Goal: Task Accomplishment & Management: Use online tool/utility

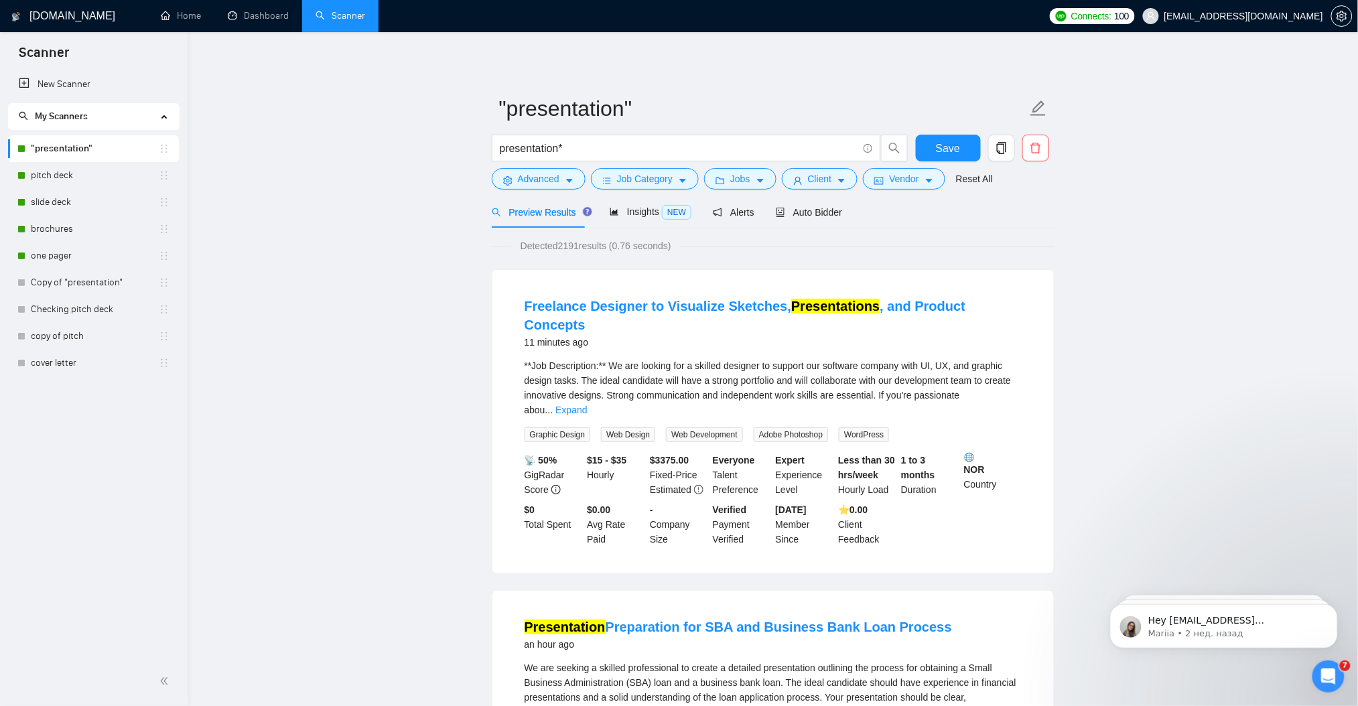
drag, startPoint x: 123, startPoint y: 149, endPoint x: 103, endPoint y: 149, distance: 20.1
click at [103, 149] on link ""presentation"" at bounding box center [95, 148] width 128 height 27
click at [1009, 147] on span "copy" at bounding box center [1001, 148] width 25 height 12
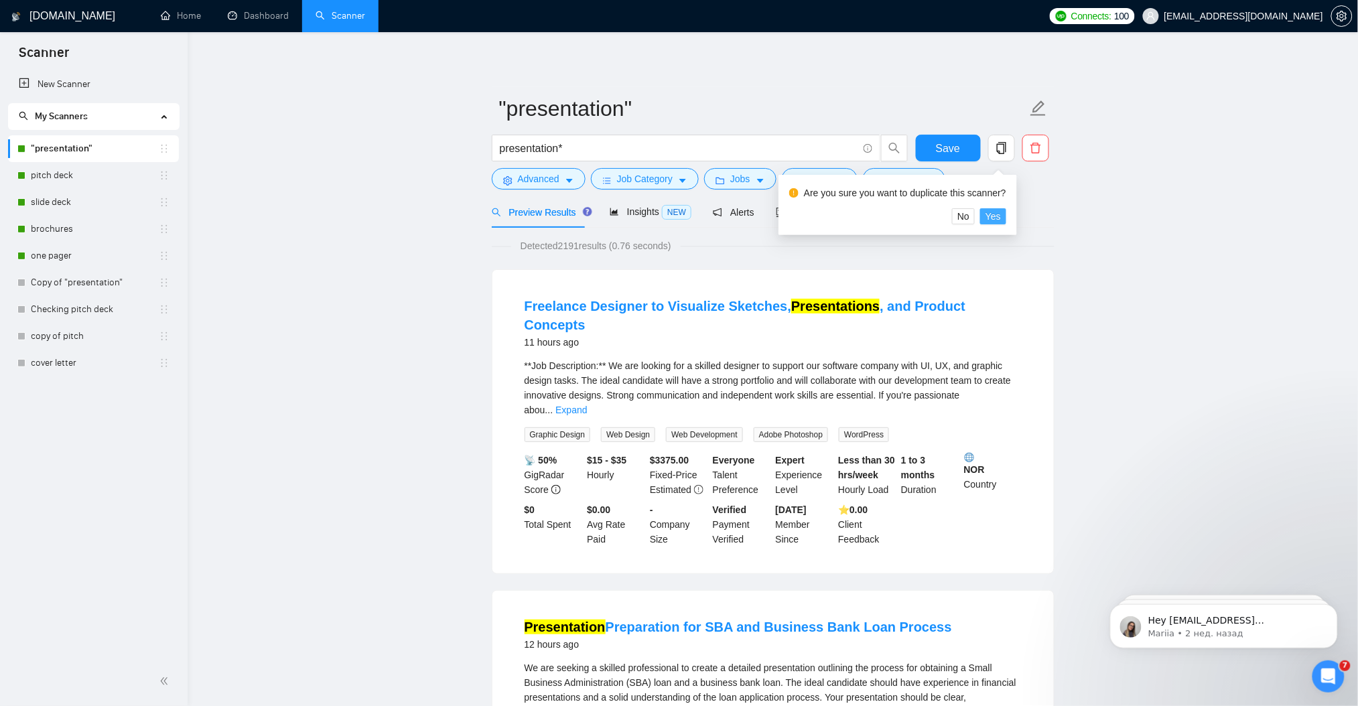
click at [993, 220] on span "Yes" at bounding box center [992, 216] width 15 height 15
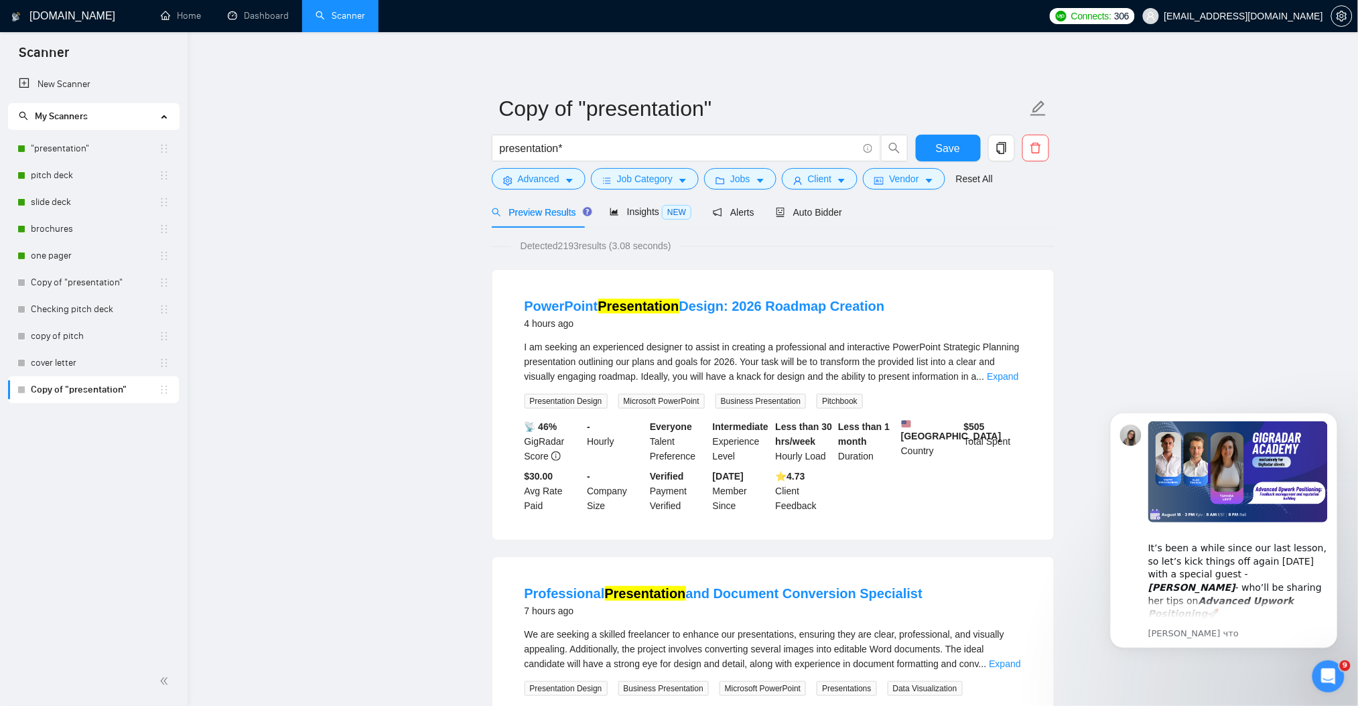
drag, startPoint x: 82, startPoint y: 384, endPoint x: 69, endPoint y: 384, distance: 12.7
click at [70, 384] on link "Copy of "presentation"" at bounding box center [95, 389] width 128 height 27
click at [1037, 108] on icon "edit" at bounding box center [1037, 108] width 17 height 17
paste input ""corporate presentation" | "business presentation" | "company presentation" | "…"
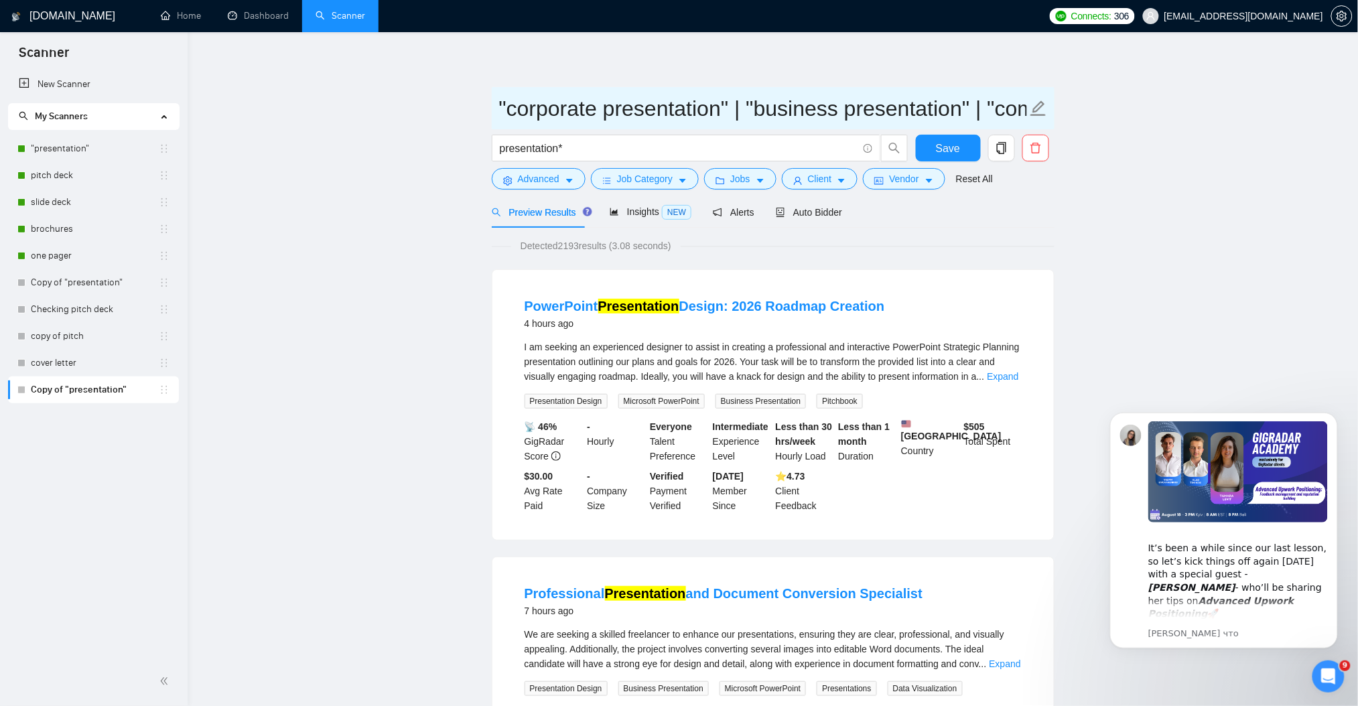
drag, startPoint x: 721, startPoint y: 108, endPoint x: 351, endPoint y: 101, distance: 369.8
type input ""corporate presentation" | "business presentation" | "company presentation" | "…"
click at [617, 142] on input "presentation*" at bounding box center [679, 148] width 358 height 17
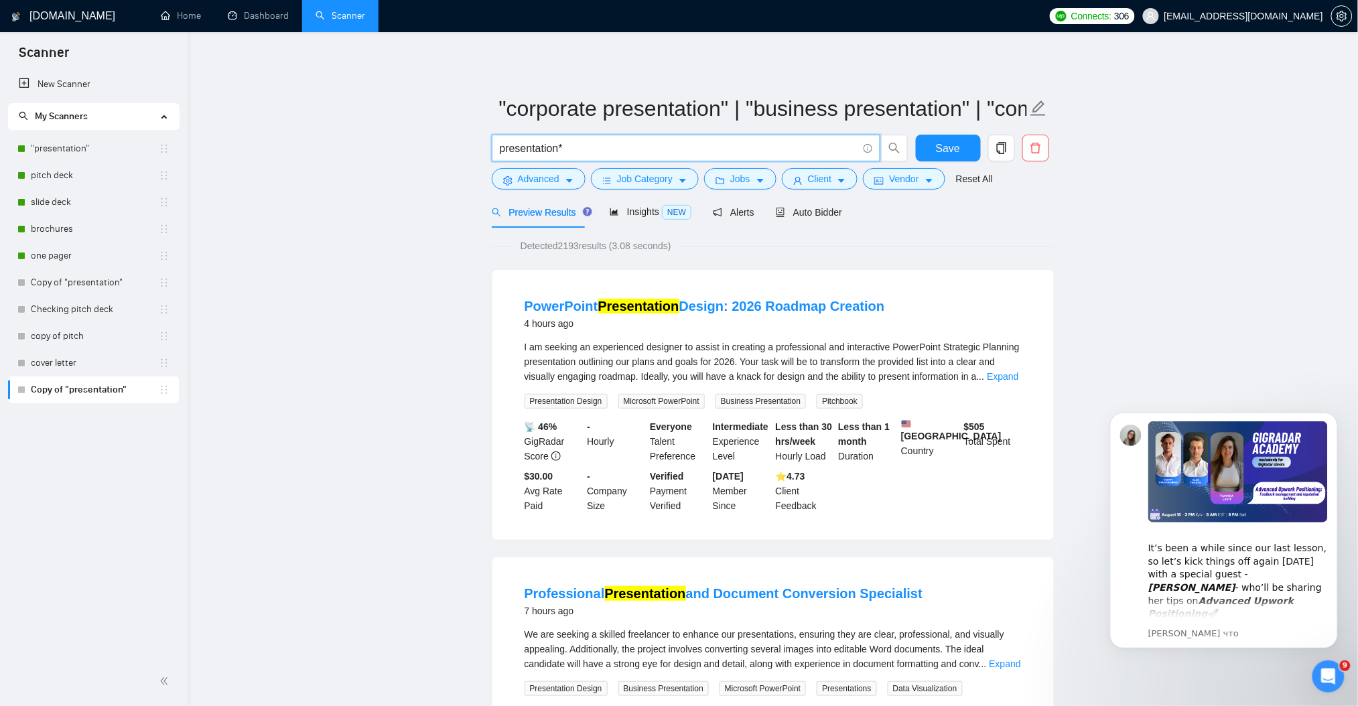
paste input ""corporate presentation" | "business presentation" | "company presentation" | "…"
type input ""corporate presentation" | "business presentation" | "company presentation" | "…"
click at [944, 149] on span "Save" at bounding box center [948, 148] width 24 height 17
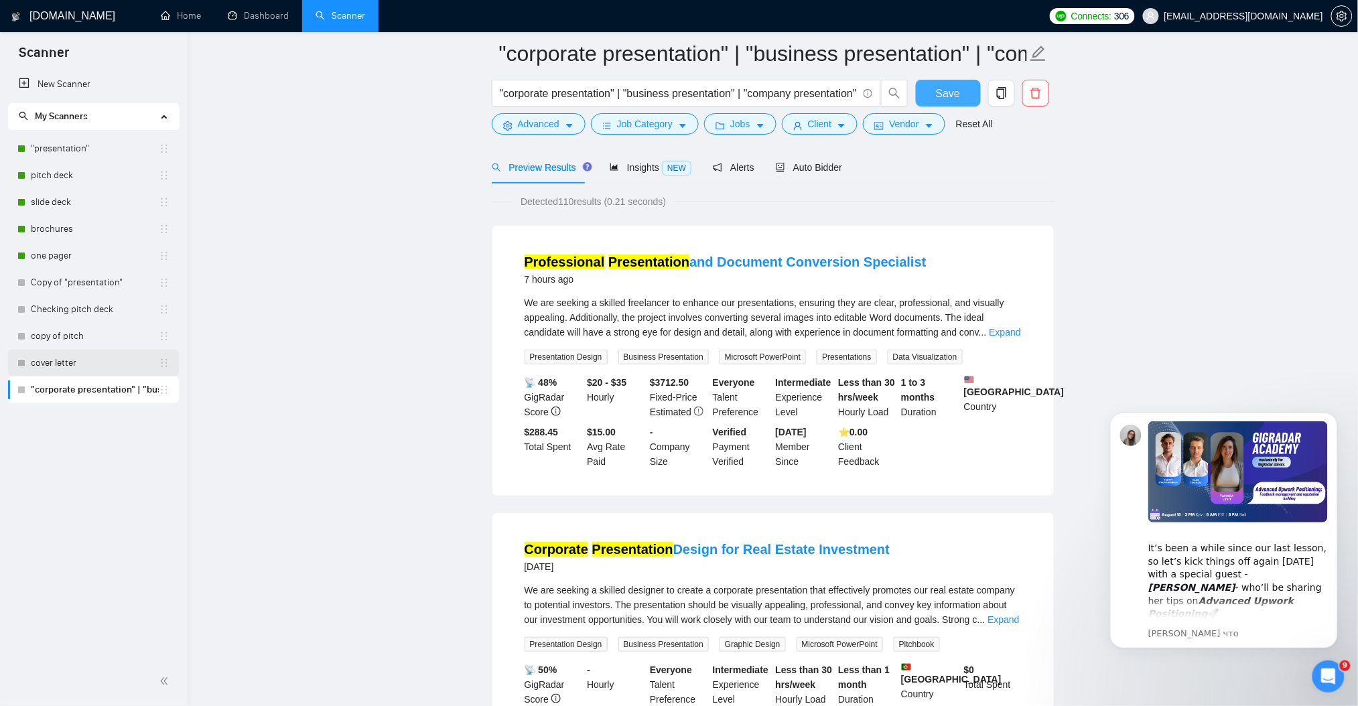
scroll to position [0, 0]
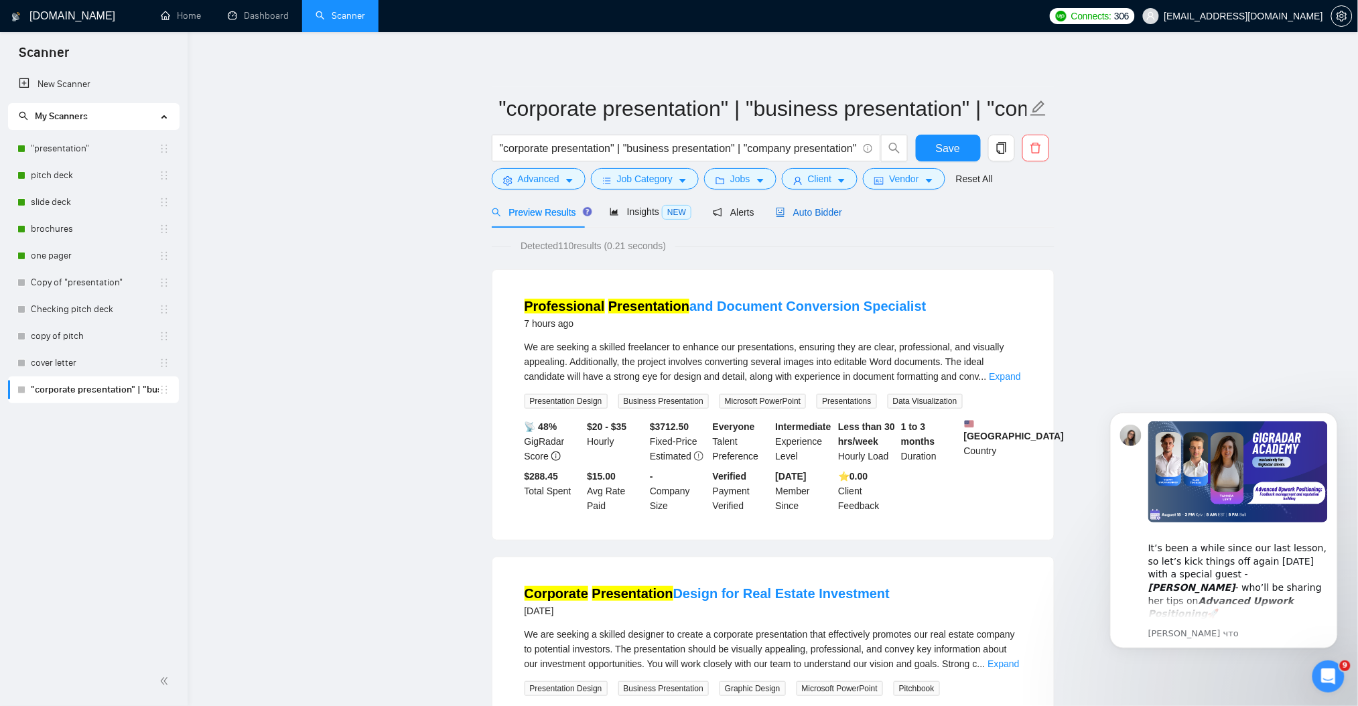
drag, startPoint x: 808, startPoint y: 214, endPoint x: 807, endPoint y: 228, distance: 14.1
click at [808, 213] on span "Auto Bidder" at bounding box center [809, 212] width 66 height 11
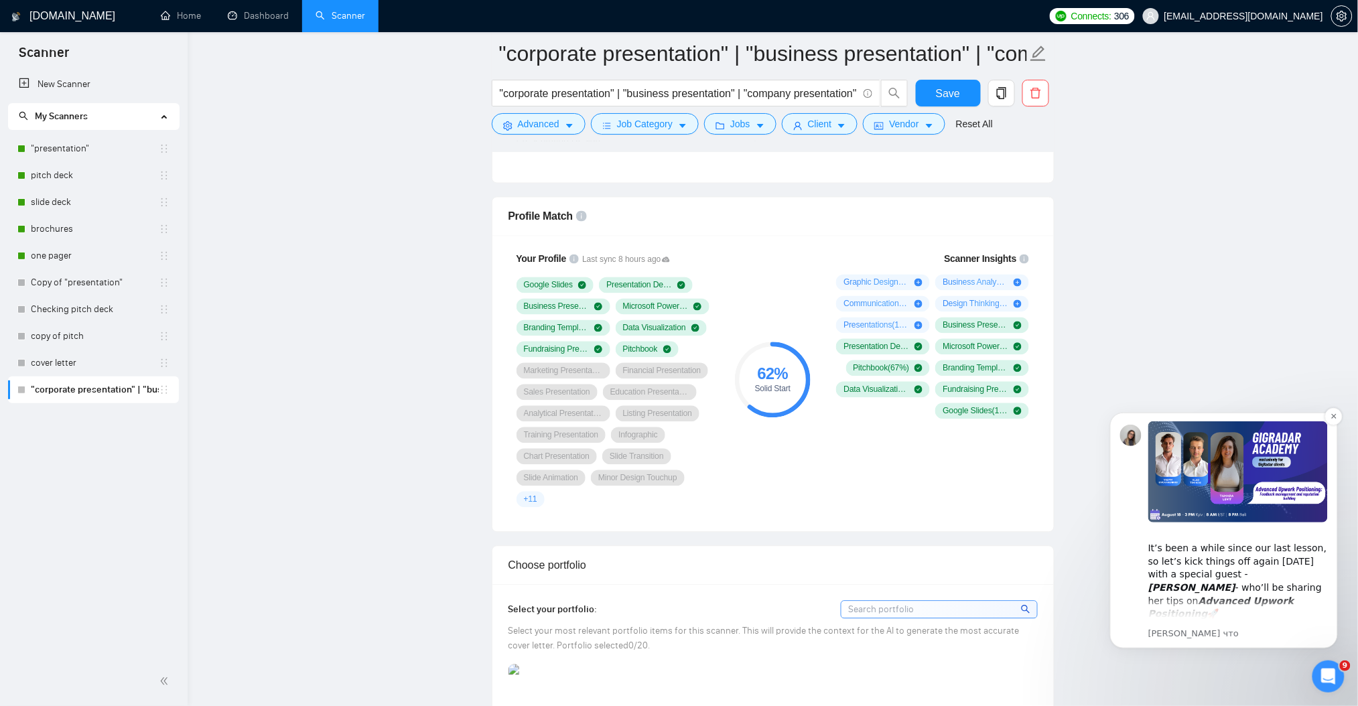
scroll to position [804, 0]
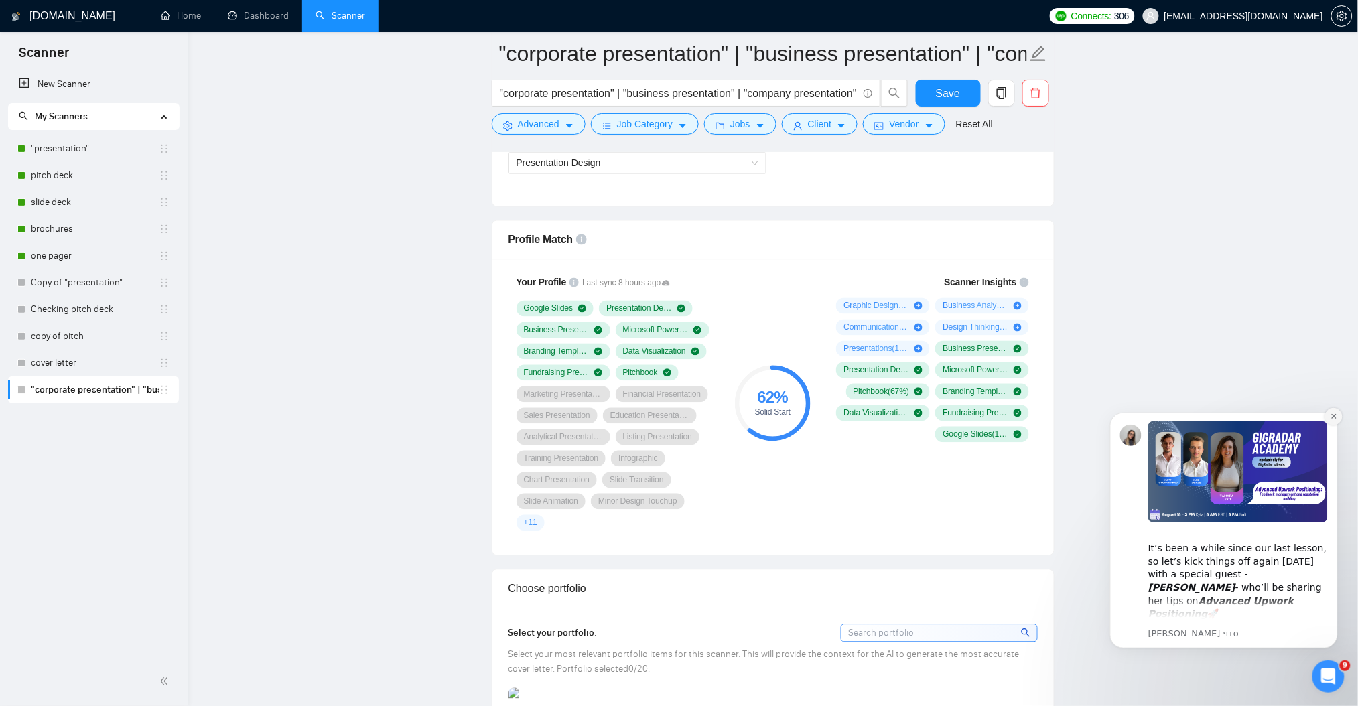
click at [1332, 415] on icon "Dismiss notification" at bounding box center [1332, 415] width 5 height 5
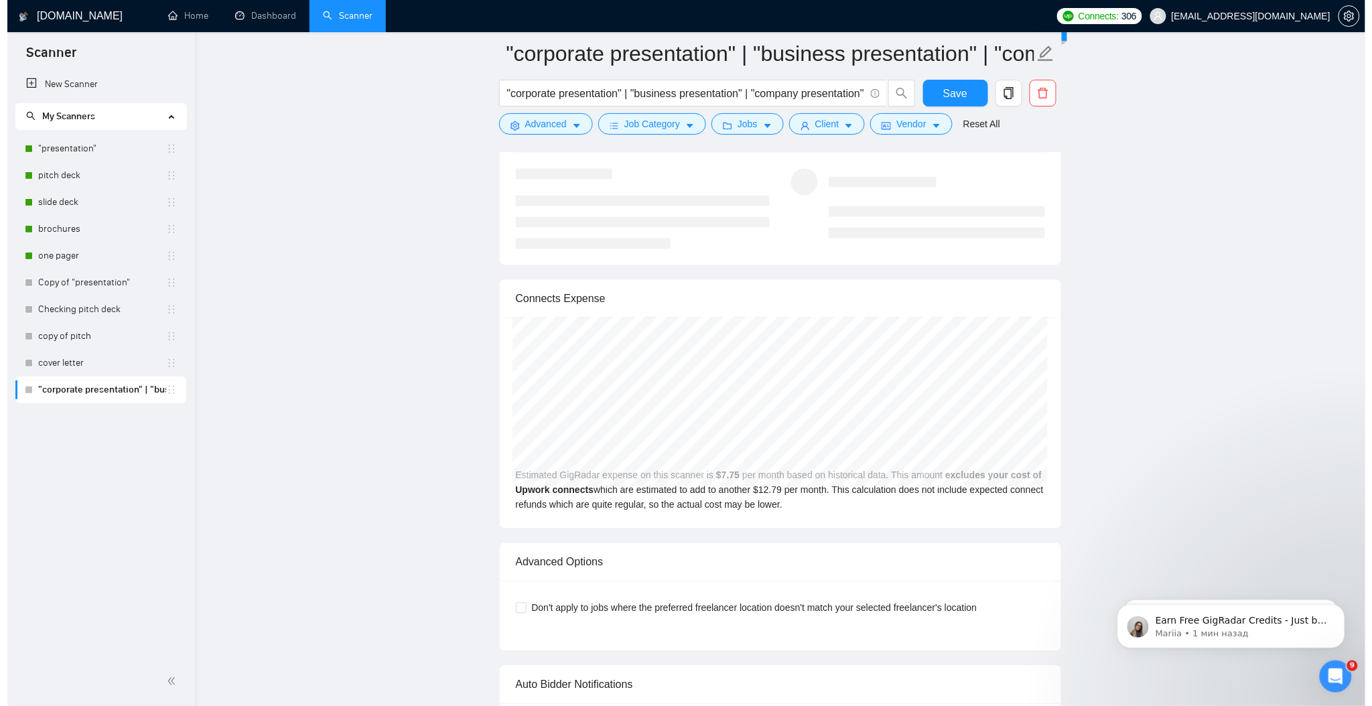
scroll to position [2679, 0]
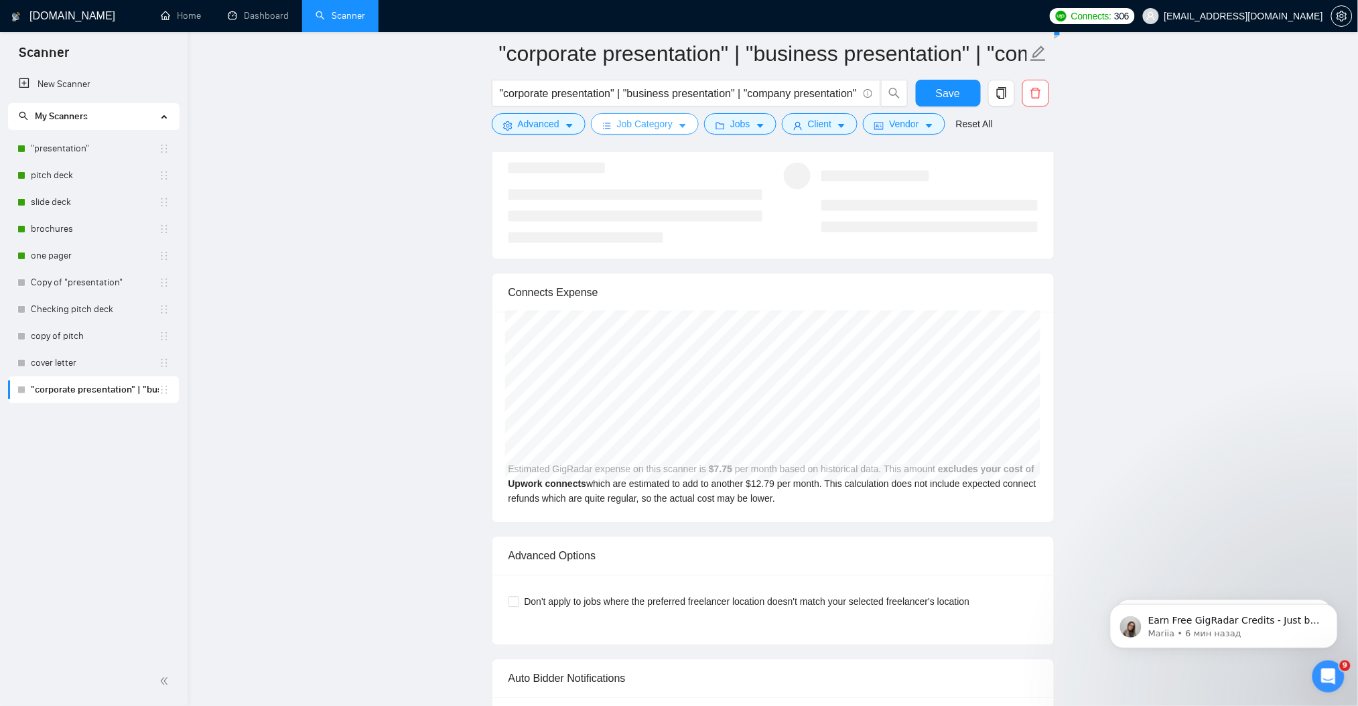
click at [684, 128] on icon "caret-down" at bounding box center [682, 125] width 9 height 9
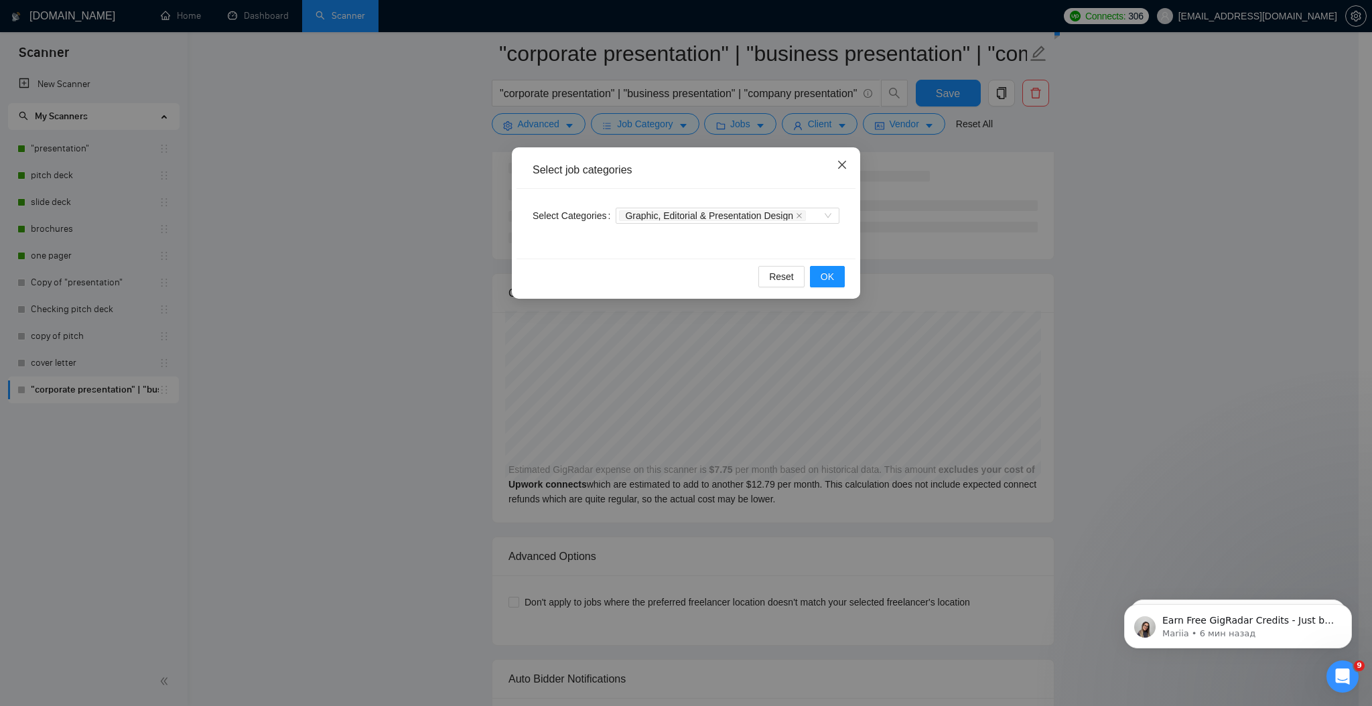
click at [844, 165] on icon "close" at bounding box center [842, 164] width 11 height 11
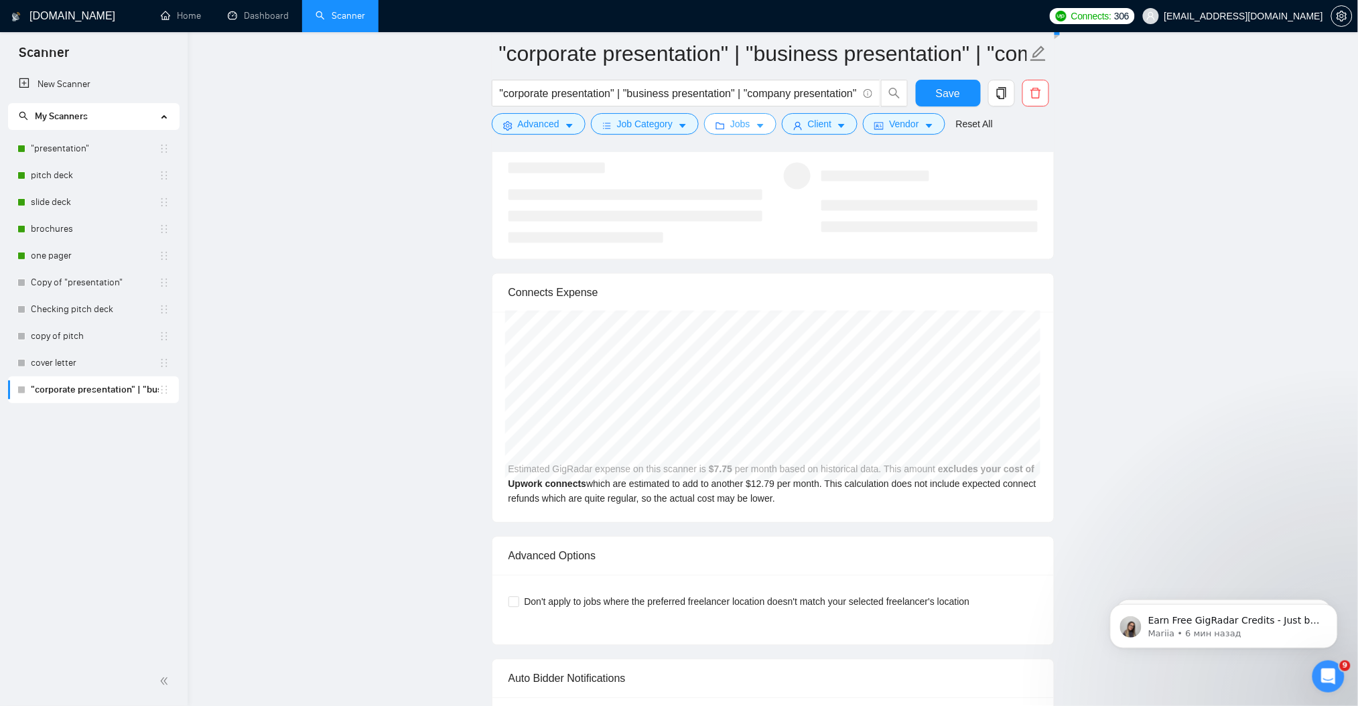
click at [748, 119] on button "Jobs" at bounding box center [740, 123] width 72 height 21
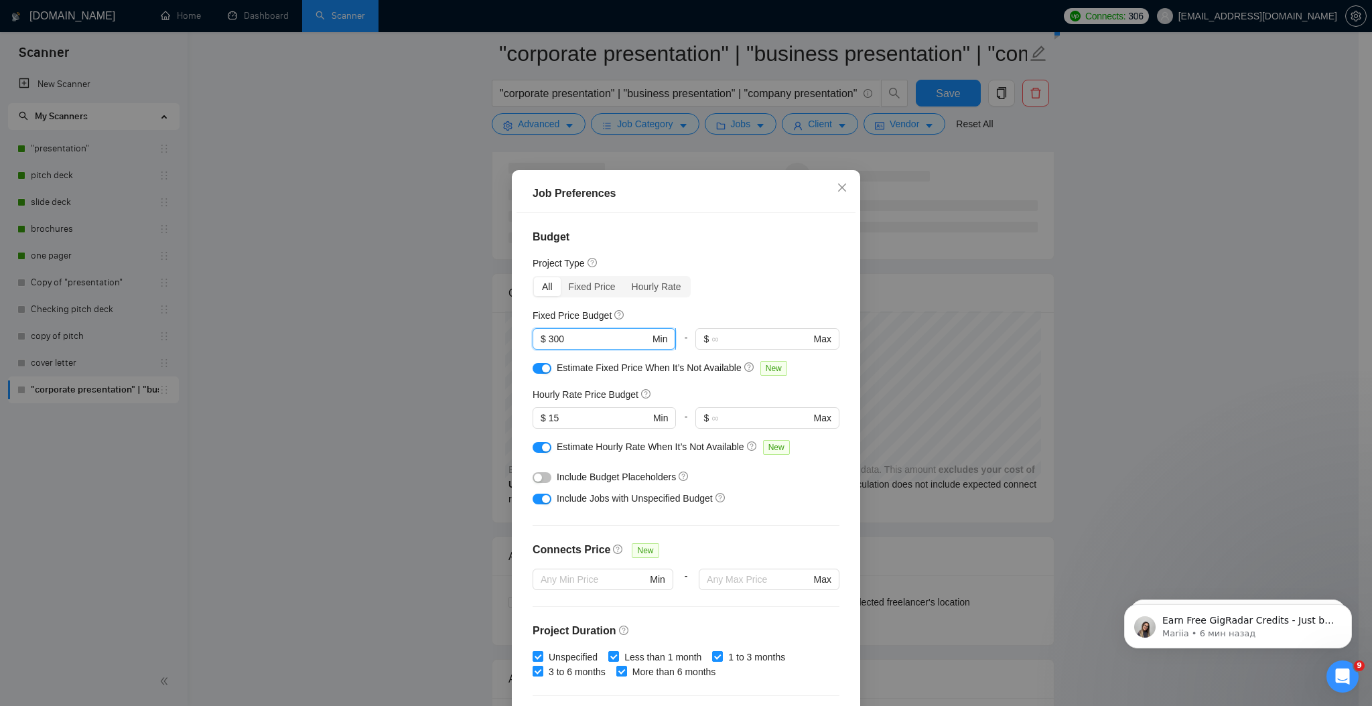
click at [549, 340] on input "300" at bounding box center [599, 339] width 101 height 15
type input "500"
click at [549, 415] on input "15" at bounding box center [599, 418] width 101 height 15
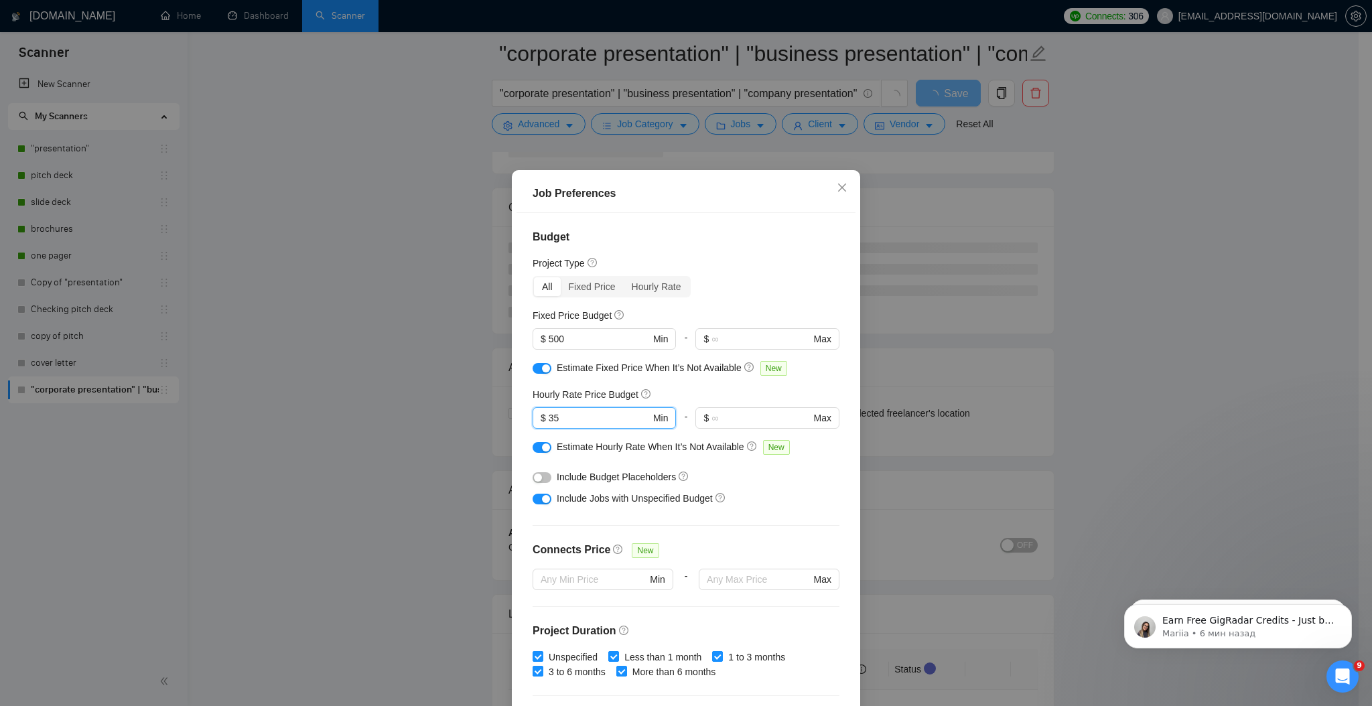
type input "35"
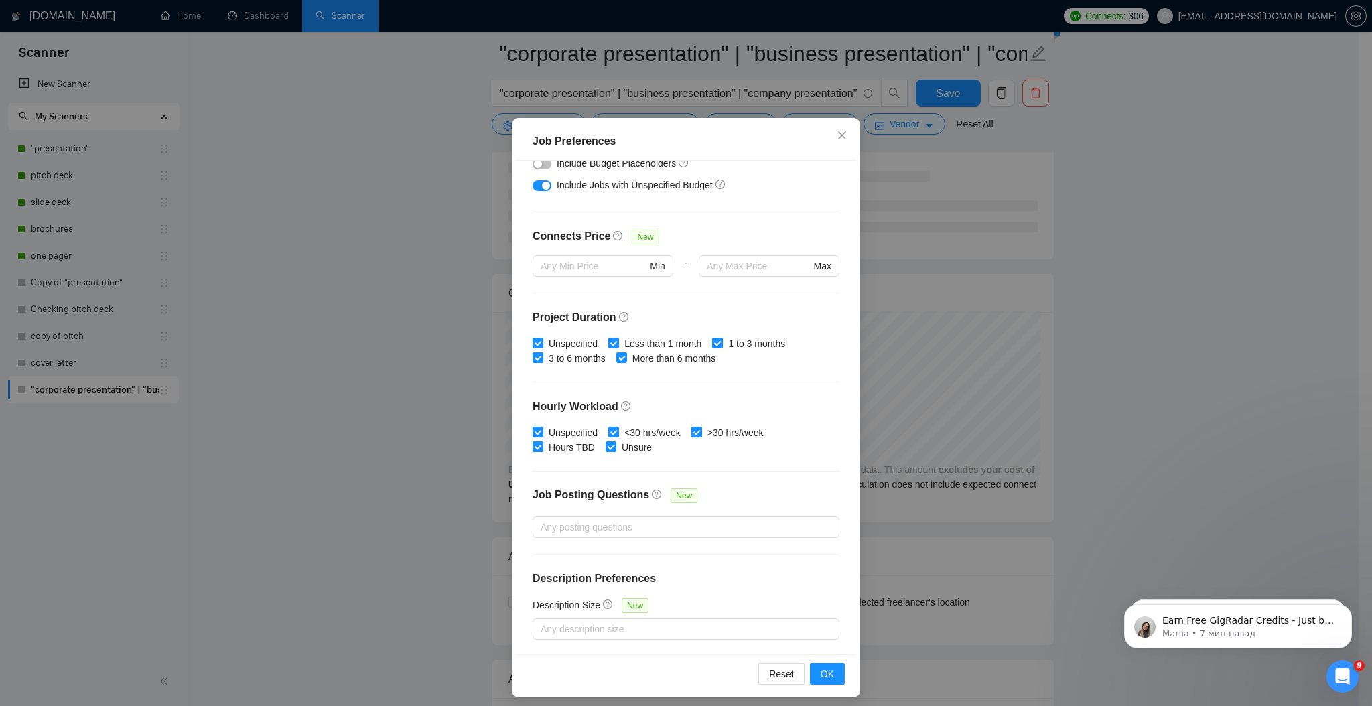
scroll to position [60, 0]
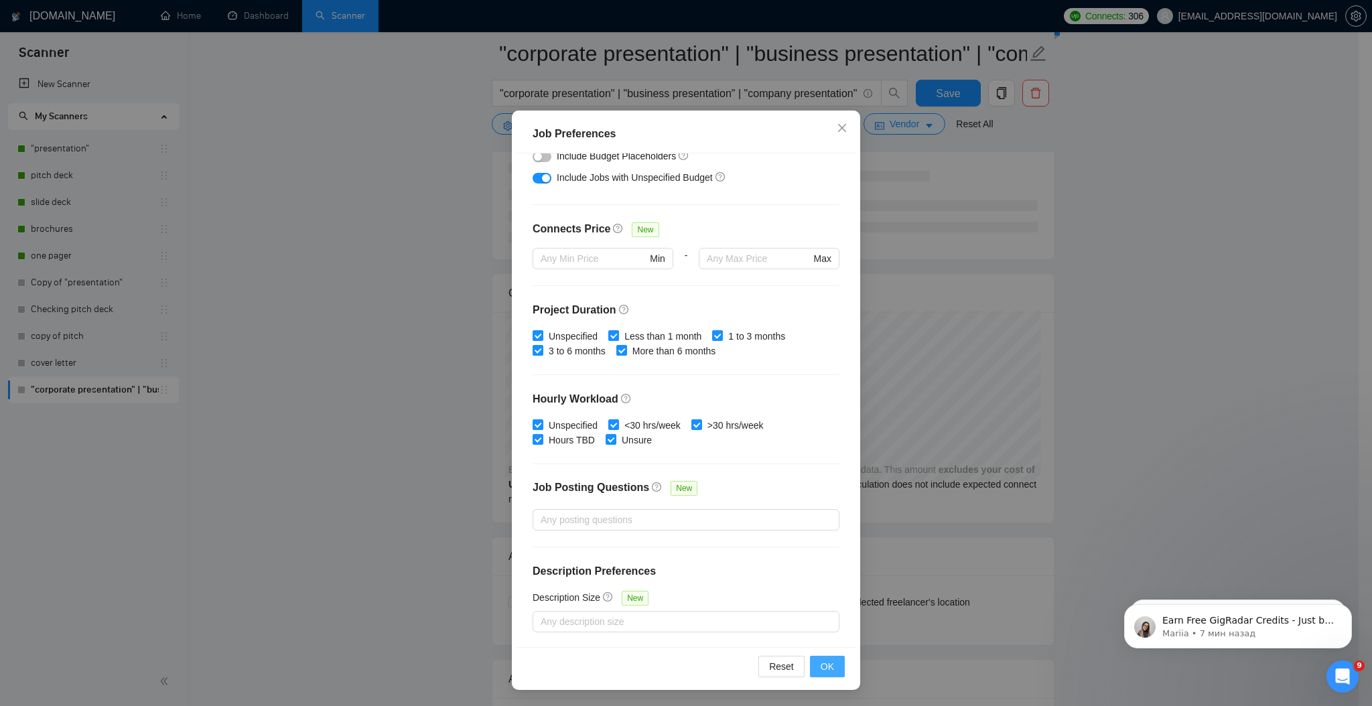
click at [820, 674] on span "OK" at bounding box center [826, 666] width 13 height 15
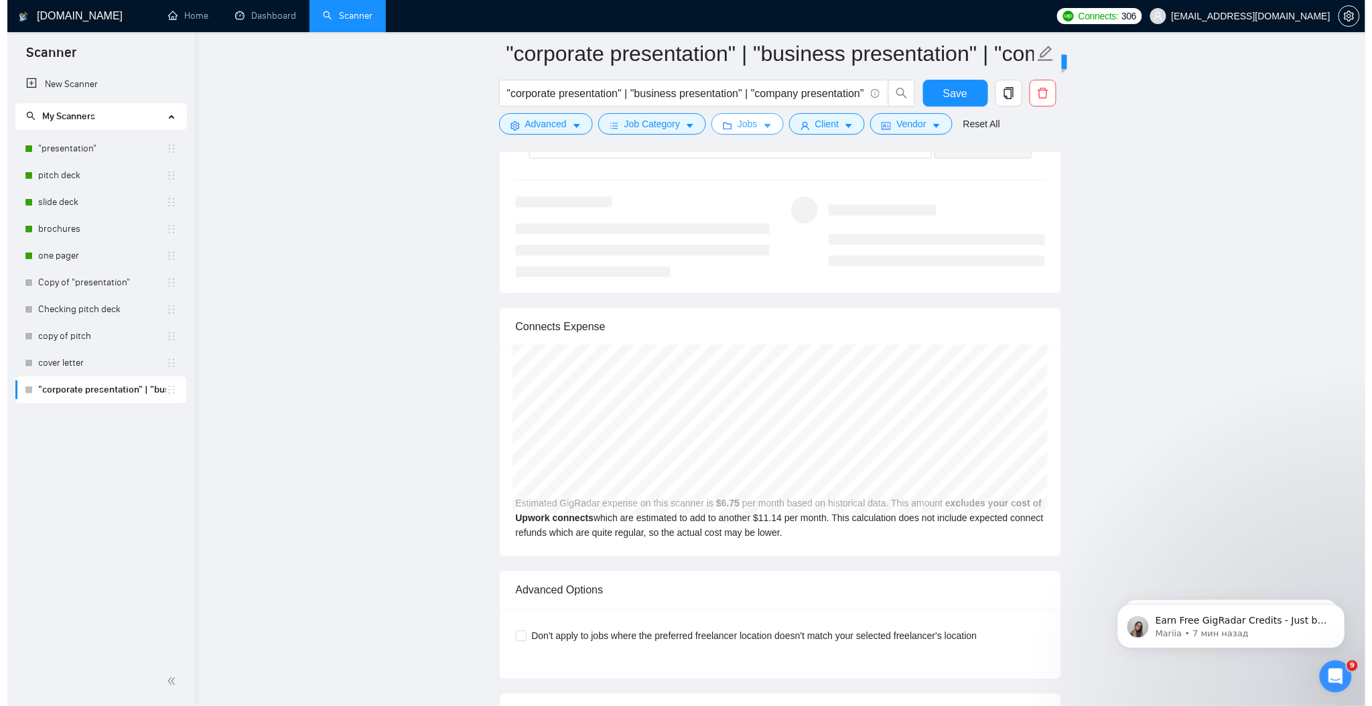
scroll to position [2589, 0]
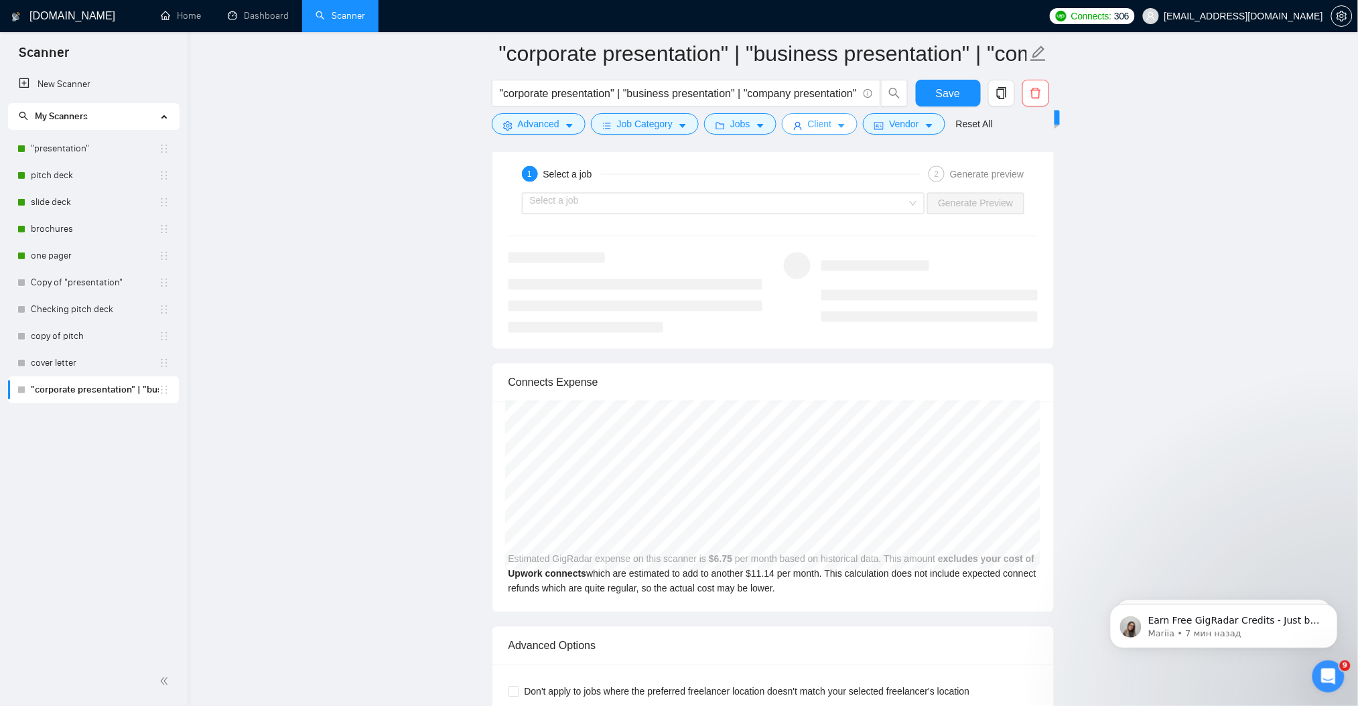
click at [816, 129] on span "Client" at bounding box center [820, 124] width 24 height 15
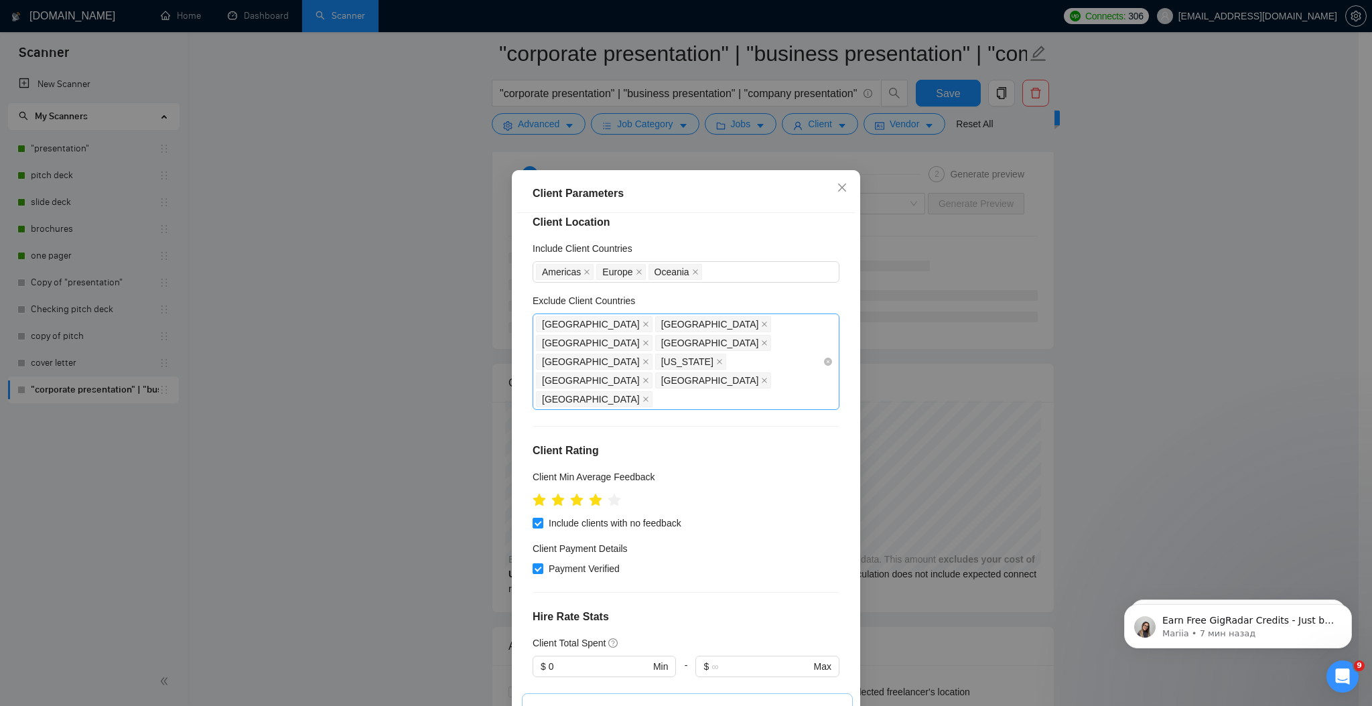
scroll to position [0, 0]
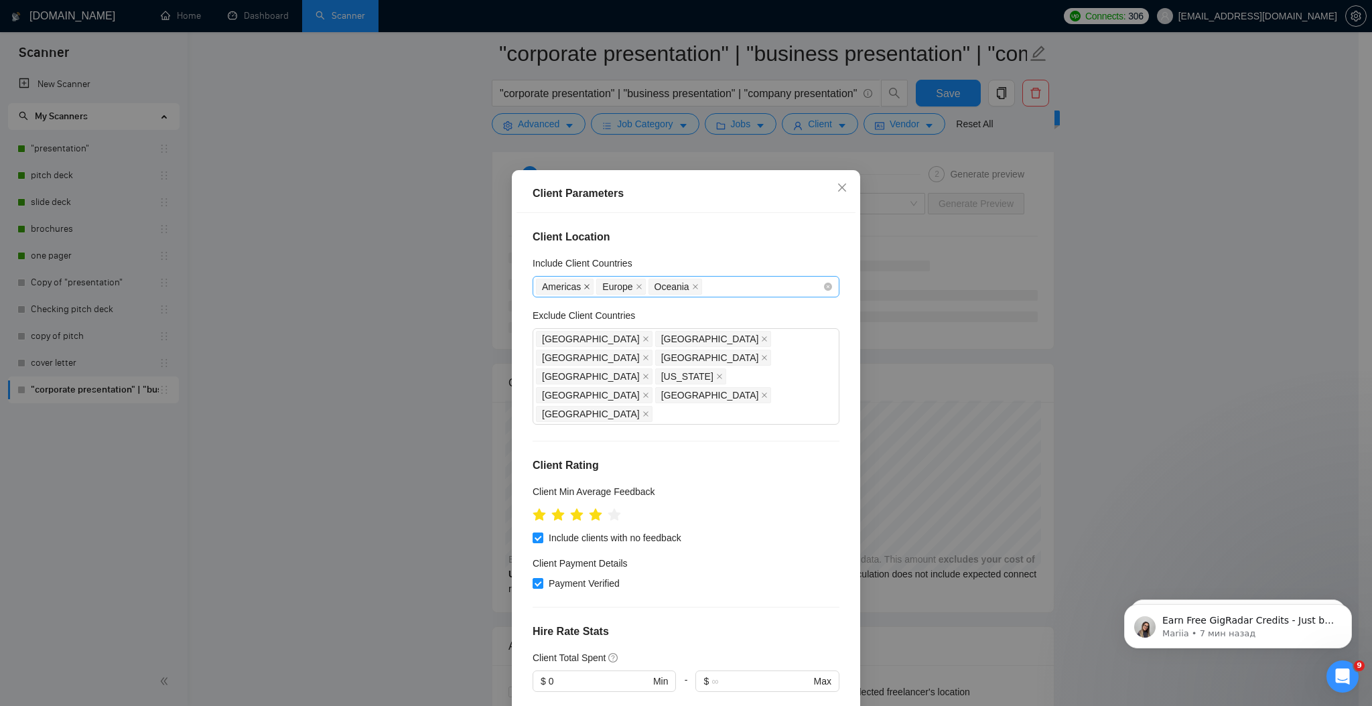
click at [583, 287] on icon "close" at bounding box center [586, 286] width 7 height 7
click at [575, 287] on icon "close" at bounding box center [577, 286] width 5 height 5
click at [579, 285] on icon "close" at bounding box center [582, 286] width 7 height 7
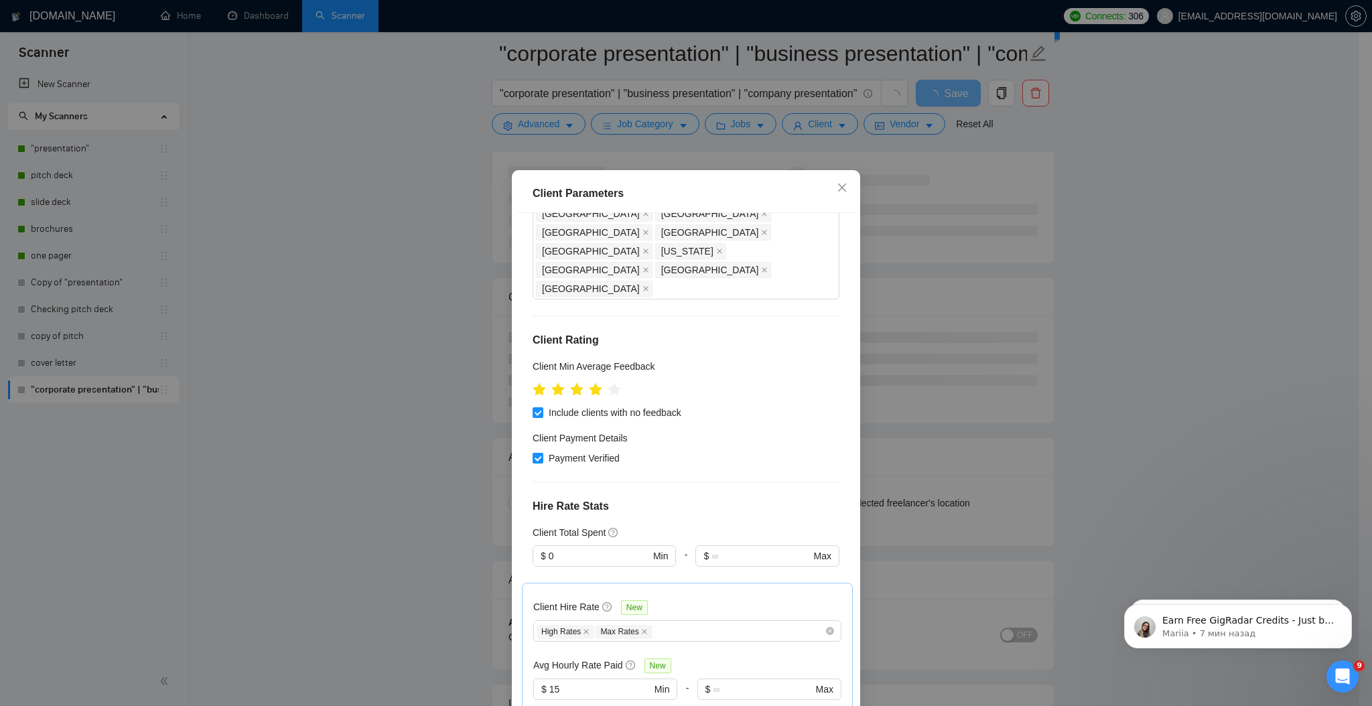
scroll to position [268, 0]
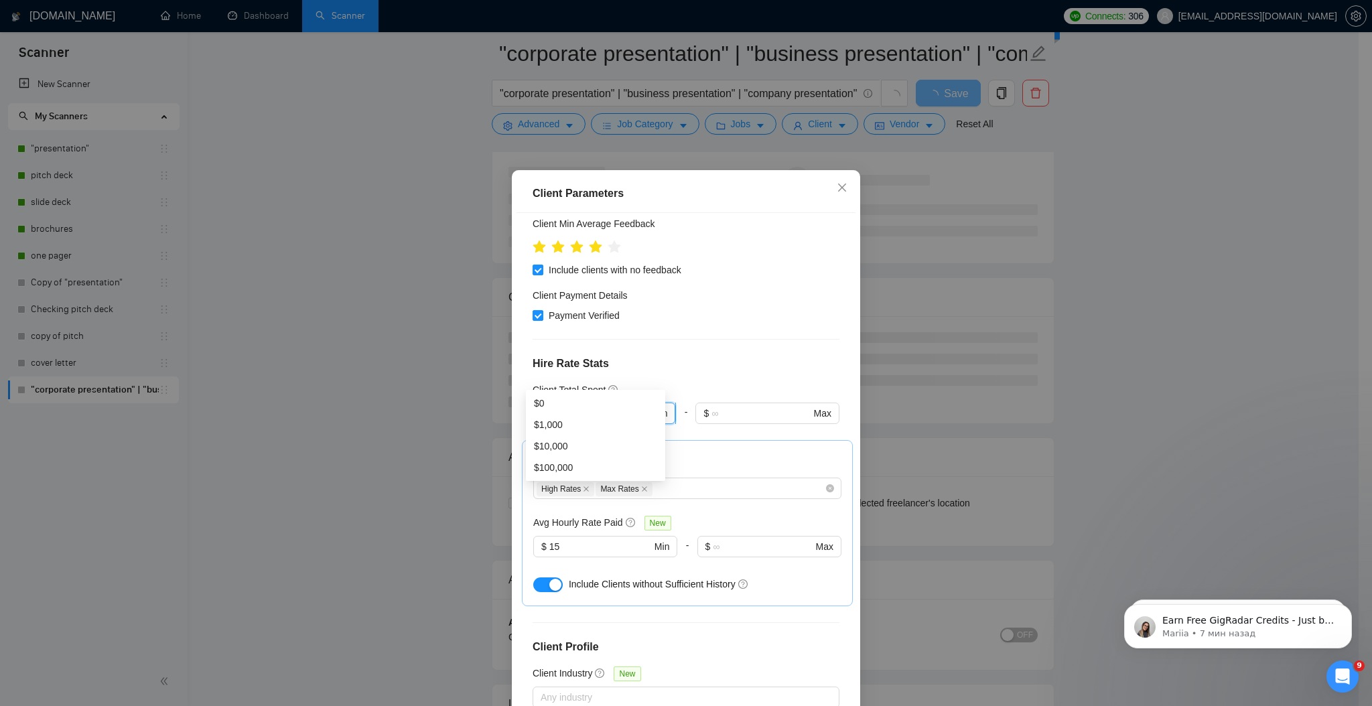
drag, startPoint x: 540, startPoint y: 375, endPoint x: 549, endPoint y: 378, distance: 8.5
click at [549, 406] on input "0" at bounding box center [599, 413] width 101 height 15
type input "4000"
click at [734, 304] on div "Client Location Include Client Countries Select Exclude Client Countries [GEOGR…" at bounding box center [685, 460] width 339 height 494
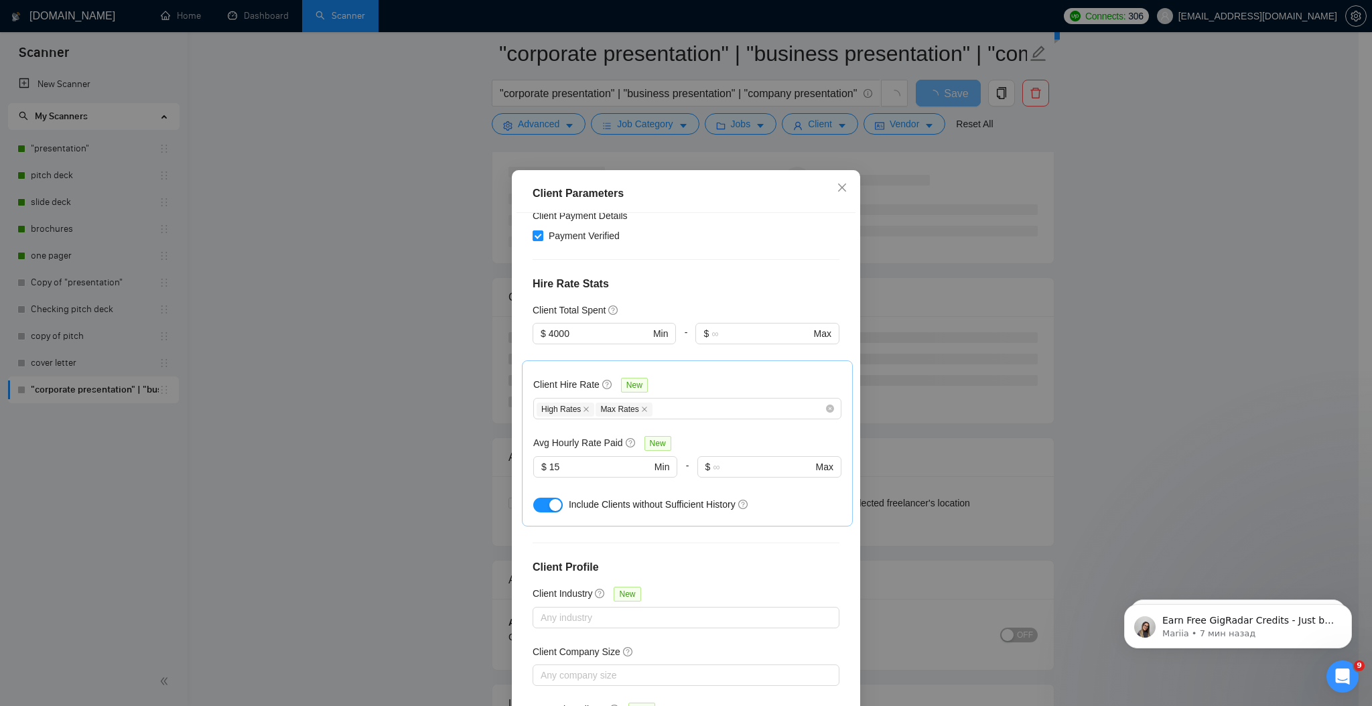
scroll to position [357, 0]
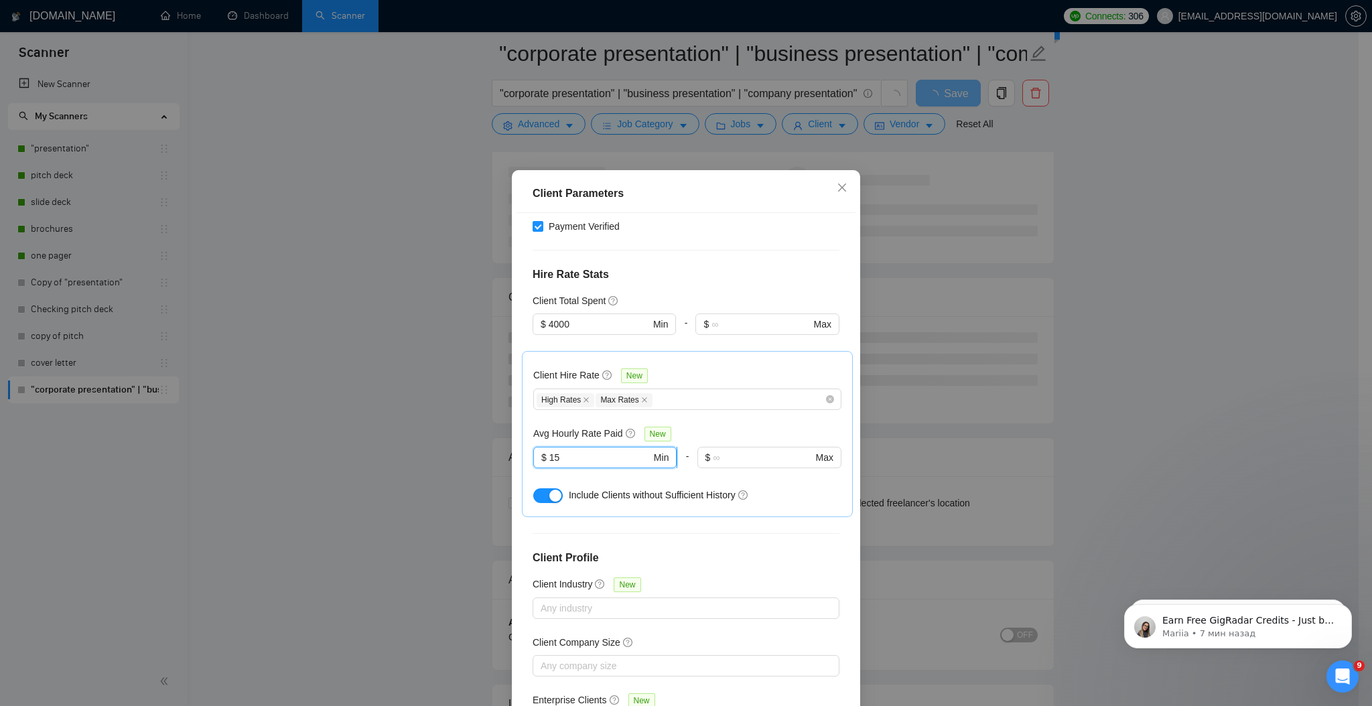
drag, startPoint x: 558, startPoint y: 423, endPoint x: 545, endPoint y: 422, distance: 13.5
click at [549, 450] on input "15" at bounding box center [600, 457] width 102 height 15
type input "1"
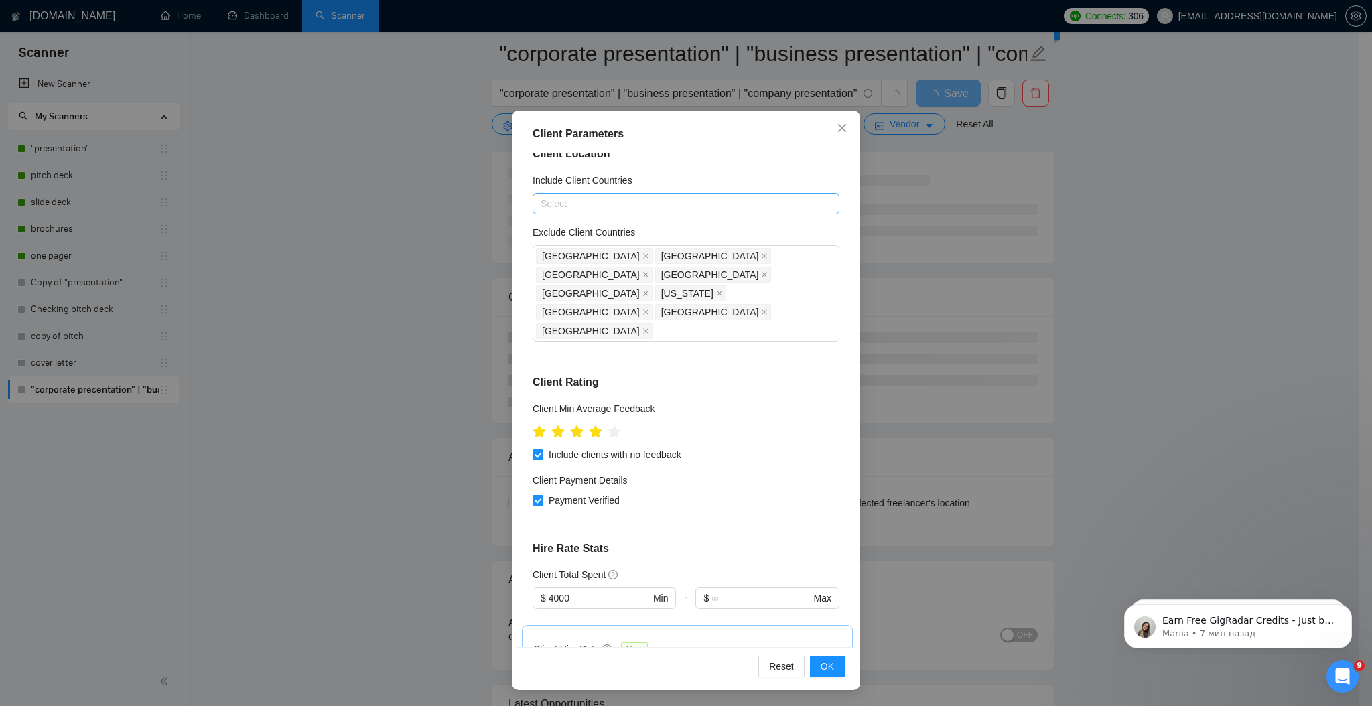
scroll to position [0, 0]
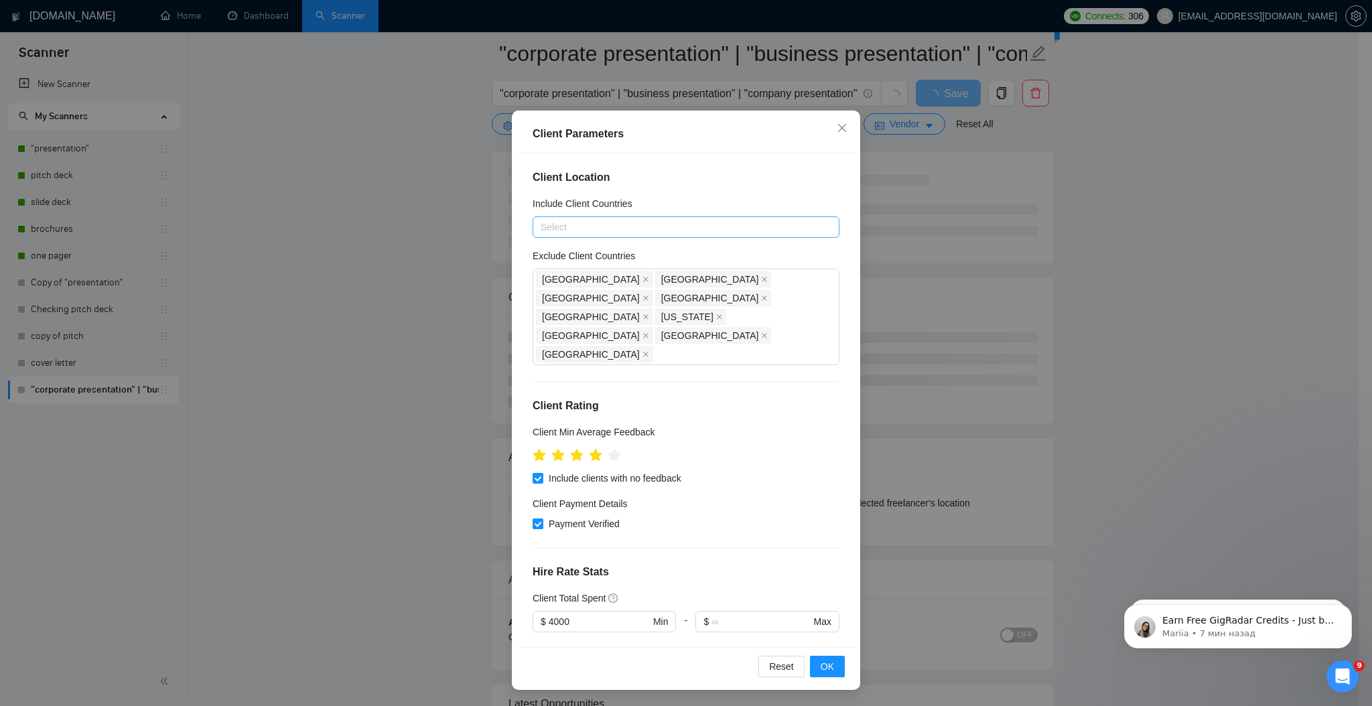
type input "35"
click at [820, 672] on span "OK" at bounding box center [826, 666] width 13 height 15
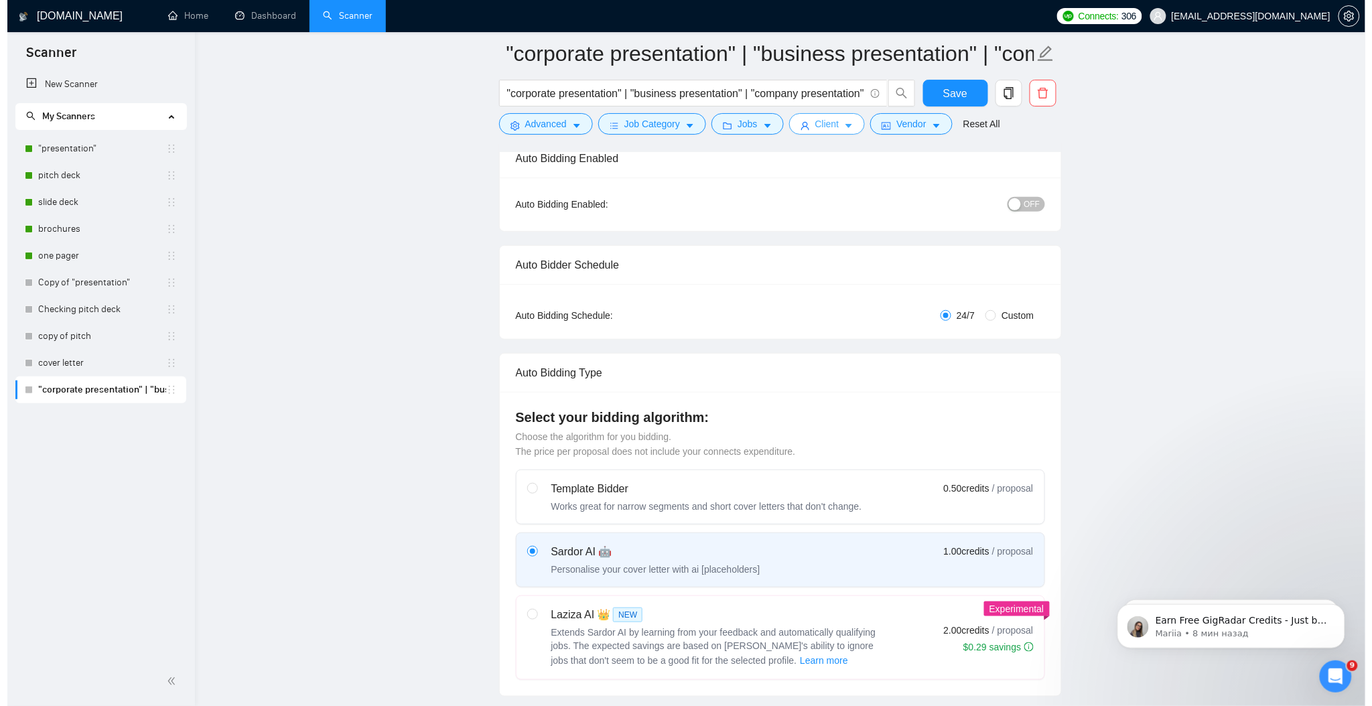
scroll to position [89, 0]
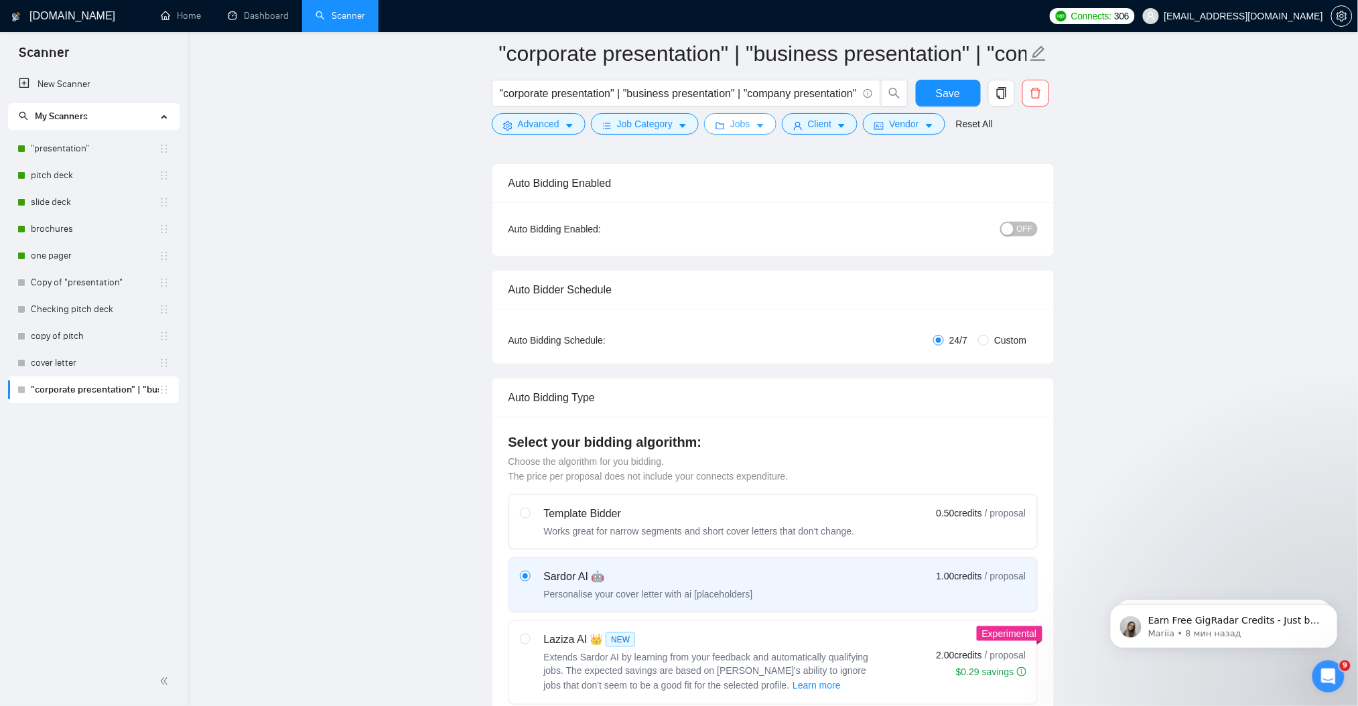
click at [755, 127] on icon "caret-down" at bounding box center [759, 125] width 9 height 9
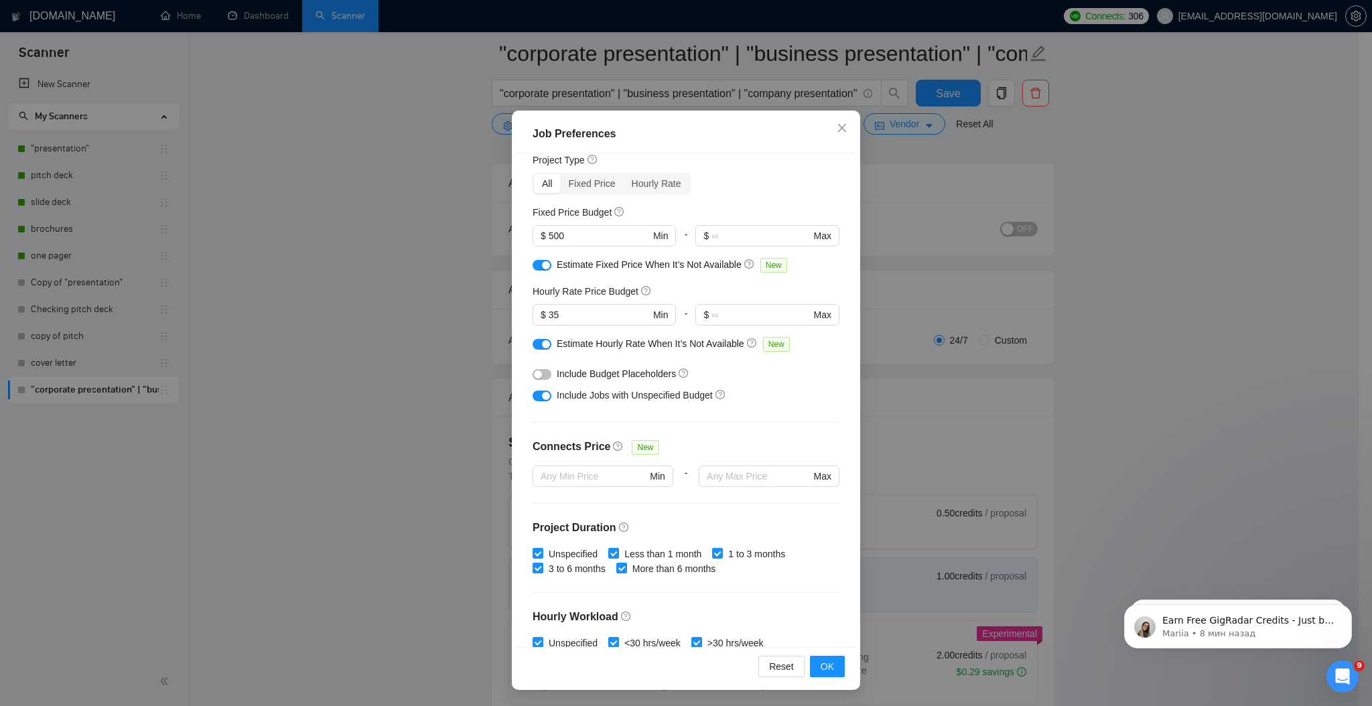
scroll to position [0, 0]
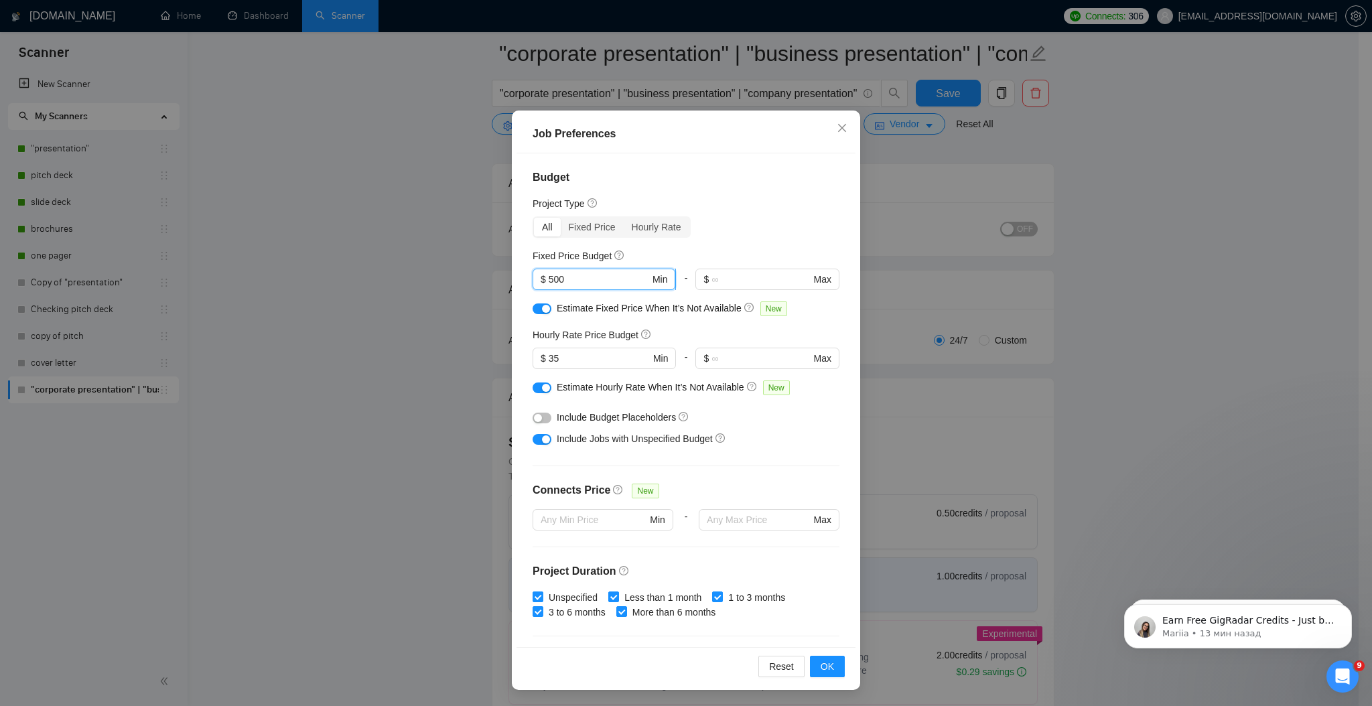
click at [549, 282] on input "500" at bounding box center [599, 279] width 101 height 15
type input "300"
click at [549, 356] on input "35" at bounding box center [599, 358] width 101 height 15
type input "25"
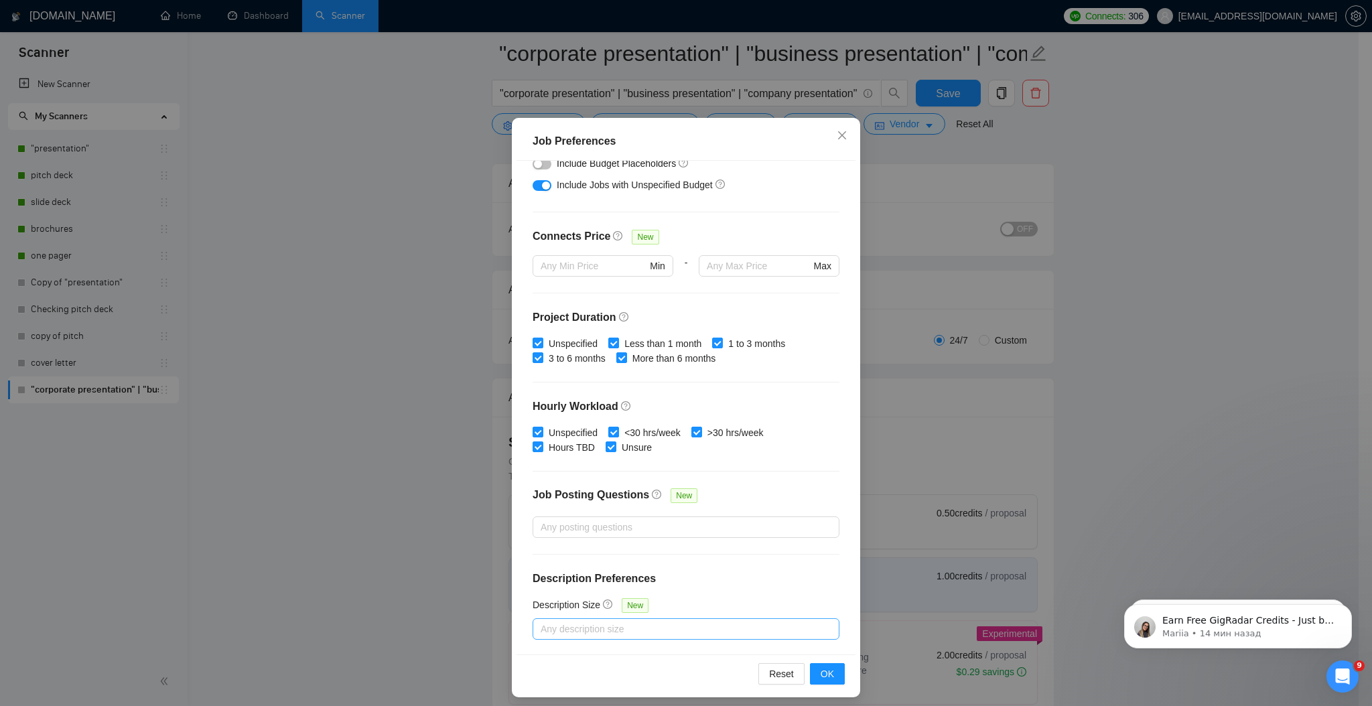
scroll to position [60, 0]
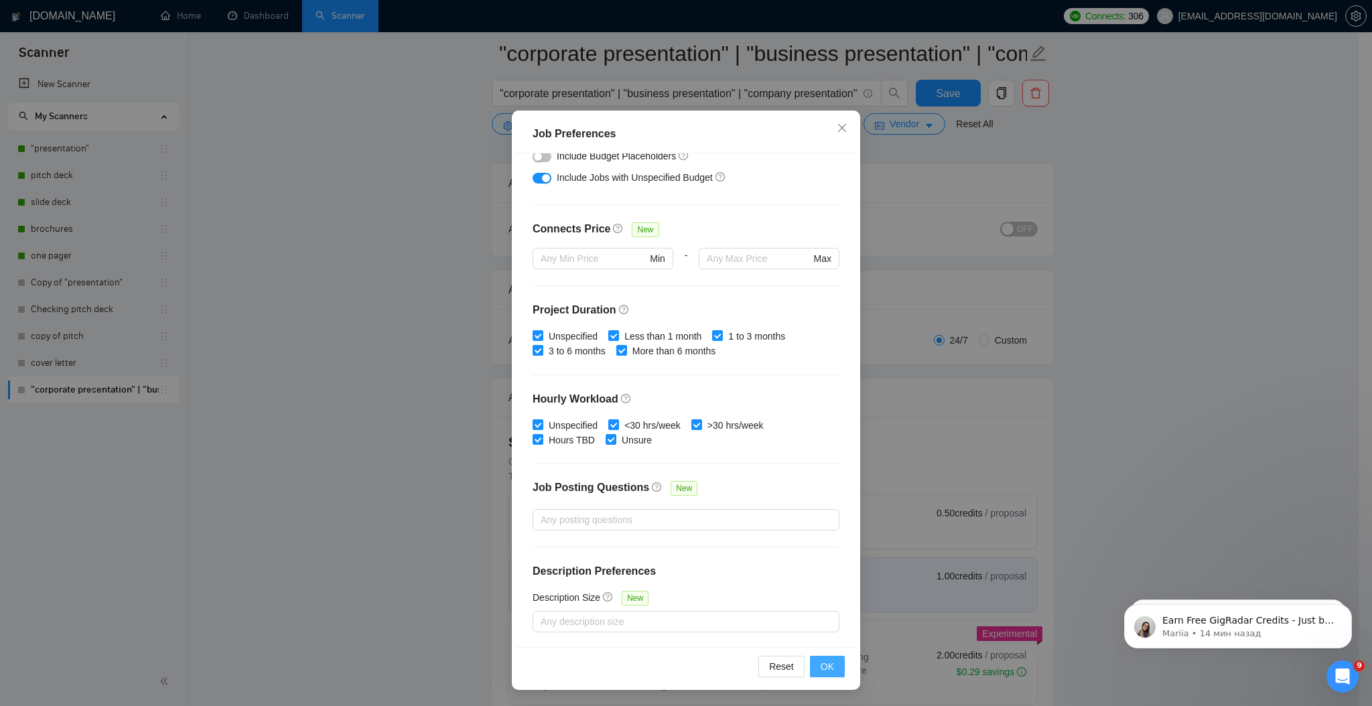
click at [823, 664] on span "OK" at bounding box center [826, 666] width 13 height 15
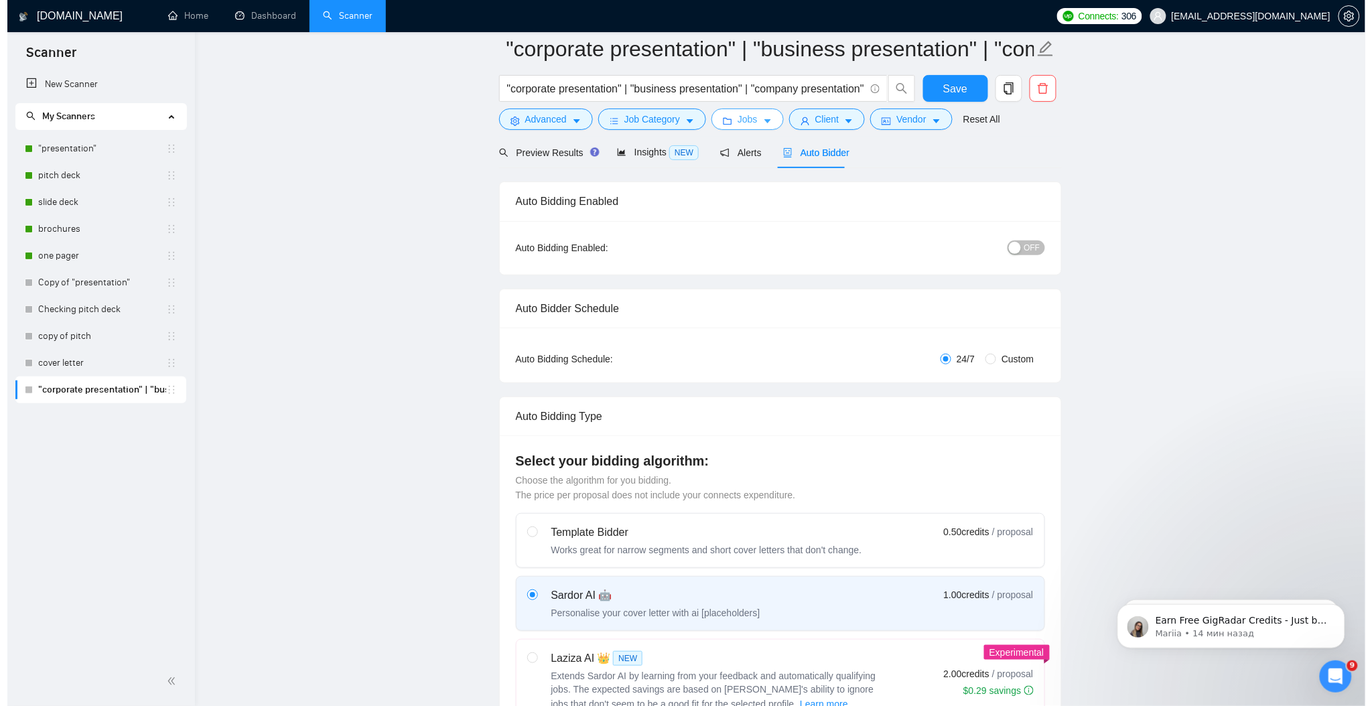
scroll to position [0, 0]
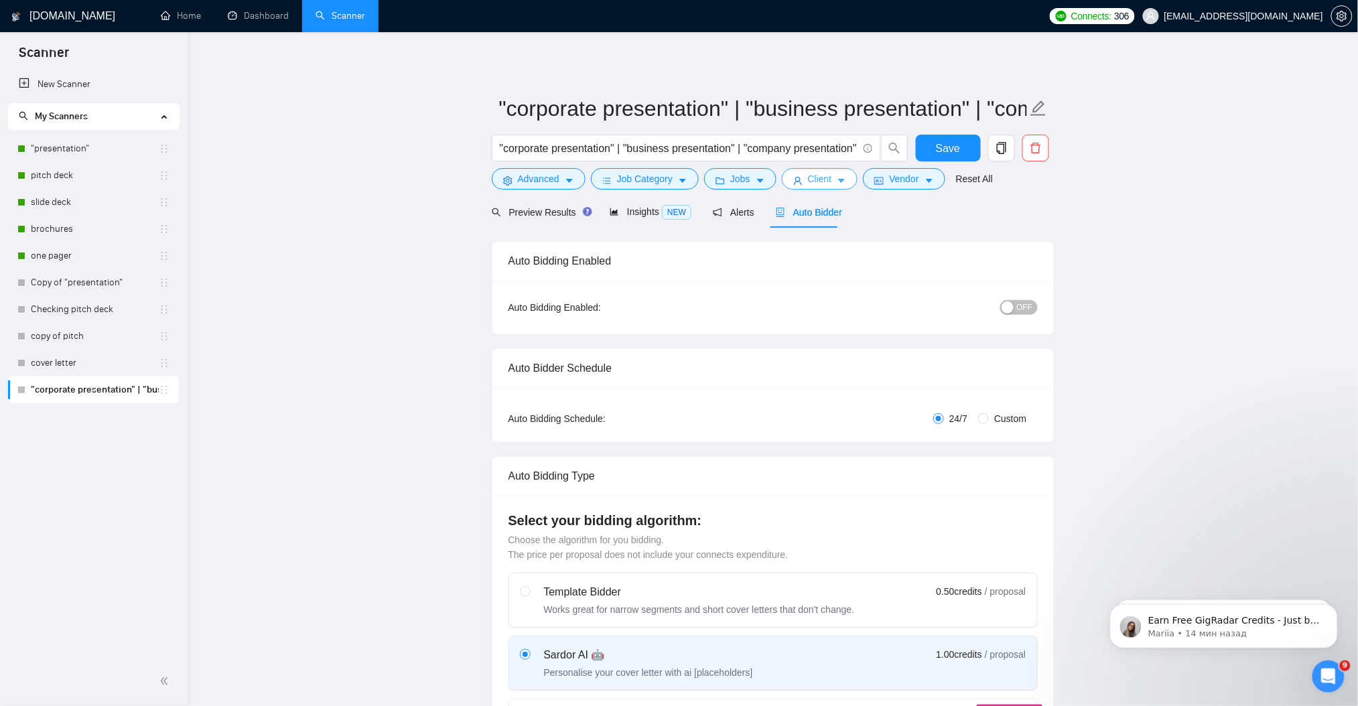
click at [811, 185] on span "Client" at bounding box center [820, 178] width 24 height 15
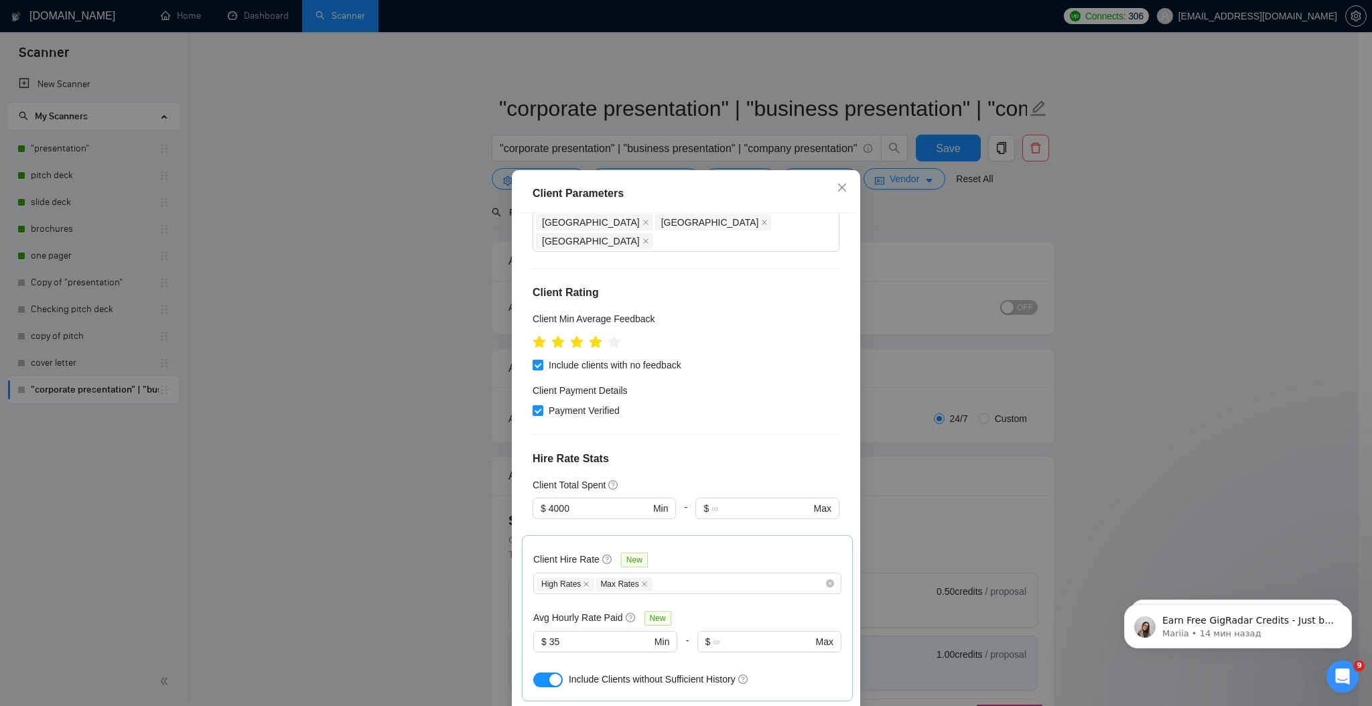
scroll to position [178, 0]
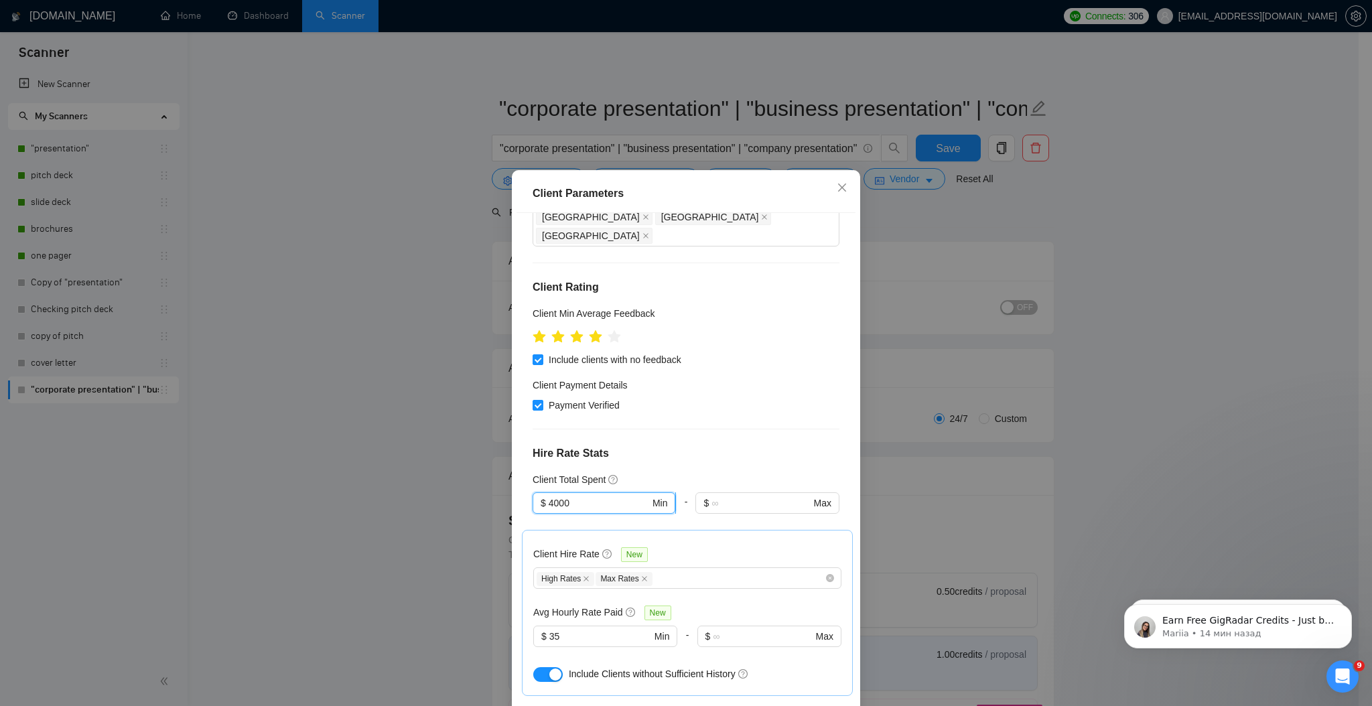
click at [549, 496] on input "4000" at bounding box center [599, 503] width 101 height 15
type input "1000"
click at [540, 626] on span "$ 35 Min" at bounding box center [604, 636] width 143 height 21
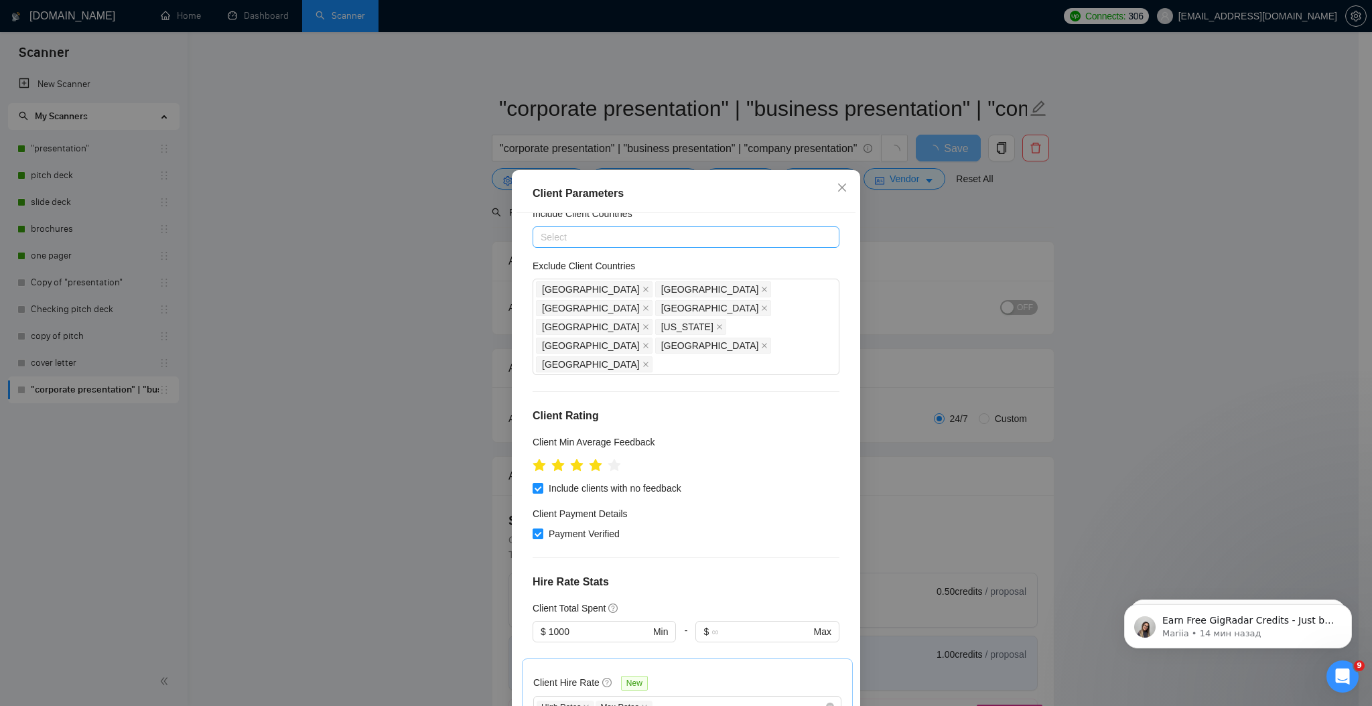
scroll to position [23, 0]
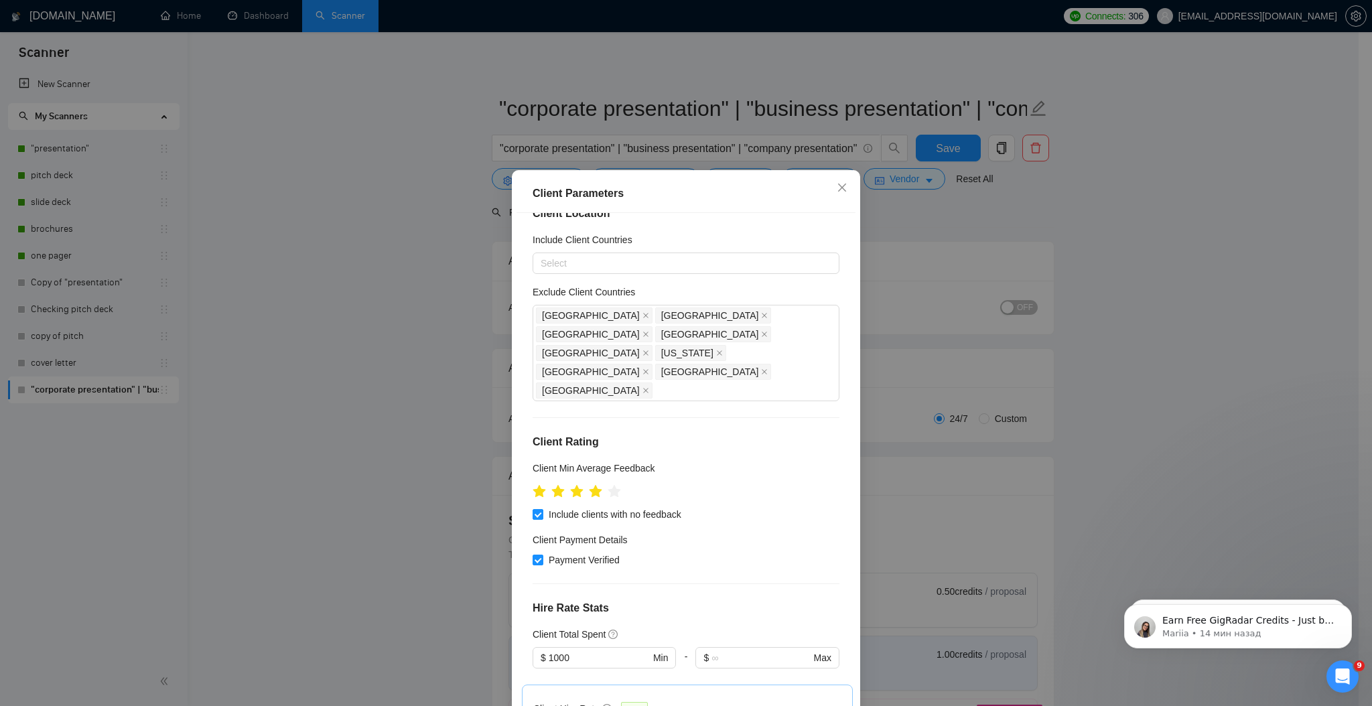
type input "25"
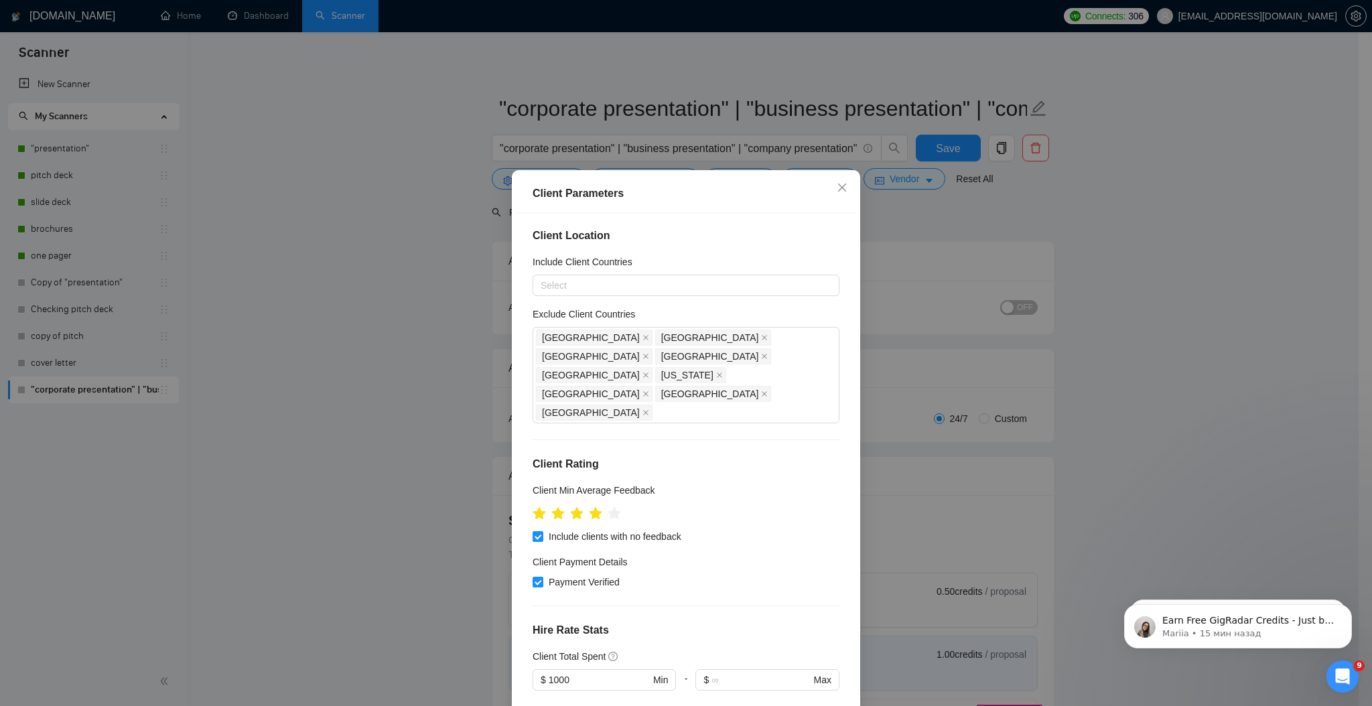
scroll to position [0, 0]
click at [575, 284] on div at bounding box center [679, 287] width 287 height 16
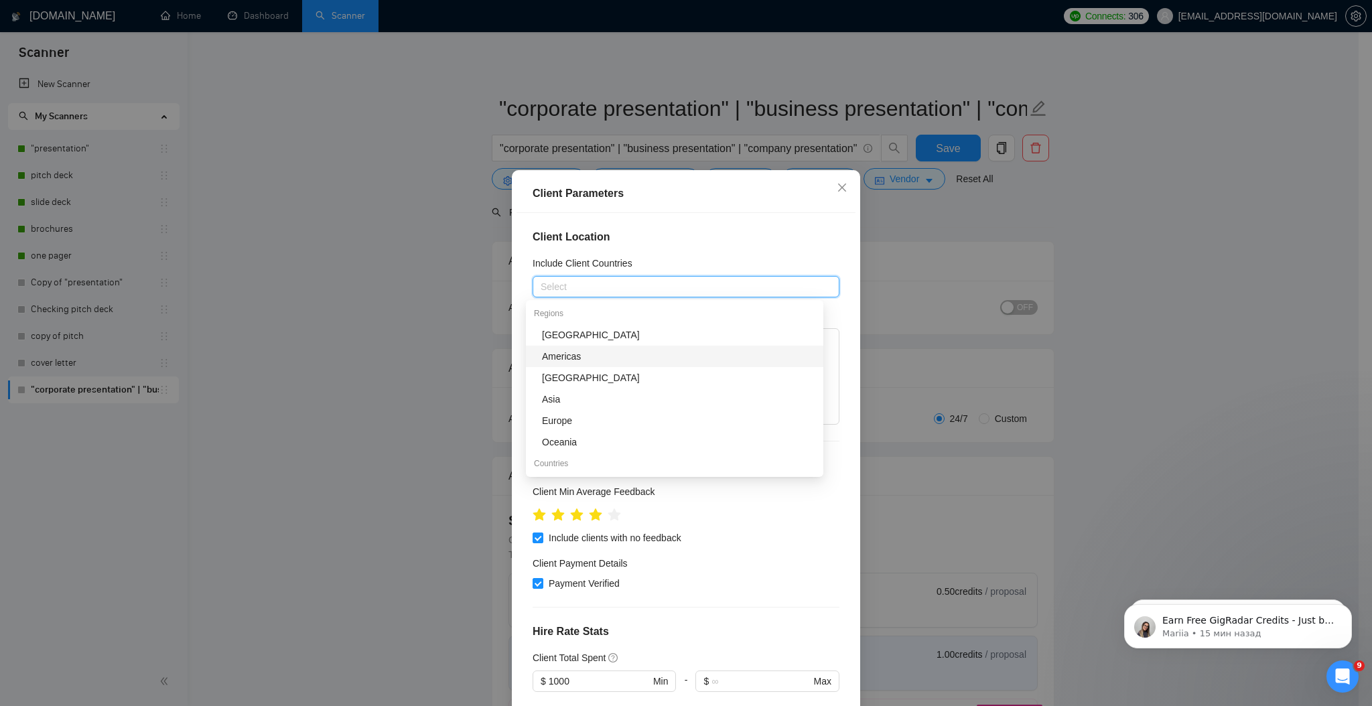
click at [587, 355] on div "Americas" at bounding box center [678, 356] width 273 height 15
type input "e"
click at [581, 417] on div "Europe" at bounding box center [678, 420] width 273 height 15
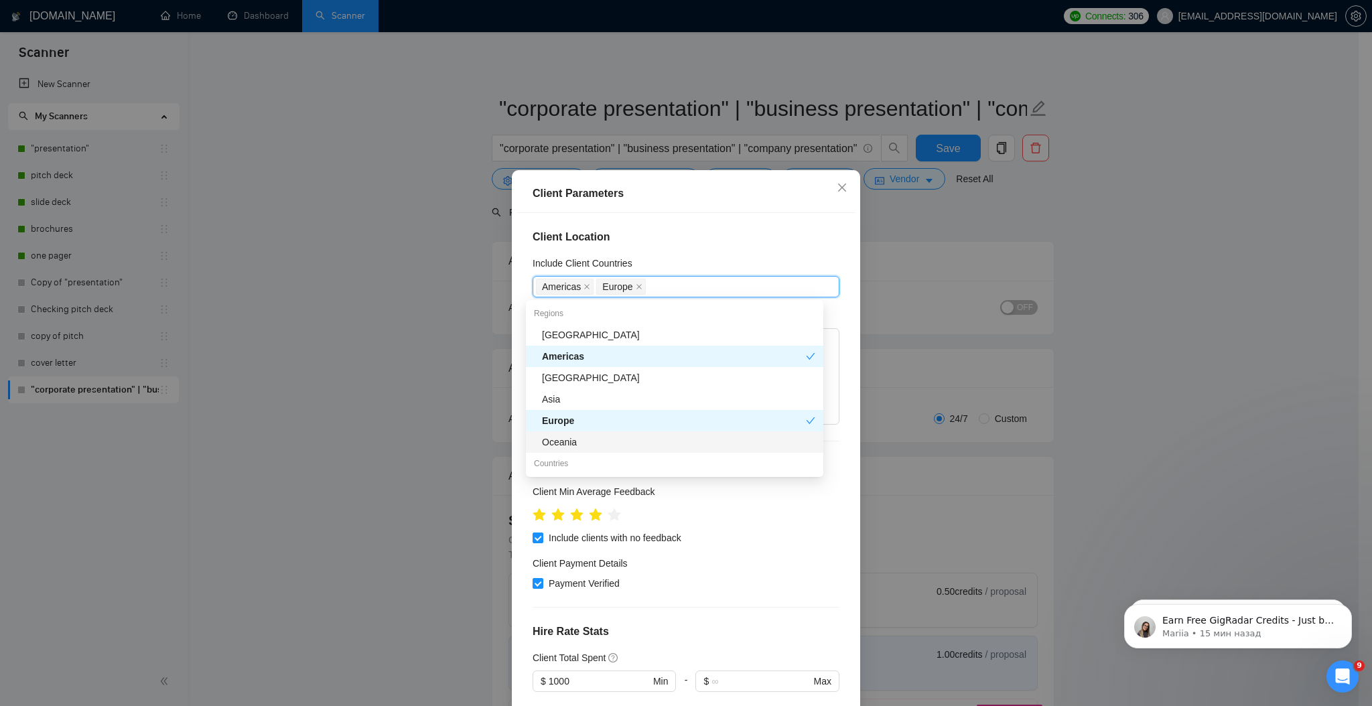
click at [591, 439] on div "Oceania" at bounding box center [678, 442] width 273 height 15
click at [731, 232] on h4 "Client Location" at bounding box center [685, 237] width 307 height 16
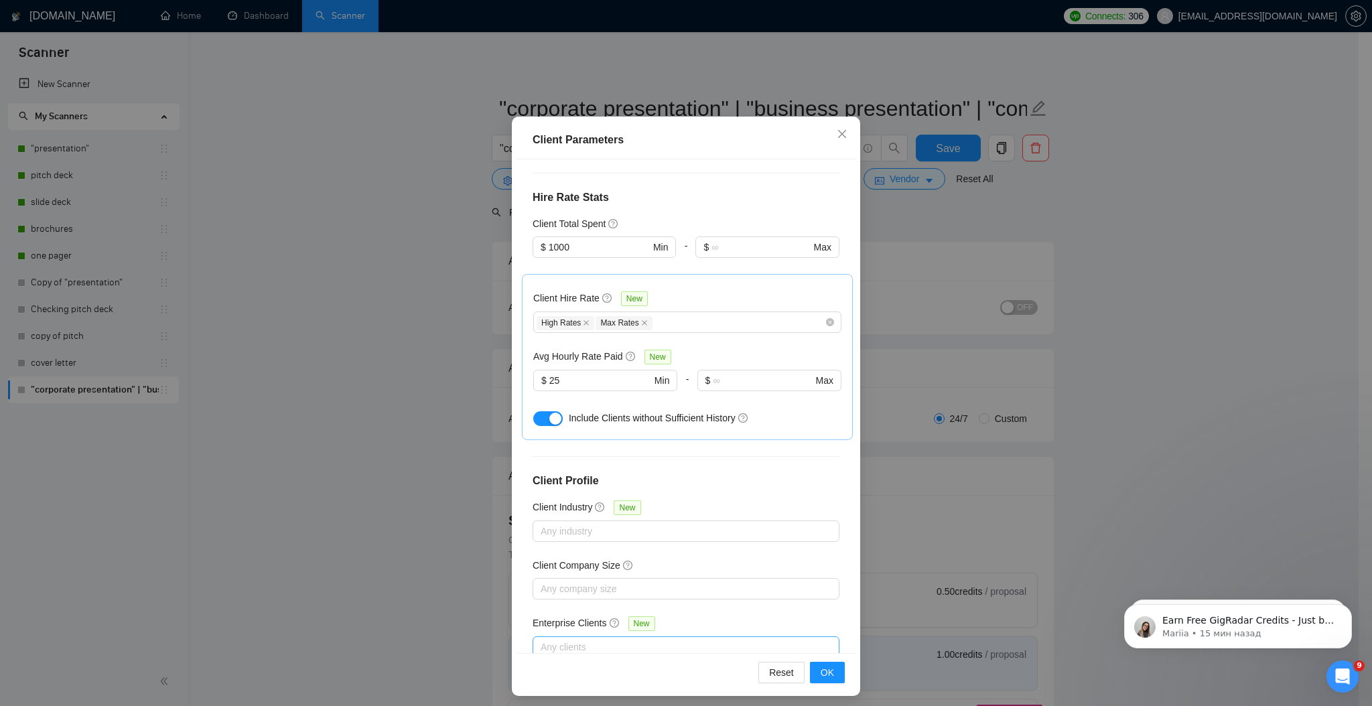
scroll to position [60, 0]
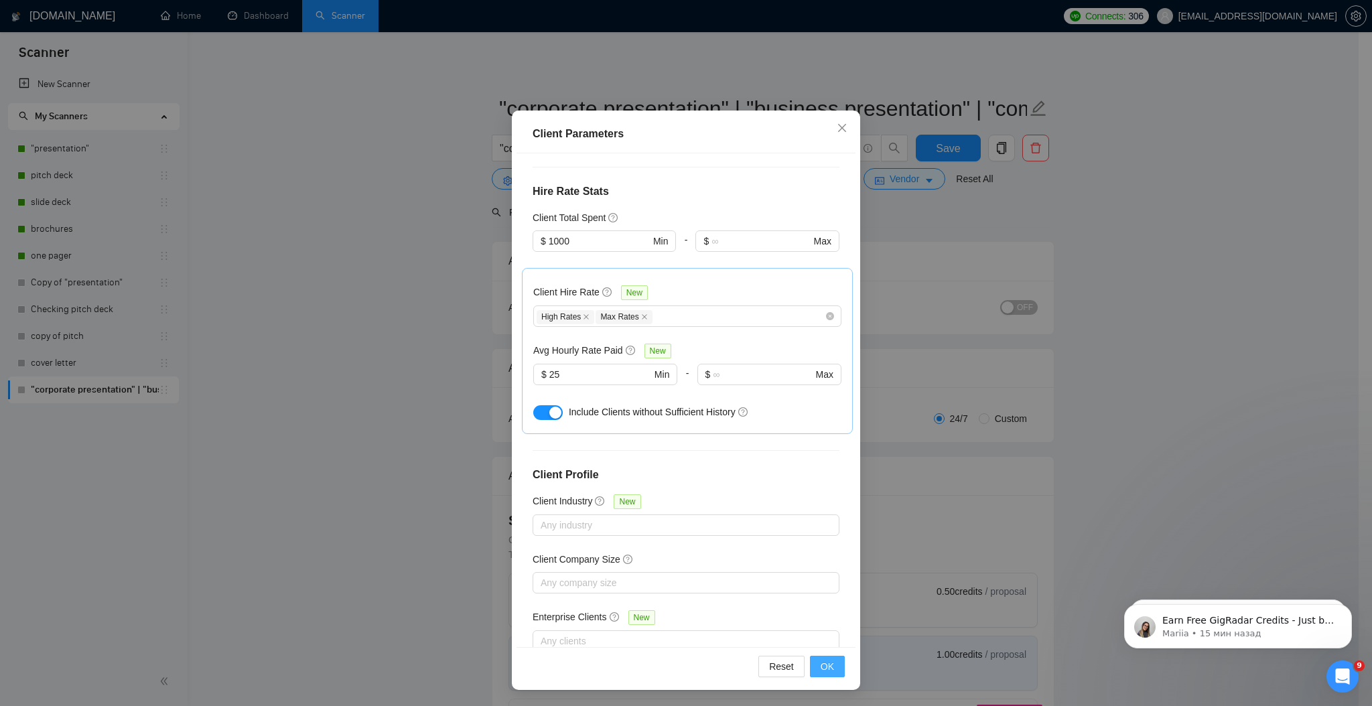
click at [820, 668] on span "OK" at bounding box center [826, 666] width 13 height 15
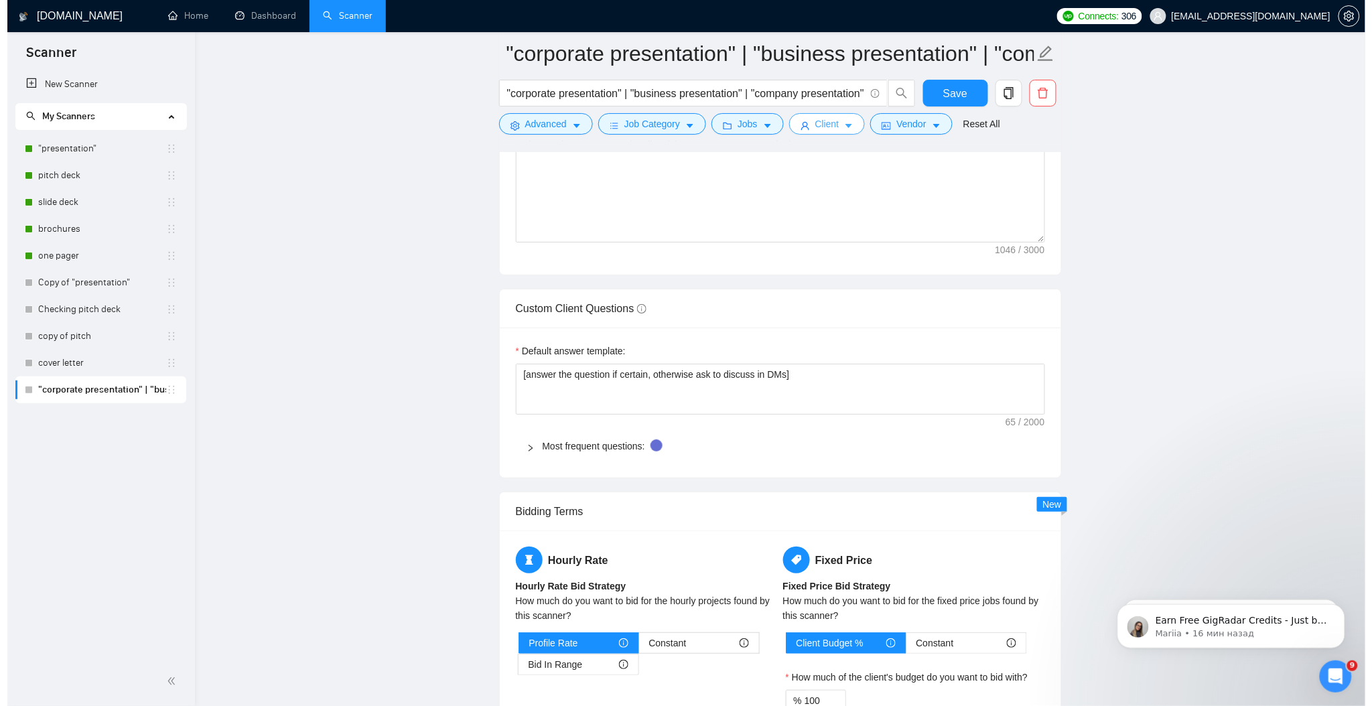
scroll to position [1725, 0]
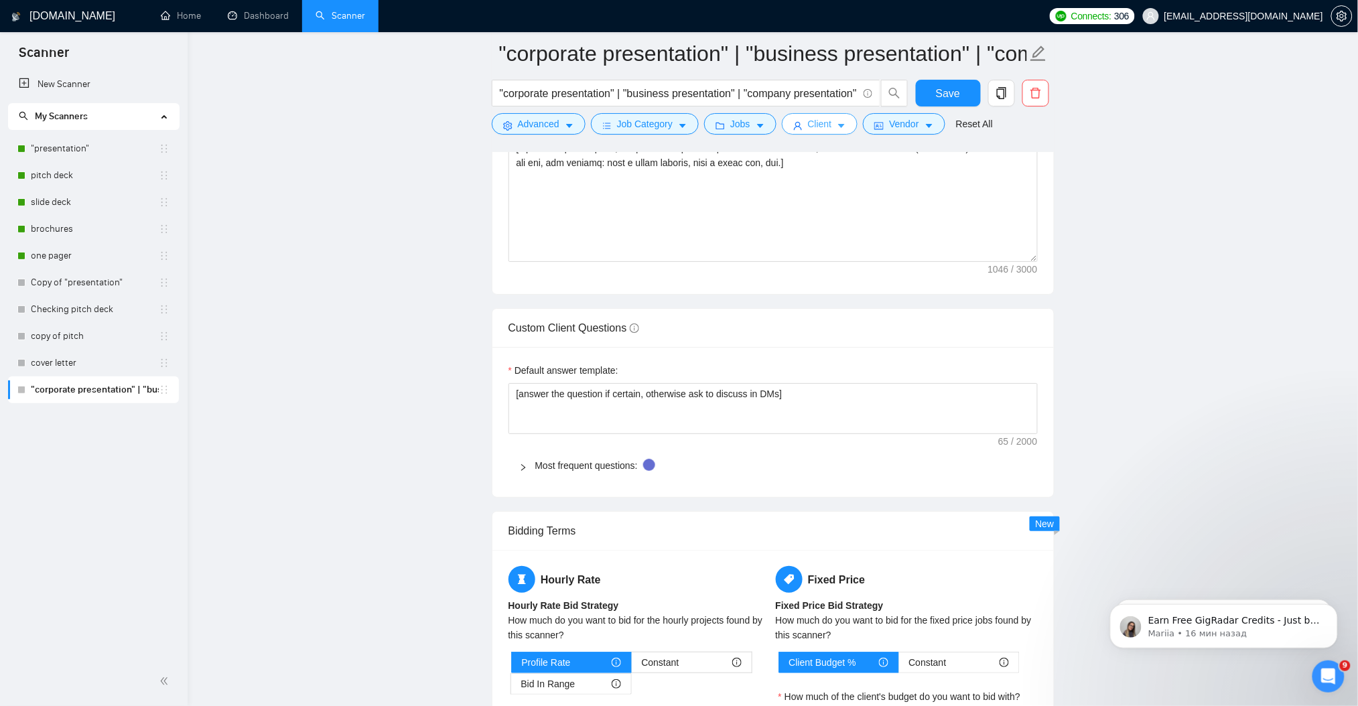
click at [827, 129] on span "Client" at bounding box center [820, 124] width 24 height 15
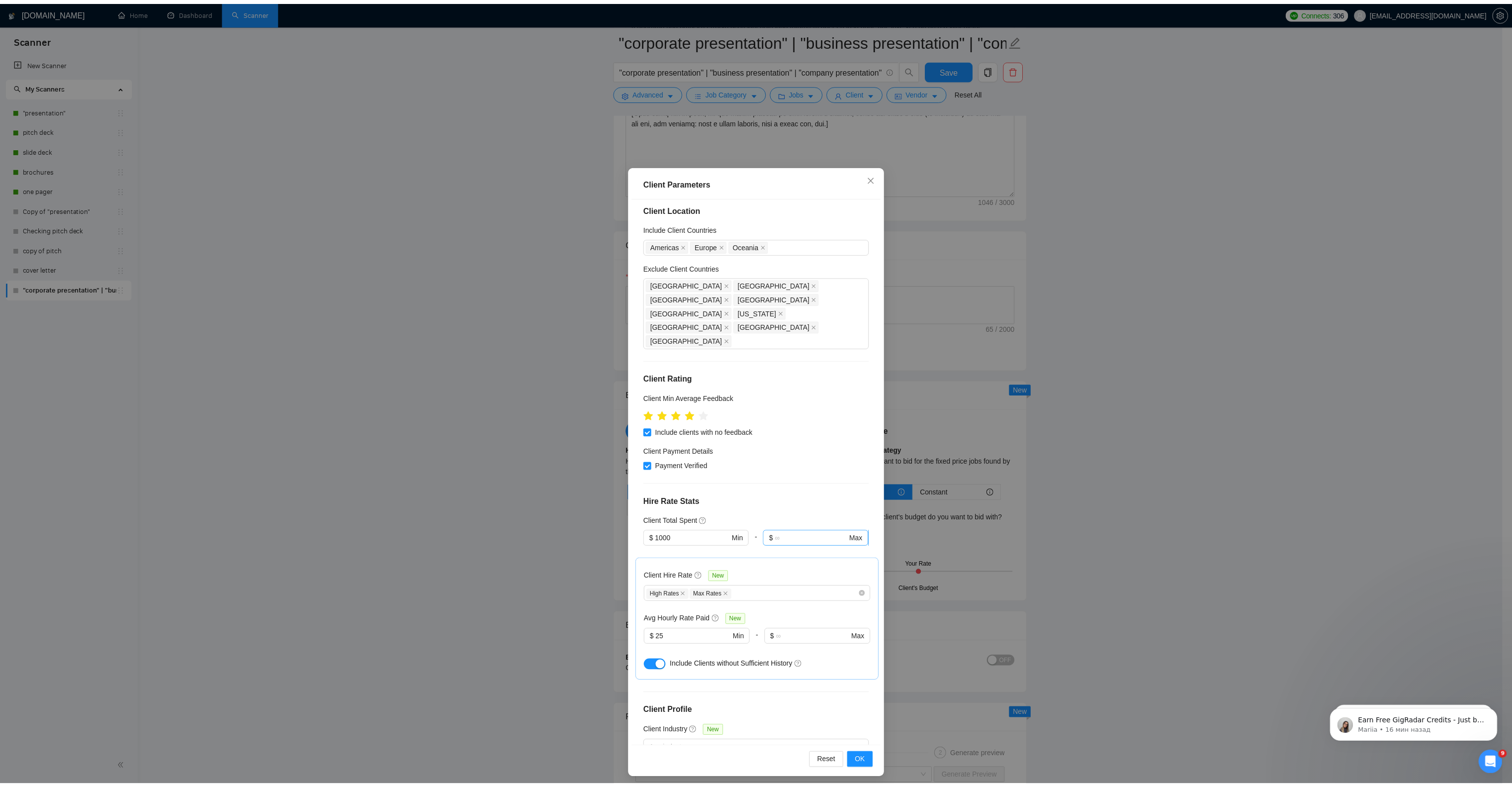
scroll to position [0, 0]
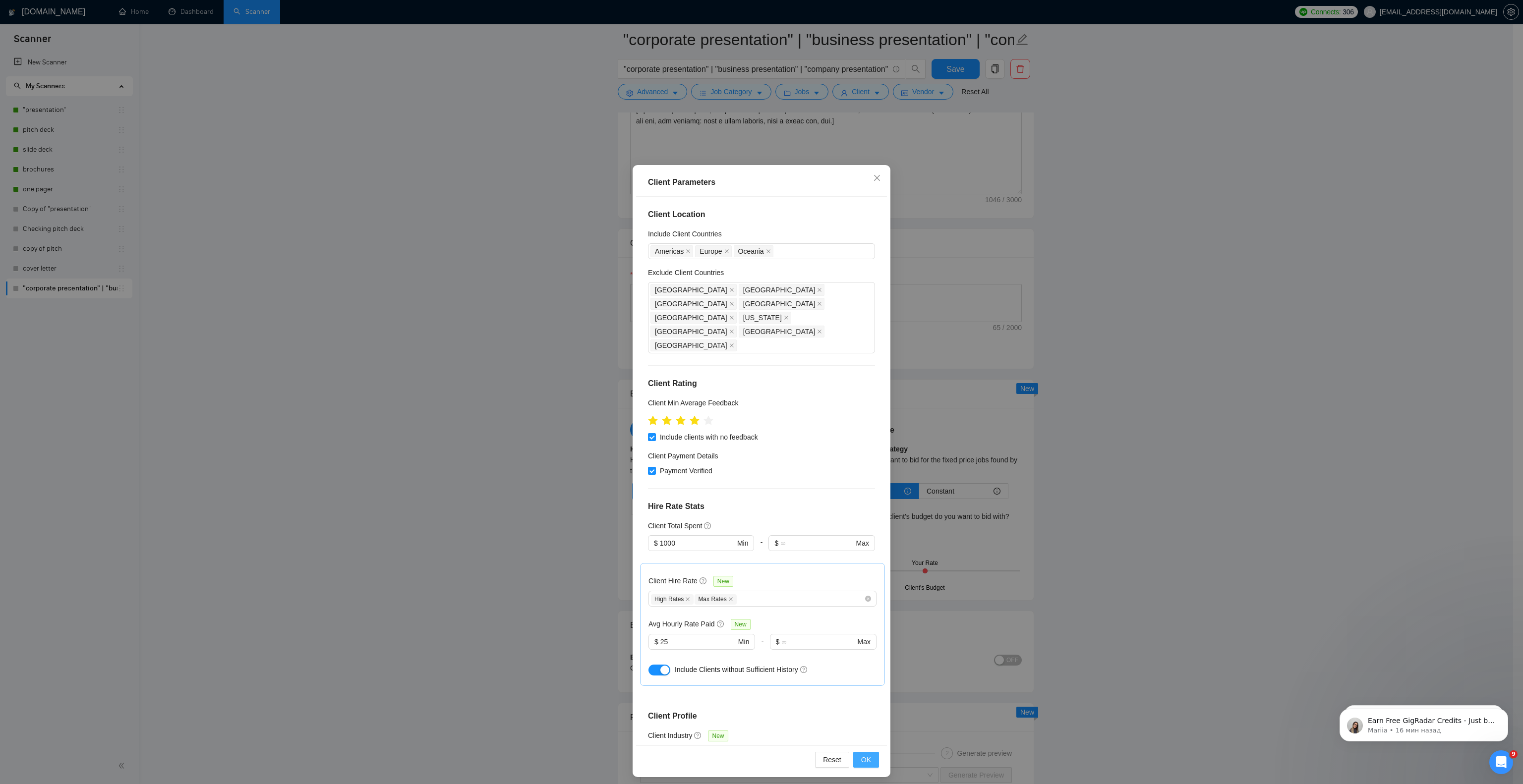
click at [861, 521] on span "OK" at bounding box center [865, 759] width 10 height 11
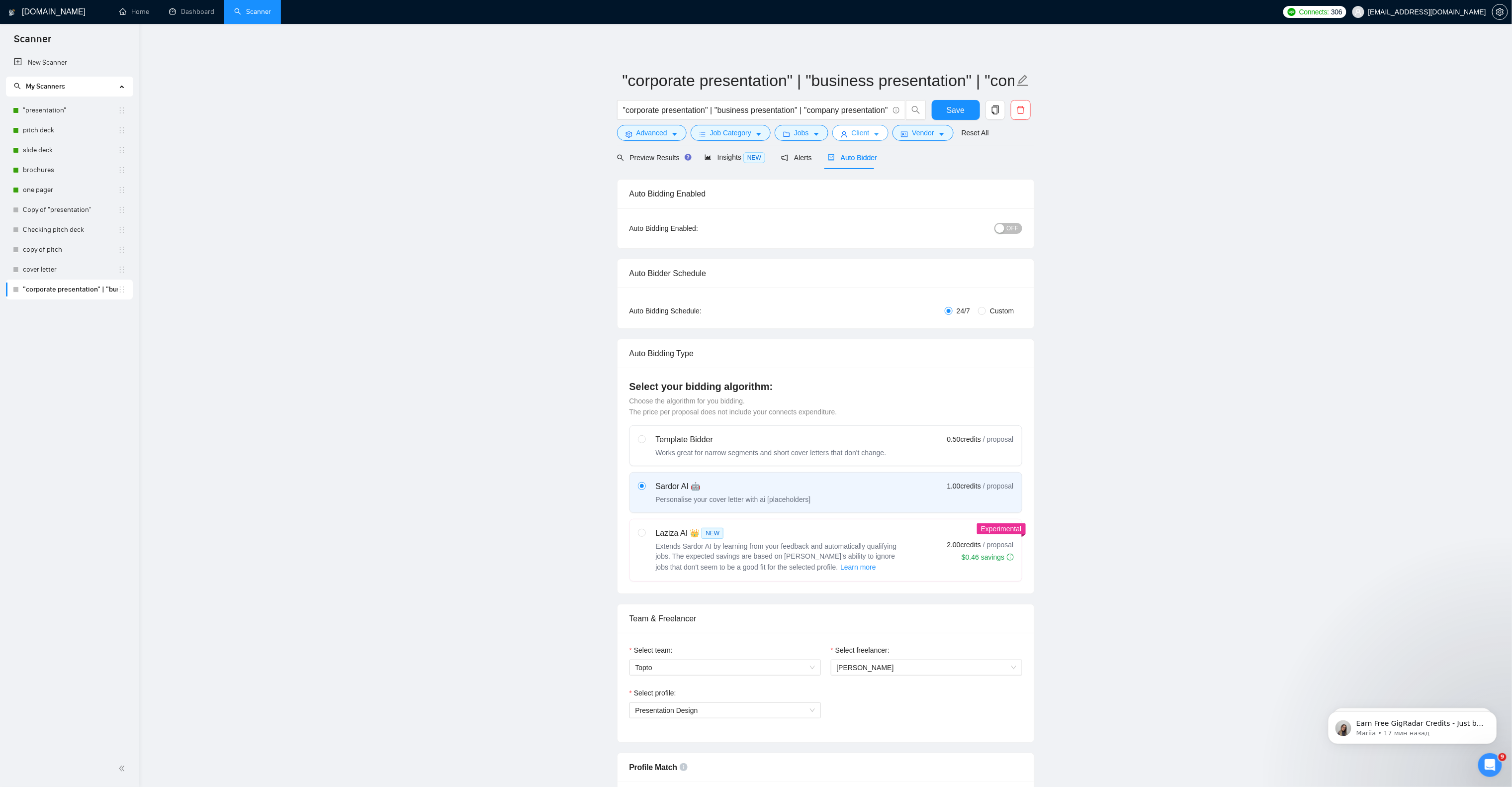
click at [871, 134] on button "Client" at bounding box center [860, 132] width 56 height 16
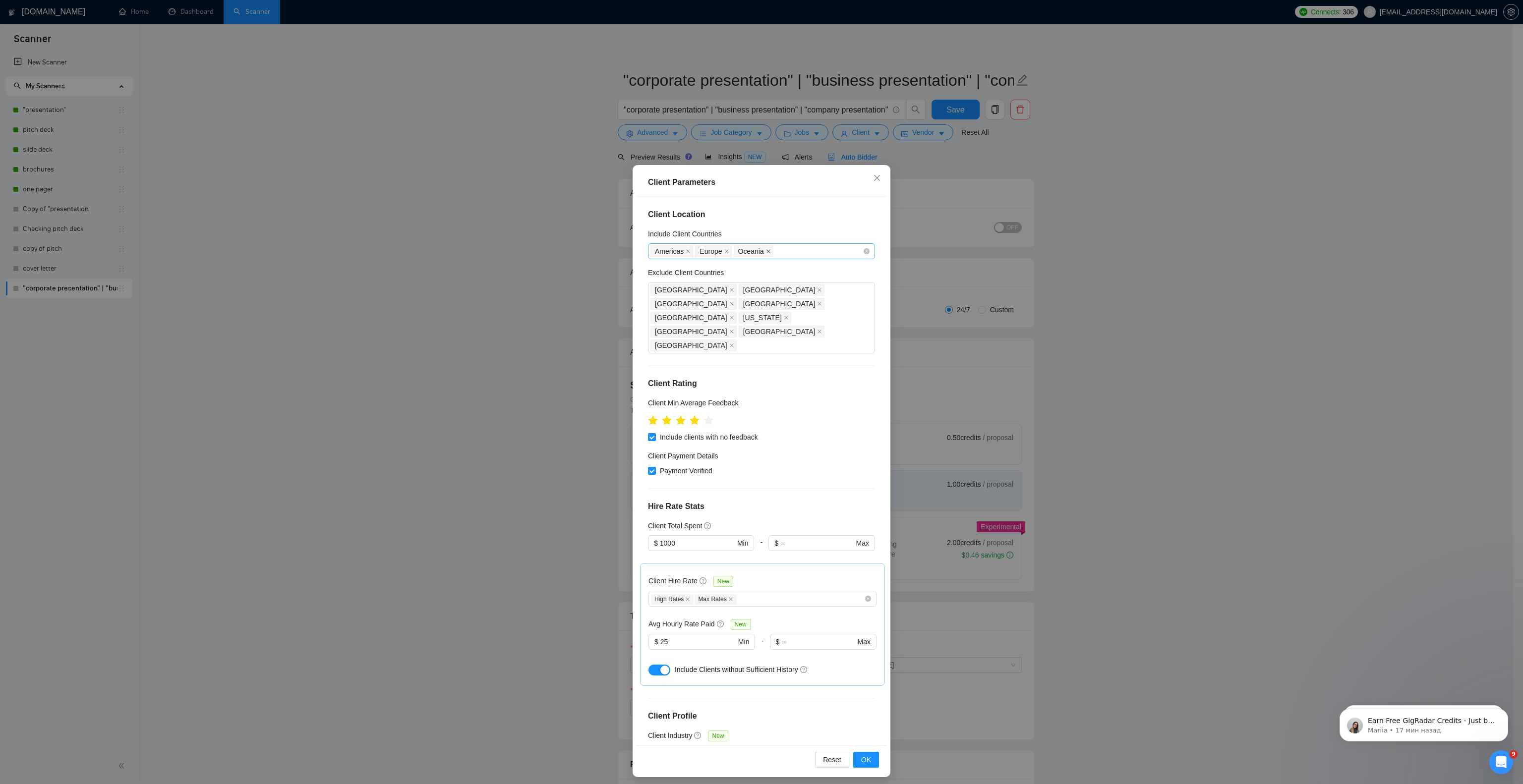
click at [766, 251] on icon "close" at bounding box center [768, 251] width 5 height 5
click at [724, 251] on icon "close" at bounding box center [727, 251] width 5 height 5
click at [685, 251] on icon "close" at bounding box center [687, 251] width 5 height 5
click at [861, 521] on span "OK" at bounding box center [865, 759] width 10 height 11
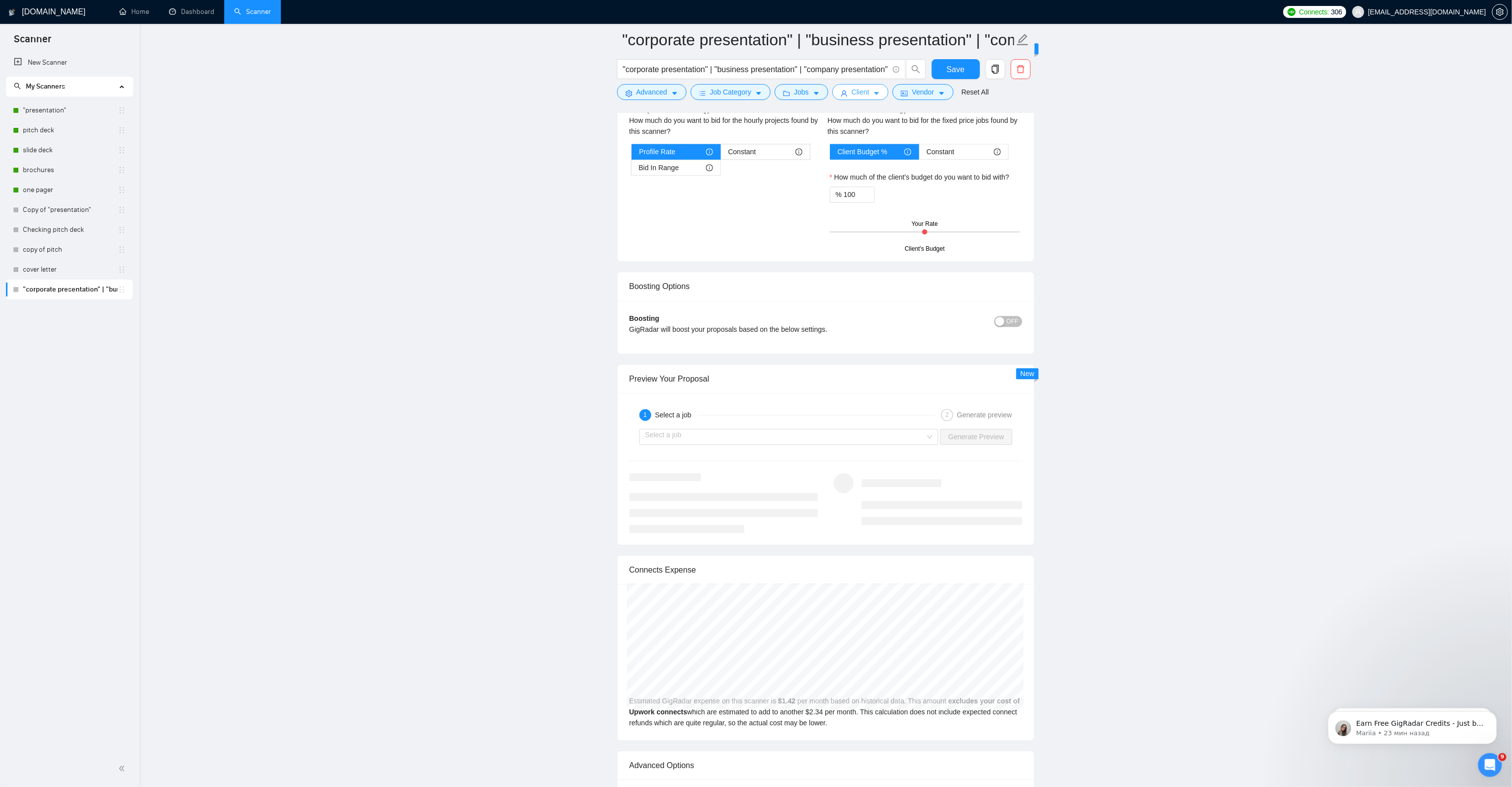
scroll to position [1392, 0]
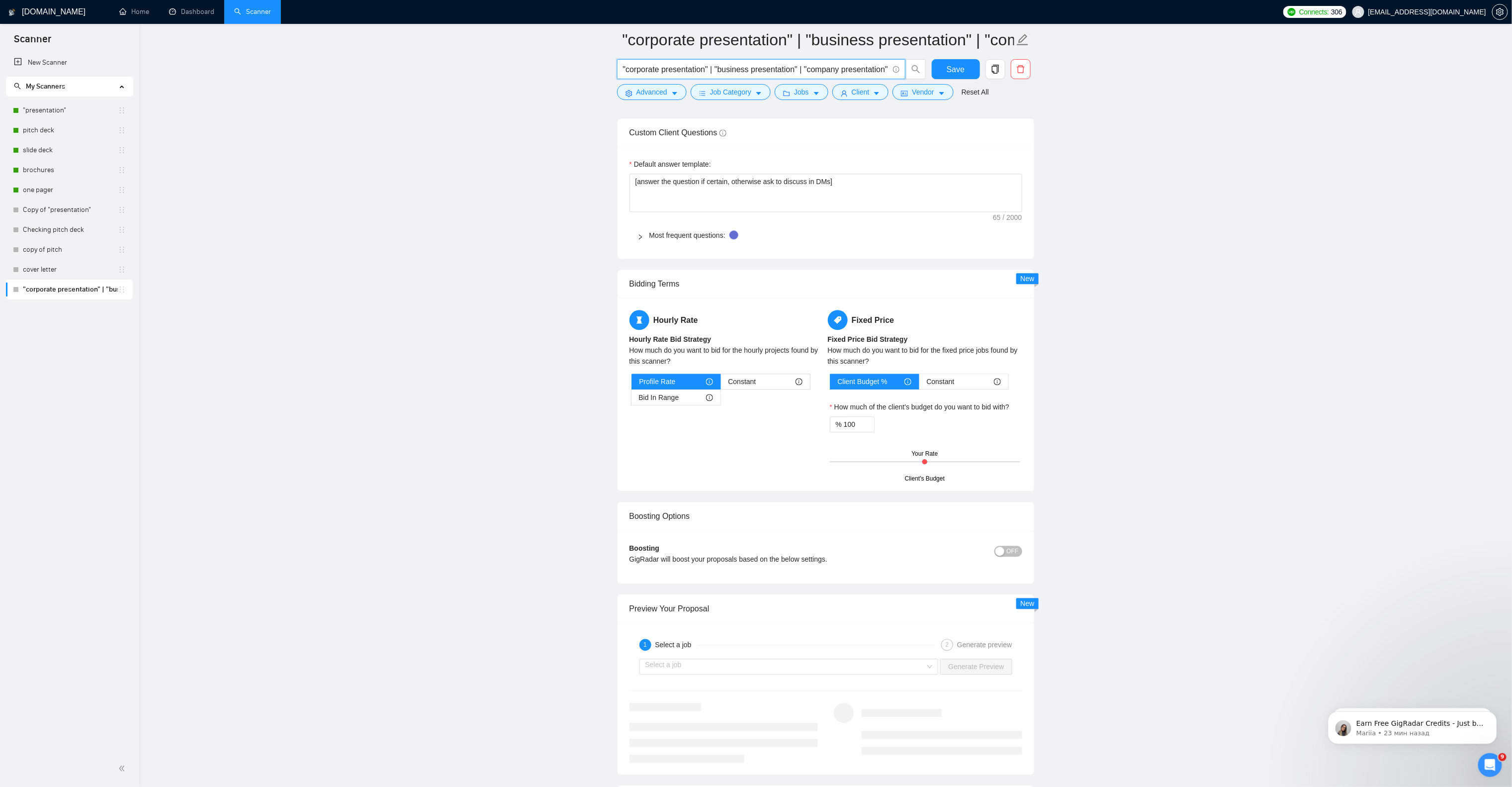
click at [752, 68] on input ""corporate presentation" | "business presentation" | "company presentation" | "…" at bounding box center [756, 69] width 266 height 13
paste input "| "sales presentation" | "marketing presentation" | "investor presentation" | "…"
type input ""corporate presentation" | "business presentation" | "company presentation" | "…"
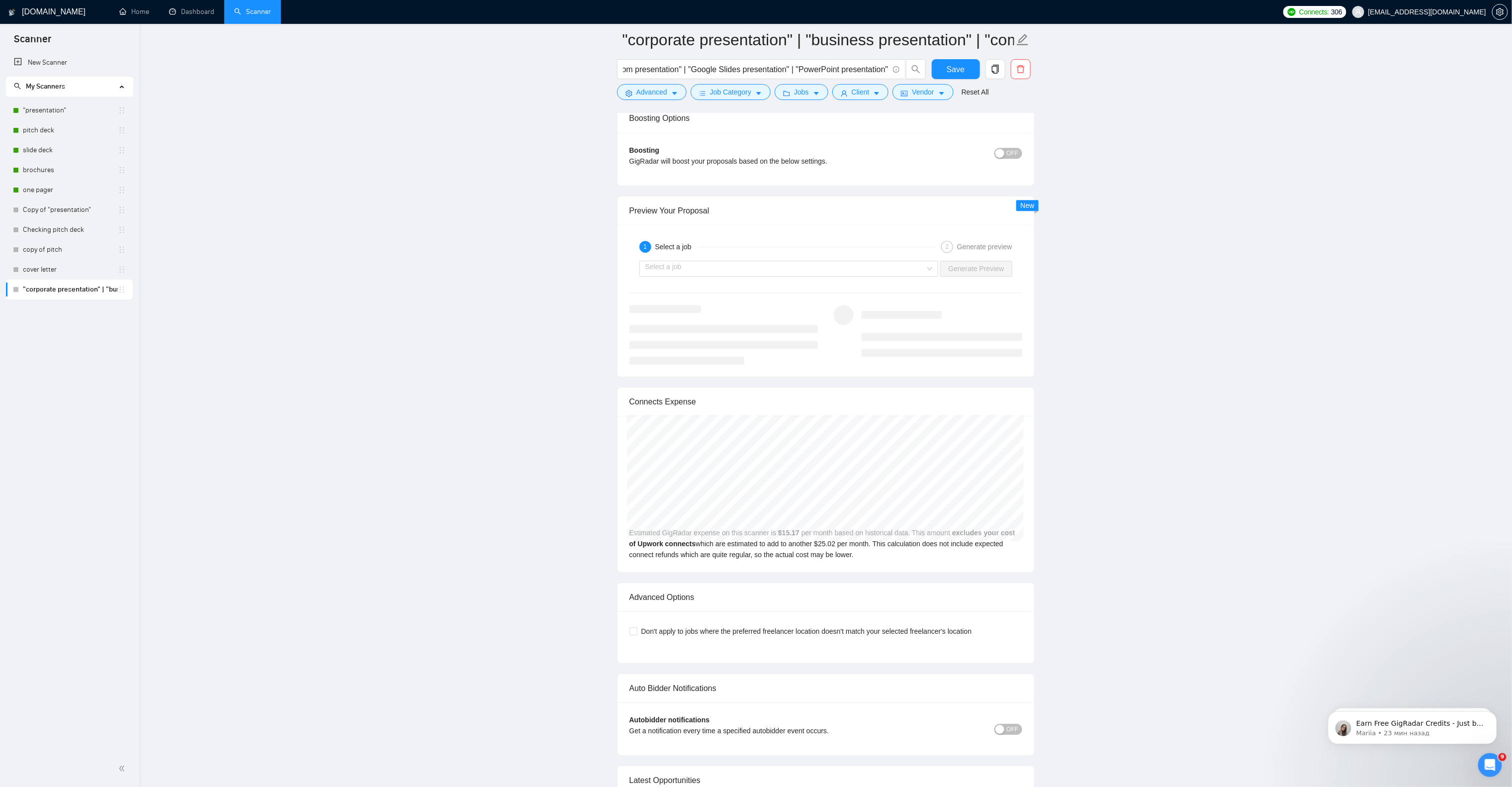
scroll to position [0, 0]
click at [715, 64] on input ""corporate presentation" | "business presentation" | "company presentation" | "…" at bounding box center [756, 69] width 266 height 13
paste input "PowerPoint Presentation" | "PowerPoint Presentation Design" | "PowerPoint Prese…"
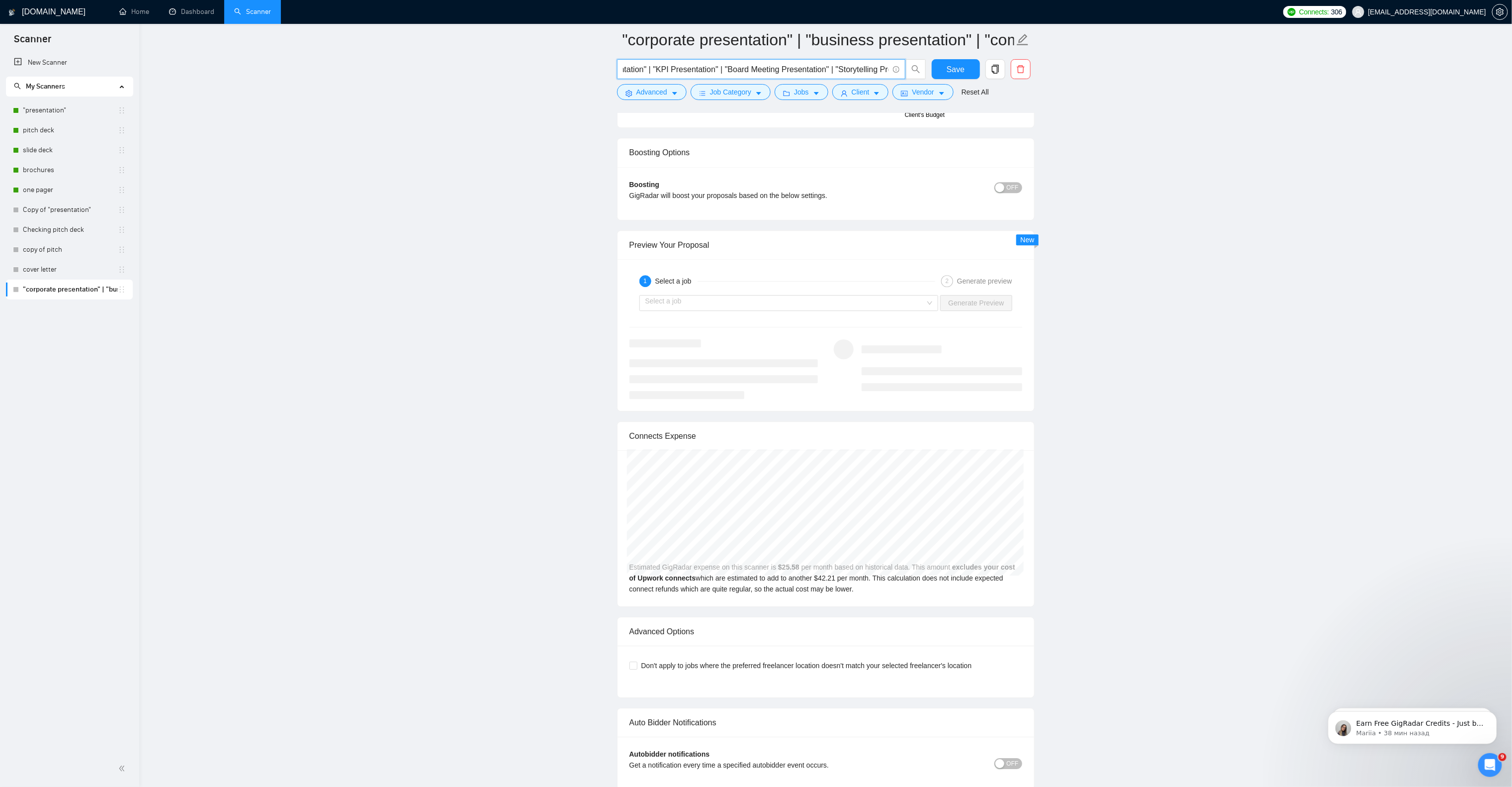
scroll to position [1808, 0]
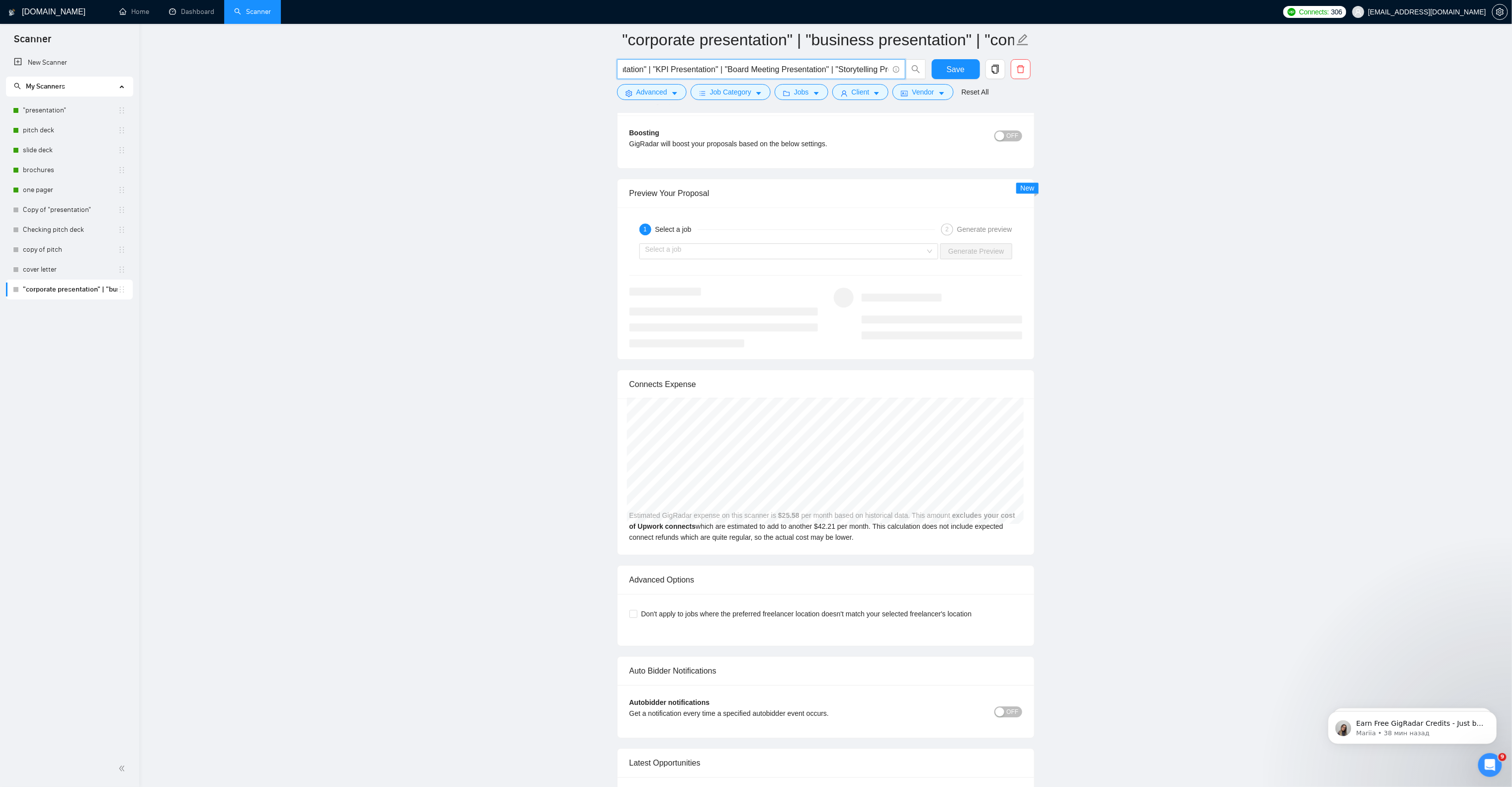
type input ""PowerPoint Presentation" | "PowerPoint Presentation Design" | "PowerPoint Pres…"
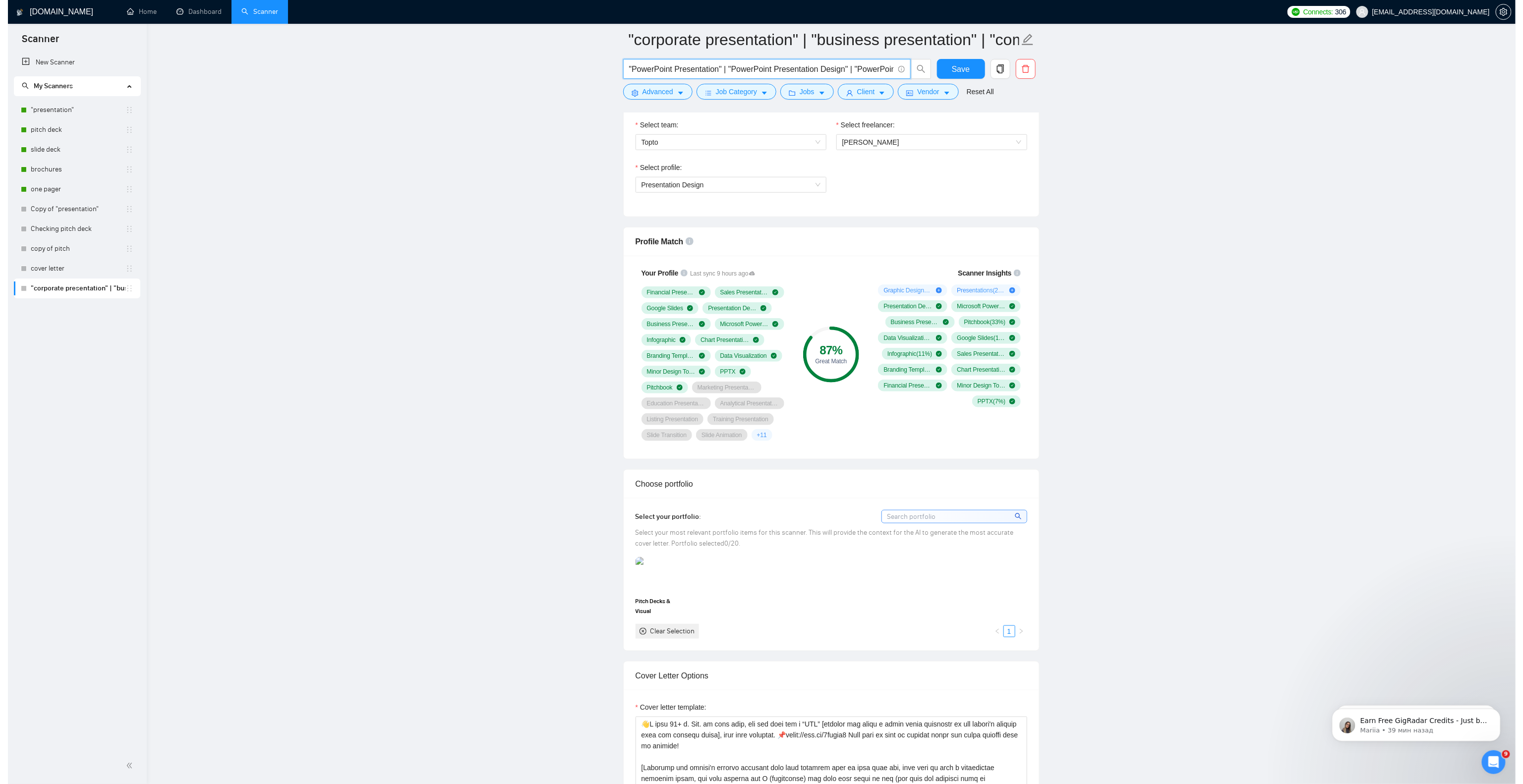
scroll to position [513, 0]
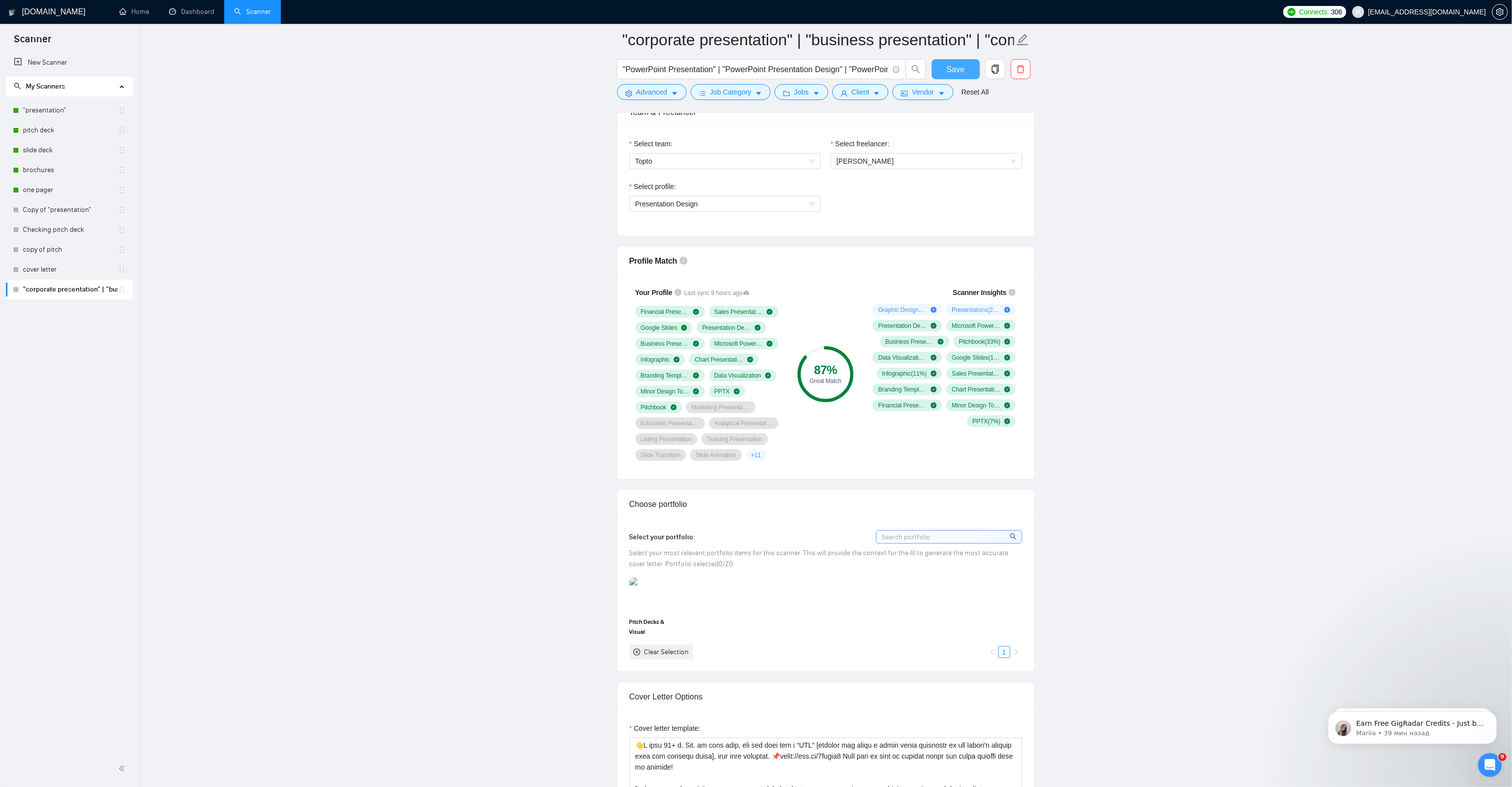
click at [947, 70] on span "Save" at bounding box center [955, 69] width 18 height 13
click at [813, 92] on icon "caret-down" at bounding box center [816, 93] width 7 height 7
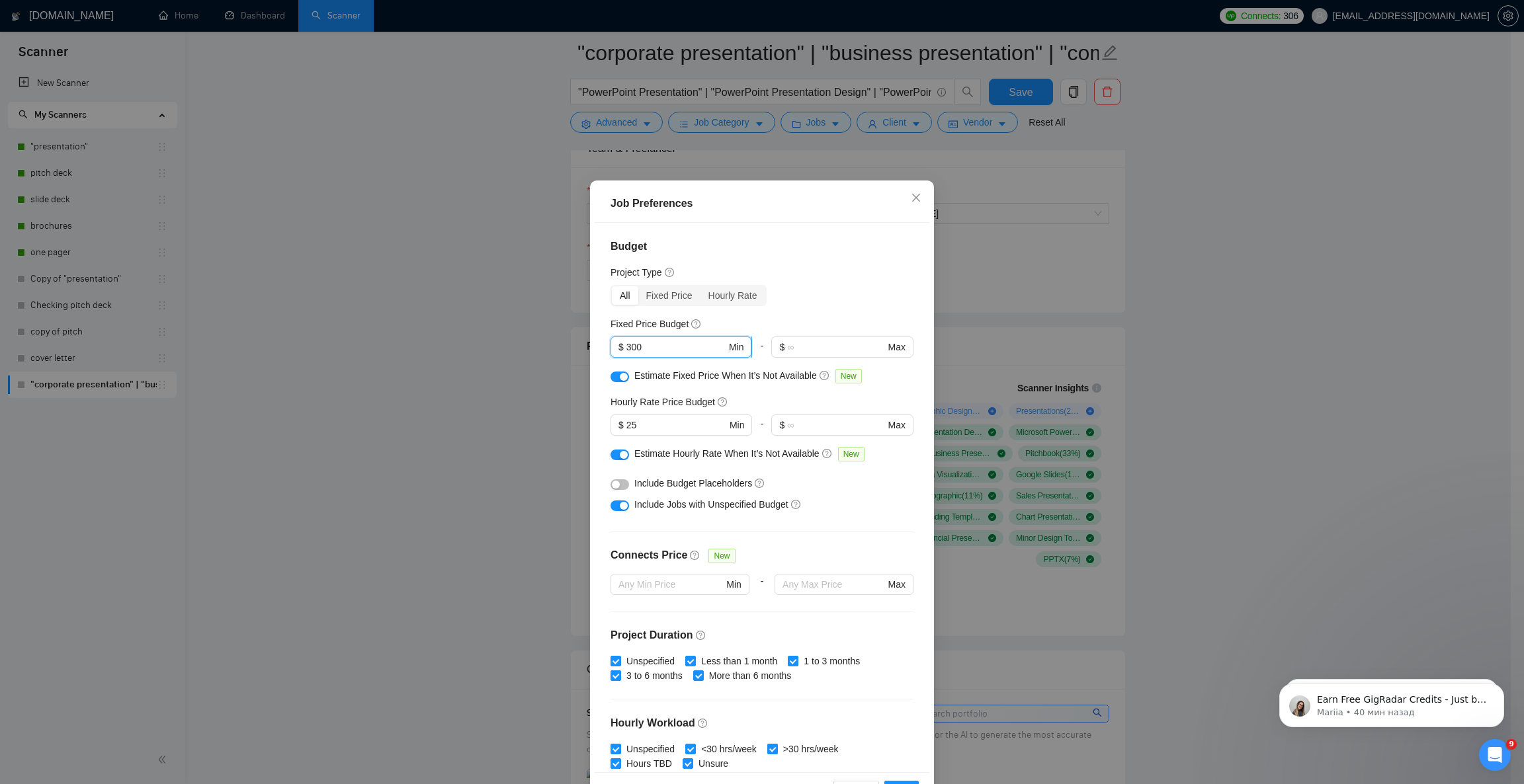
click at [626, 349] on input "300" at bounding box center [676, 347] width 100 height 15
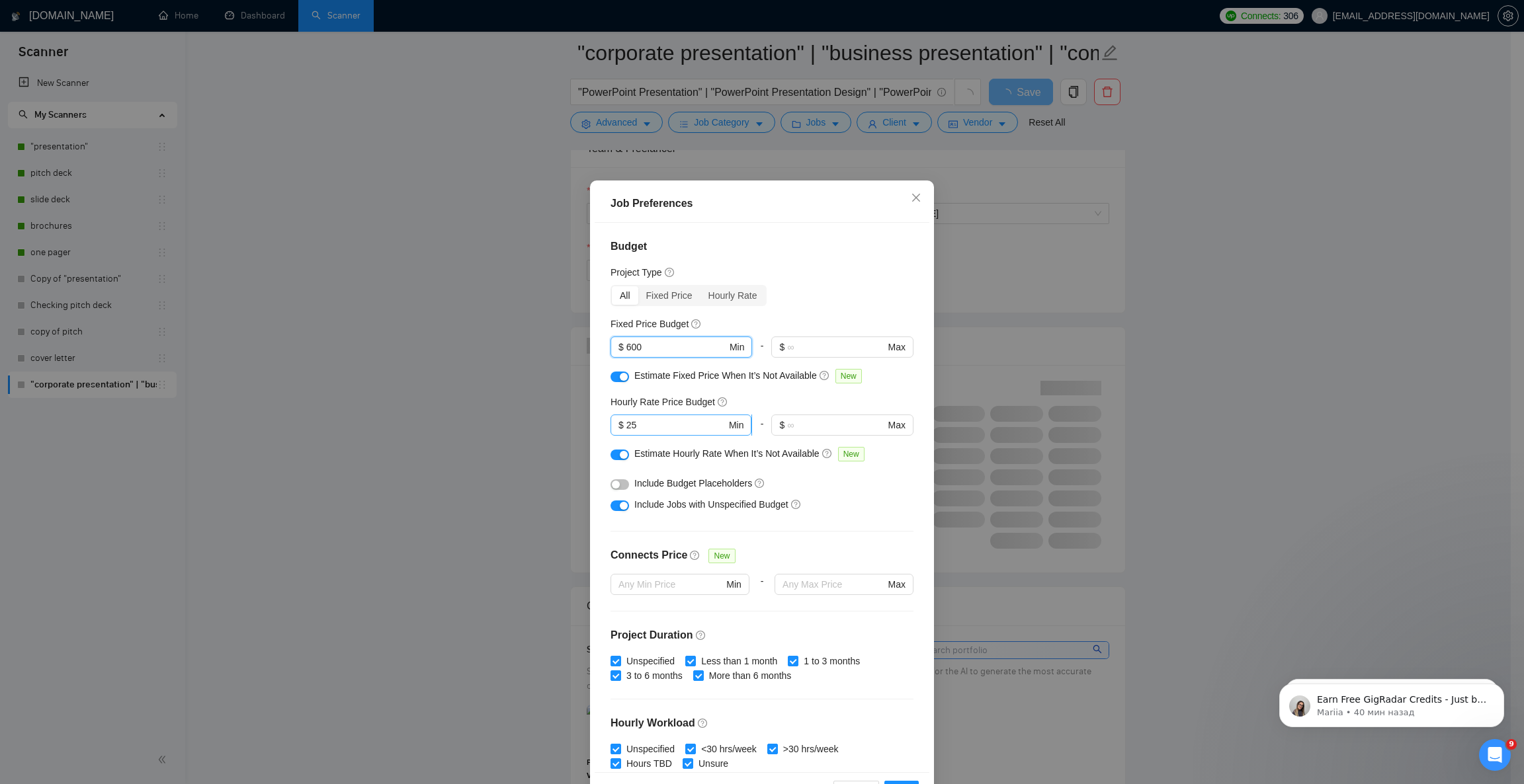
type input "600"
click at [626, 426] on input "25" at bounding box center [676, 425] width 100 height 15
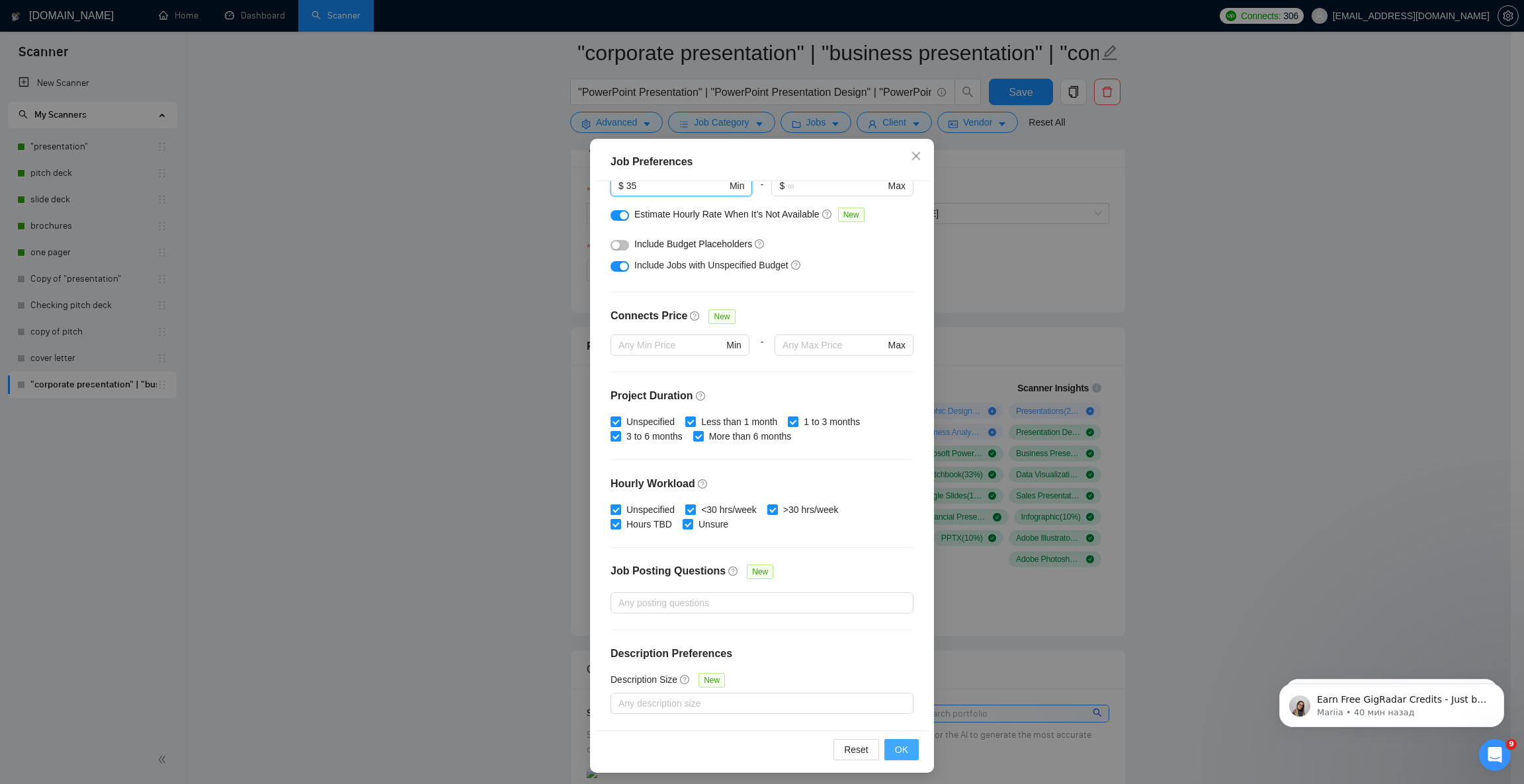
scroll to position [45, 0]
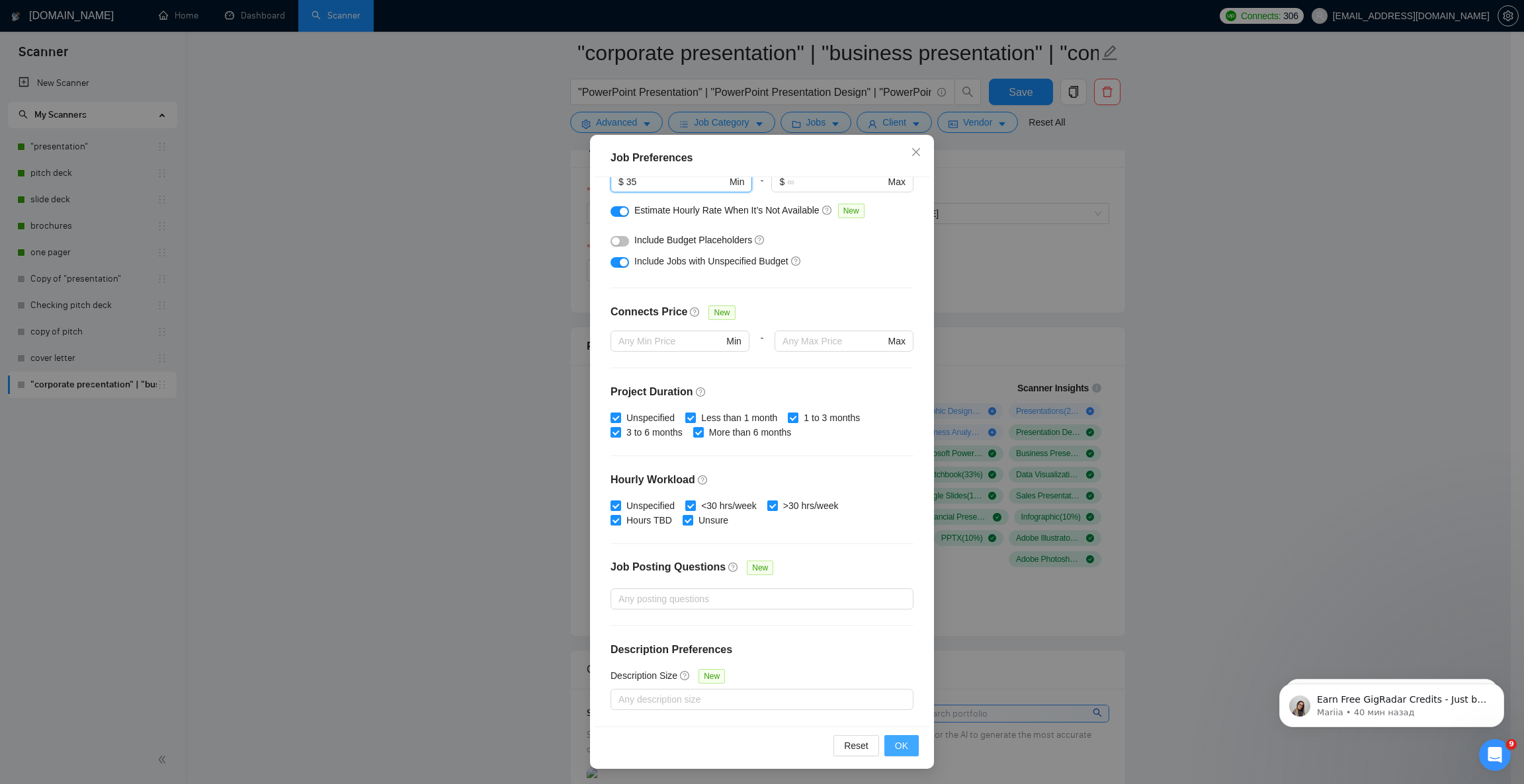
type input "35"
click at [897, 696] on span "OK" at bounding box center [901, 745] width 13 height 15
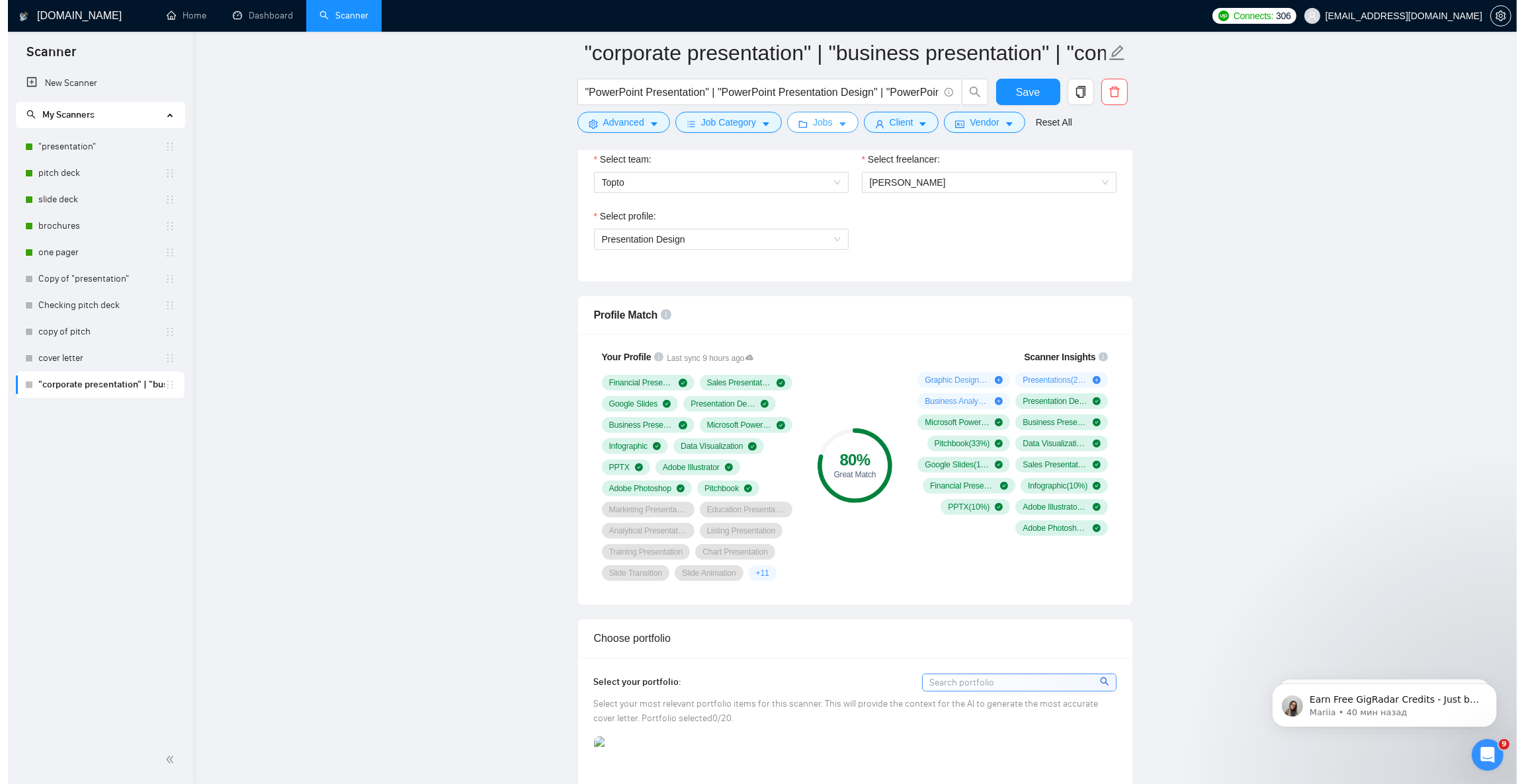
scroll to position [684, 0]
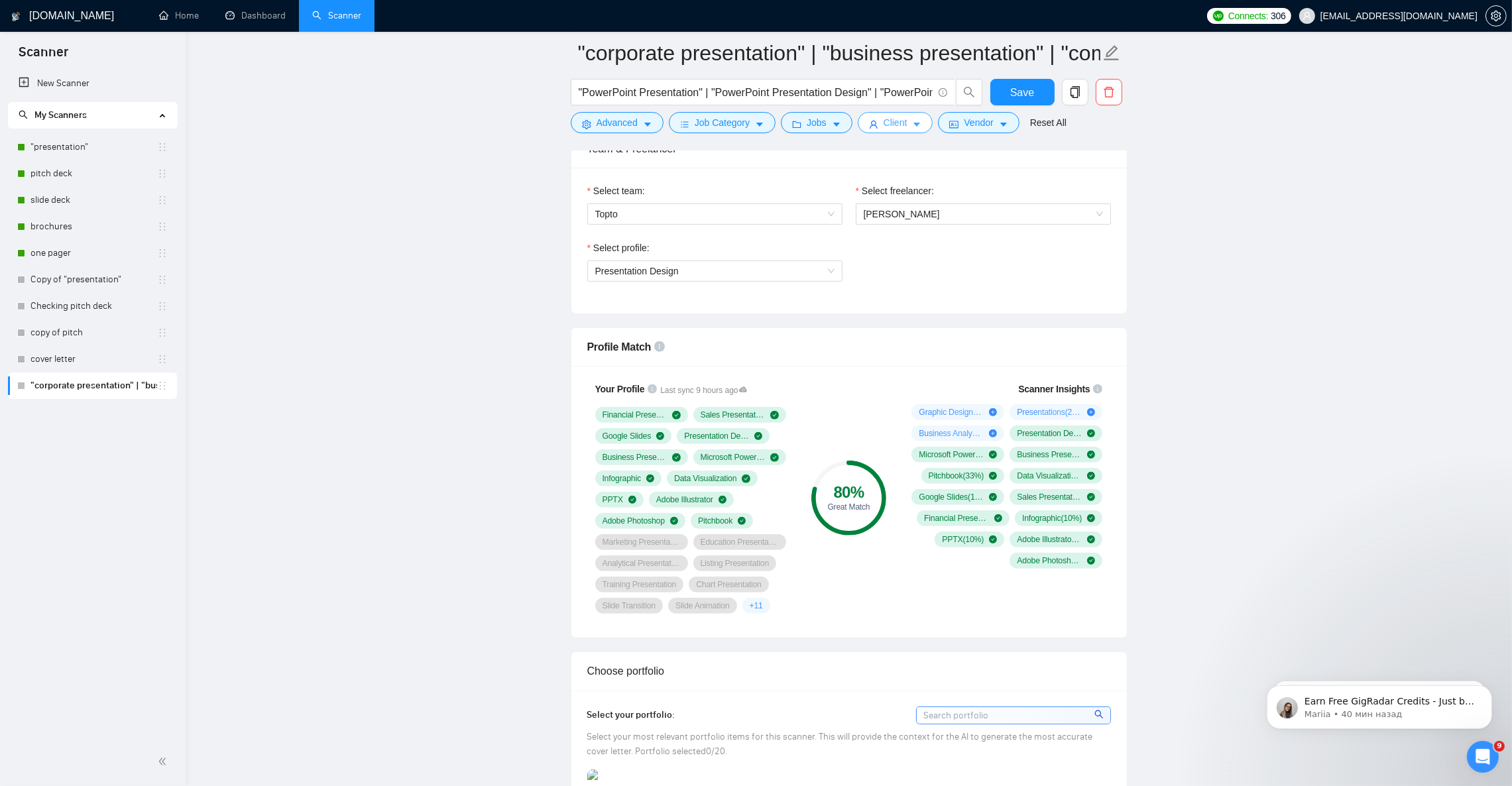
click at [905, 123] on button "Client" at bounding box center [896, 122] width 75 height 21
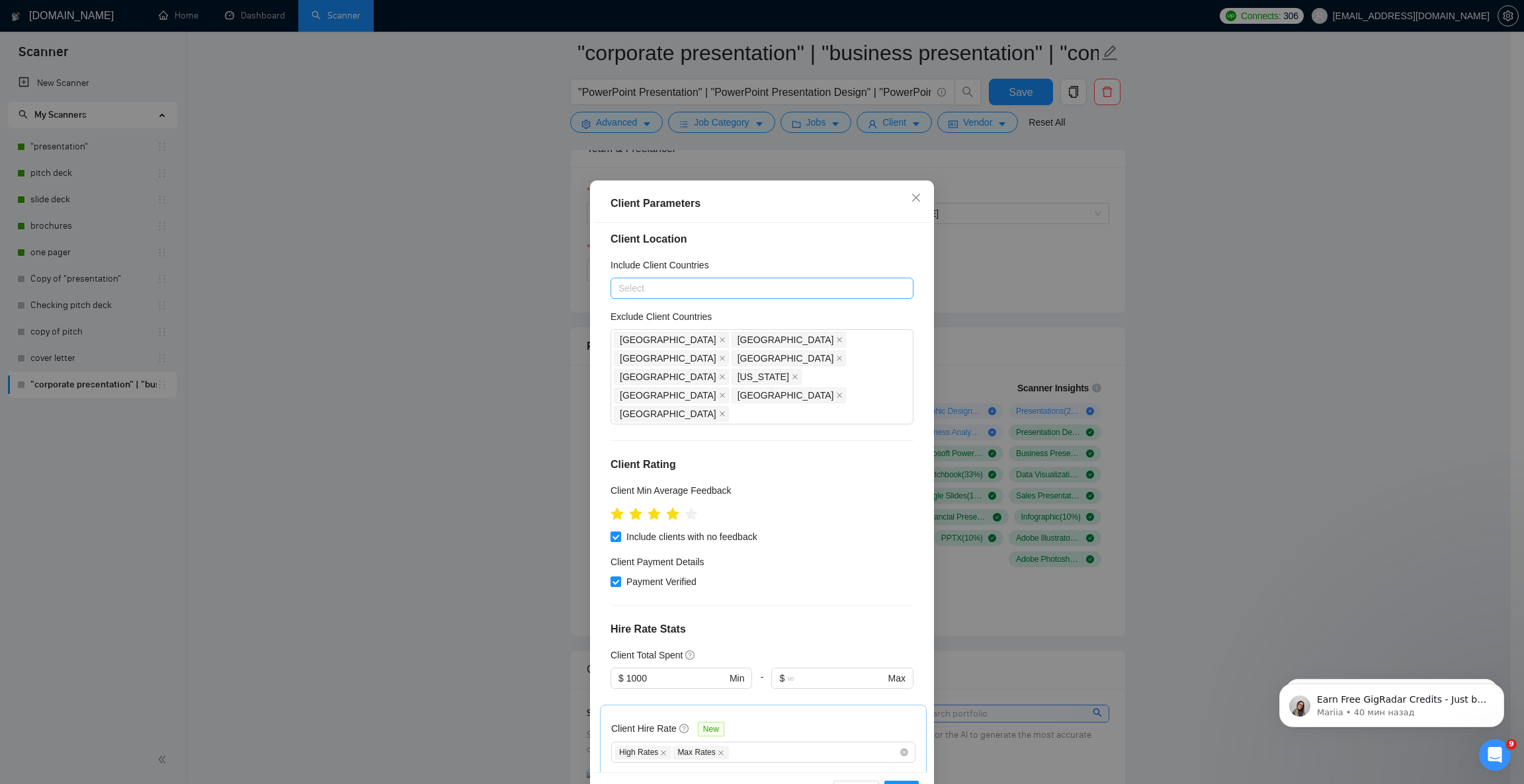
scroll to position [0, 0]
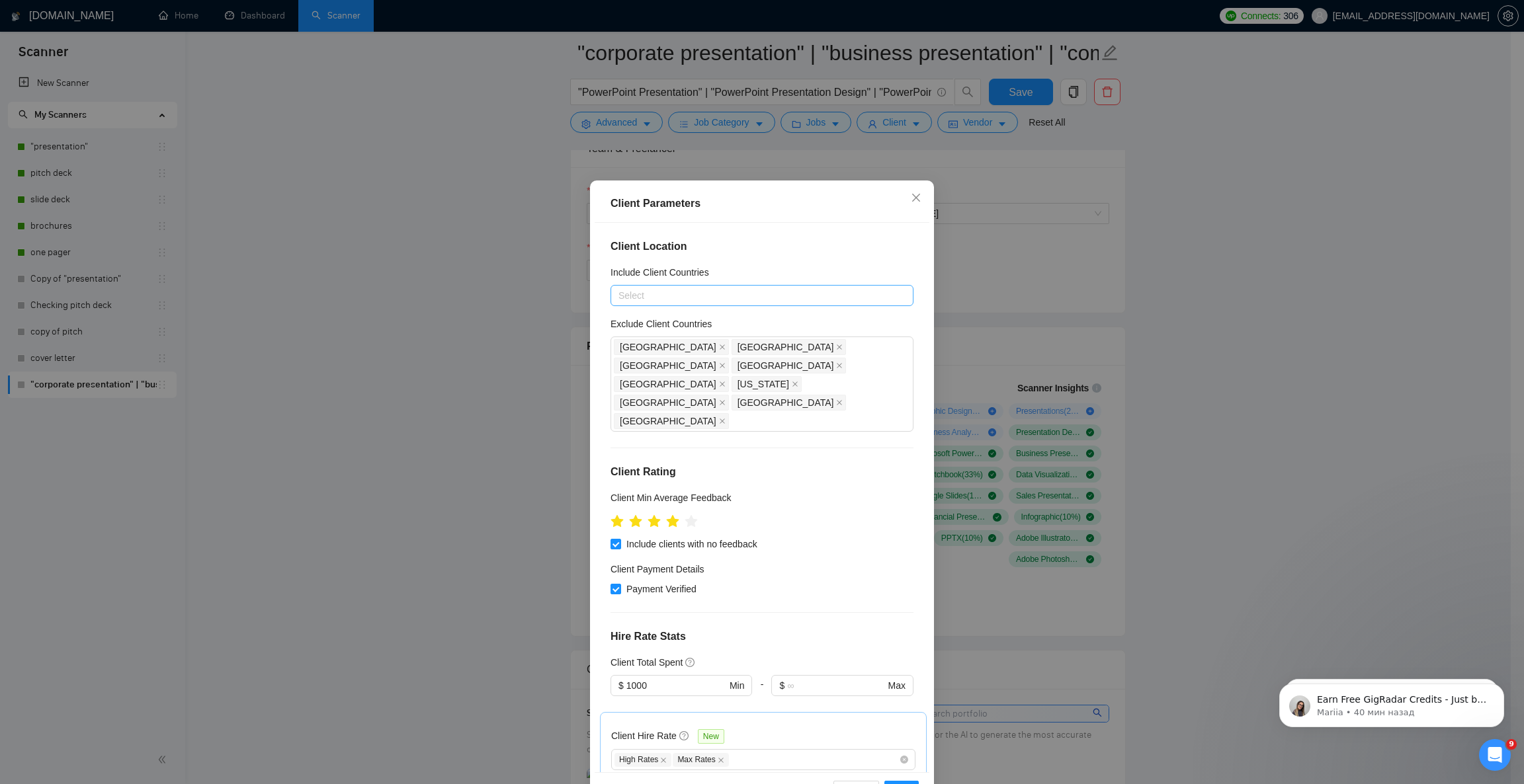
click at [640, 289] on div at bounding box center [756, 295] width 283 height 16
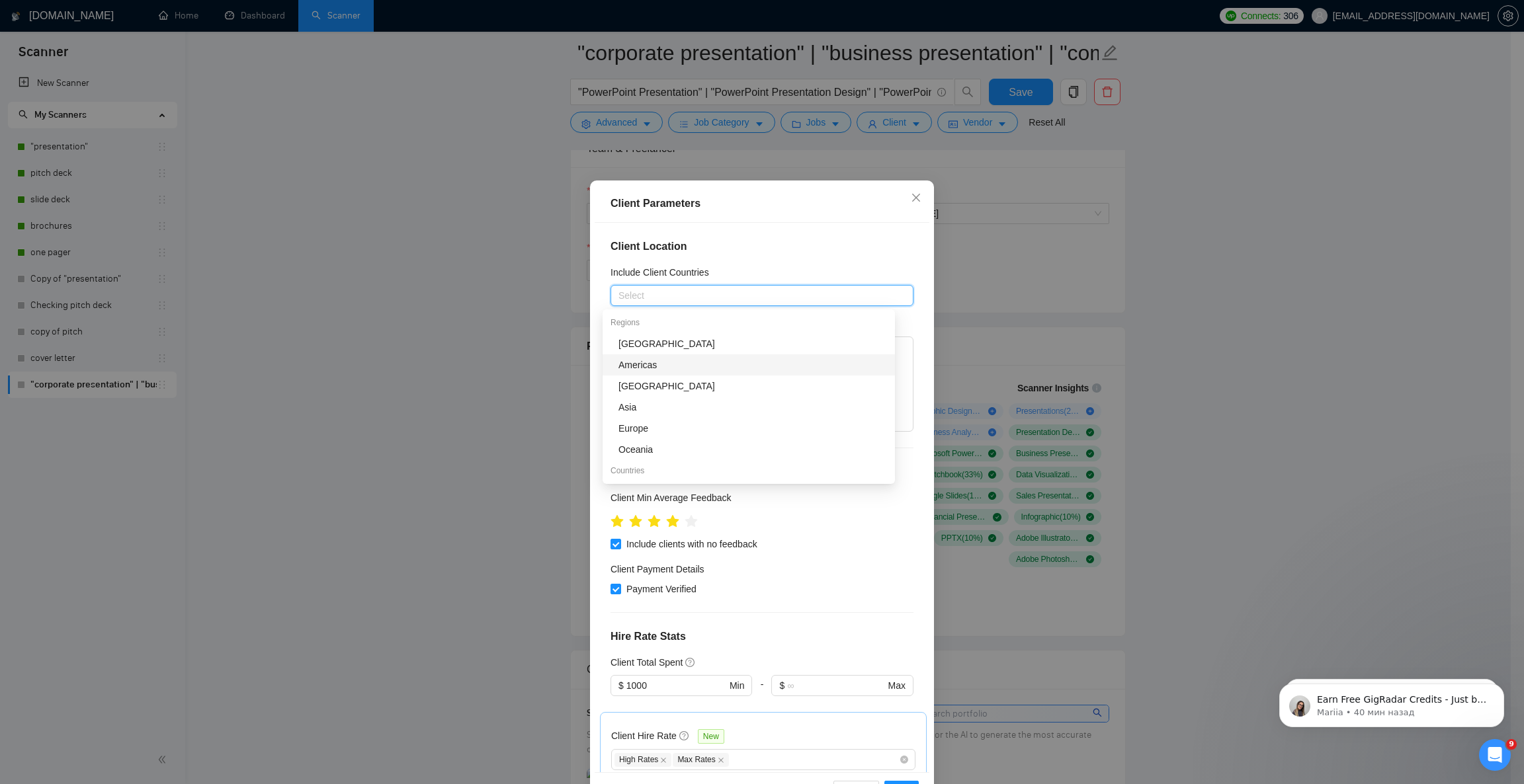
click at [638, 363] on div "Americas" at bounding box center [753, 364] width 269 height 15
click at [646, 431] on div "Europe" at bounding box center [753, 429] width 269 height 15
click at [668, 455] on div "Oceania" at bounding box center [753, 449] width 269 height 15
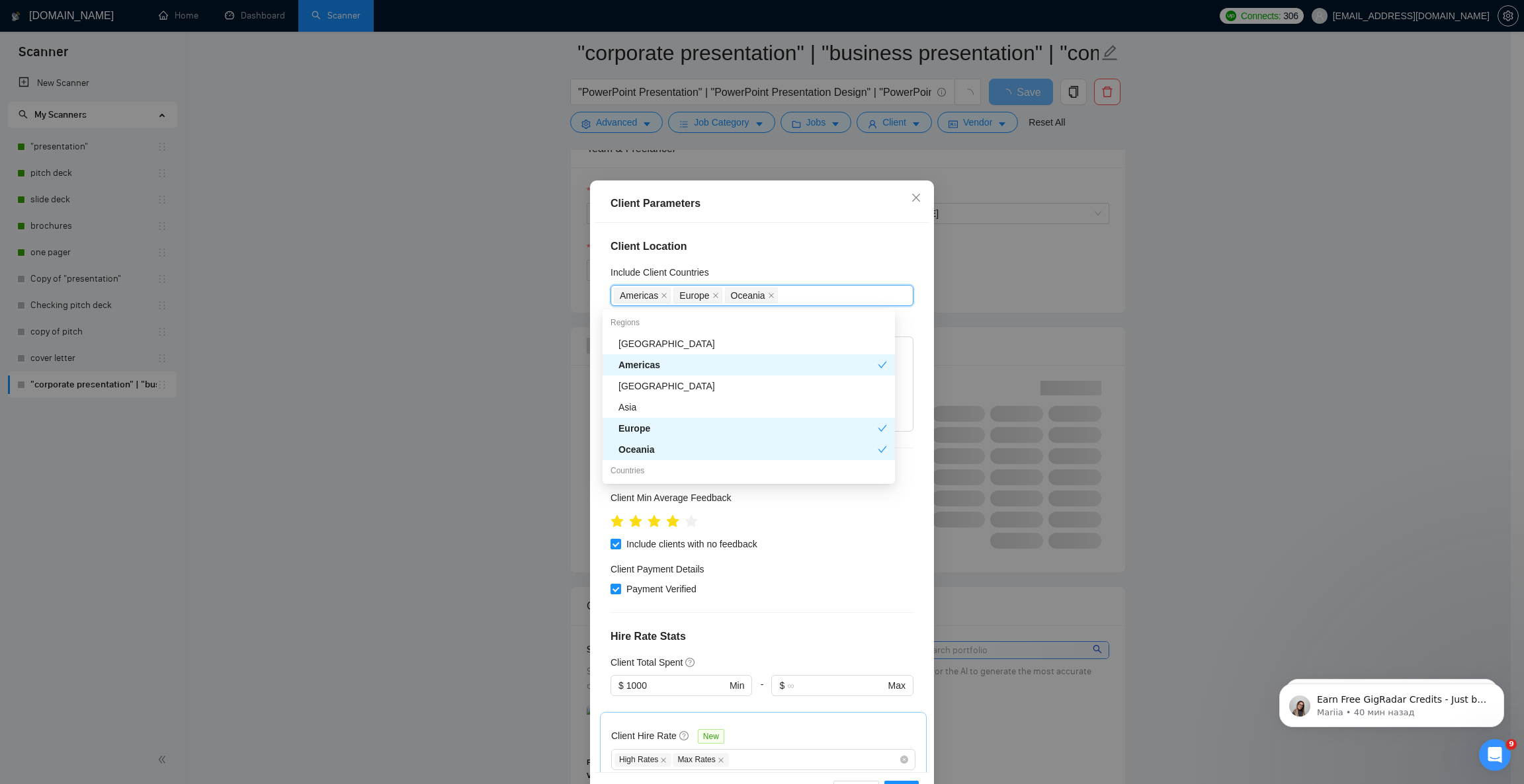
click at [806, 584] on div "Client Location Include Client Countries [GEOGRAPHIC_DATA] [GEOGRAPHIC_DATA] [G…" at bounding box center [762, 498] width 335 height 549
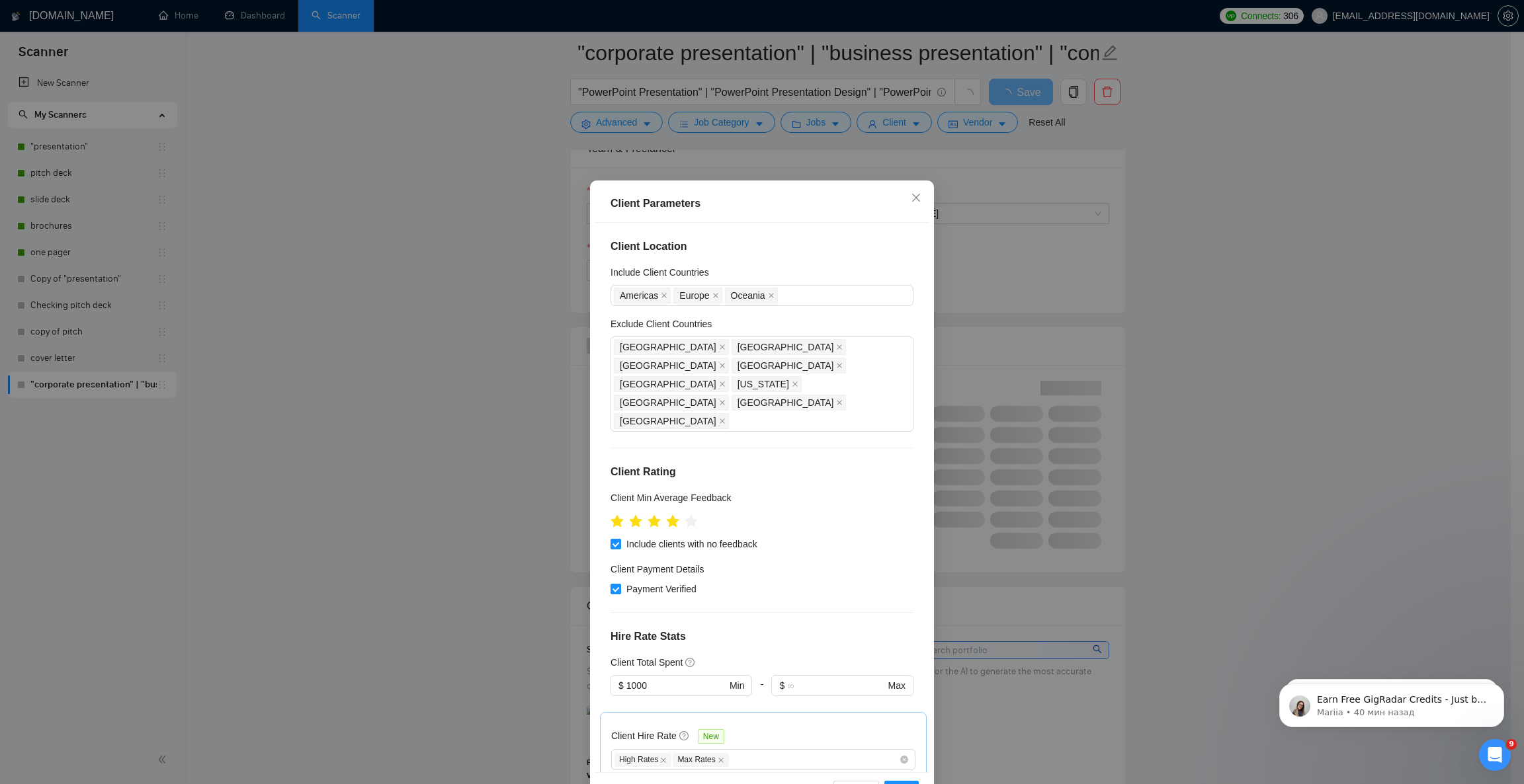
scroll to position [99, 0]
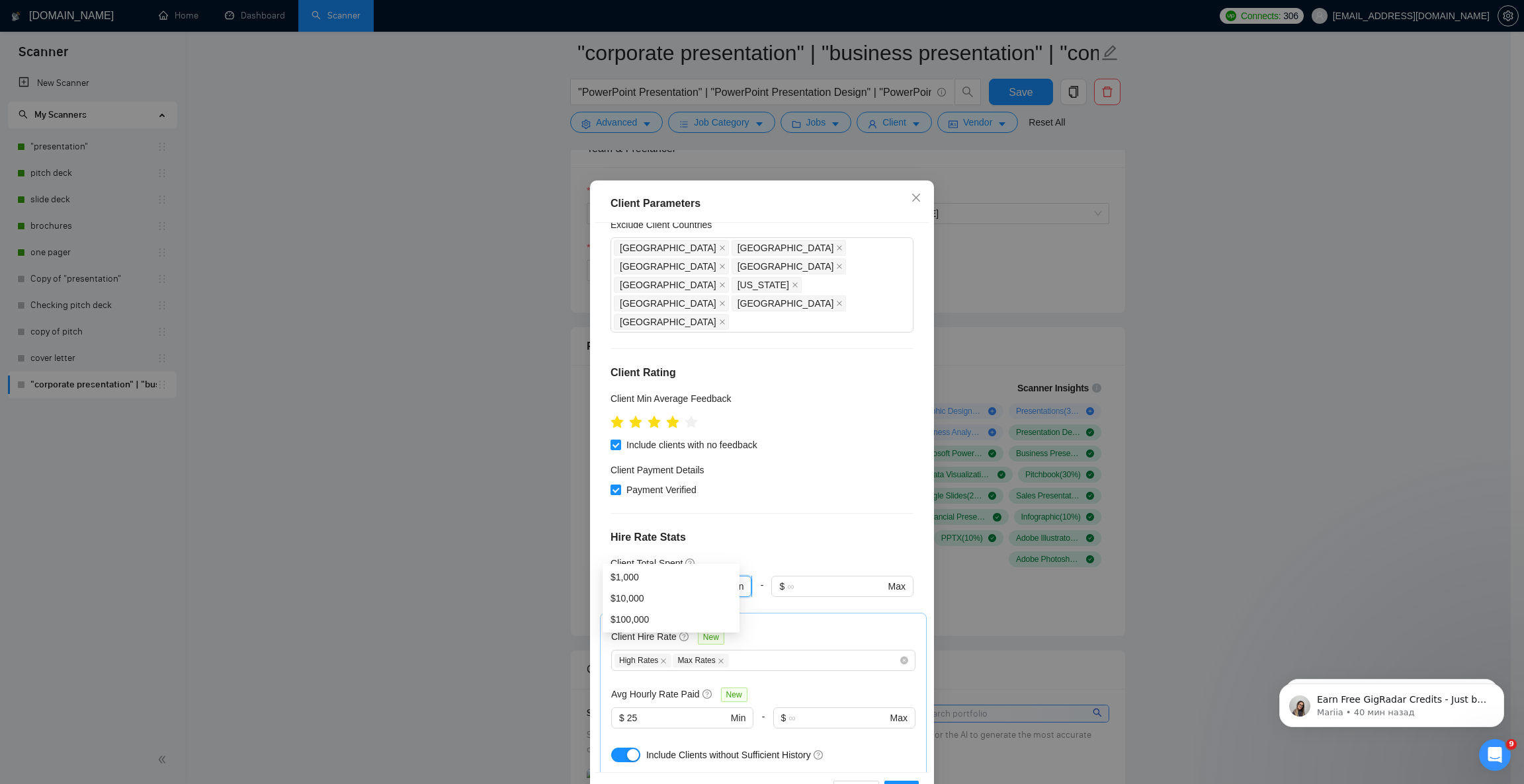
click at [626, 580] on input "1000" at bounding box center [676, 587] width 100 height 15
type input "3000"
click at [807, 463] on div "Client Payment Details" at bounding box center [762, 473] width 303 height 20
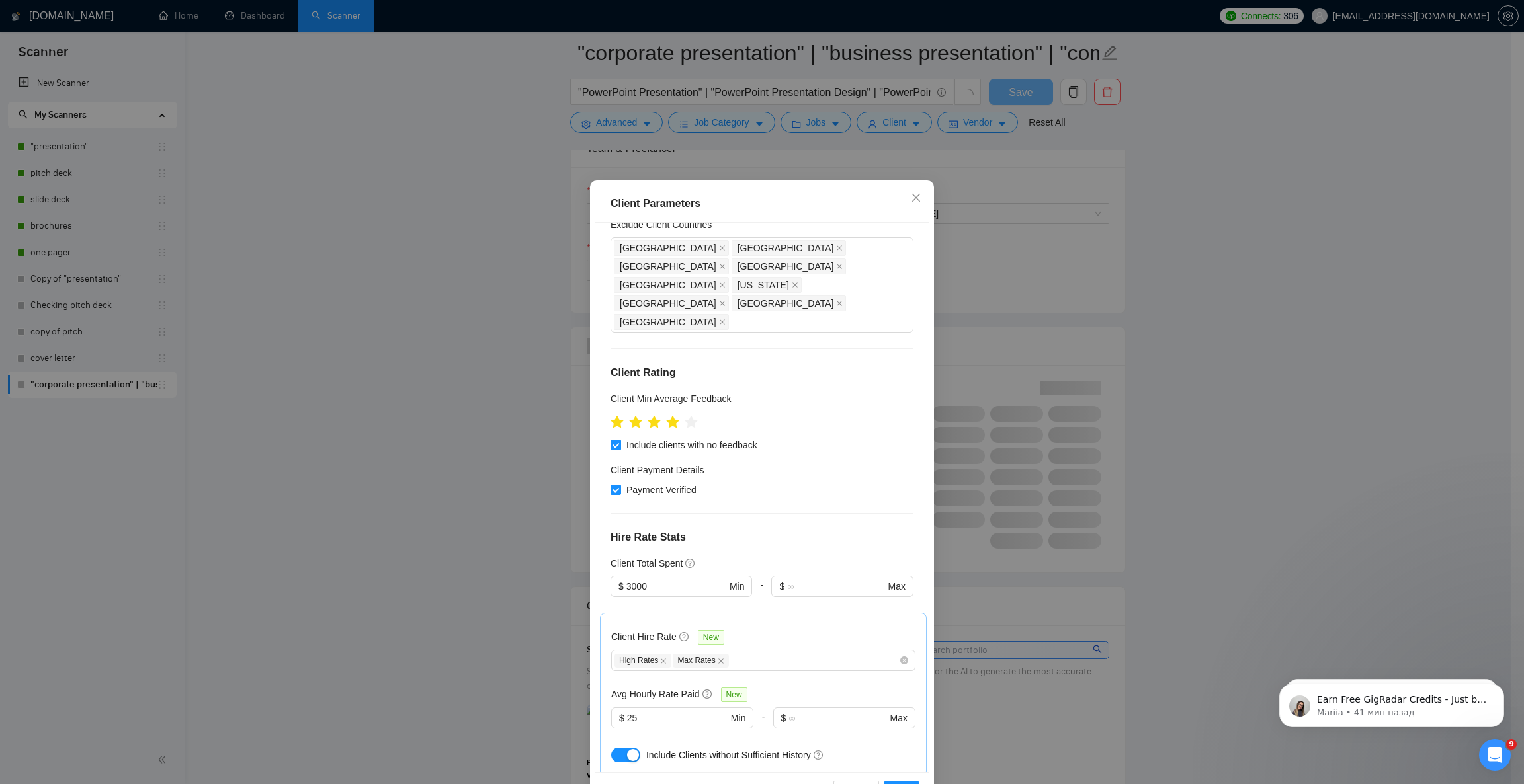
scroll to position [297, 0]
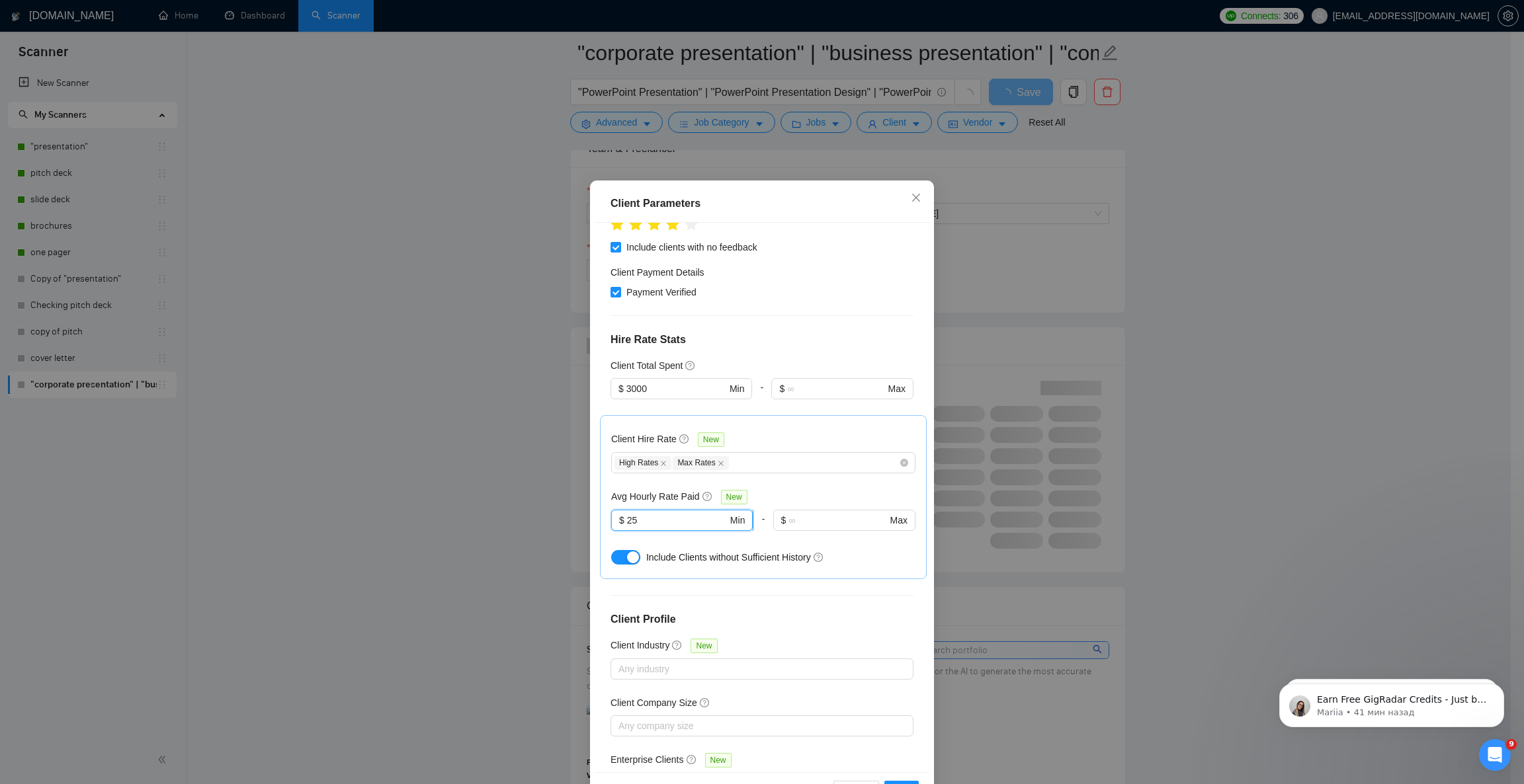
click at [627, 513] on input "25" at bounding box center [678, 520] width 101 height 15
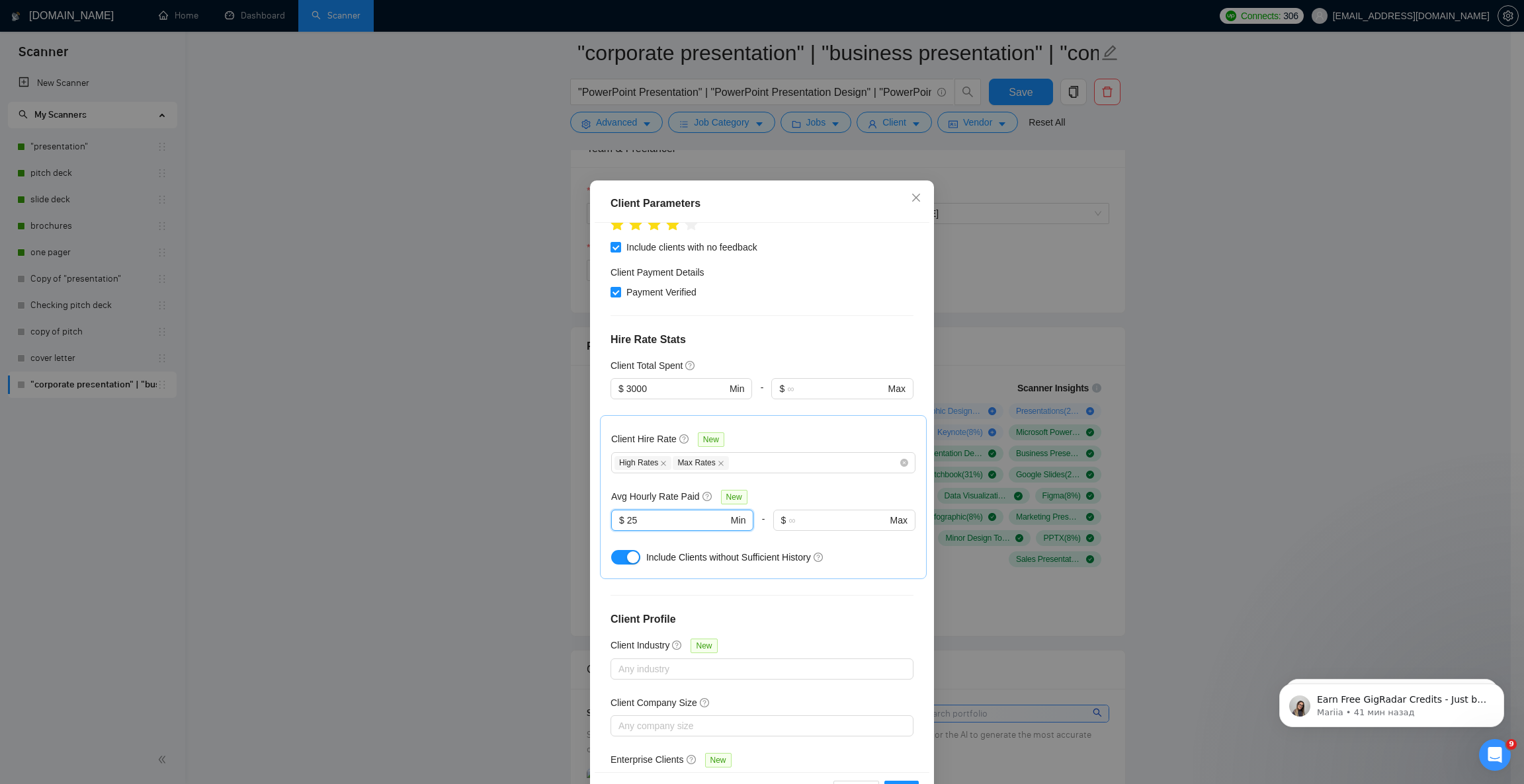
type input "35"
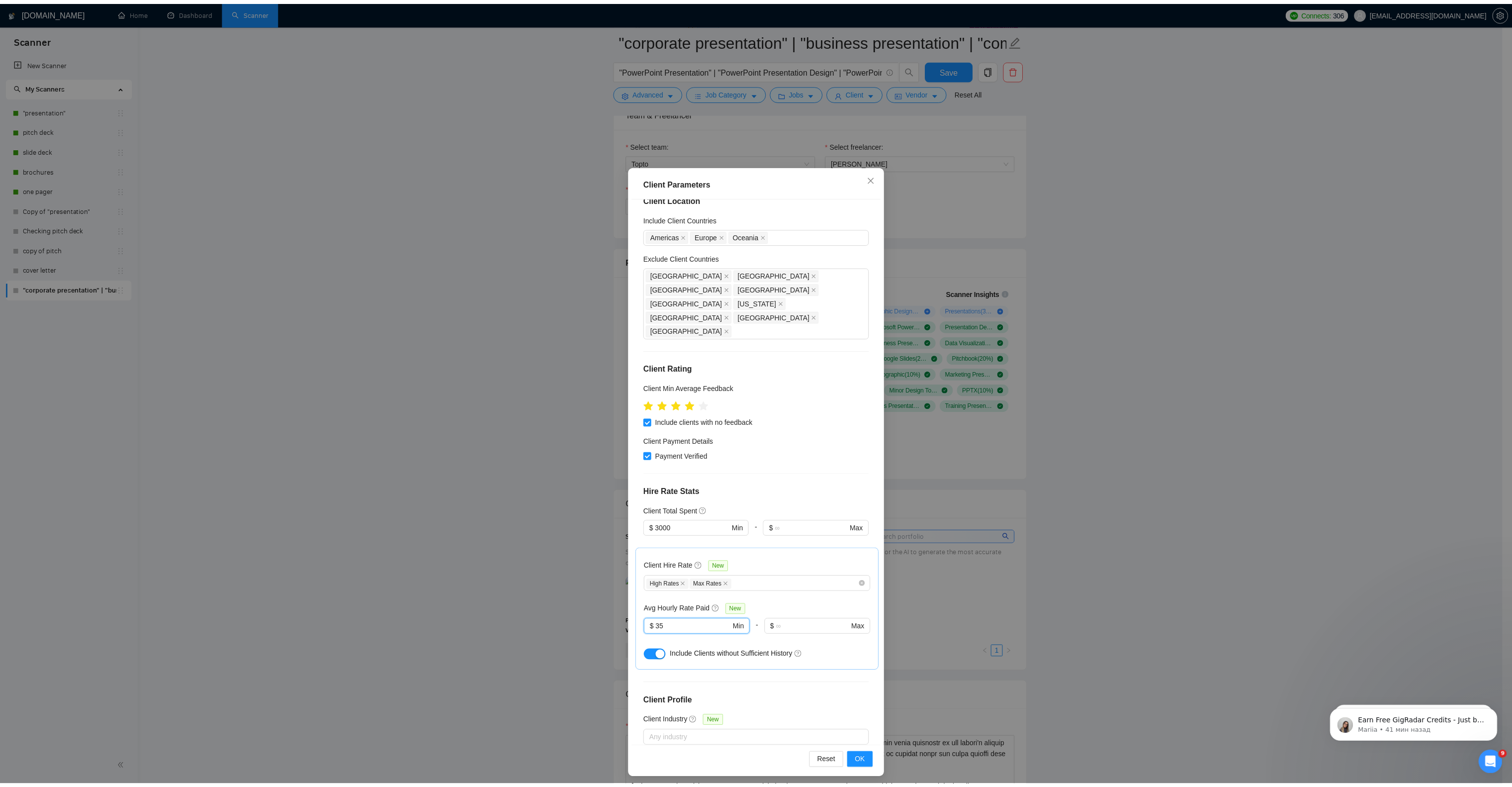
scroll to position [4, 0]
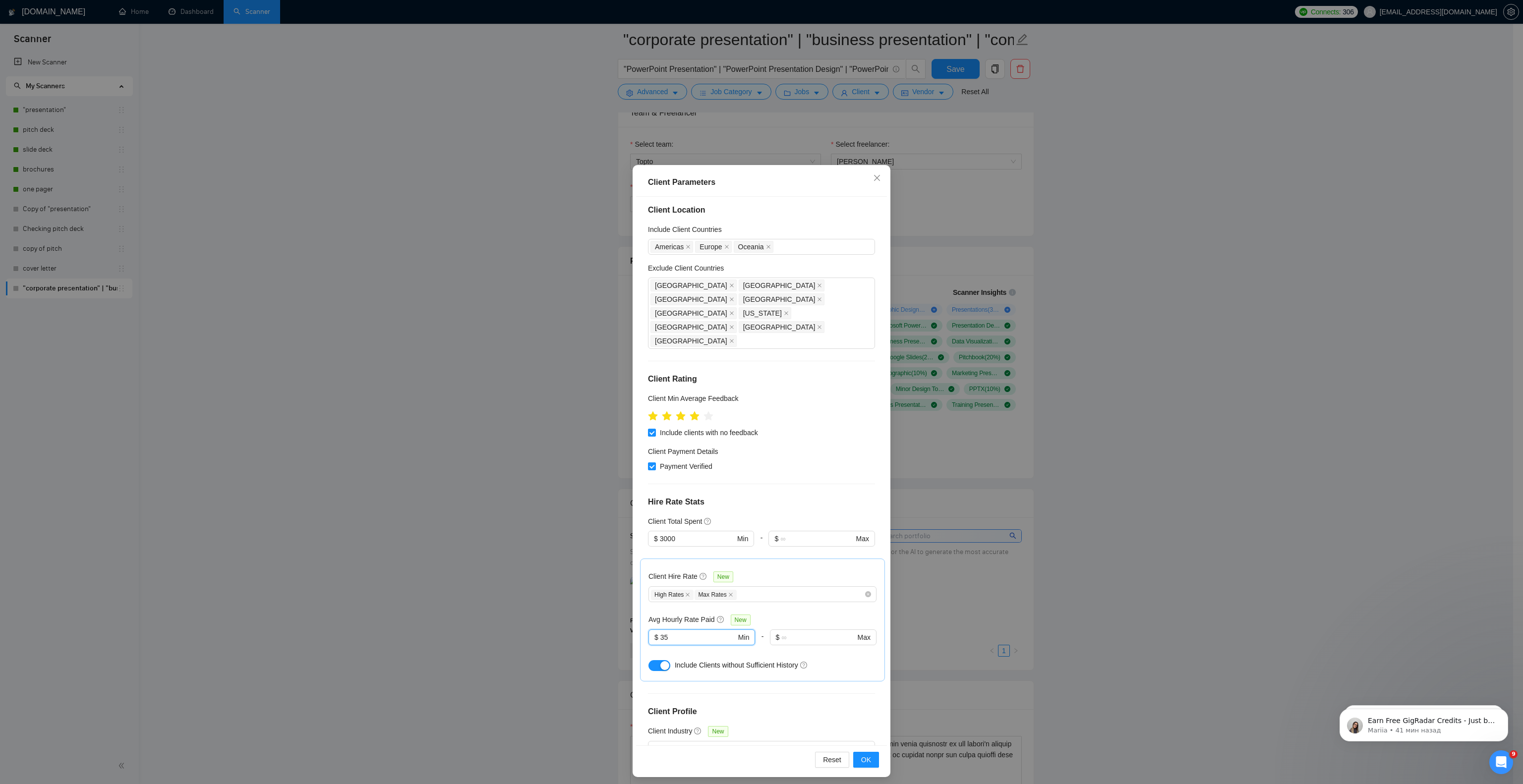
type input "35"
click at [853, 521] on button "OK" at bounding box center [866, 759] width 26 height 16
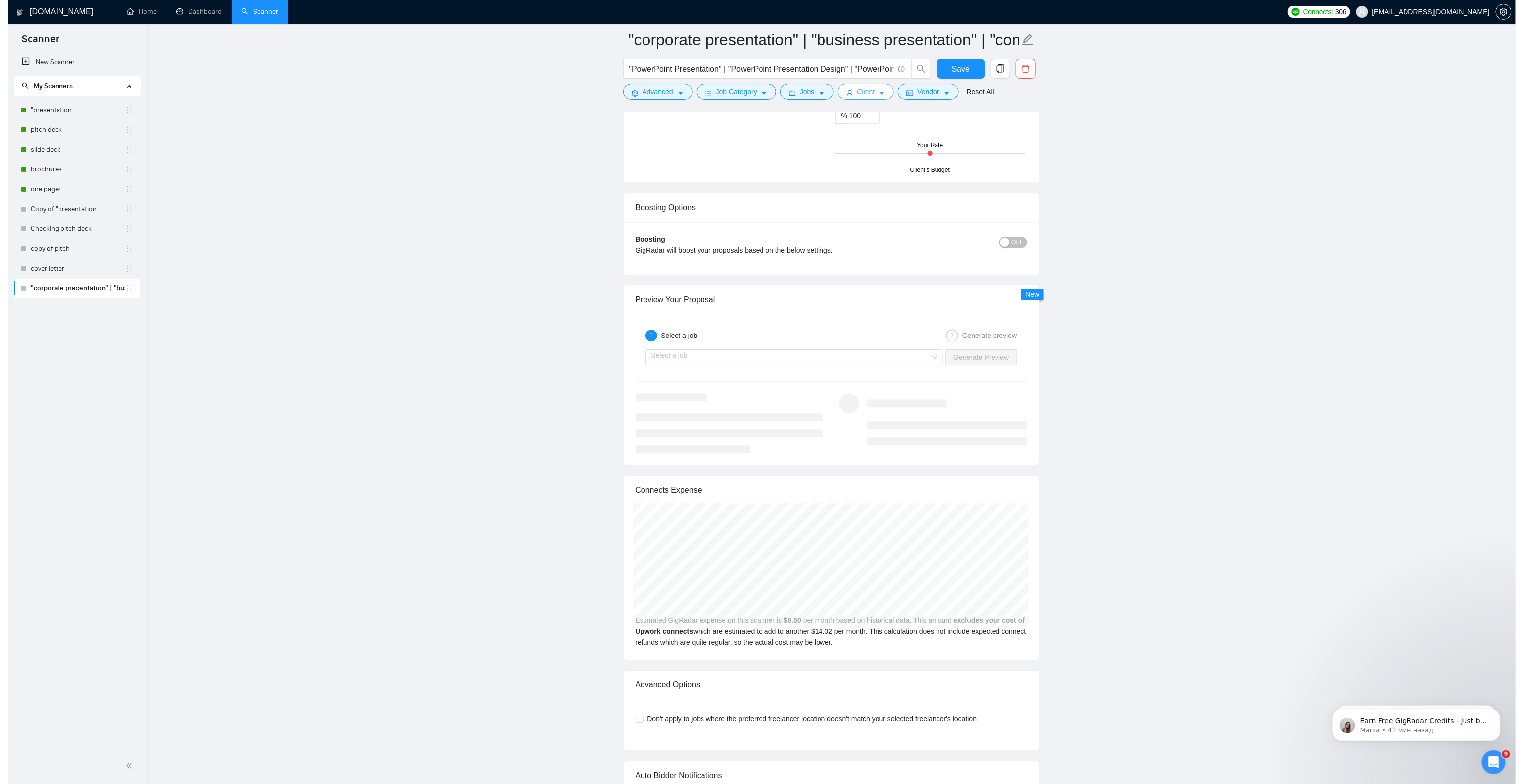
scroll to position [1700, 0]
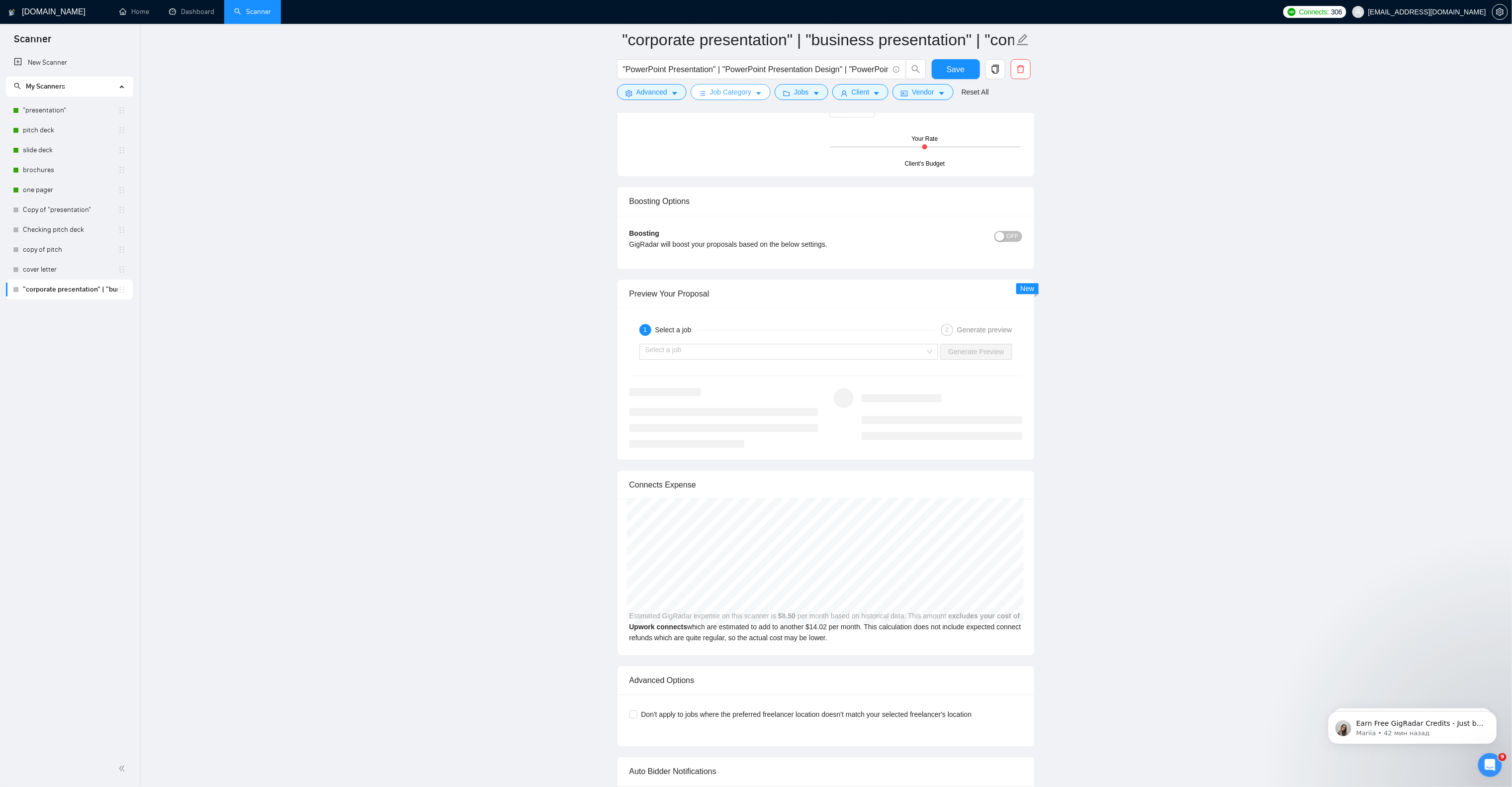
click at [750, 94] on span "Job Category" at bounding box center [730, 92] width 42 height 11
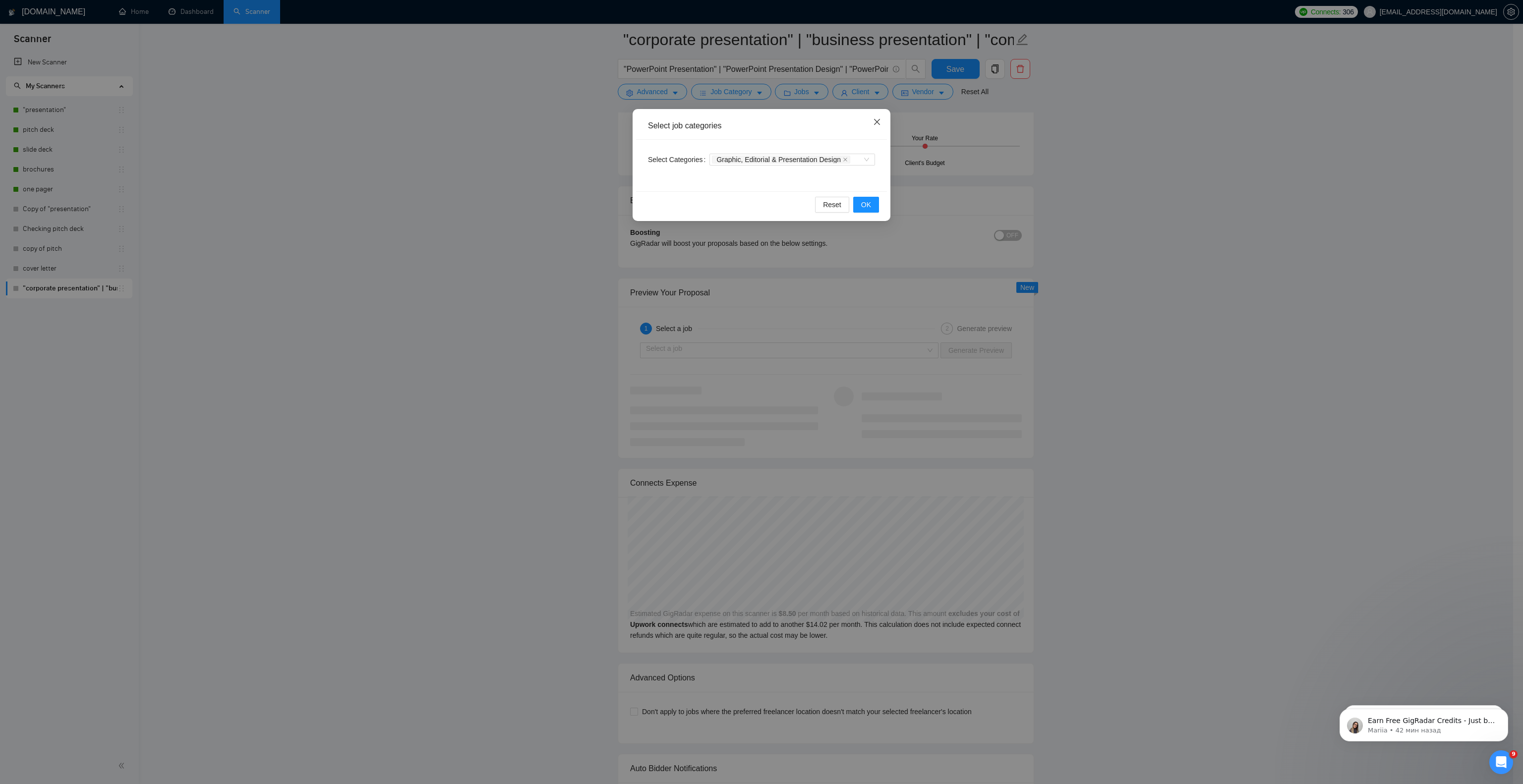
click at [869, 124] on span "Close" at bounding box center [877, 122] width 27 height 27
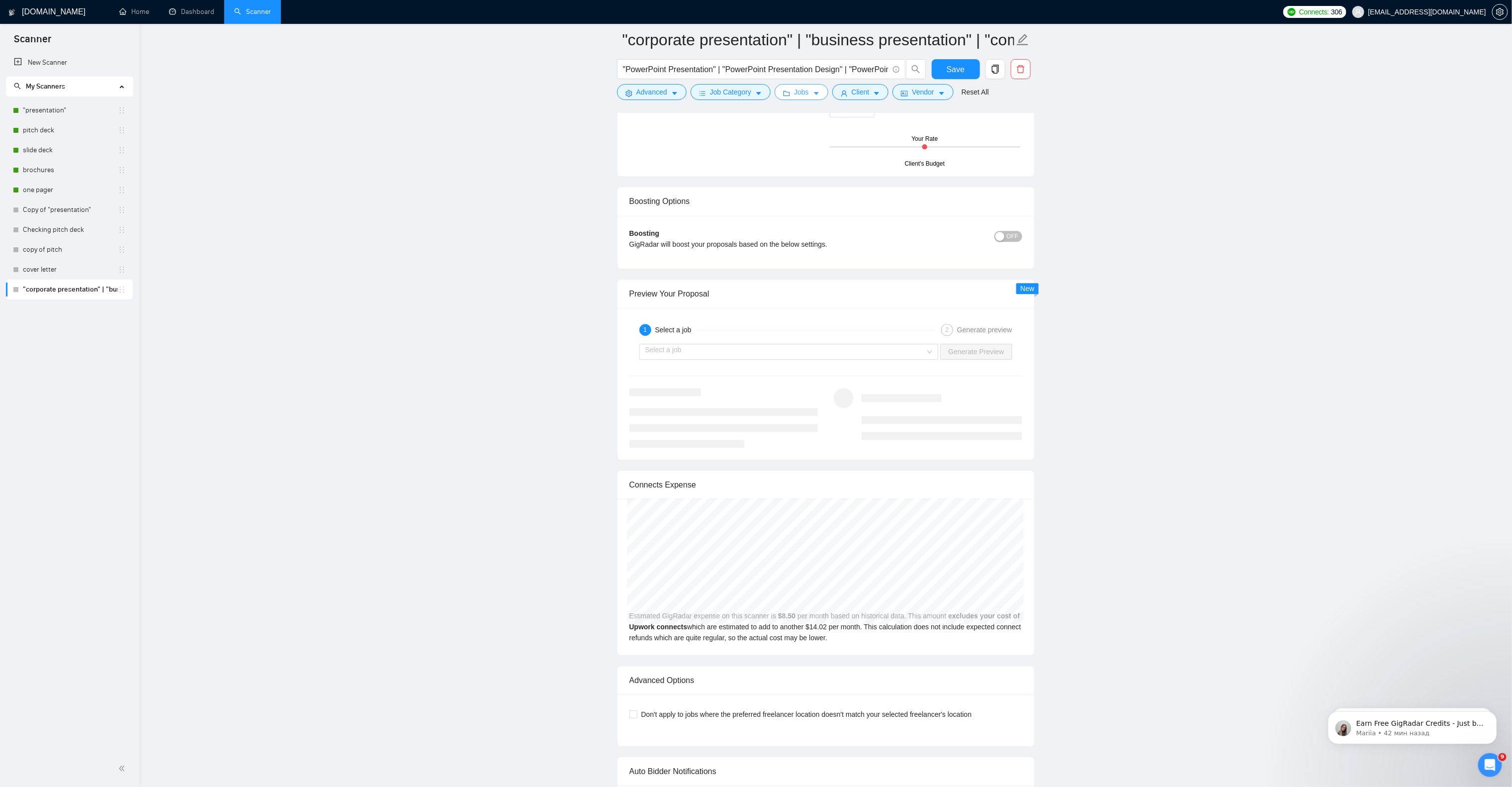
click at [808, 92] on button "Jobs" at bounding box center [801, 91] width 53 height 16
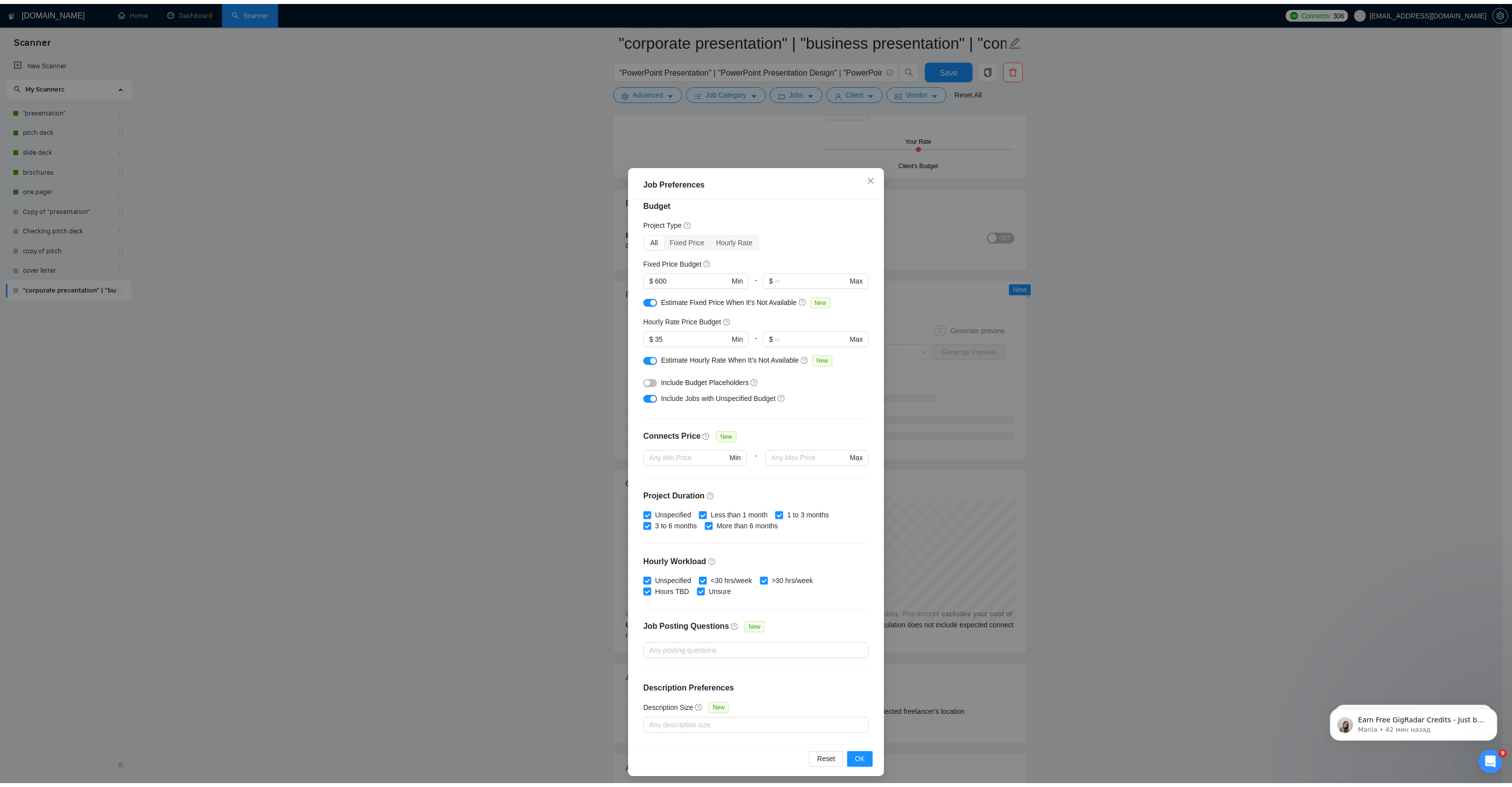
scroll to position [0, 0]
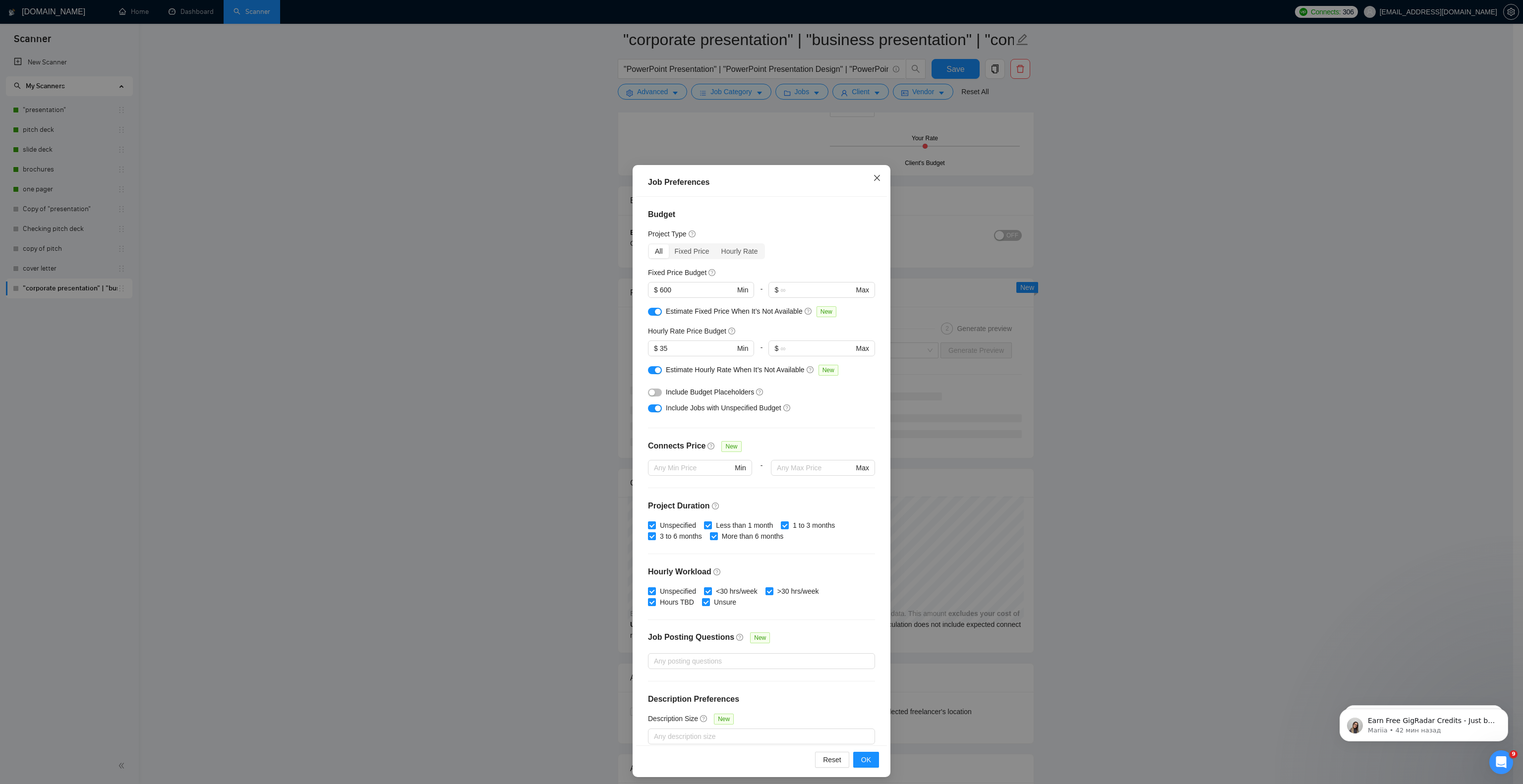
click at [870, 172] on span "Close" at bounding box center [877, 178] width 27 height 27
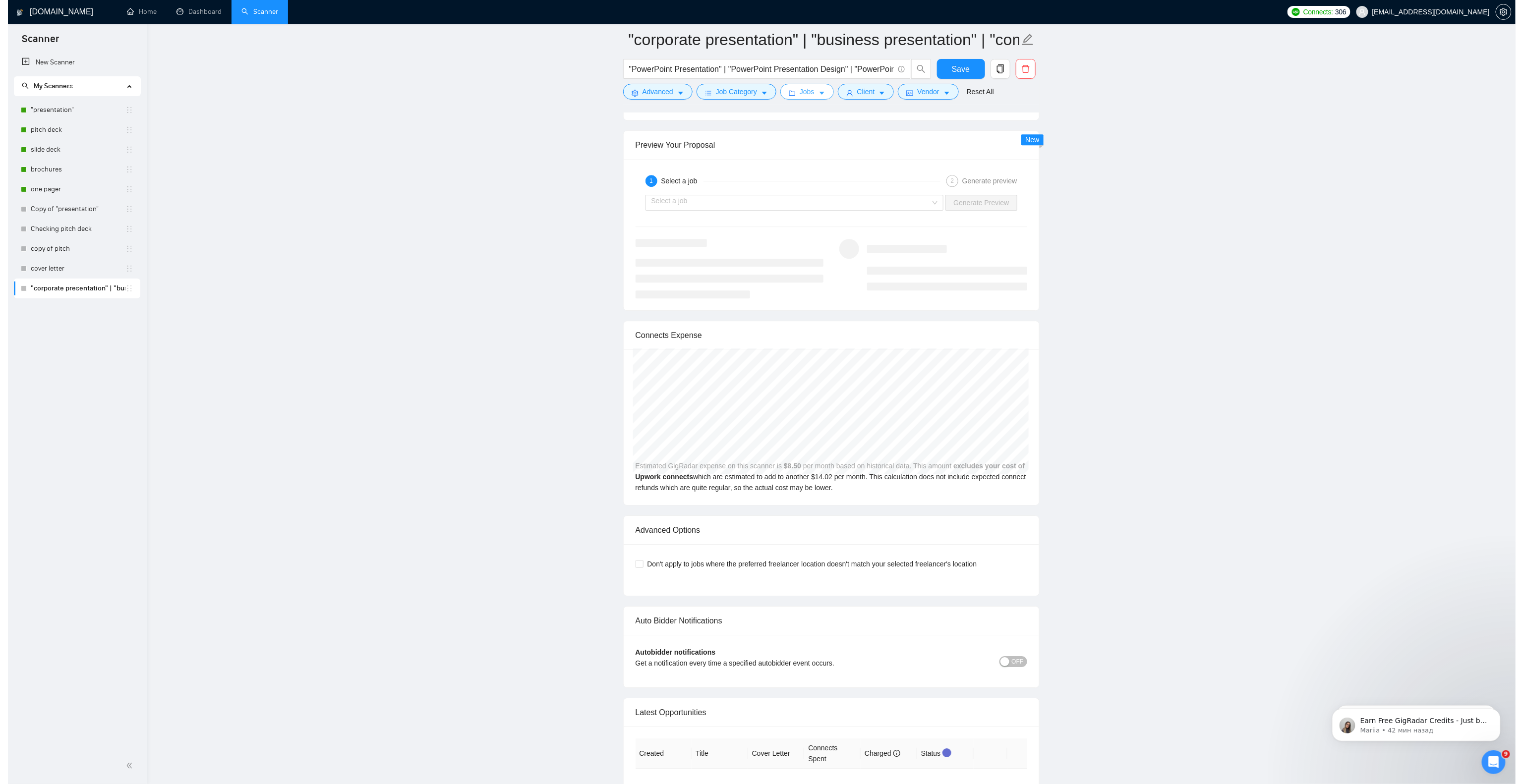
scroll to position [1825, 0]
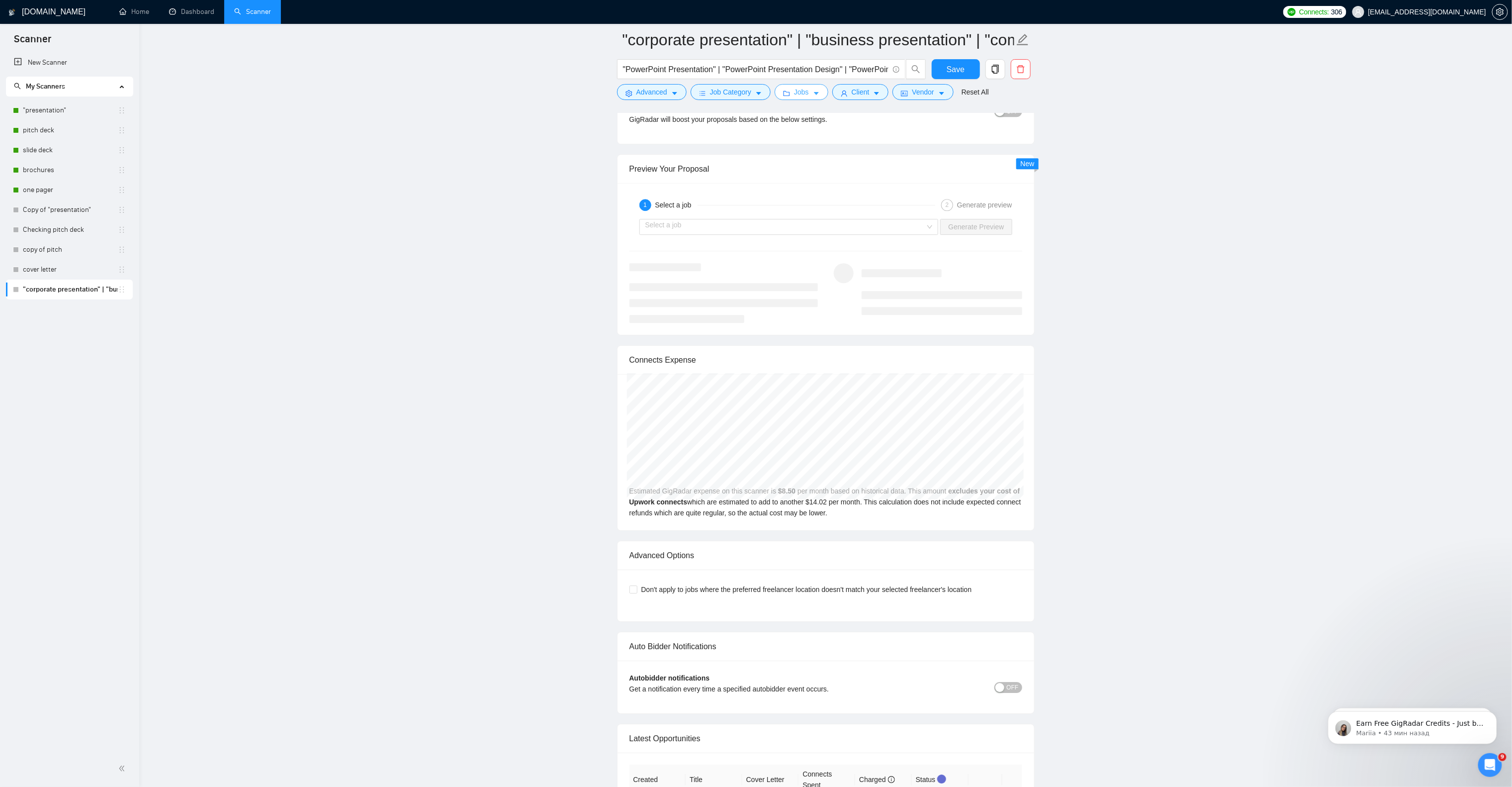
click at [805, 93] on span "Jobs" at bounding box center [802, 92] width 15 height 11
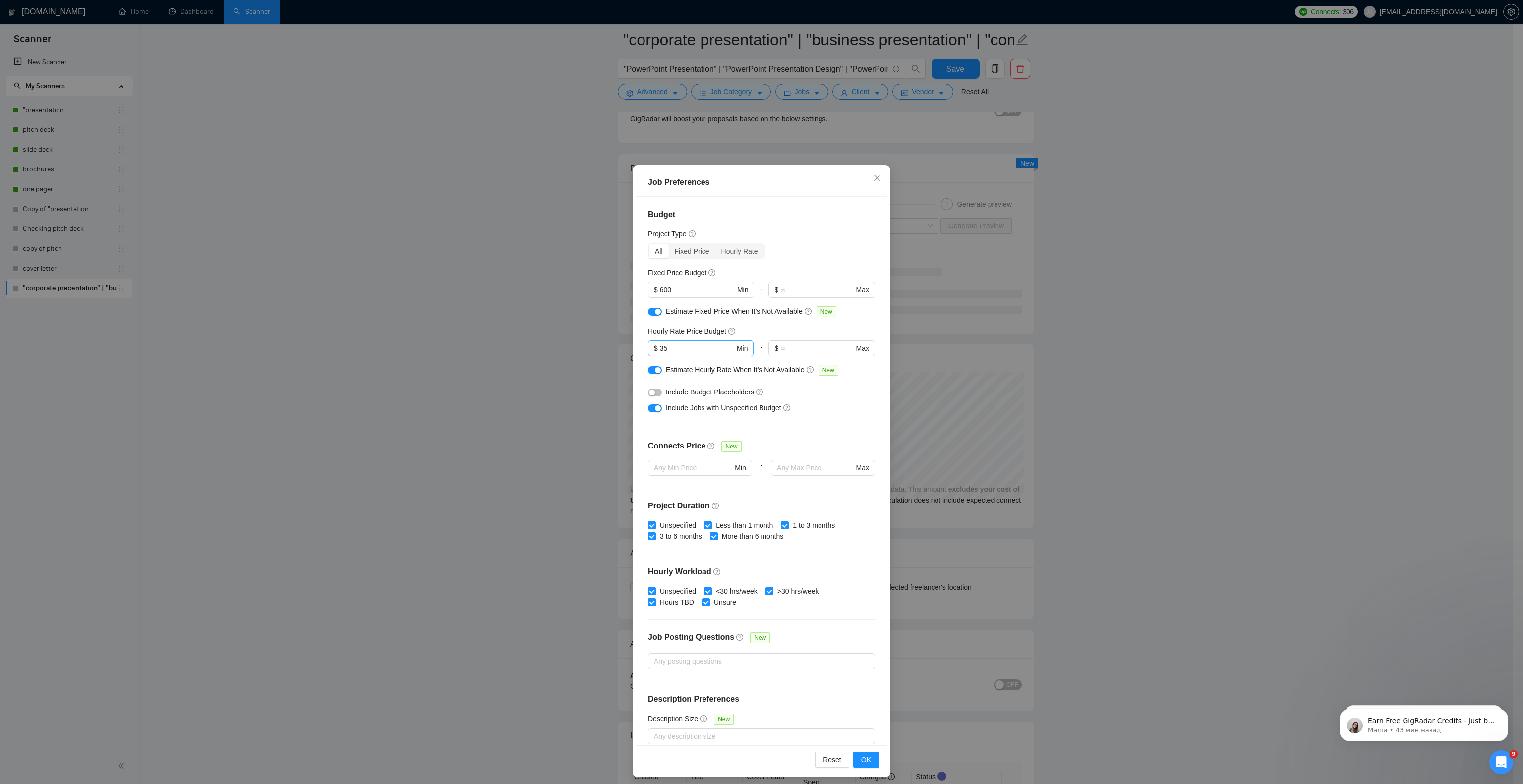
click at [666, 344] on input "35" at bounding box center [696, 348] width 75 height 11
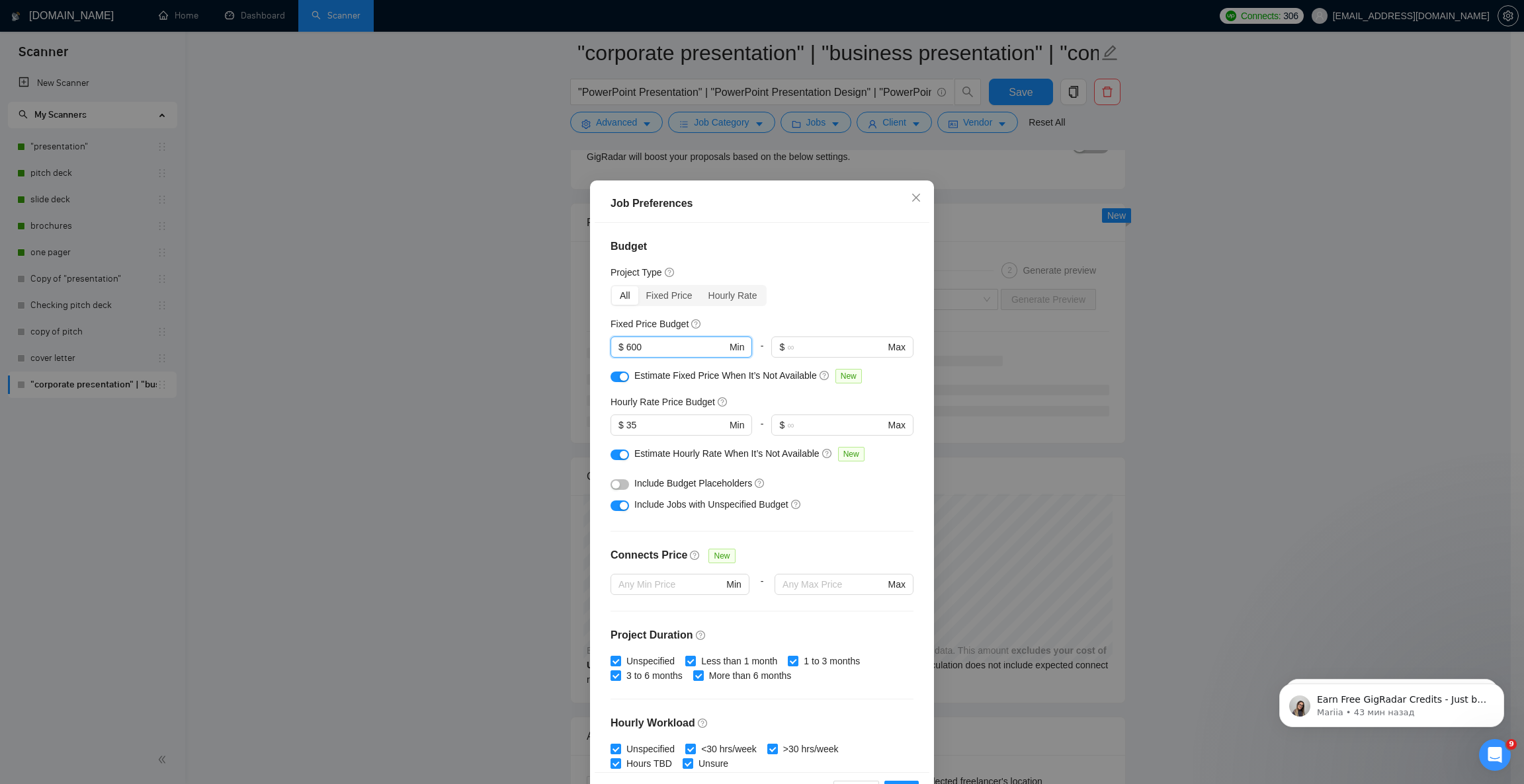
drag, startPoint x: 624, startPoint y: 348, endPoint x: 649, endPoint y: 400, distance: 57.7
click at [617, 347] on span "$ 600 Min" at bounding box center [681, 347] width 141 height 21
type input "500"
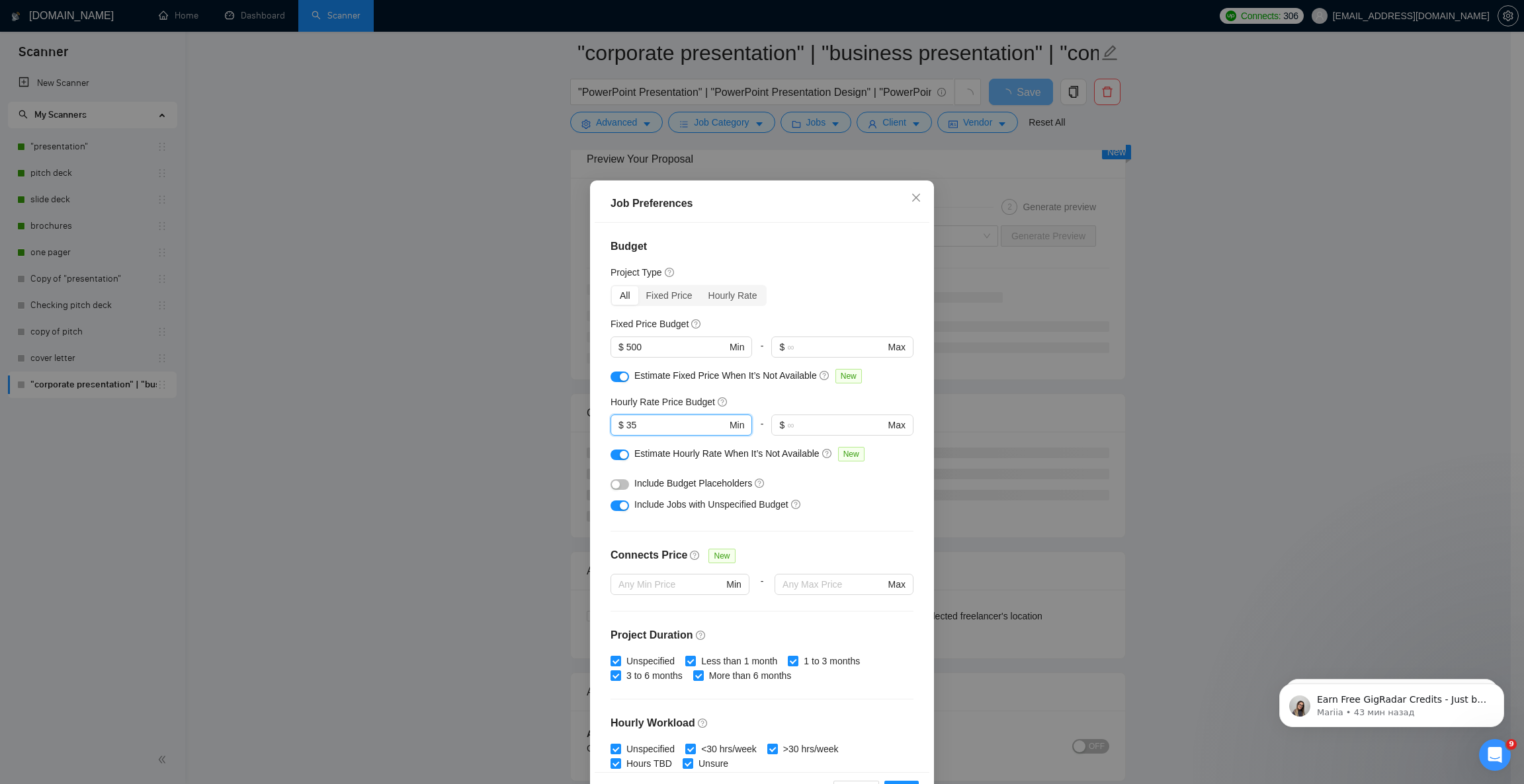
drag, startPoint x: 624, startPoint y: 425, endPoint x: 646, endPoint y: 506, distance: 83.9
click at [628, 427] on input "35" at bounding box center [677, 425] width 101 height 15
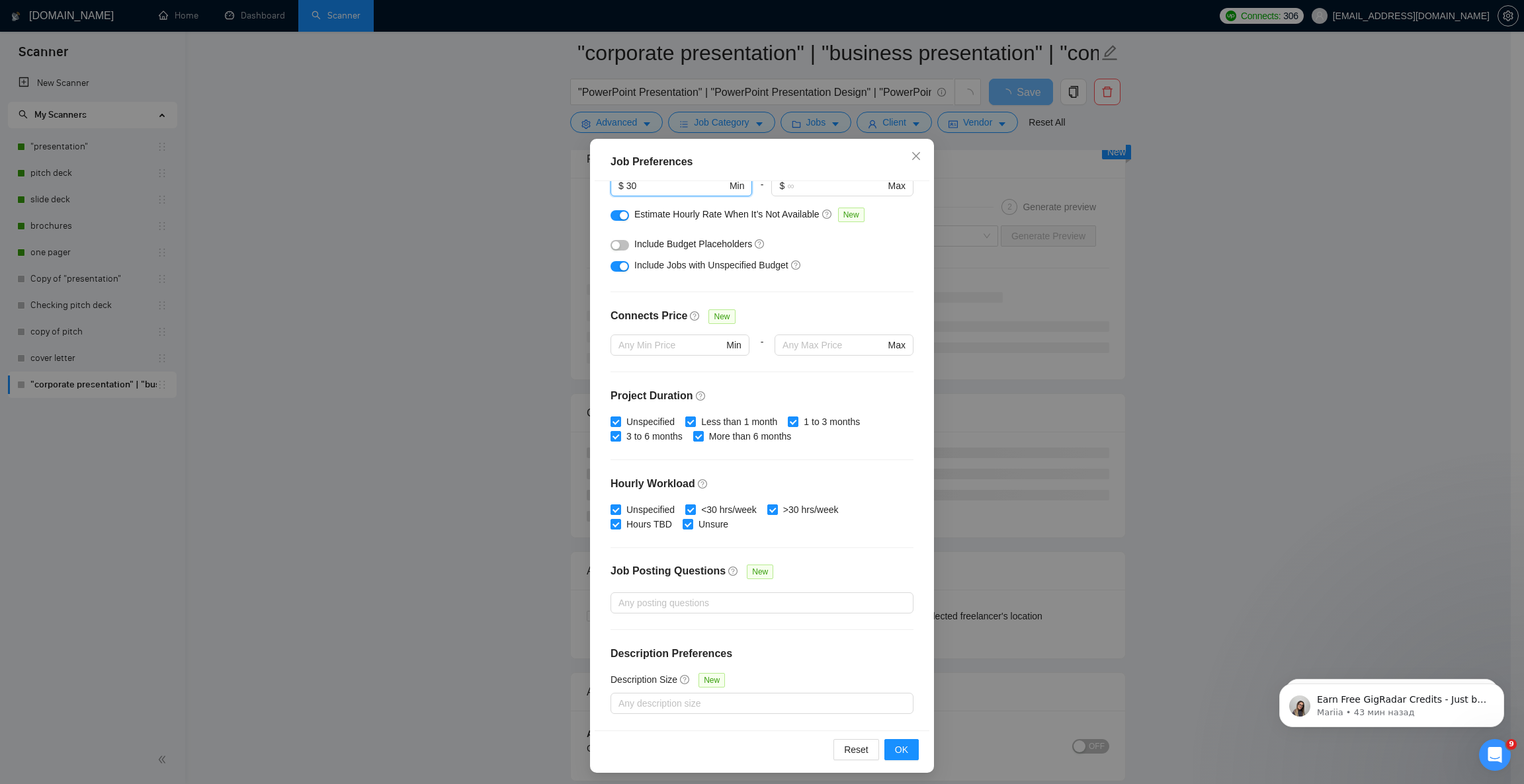
scroll to position [45, 0]
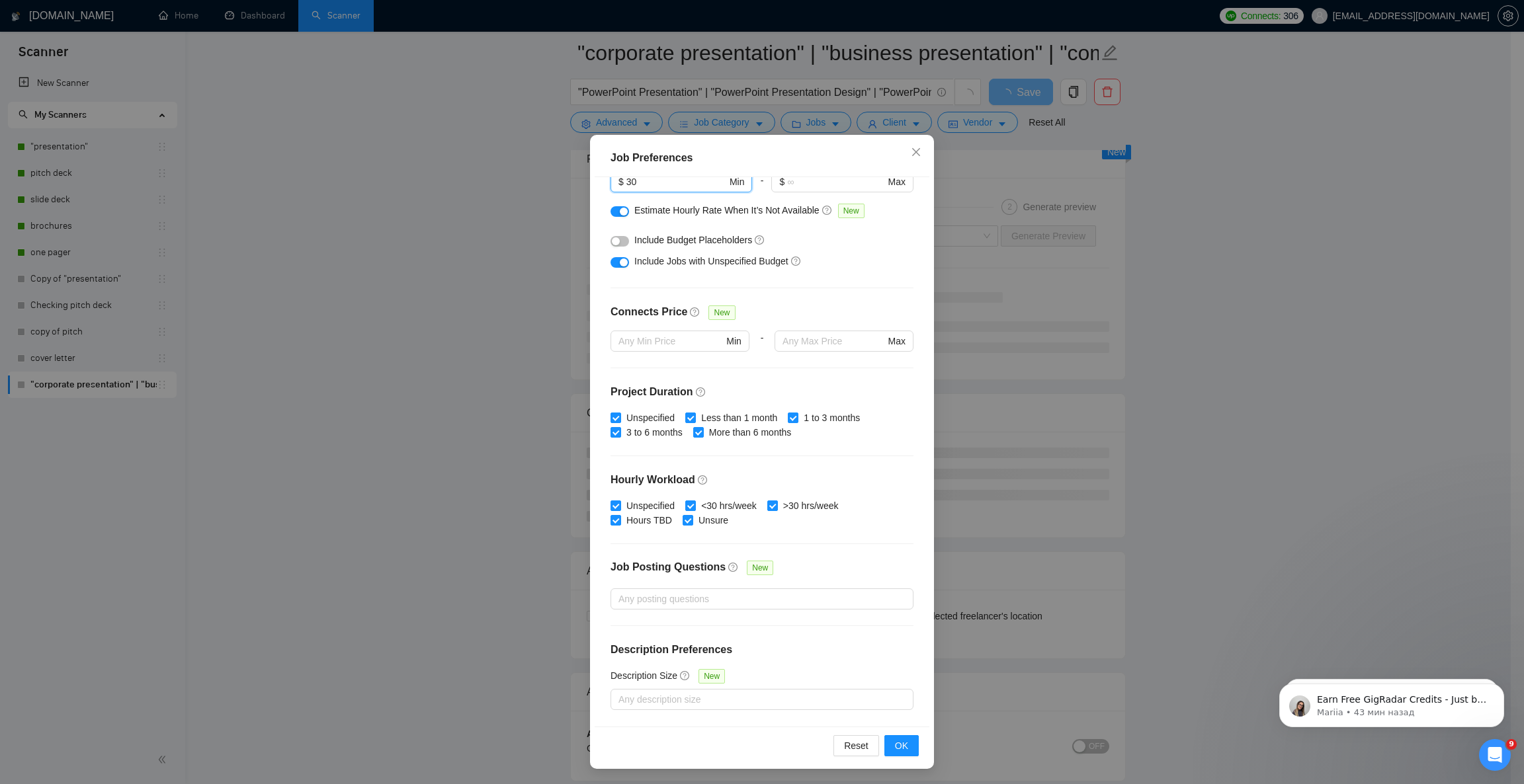
type input "30"
click at [895, 696] on span "OK" at bounding box center [901, 745] width 13 height 15
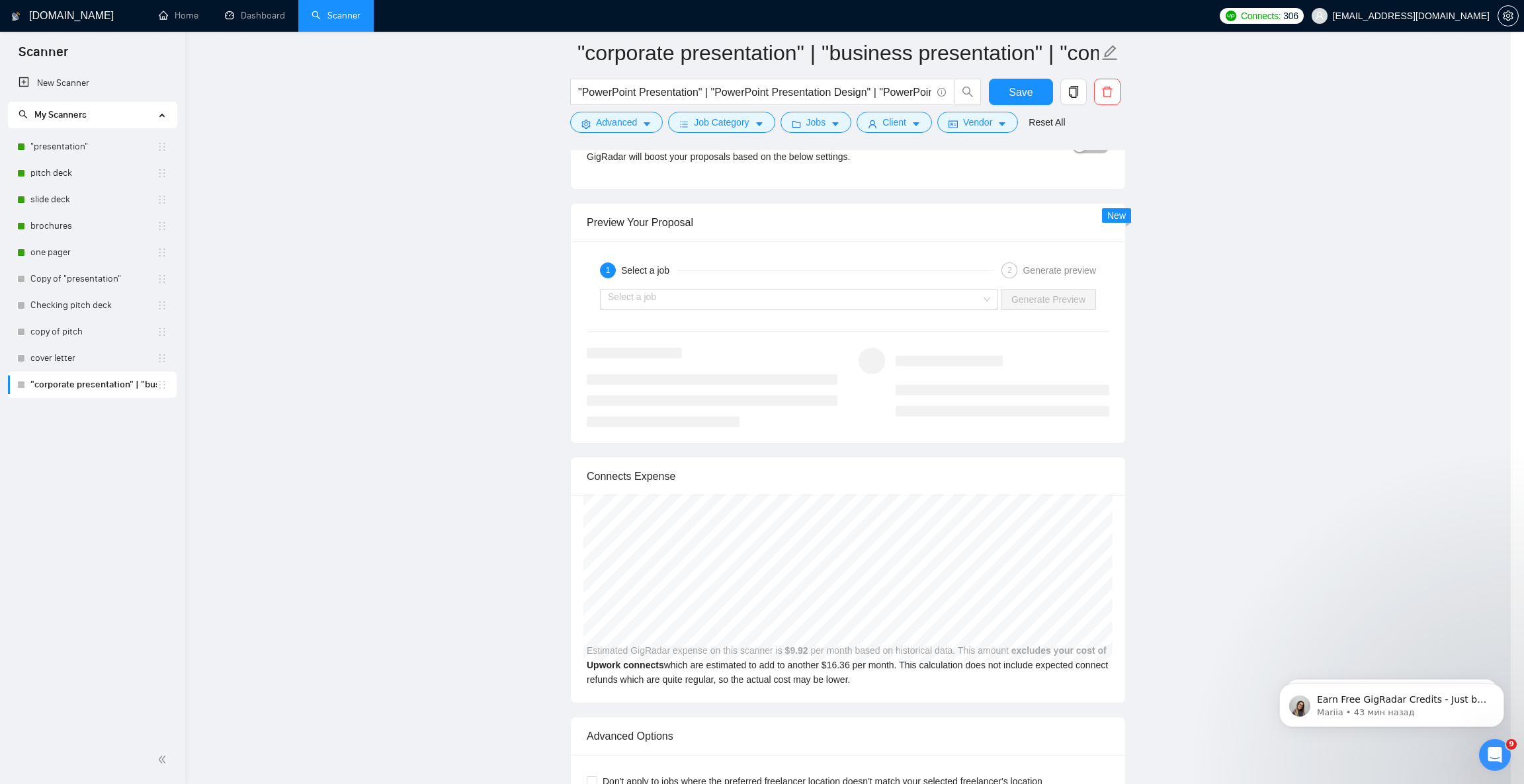
scroll to position [0, 0]
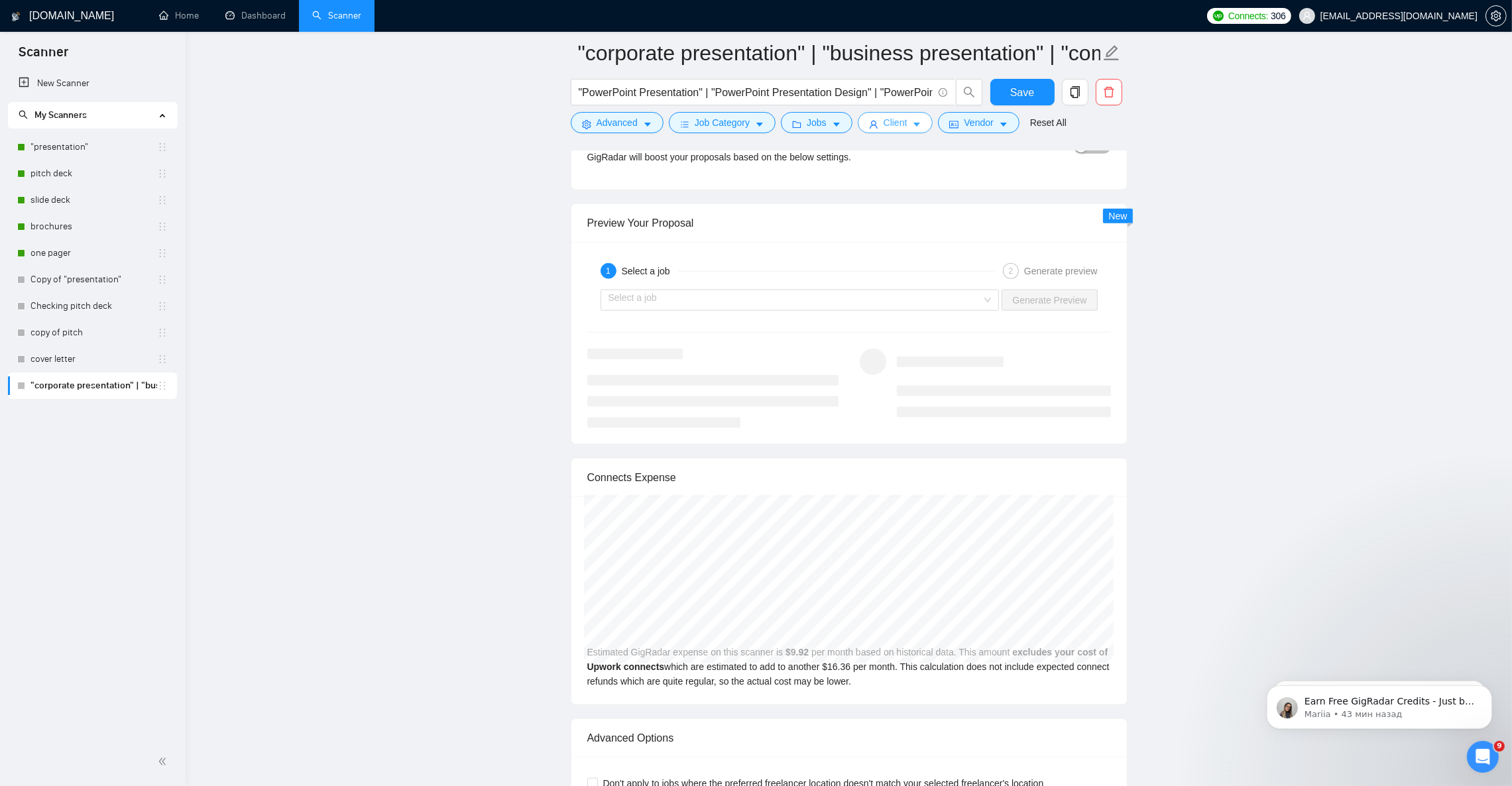
click at [884, 130] on span "Client" at bounding box center [896, 123] width 24 height 15
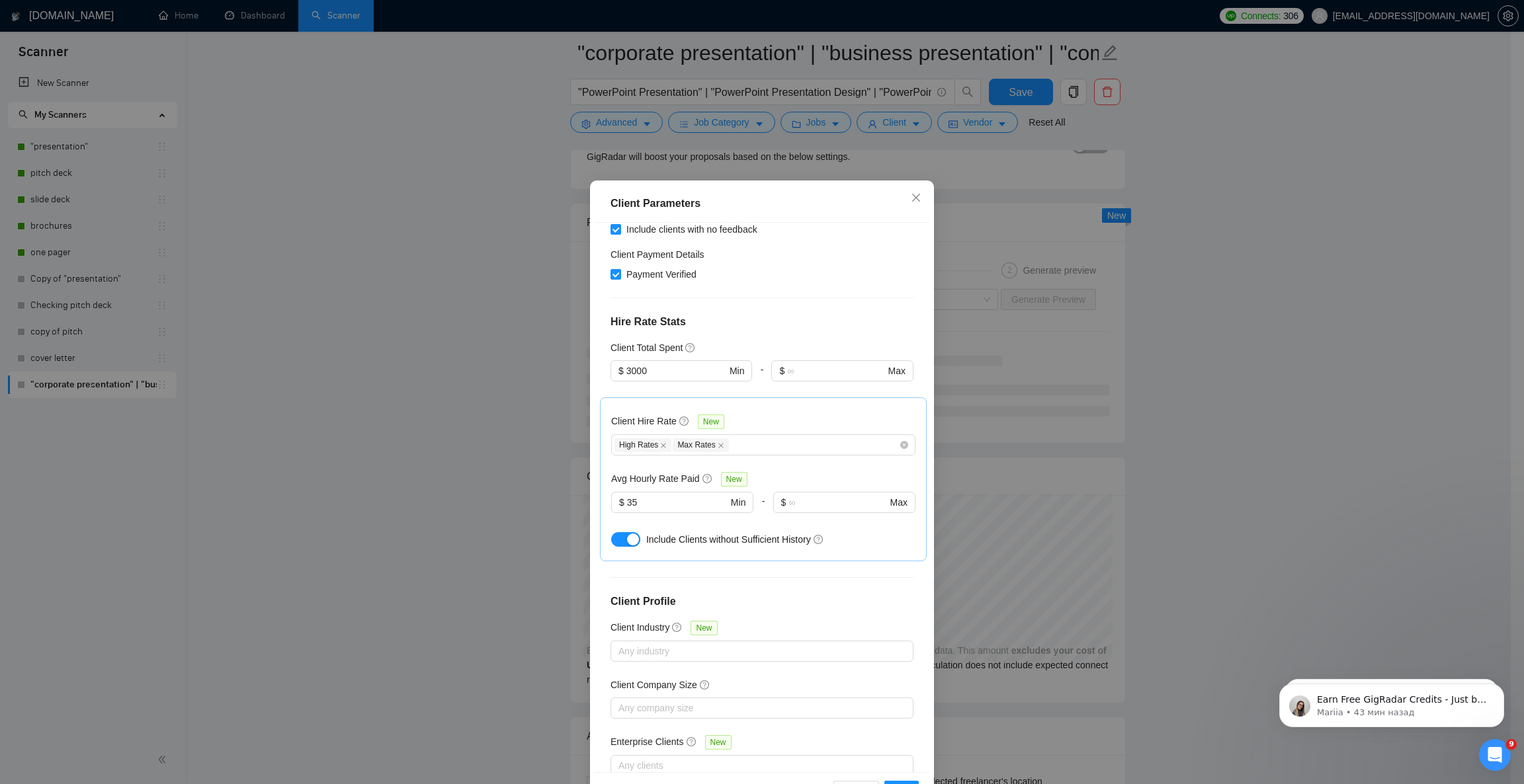
scroll to position [316, 0]
click at [636, 494] on input "35" at bounding box center [678, 501] width 101 height 15
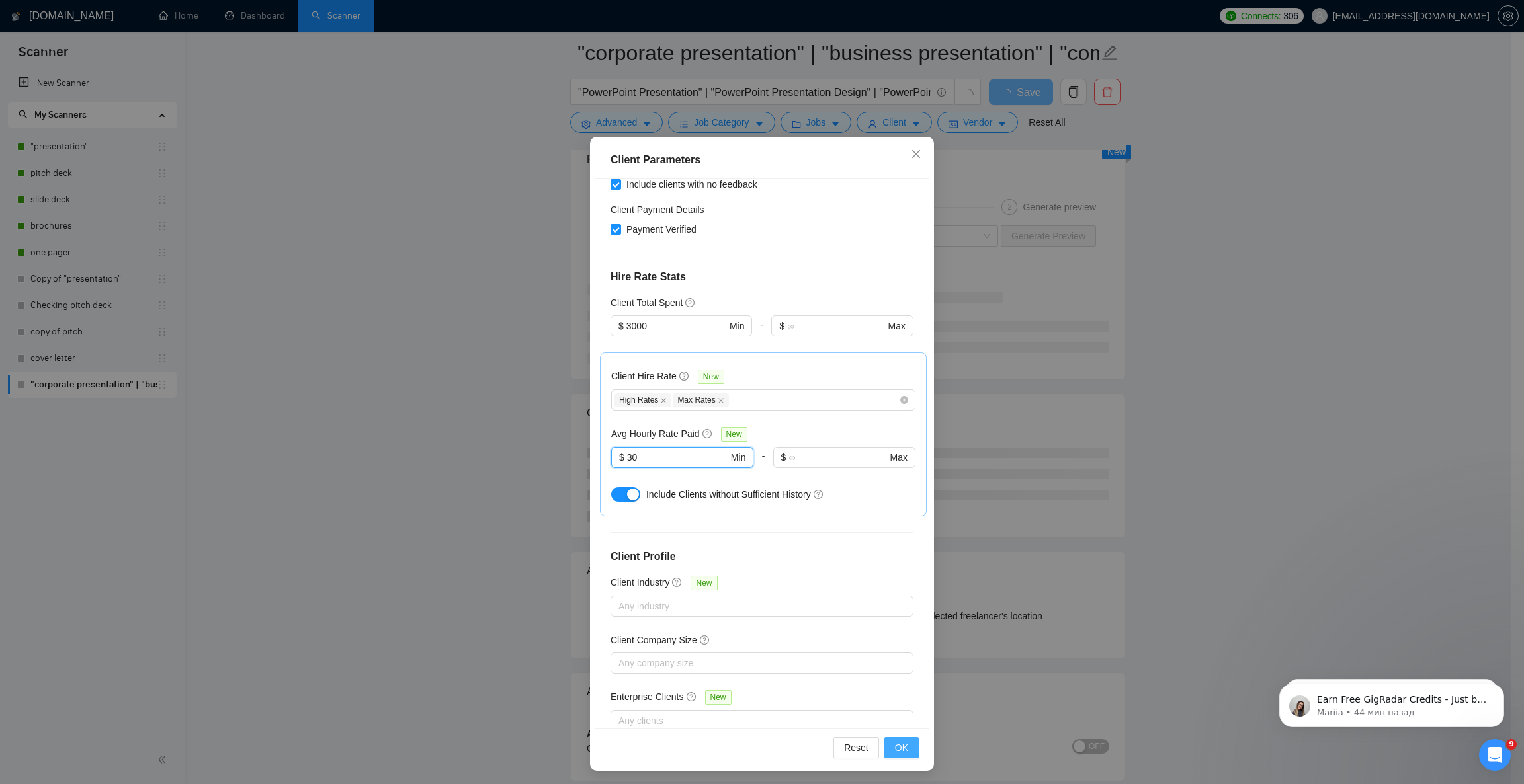
scroll to position [45, 0]
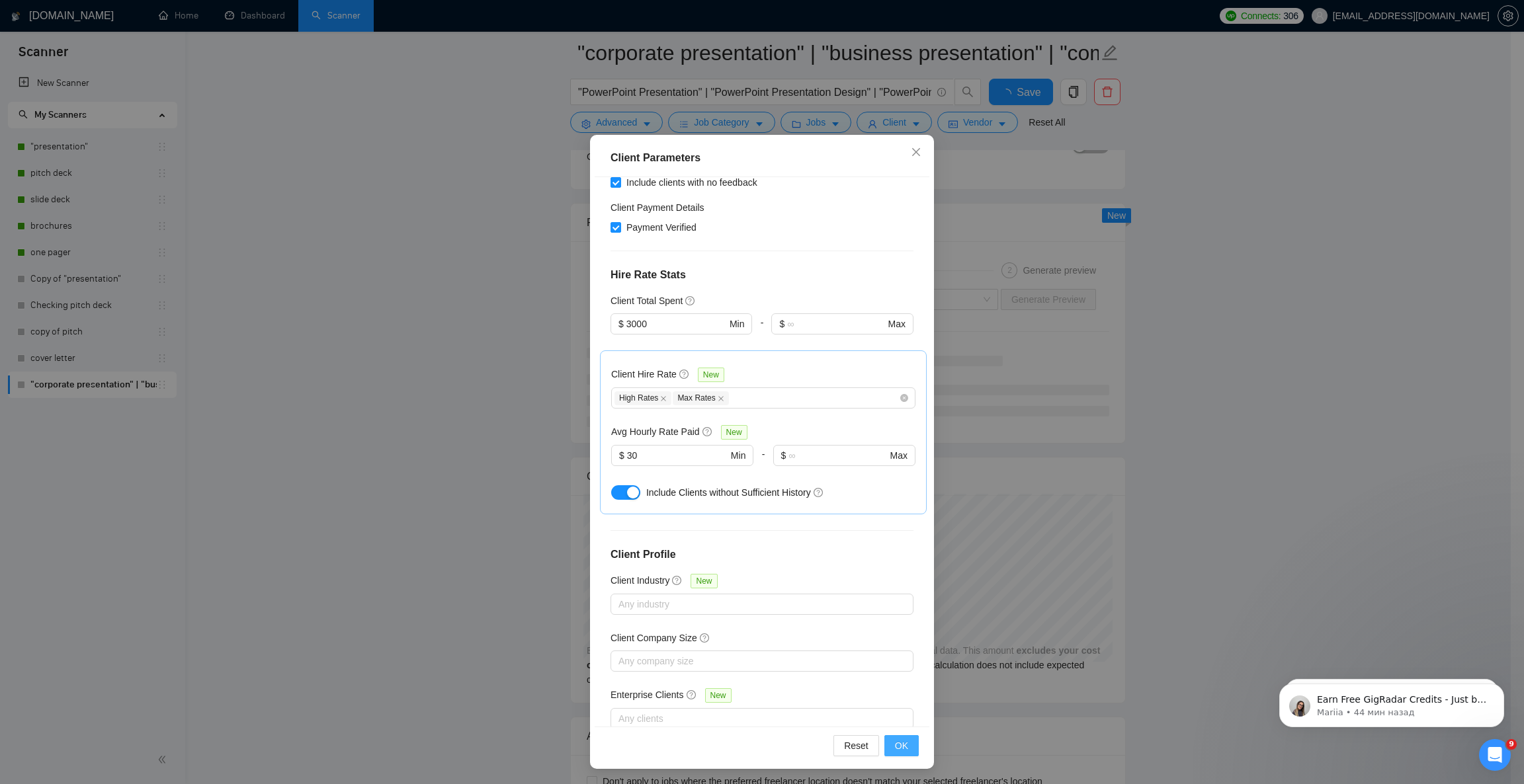
click at [895, 696] on span "OK" at bounding box center [901, 745] width 13 height 15
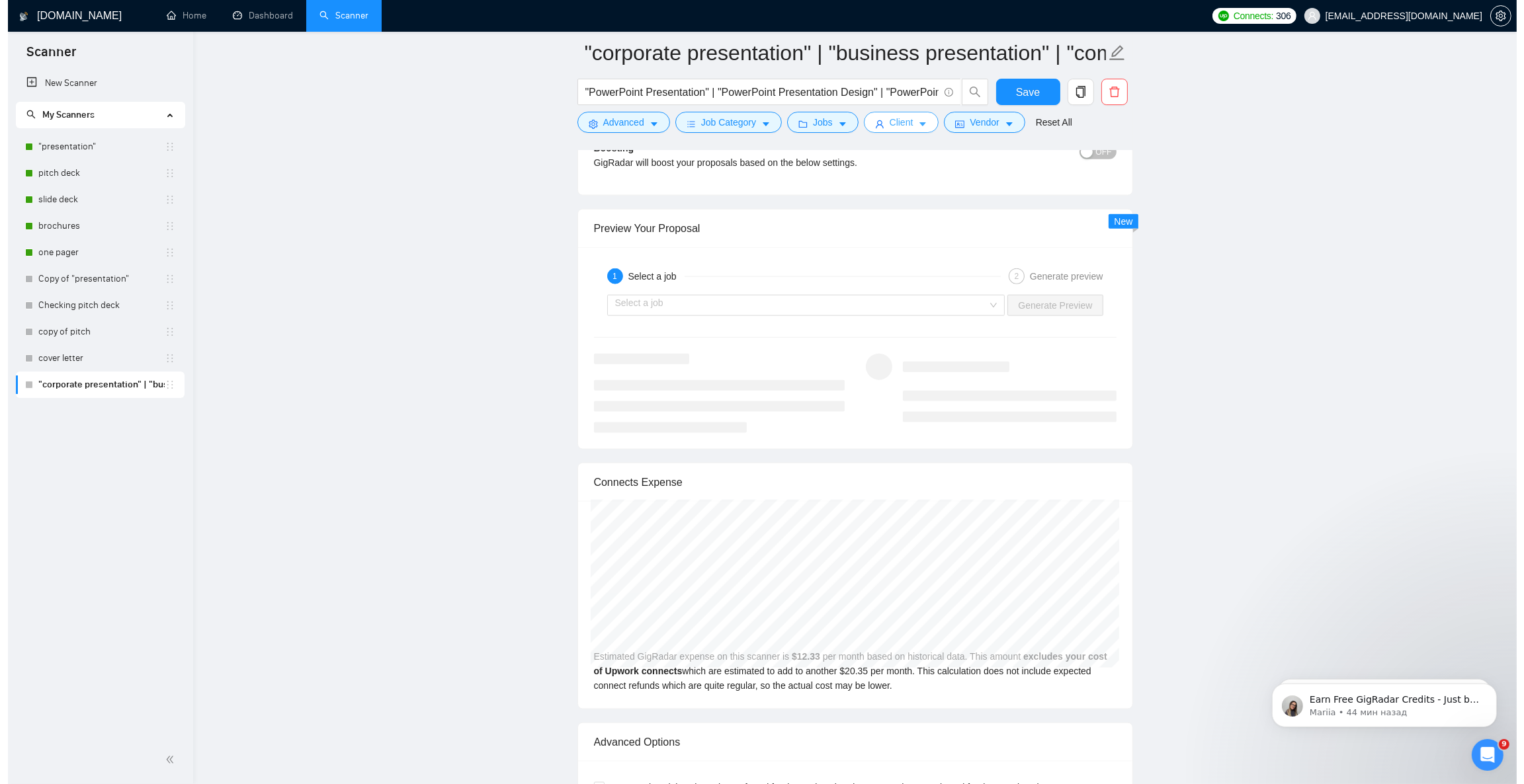
scroll to position [2437, 0]
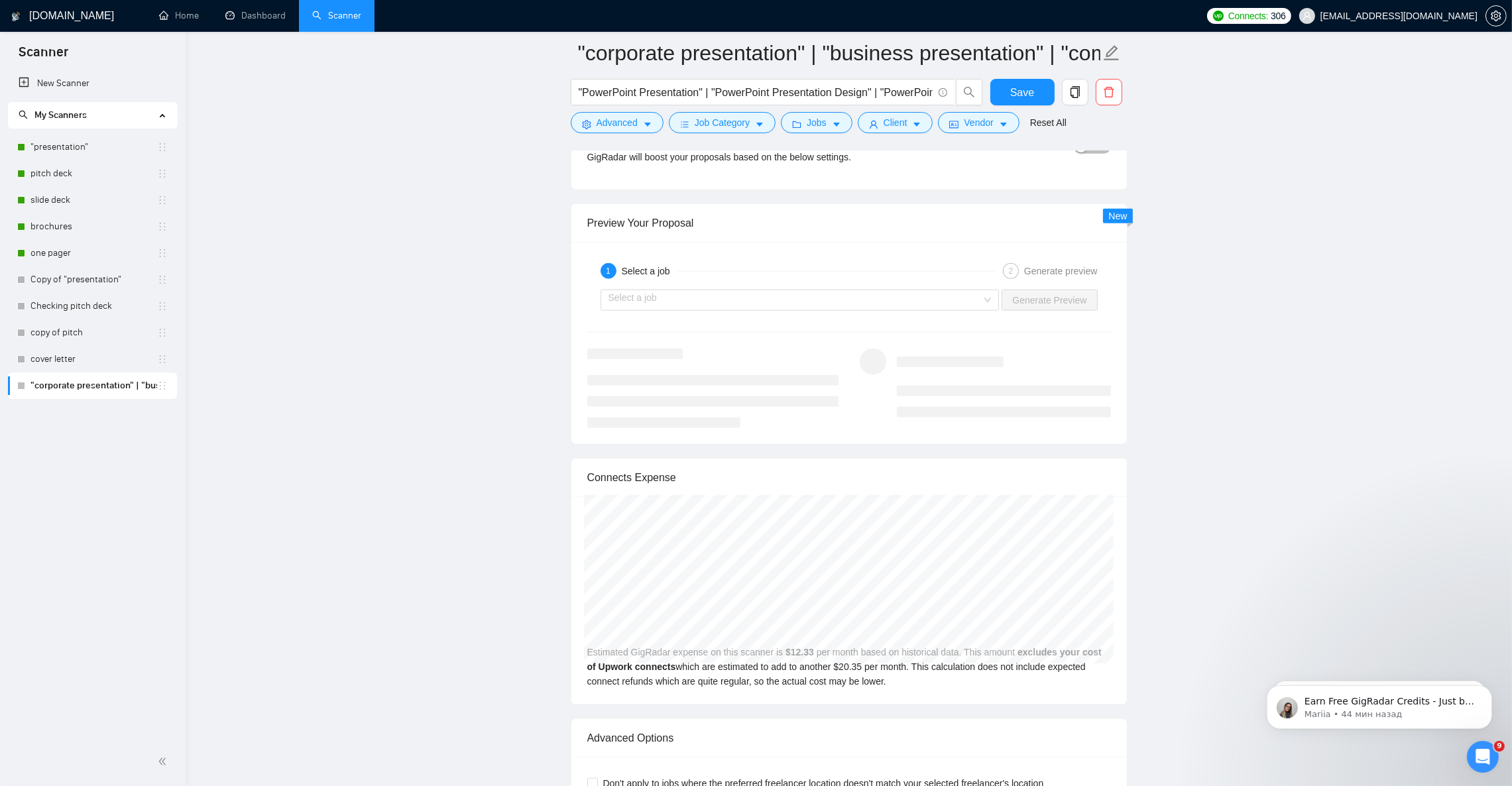
click at [818, 134] on form ""corporate presentation" | "business presentation" | "company presentation" | "…" at bounding box center [849, 85] width 557 height 108
click at [818, 127] on span "Jobs" at bounding box center [816, 123] width 20 height 15
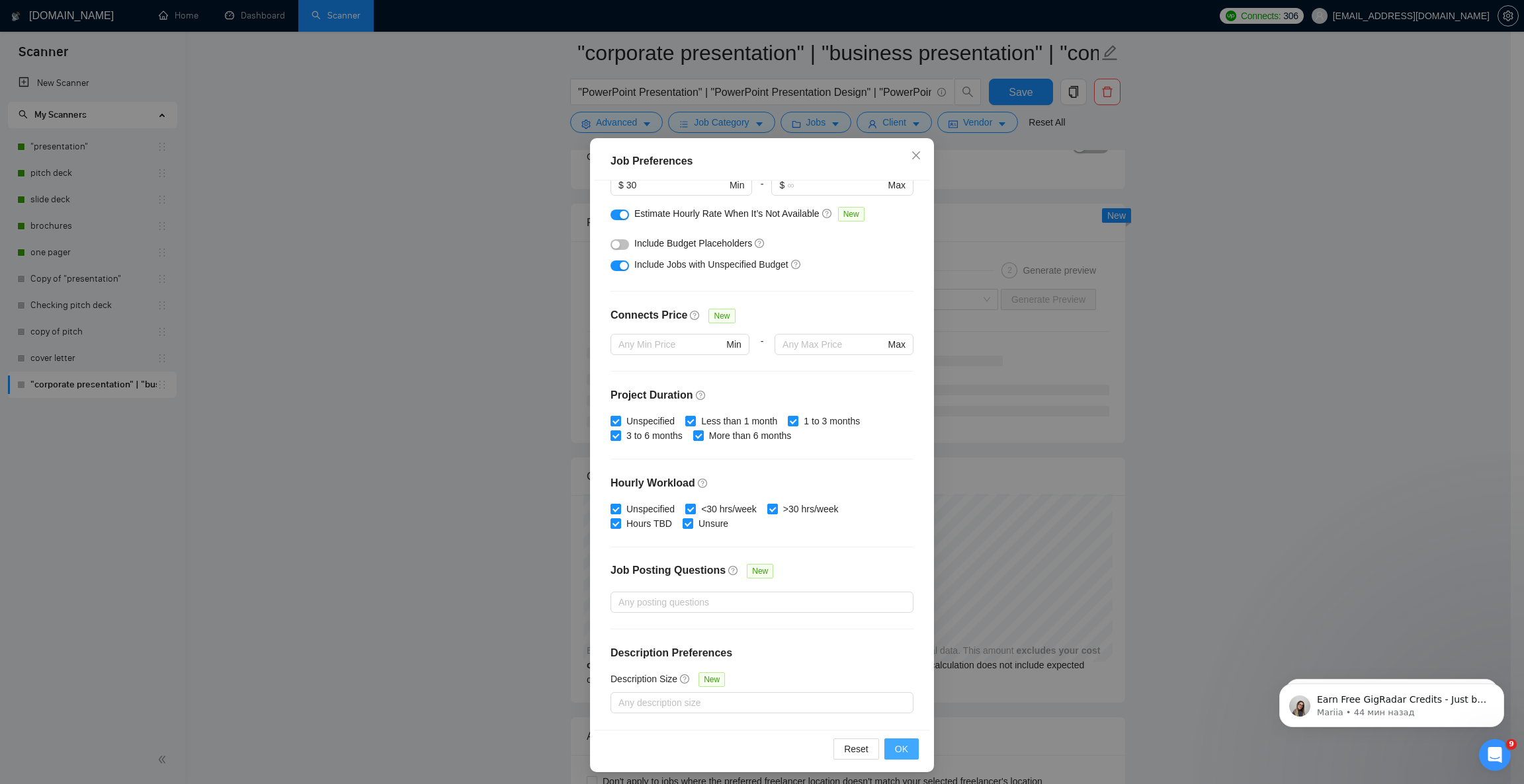
scroll to position [45, 0]
click at [905, 696] on button "OK" at bounding box center [901, 745] width 35 height 21
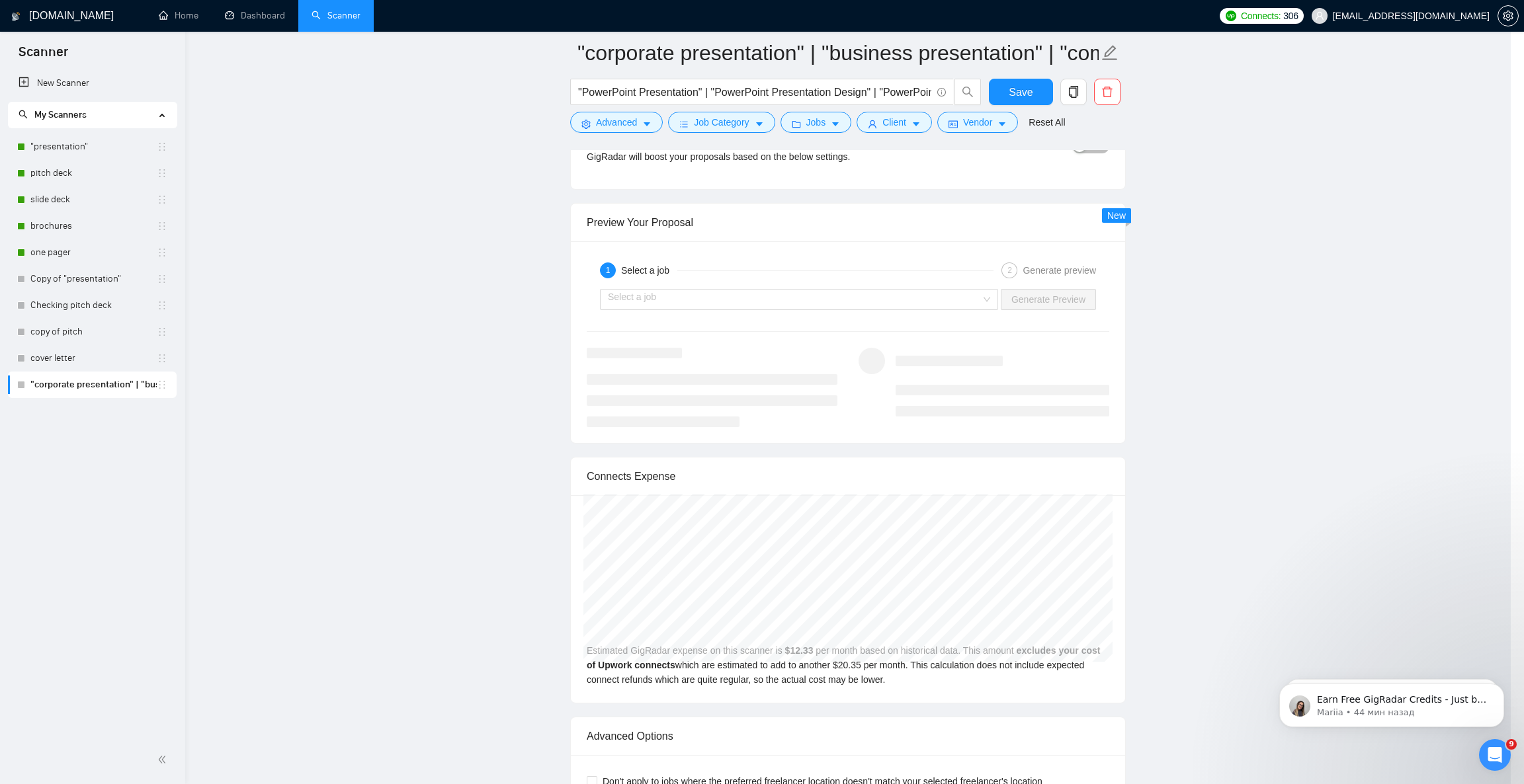
scroll to position [0, 0]
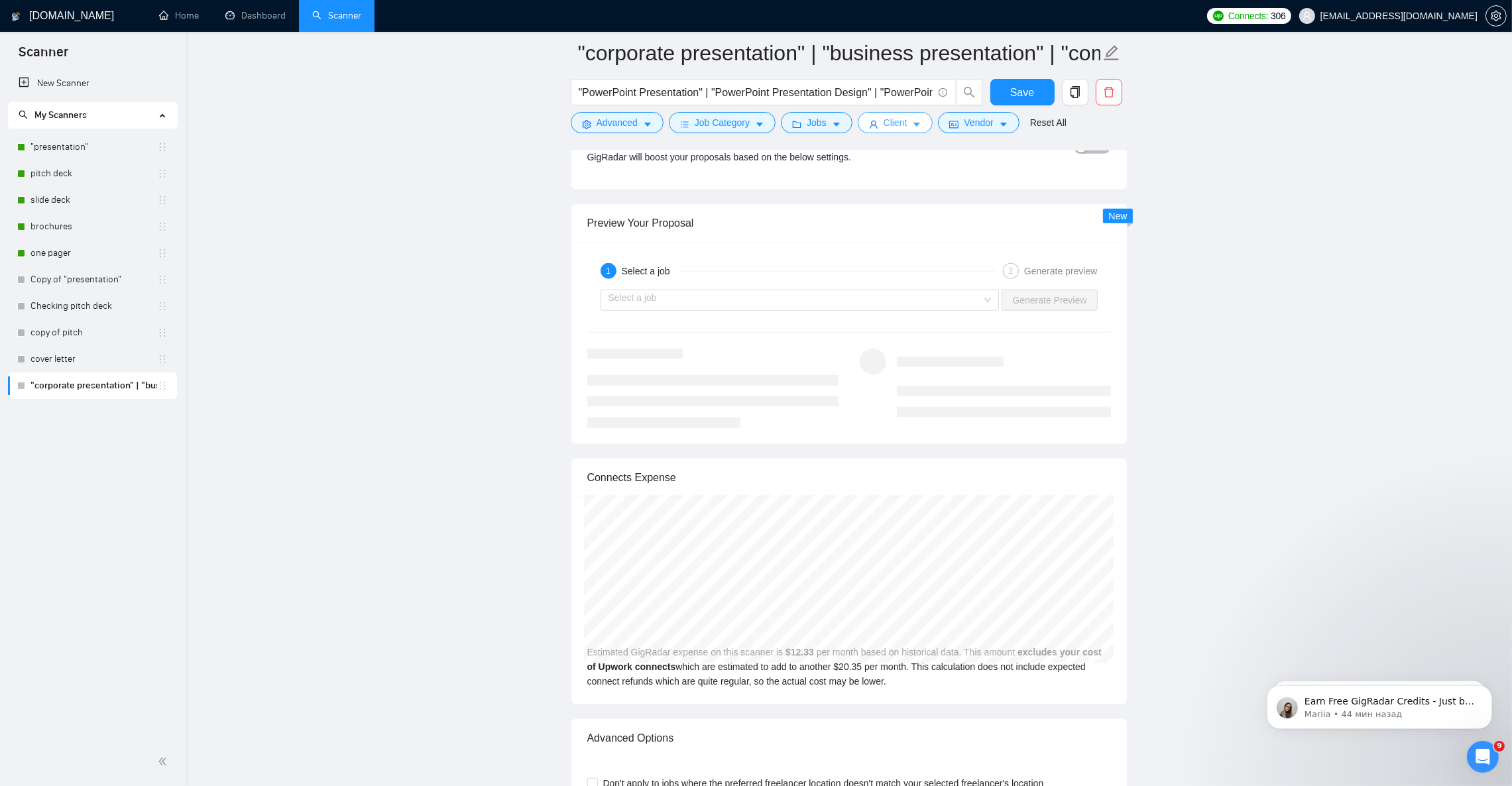
click at [886, 128] on span "Client" at bounding box center [896, 123] width 24 height 15
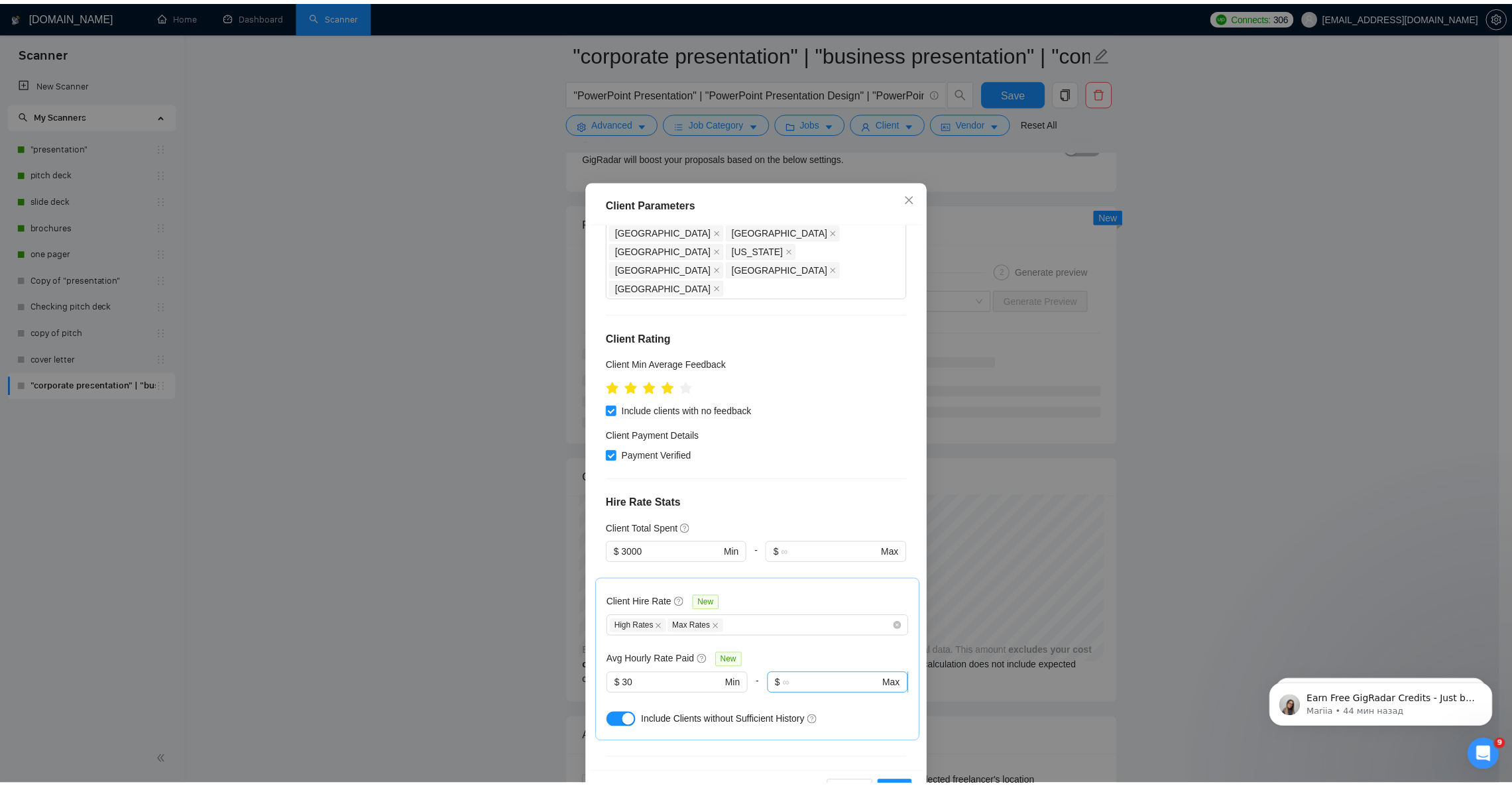
scroll to position [317, 0]
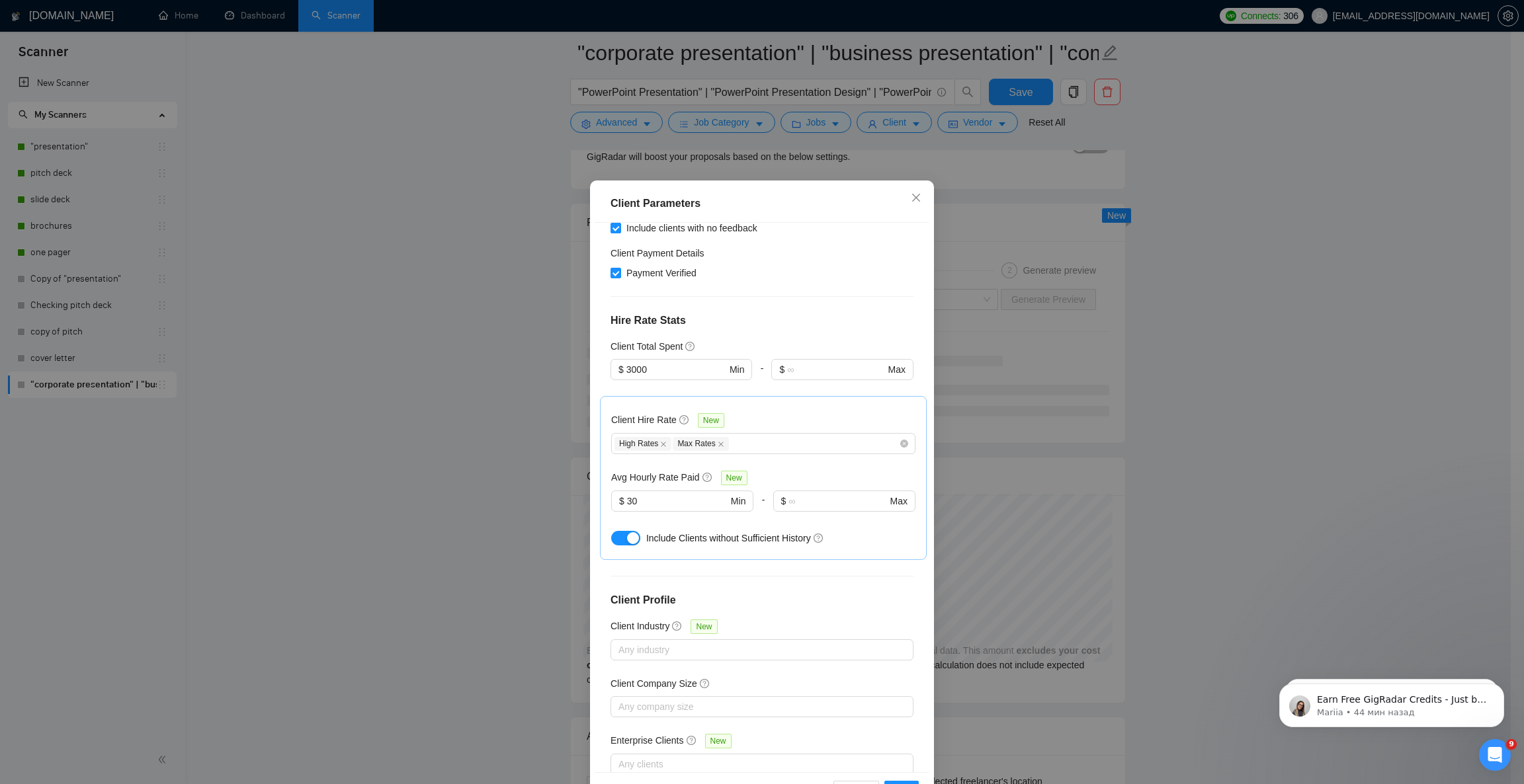
click at [1209, 529] on div "Client Parameters Client Location Include Client Countries [GEOGRAPHIC_DATA] [G…" at bounding box center [762, 392] width 1524 height 784
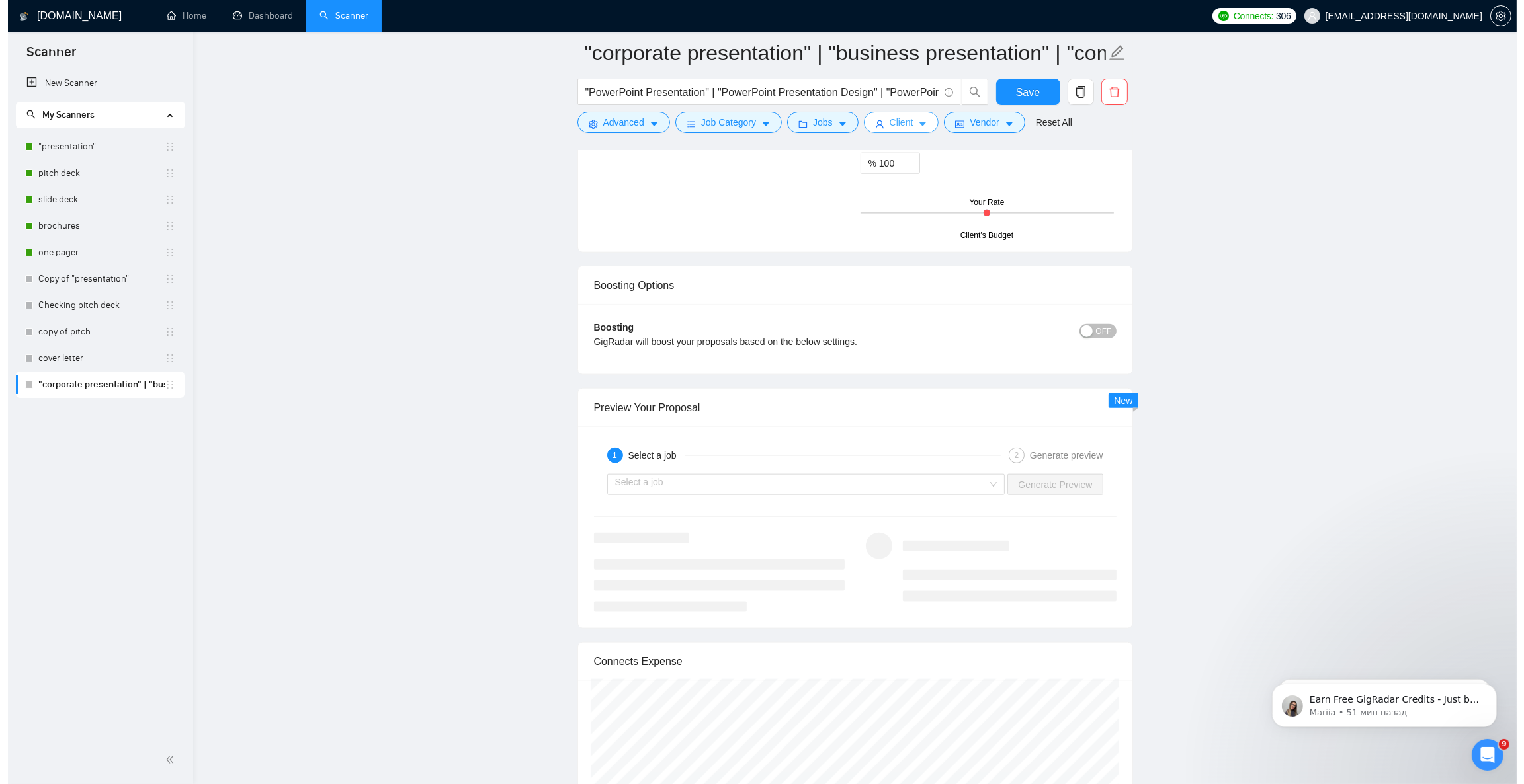
scroll to position [2238, 0]
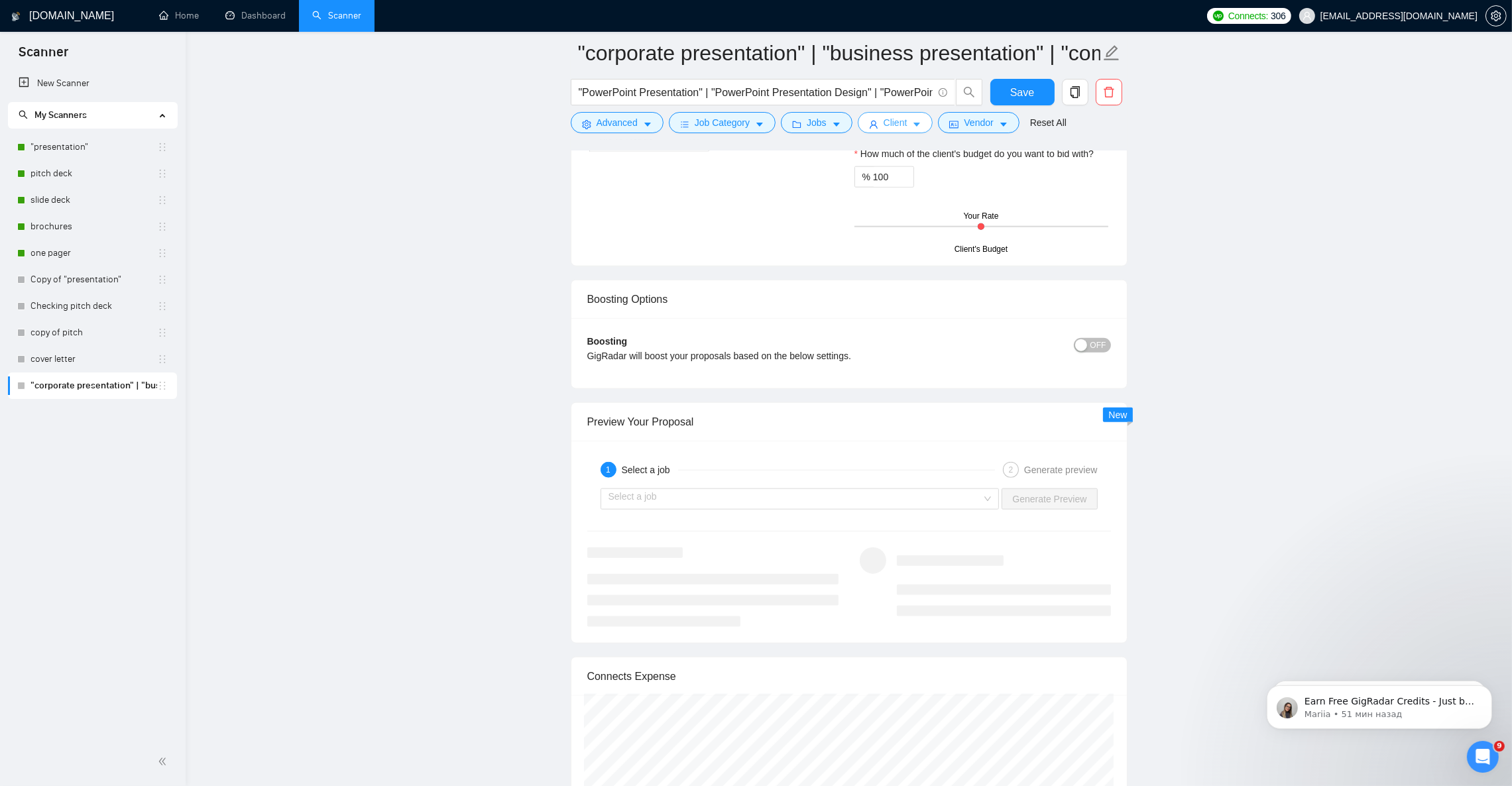
click at [902, 126] on span "Client" at bounding box center [896, 123] width 24 height 15
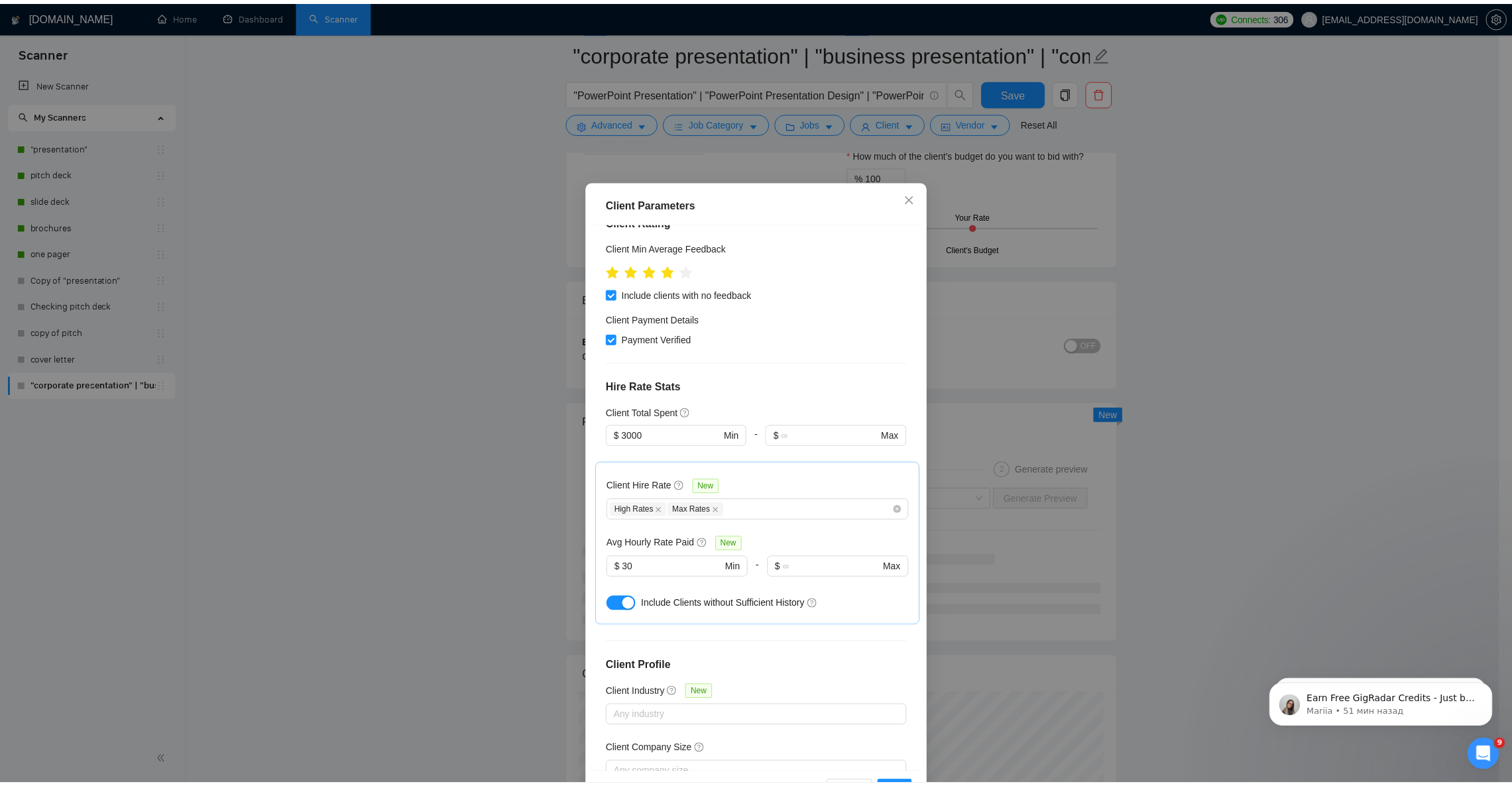
scroll to position [317, 0]
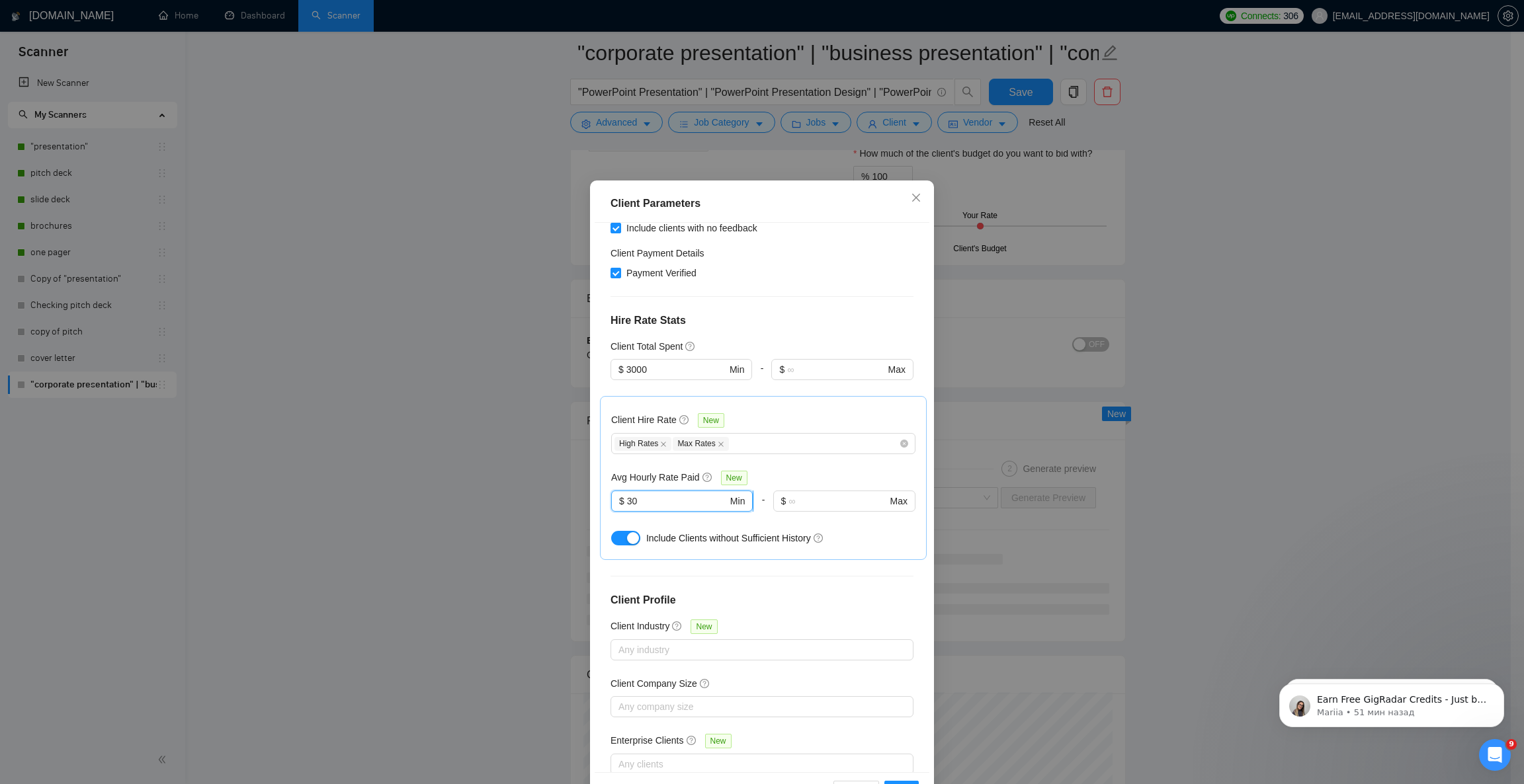
click at [627, 494] on input "30" at bounding box center [678, 501] width 101 height 15
click at [913, 199] on icon "close" at bounding box center [917, 197] width 8 height 8
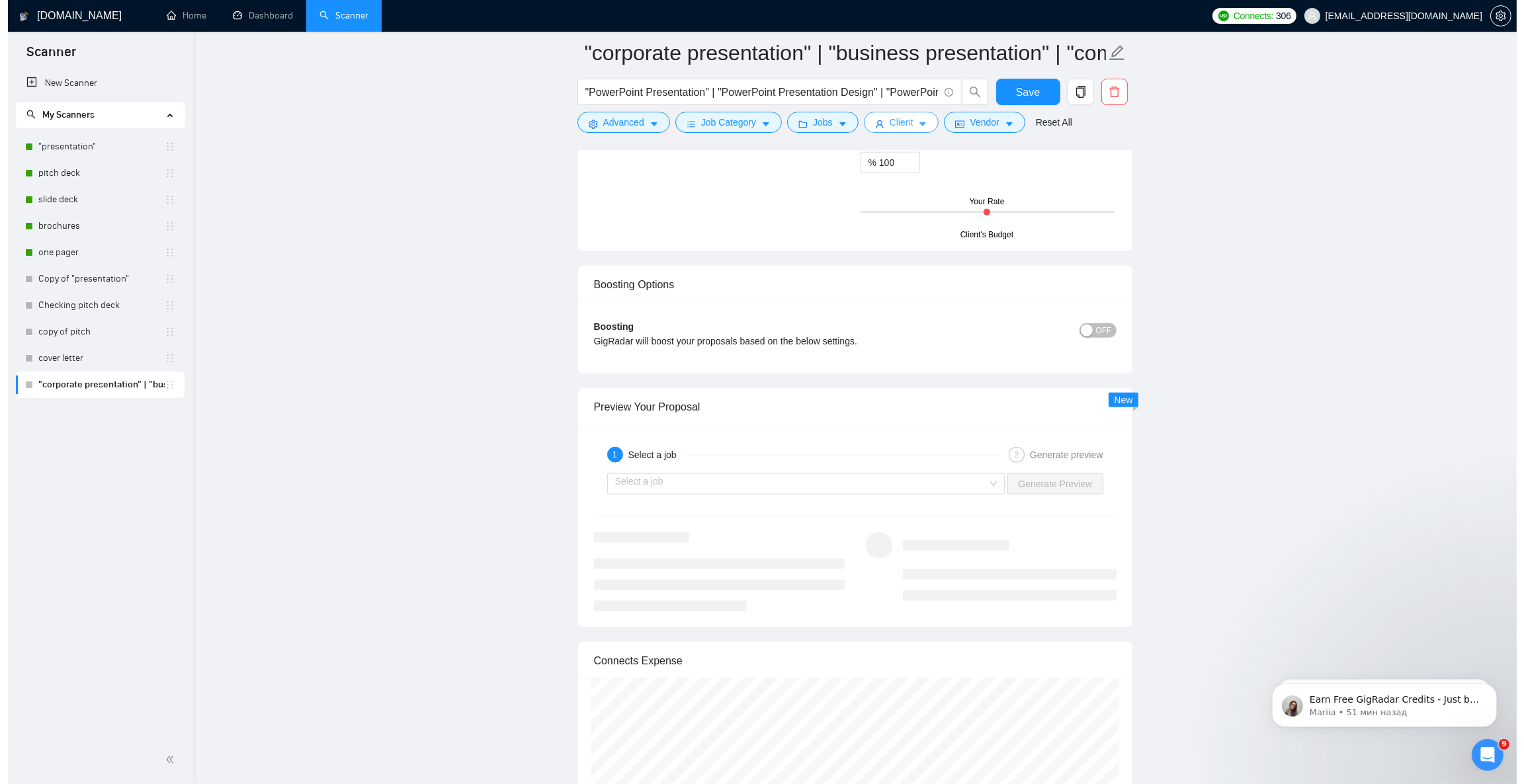
scroll to position [2238, 0]
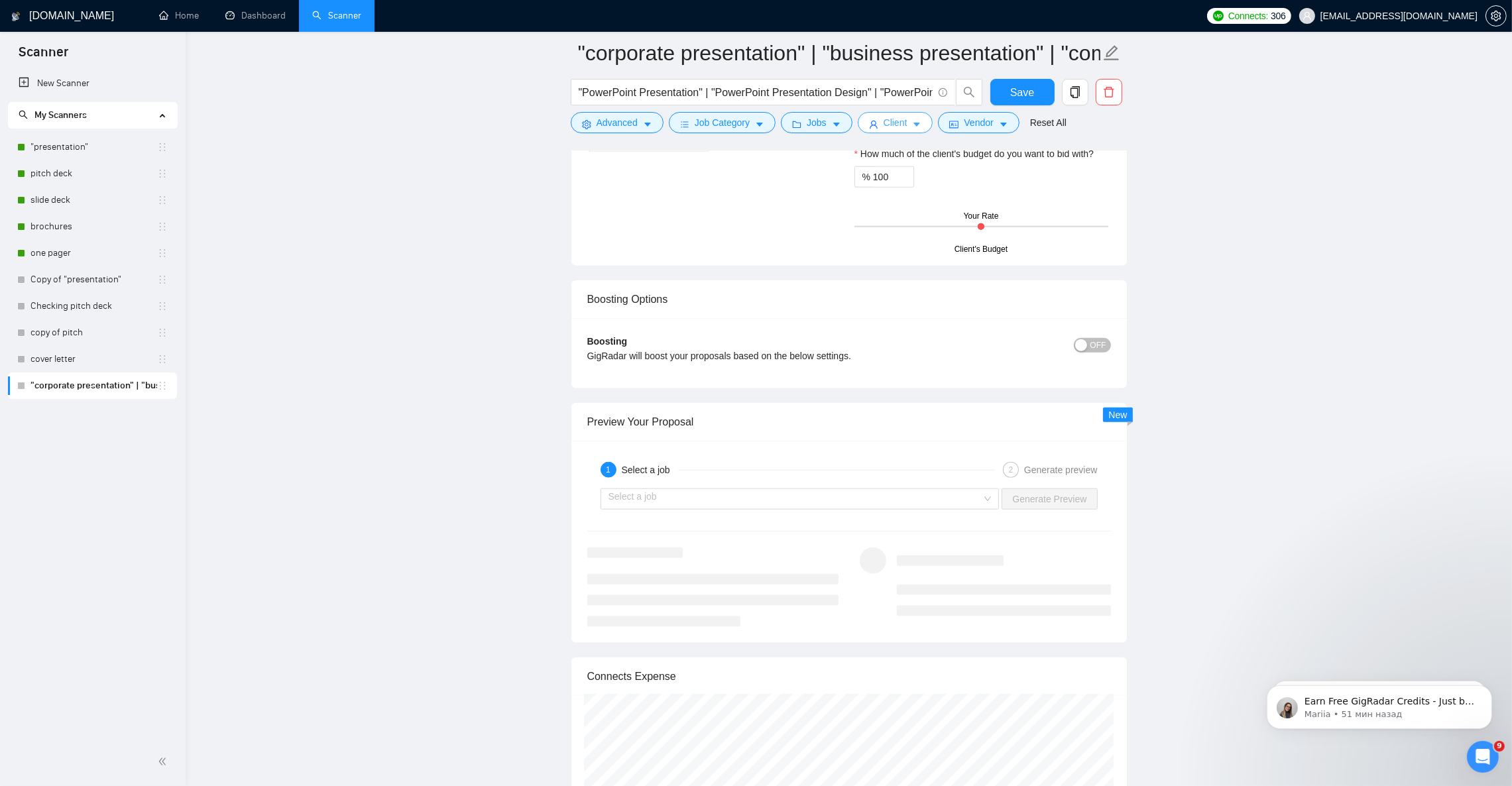
click at [886, 117] on span "Client" at bounding box center [896, 123] width 24 height 15
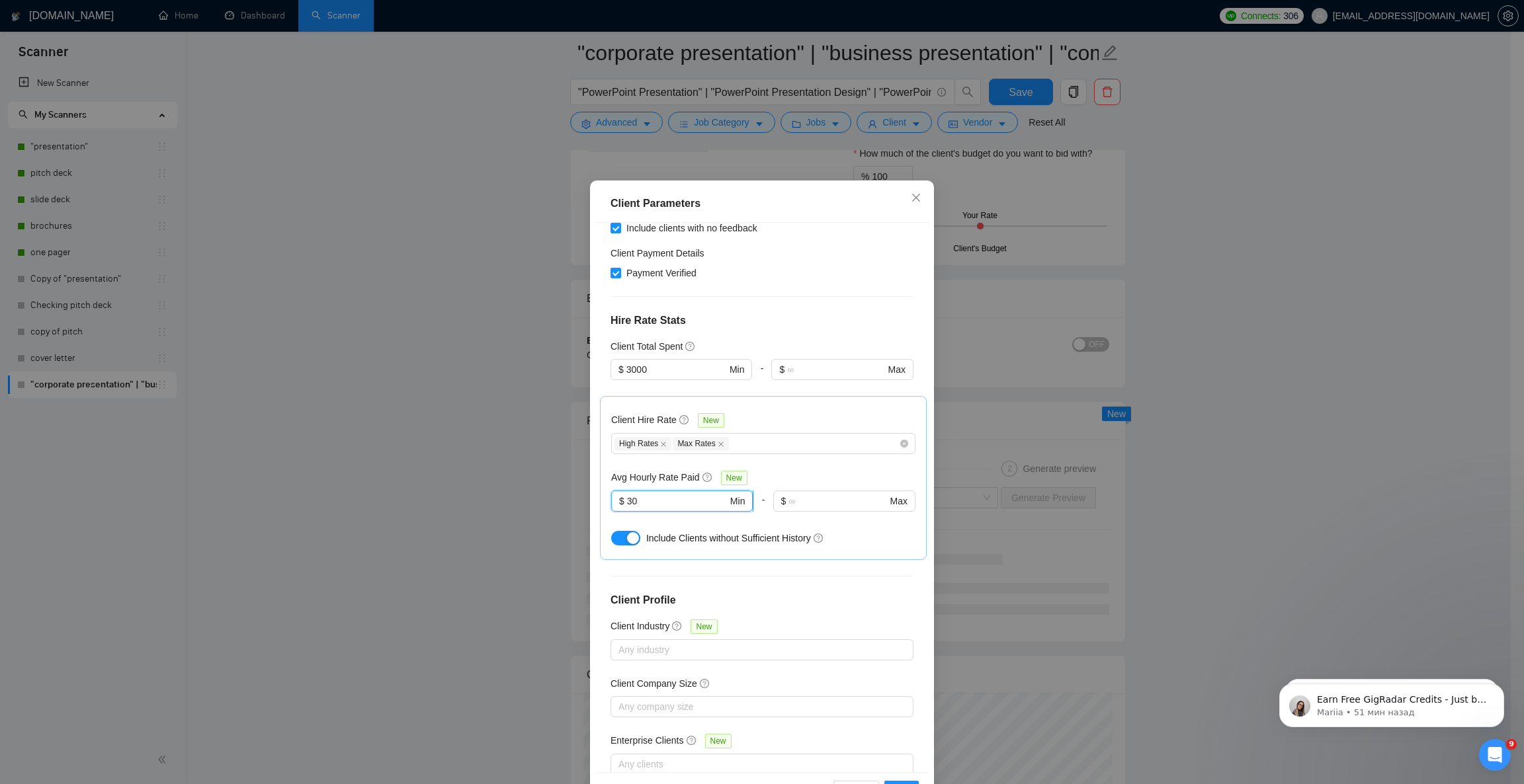
click at [627, 494] on input "30" at bounding box center [678, 501] width 101 height 15
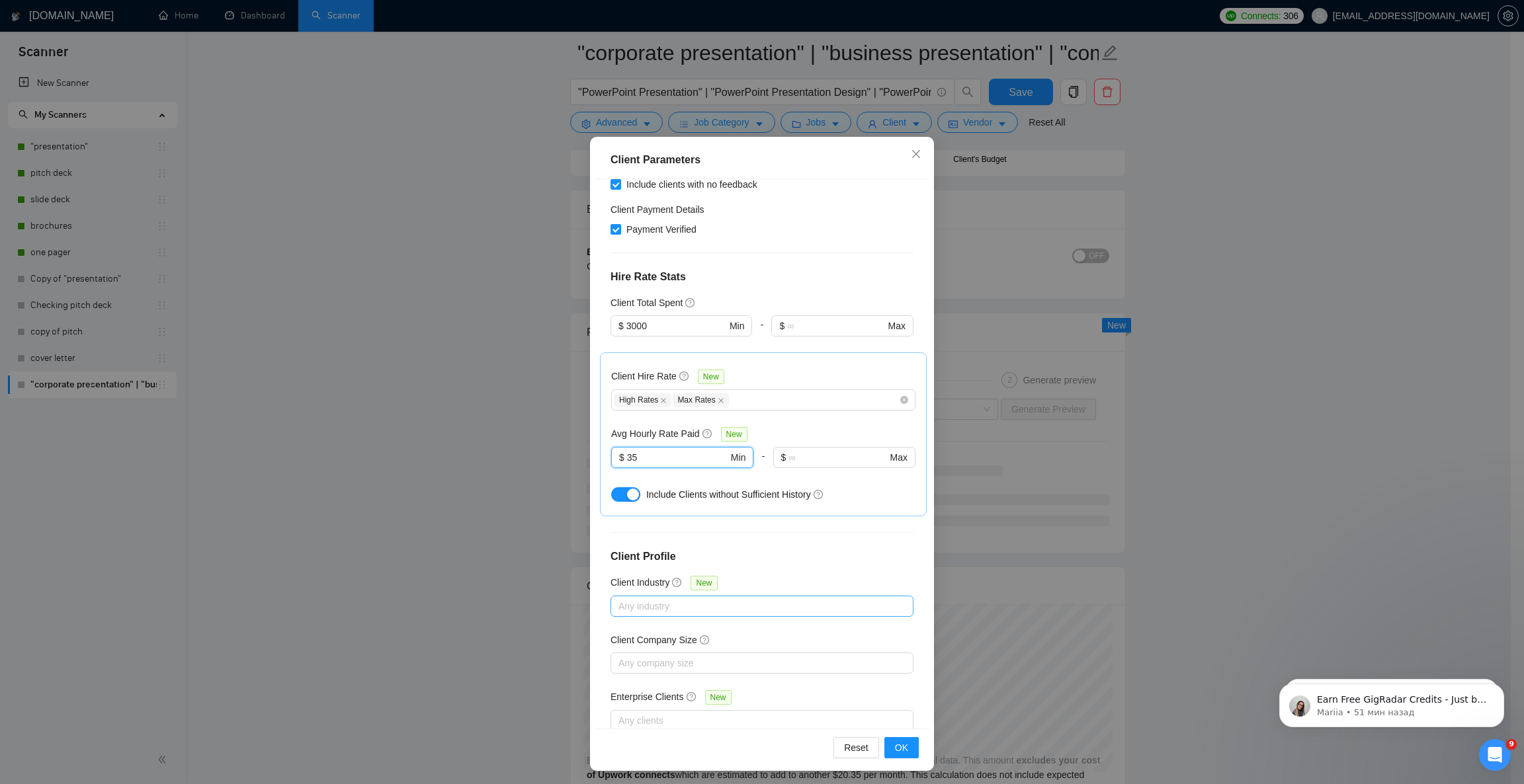
scroll to position [45, 0]
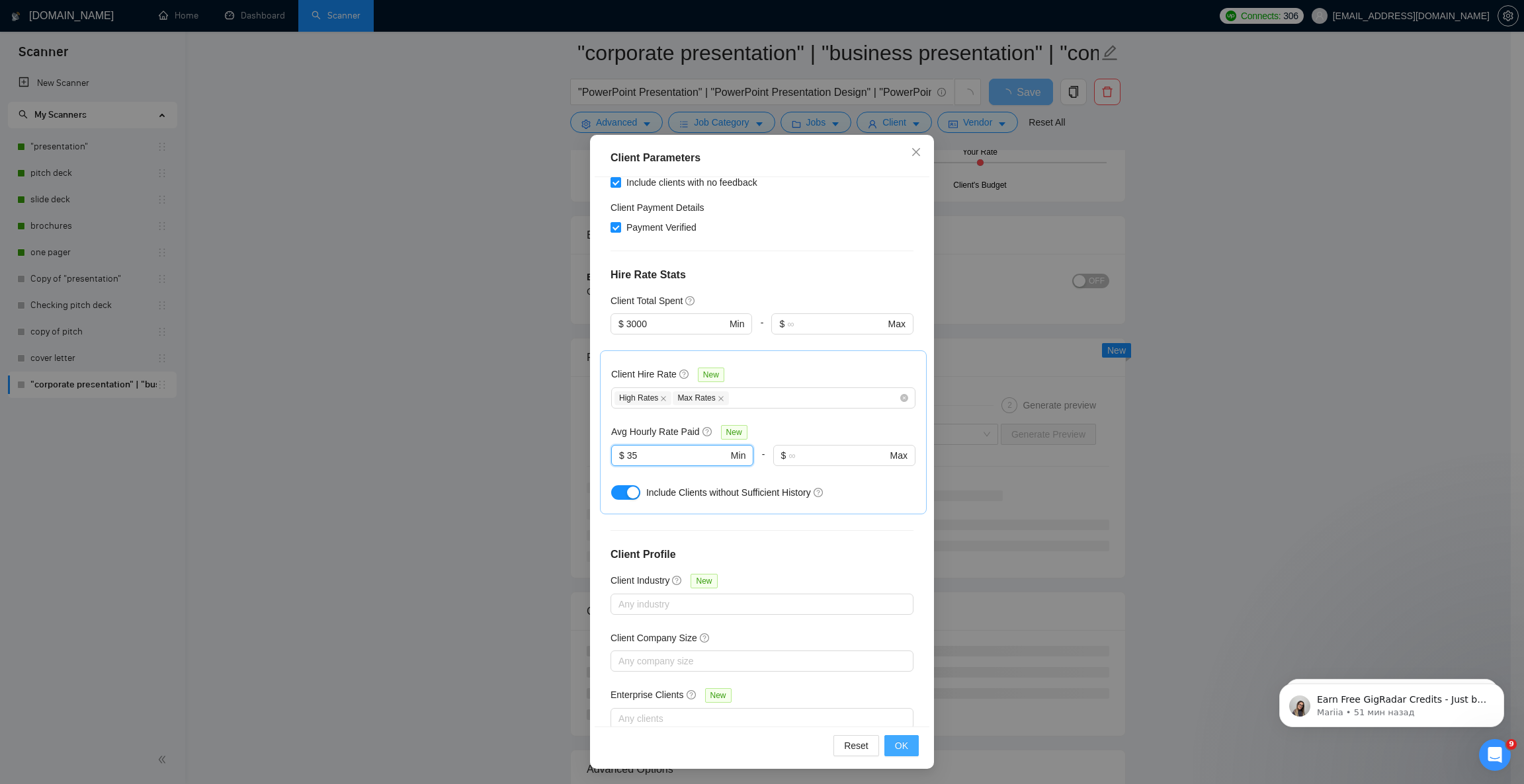
type input "35"
click at [900, 696] on span "OK" at bounding box center [901, 745] width 13 height 15
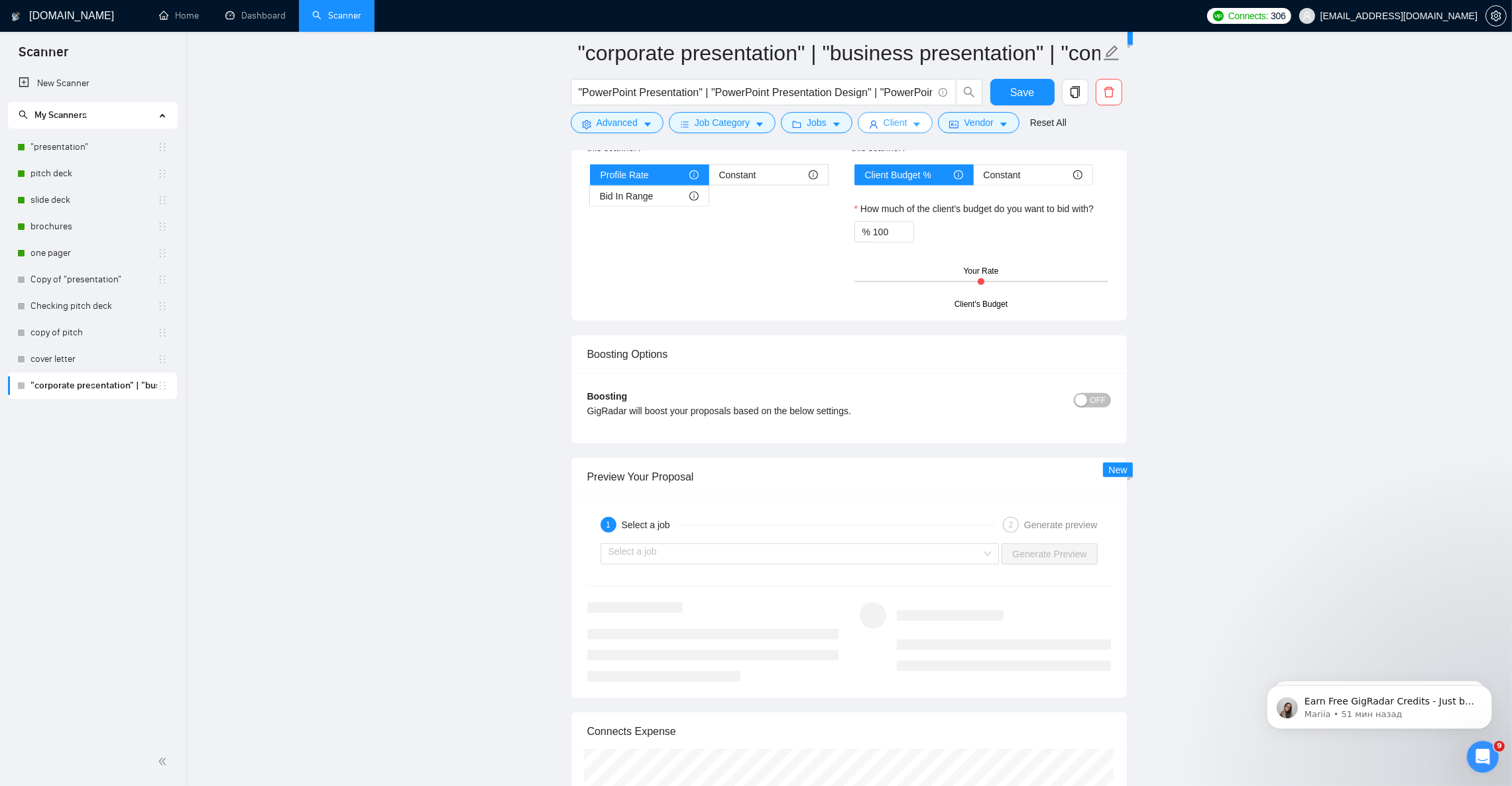
scroll to position [2195, 0]
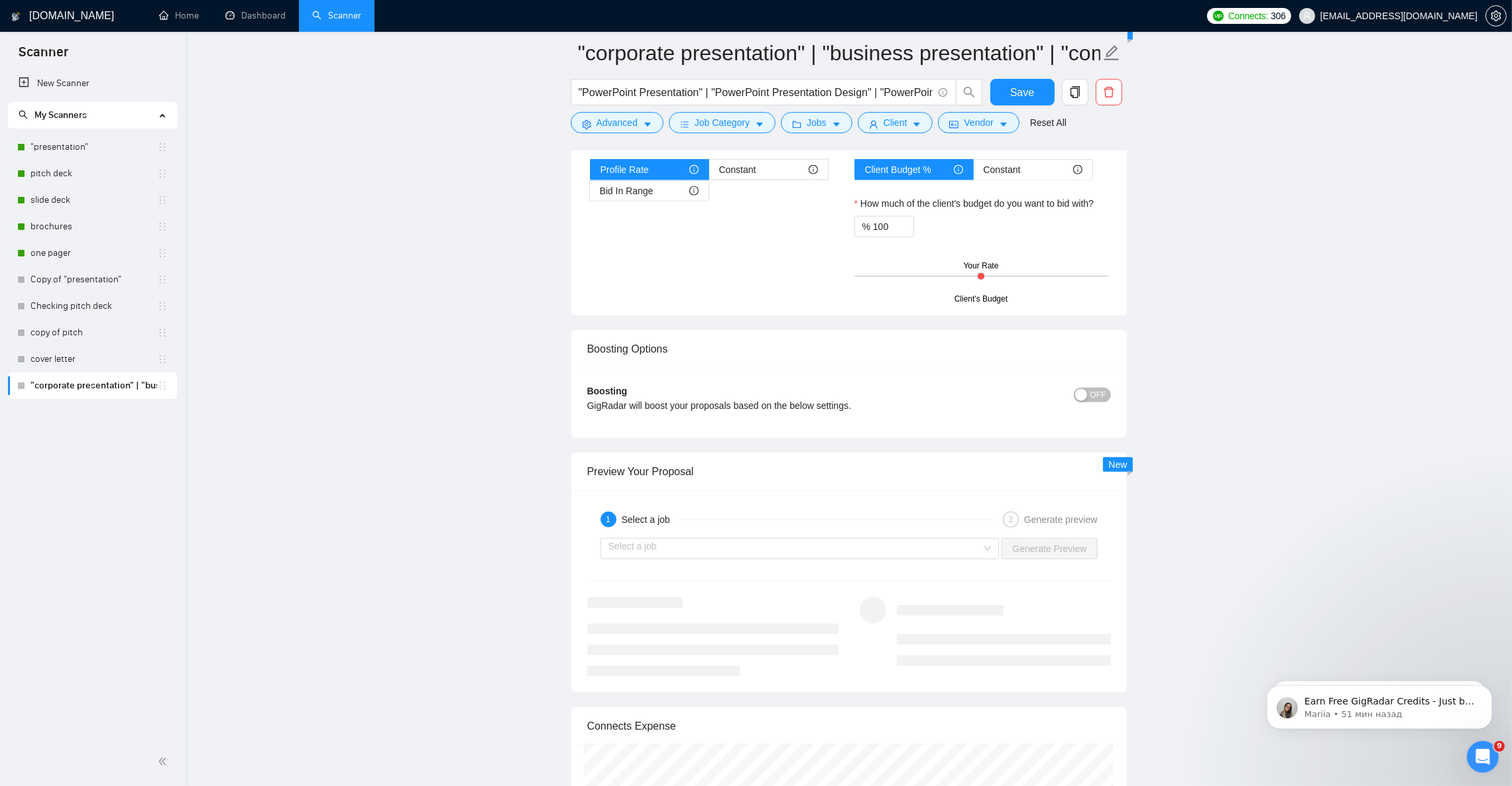
click at [1091, 403] on span "OFF" at bounding box center [1098, 395] width 16 height 15
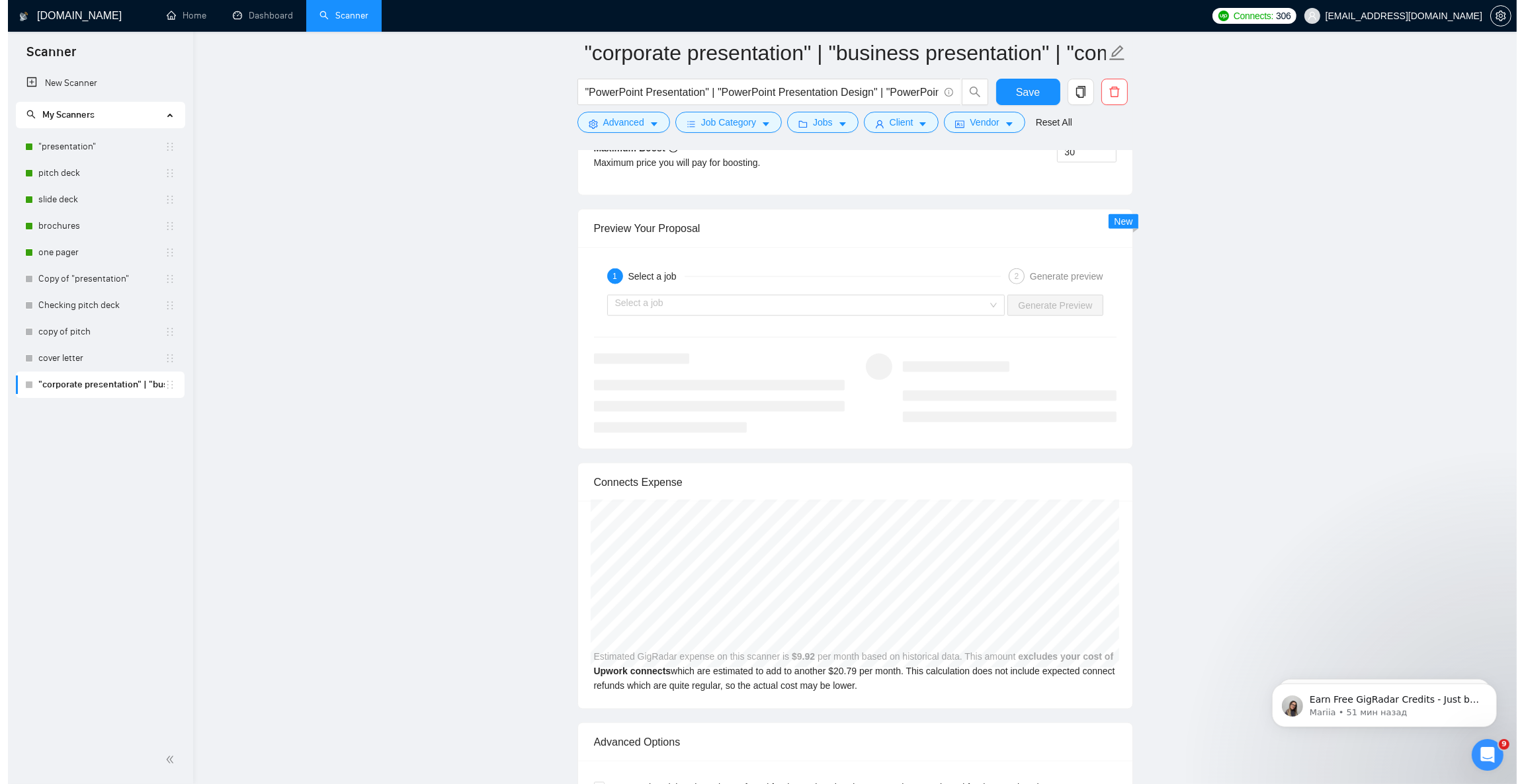
scroll to position [2486, 0]
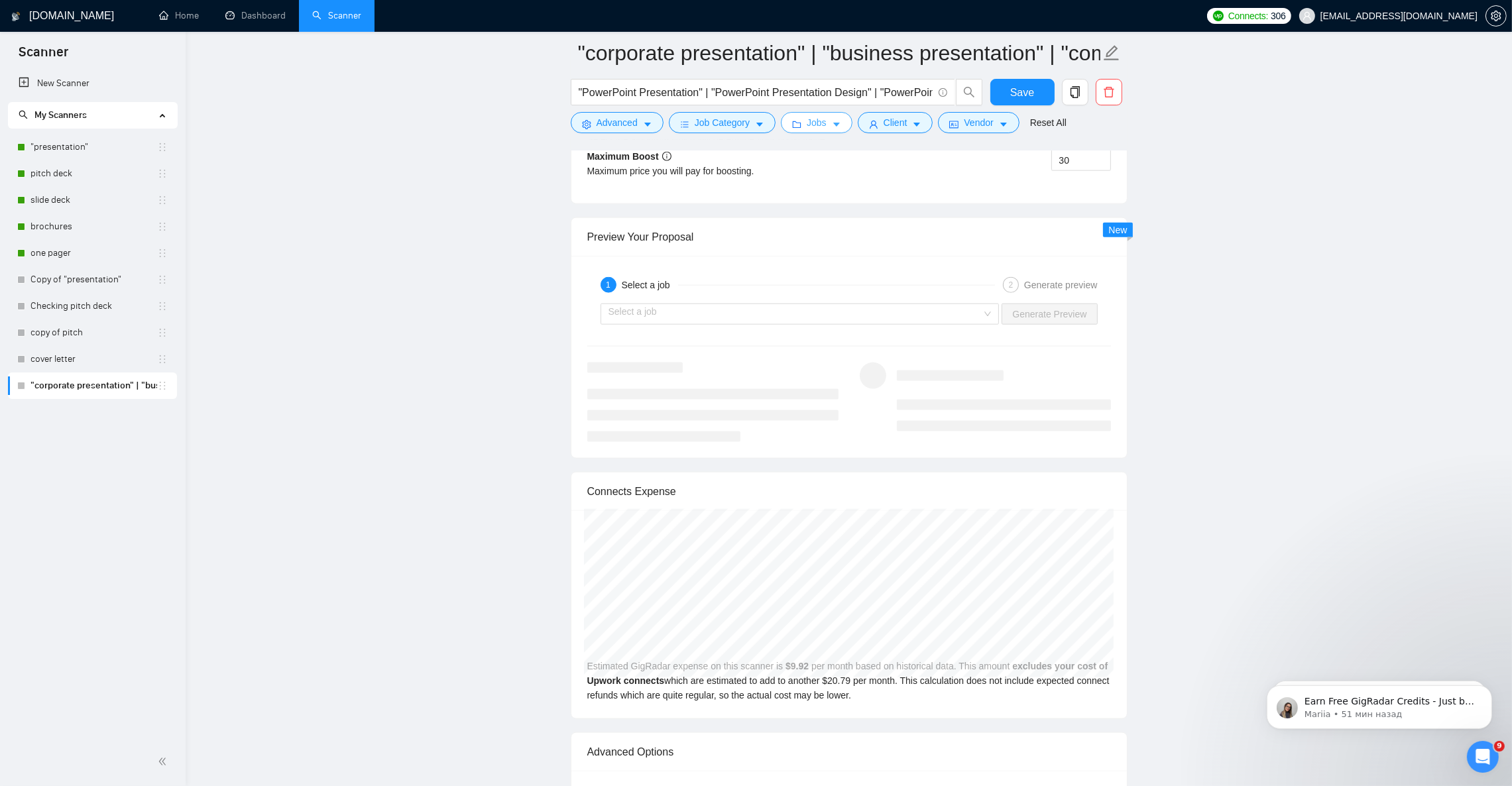
click at [836, 127] on icon "caret-down" at bounding box center [836, 124] width 9 height 9
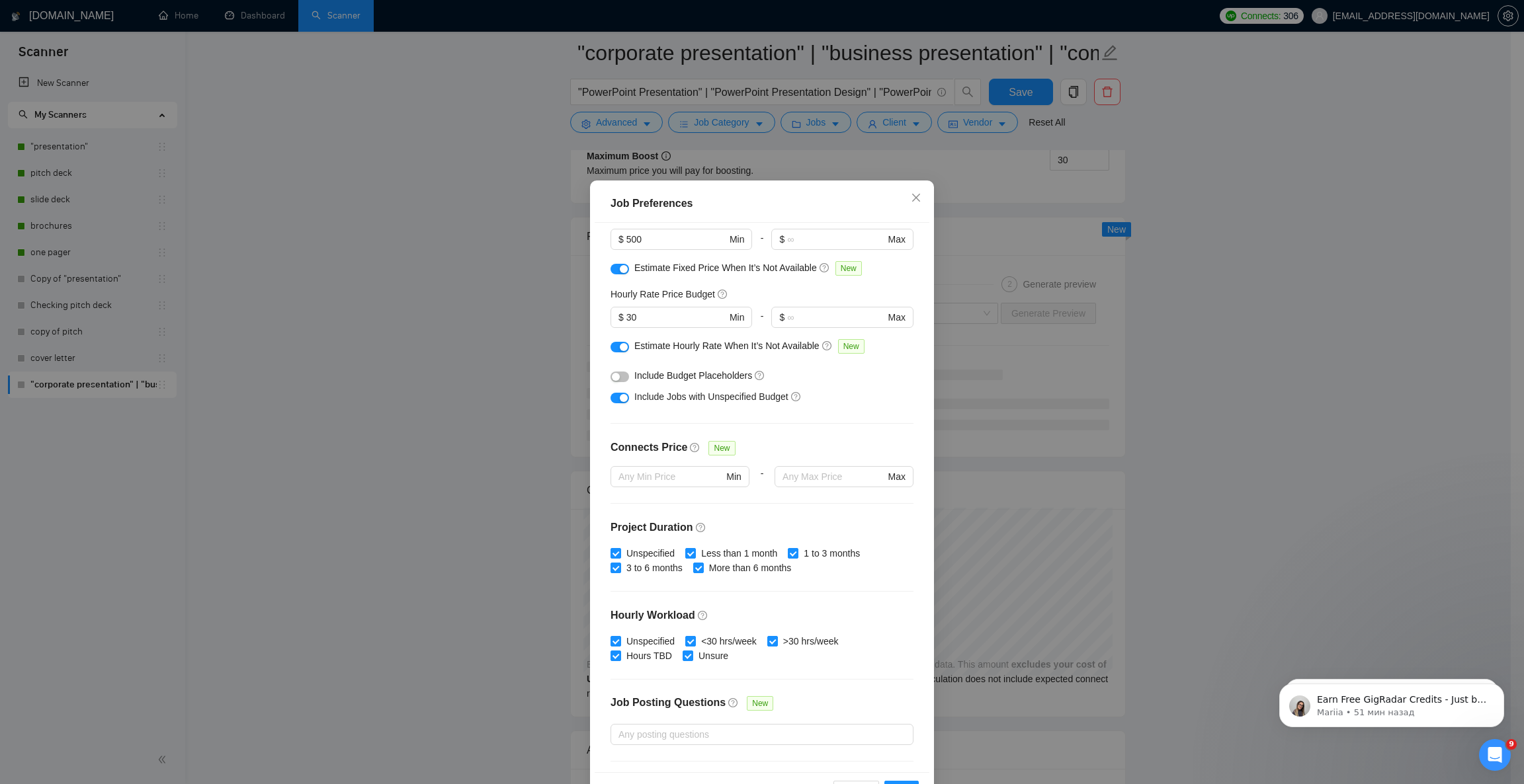
scroll to position [100, 0]
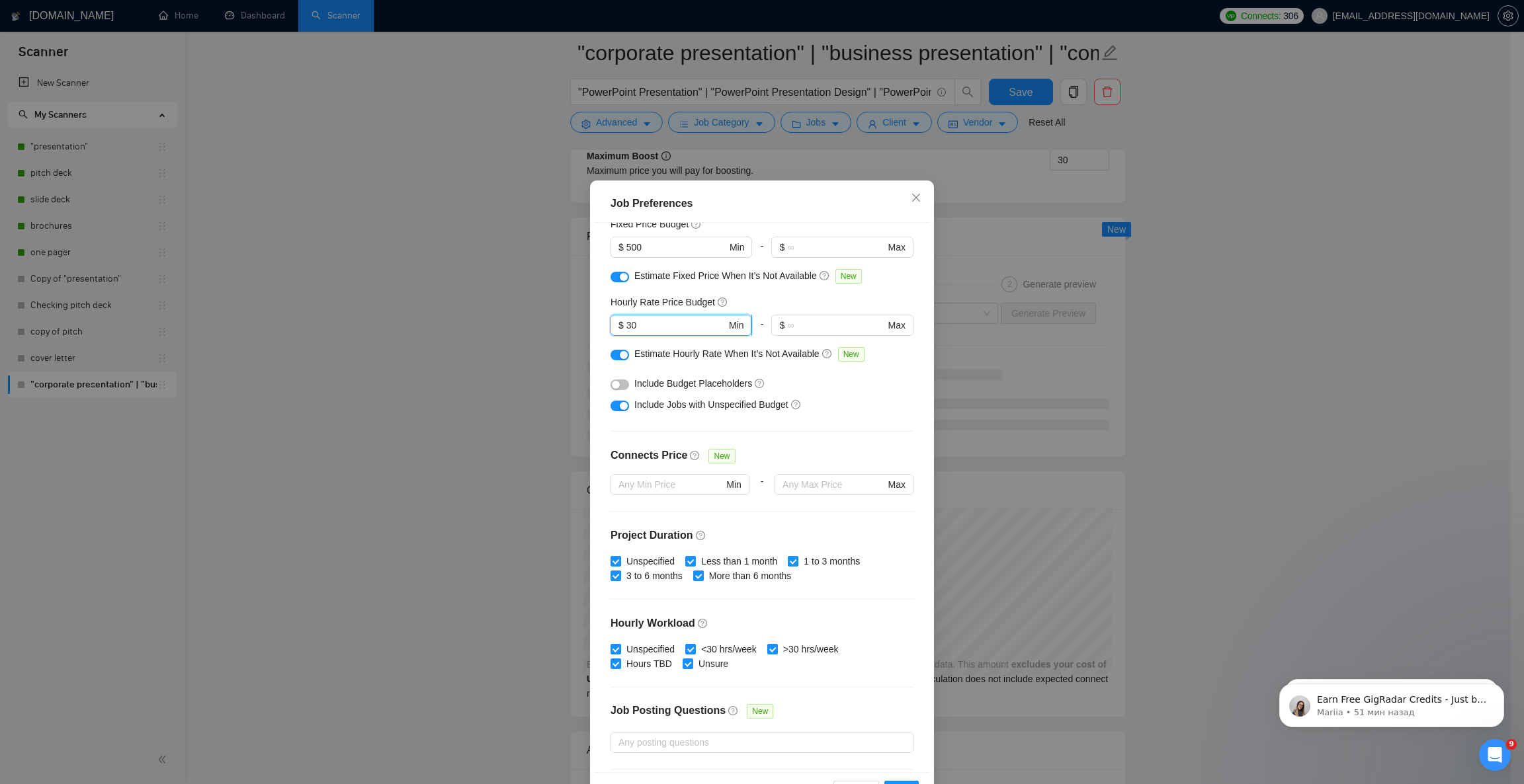
click at [626, 324] on input "30" at bounding box center [676, 325] width 100 height 15
click at [783, 303] on div "Hourly Rate Price Budget" at bounding box center [762, 302] width 303 height 15
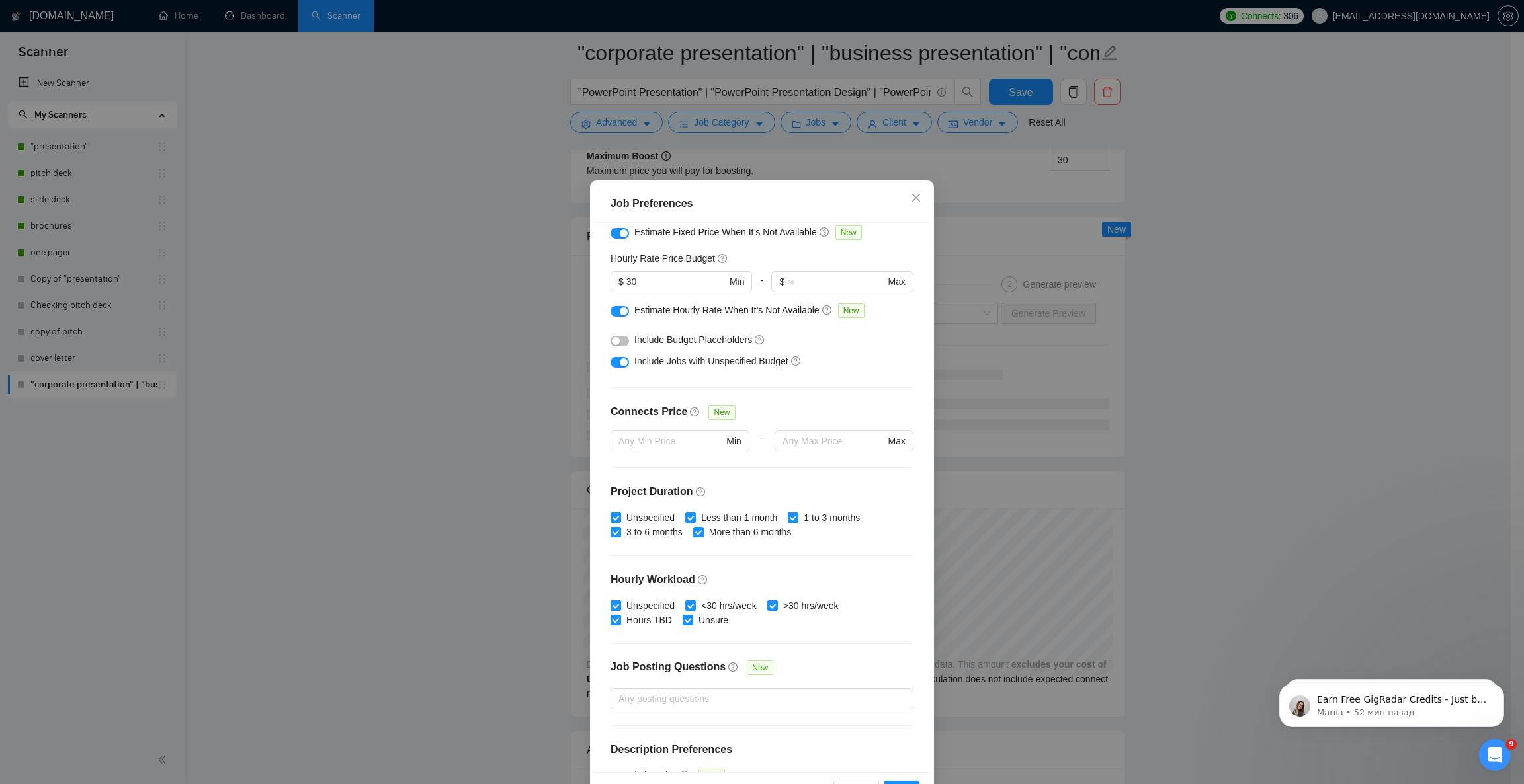
scroll to position [198, 0]
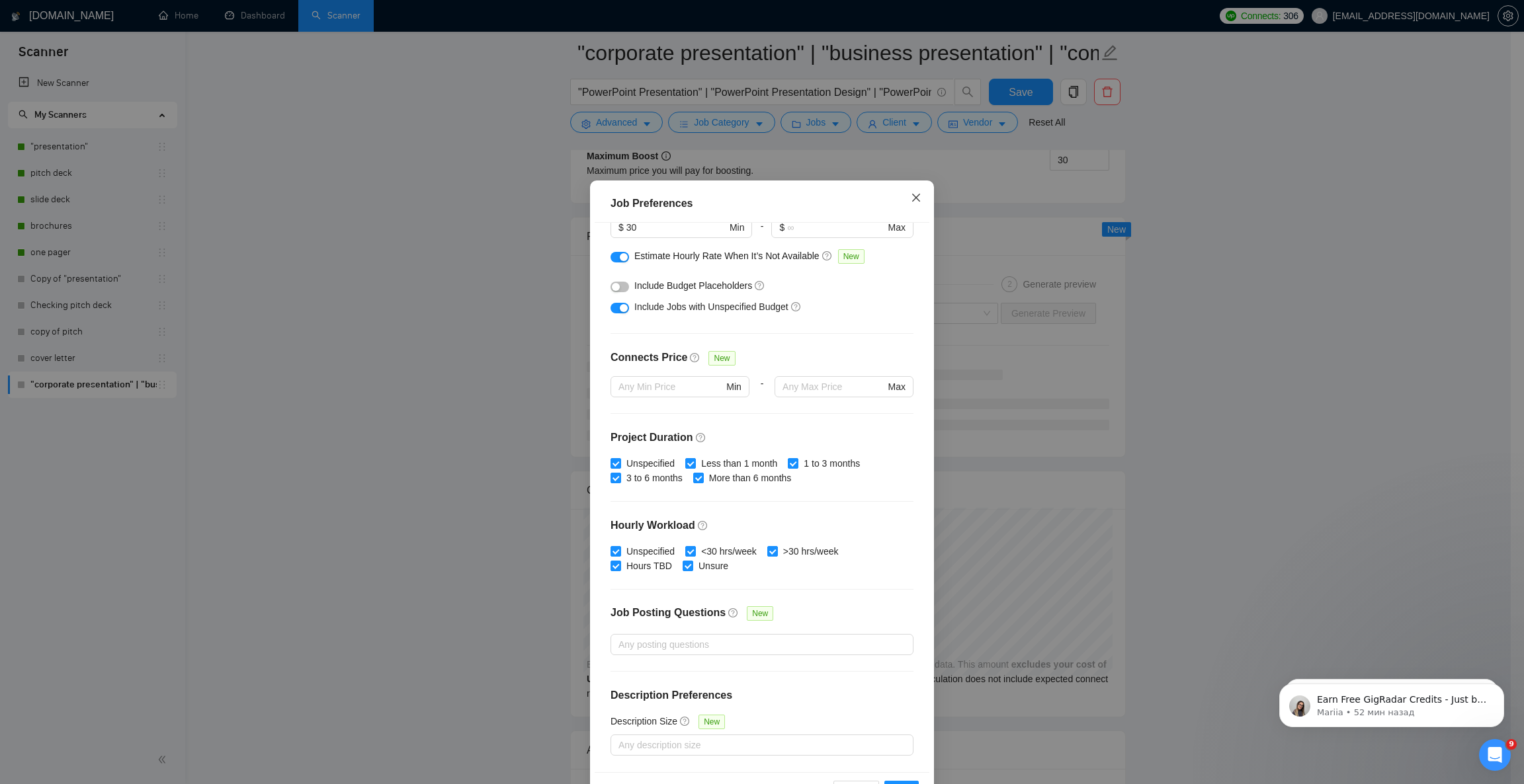
click at [911, 197] on icon "close" at bounding box center [916, 197] width 11 height 11
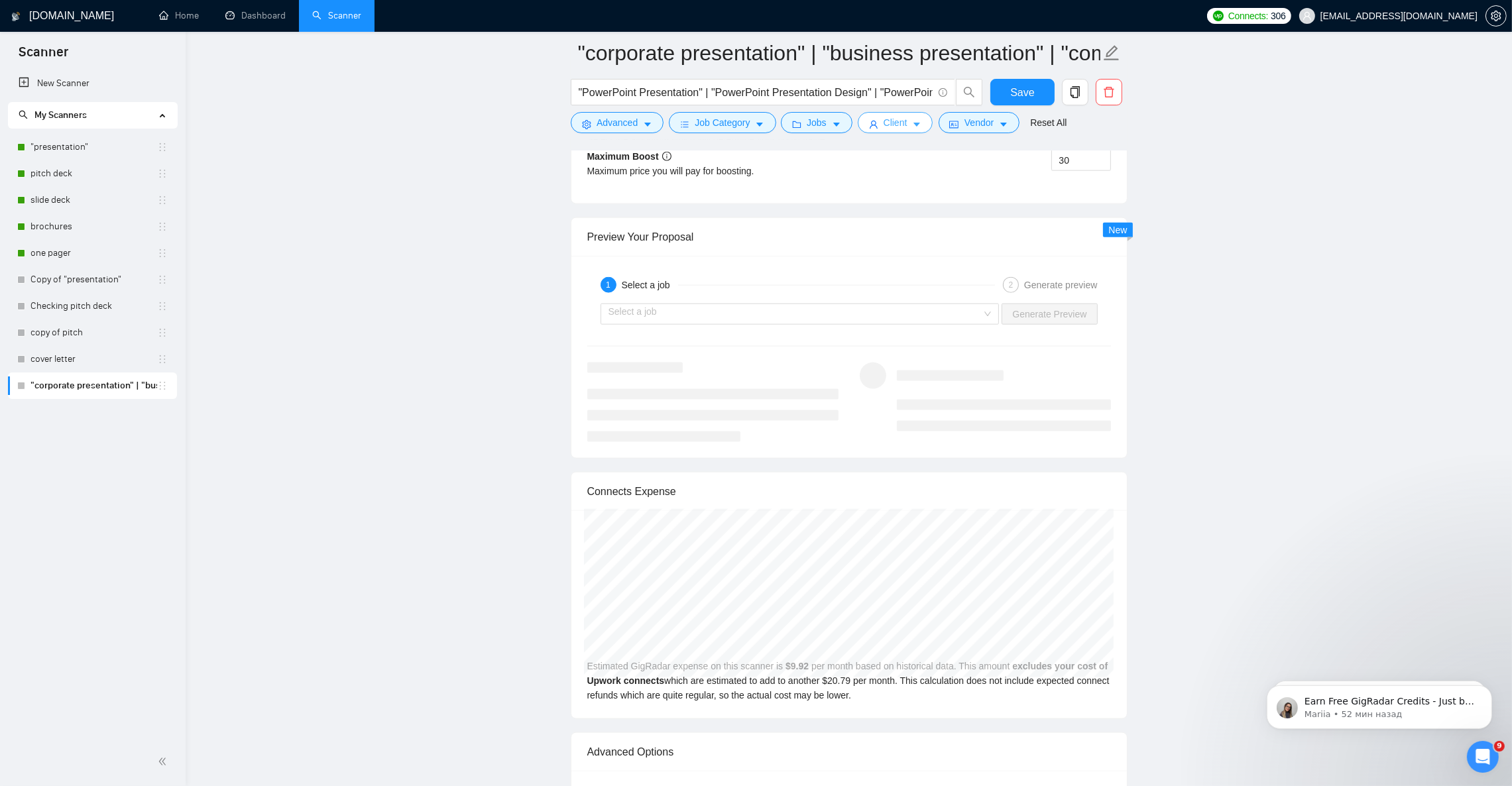
click at [912, 128] on icon "caret-down" at bounding box center [916, 124] width 9 height 9
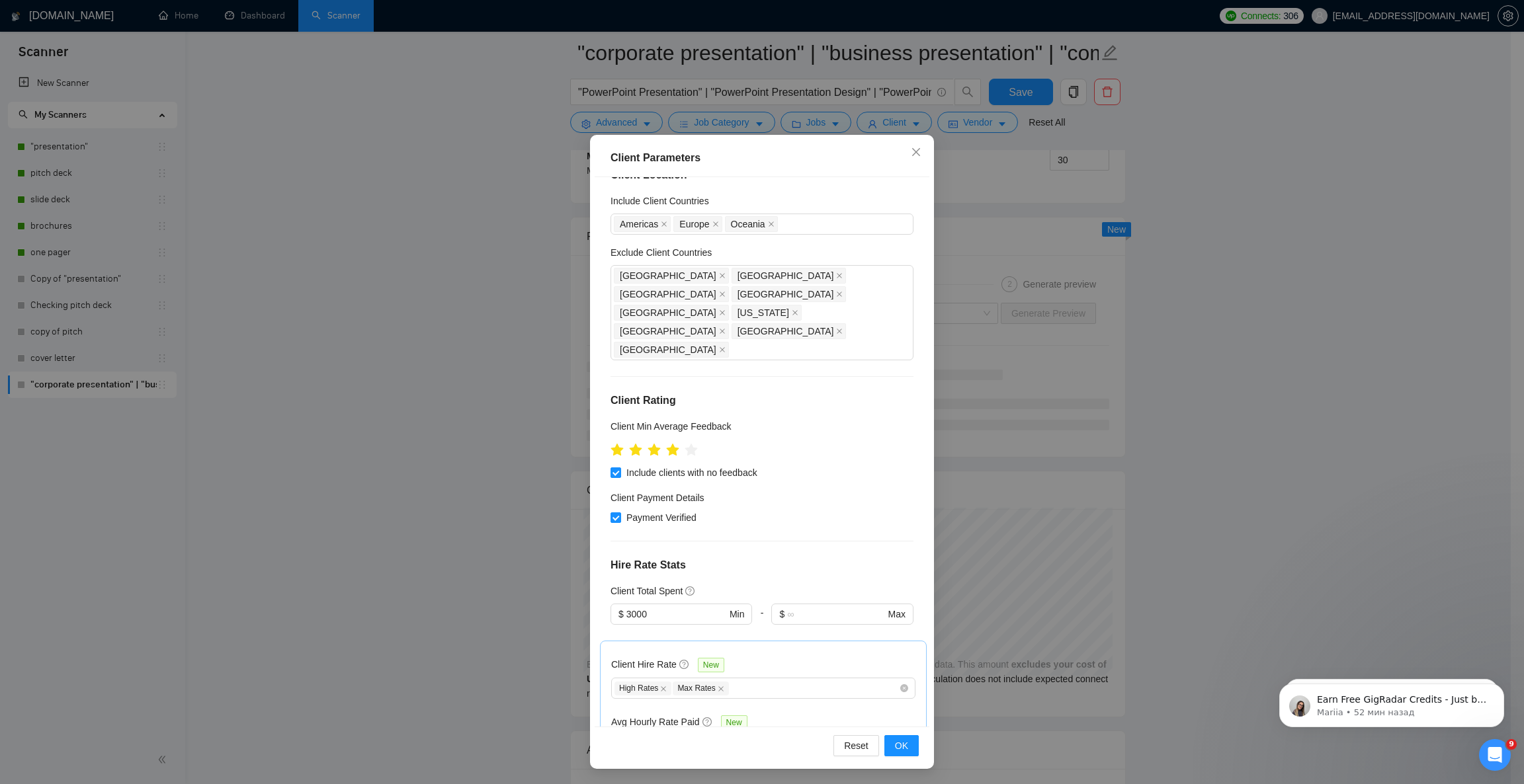
scroll to position [21, 0]
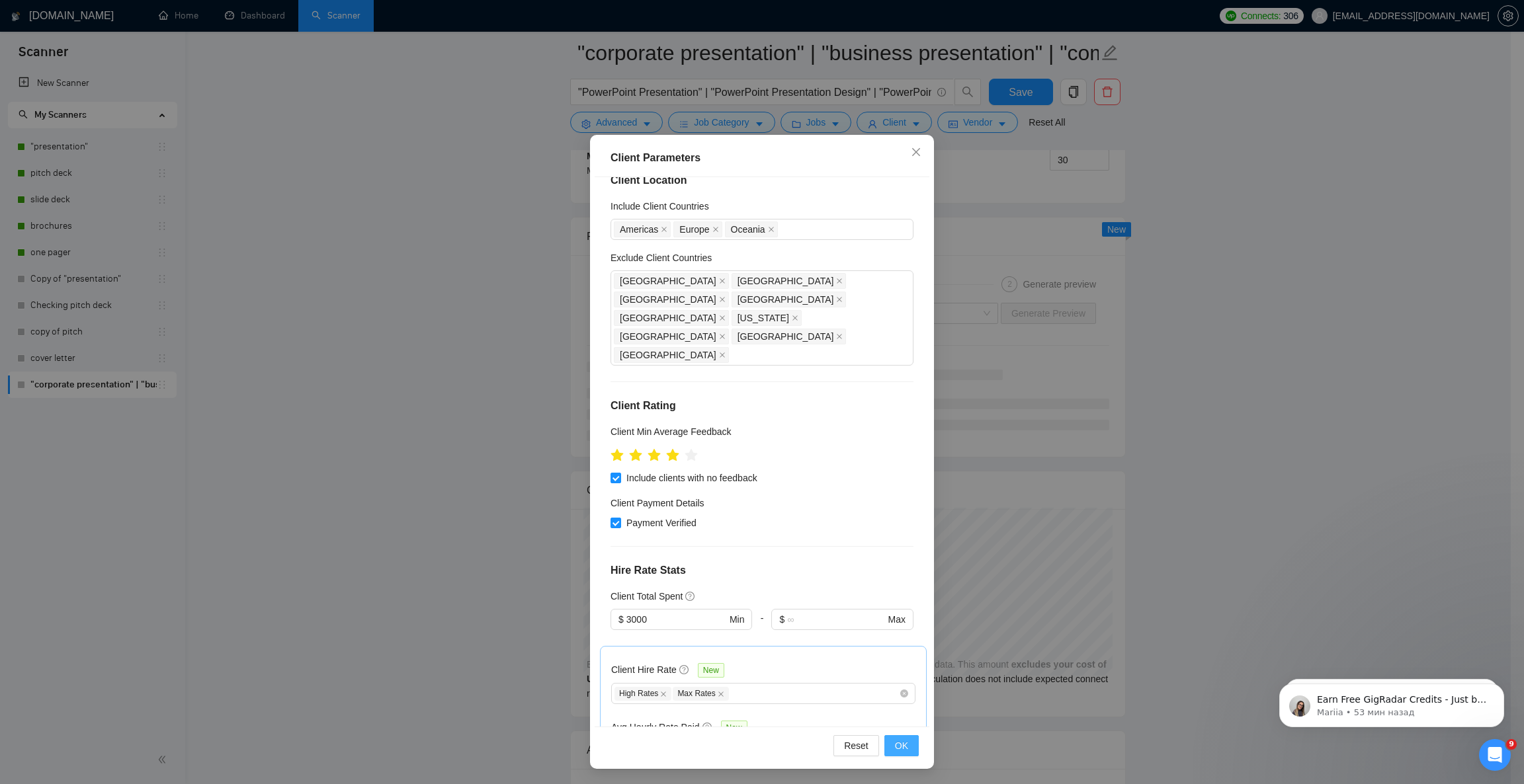
click at [895, 696] on span "OK" at bounding box center [901, 745] width 13 height 15
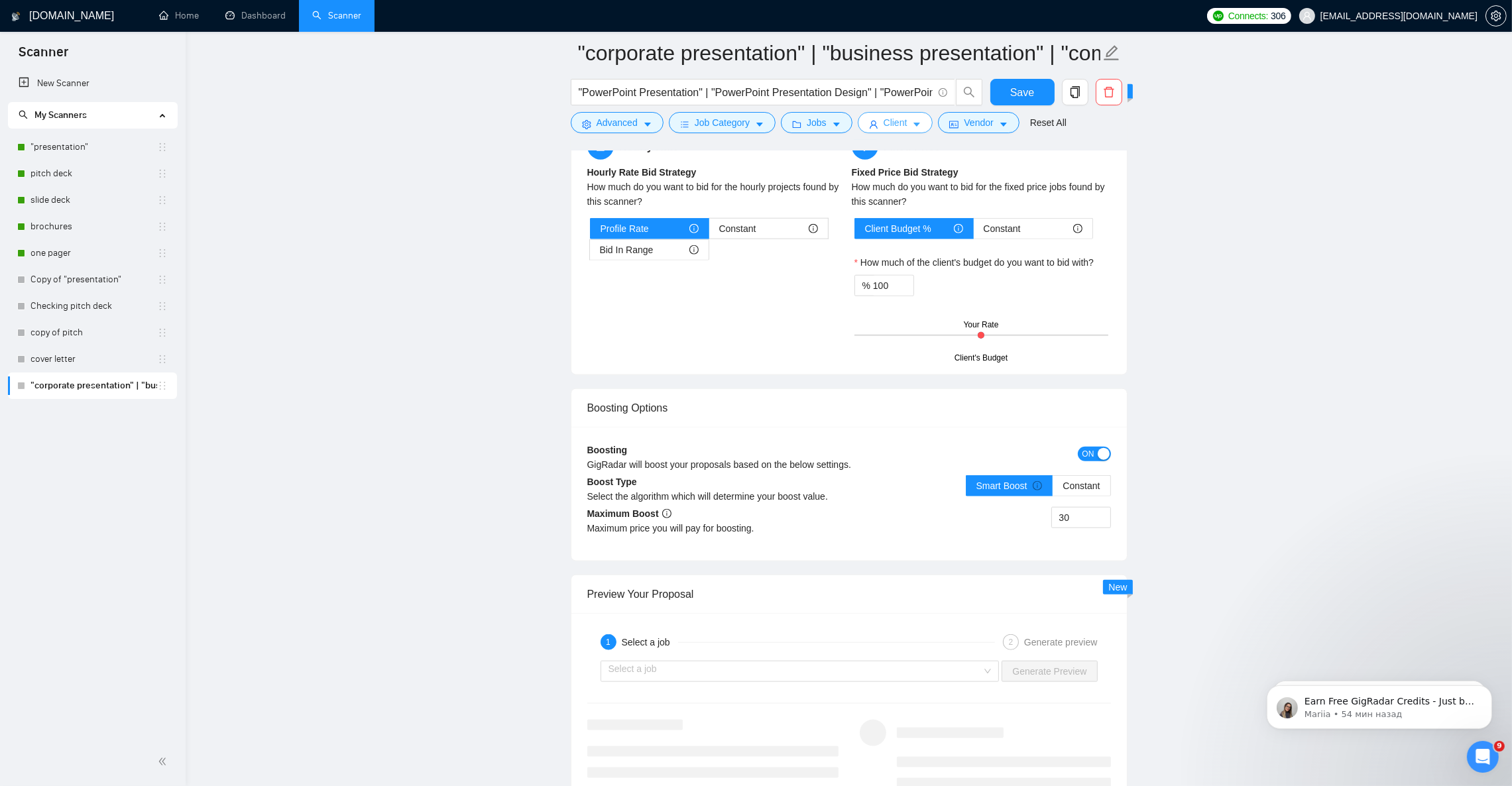
scroll to position [2095, 0]
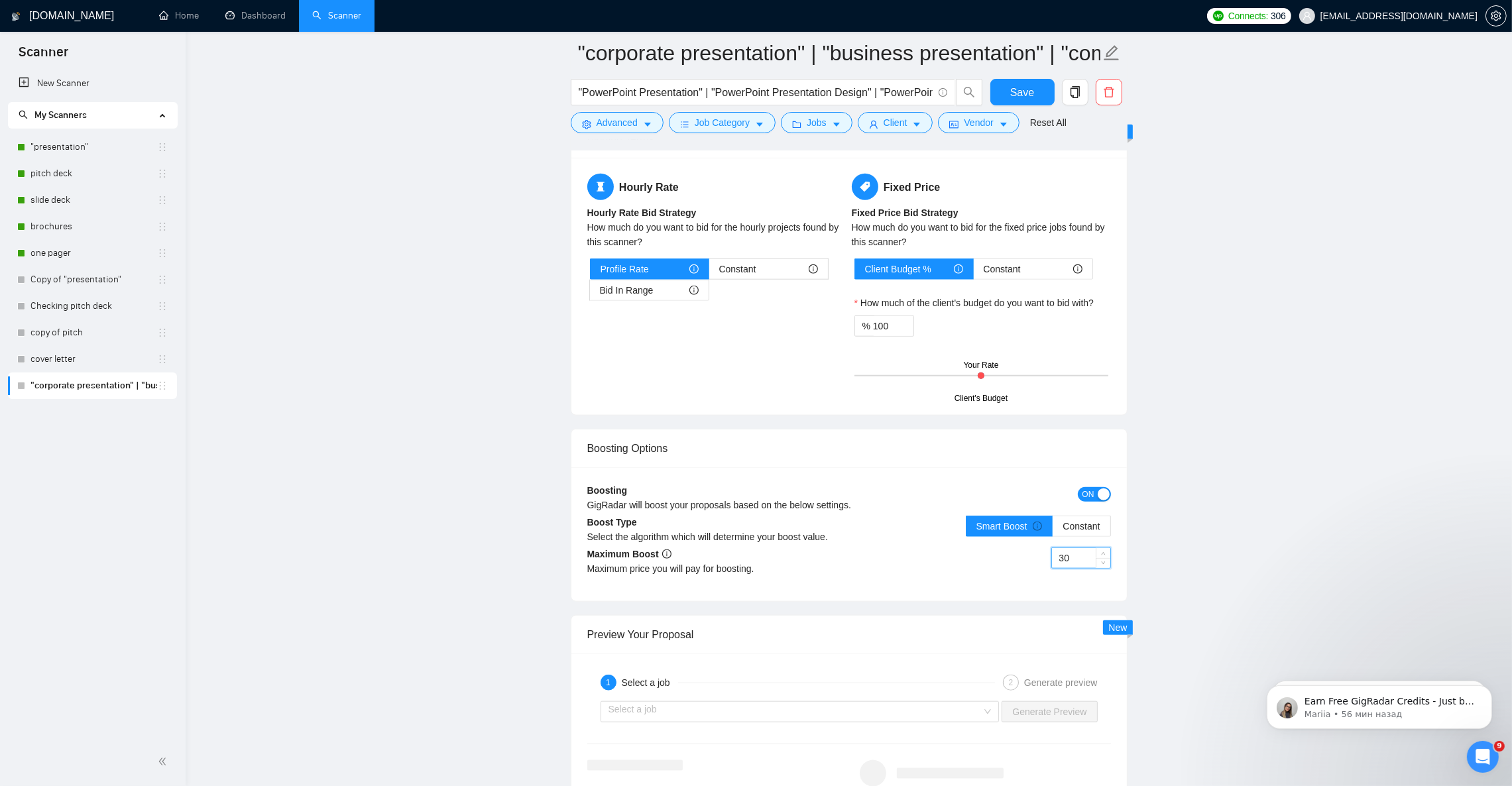
drag, startPoint x: 1080, startPoint y: 571, endPoint x: 1063, endPoint y: 570, distance: 17.0
click at [1063, 568] on input "30" at bounding box center [1081, 558] width 58 height 20
type input "35"
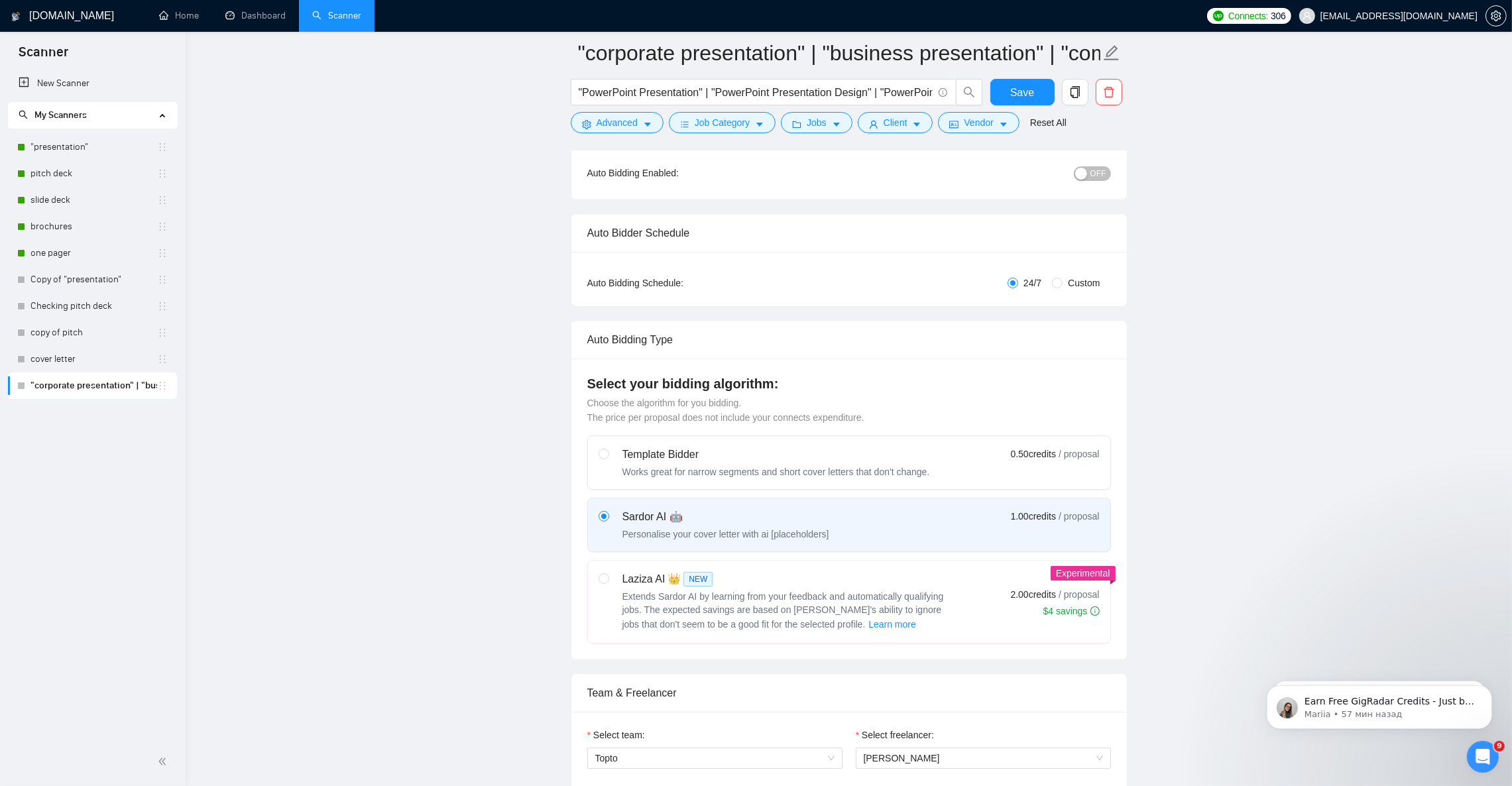
scroll to position [0, 0]
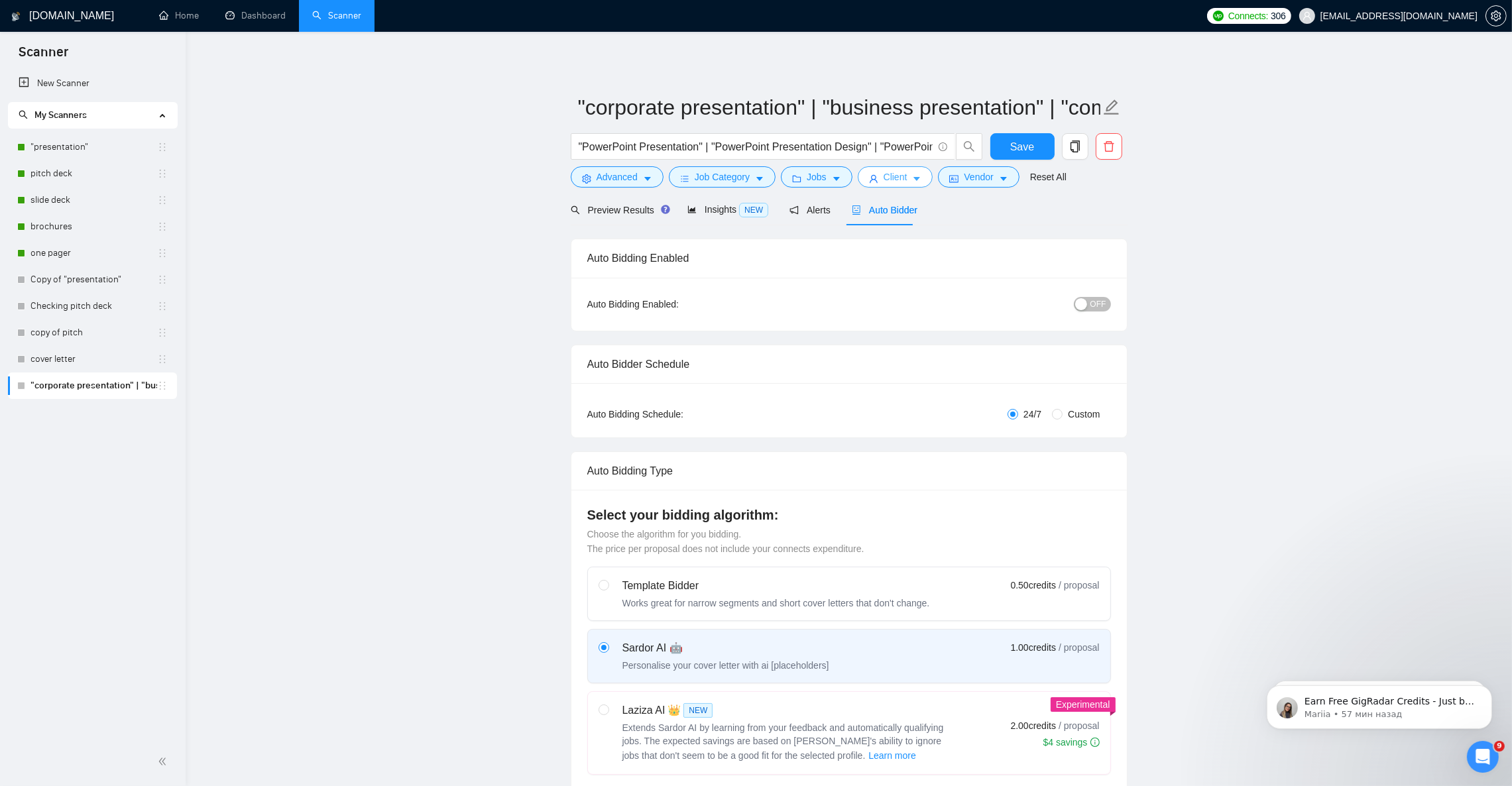
click at [912, 182] on icon "caret-down" at bounding box center [916, 178] width 9 height 9
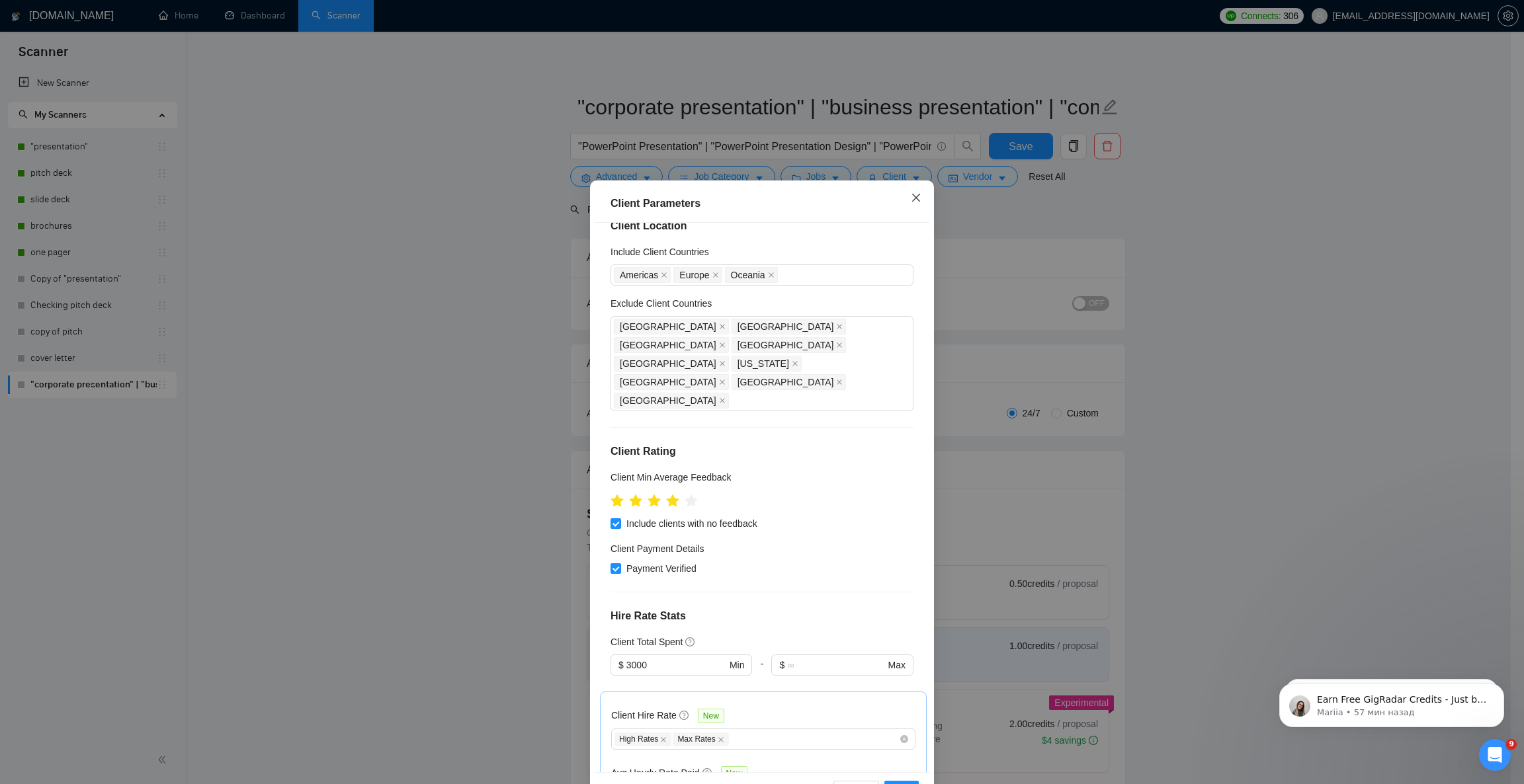
click at [911, 199] on icon "close" at bounding box center [916, 197] width 11 height 11
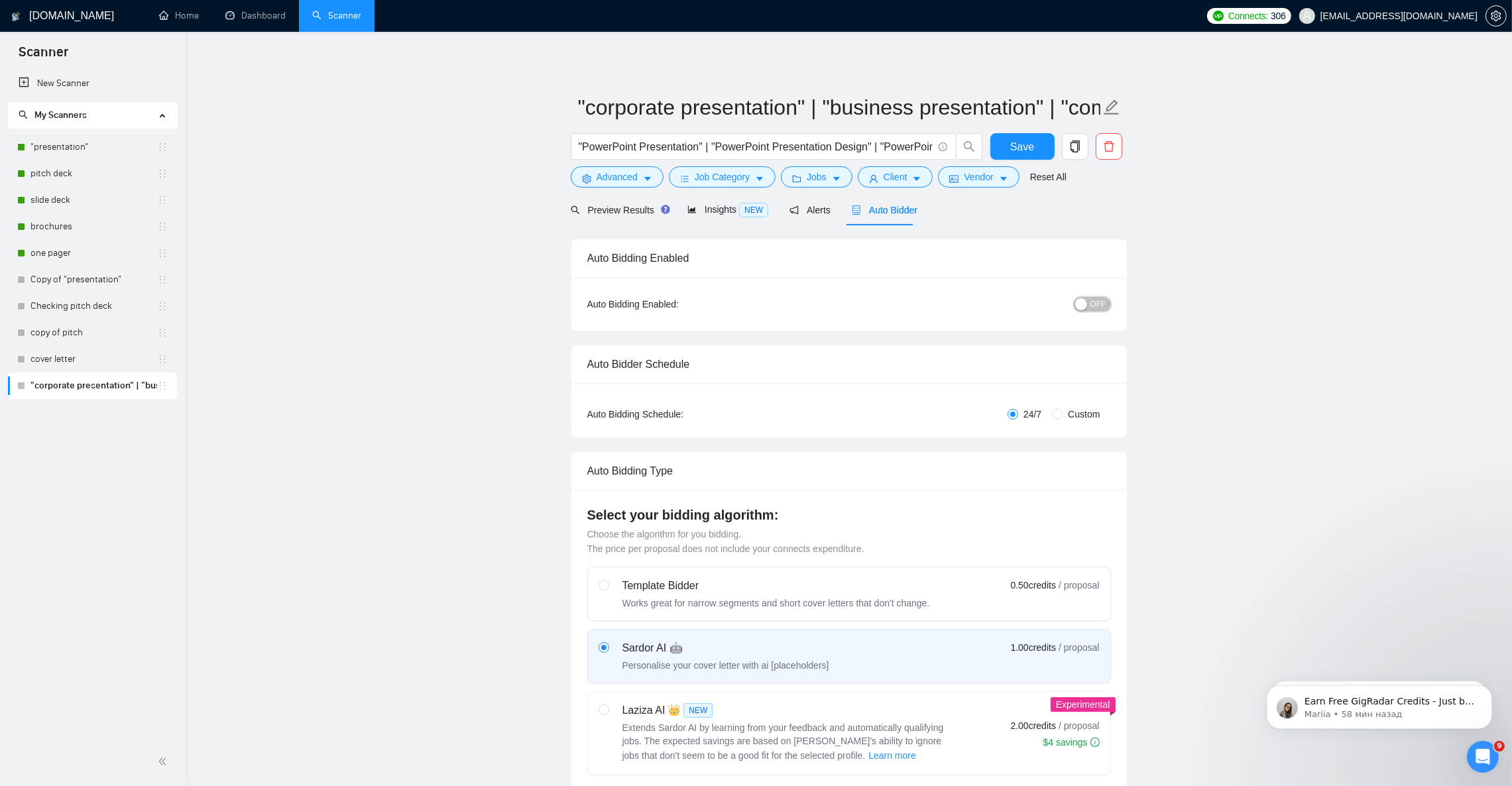
drag, startPoint x: 1102, startPoint y: 305, endPoint x: 1100, endPoint y: 324, distance: 19.1
click at [1102, 305] on span "OFF" at bounding box center [1098, 304] width 16 height 15
drag, startPoint x: 167, startPoint y: 183, endPoint x: 160, endPoint y: 147, distance: 36.7
click at [160, 147] on ul "New Scanner My Scanners "presentation" pitch deck slide deck brochures one page…" at bounding box center [93, 235] width 186 height 329
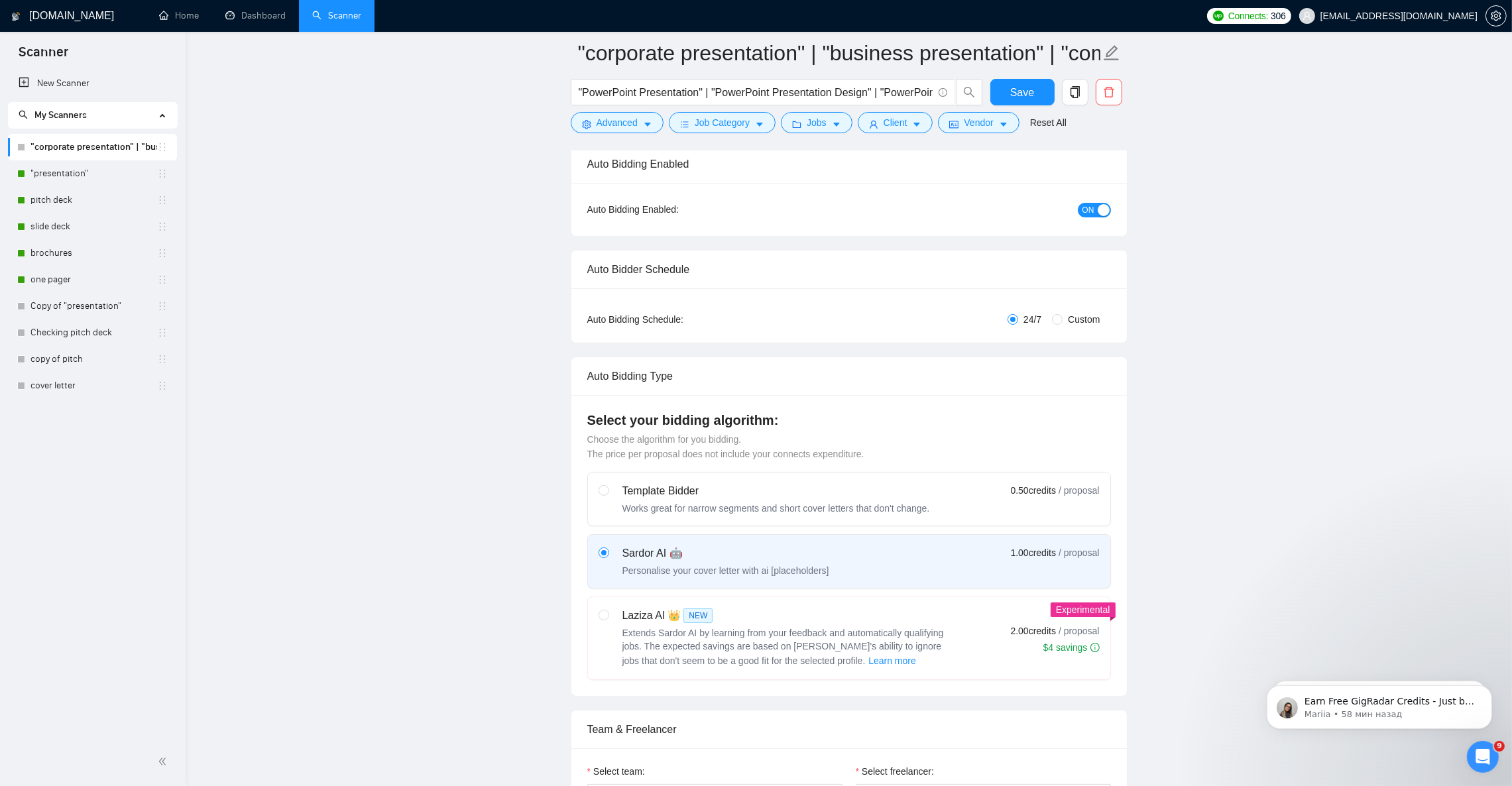
scroll to position [99, 0]
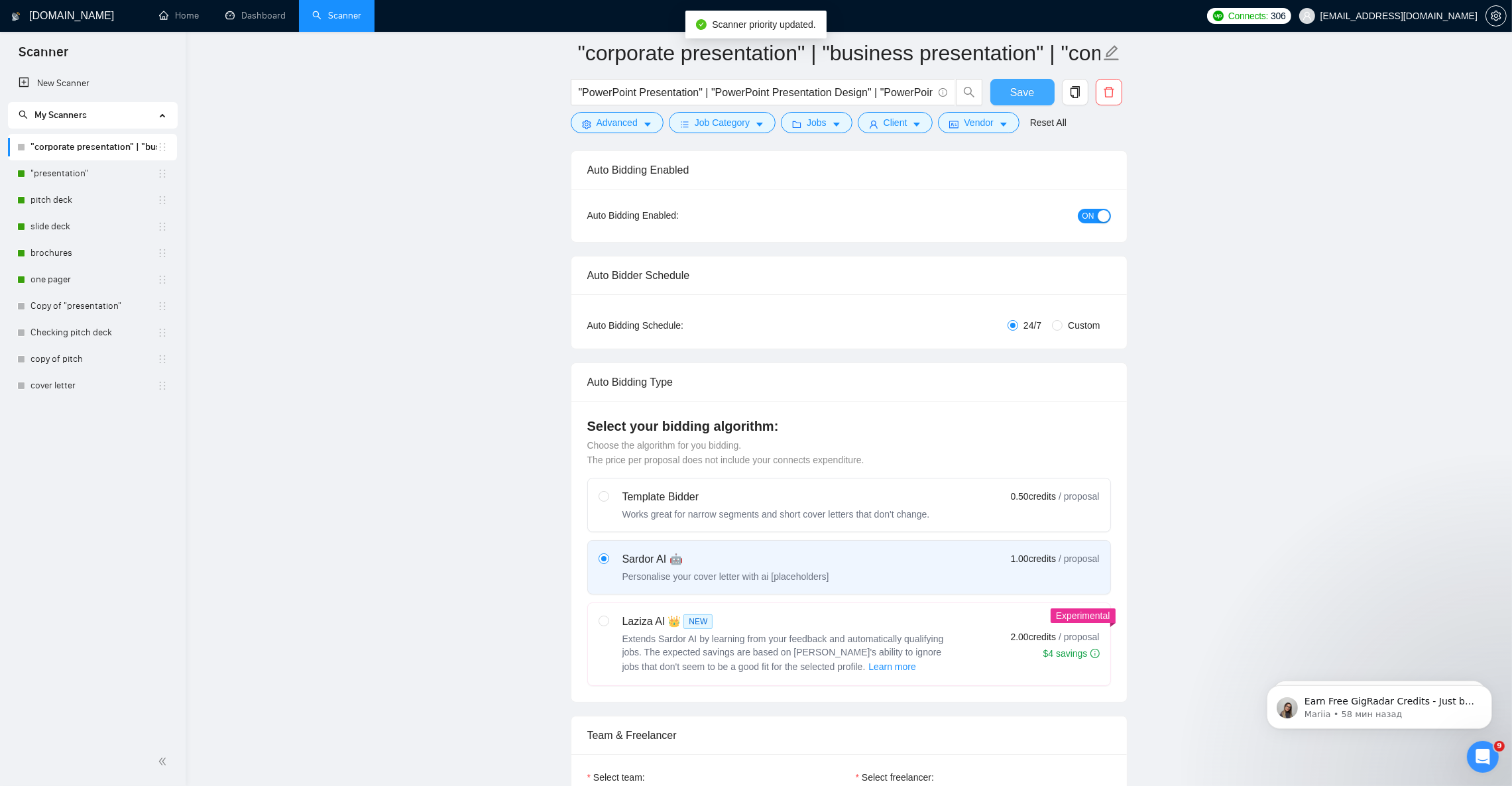
click at [1012, 91] on span "Save" at bounding box center [1022, 92] width 24 height 17
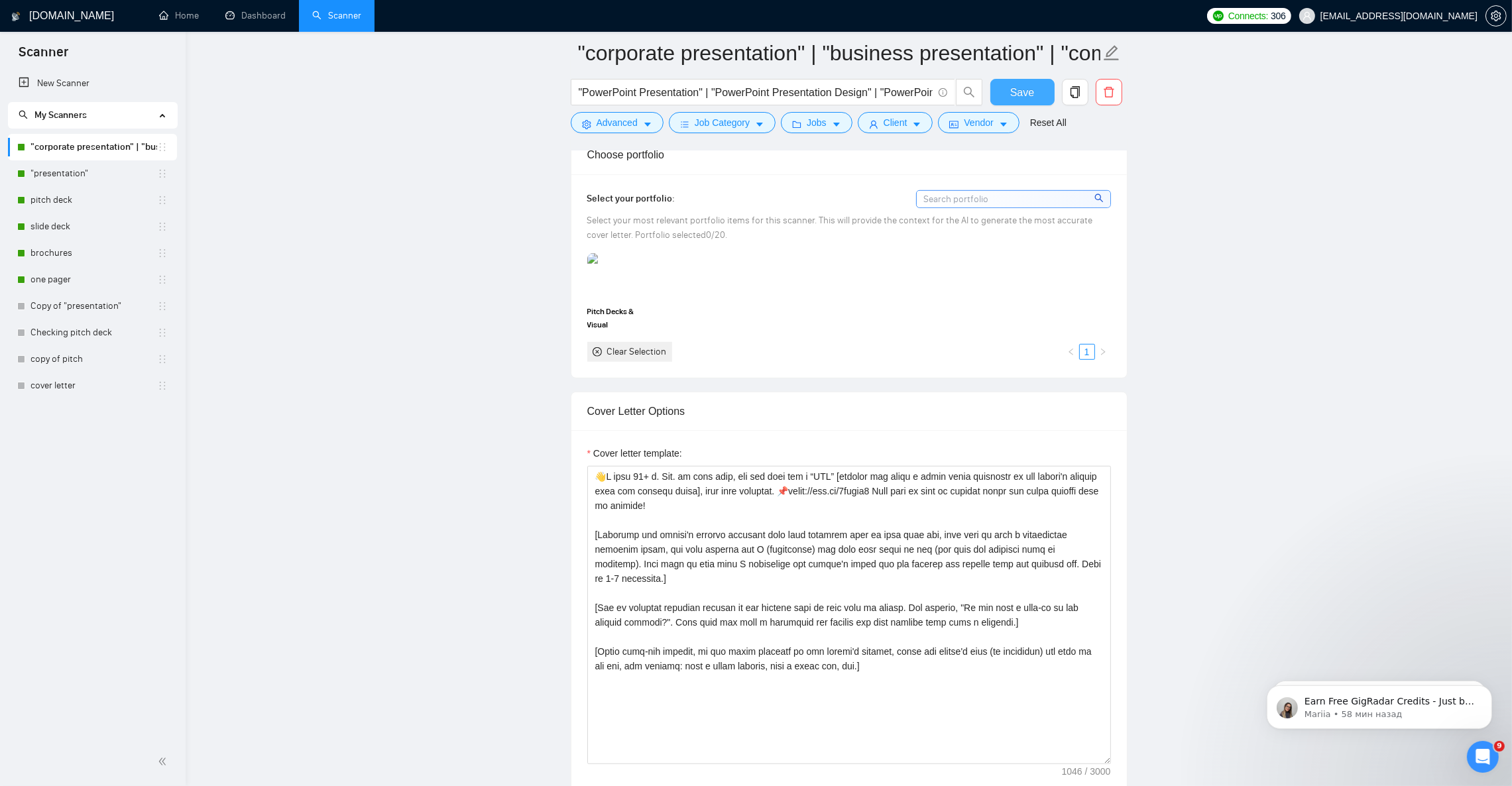
scroll to position [1193, 0]
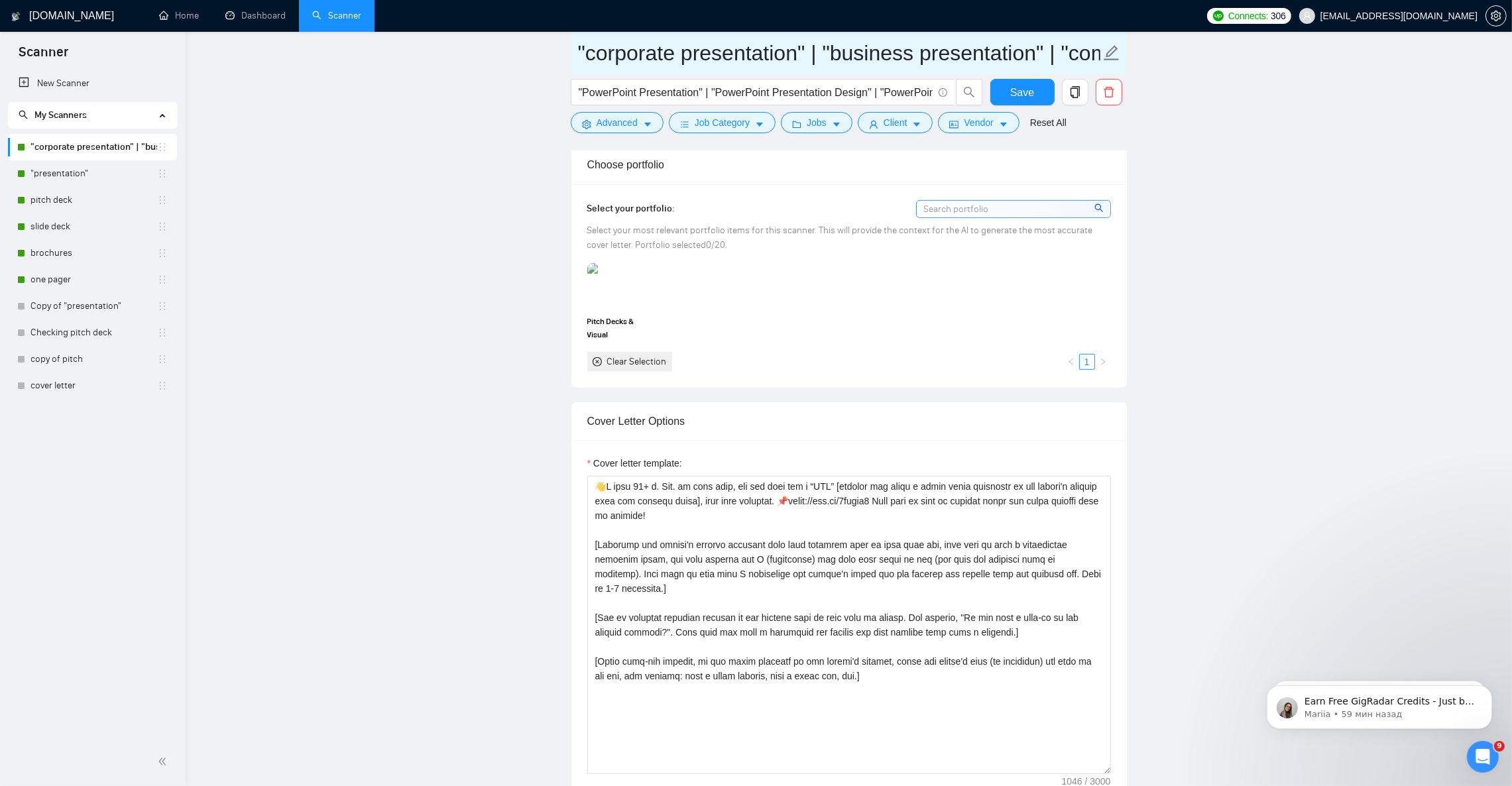
click at [1108, 48] on icon "edit" at bounding box center [1110, 52] width 17 height 17
click at [581, 53] on input ""corporate presentation" | "business presentation" | "company presentation" | "…" at bounding box center [839, 52] width 522 height 33
paste input "🟣"
drag, startPoint x: 611, startPoint y: 48, endPoint x: 1224, endPoint y: 73, distance: 613.5
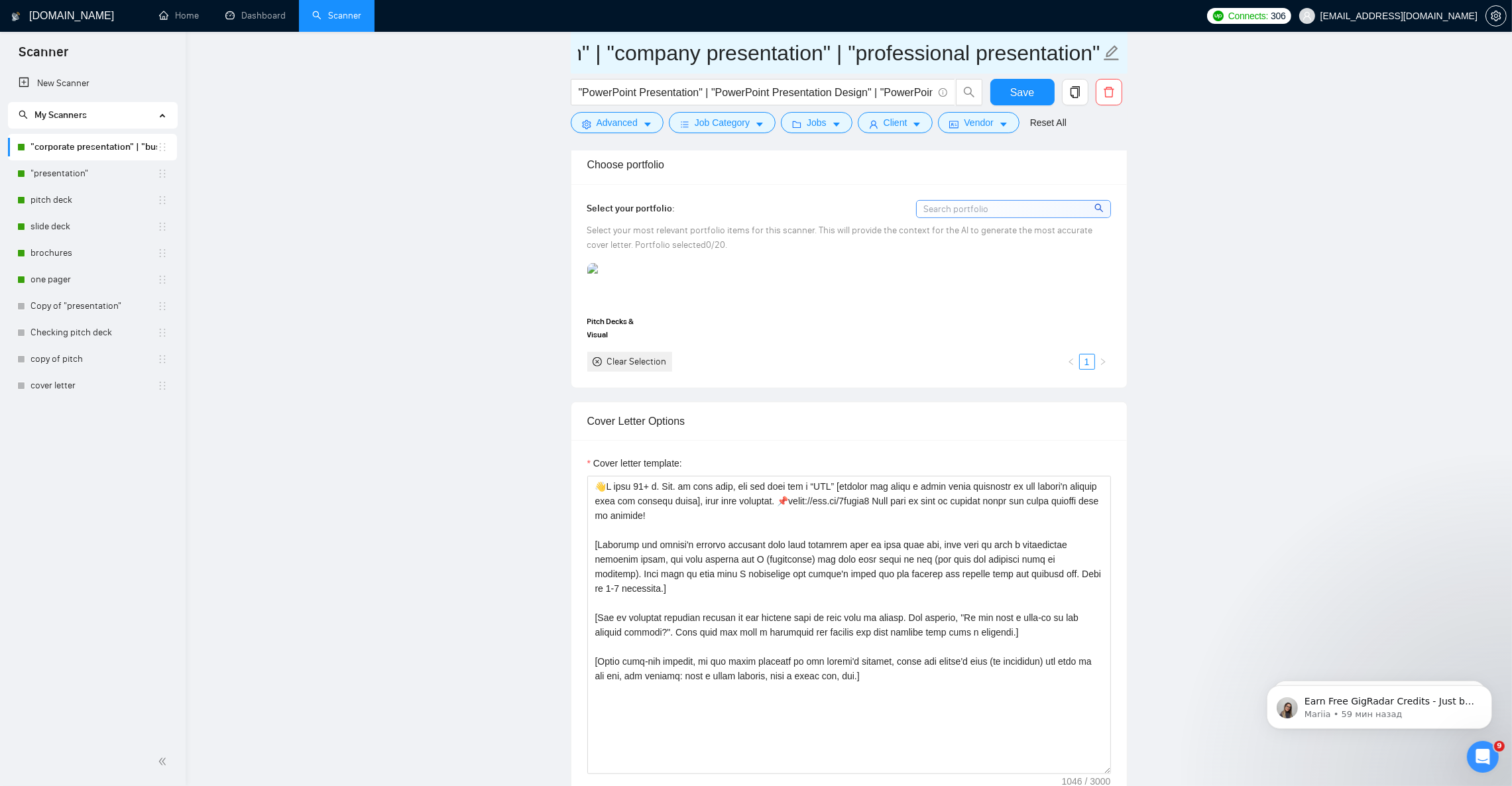
click at [1224, 73] on main "🟣"corporate presentation" | "business presentation" | "company presentation" | …" at bounding box center [848, 680] width 1283 height 3639
paste input "🟣 Premium: Top-30 Presentation Keywords"
type input "🟣🟣 Premium: Top-30 Presentation Keywords"
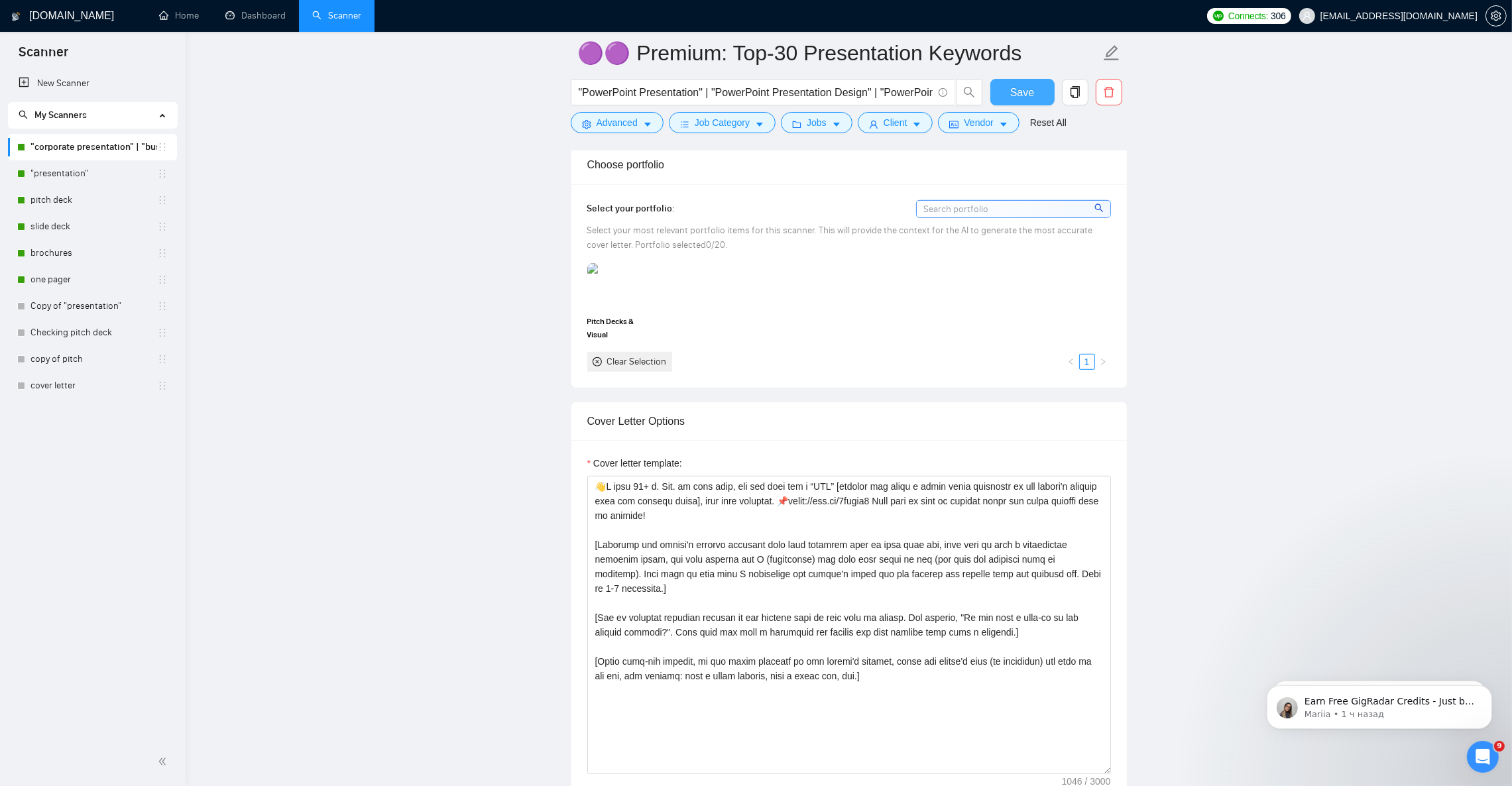
click at [1032, 87] on span "Save" at bounding box center [1022, 92] width 24 height 17
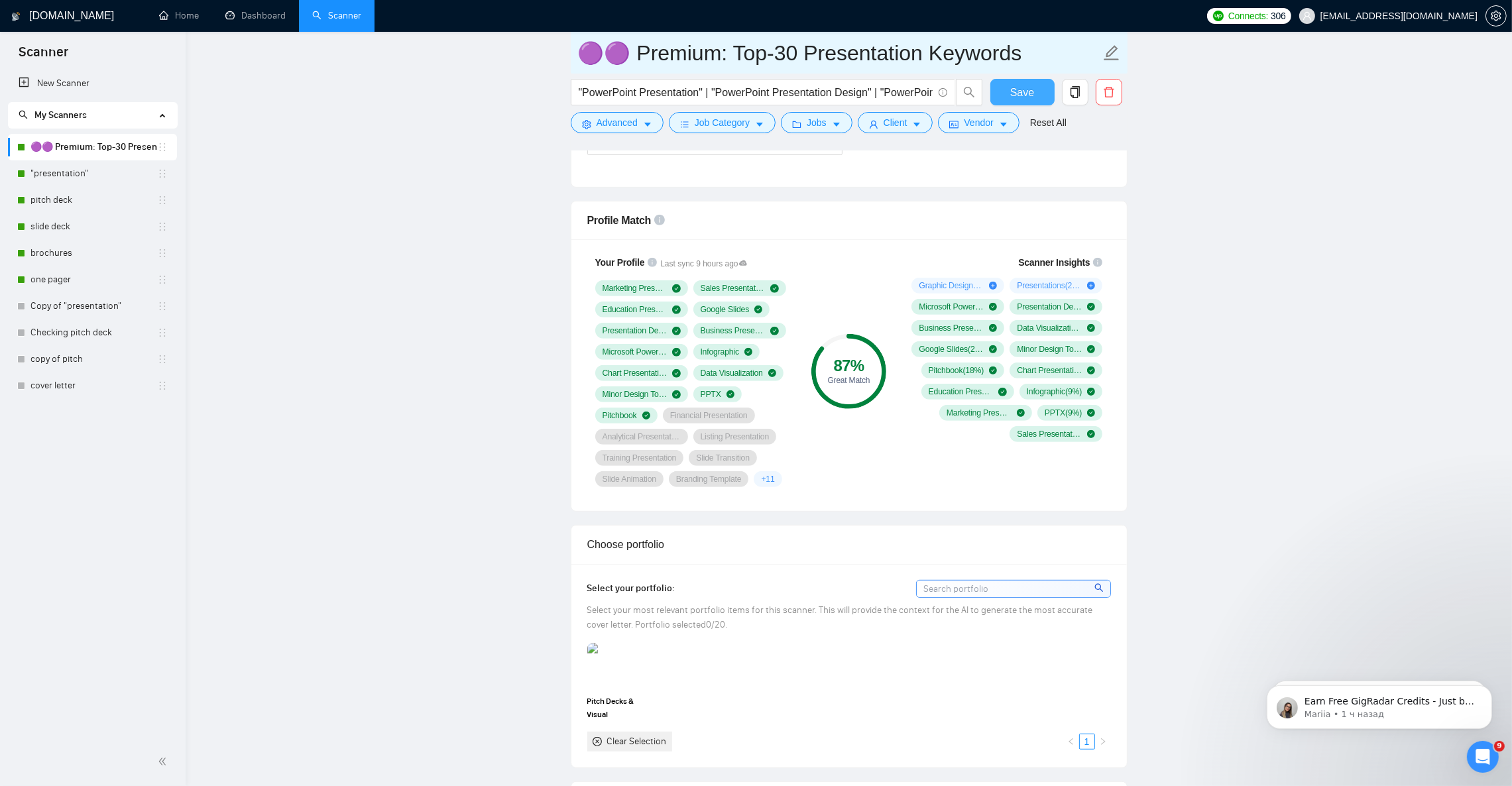
scroll to position [796, 0]
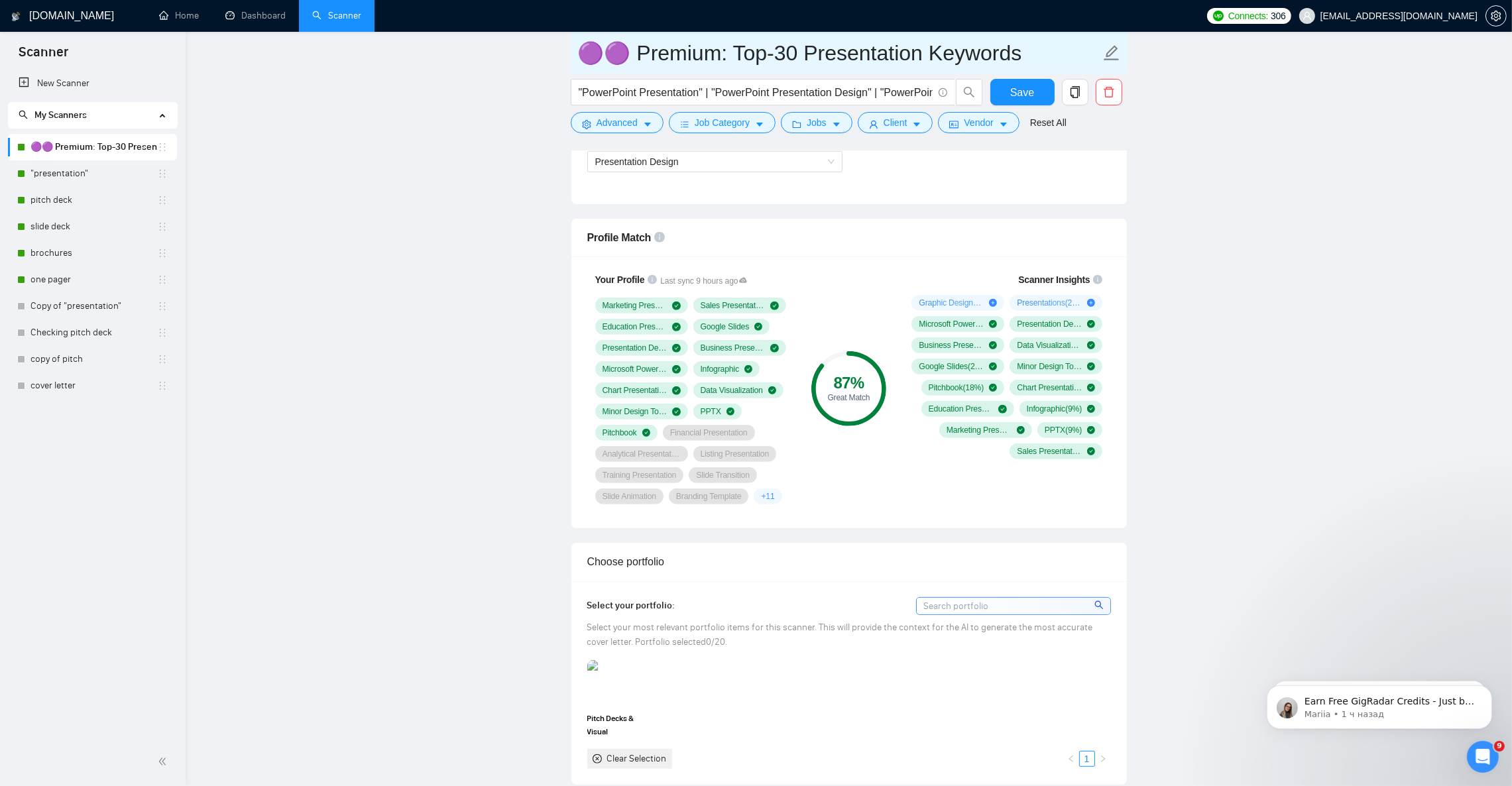
click at [1109, 50] on icon "edit" at bounding box center [1110, 52] width 15 height 15
drag, startPoint x: 635, startPoint y: 51, endPoint x: 621, endPoint y: 50, distance: 14.0
click at [621, 50] on input "🟣🟣 Premium: Top-30 Presentation Keywords" at bounding box center [839, 52] width 522 height 33
type input "🟣 Premium: Top-30 Presentation Keywords"
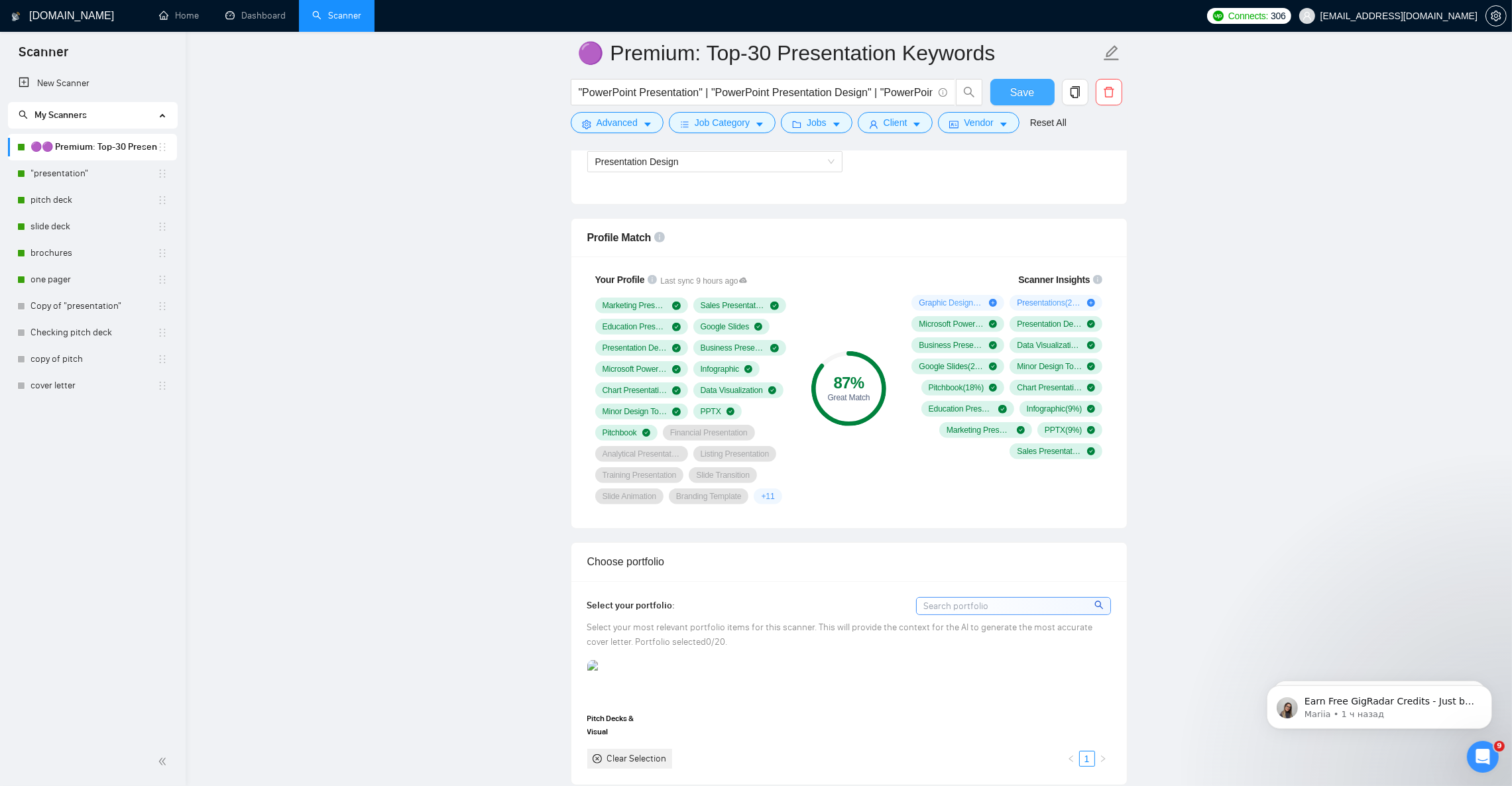
click at [1012, 87] on span "Save" at bounding box center [1022, 92] width 24 height 17
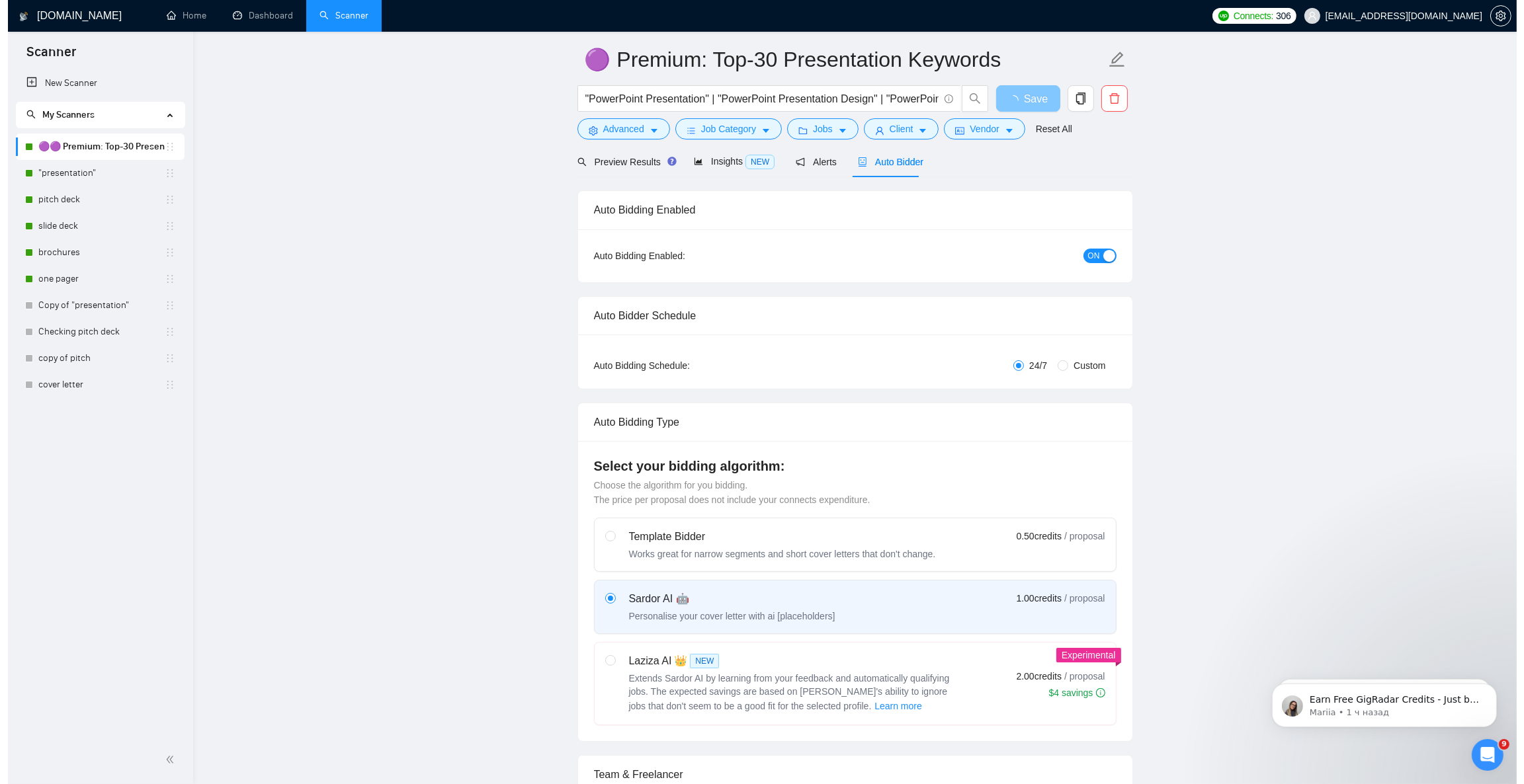
scroll to position [0, 0]
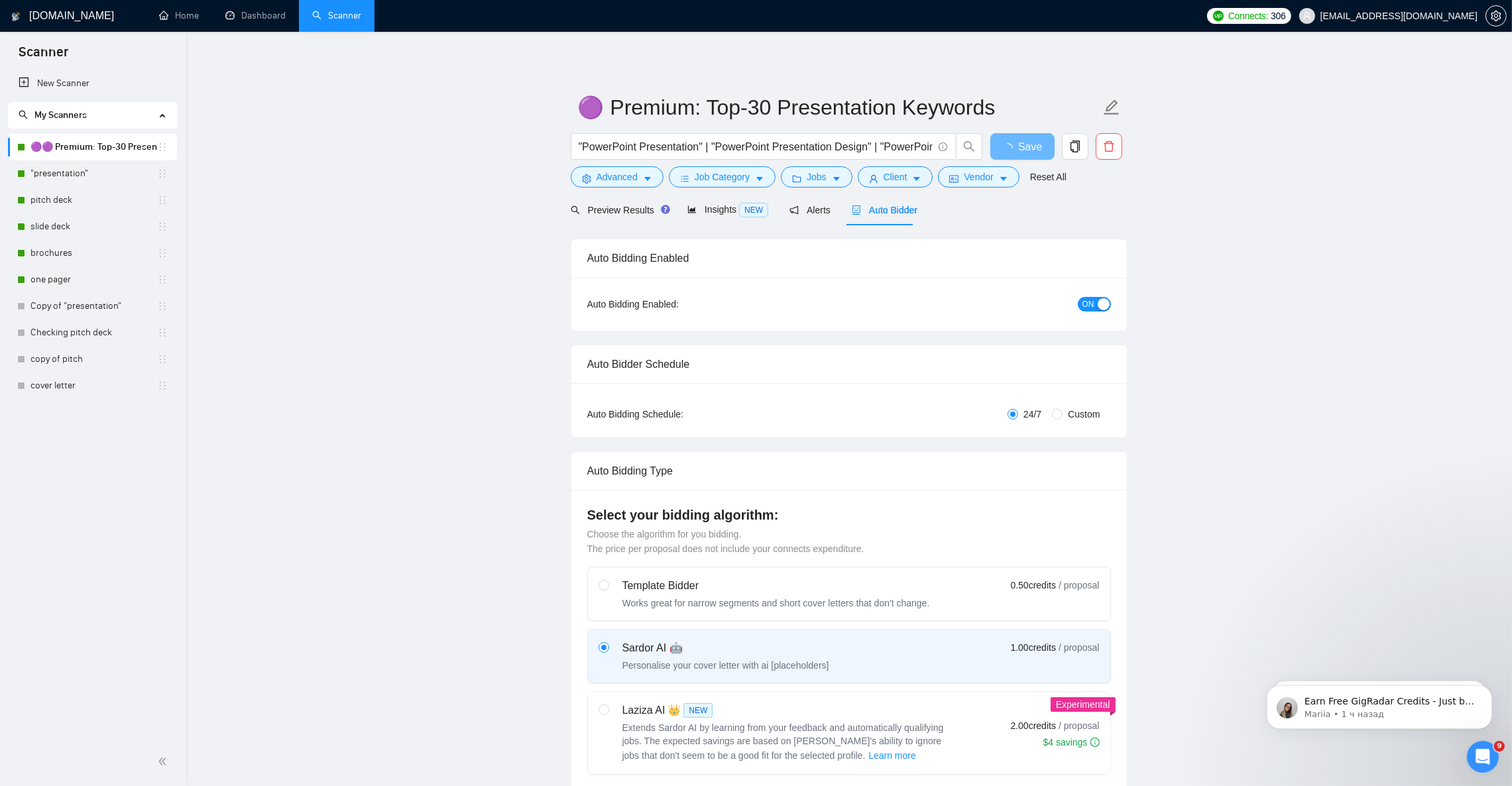
click at [1087, 305] on span "ON" at bounding box center [1088, 304] width 12 height 15
click at [1090, 302] on span "ON" at bounding box center [1088, 304] width 12 height 15
click at [1033, 149] on button "Save" at bounding box center [1022, 147] width 64 height 27
click at [1104, 302] on span "OFF" at bounding box center [1098, 304] width 16 height 15
click at [1036, 147] on button "Save" at bounding box center [1022, 147] width 64 height 27
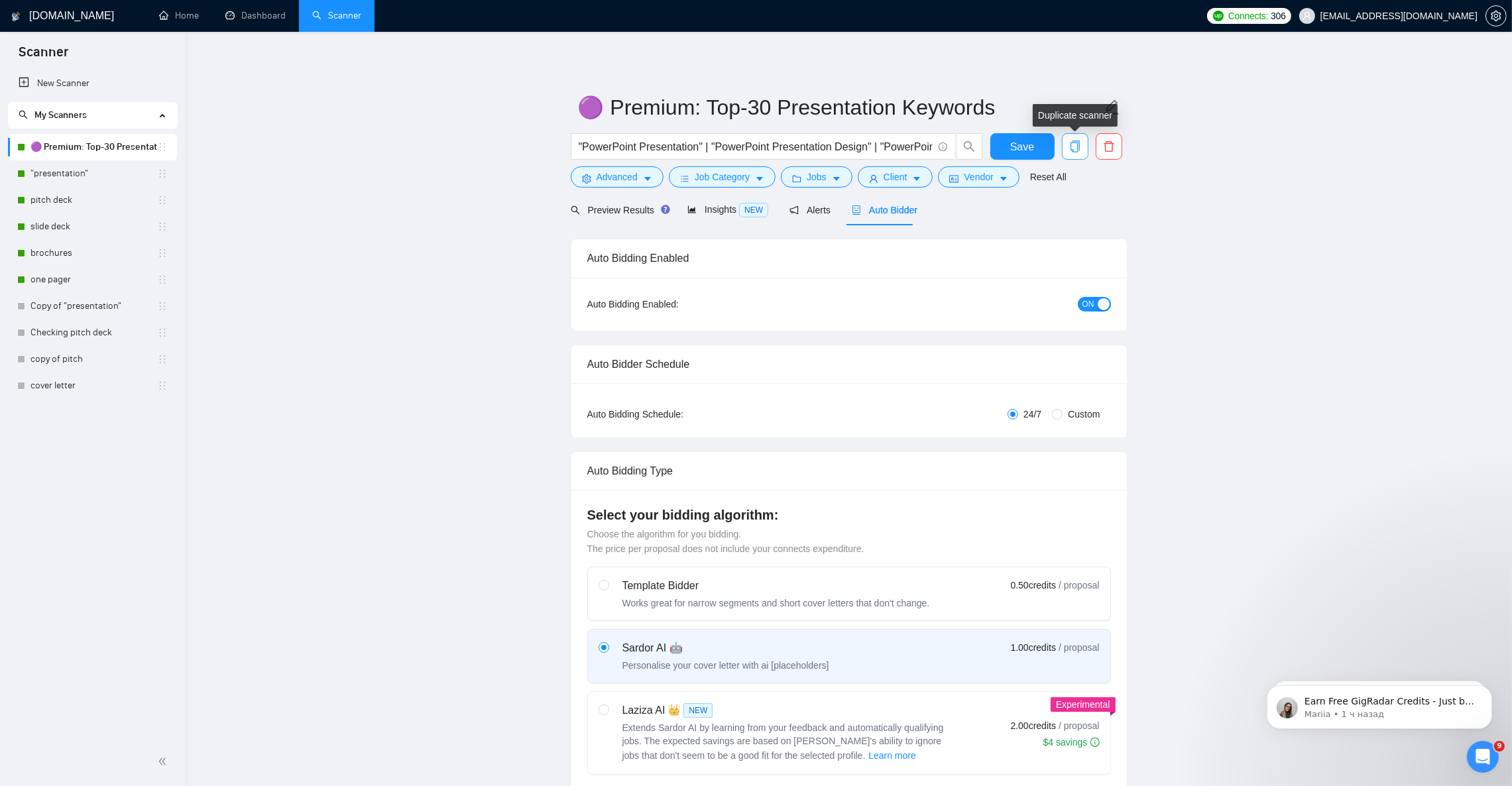
click at [1071, 149] on icon "copy" at bounding box center [1074, 147] width 9 height 12
click at [1065, 212] on span "Yes" at bounding box center [1065, 213] width 15 height 15
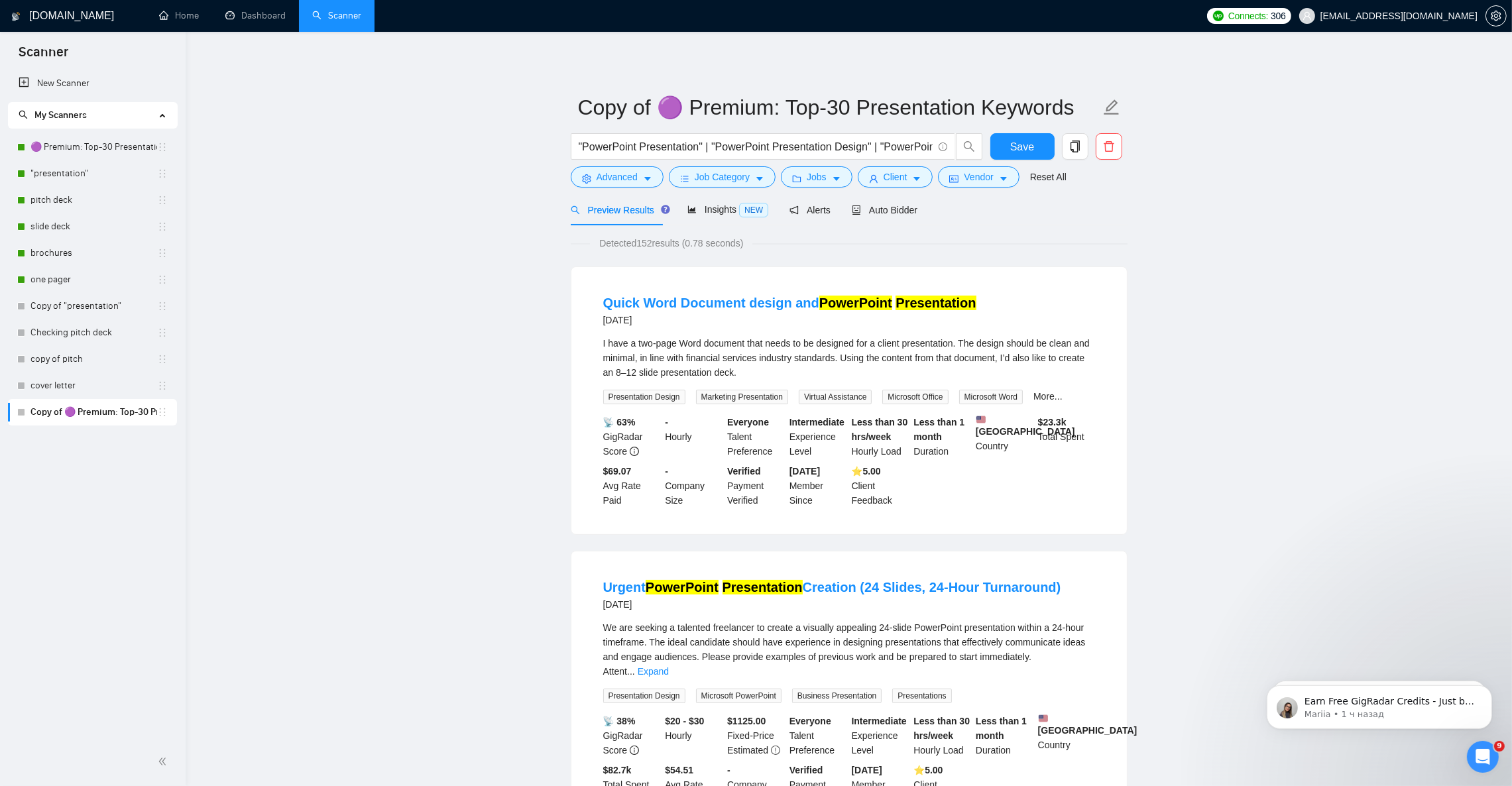
click at [121, 412] on link "Copy of 🟣 Premium: Top-30 Presentation Keywords" at bounding box center [94, 412] width 127 height 27
click at [834, 179] on icon "caret-down" at bounding box center [836, 179] width 7 height 4
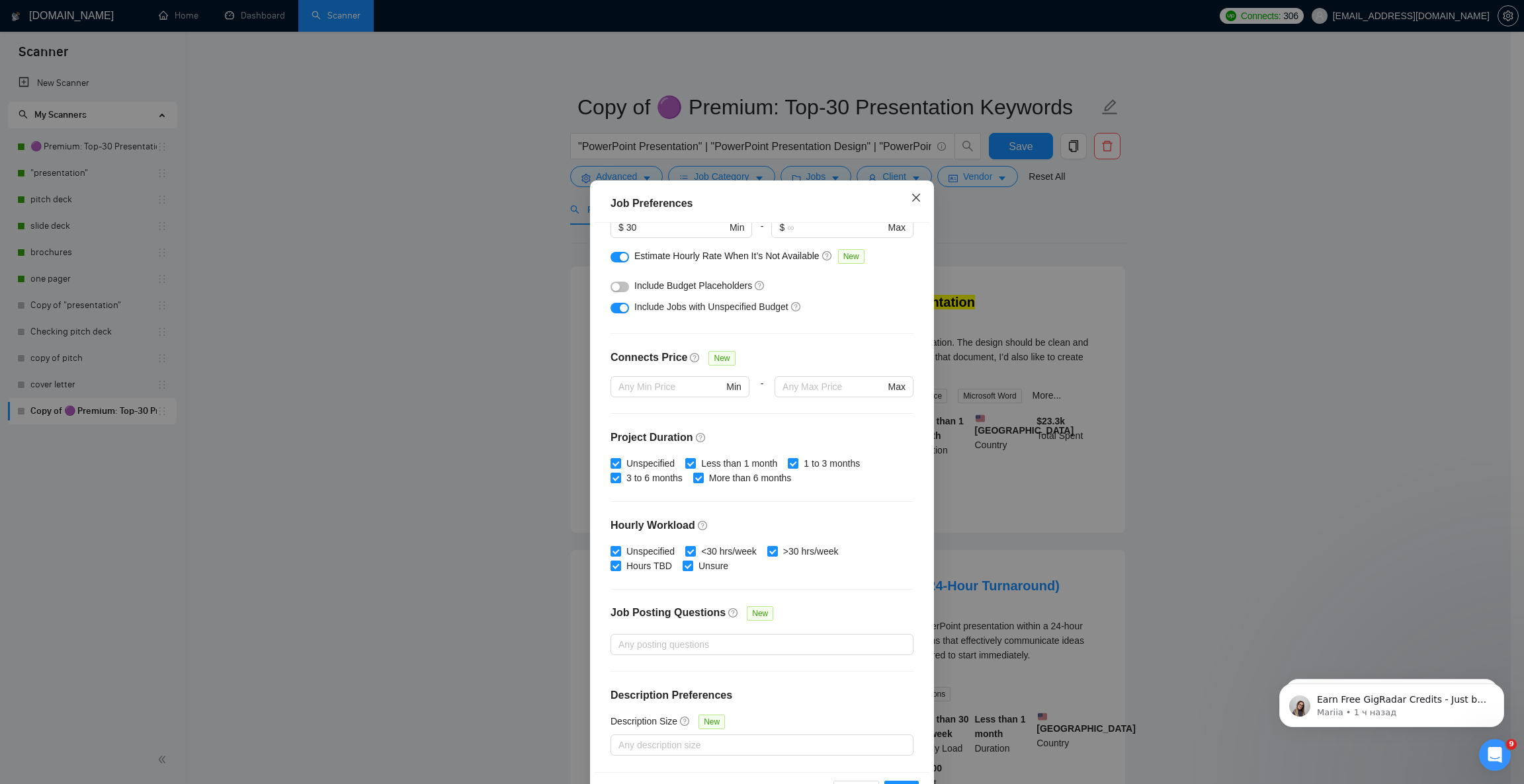
click at [911, 194] on icon "close" at bounding box center [916, 197] width 11 height 11
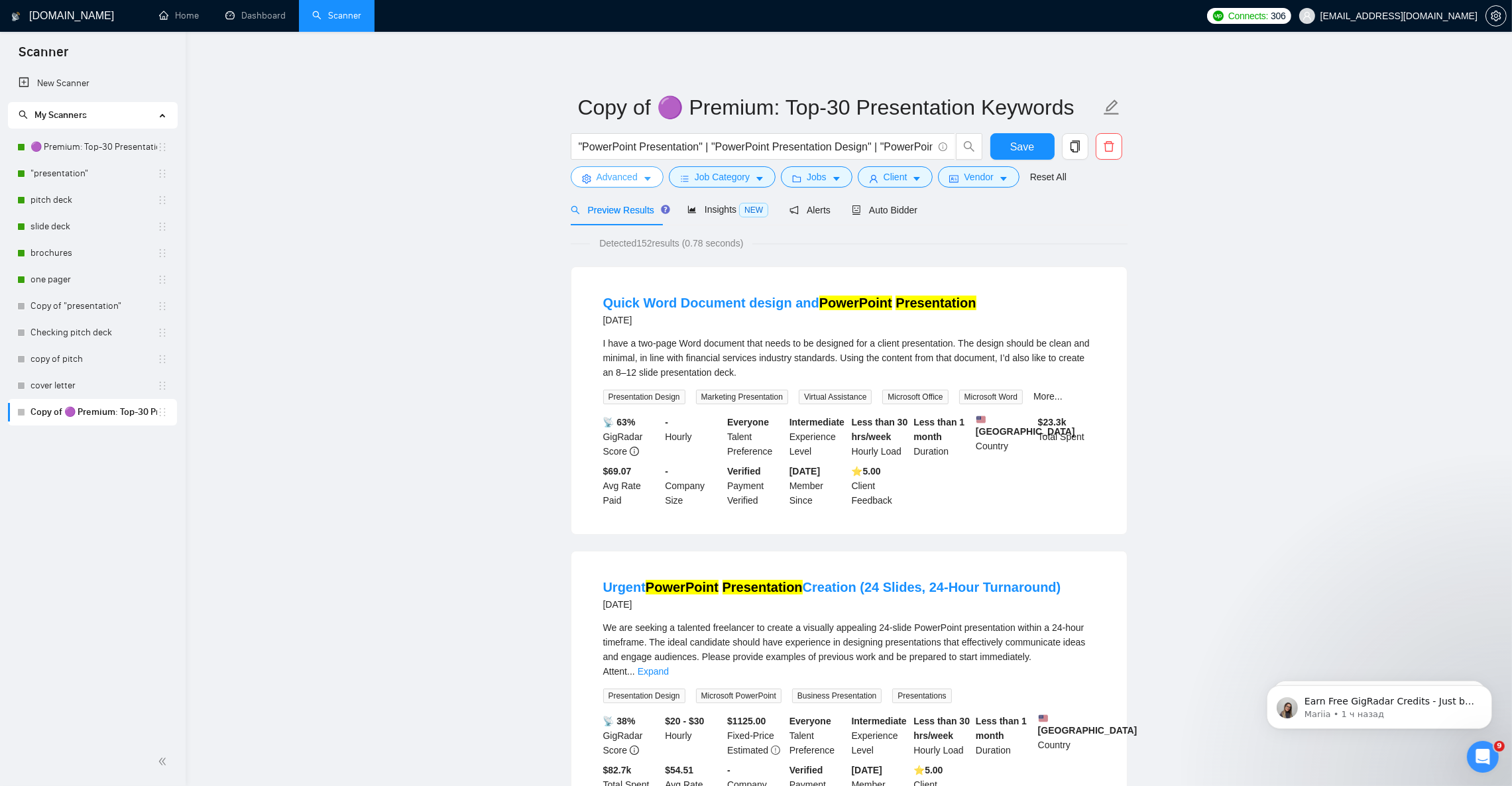
click at [651, 180] on button "Advanced" at bounding box center [617, 176] width 93 height 21
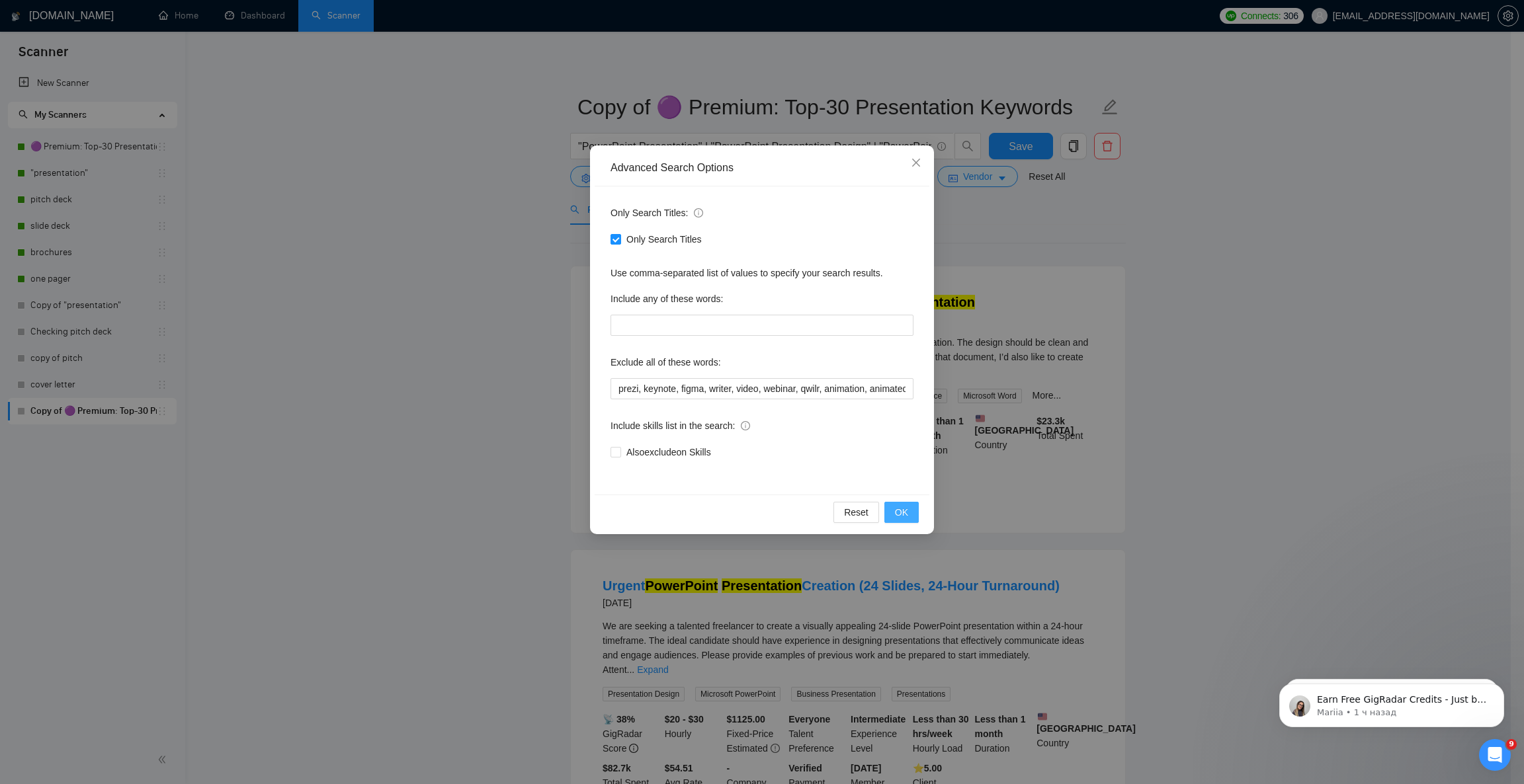
click at [908, 513] on button "OK" at bounding box center [901, 511] width 35 height 21
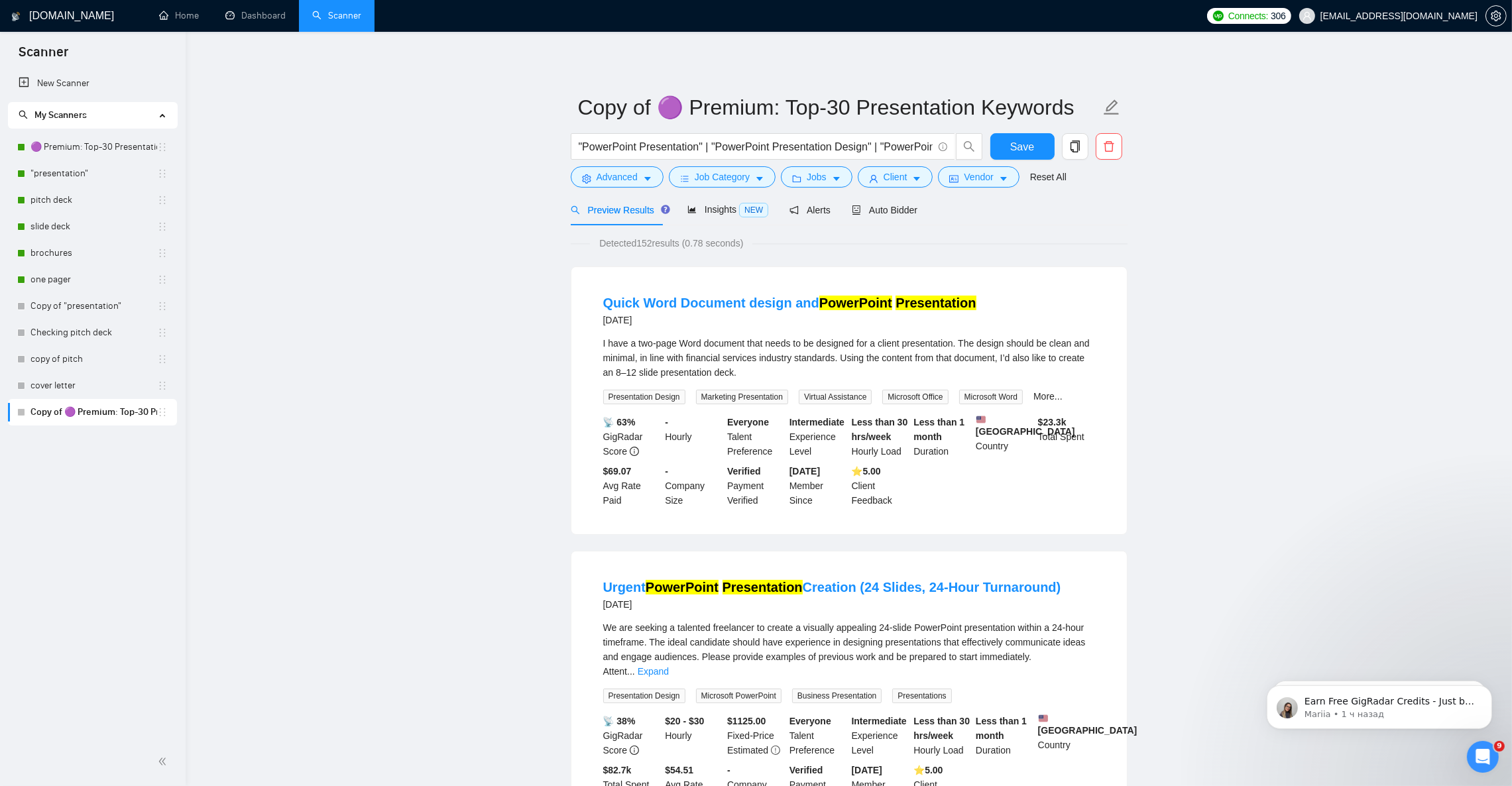
click at [765, 176] on button "Job Category" at bounding box center [722, 176] width 107 height 21
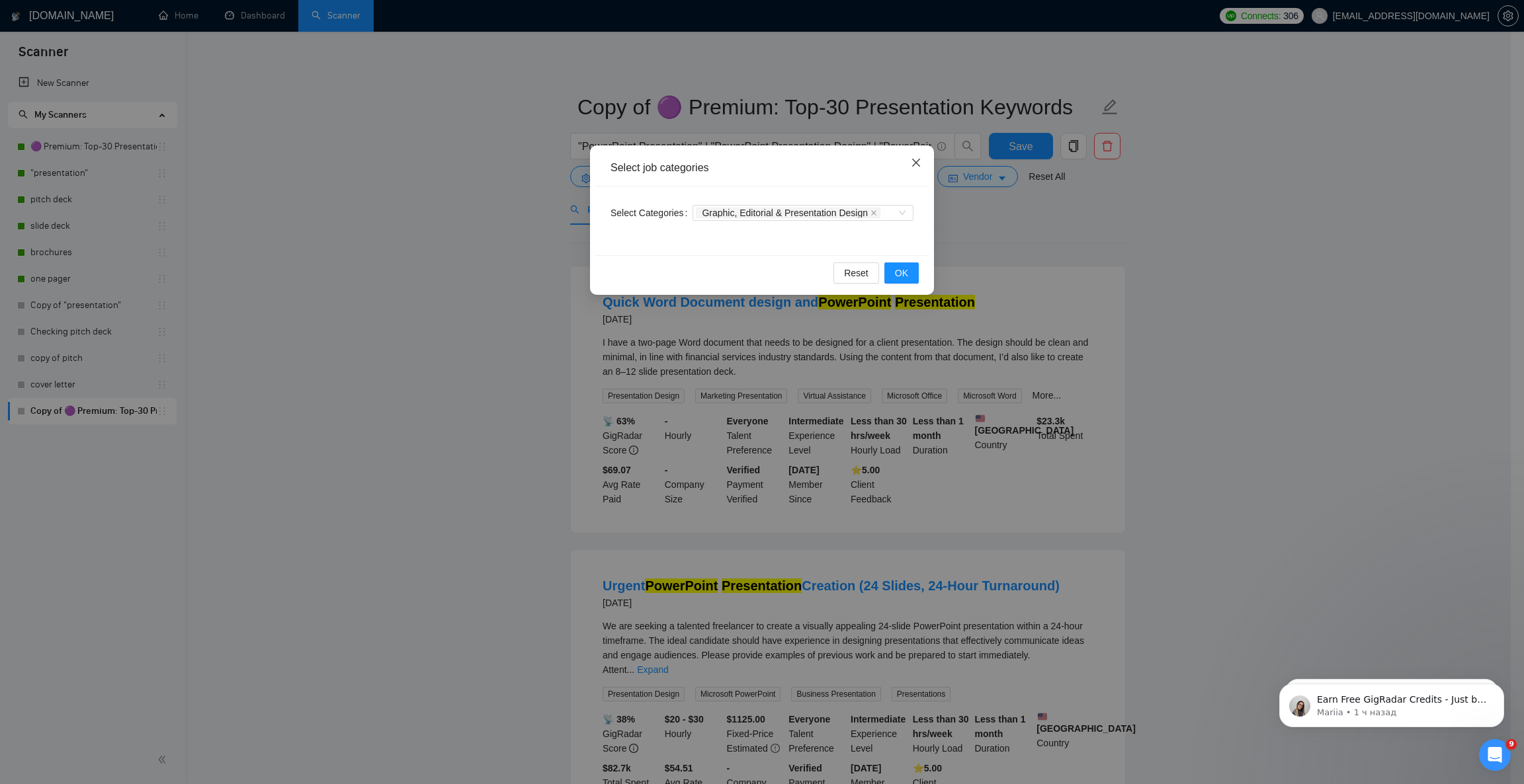
click at [912, 160] on icon "close" at bounding box center [916, 162] width 11 height 11
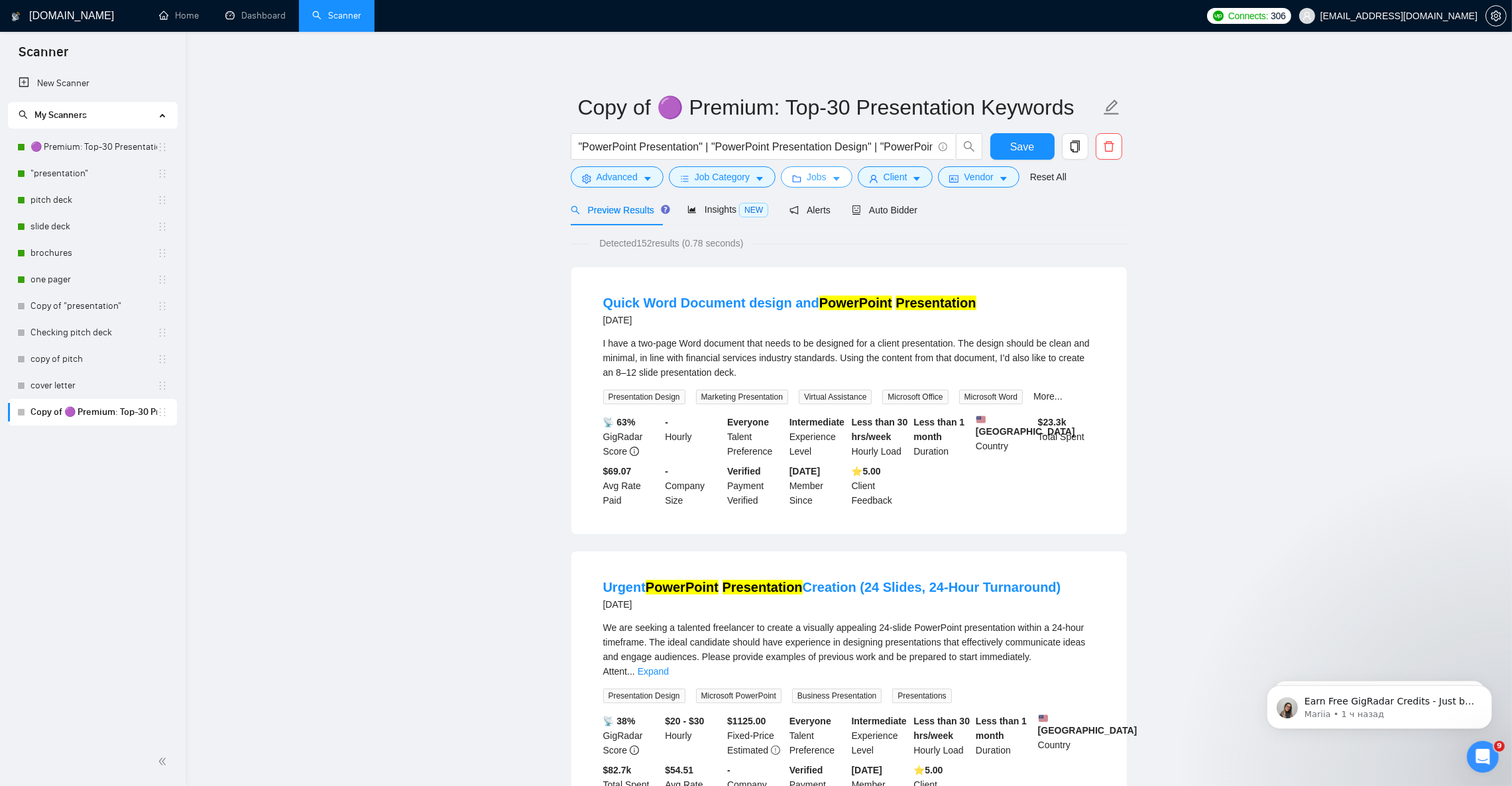
click at [838, 178] on button "Jobs" at bounding box center [816, 176] width 71 height 21
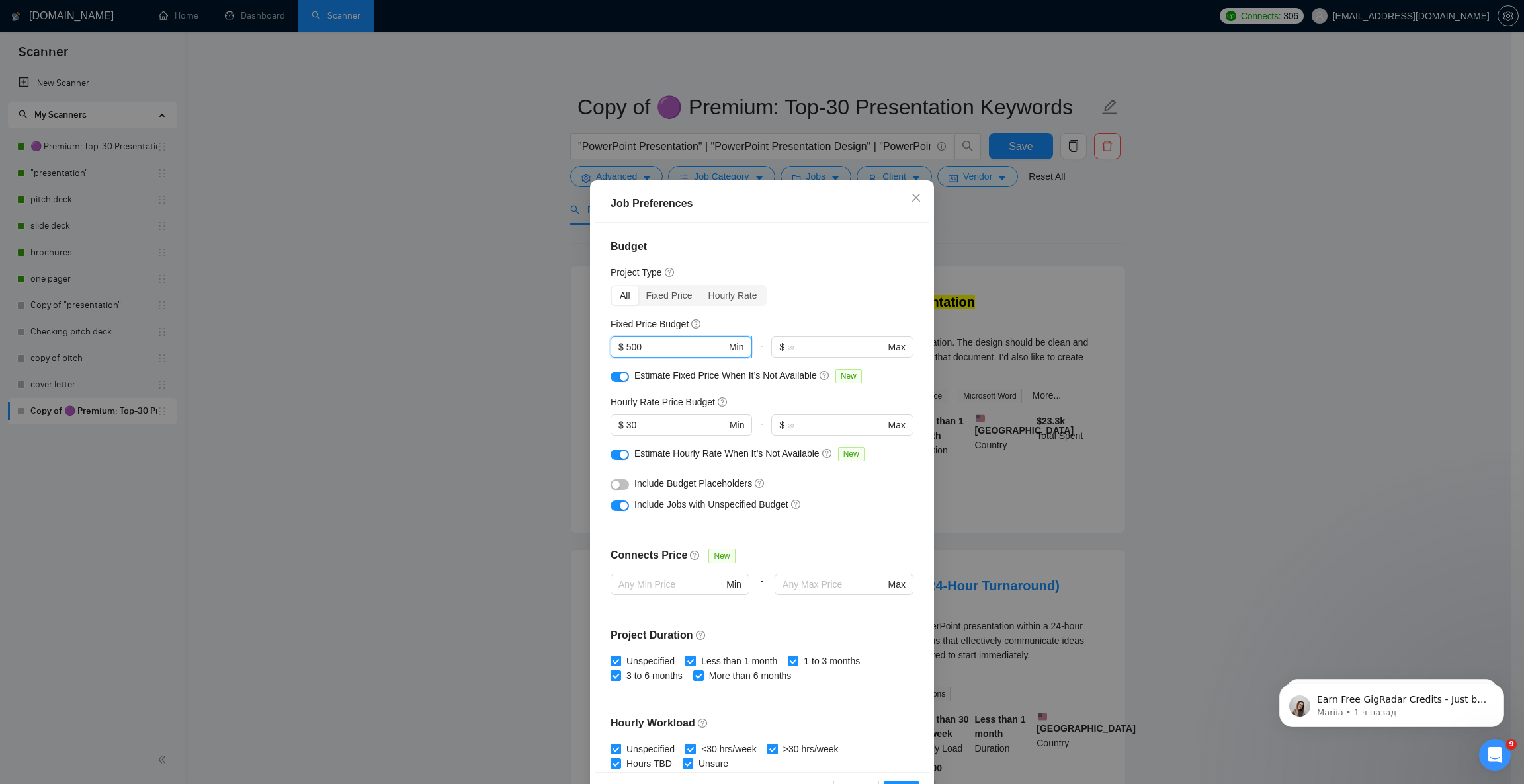
click at [616, 349] on span "$ 500 Min" at bounding box center [681, 347] width 141 height 21
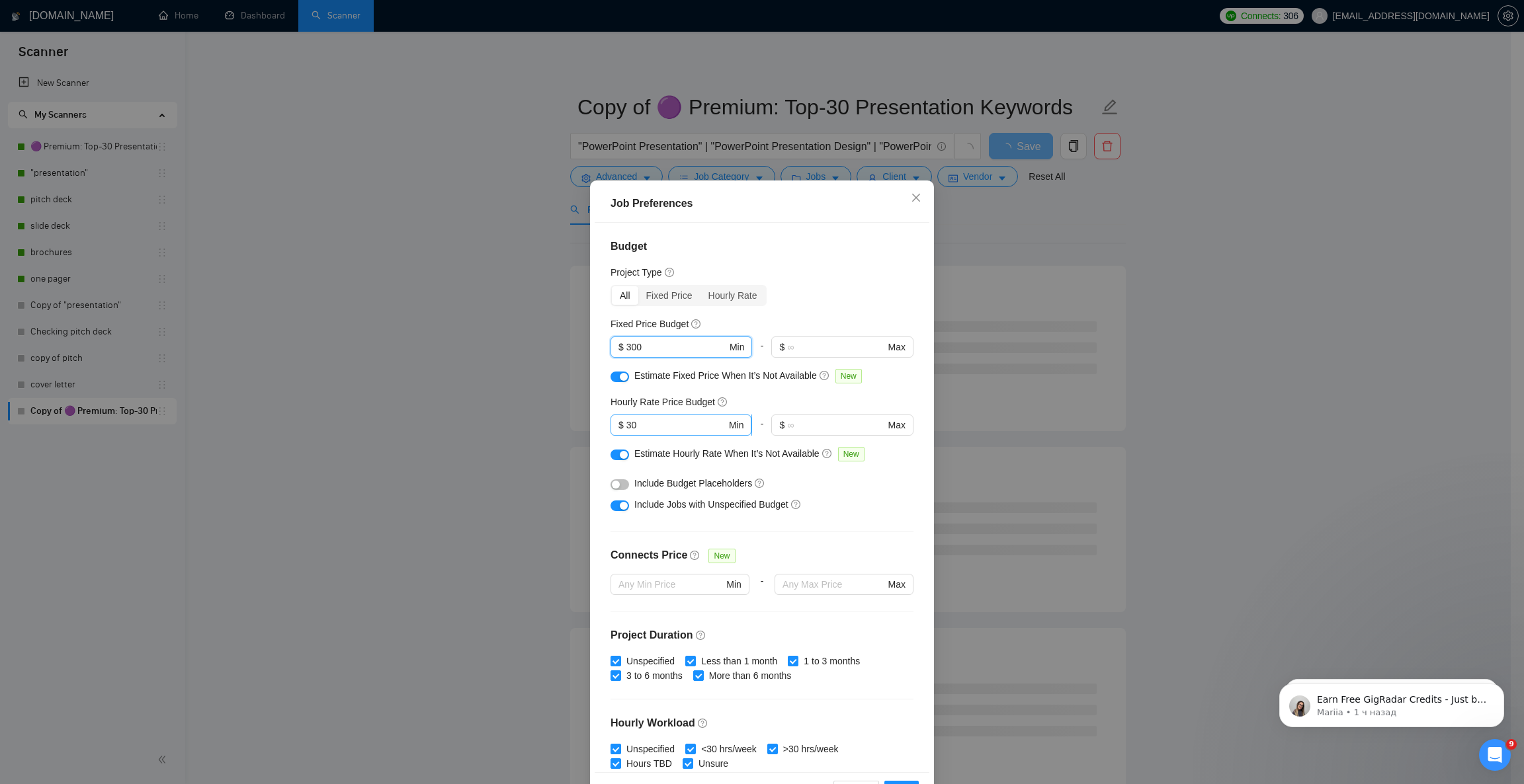
type input "300"
drag, startPoint x: 628, startPoint y: 424, endPoint x: 618, endPoint y: 424, distance: 10.0
click at [626, 424] on input "30" at bounding box center [676, 425] width 100 height 15
type input "20"
click at [828, 508] on div "Include Jobs with Unspecified Budget" at bounding box center [766, 505] width 266 height 15
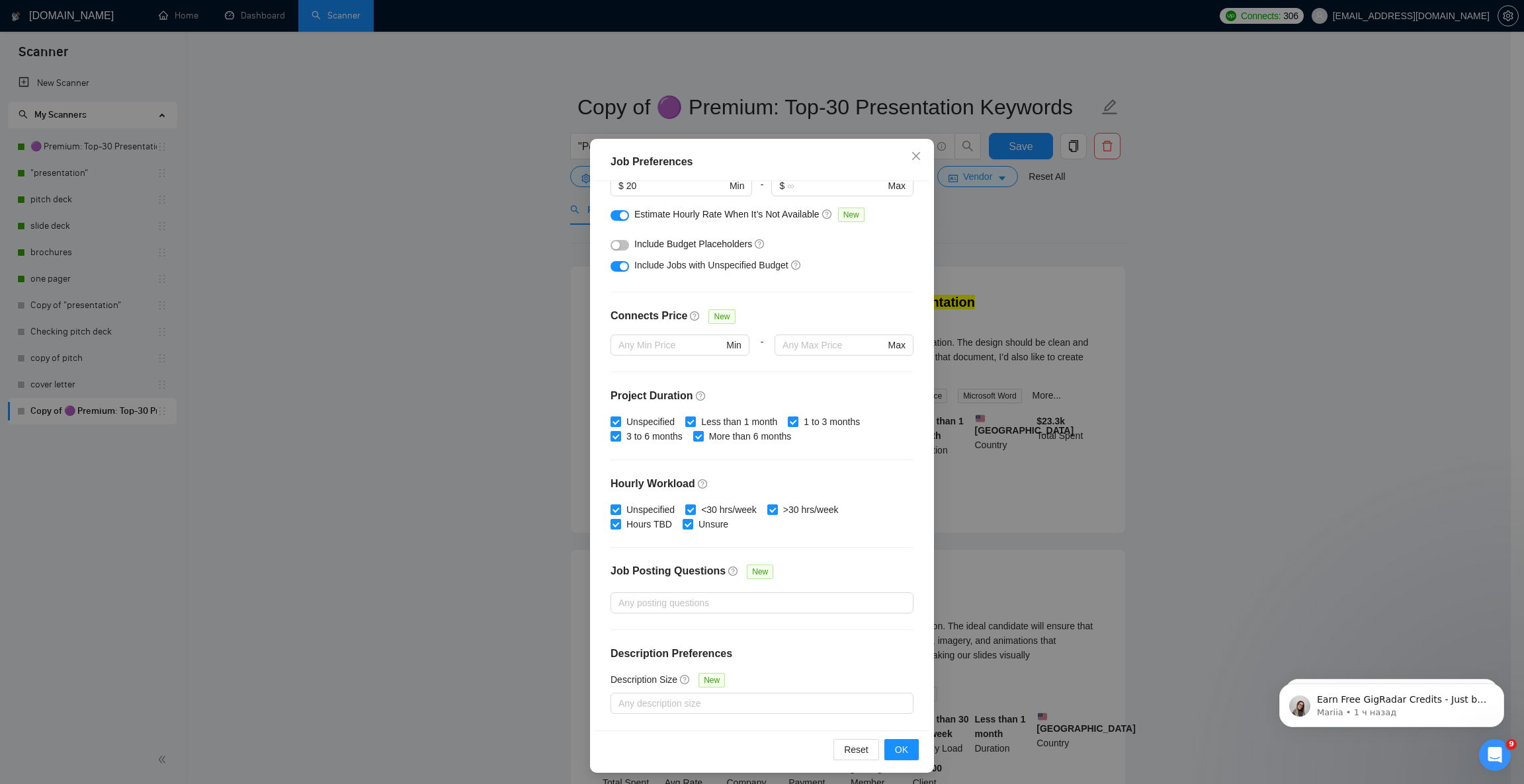
scroll to position [45, 0]
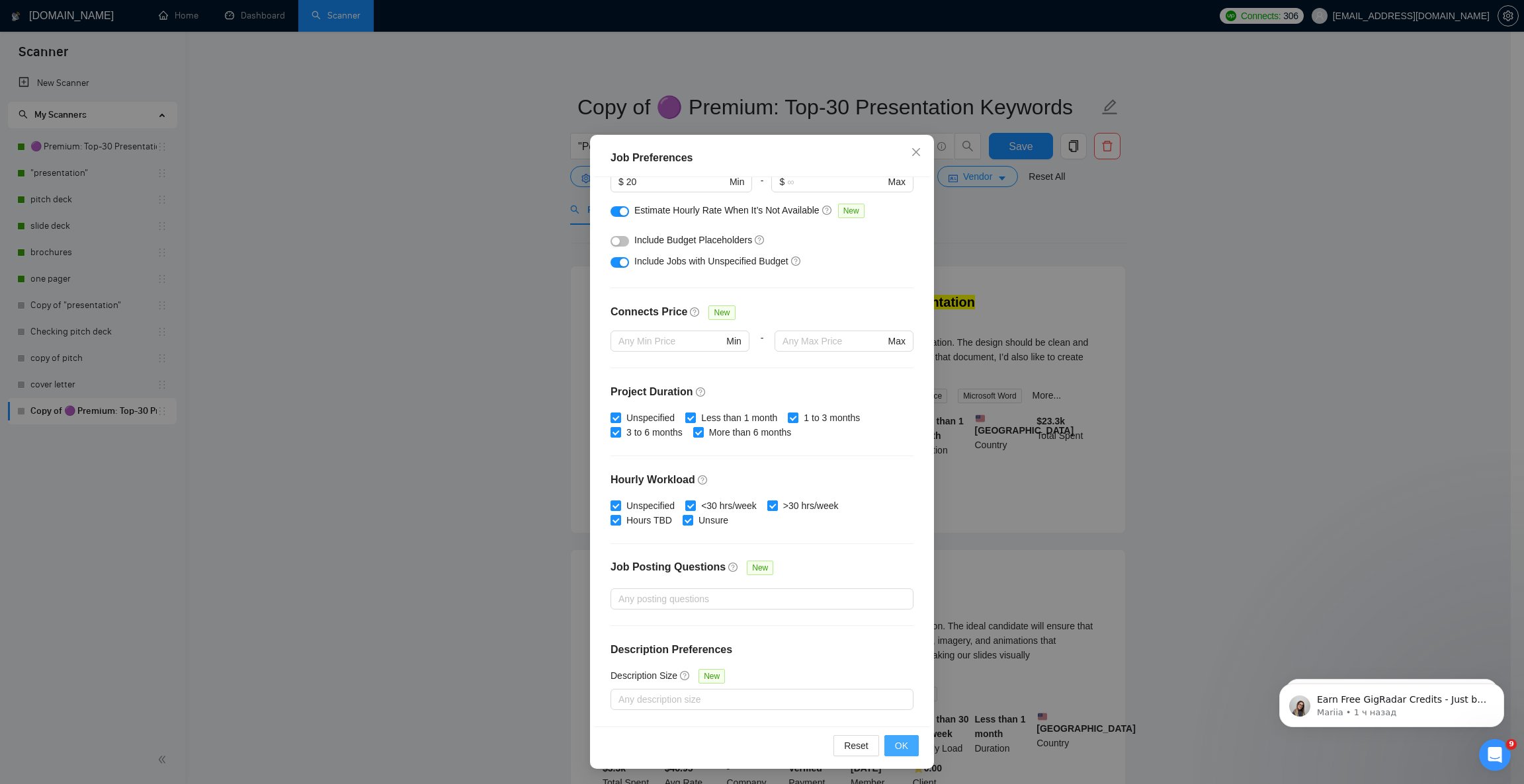
click at [899, 696] on span "OK" at bounding box center [901, 745] width 13 height 15
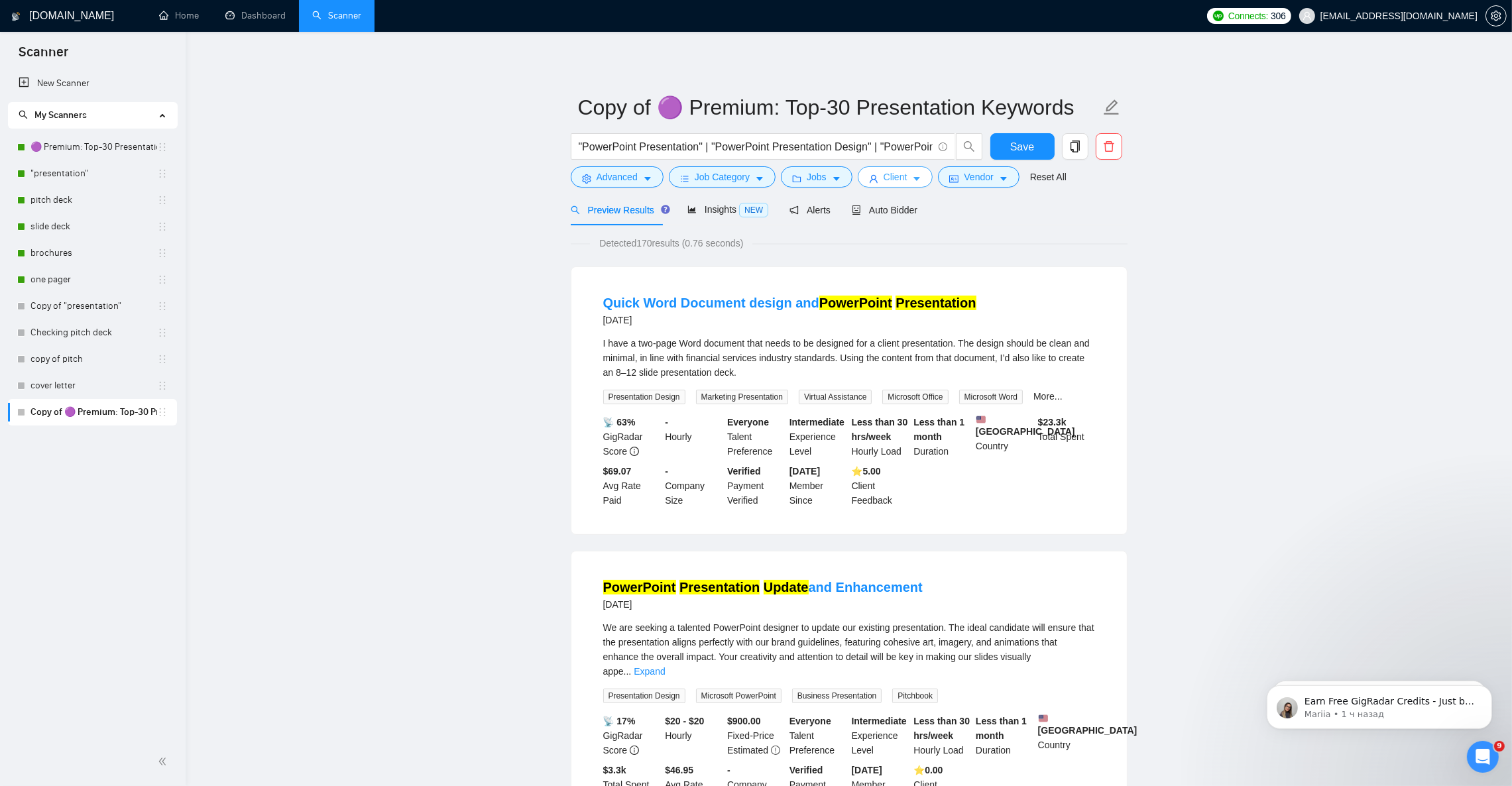
click at [912, 174] on span "caret-down" at bounding box center [916, 178] width 9 height 10
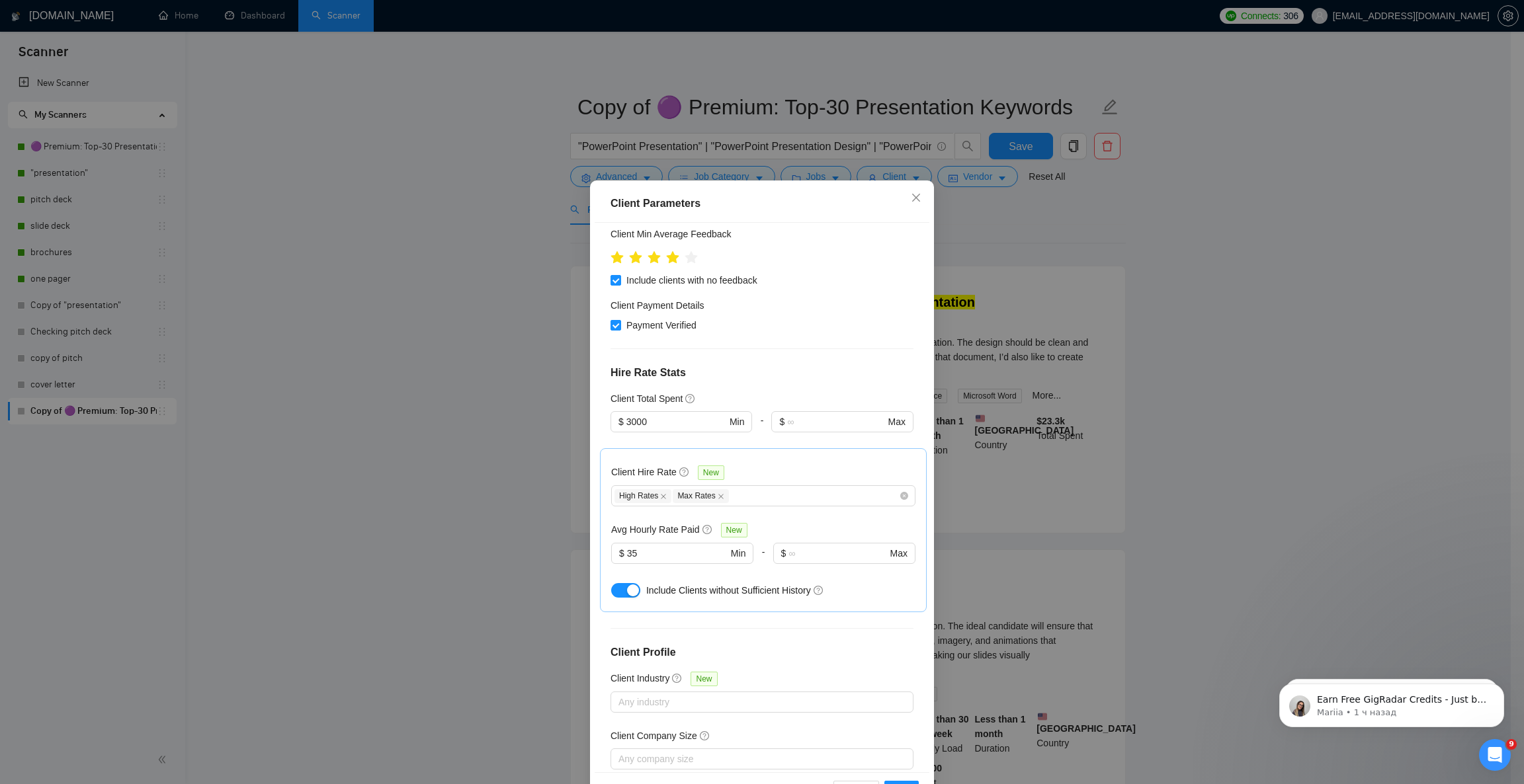
scroll to position [198, 0]
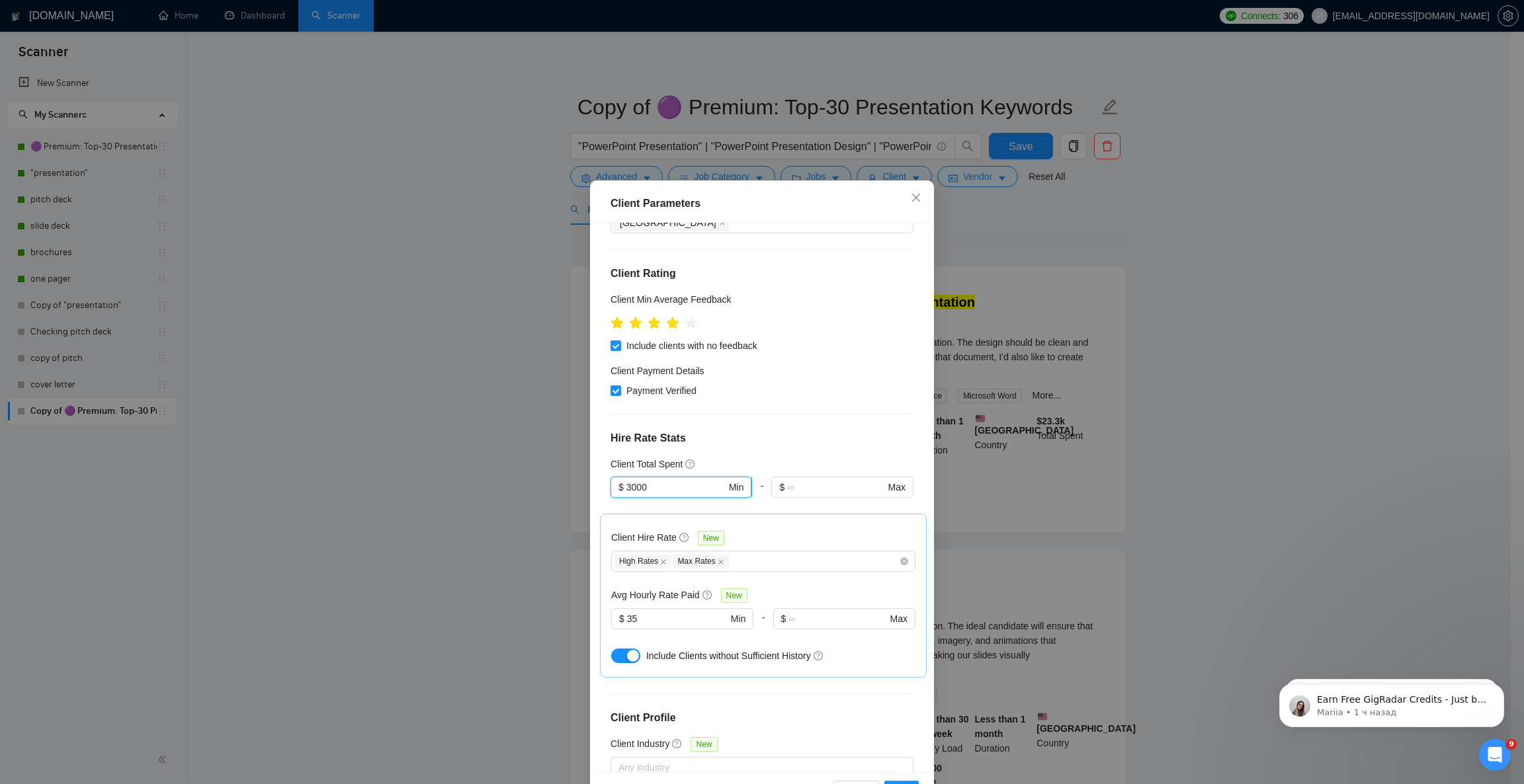
click at [610, 477] on span "$ 3000 Min" at bounding box center [681, 487] width 141 height 21
type input "-"
type input "0"
click at [854, 414] on div at bounding box center [762, 414] width 303 height 1
drag, startPoint x: 628, startPoint y: 582, endPoint x: 620, endPoint y: 587, distance: 9.4
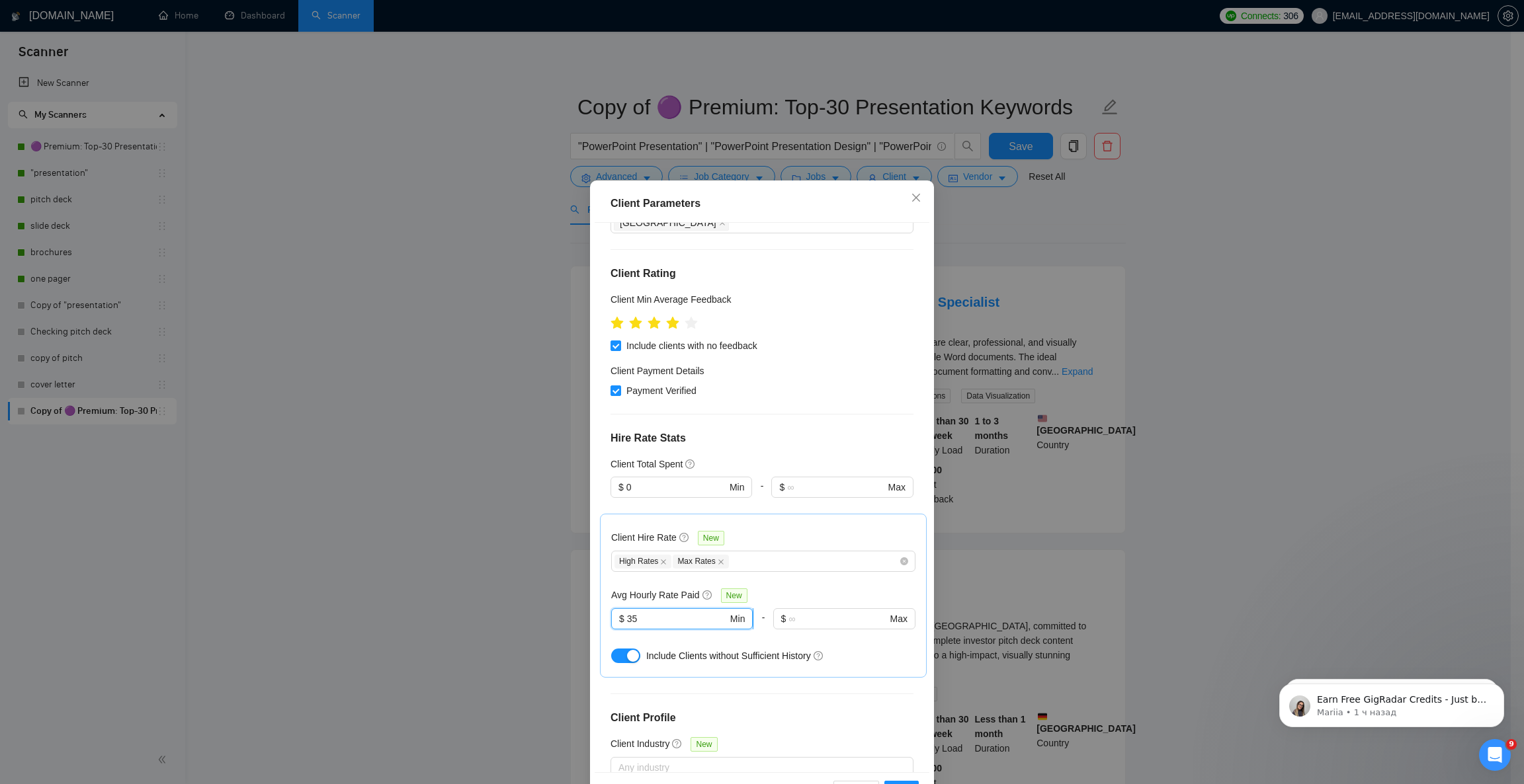
click at [627, 612] on input "35" at bounding box center [678, 619] width 101 height 15
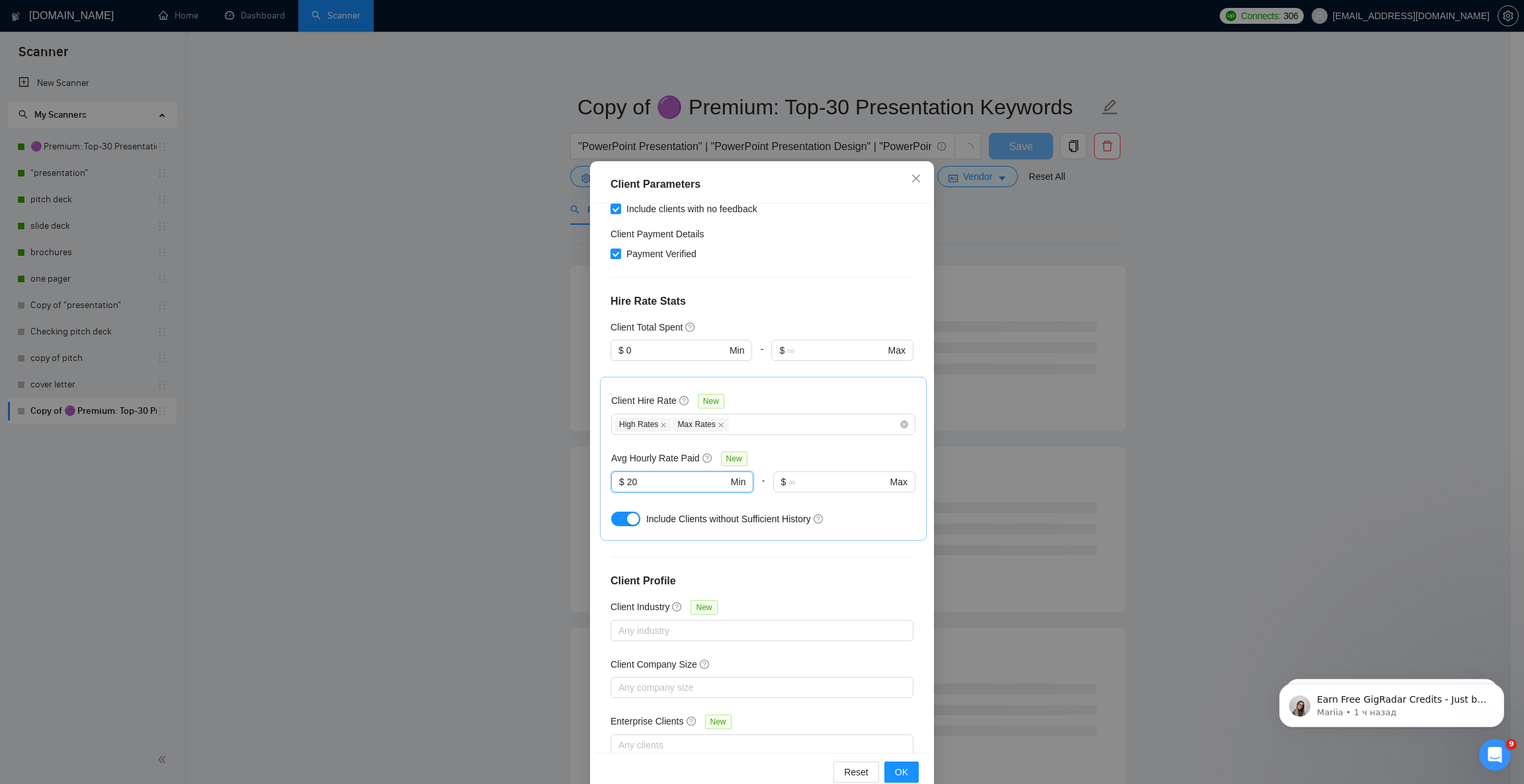
scroll to position [45, 0]
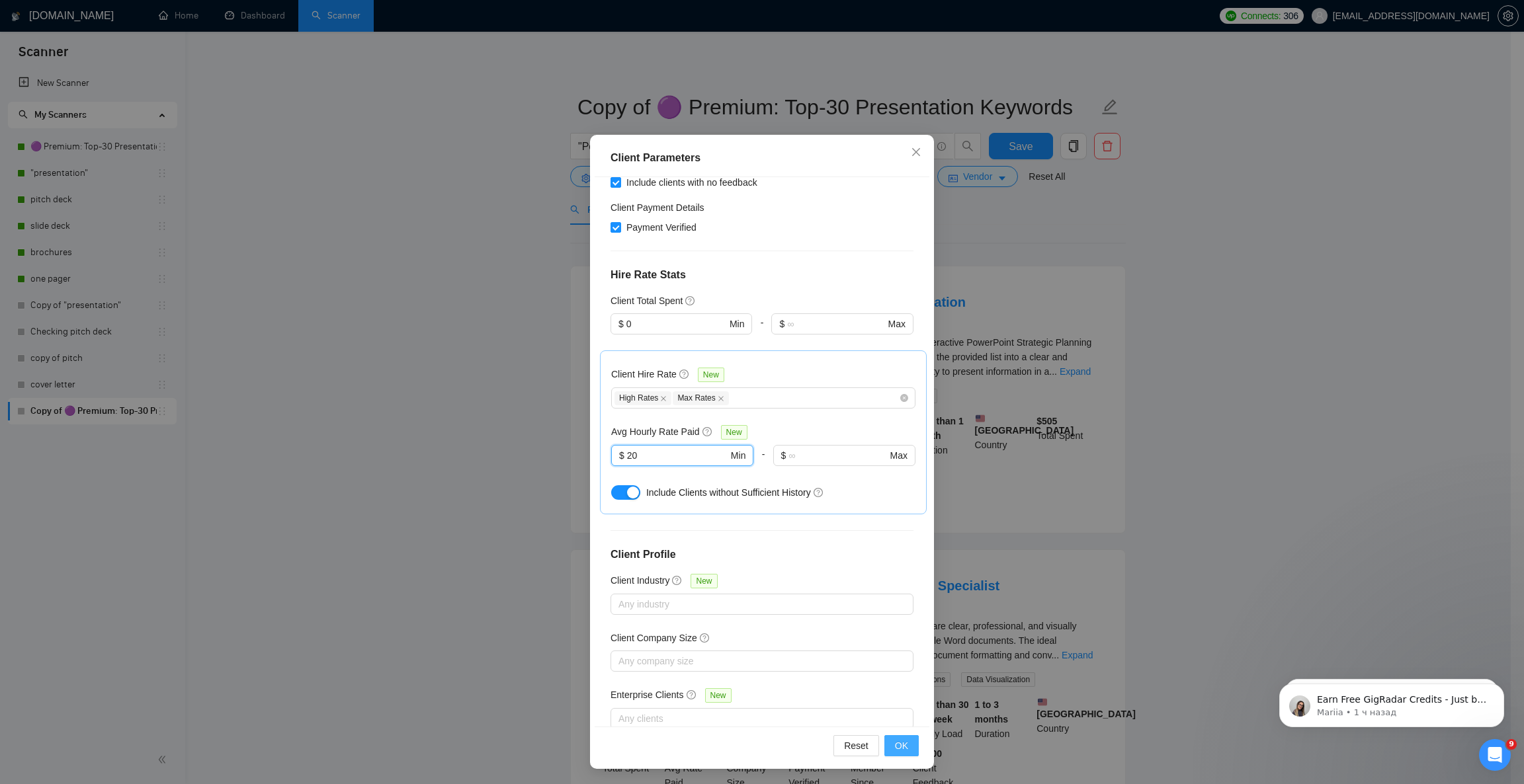
type input "20"
click at [902, 696] on button "OK" at bounding box center [901, 745] width 35 height 21
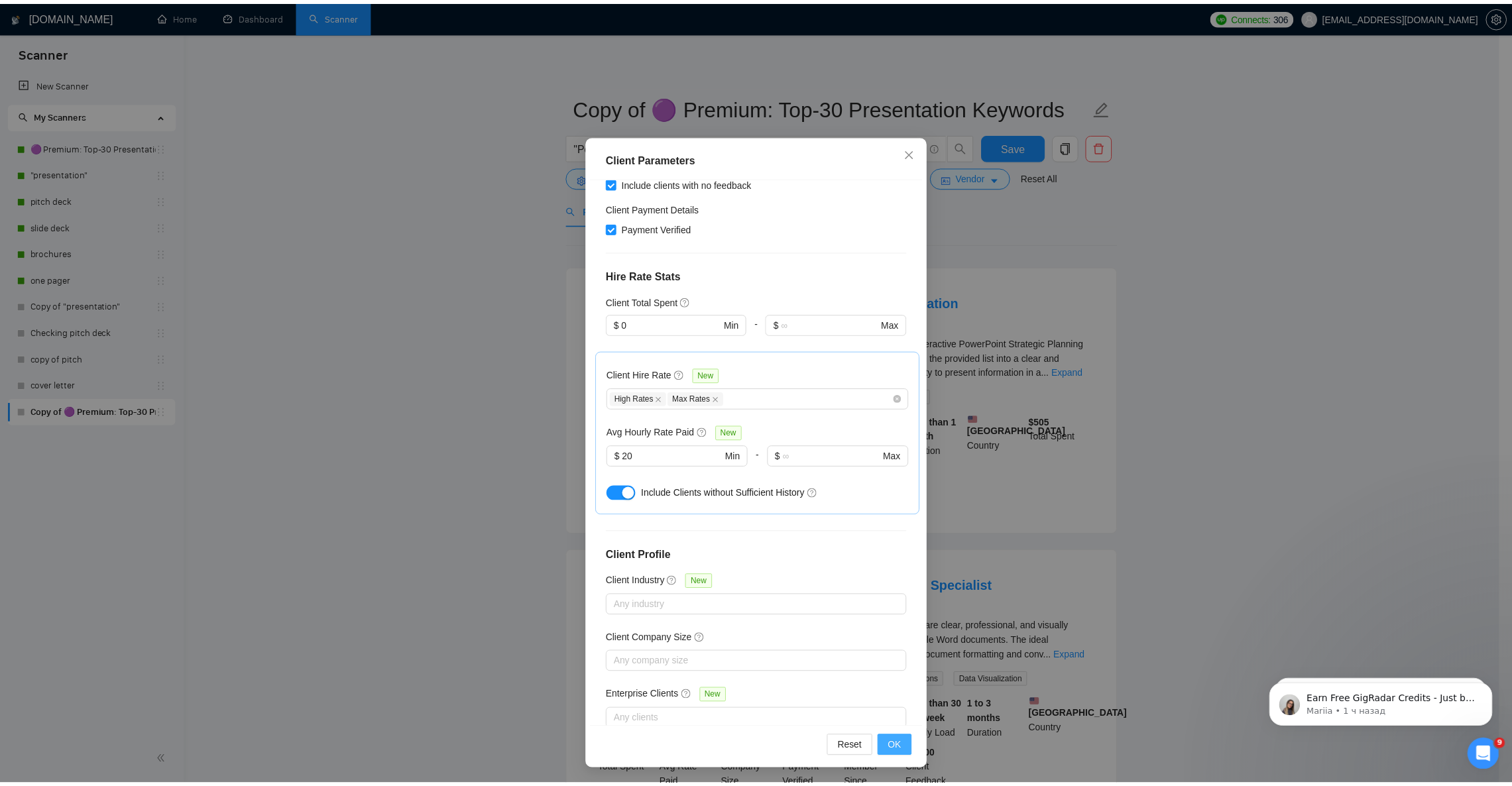
scroll to position [0, 0]
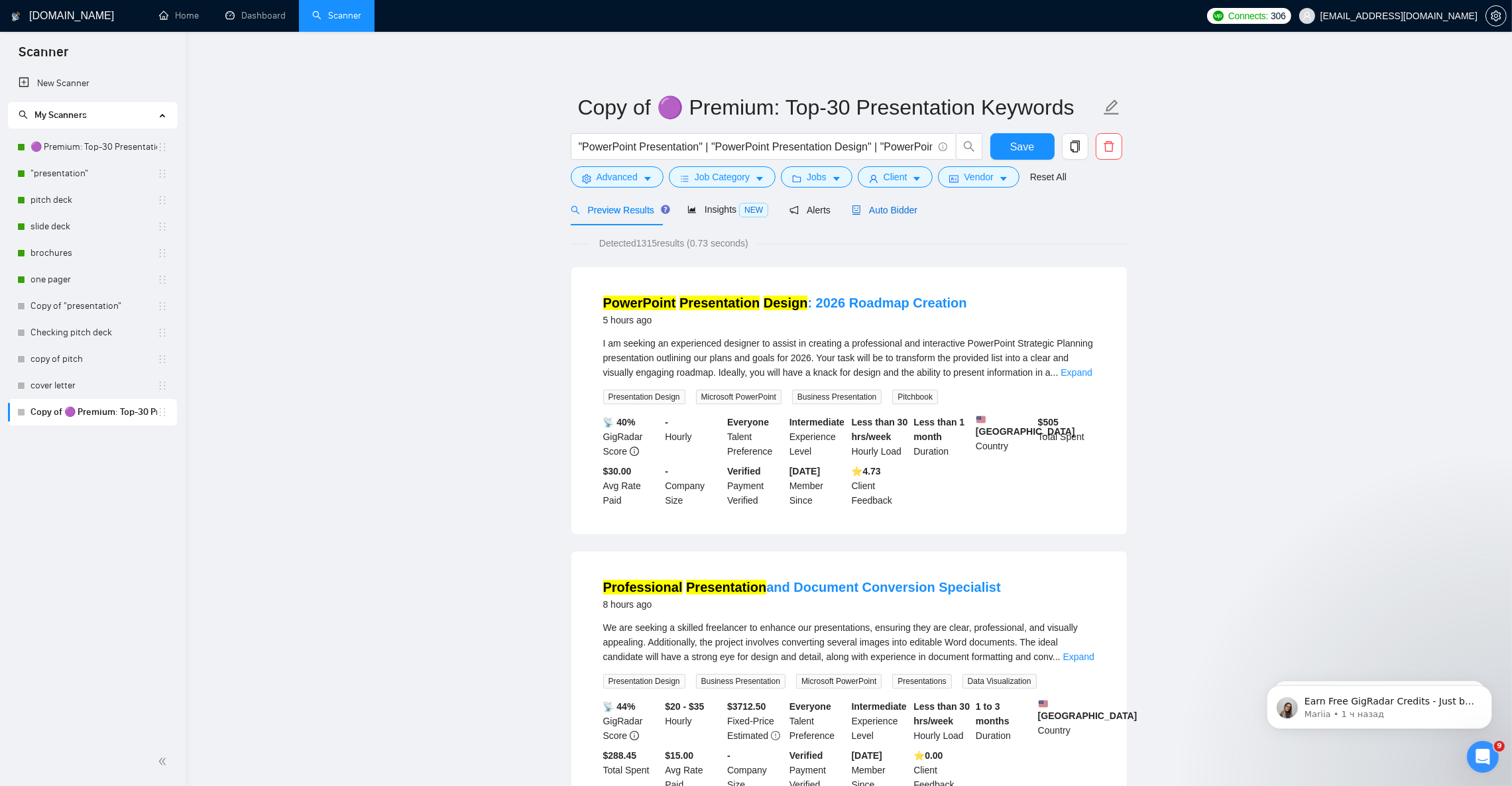
click at [880, 211] on span "Auto Bidder" at bounding box center [885, 210] width 65 height 11
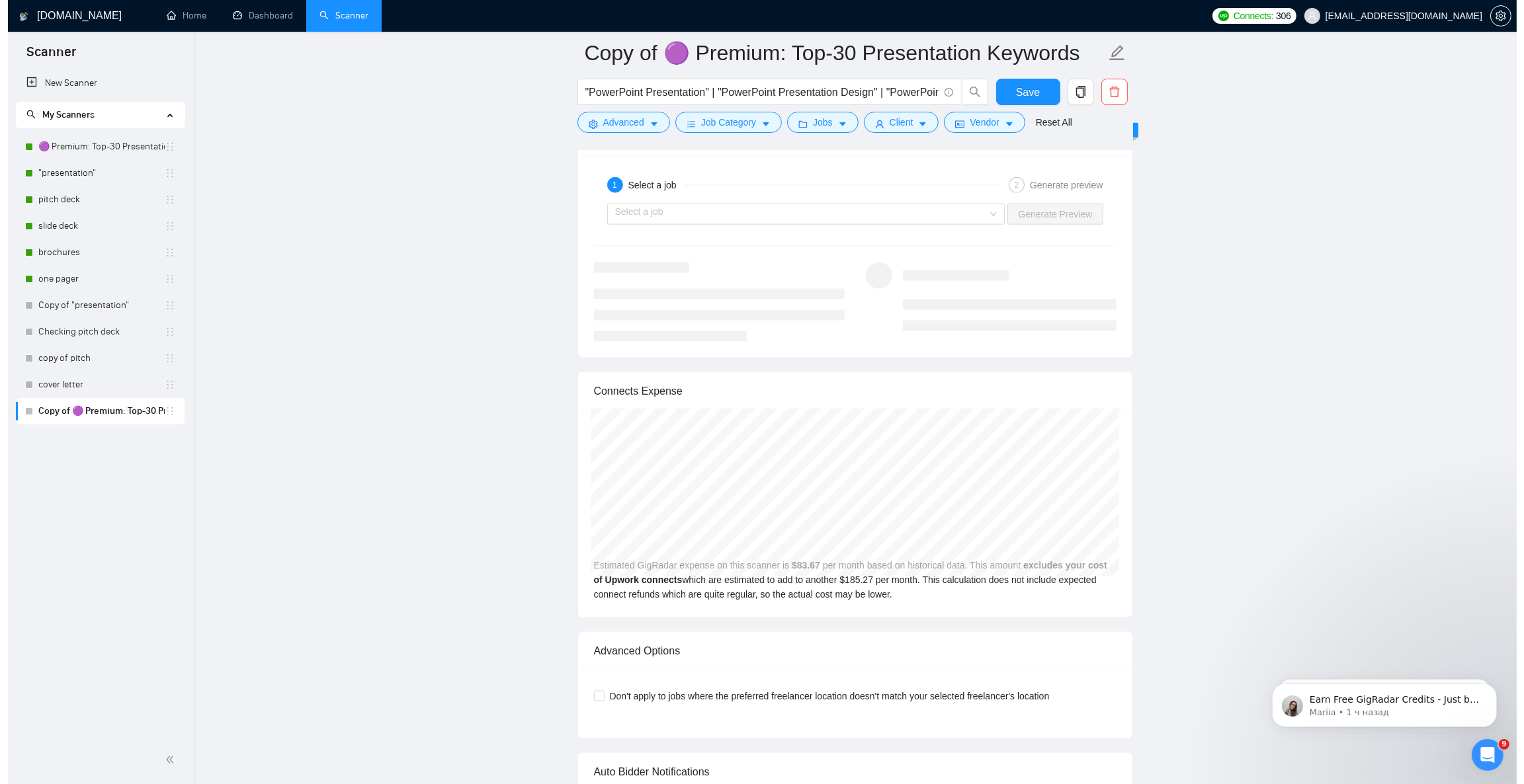
scroll to position [2578, 0]
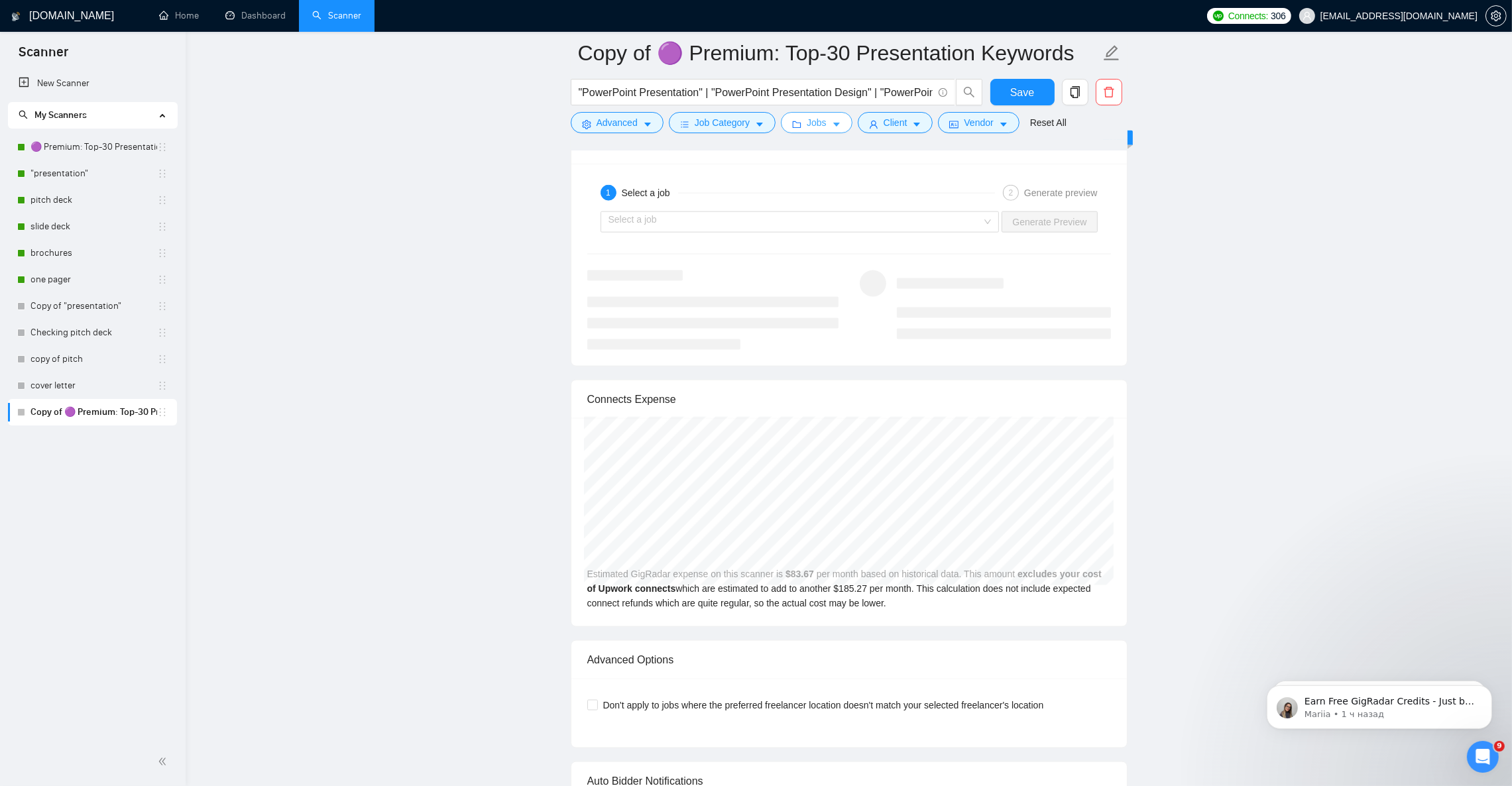
click at [826, 122] on button "Jobs" at bounding box center [816, 122] width 71 height 21
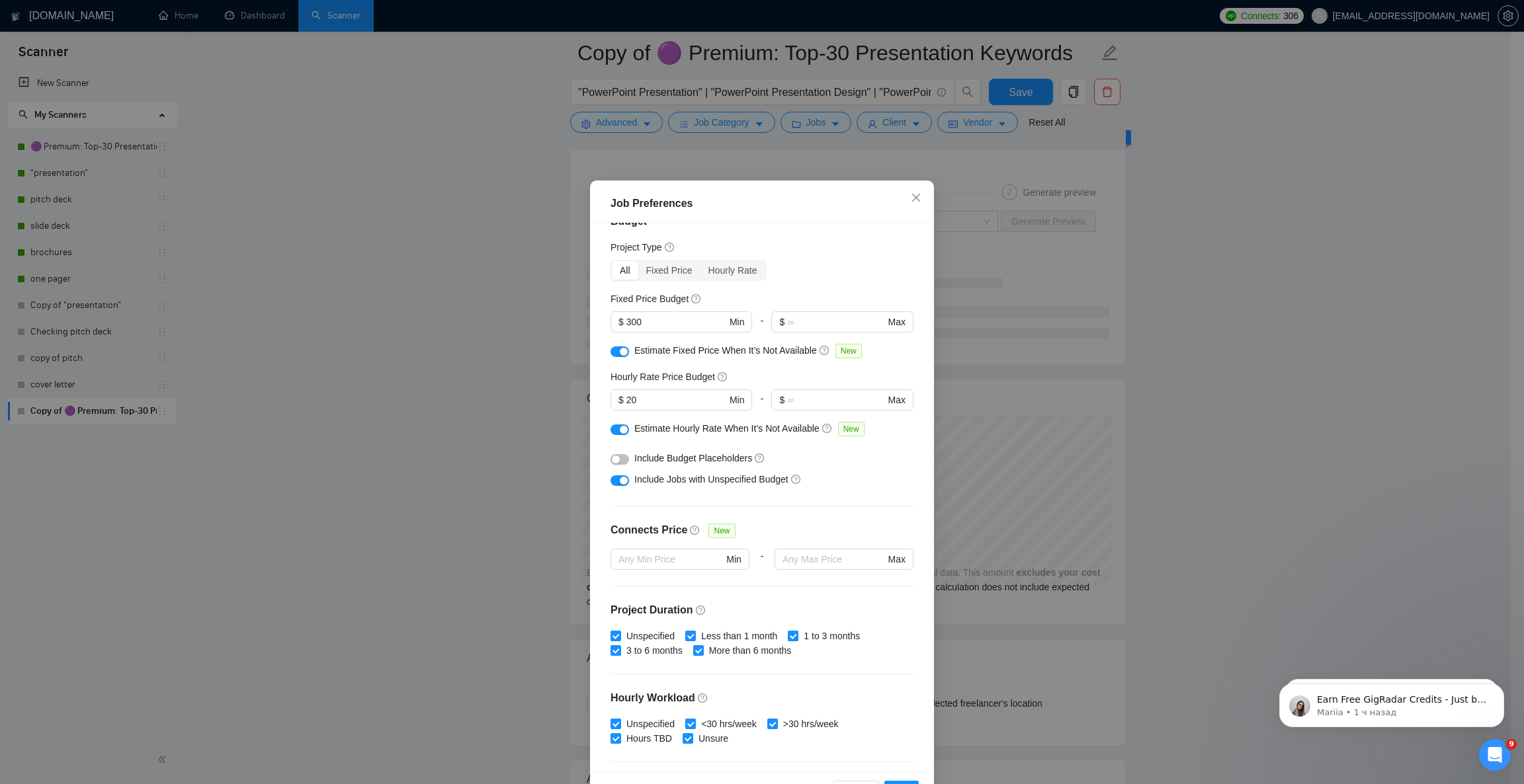
scroll to position [0, 0]
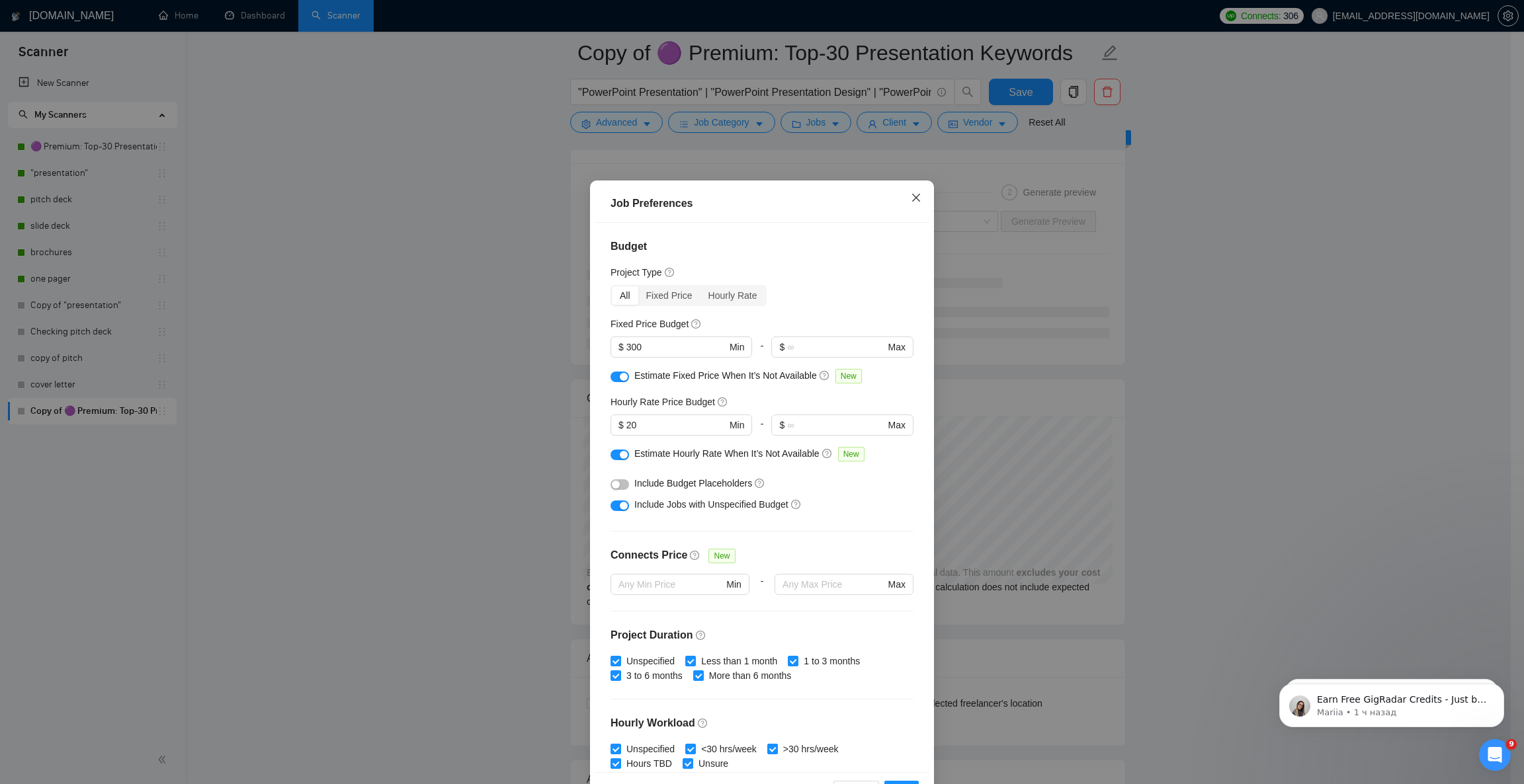
click at [911, 201] on icon "close" at bounding box center [916, 197] width 11 height 11
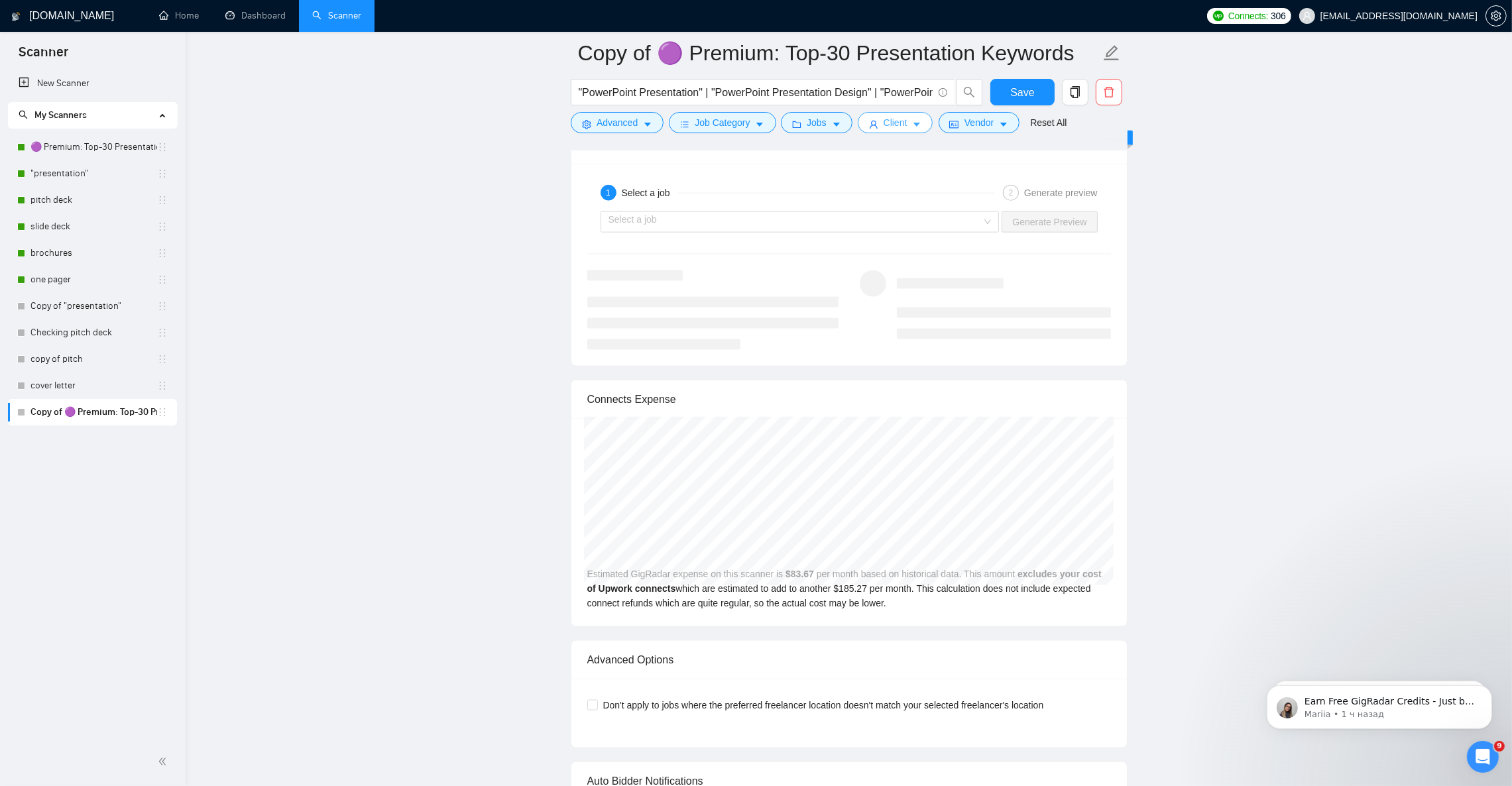
click at [906, 124] on button "Client" at bounding box center [896, 122] width 75 height 21
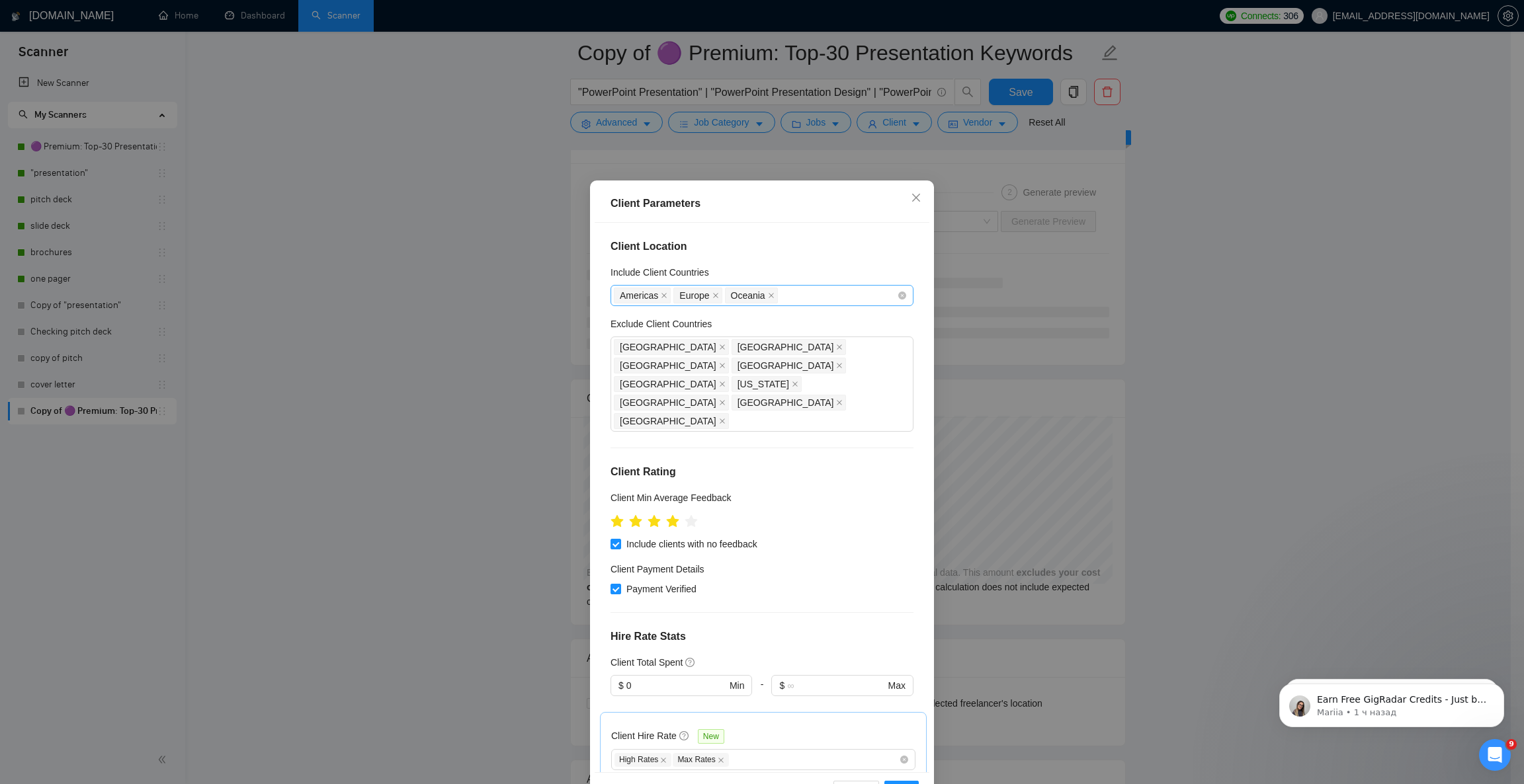
click at [804, 293] on div "Americas [GEOGRAPHIC_DATA] [GEOGRAPHIC_DATA]" at bounding box center [756, 295] width 283 height 19
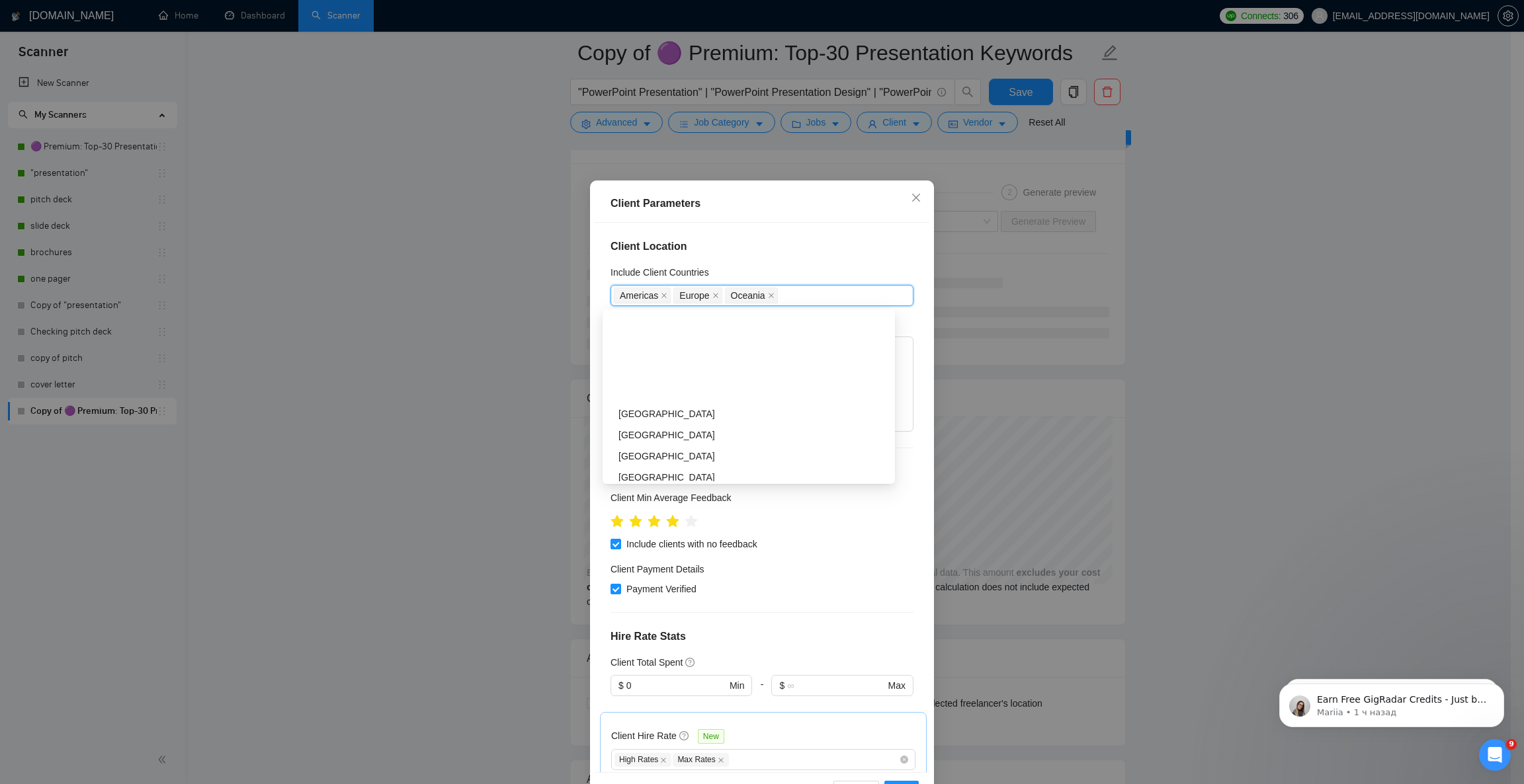
scroll to position [198, 0]
type input "ы"
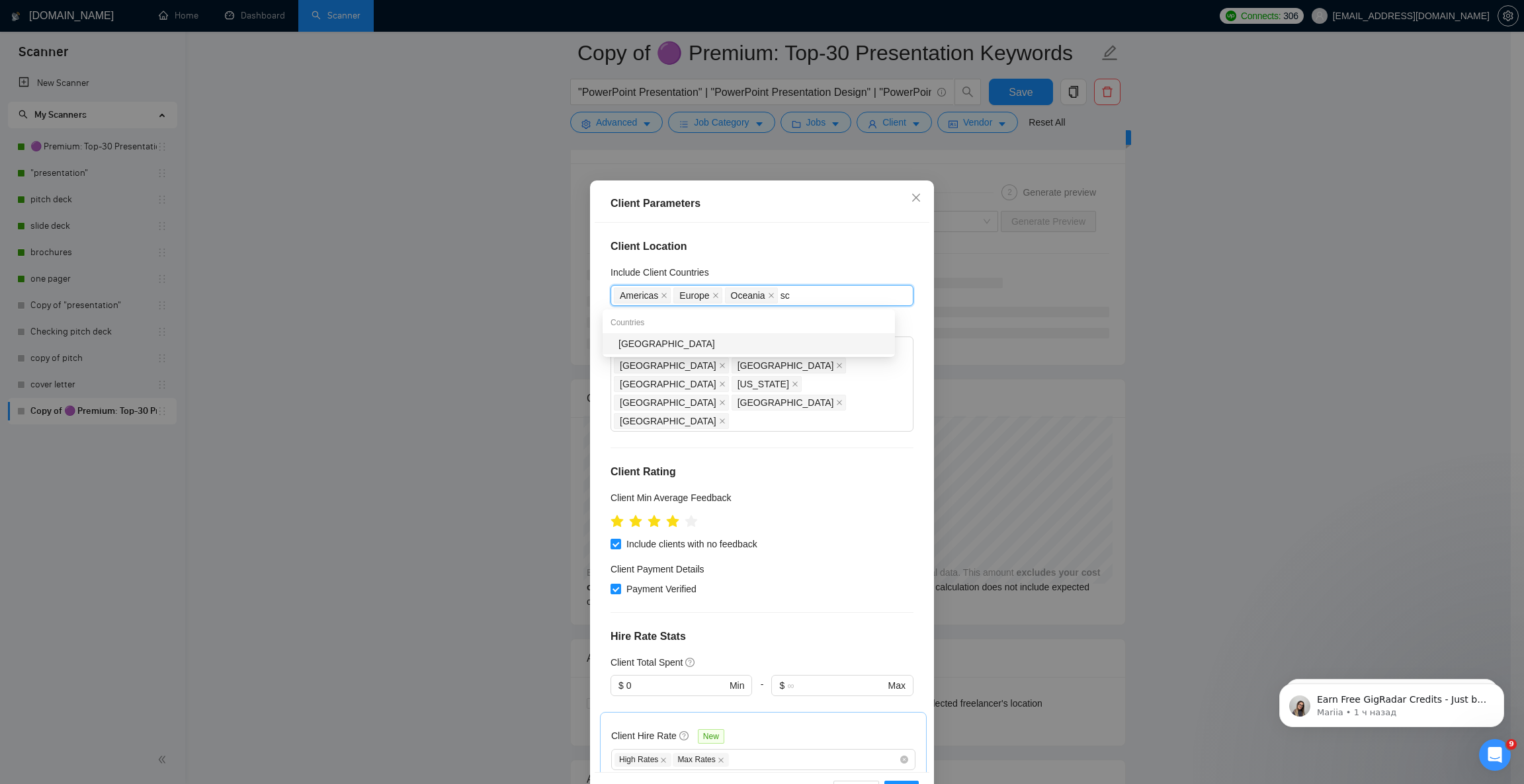
type input "s"
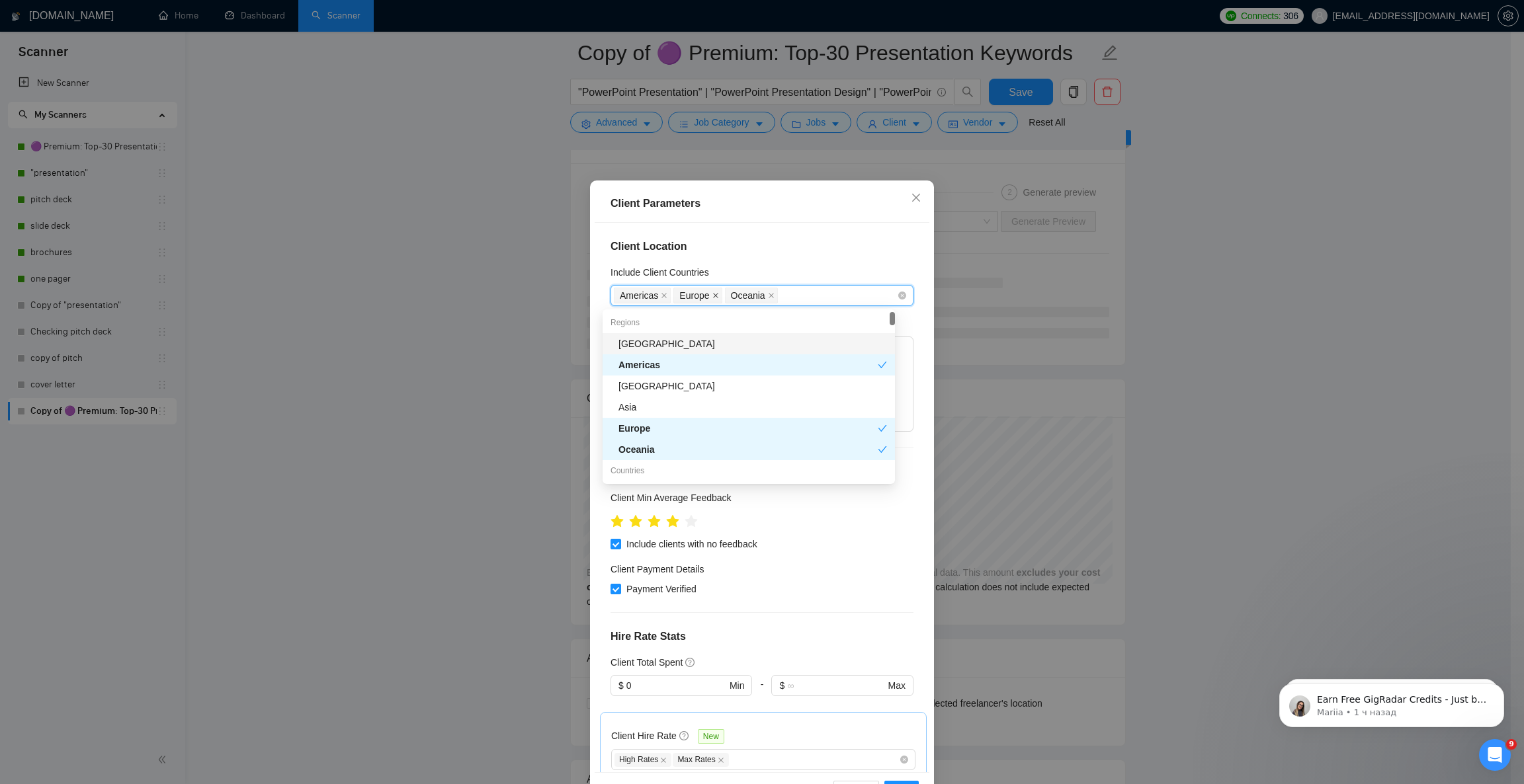
click at [713, 297] on icon "close" at bounding box center [715, 295] width 5 height 5
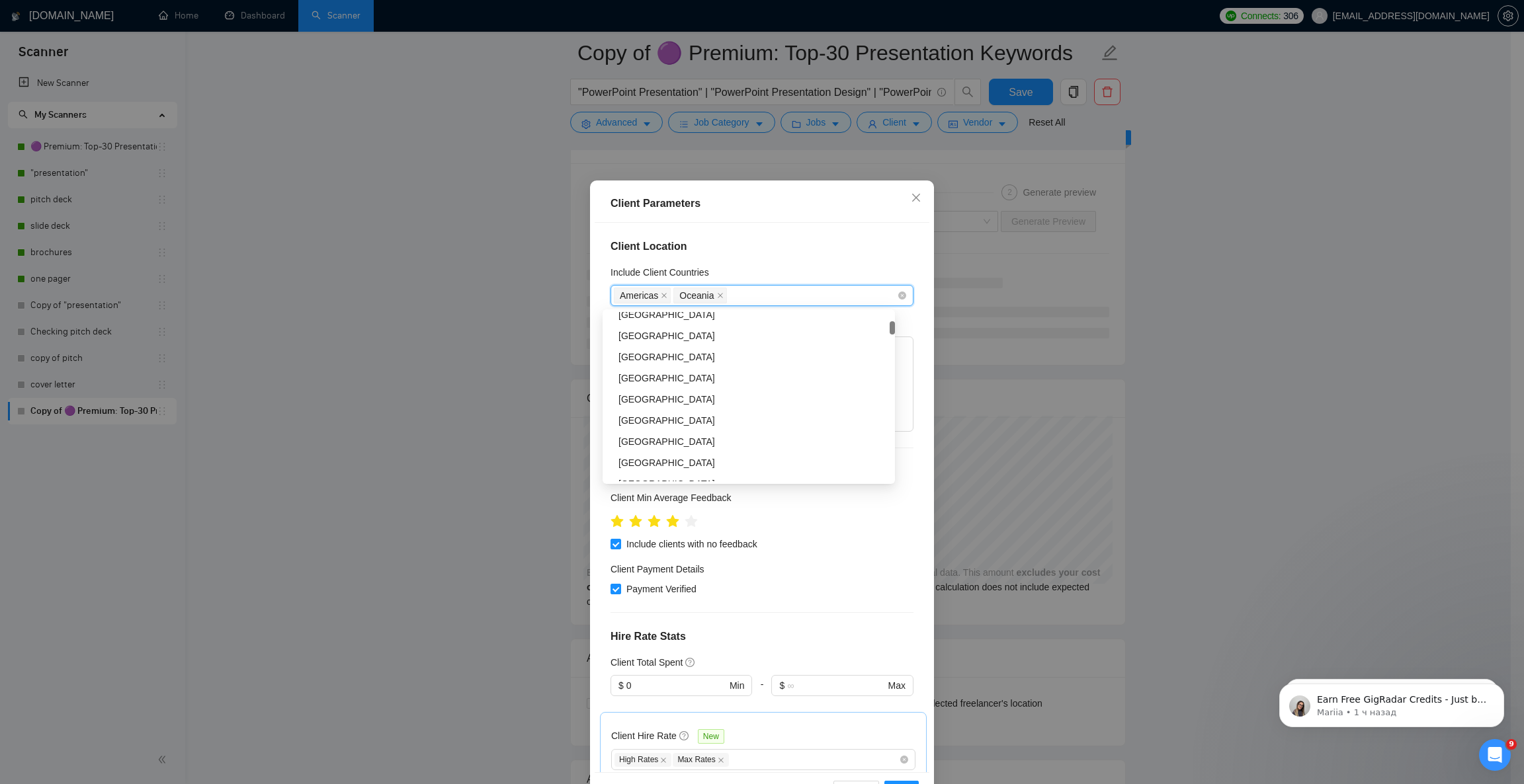
scroll to position [0, 0]
type input "ger"
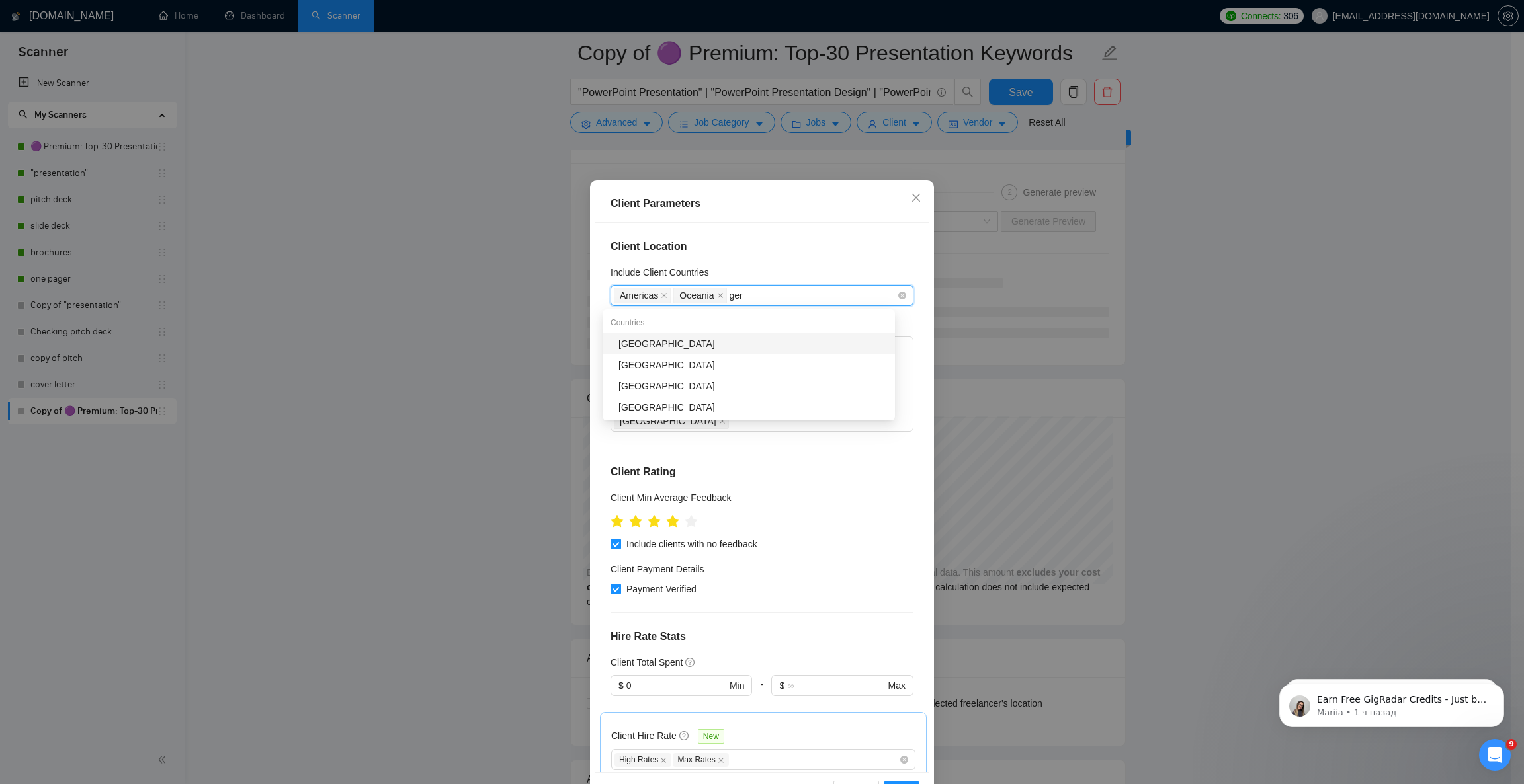
click at [683, 343] on div "[GEOGRAPHIC_DATA]" at bounding box center [753, 344] width 269 height 15
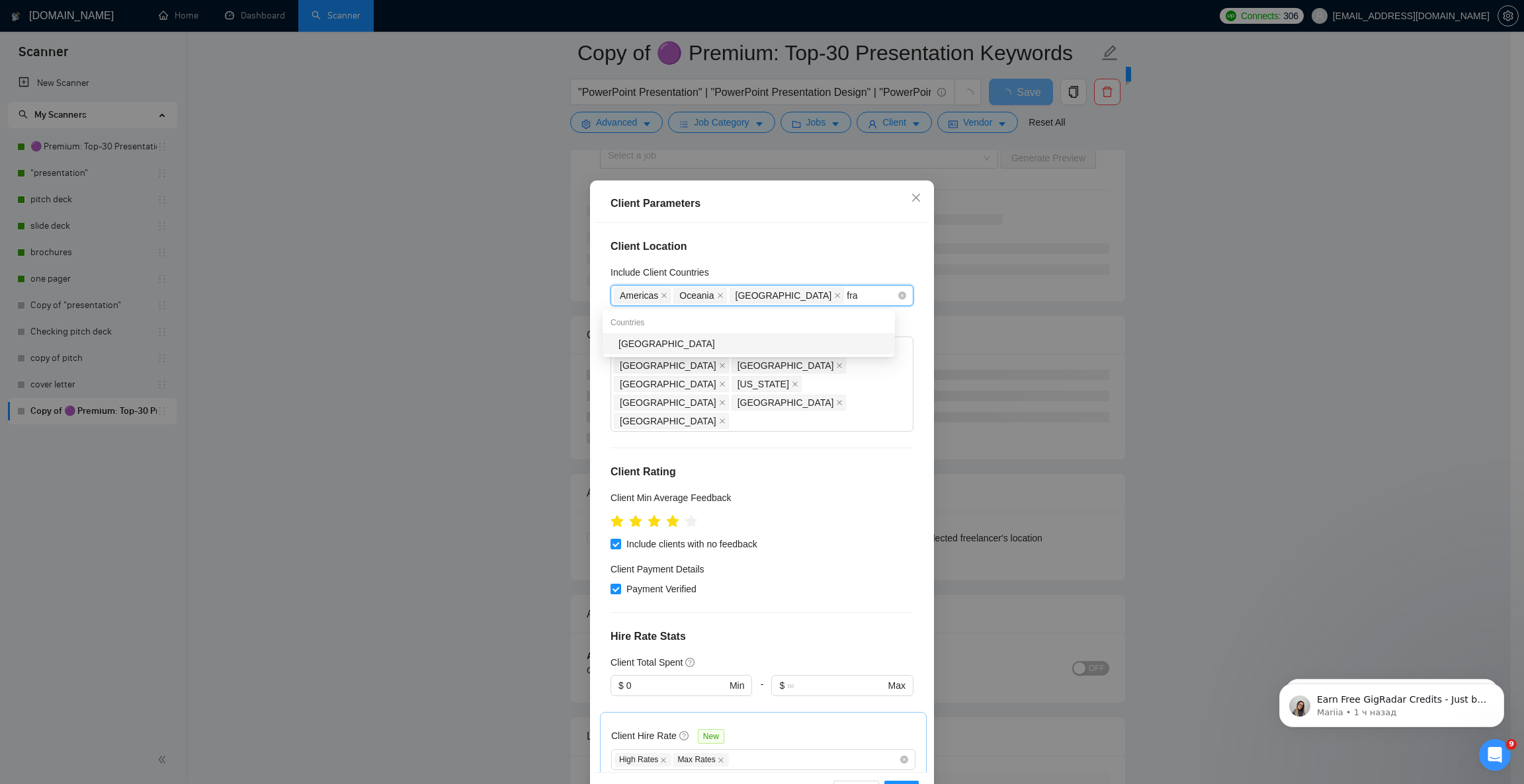
type input "[PERSON_NAME]"
click at [716, 342] on div "[GEOGRAPHIC_DATA]" at bounding box center [753, 344] width 269 height 15
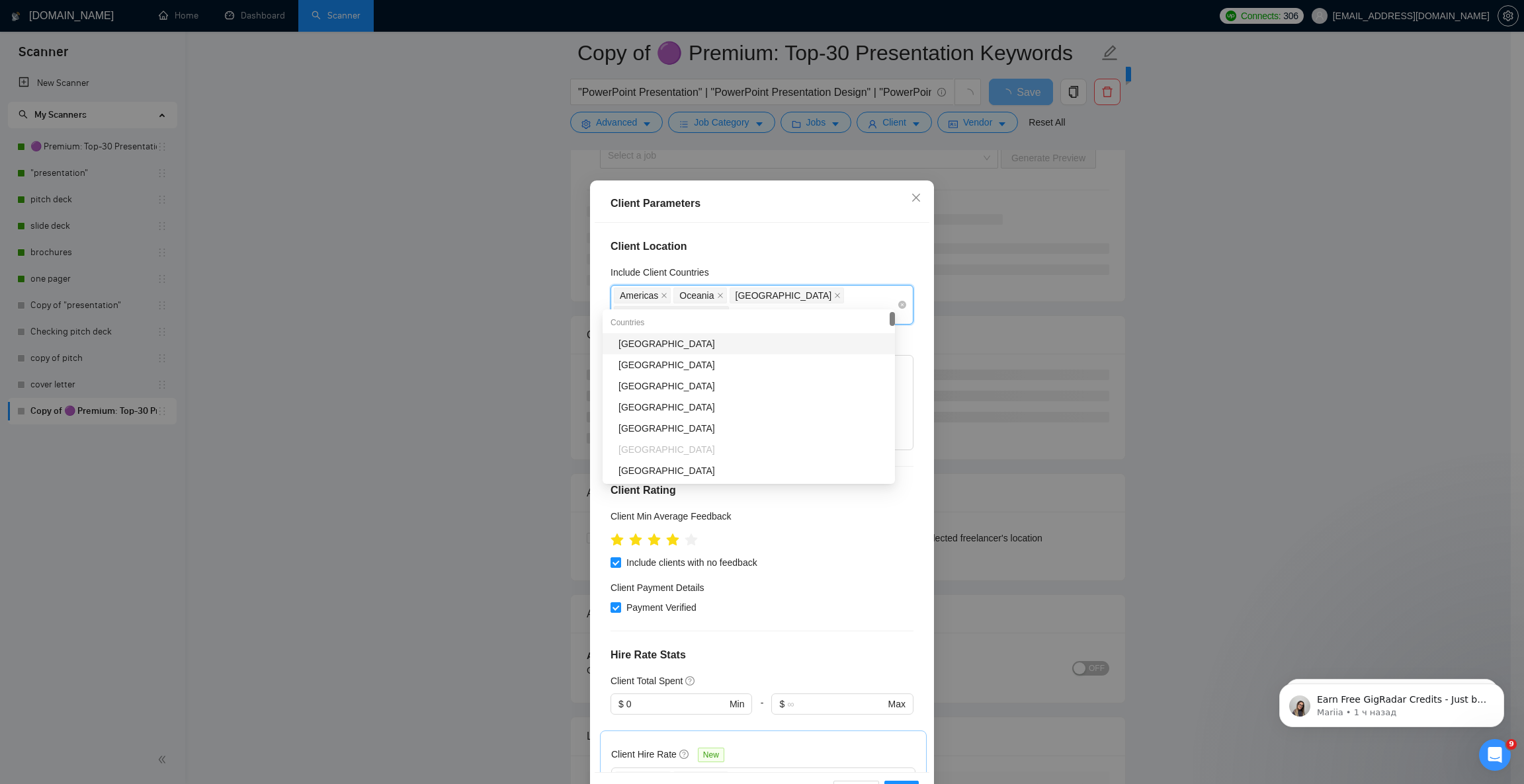
type input "be"
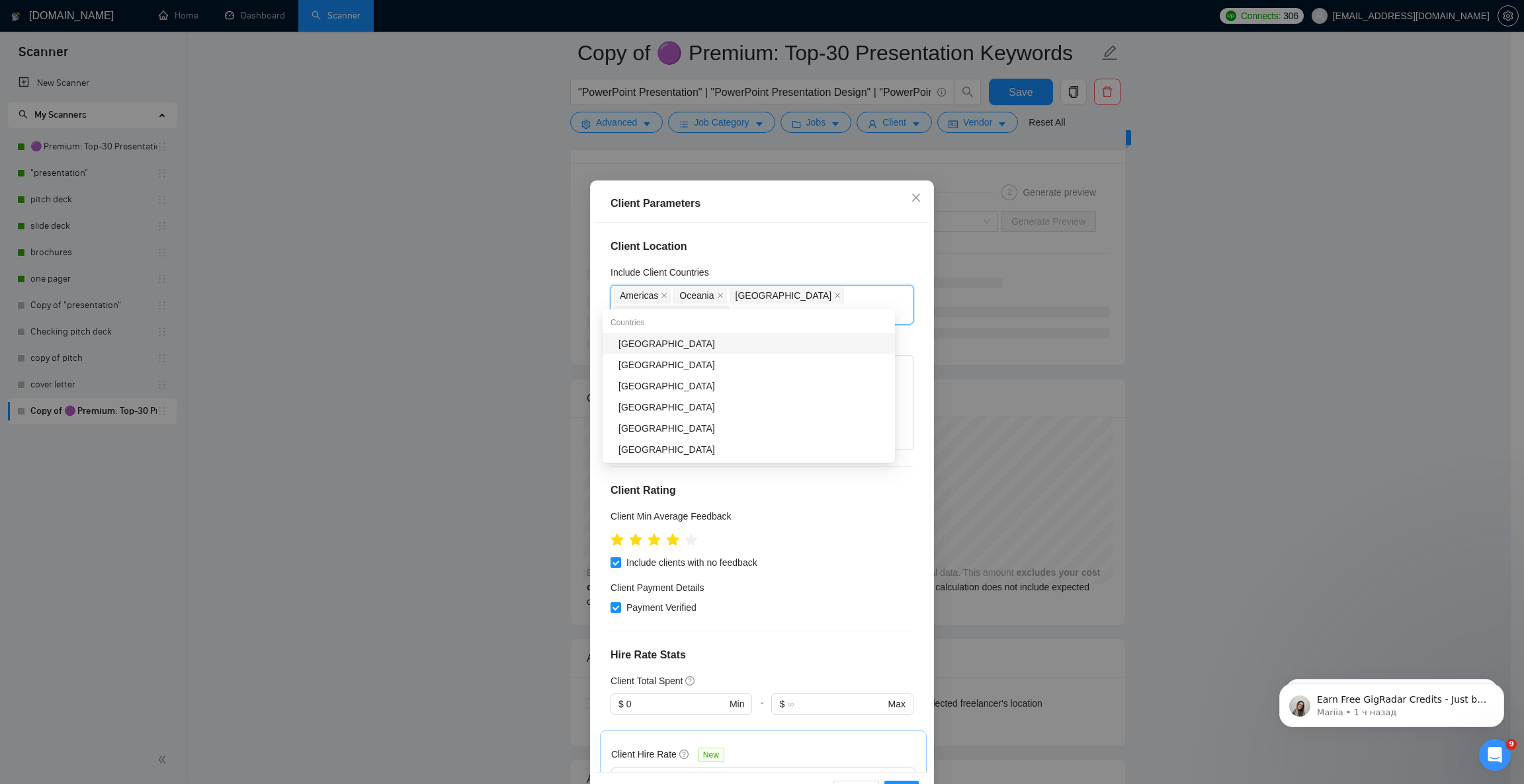
click at [682, 337] on div "[GEOGRAPHIC_DATA]" at bounding box center [753, 344] width 269 height 15
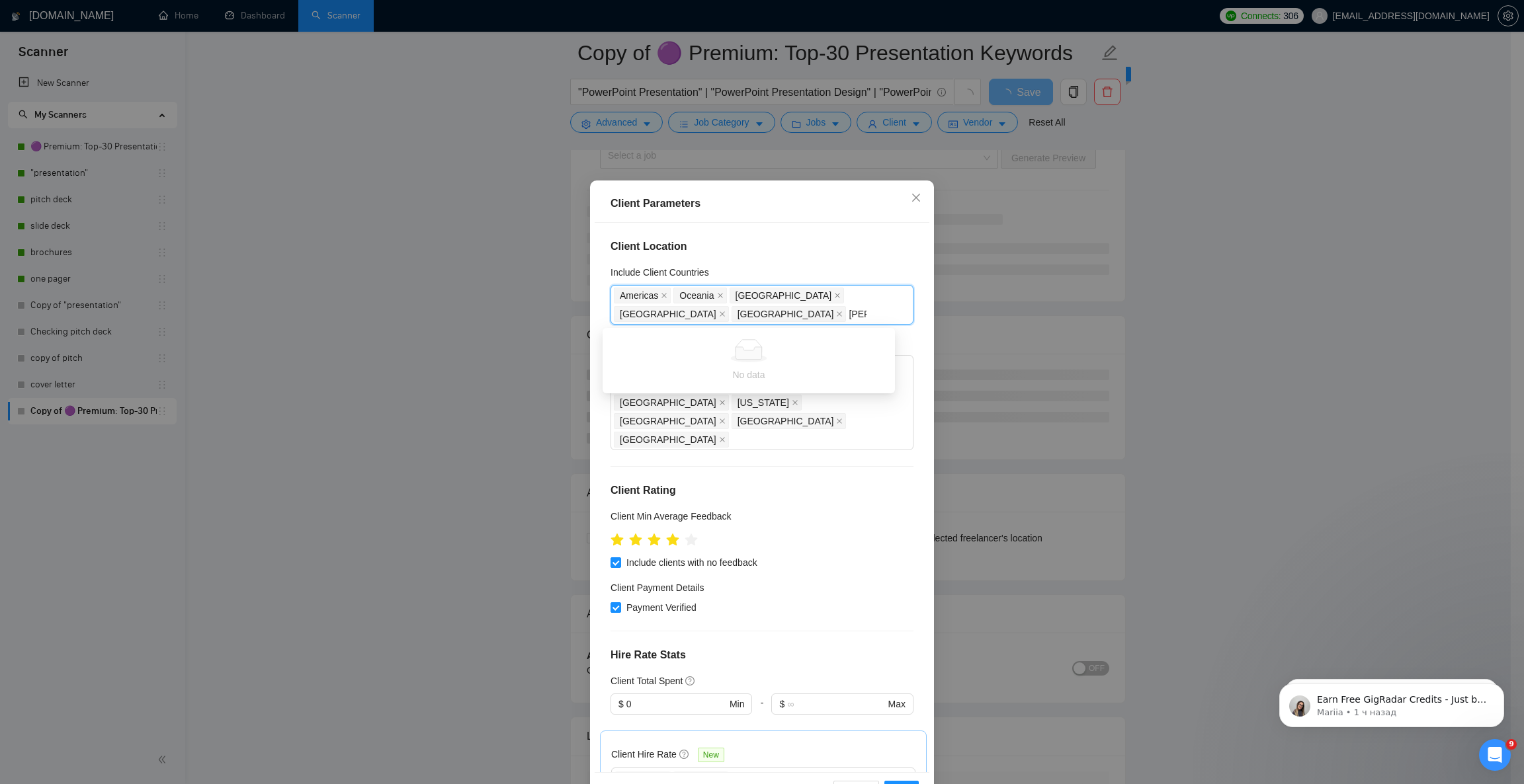
type input "ne"
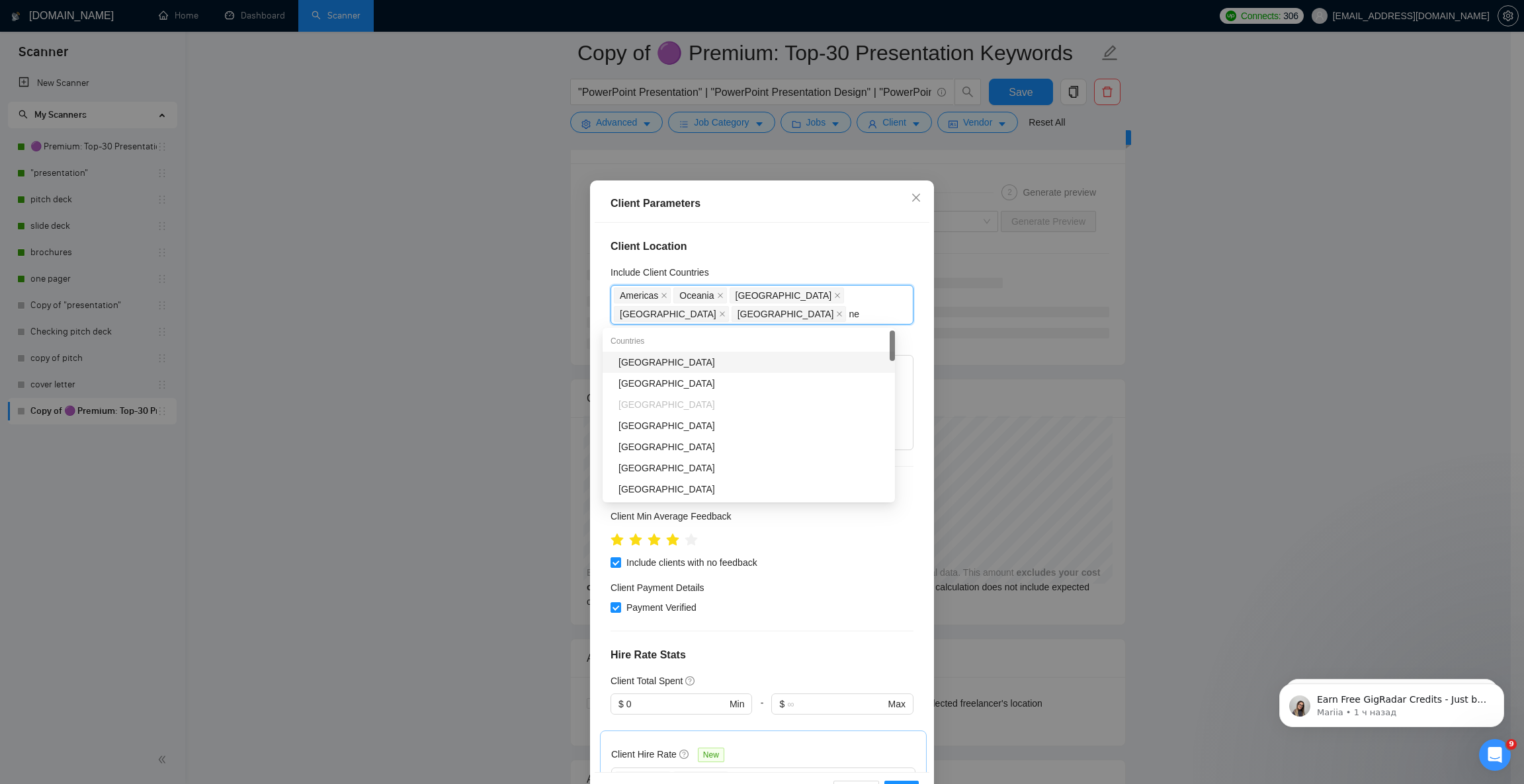
click at [683, 356] on div "[GEOGRAPHIC_DATA]" at bounding box center [753, 362] width 269 height 15
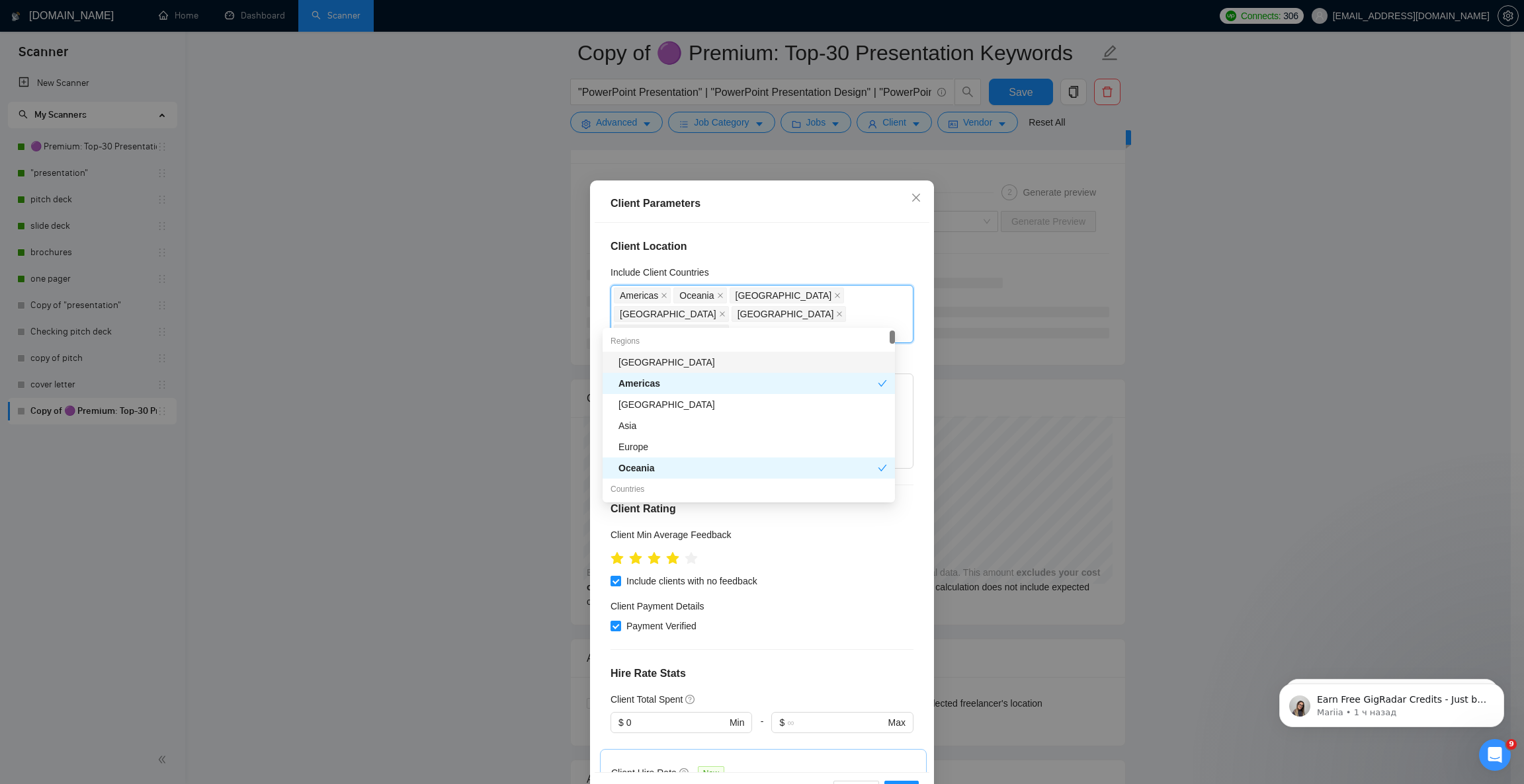
type input "u"
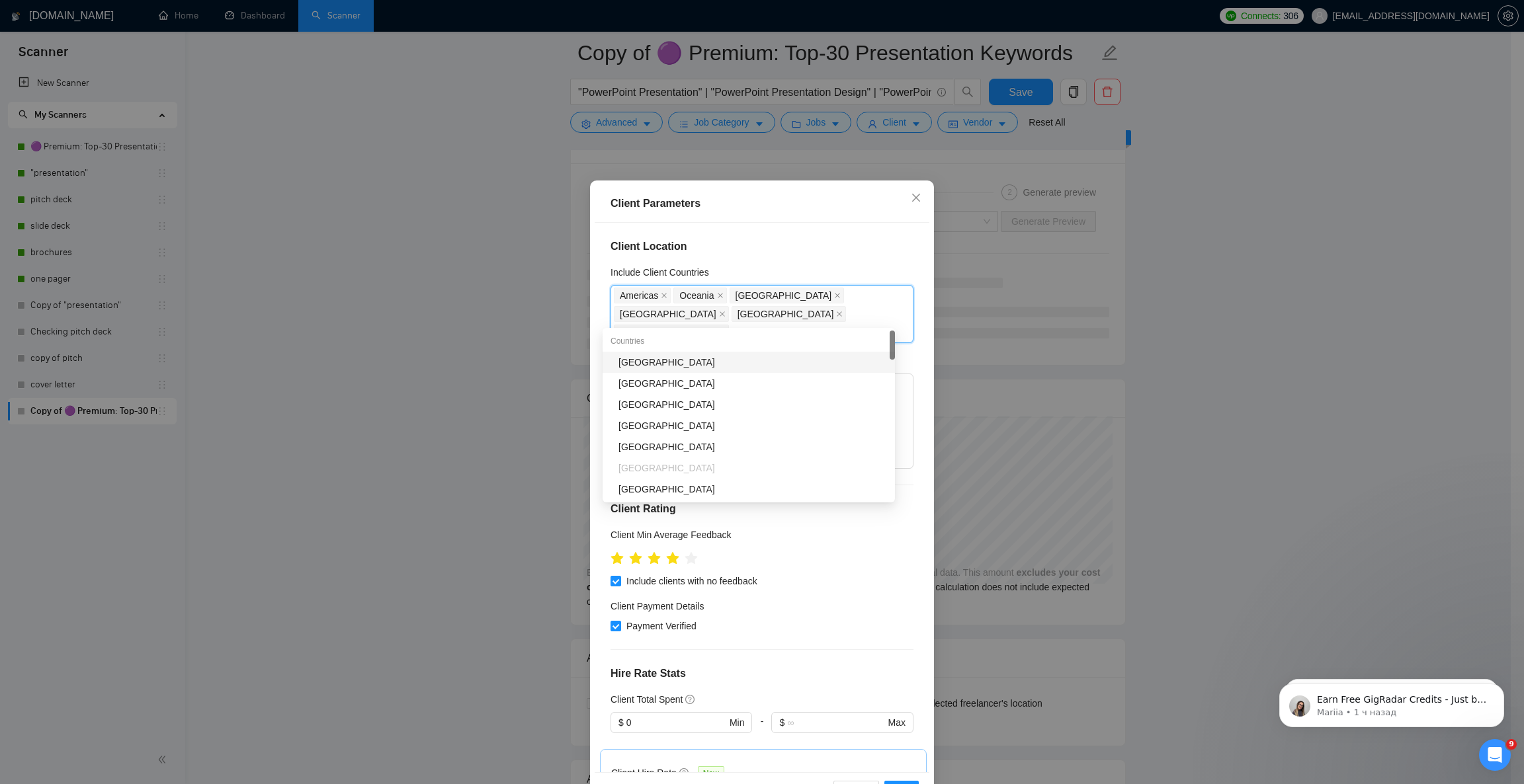
type input "e"
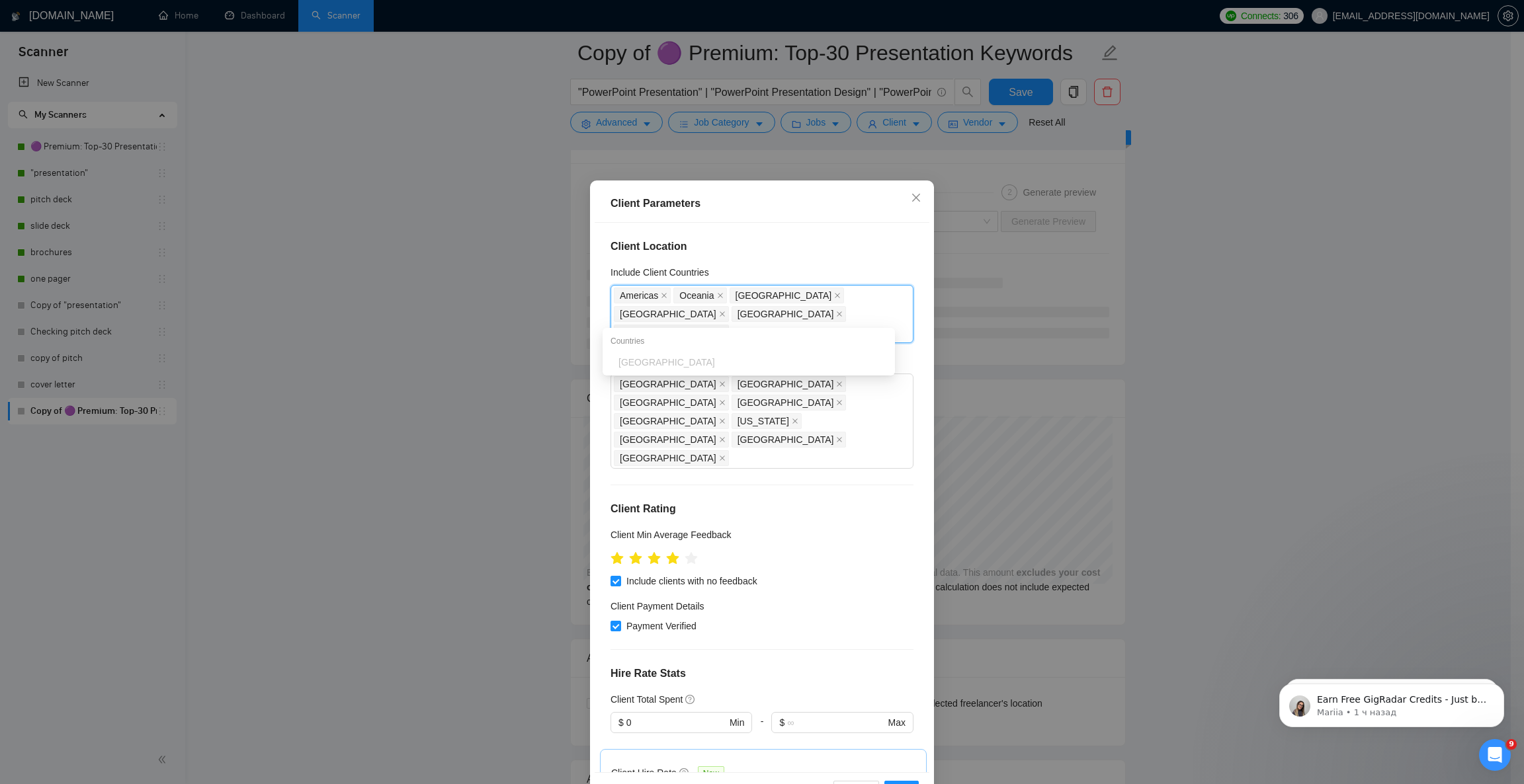
type input "u"
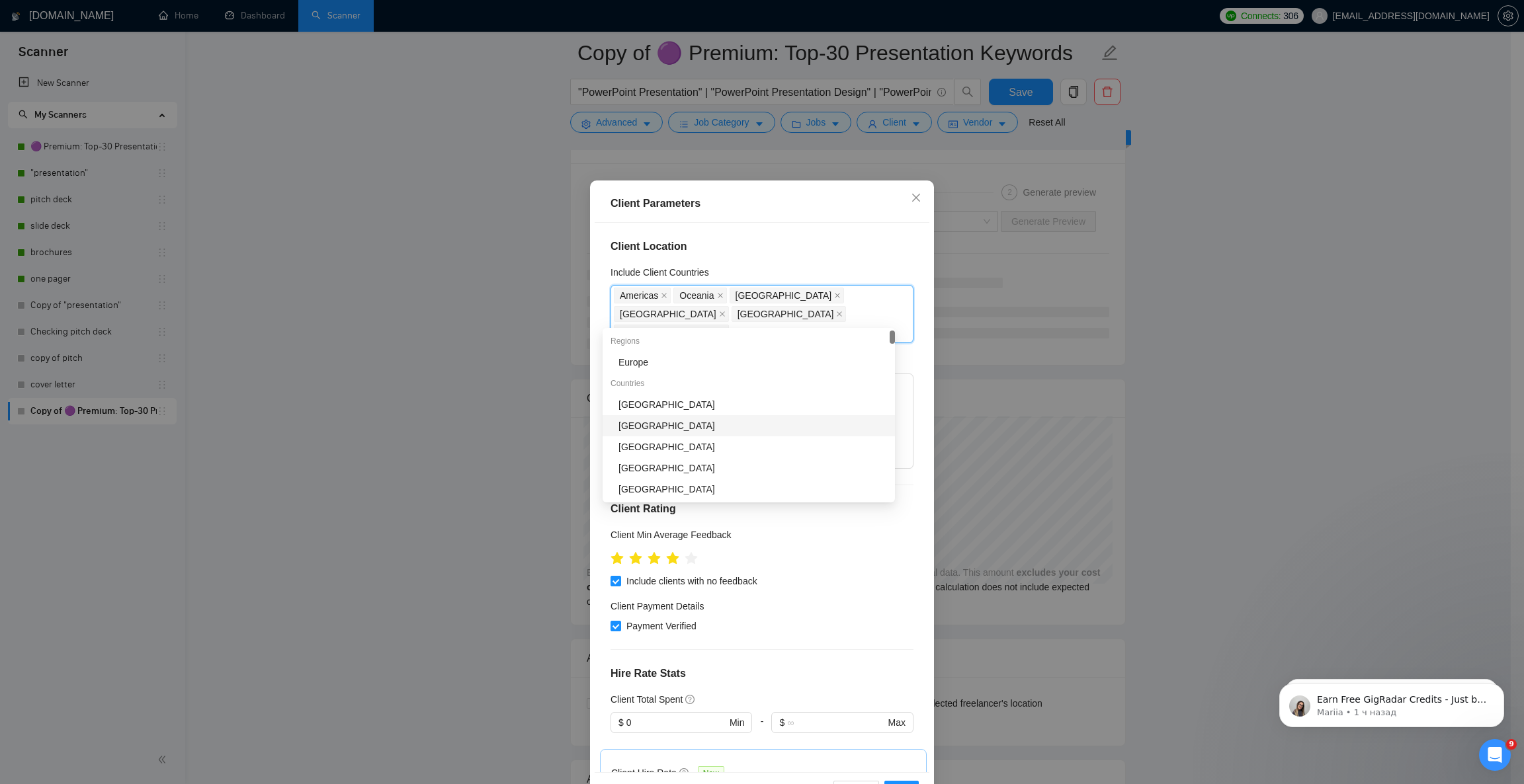
click at [676, 430] on div "[GEOGRAPHIC_DATA]" at bounding box center [753, 426] width 269 height 15
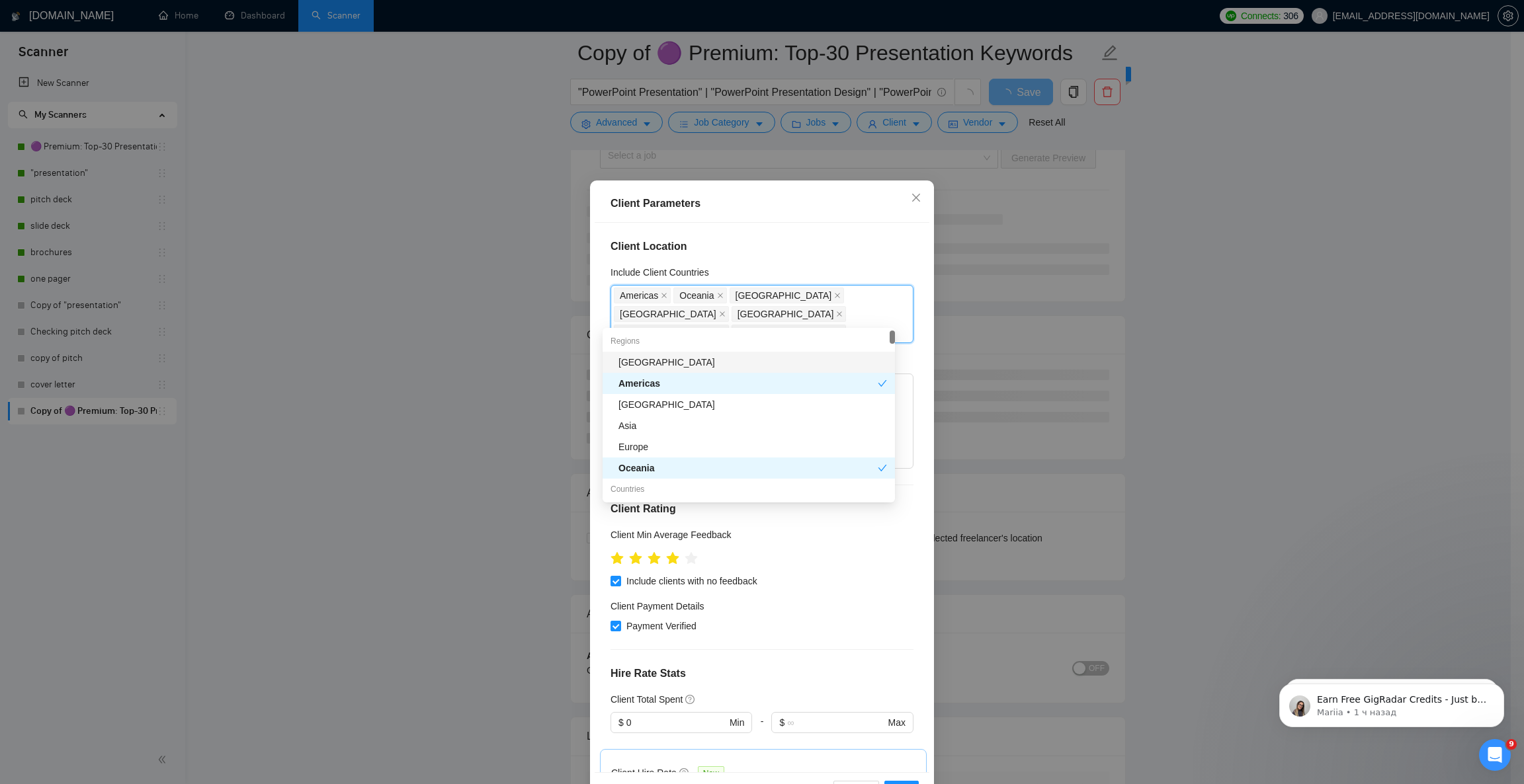
type input "no"
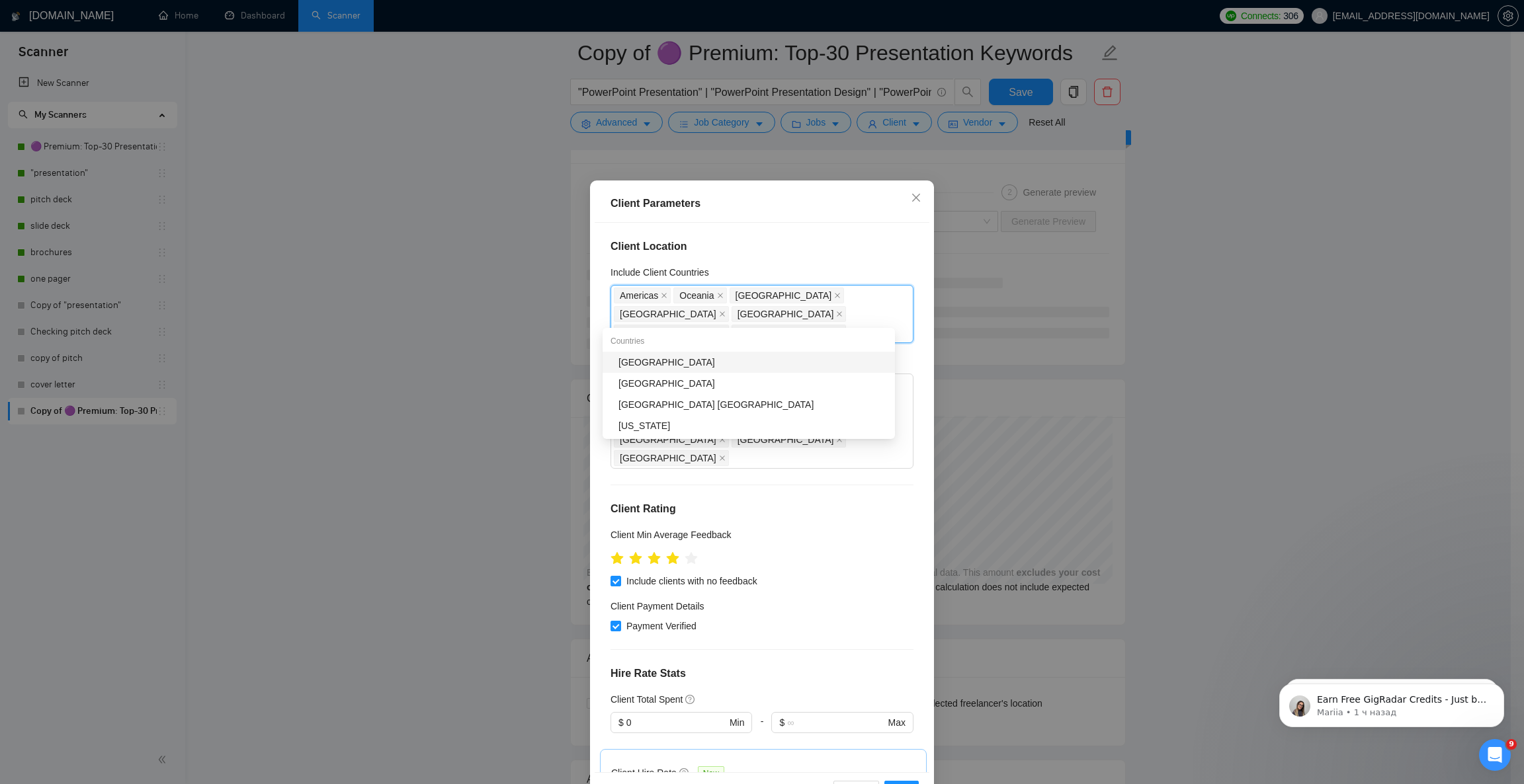
click at [715, 361] on div "[GEOGRAPHIC_DATA]" at bounding box center [753, 362] width 269 height 15
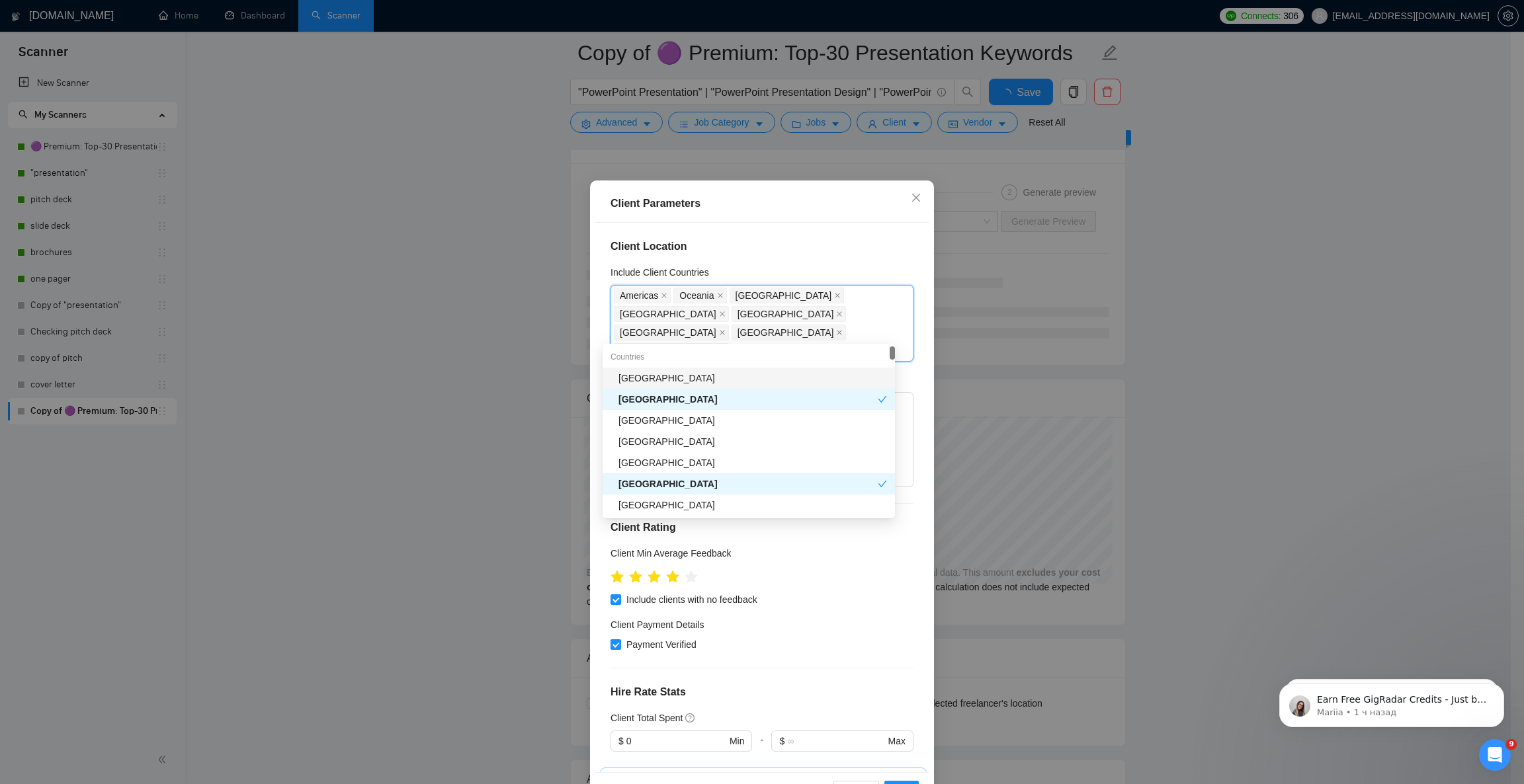
type input "de"
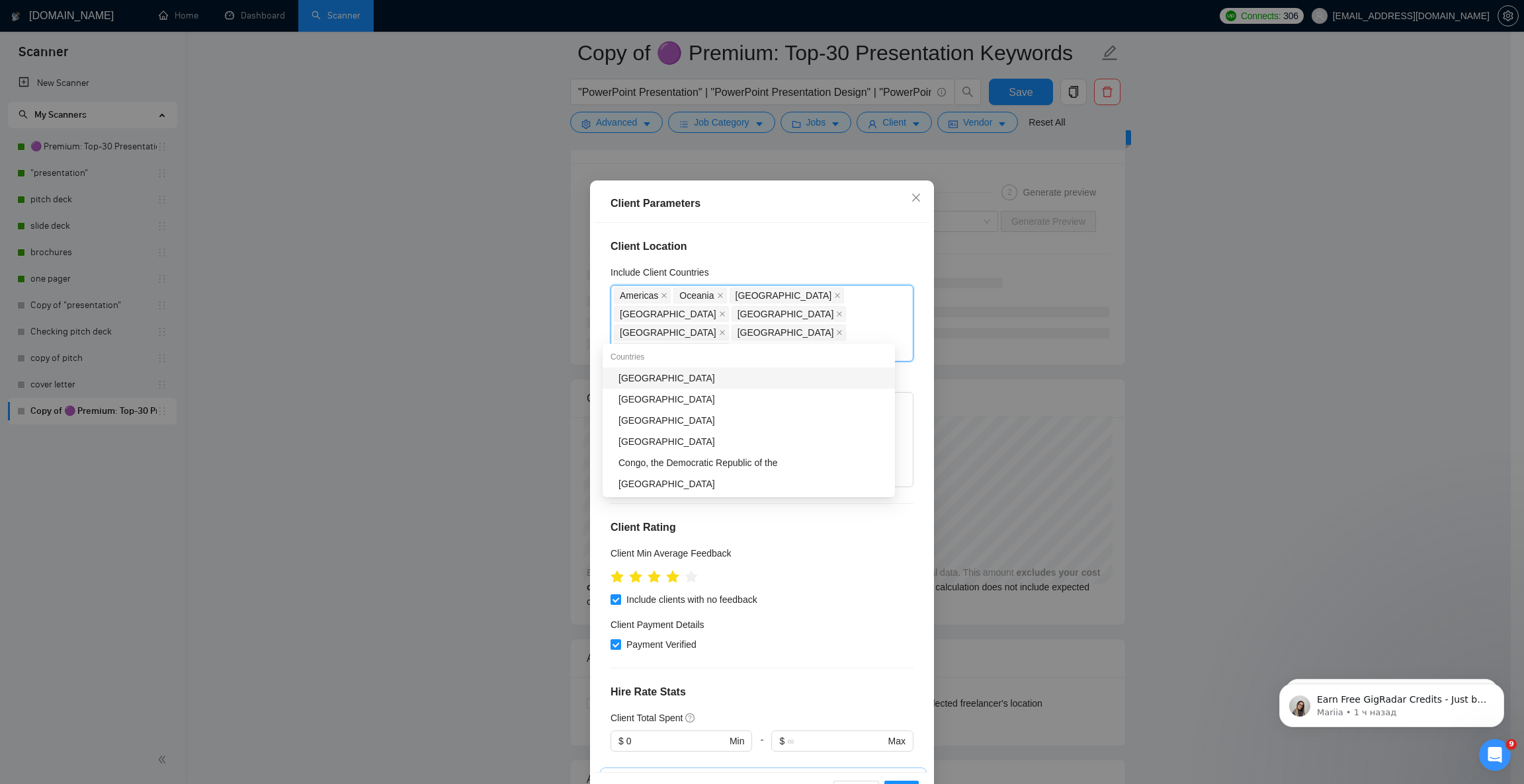
click at [699, 379] on div "[GEOGRAPHIC_DATA]" at bounding box center [753, 378] width 269 height 15
type input "de"
click at [649, 404] on div "[GEOGRAPHIC_DATA]" at bounding box center [753, 402] width 269 height 15
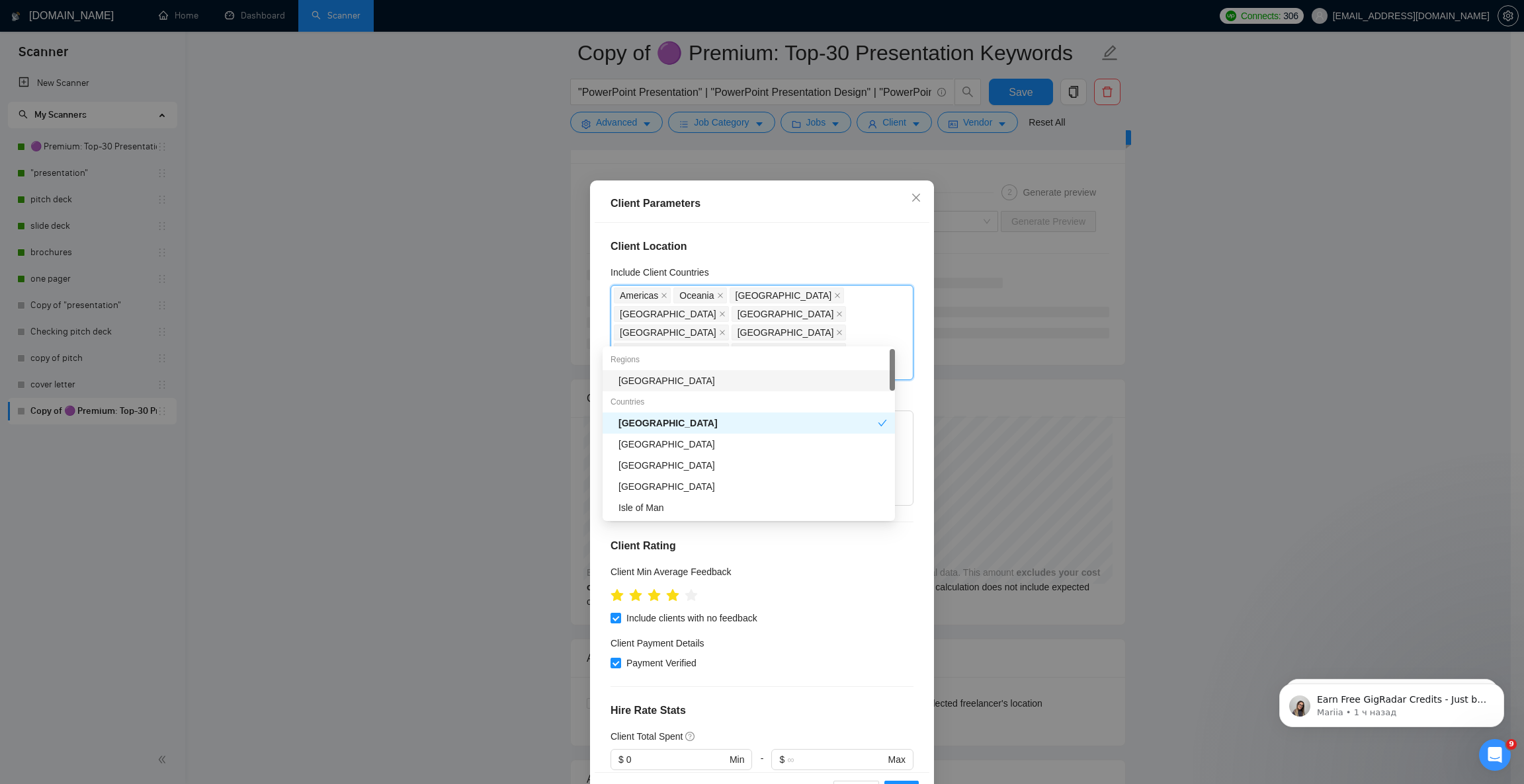
type input "fi"
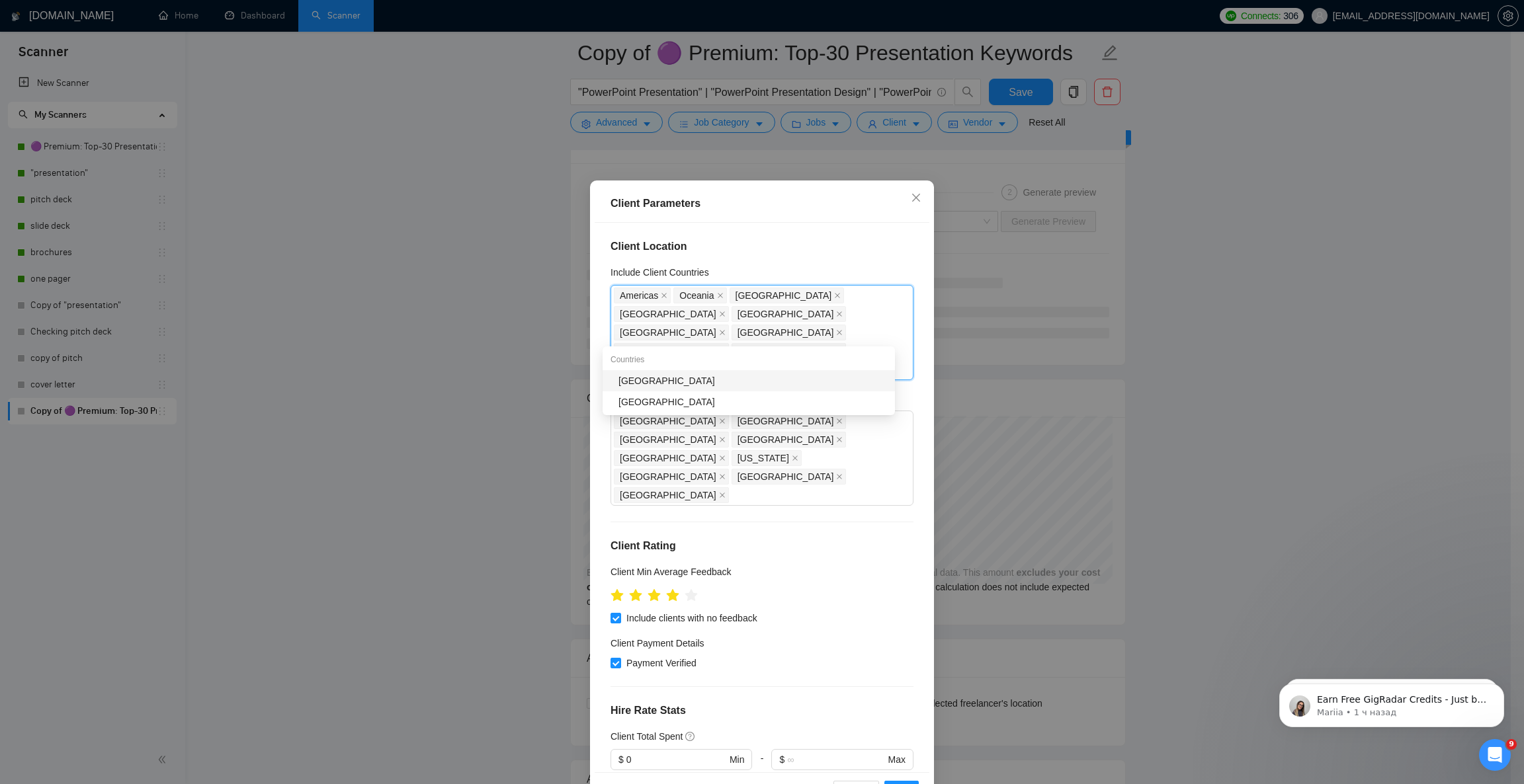
click at [654, 383] on div "[GEOGRAPHIC_DATA]" at bounding box center [753, 380] width 269 height 15
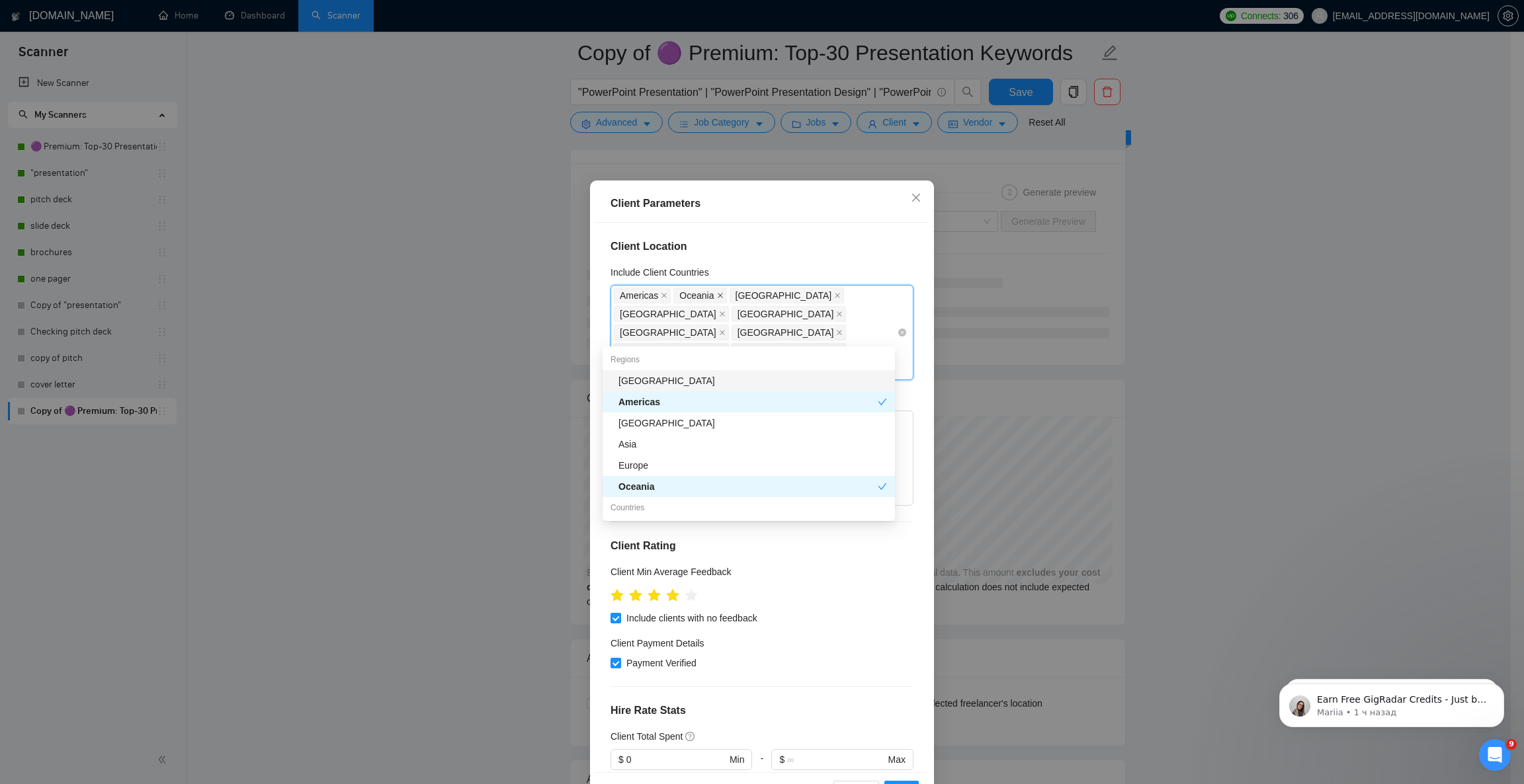
click at [717, 296] on icon "close" at bounding box center [720, 295] width 7 height 7
type input "lu"
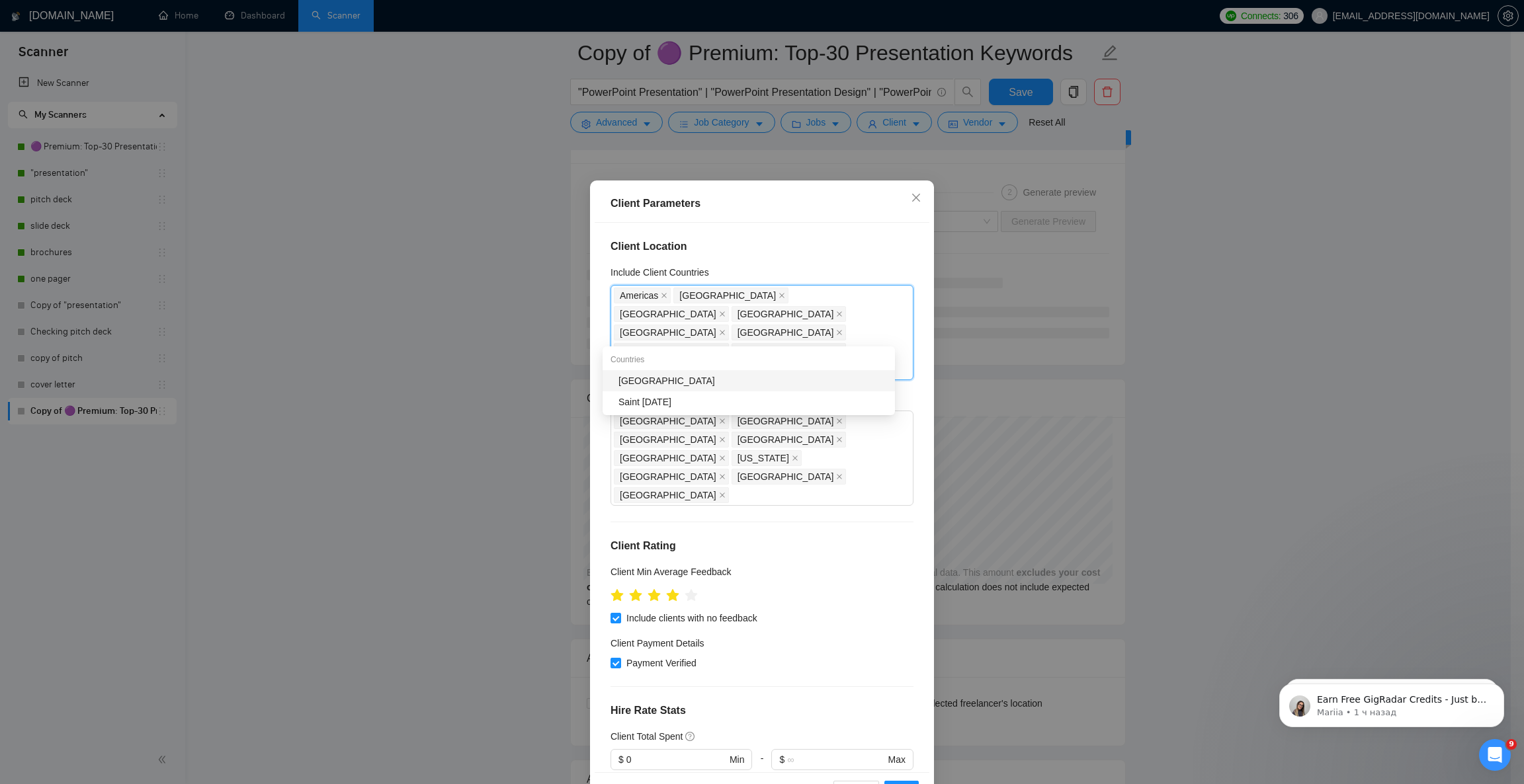
click at [712, 376] on div "[GEOGRAPHIC_DATA]" at bounding box center [753, 380] width 269 height 15
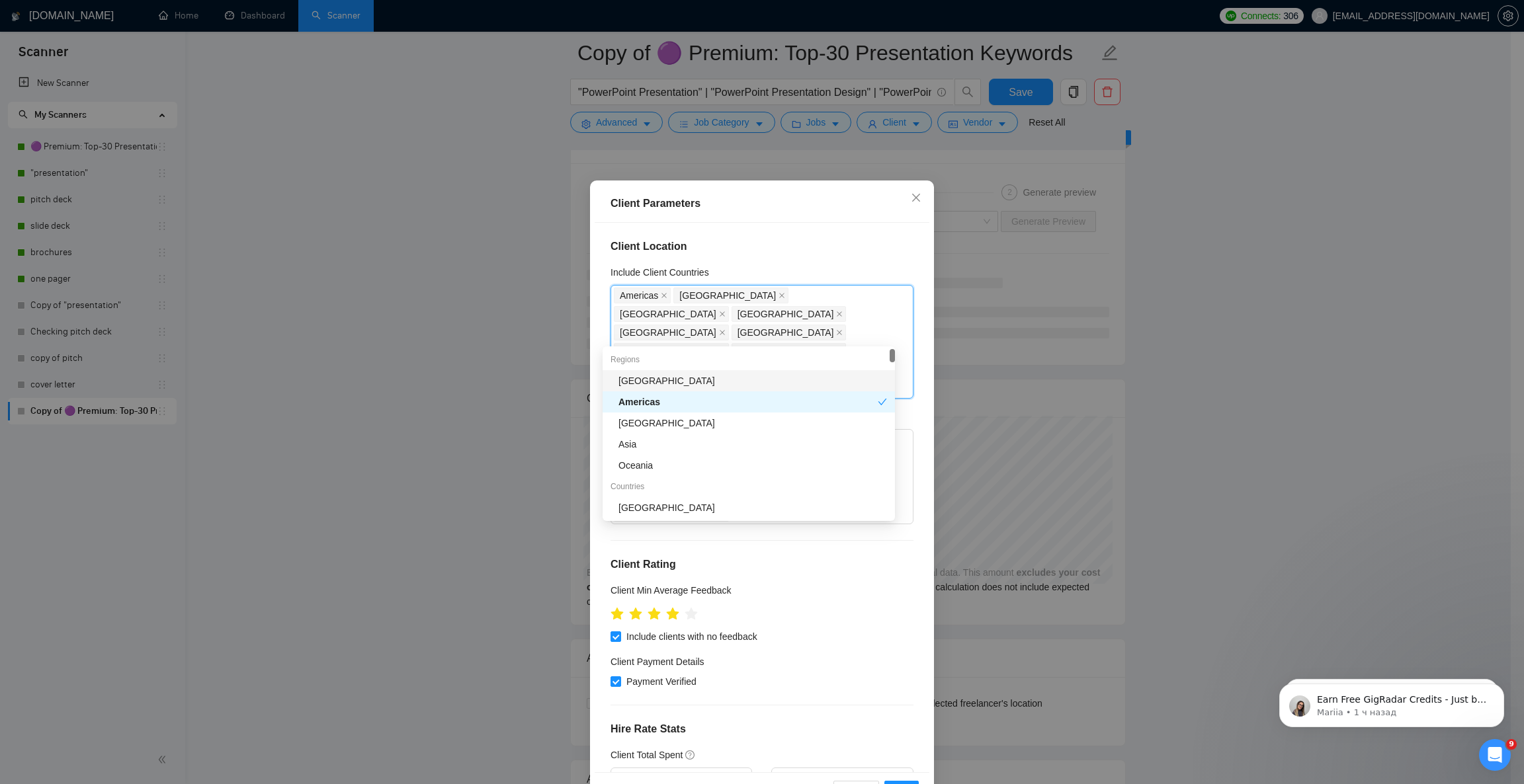
type input "au"
click at [644, 379] on div "[GEOGRAPHIC_DATA]" at bounding box center [753, 380] width 269 height 15
type input "new"
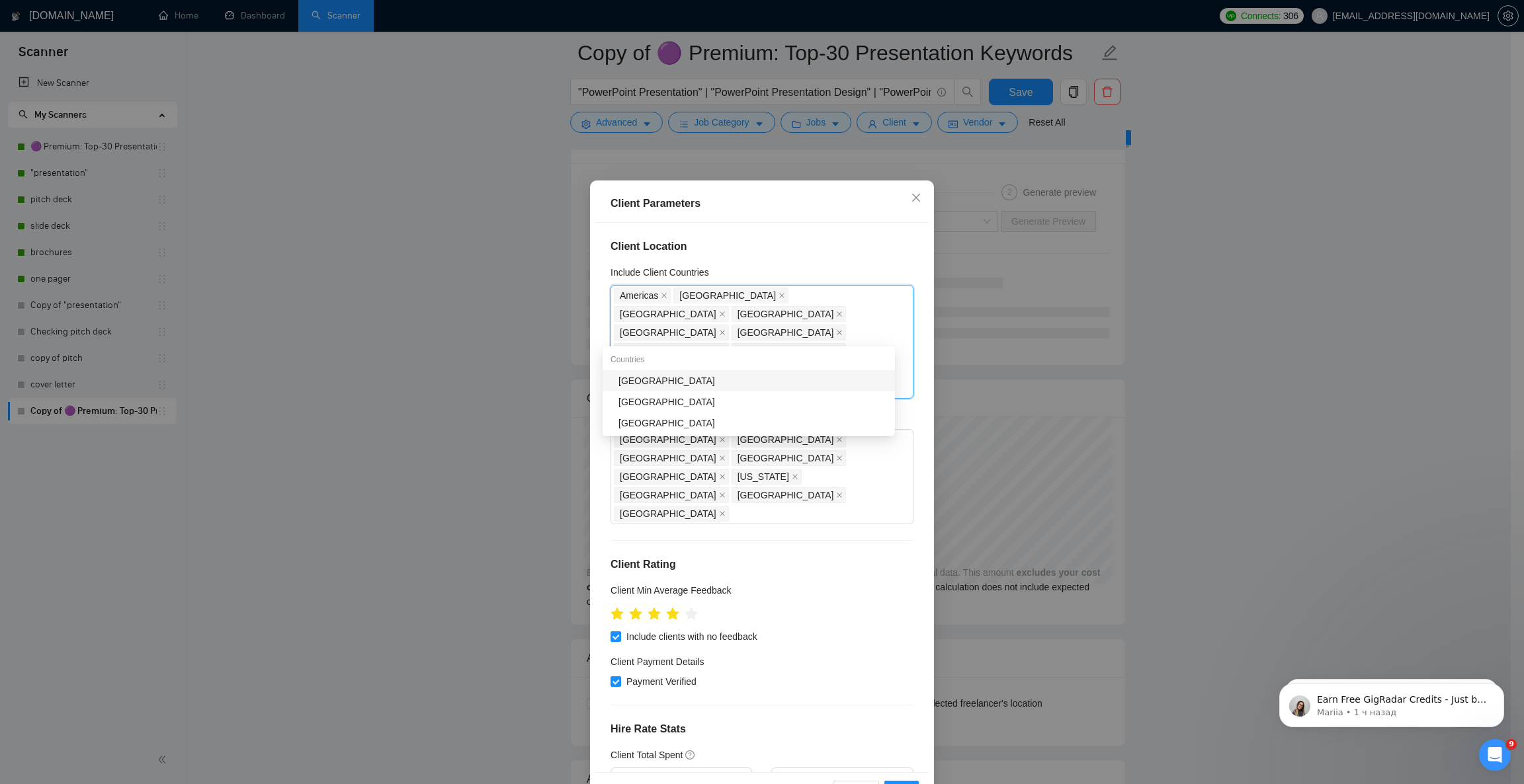
click at [662, 375] on div "[GEOGRAPHIC_DATA]" at bounding box center [753, 380] width 269 height 15
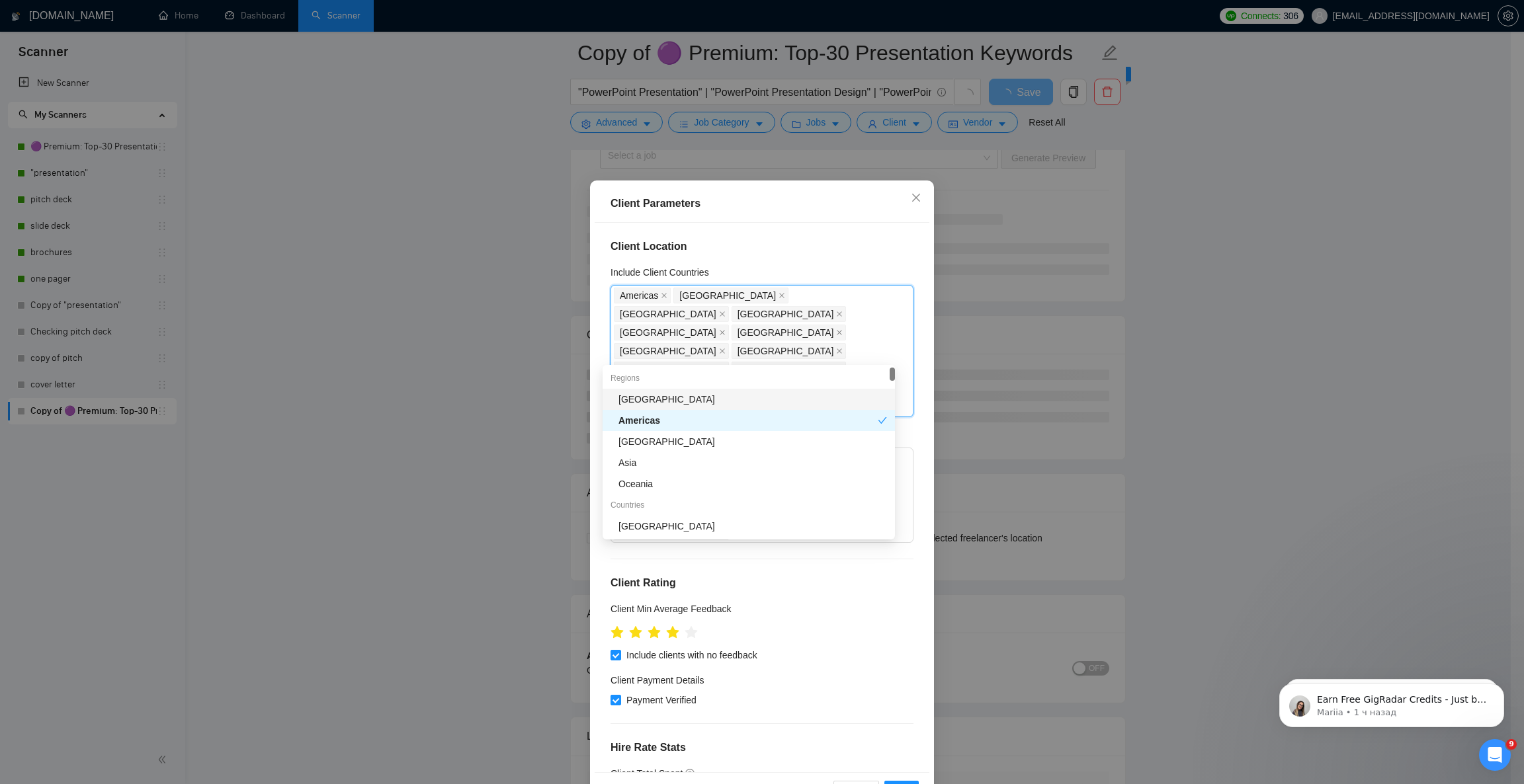
type input "au"
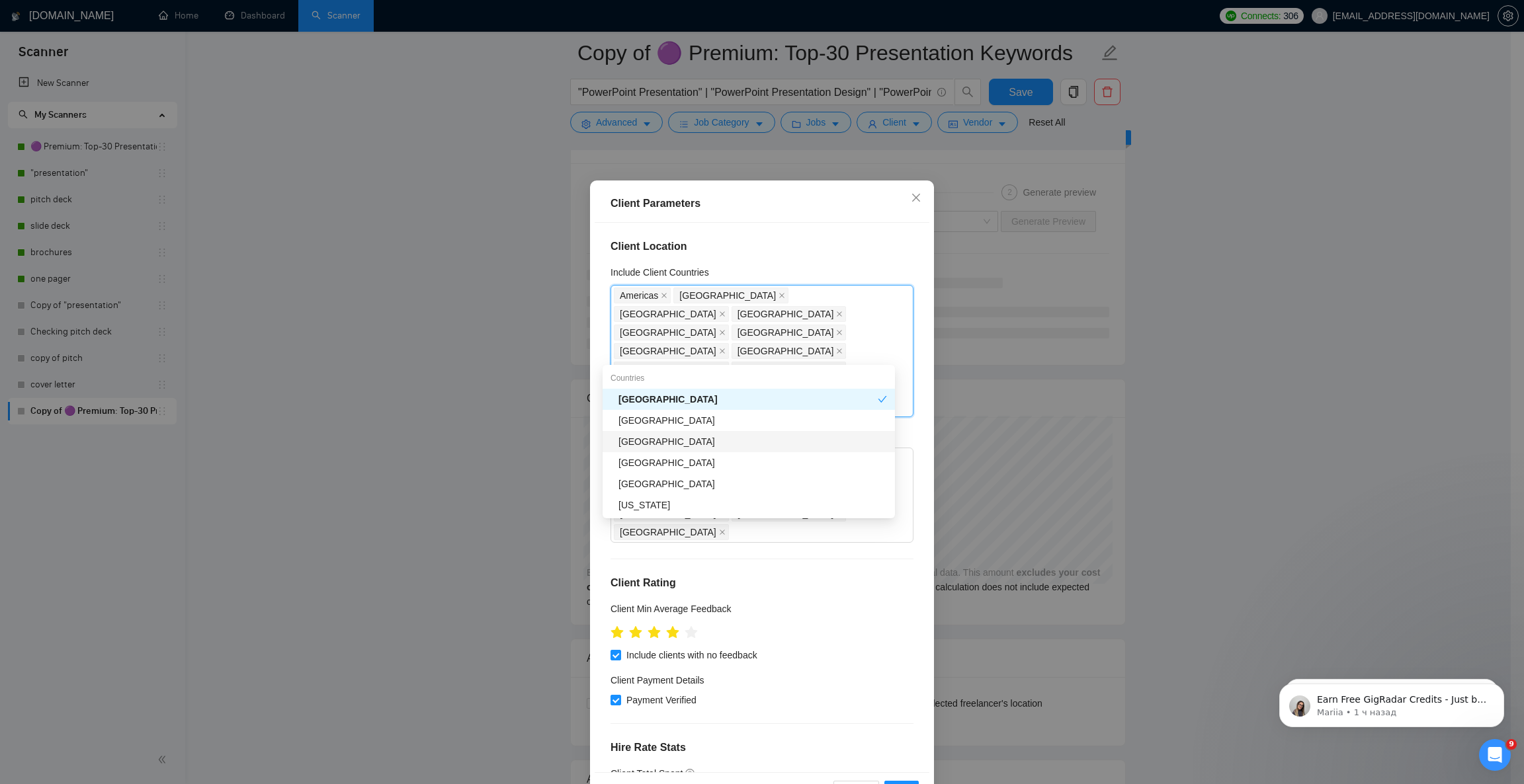
click at [633, 435] on div "[GEOGRAPHIC_DATA]" at bounding box center [753, 441] width 269 height 15
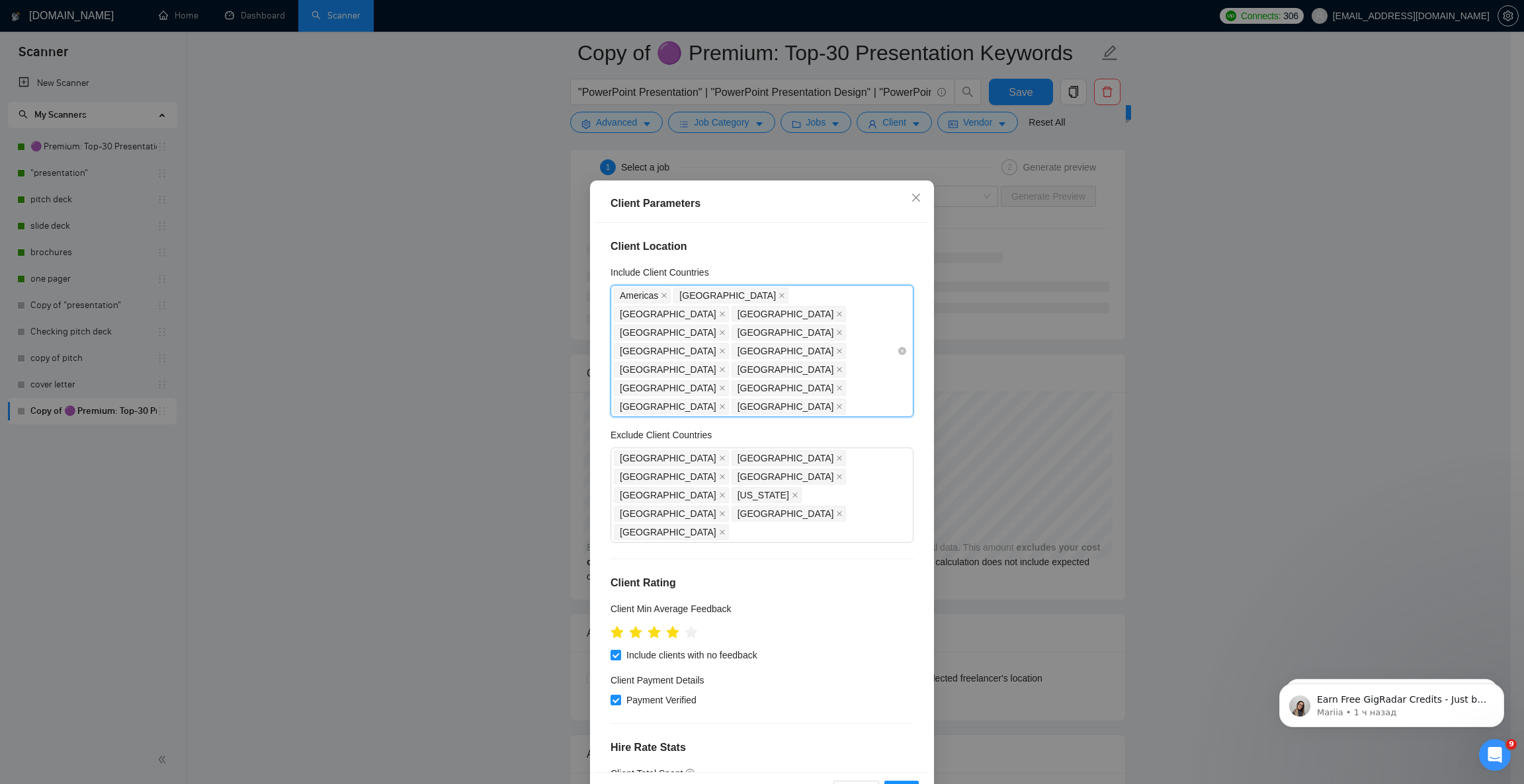
click at [737, 348] on div "[GEOGRAPHIC_DATA] [GEOGRAPHIC_DATA] [GEOGRAPHIC_DATA] [GEOGRAPHIC_DATA] [GEOGRA…" at bounding box center [756, 351] width 283 height 129
type input "w"
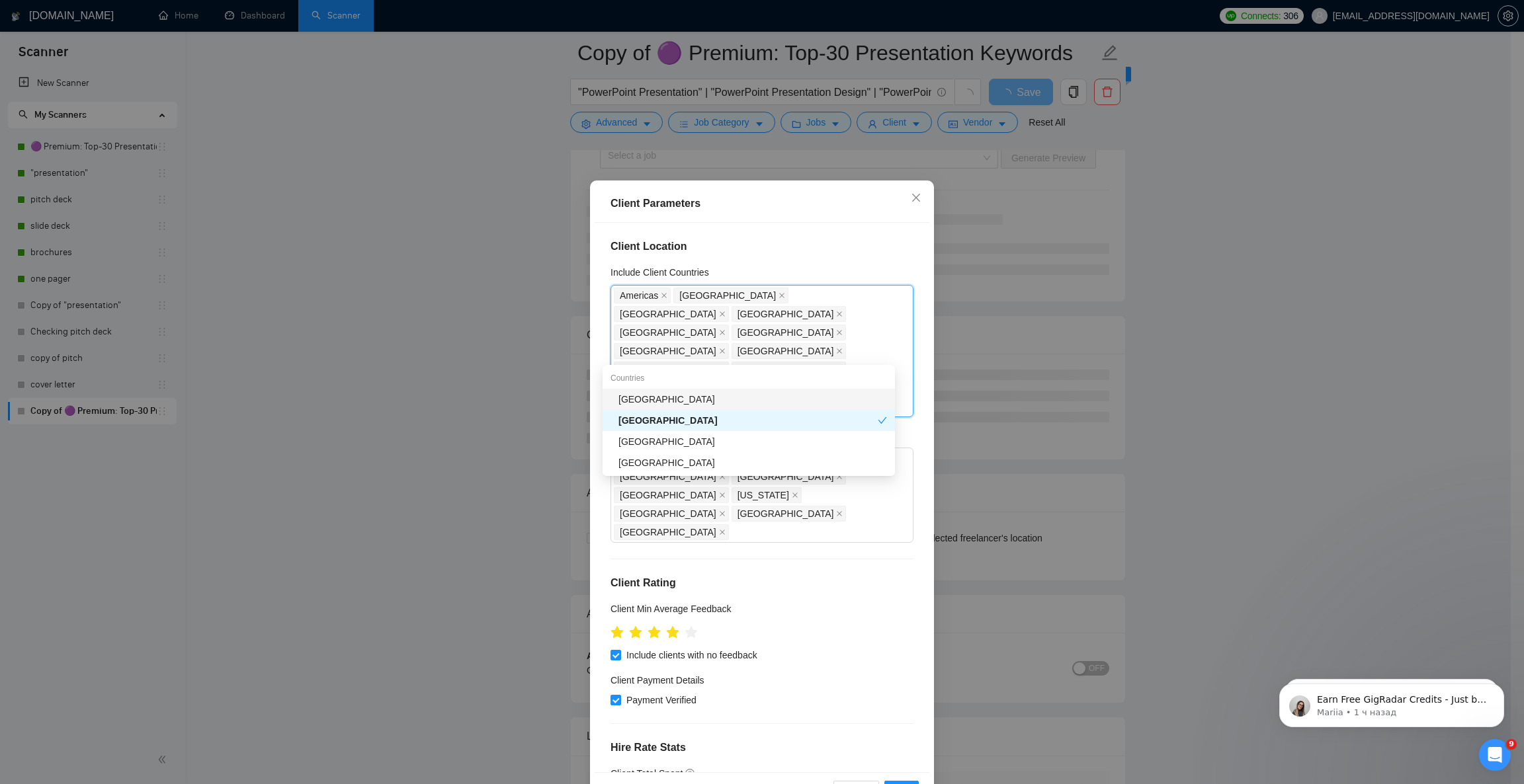
type input "sw"
click at [724, 395] on div "[GEOGRAPHIC_DATA]" at bounding box center [753, 399] width 269 height 15
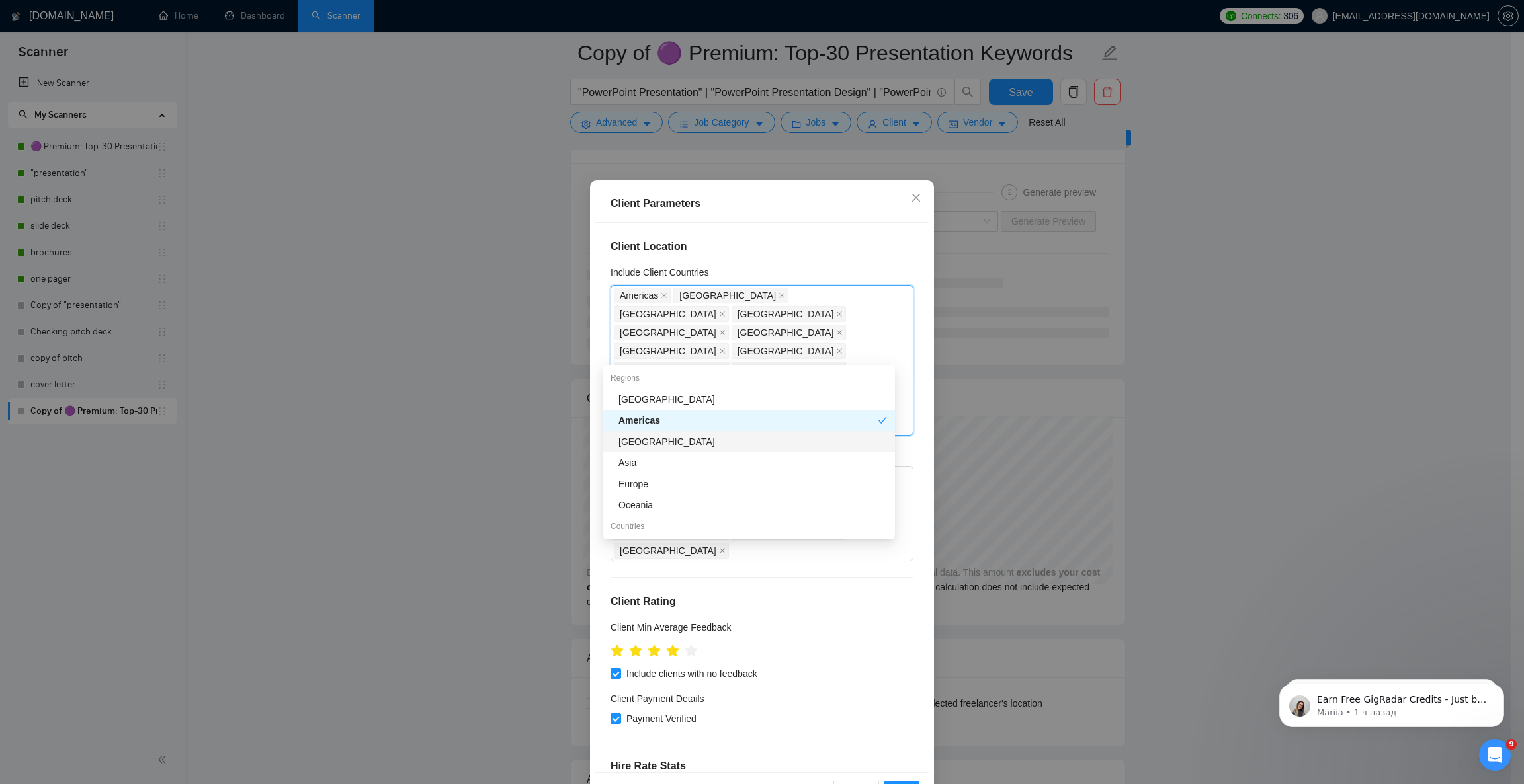
click at [804, 210] on div "Client Parameters" at bounding box center [762, 203] width 303 height 16
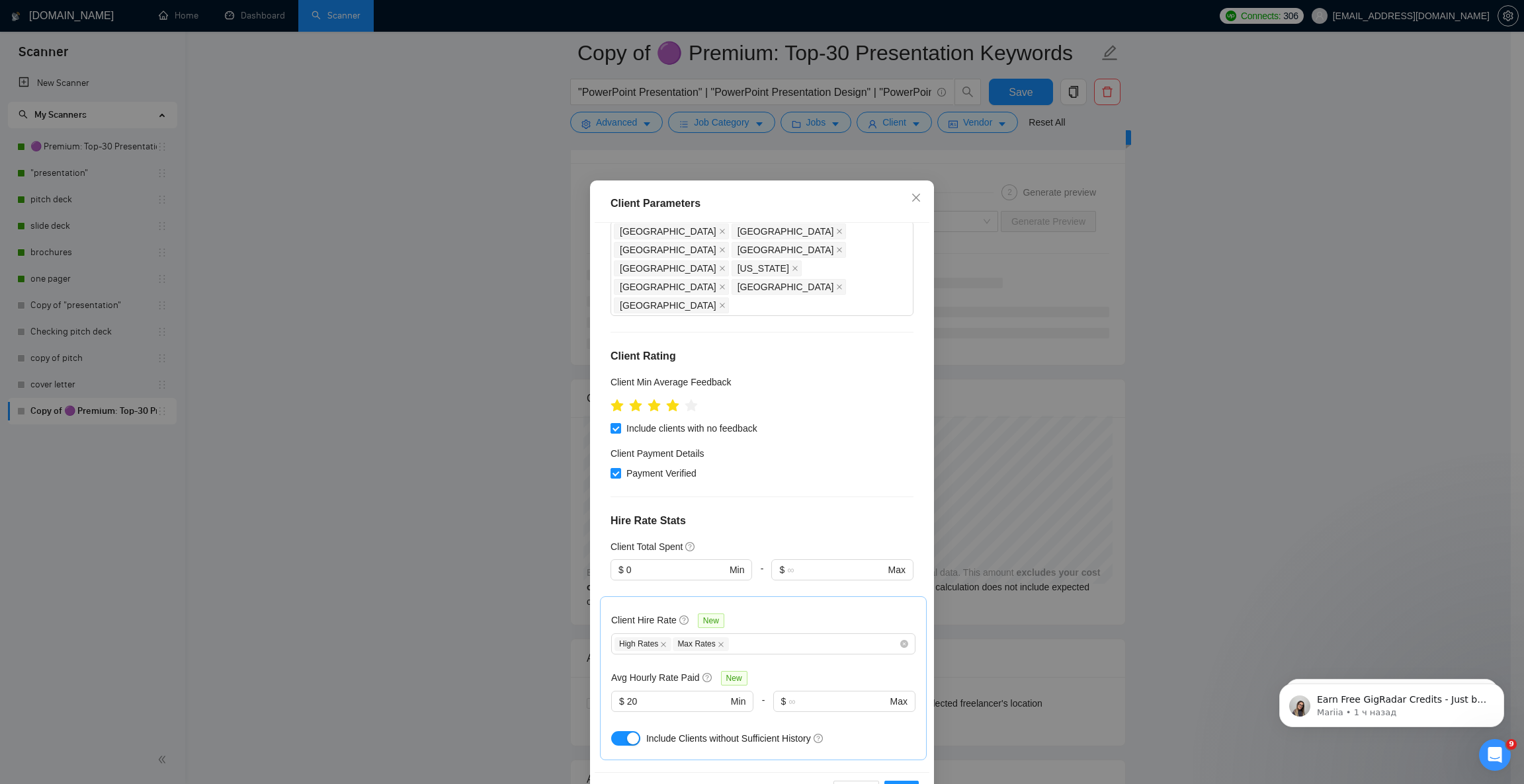
scroll to position [297, 0]
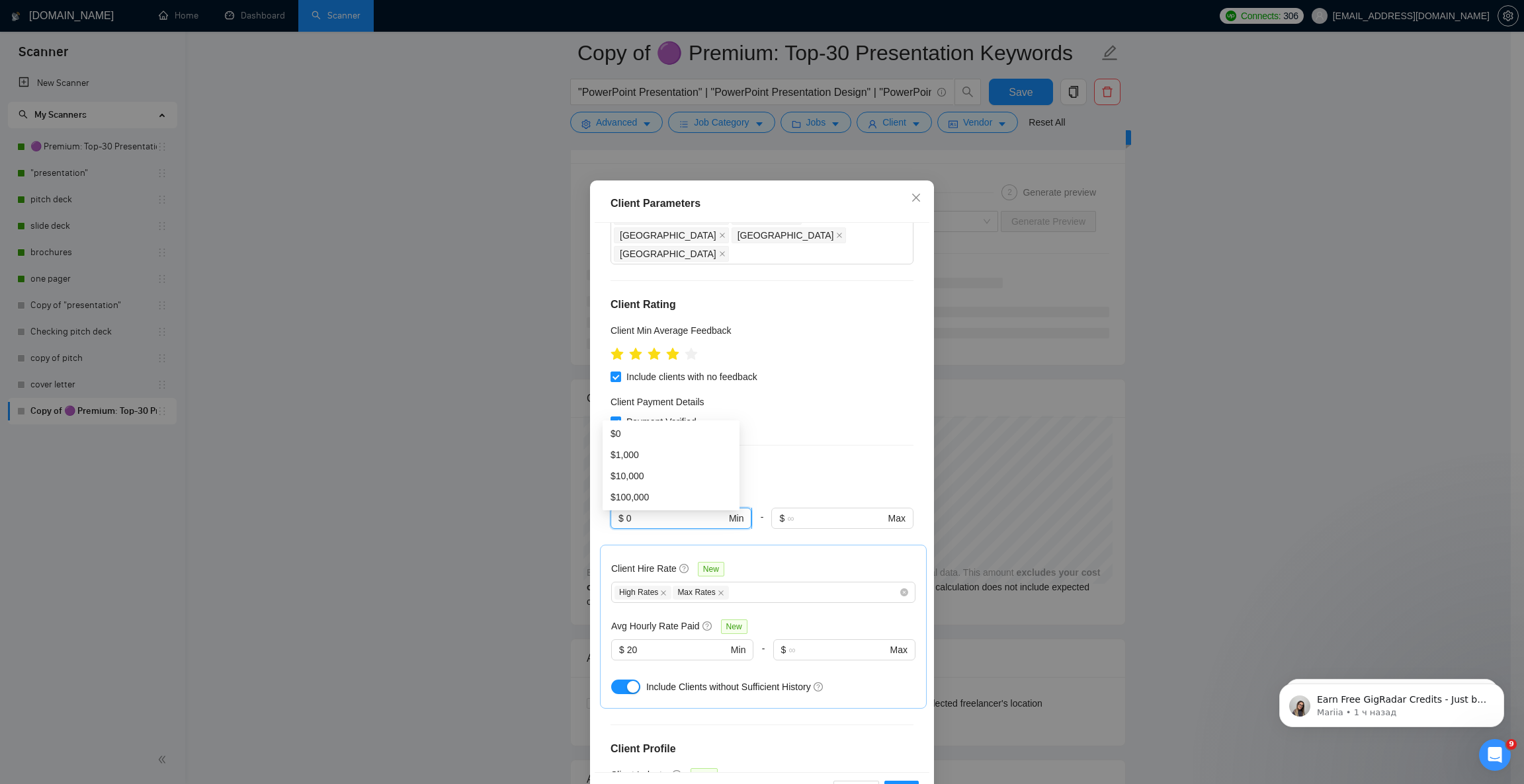
drag, startPoint x: 626, startPoint y: 406, endPoint x: 618, endPoint y: 407, distance: 8.1
click at [626, 511] on input "0" at bounding box center [676, 518] width 100 height 15
type input "1000"
click at [754, 461] on h4 "Hire Rate Stats" at bounding box center [762, 469] width 303 height 16
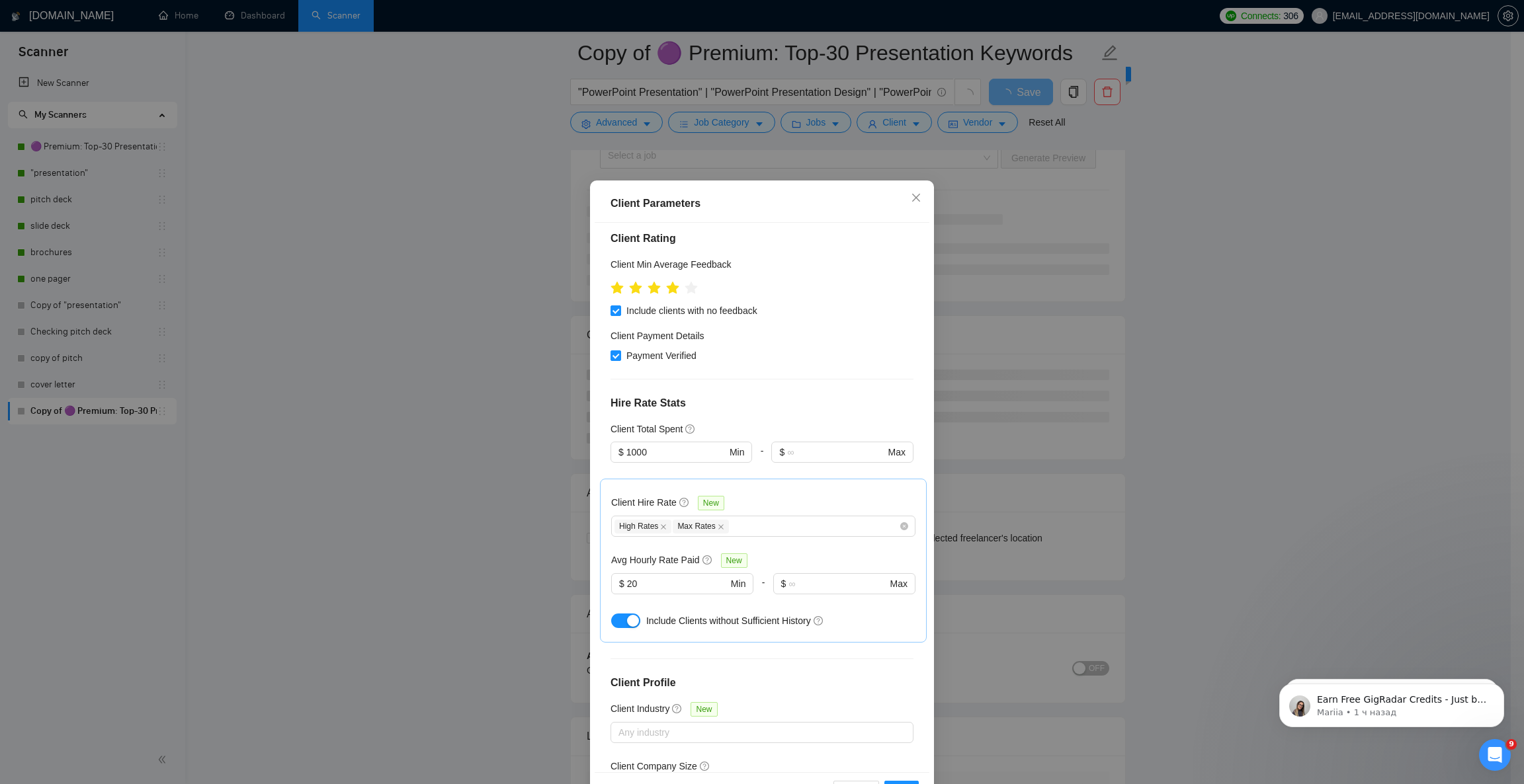
scroll to position [371, 0]
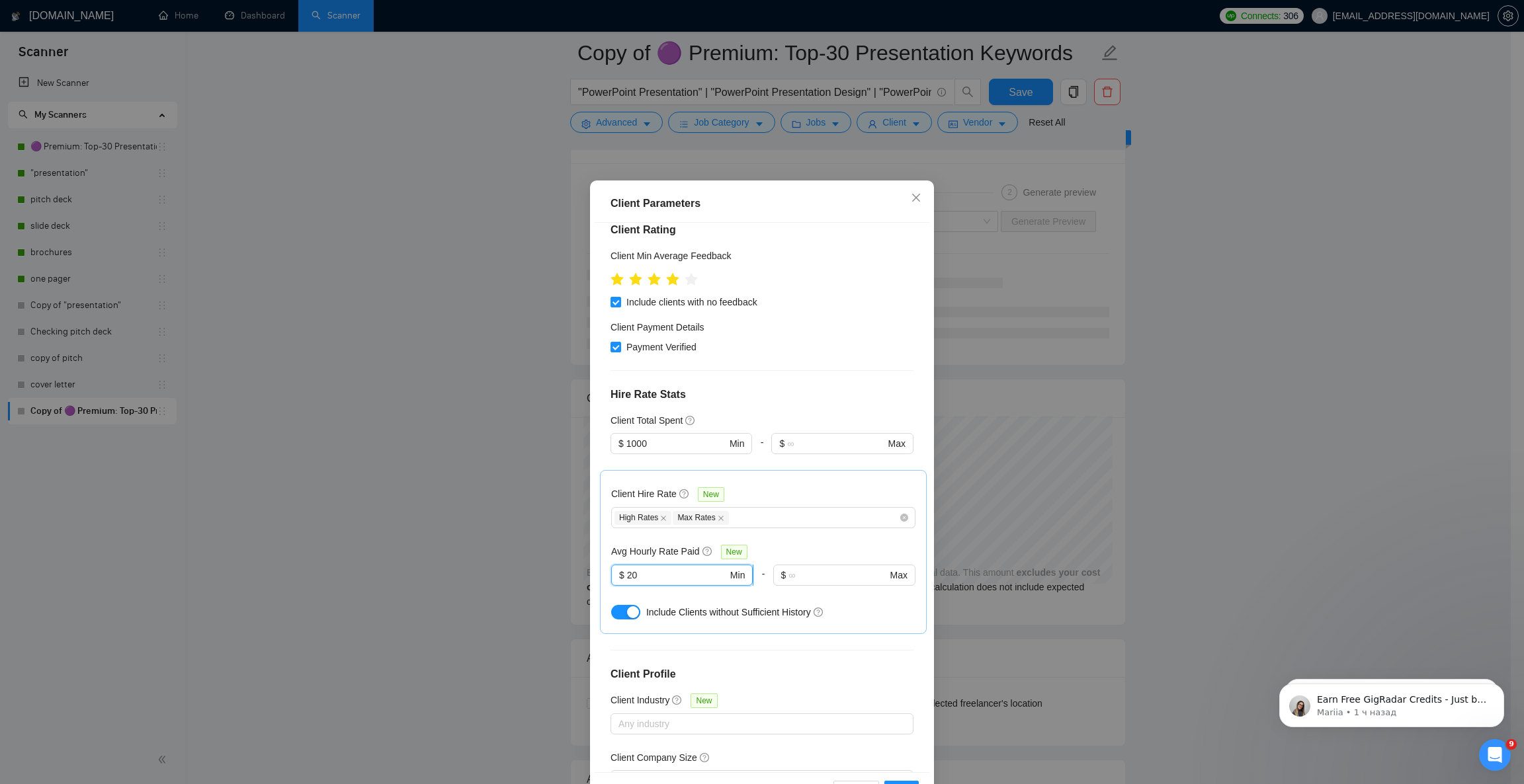
drag, startPoint x: 622, startPoint y: 468, endPoint x: 632, endPoint y: 470, distance: 10.2
click at [632, 568] on input "20" at bounding box center [678, 575] width 101 height 15
type input "25"
click at [770, 265] on div "Client Location Include Client Countries [GEOGRAPHIC_DATA] [GEOGRAPHIC_DATA] [G…" at bounding box center [762, 498] width 335 height 549
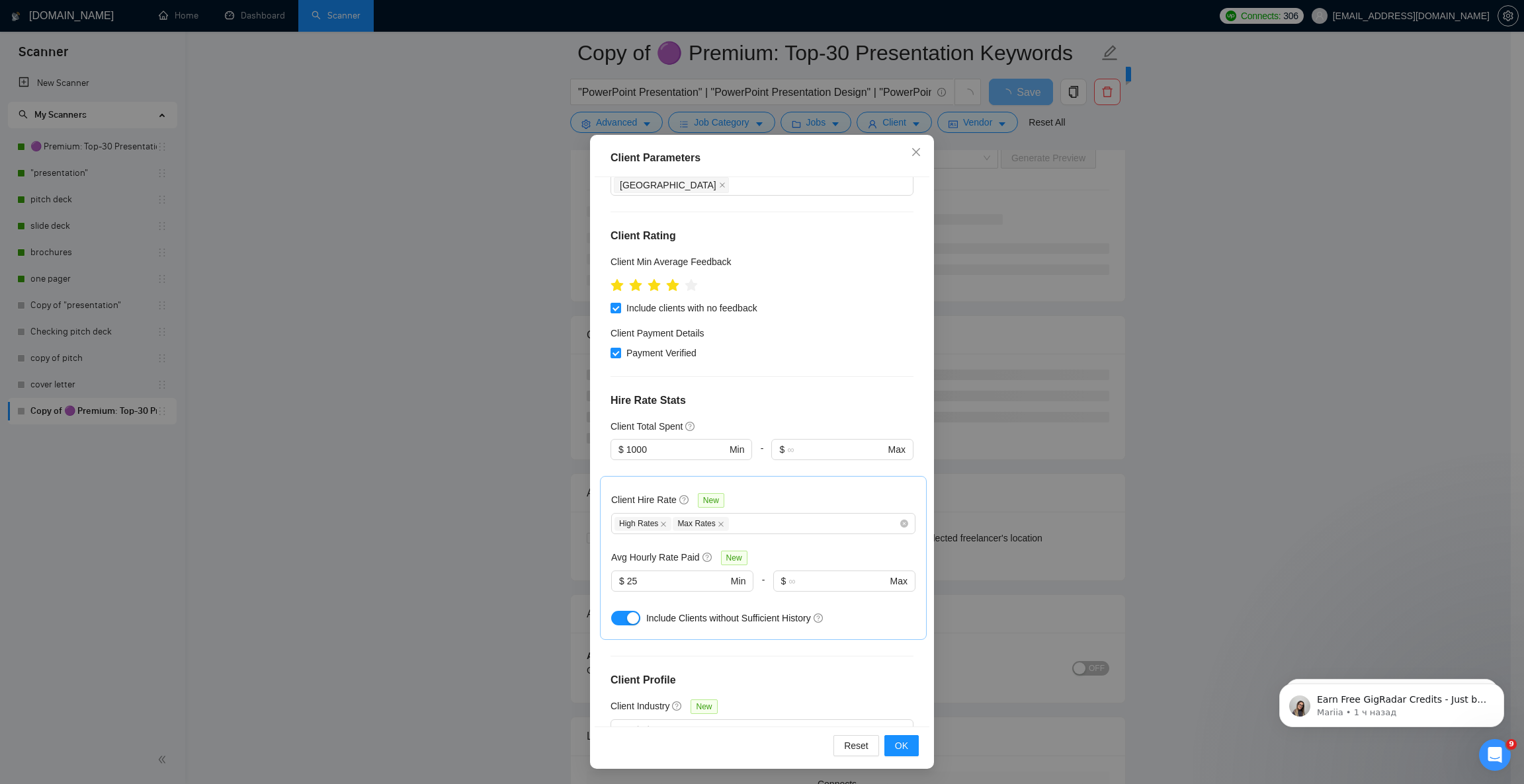
scroll to position [0, 0]
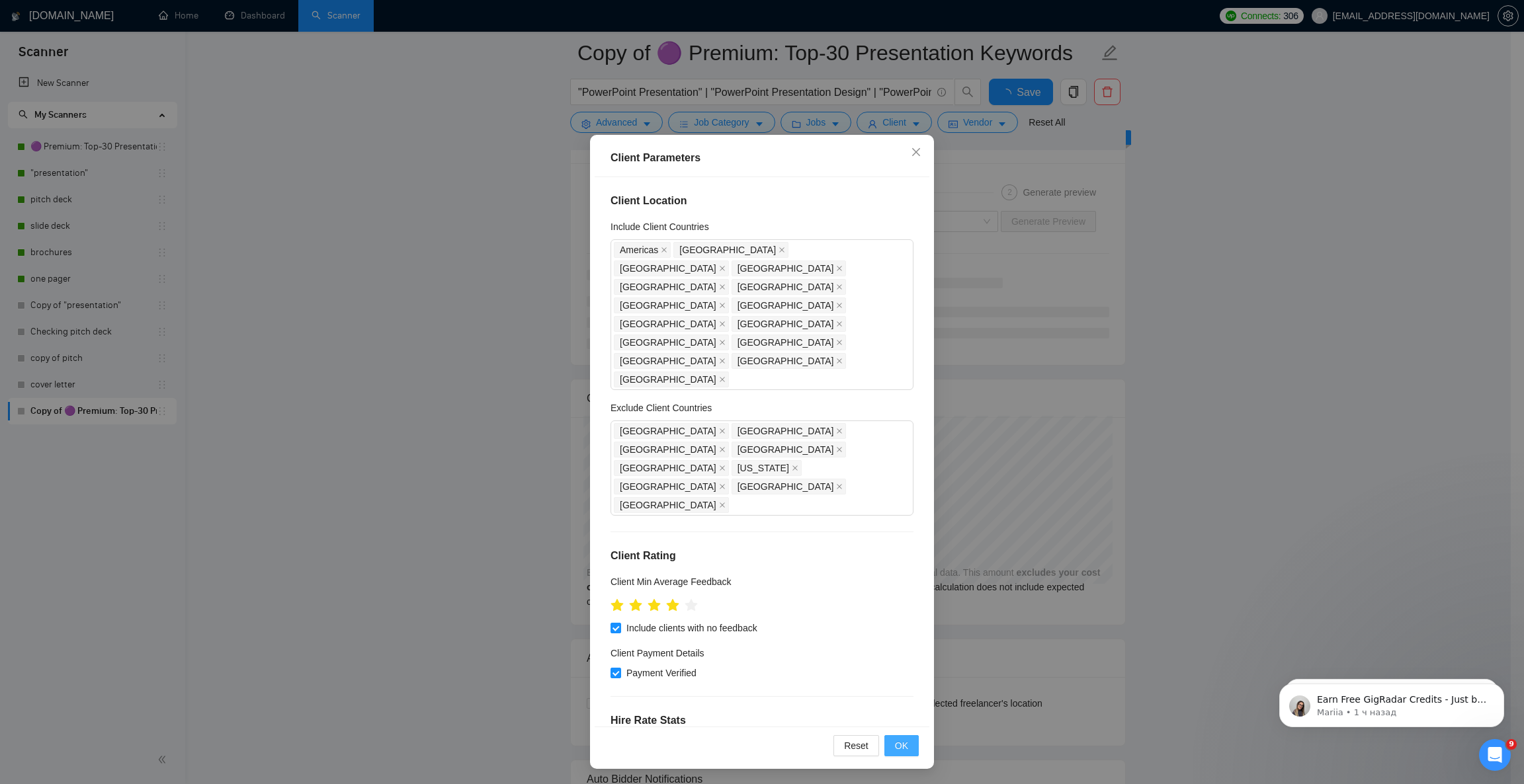
click at [895, 696] on span "OK" at bounding box center [901, 745] width 13 height 15
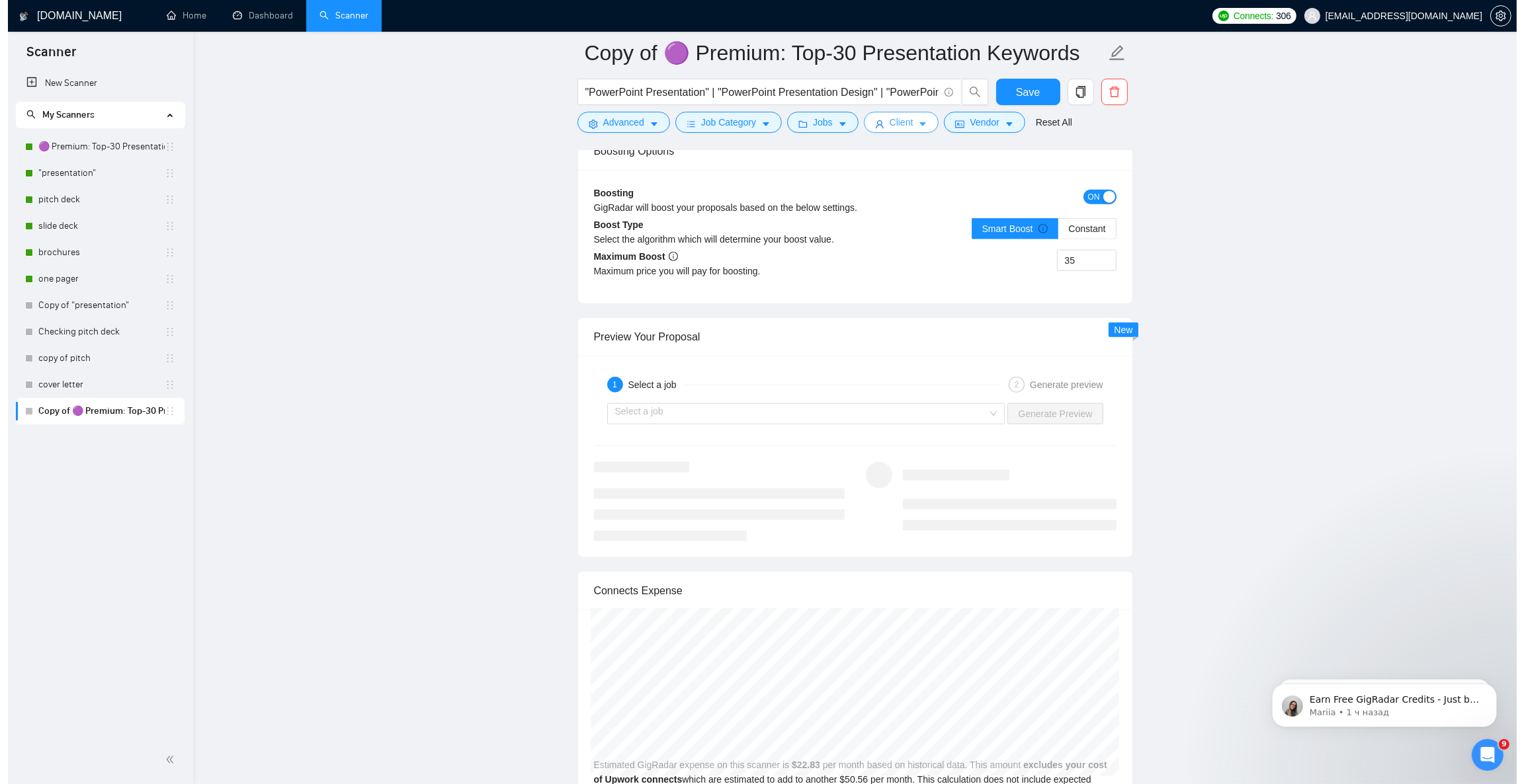
scroll to position [2380, 0]
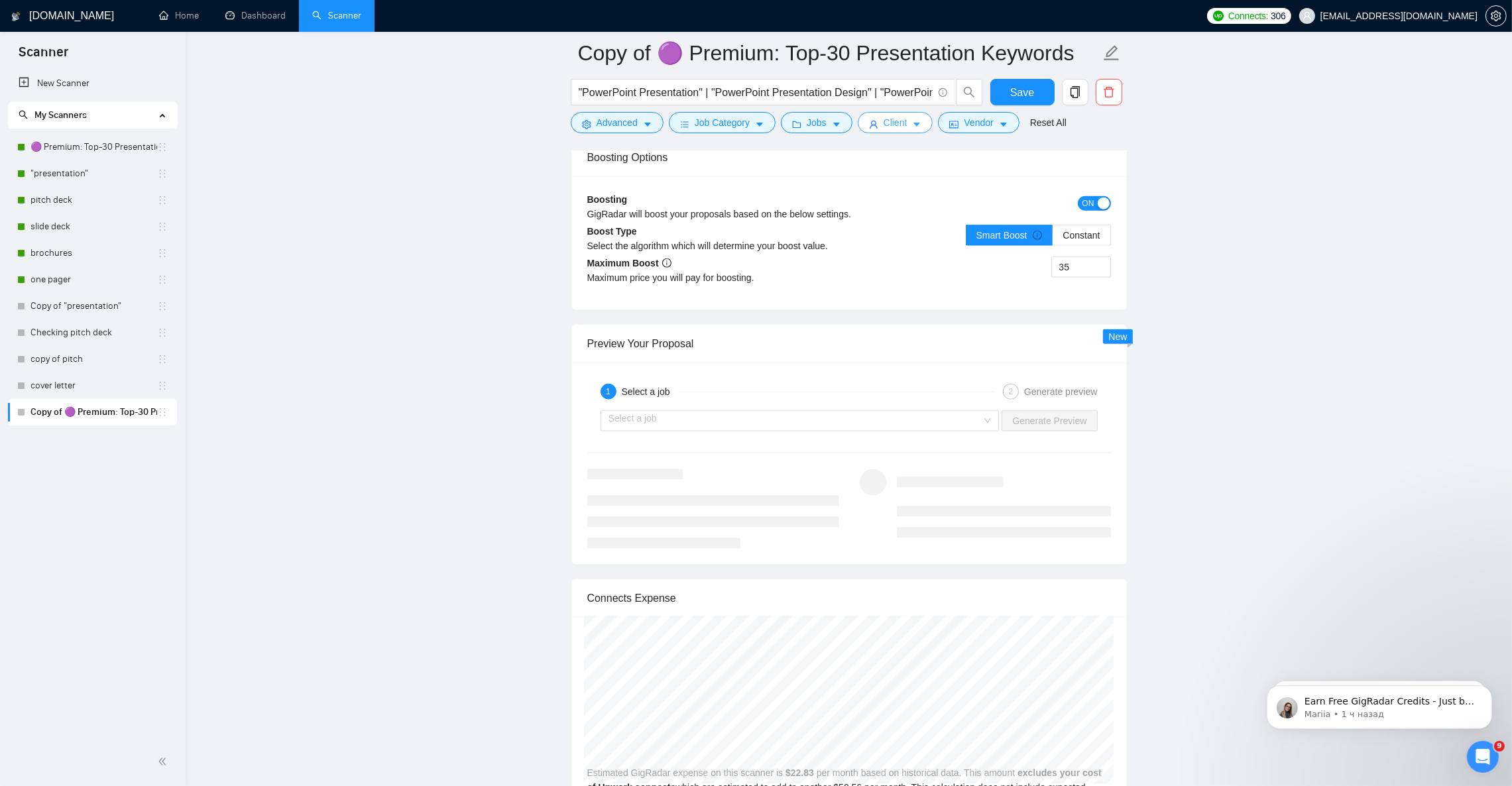
click at [916, 127] on icon "caret-down" at bounding box center [916, 124] width 9 height 9
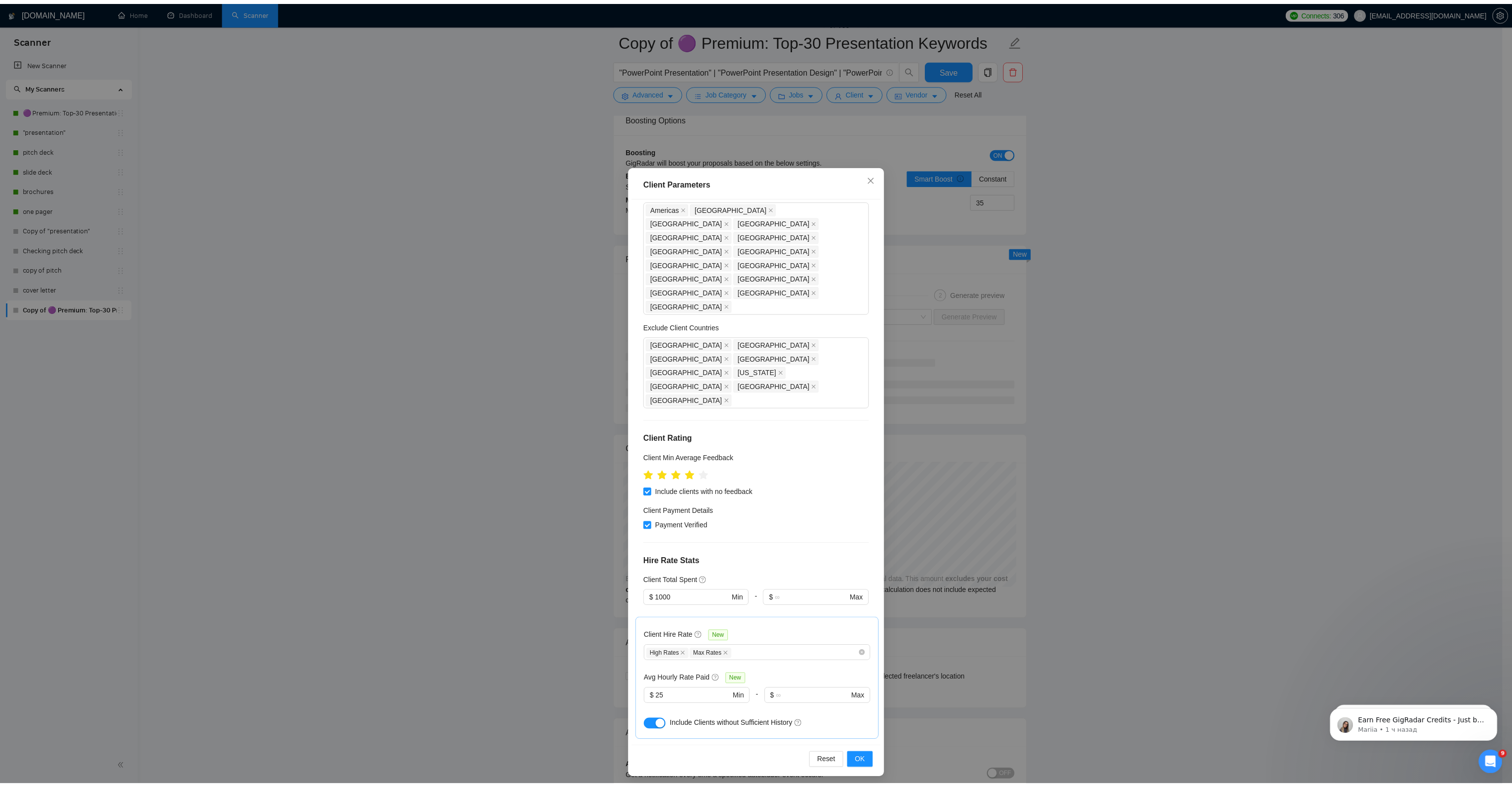
scroll to position [0, 0]
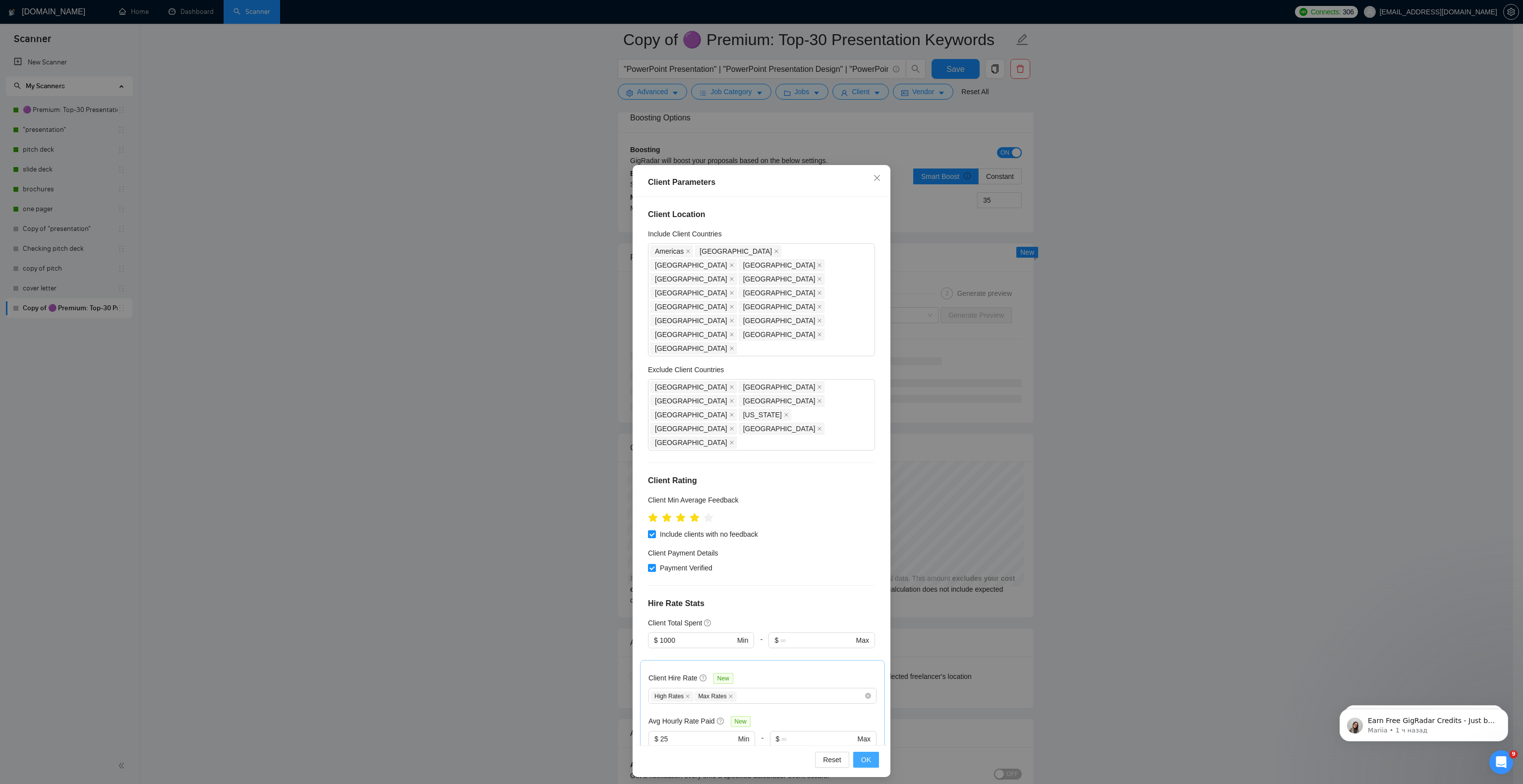
click at [861, 521] on span "OK" at bounding box center [865, 759] width 10 height 11
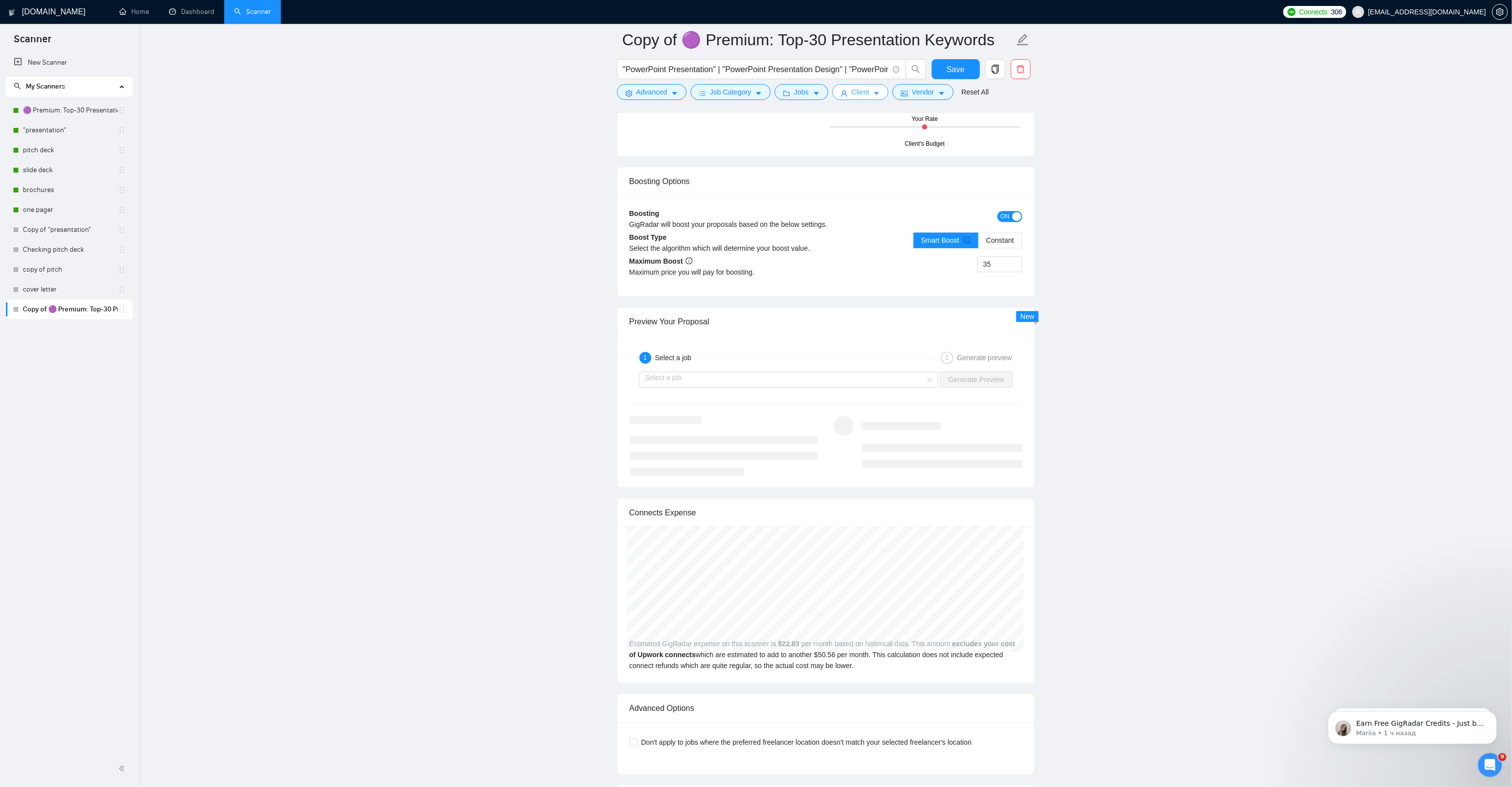
scroll to position [1681, 0]
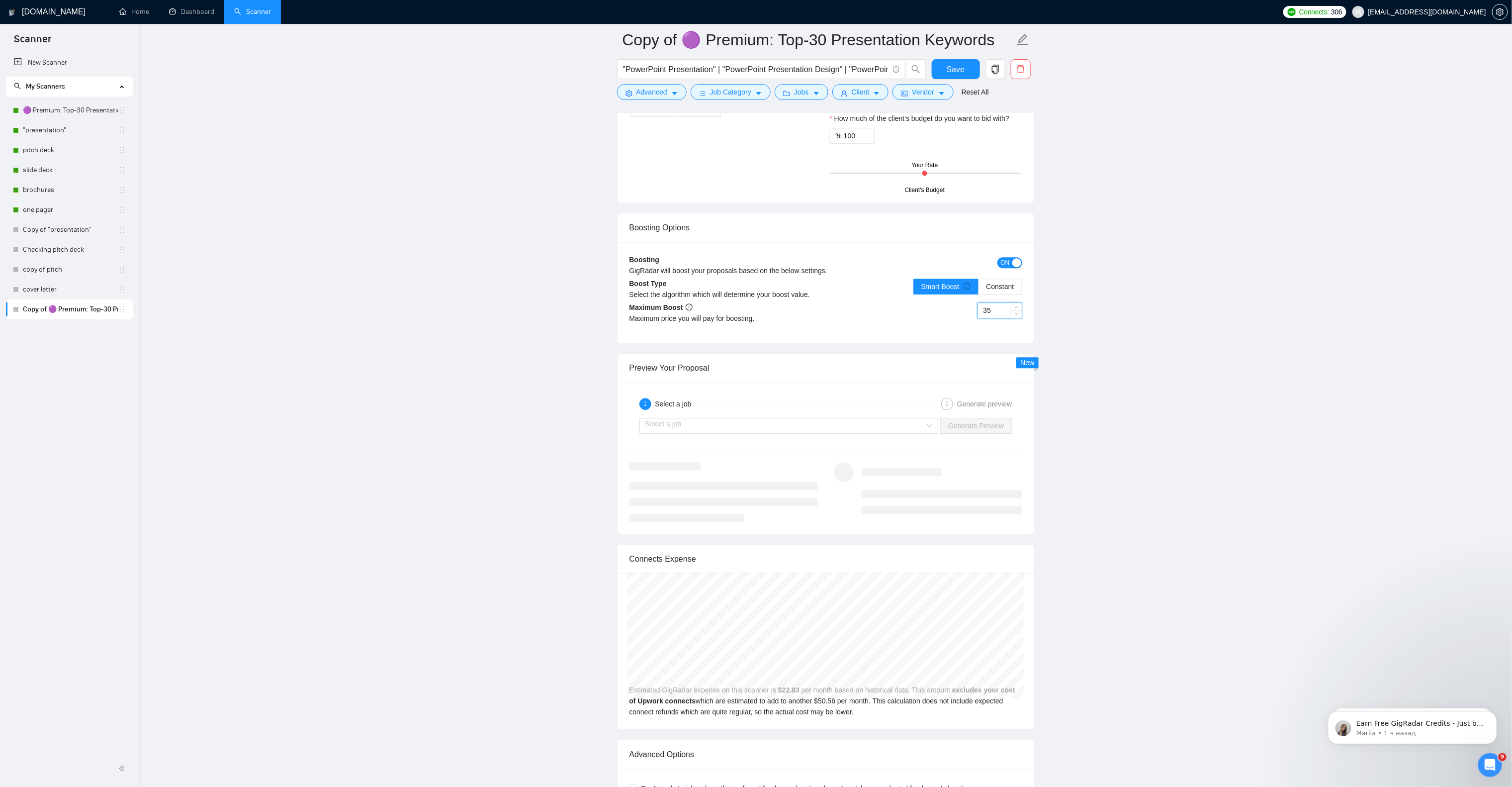
drag, startPoint x: 984, startPoint y: 324, endPoint x: 990, endPoint y: 324, distance: 6.0
click at [990, 318] on input "35" at bounding box center [999, 310] width 44 height 15
type input "23"
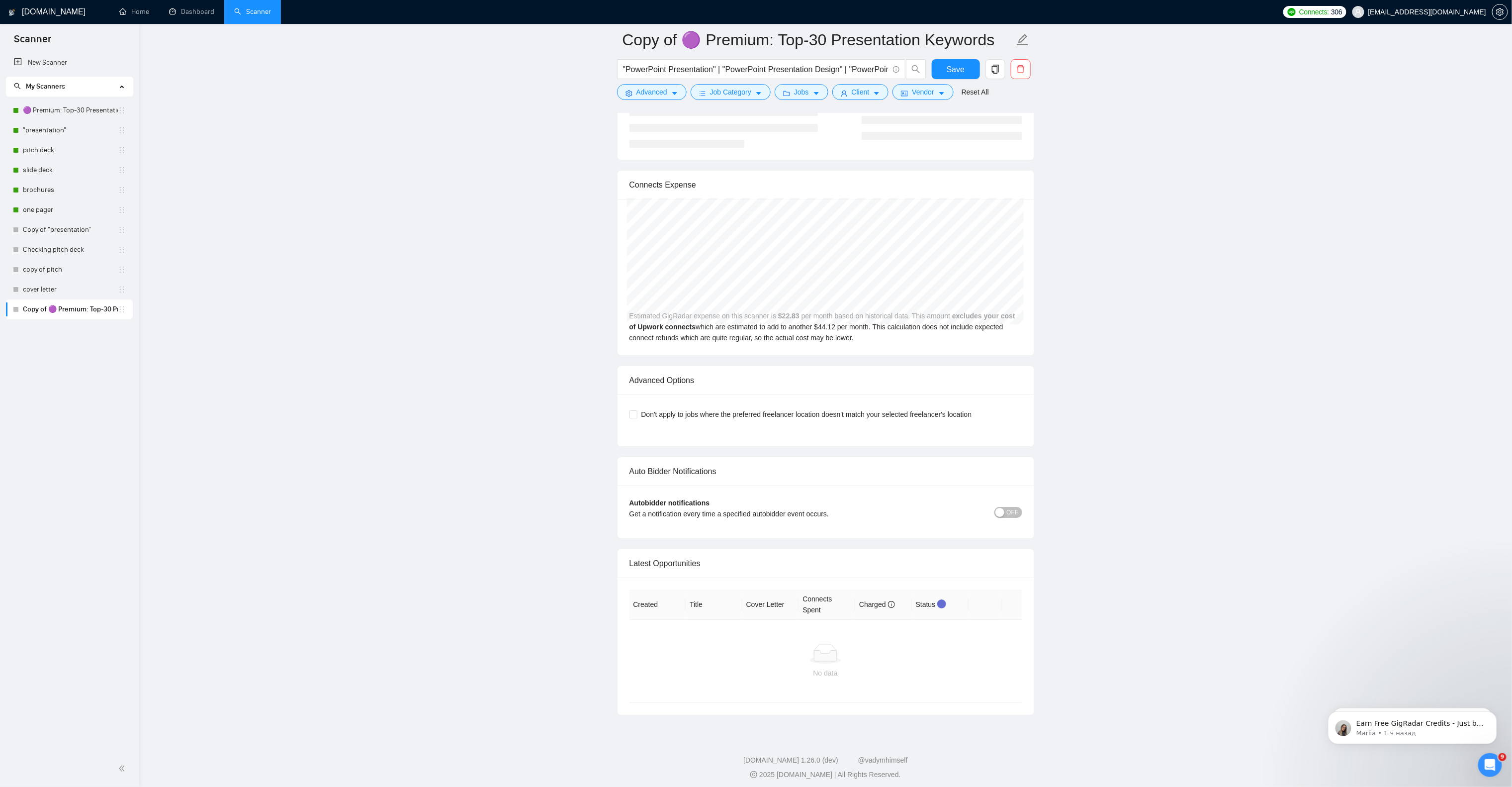
scroll to position [2079, 0]
click at [1007, 509] on span "OFF" at bounding box center [1012, 507] width 12 height 11
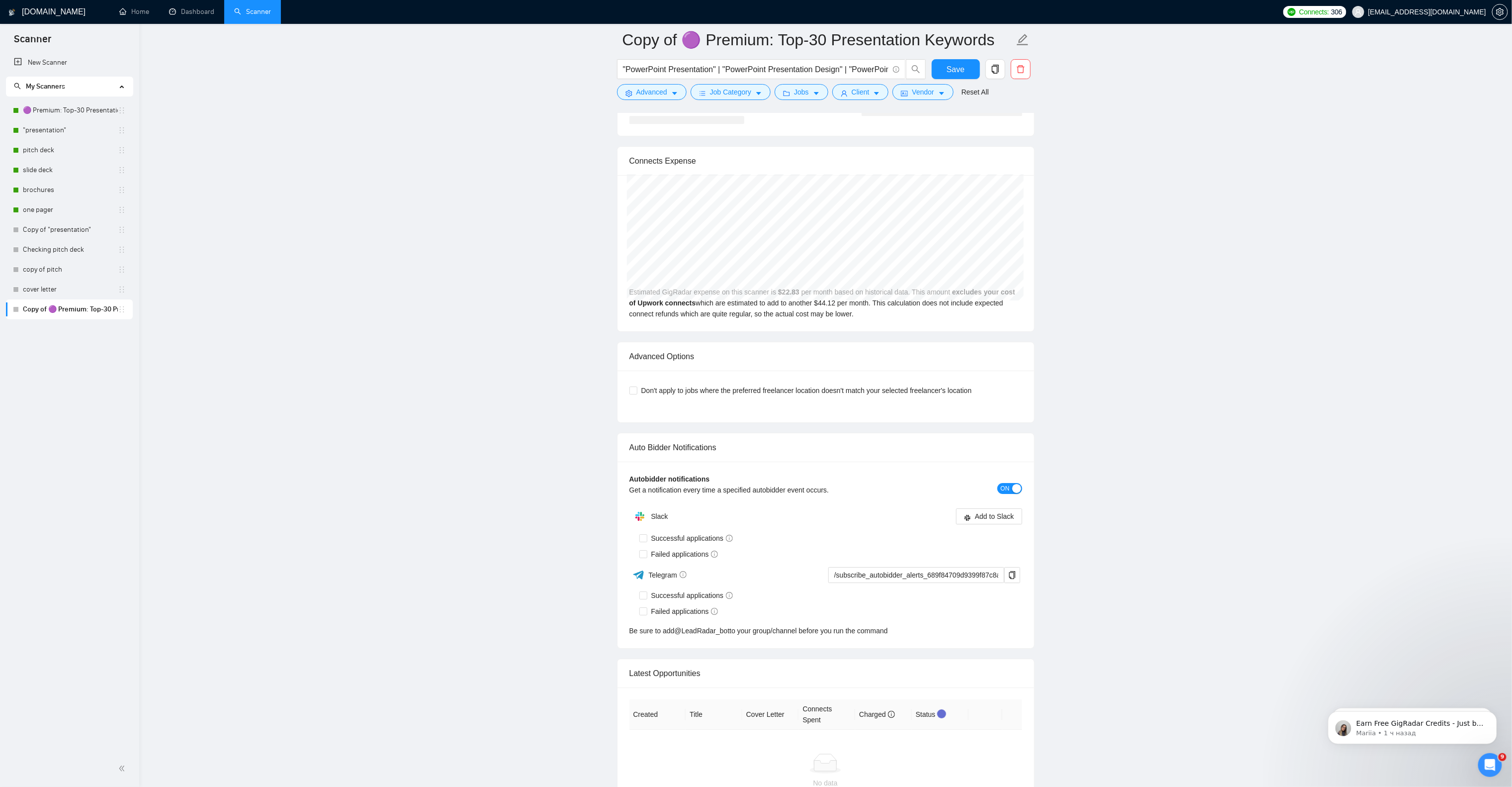
click at [1001, 494] on span "ON" at bounding box center [1005, 488] width 9 height 11
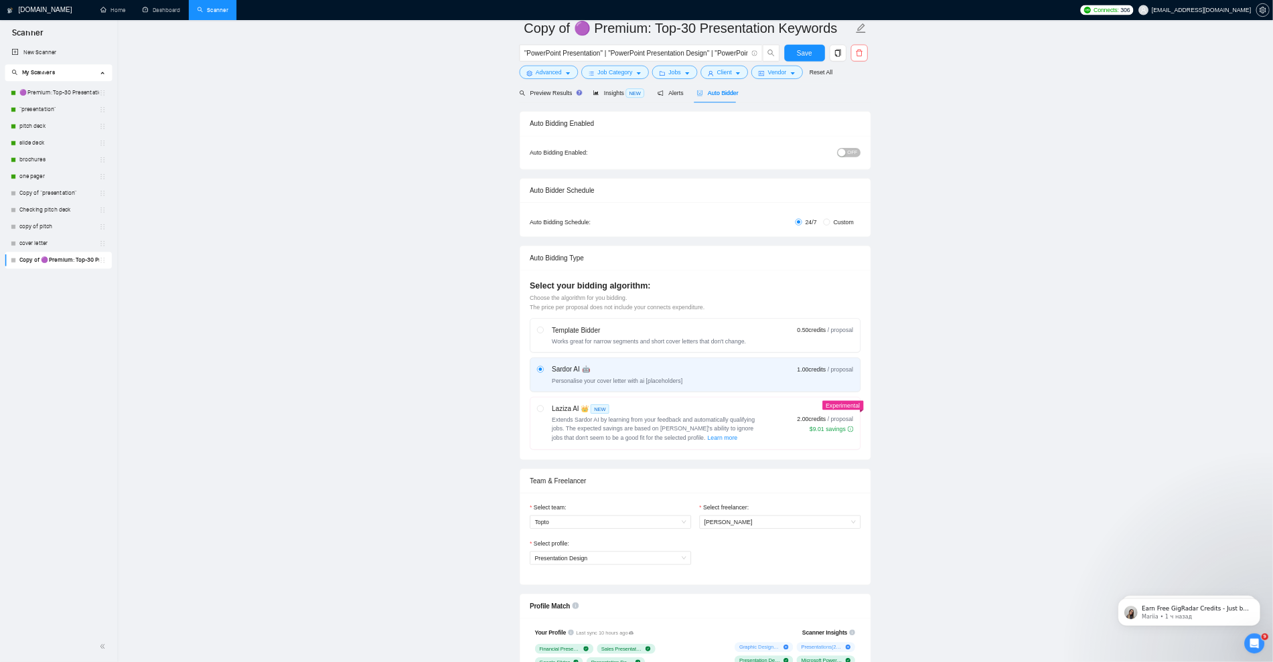
scroll to position [0, 0]
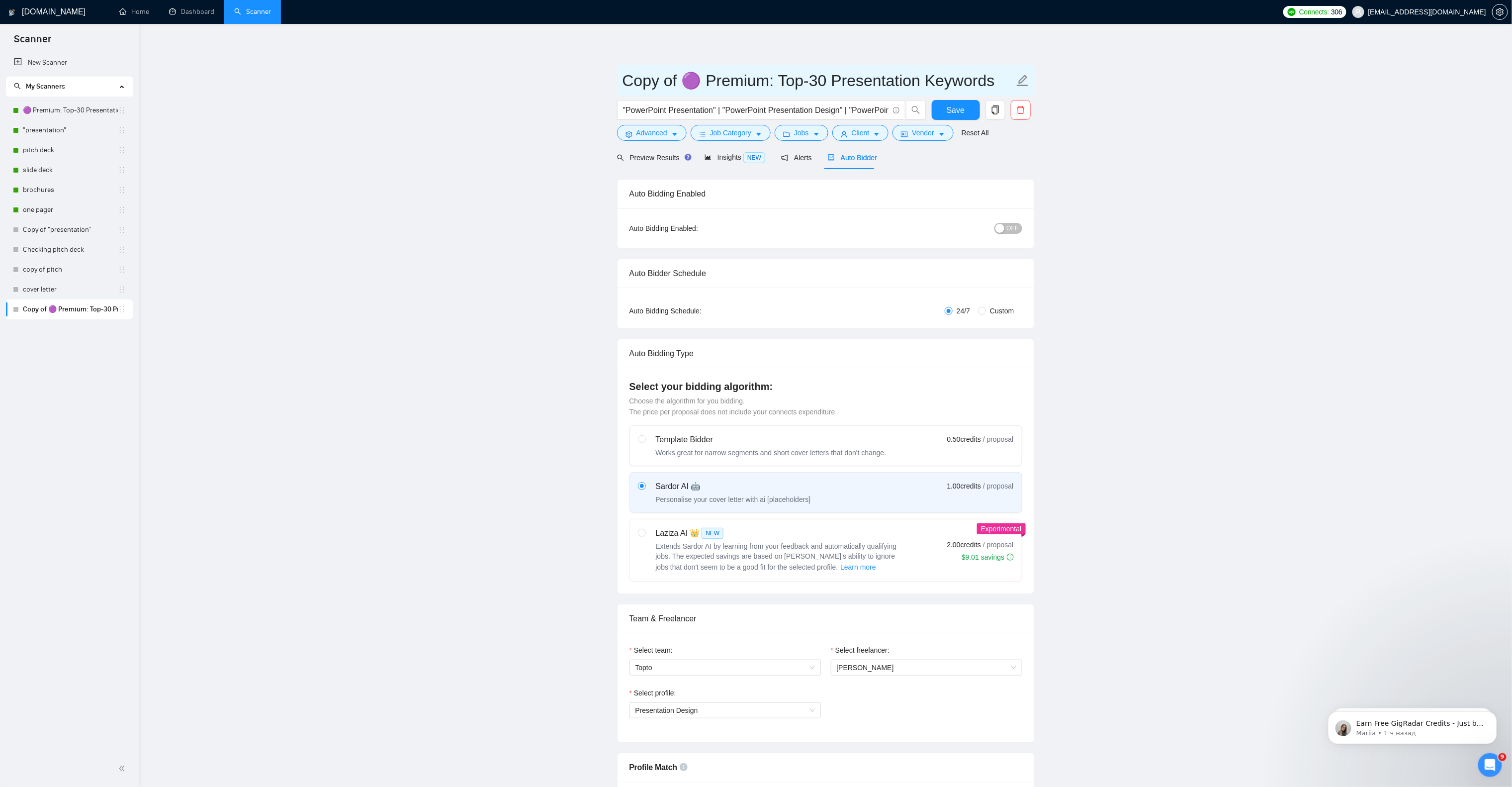
click at [711, 76] on input "Copy of 🟣 Premium: Top-30 Presentation Keywords" at bounding box center [819, 80] width 392 height 25
paste input "Lite"
click at [621, 79] on span "Lite: Top-30 Presentation Keywords" at bounding box center [825, 80] width 418 height 31
click at [624, 77] on input "Lite: Top-30 Presentation Keywords" at bounding box center [819, 80] width 392 height 25
paste input "🟡"
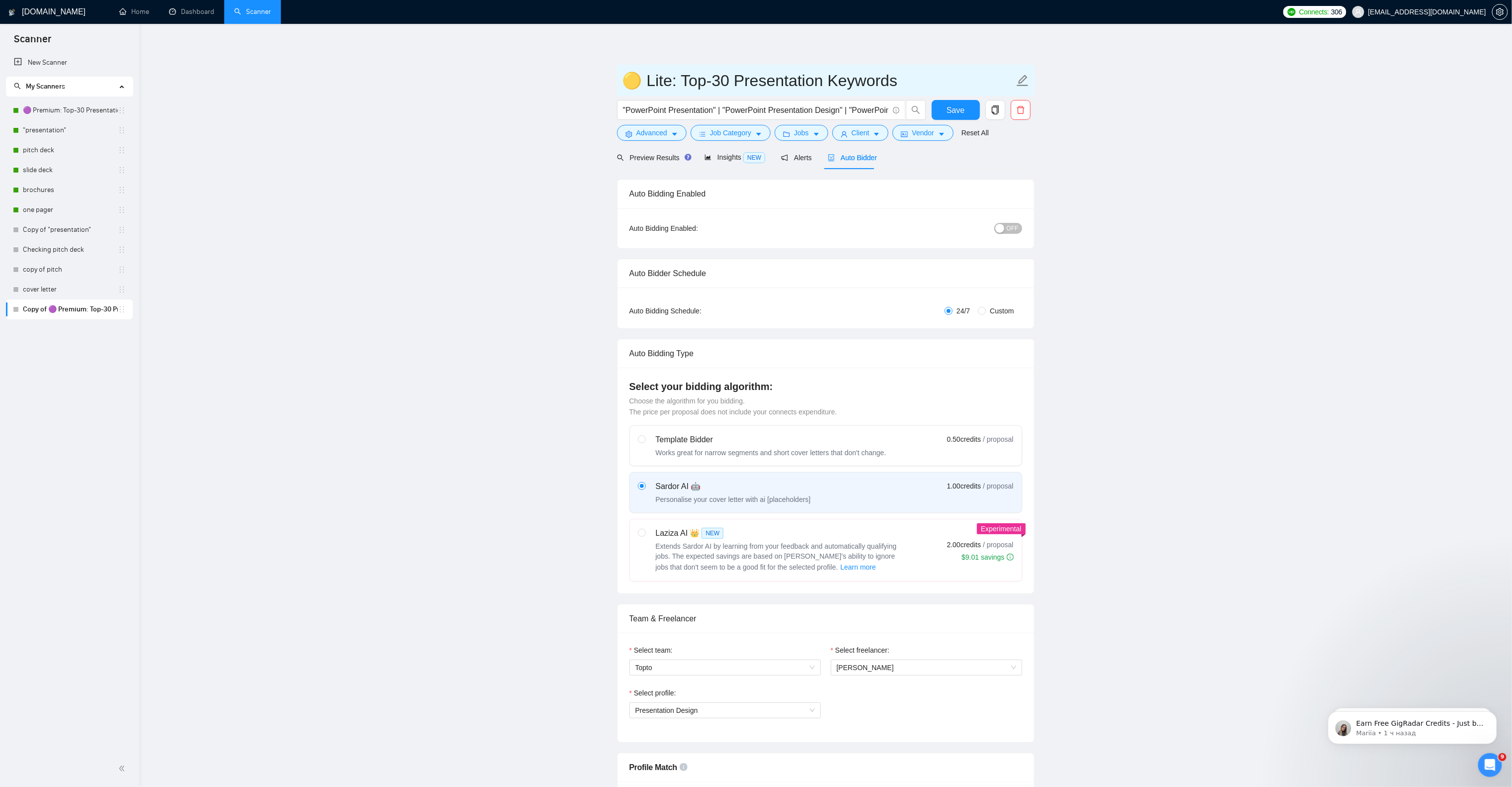
type input "🟡 Lite: Top-30 Presentation Keywords"
click at [1007, 227] on span "OFF" at bounding box center [1012, 228] width 12 height 11
click at [939, 104] on button "Save" at bounding box center [955, 110] width 48 height 20
drag, startPoint x: 125, startPoint y: 310, endPoint x: 117, endPoint y: 314, distance: 8.9
click at [117, 319] on li "🟡 Lite: Top-30 Presentation Keywords" at bounding box center [69, 309] width 127 height 20
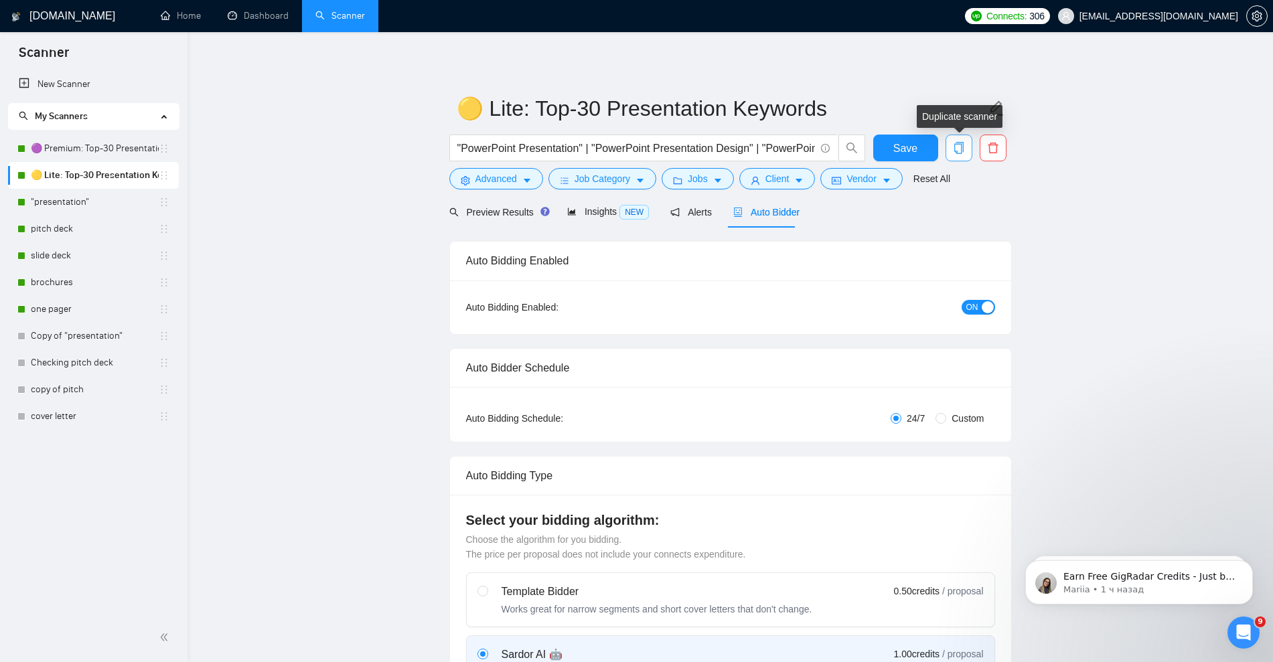
click at [966, 148] on span "copy" at bounding box center [958, 148] width 25 height 12
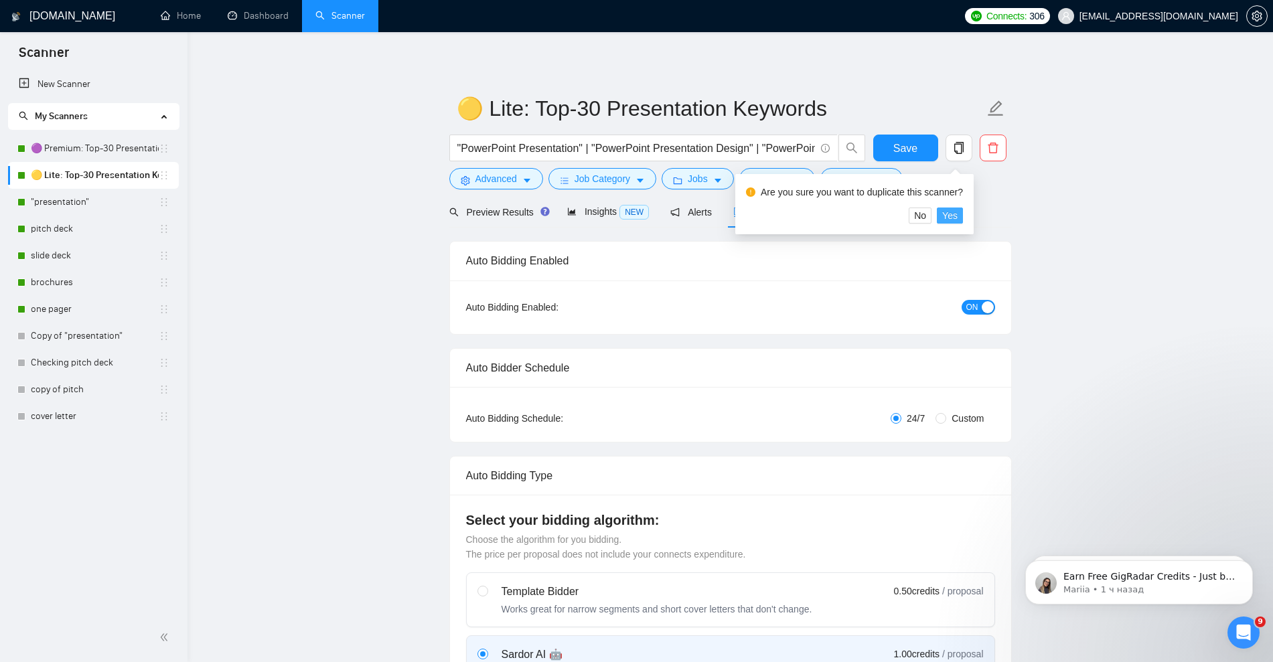
click at [953, 214] on span "Yes" at bounding box center [949, 215] width 15 height 15
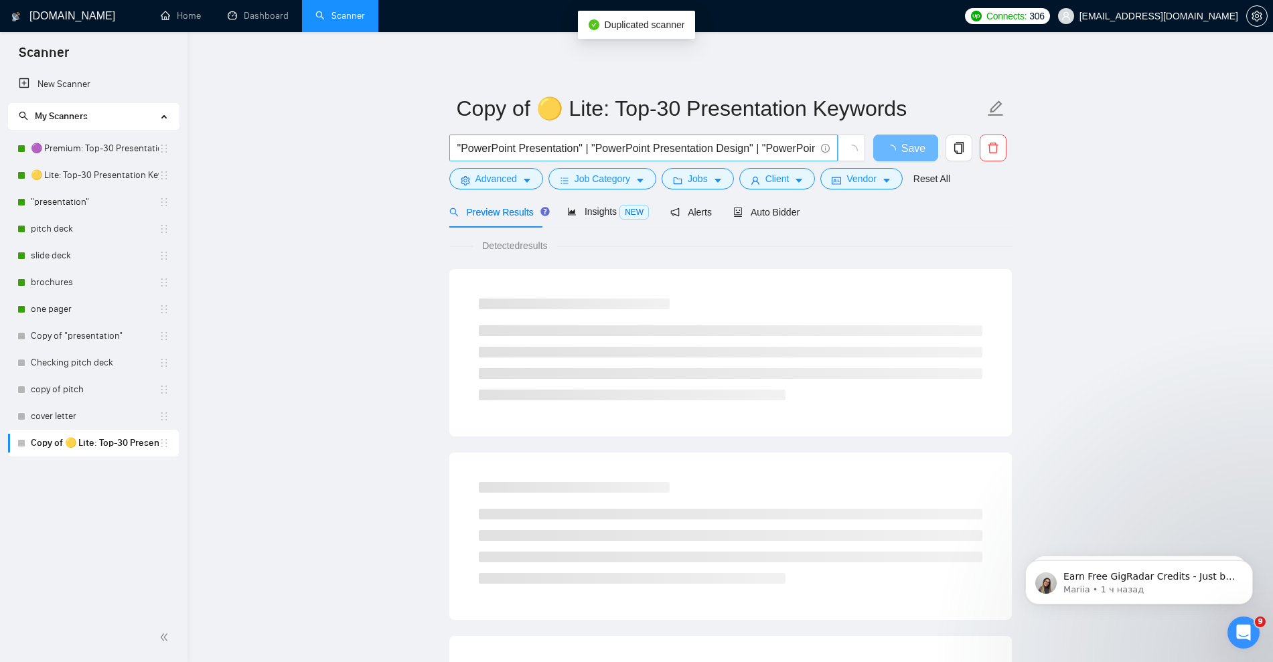
click at [574, 147] on input ""PowerPoint Presentation" | "PowerPoint Presentation Design" | "PowerPoint Pres…" at bounding box center [636, 148] width 358 height 17
paste input "presentation redesign" | "presentation revamp" | "presentation enhancement" | "…"
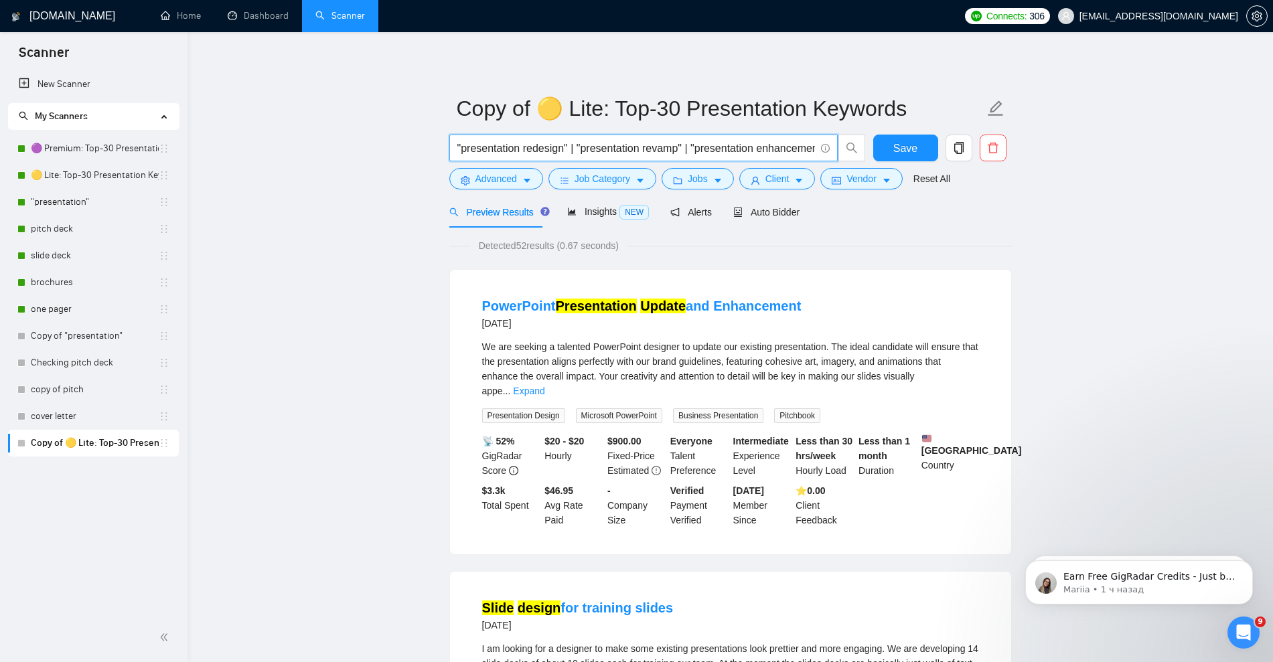
drag, startPoint x: 664, startPoint y: 151, endPoint x: 441, endPoint y: 142, distance: 223.2
click at [637, 146] on input ""presentation redesign" | "presentation revamp" | "presentation enhancement" | …" at bounding box center [636, 148] width 358 height 17
drag, startPoint x: 717, startPoint y: 146, endPoint x: 635, endPoint y: 150, distance: 82.5
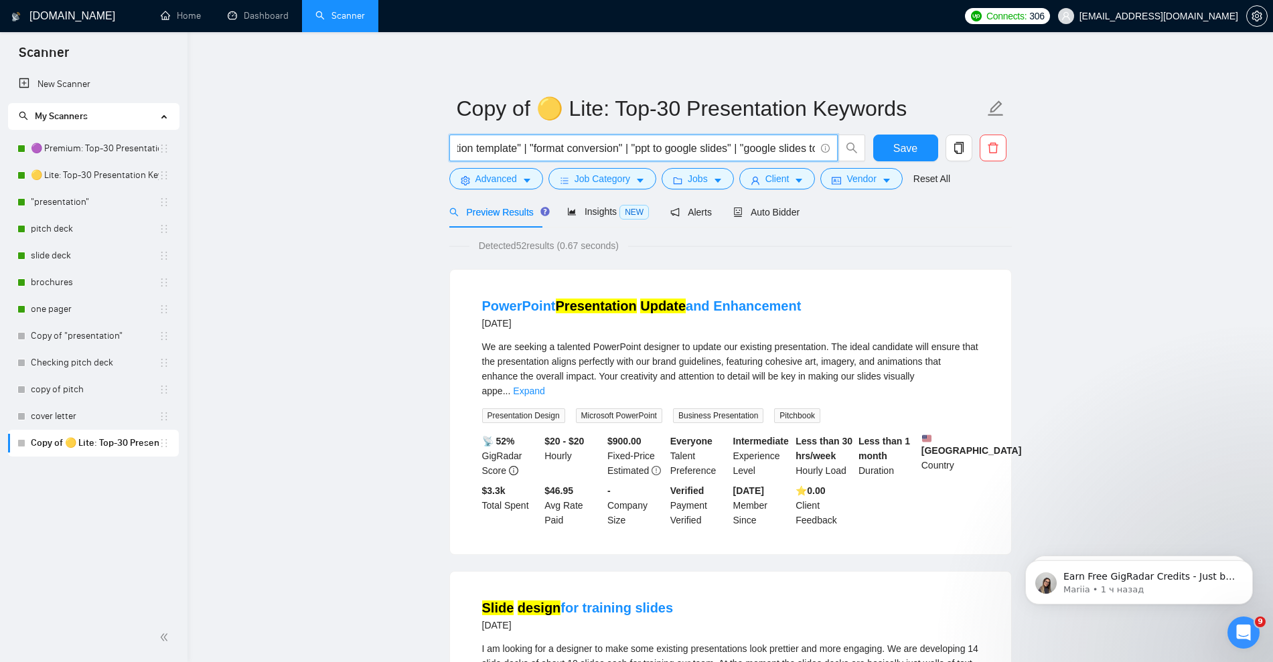
click at [635, 150] on input ""presentation redesign" | "presentation revamp" | "presentation enhancement" | …" at bounding box center [636, 148] width 358 height 17
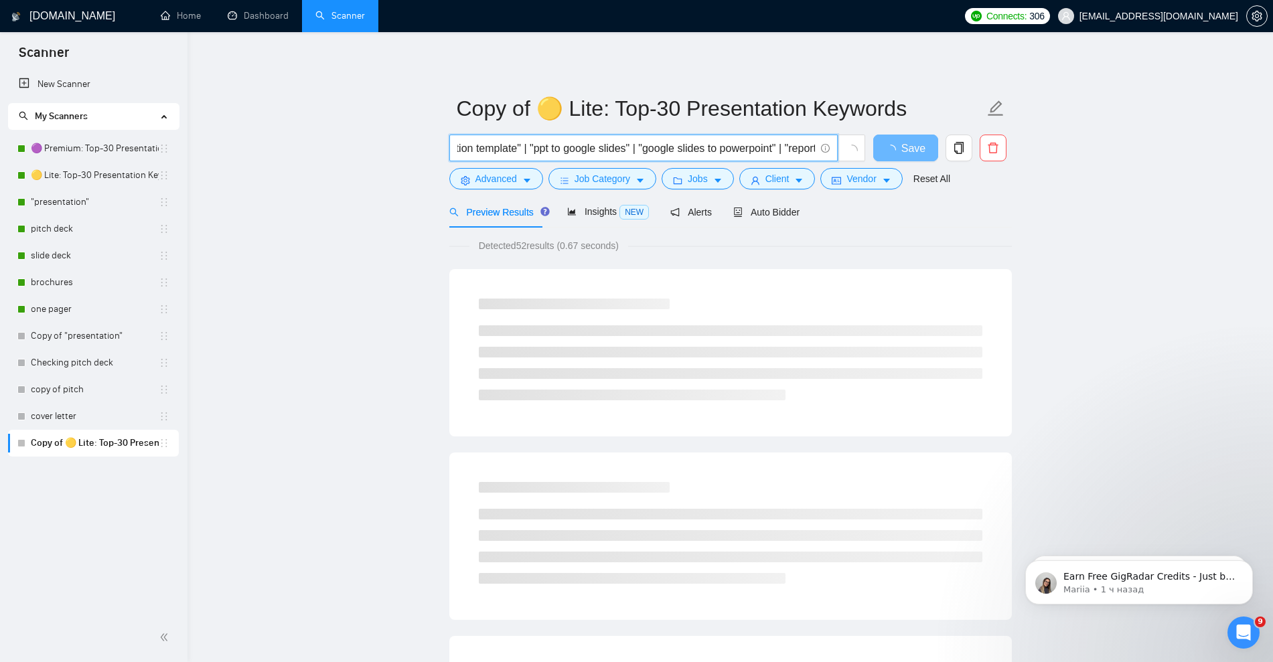
drag, startPoint x: 798, startPoint y: 149, endPoint x: 551, endPoint y: 146, distance: 247.2
click at [543, 140] on input ""presentation redesign" | "presentation revamp" | "presentation enhancement" | …" at bounding box center [636, 148] width 358 height 17
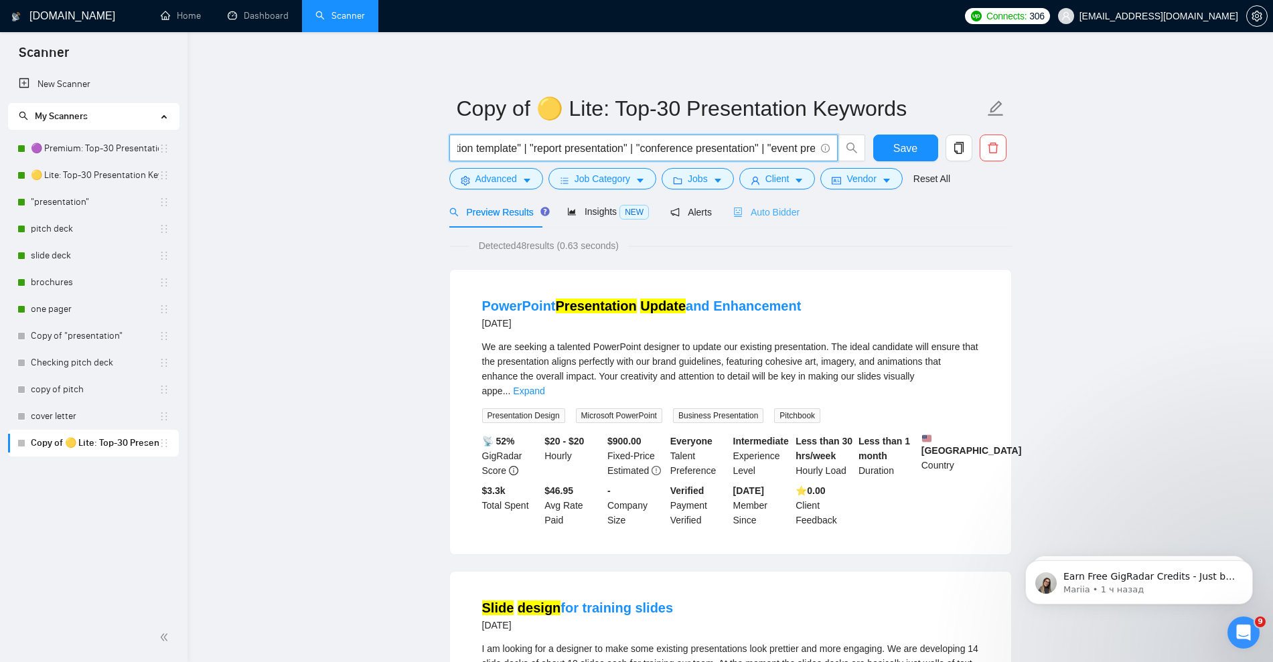
type input ""presentation redesign" | "presentation revamp" | "presentation enhancement" | …"
click at [770, 210] on span "Auto Bidder" at bounding box center [766, 212] width 66 height 11
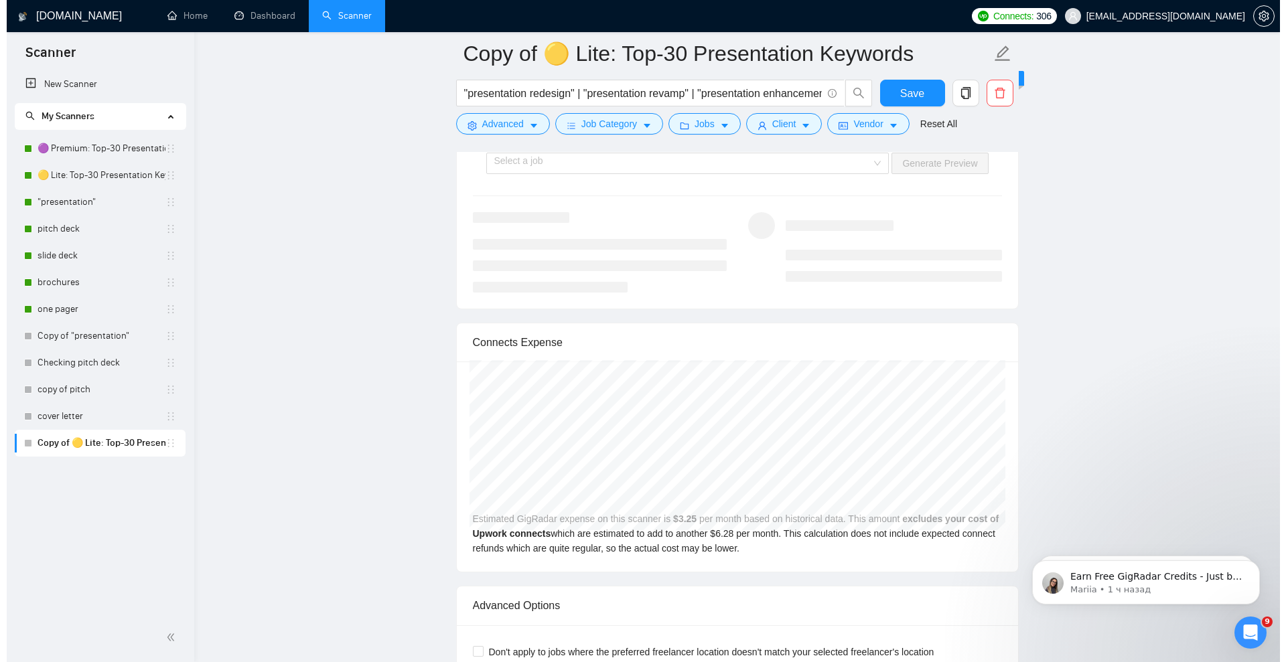
scroll to position [2679, 0]
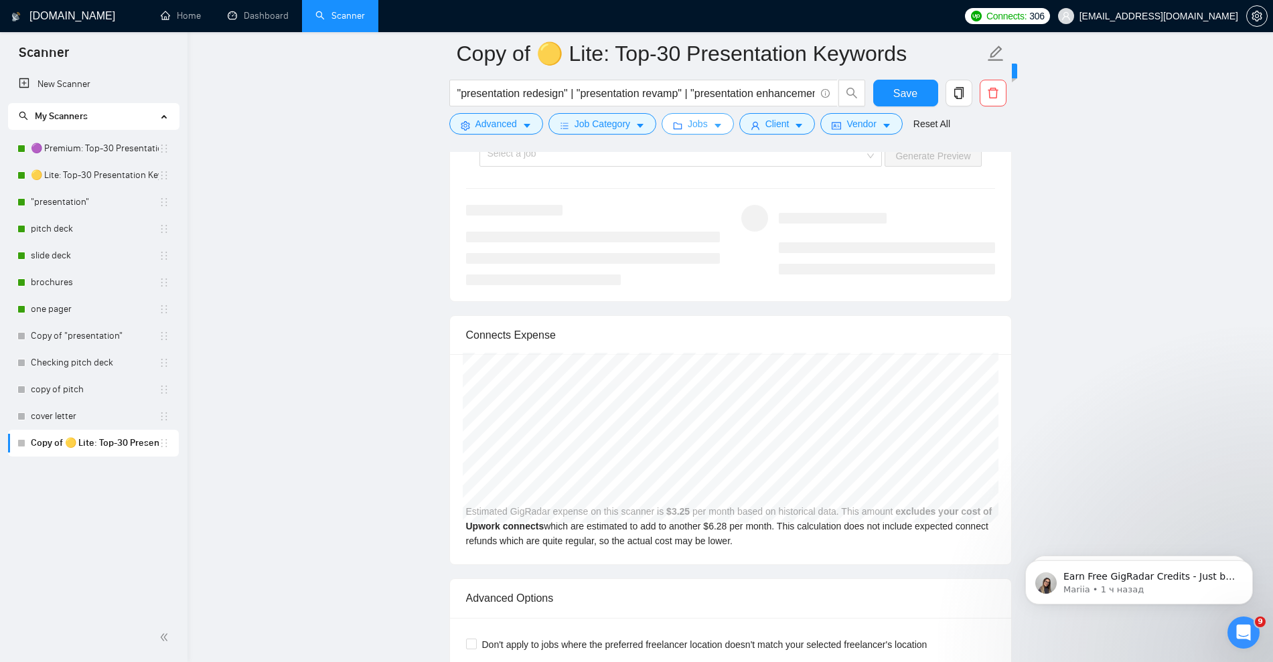
click at [713, 123] on icon "caret-down" at bounding box center [717, 125] width 9 height 9
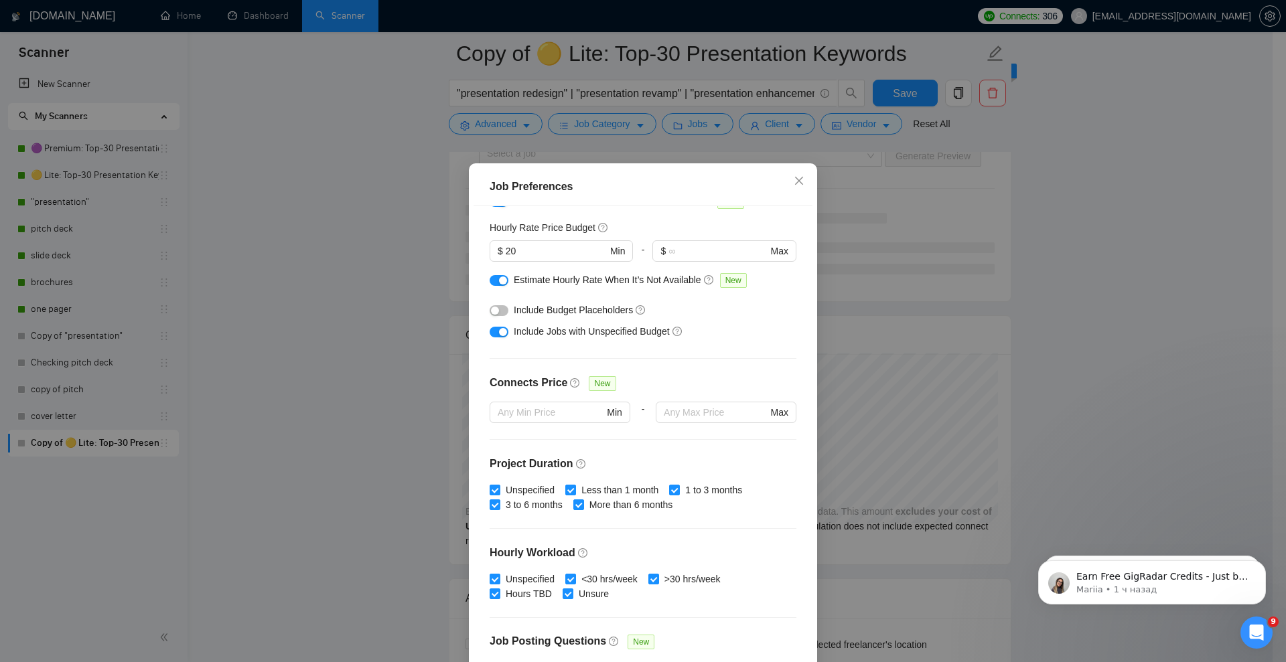
scroll to position [124, 0]
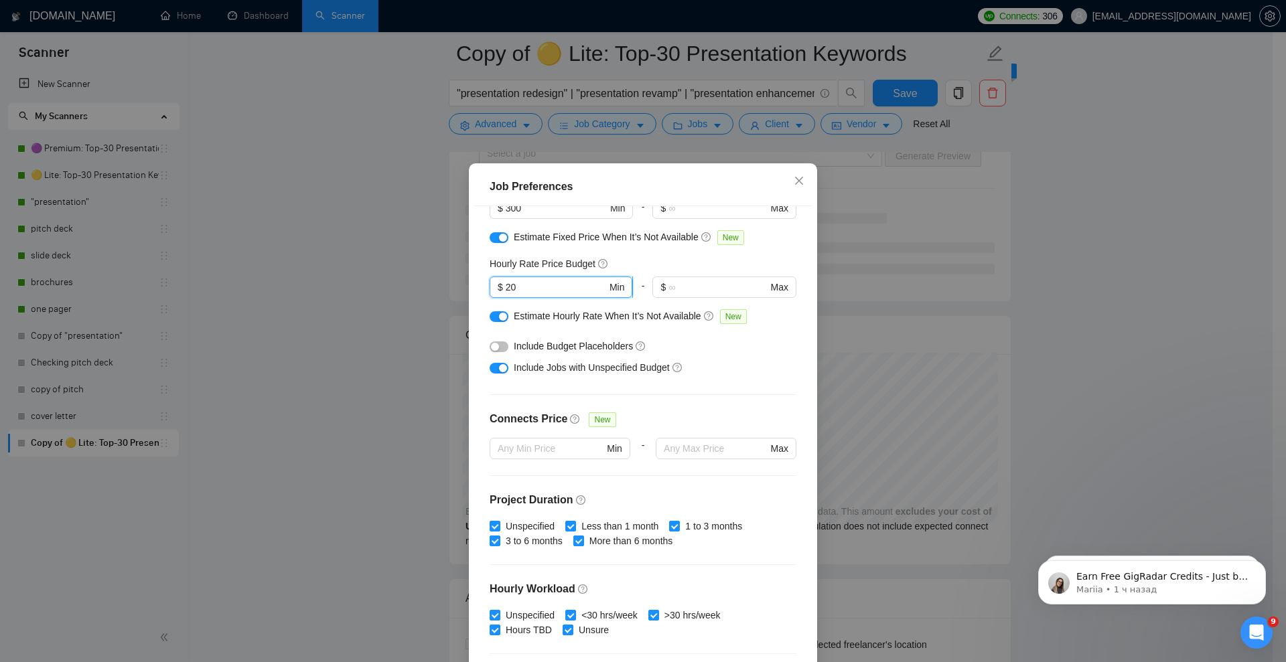
drag, startPoint x: 520, startPoint y: 281, endPoint x: 500, endPoint y: 279, distance: 20.2
click at [506, 280] on input "20" at bounding box center [556, 287] width 101 height 15
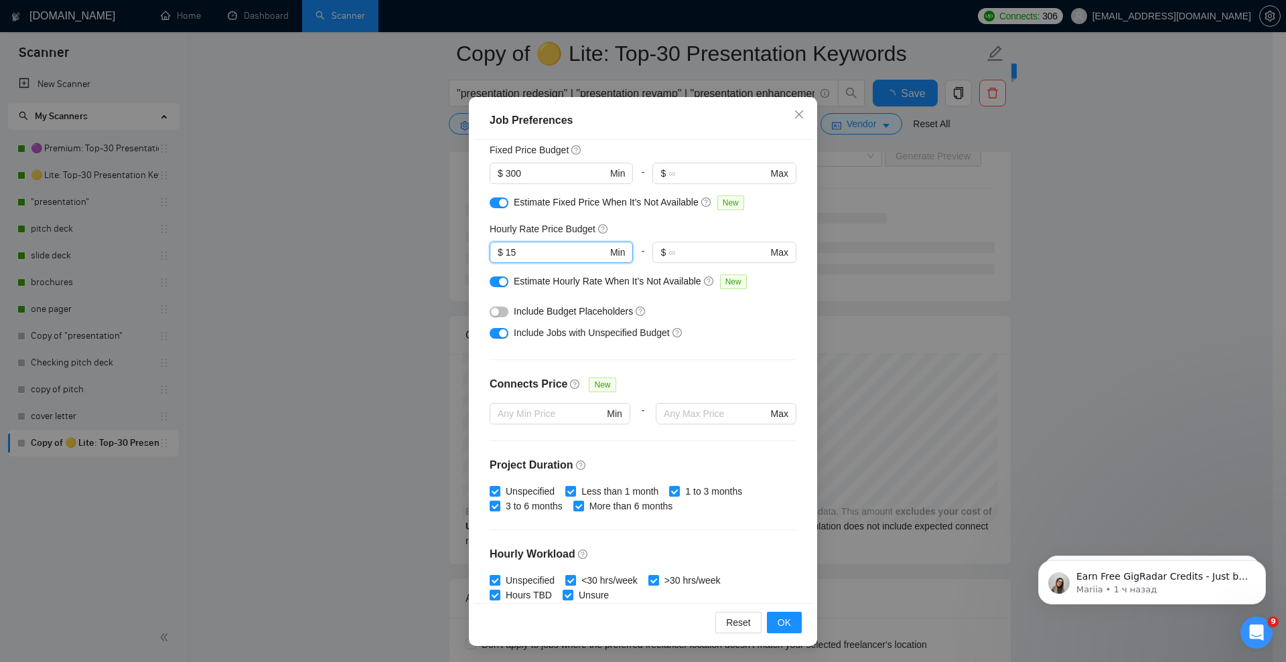
scroll to position [0, 0]
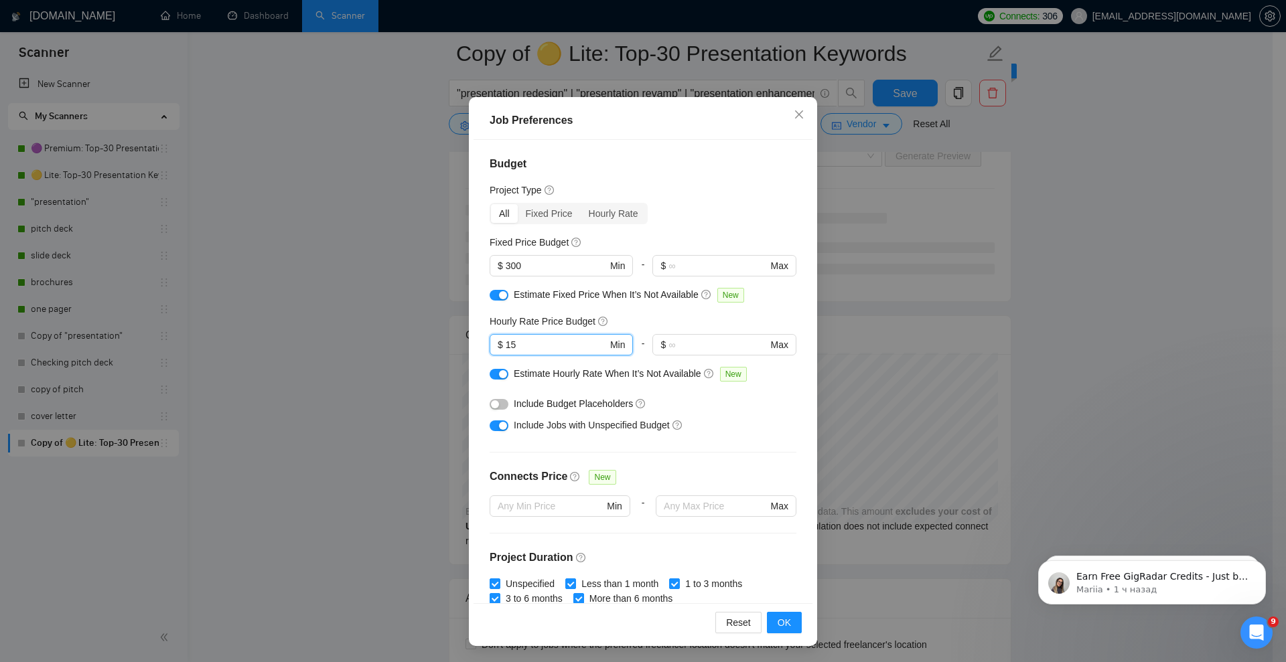
type input "15"
click at [778, 617] on span "OK" at bounding box center [784, 623] width 13 height 15
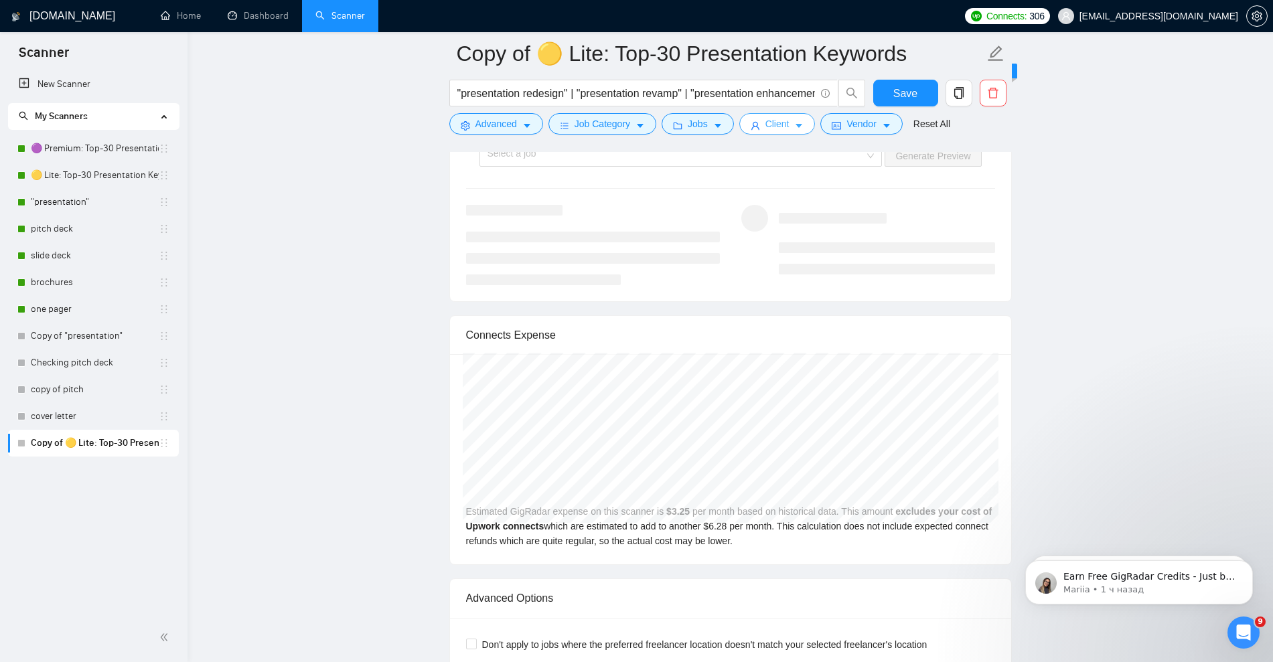
click at [761, 127] on button "Client" at bounding box center [777, 123] width 76 height 21
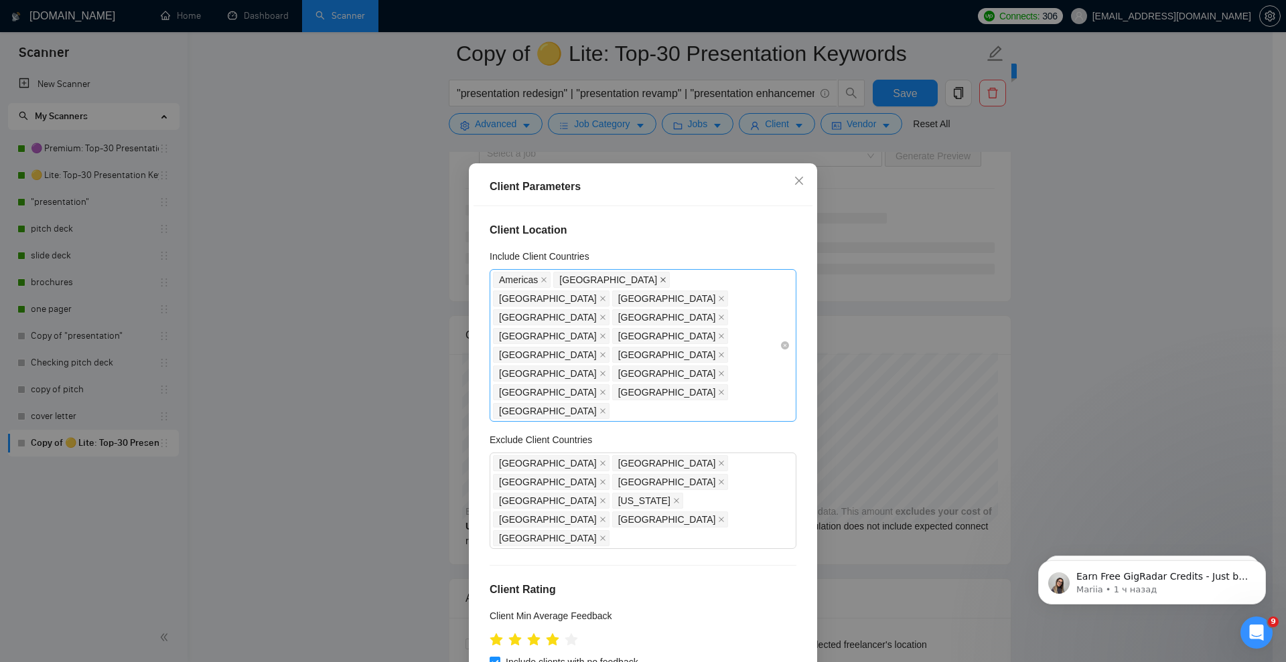
click at [660, 277] on icon "close" at bounding box center [663, 280] width 7 height 7
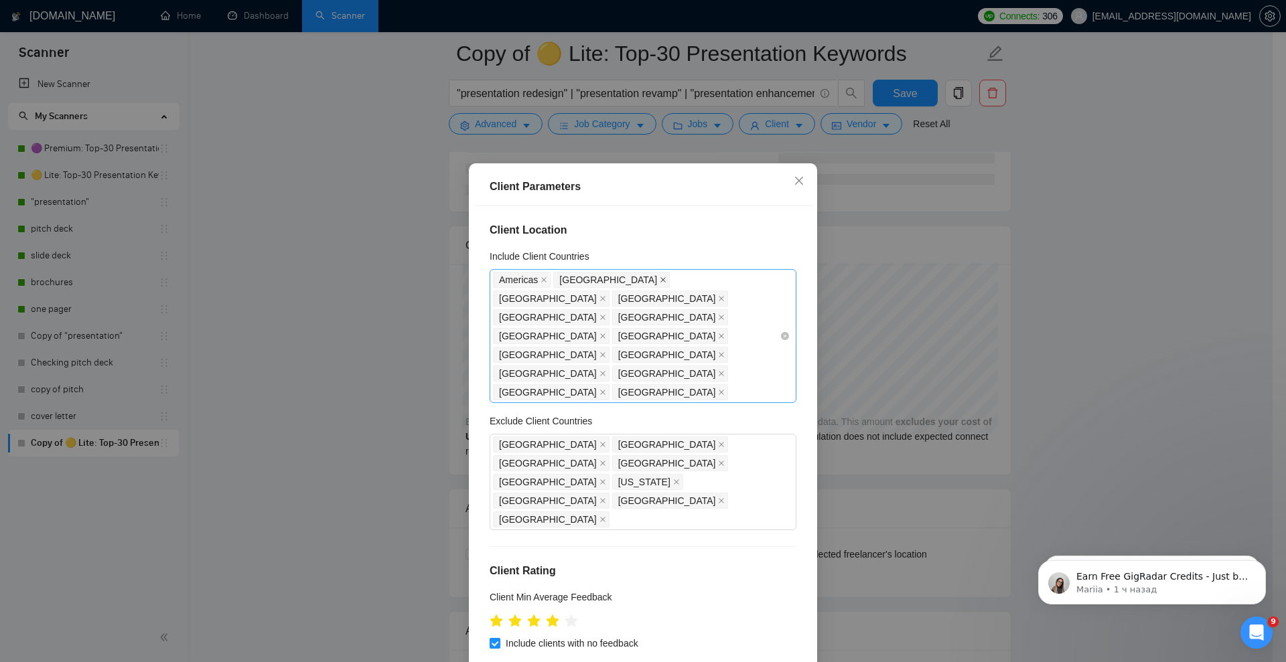
click at [660, 275] on span at bounding box center [663, 280] width 7 height 15
click at [585, 278] on span "[GEOGRAPHIC_DATA]" at bounding box center [608, 280] width 98 height 15
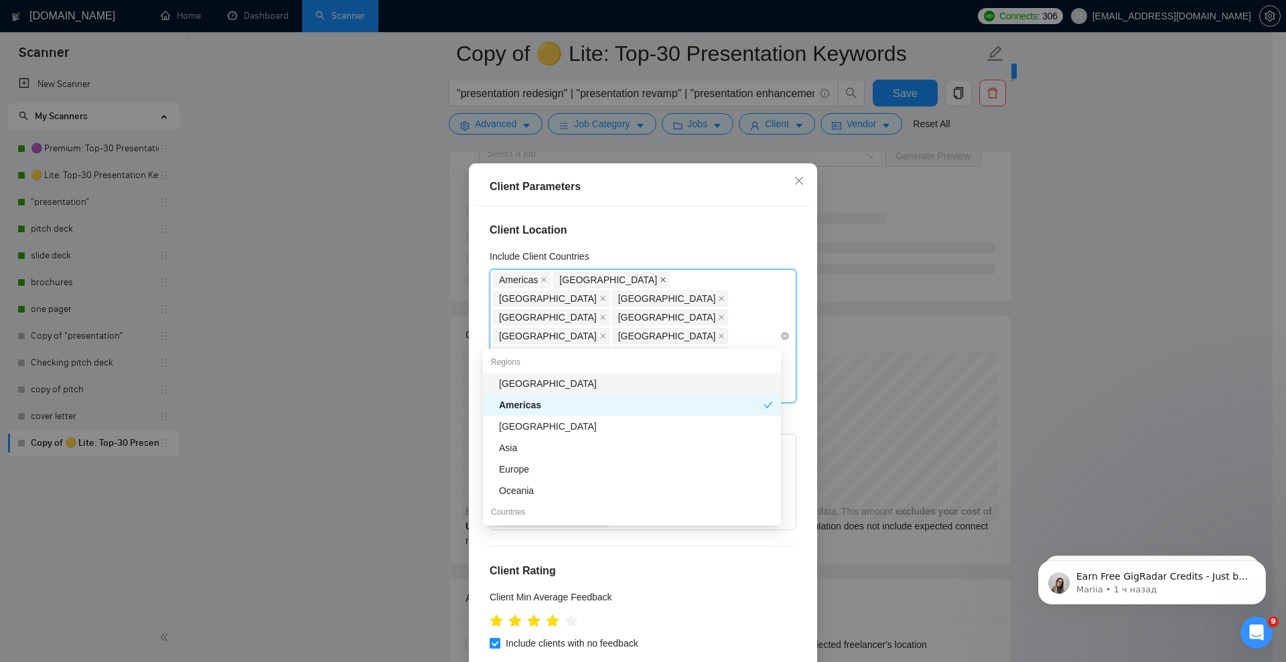
click at [660, 279] on icon "close" at bounding box center [663, 280] width 7 height 7
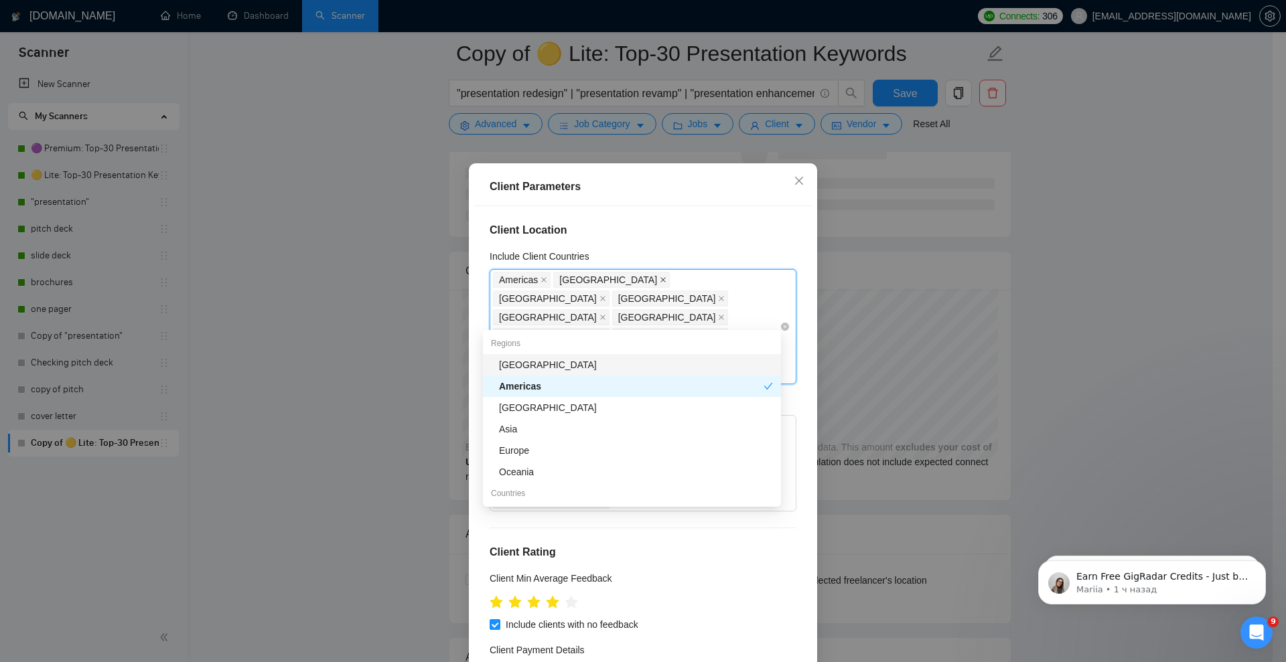
click at [660, 280] on icon "close" at bounding box center [663, 280] width 7 height 7
click at [660, 280] on icon "close" at bounding box center [662, 279] width 5 height 5
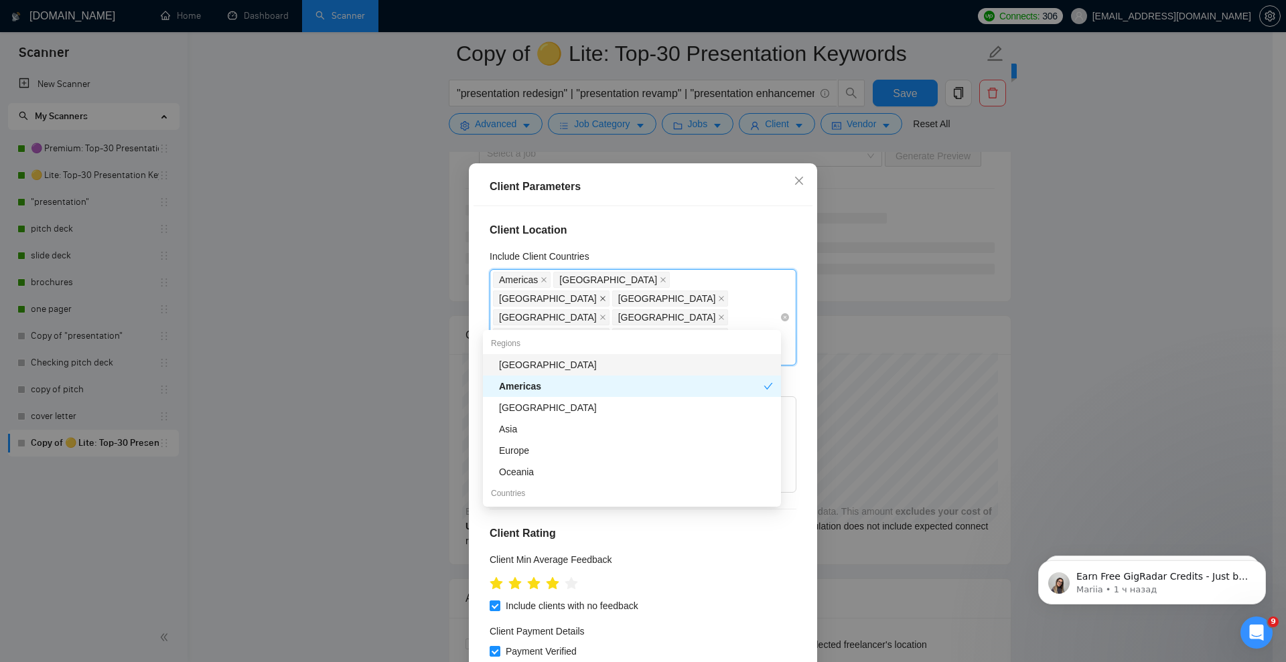
click at [605, 296] on icon "close" at bounding box center [602, 298] width 5 height 5
click at [660, 277] on icon "close" at bounding box center [663, 280] width 7 height 7
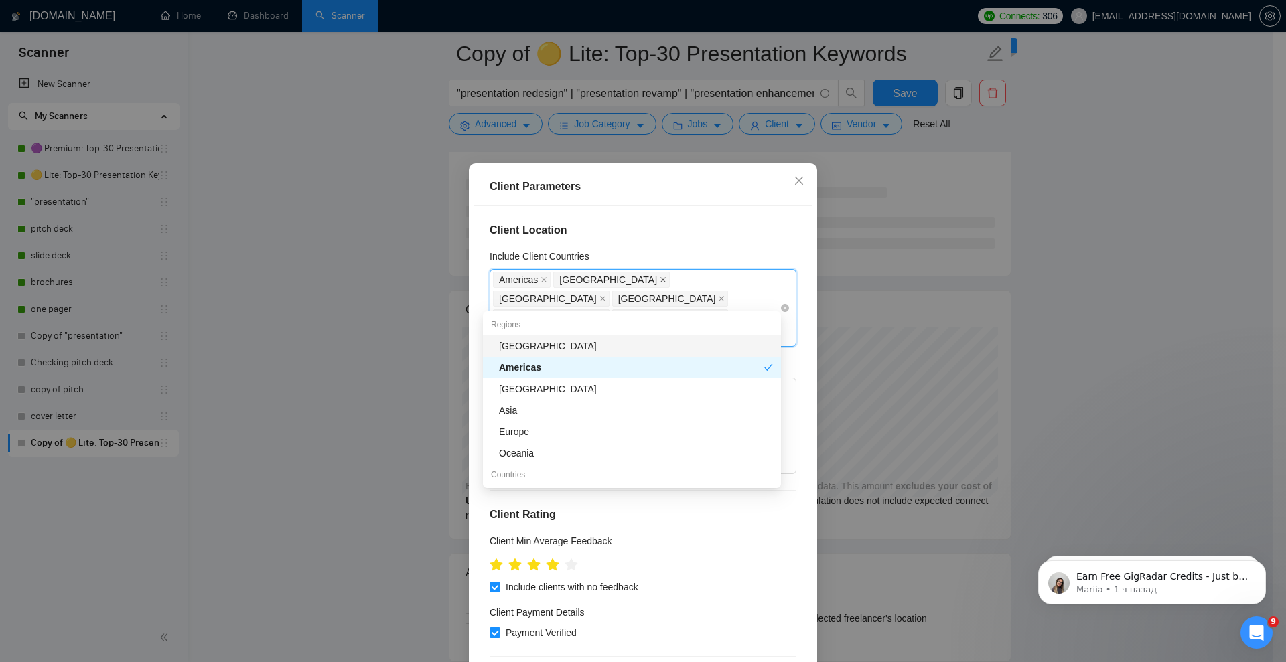
click at [660, 278] on icon "close" at bounding box center [663, 280] width 7 height 7
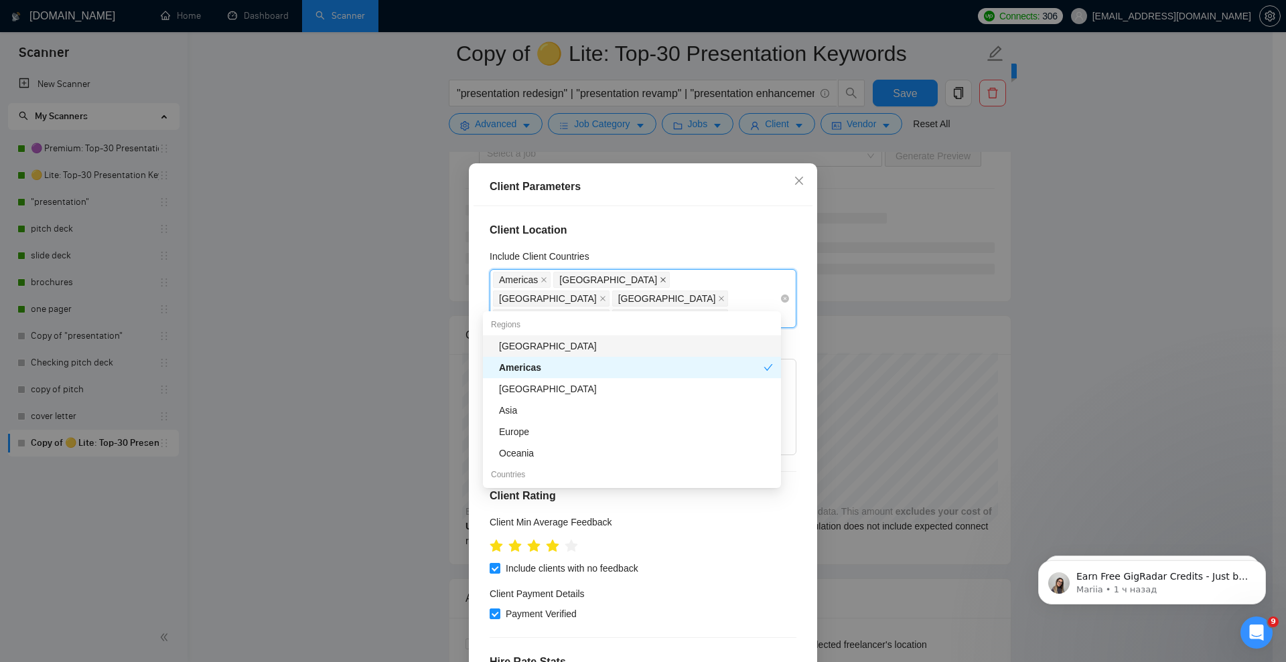
click at [660, 277] on icon "close" at bounding box center [663, 280] width 7 height 7
click at [719, 296] on icon "close" at bounding box center [721, 298] width 5 height 5
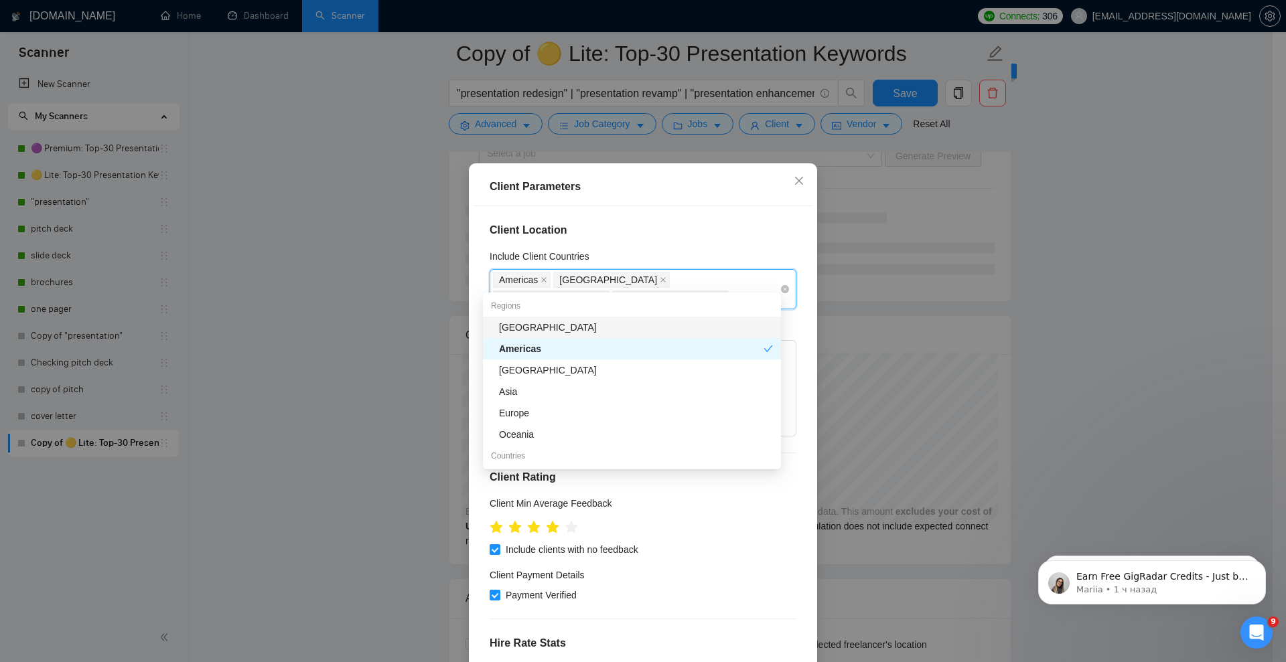
click at [725, 295] on icon "close" at bounding box center [721, 298] width 7 height 7
drag, startPoint x: 671, startPoint y: 277, endPoint x: 614, endPoint y: 281, distance: 57.1
click at [606, 295] on icon "close" at bounding box center [602, 298] width 7 height 7
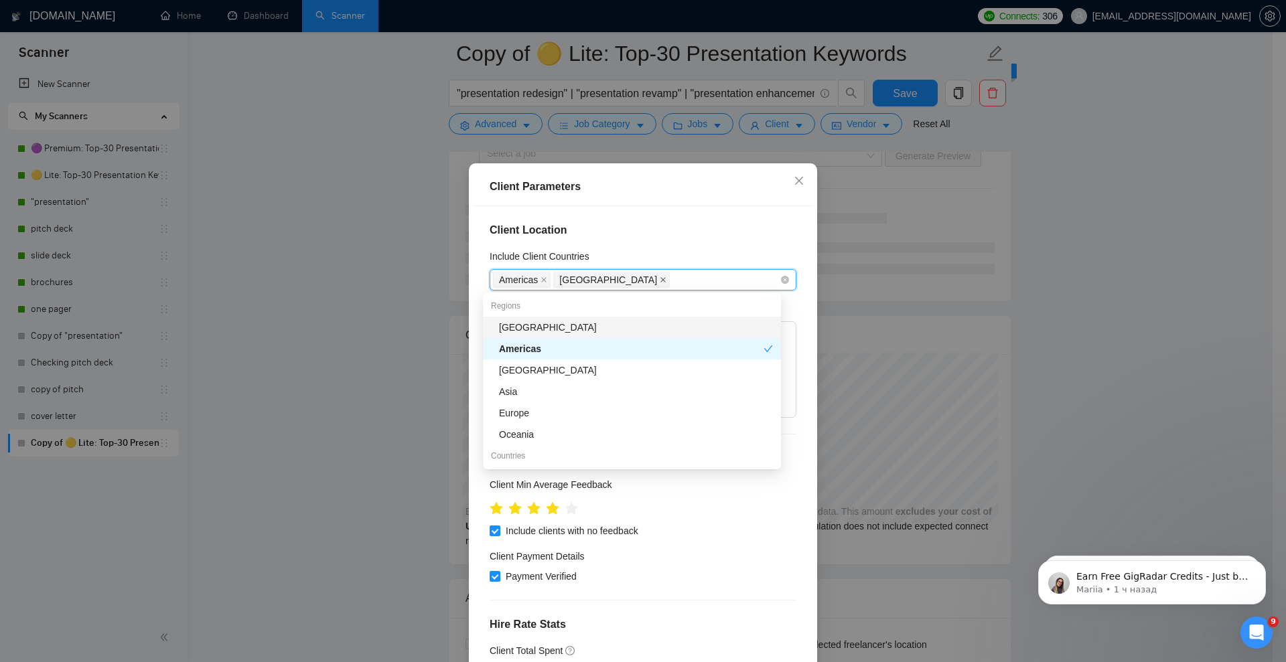
click at [660, 277] on icon "close" at bounding box center [663, 280] width 7 height 7
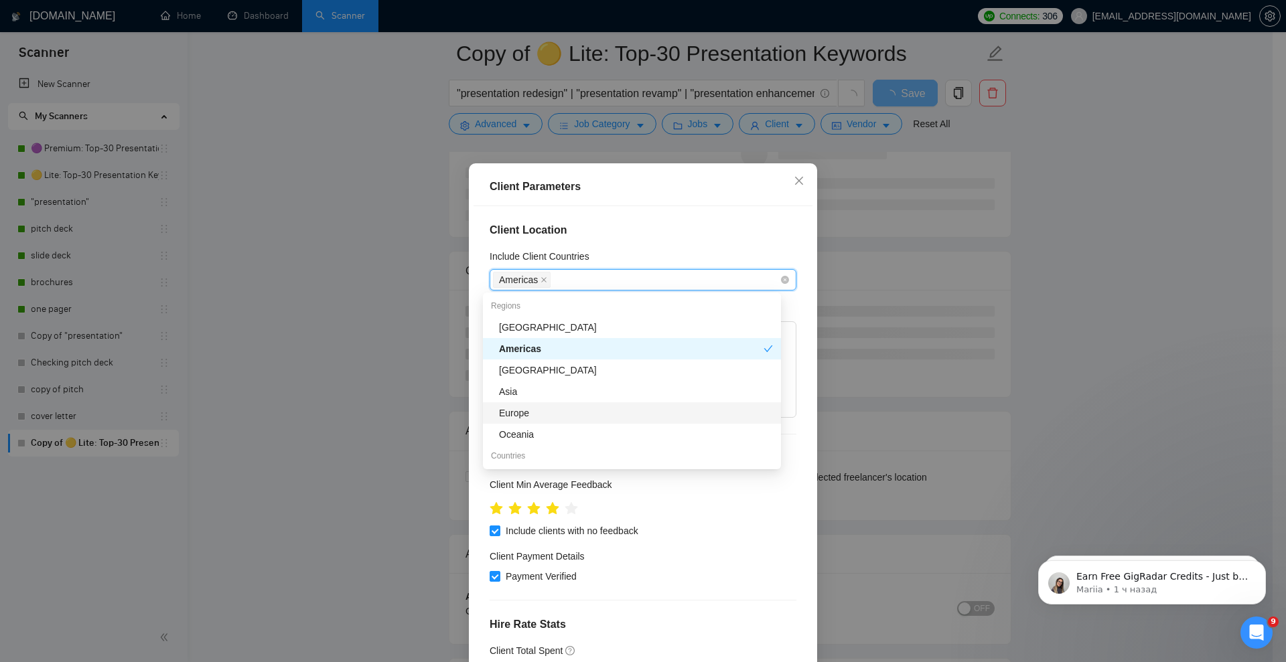
click at [542, 412] on div "Europe" at bounding box center [636, 413] width 274 height 15
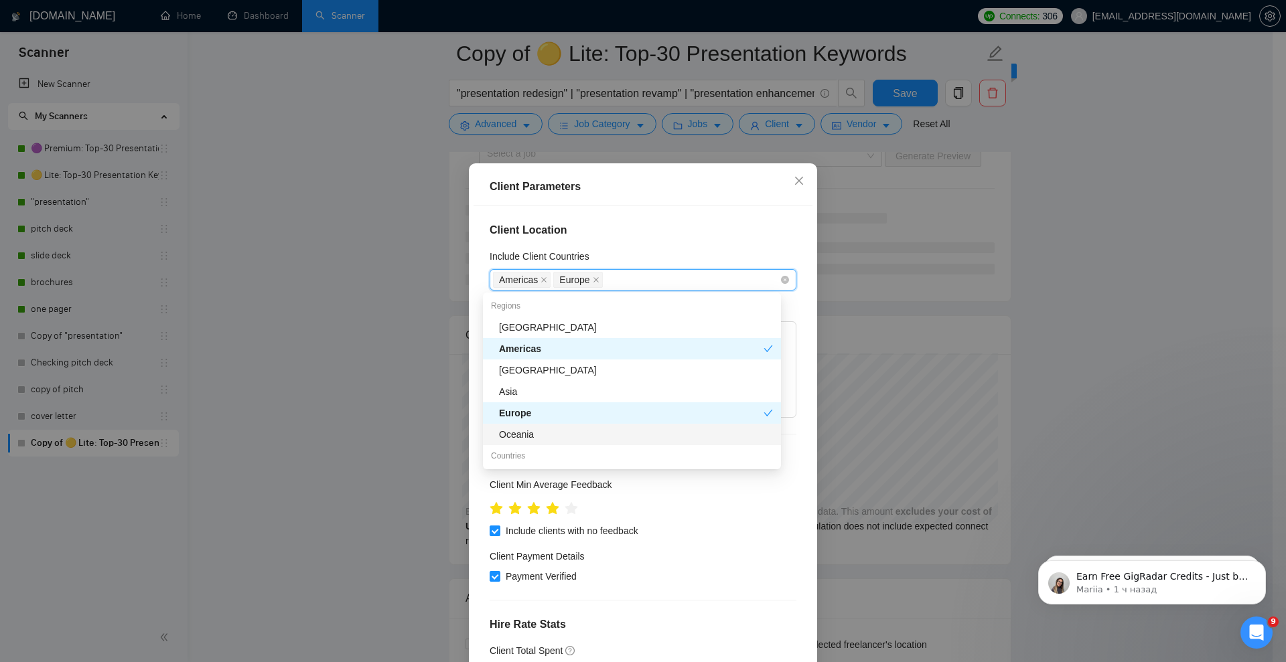
click at [533, 431] on div "Oceania" at bounding box center [636, 434] width 274 height 15
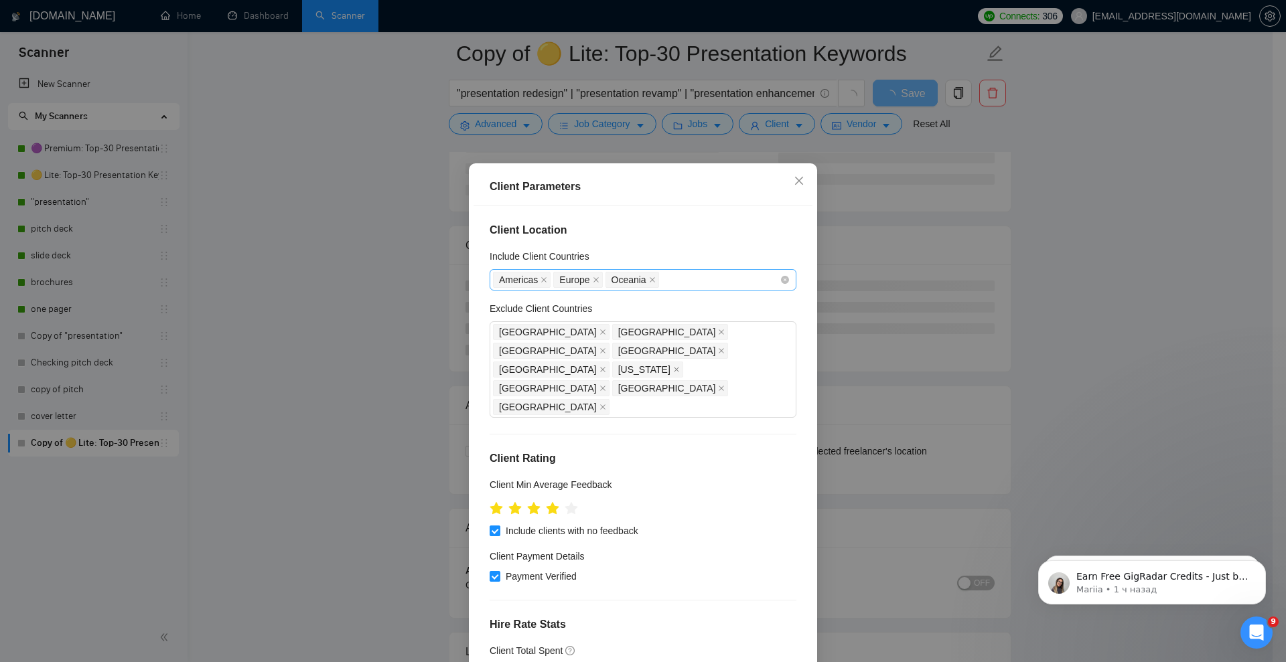
click at [652, 228] on h4 "Client Location" at bounding box center [643, 230] width 307 height 16
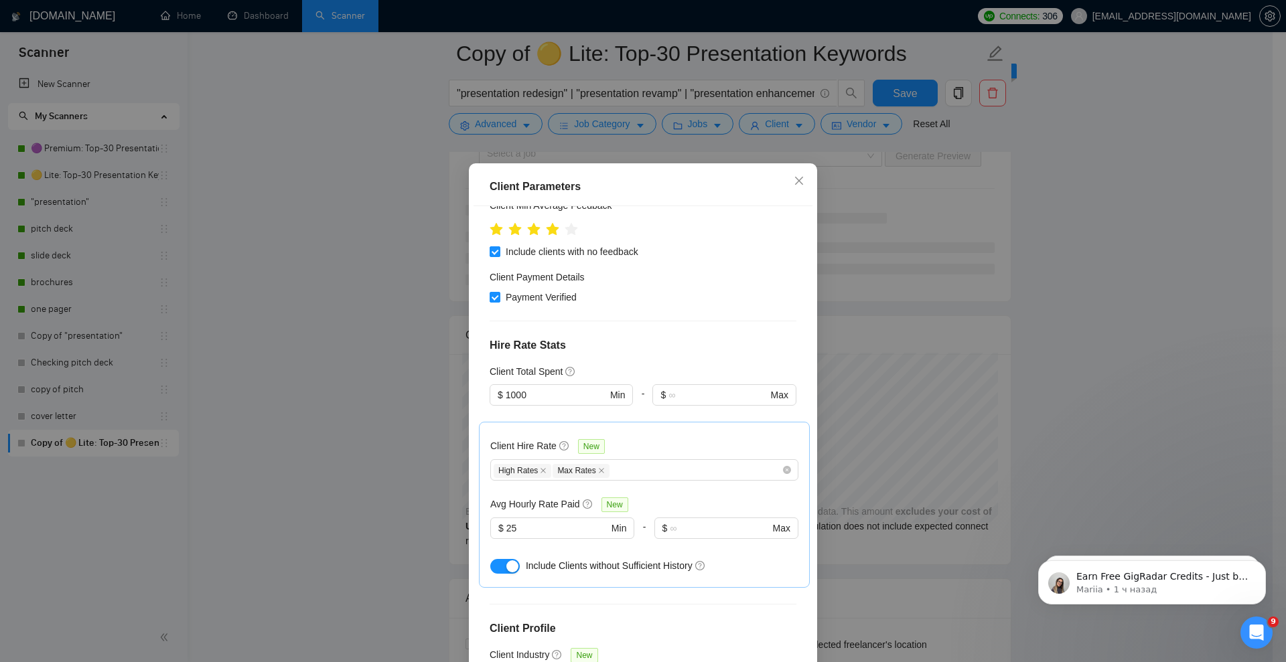
scroll to position [335, 0]
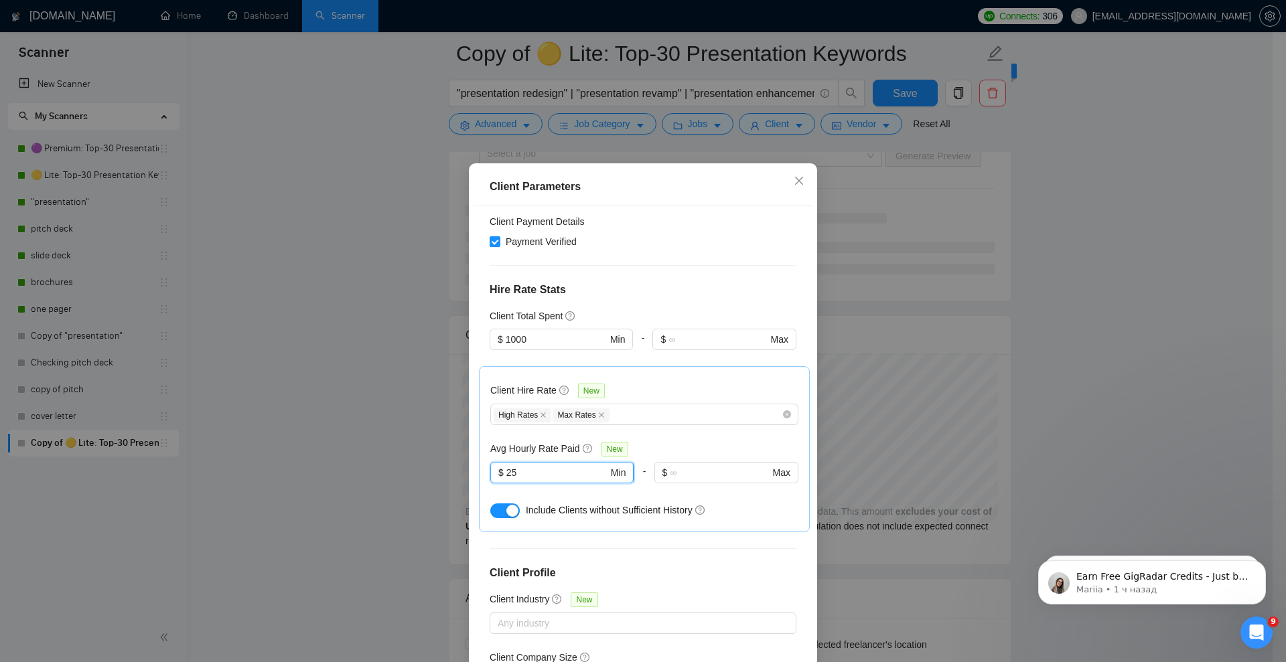
drag, startPoint x: 513, startPoint y: 433, endPoint x: 505, endPoint y: 433, distance: 8.1
click at [506, 465] on input "25" at bounding box center [557, 472] width 102 height 15
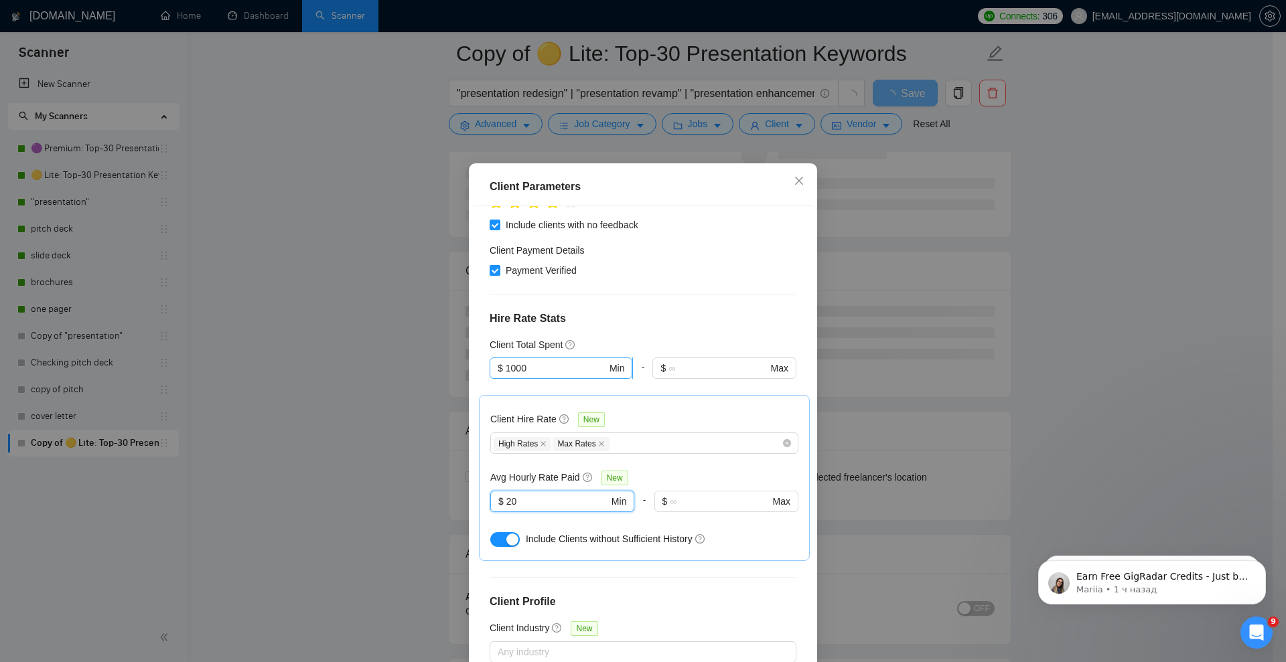
scroll to position [251, 0]
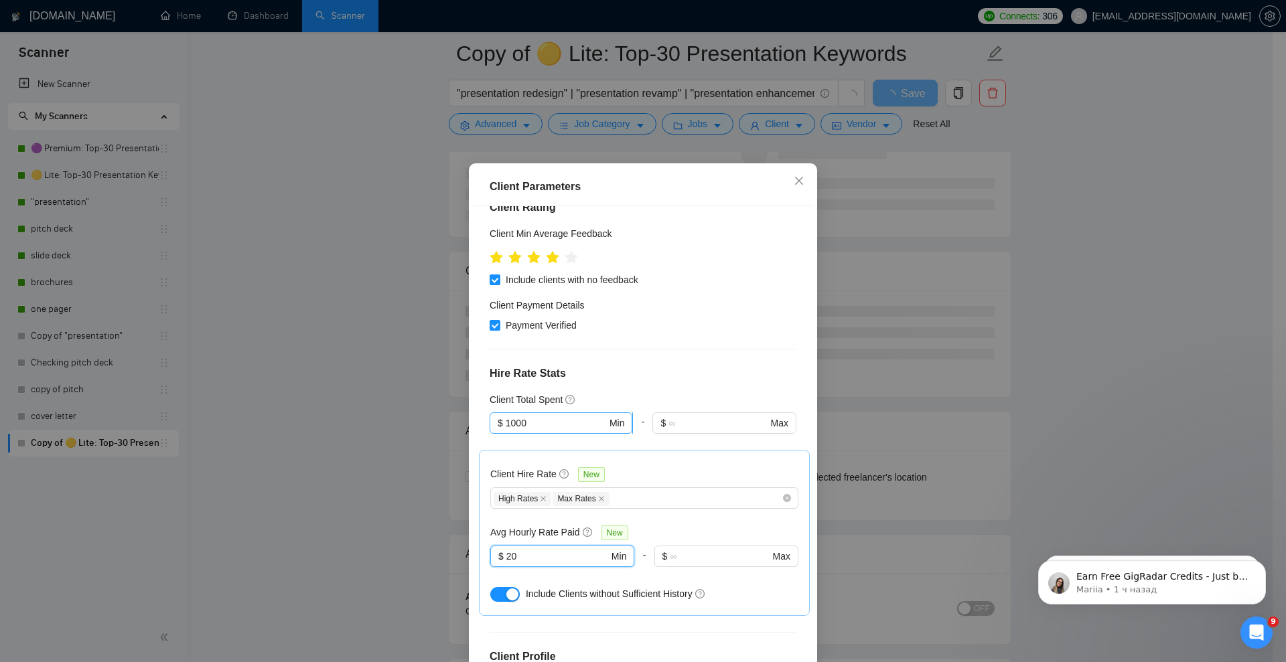
type input "20"
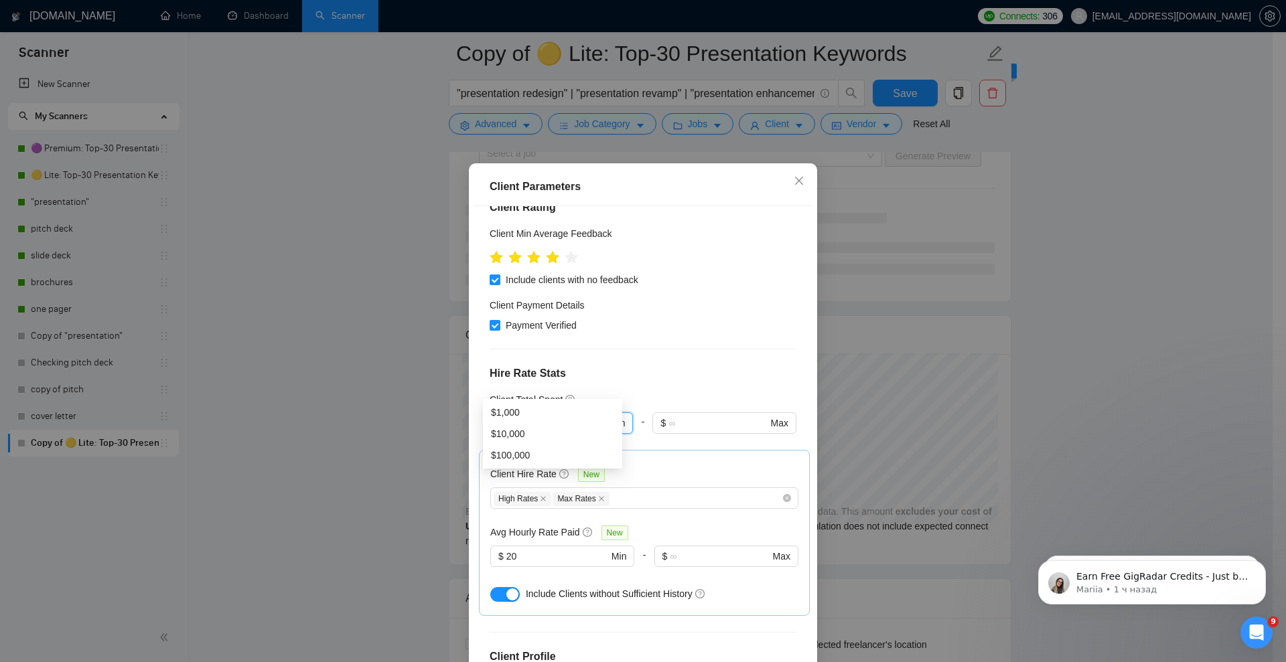
drag, startPoint x: 535, startPoint y: 383, endPoint x: 481, endPoint y: 382, distance: 54.3
click at [481, 382] on div "Client Location Include Client Countries Americas Europe Oceania Exclude Client…" at bounding box center [643, 437] width 339 height 463
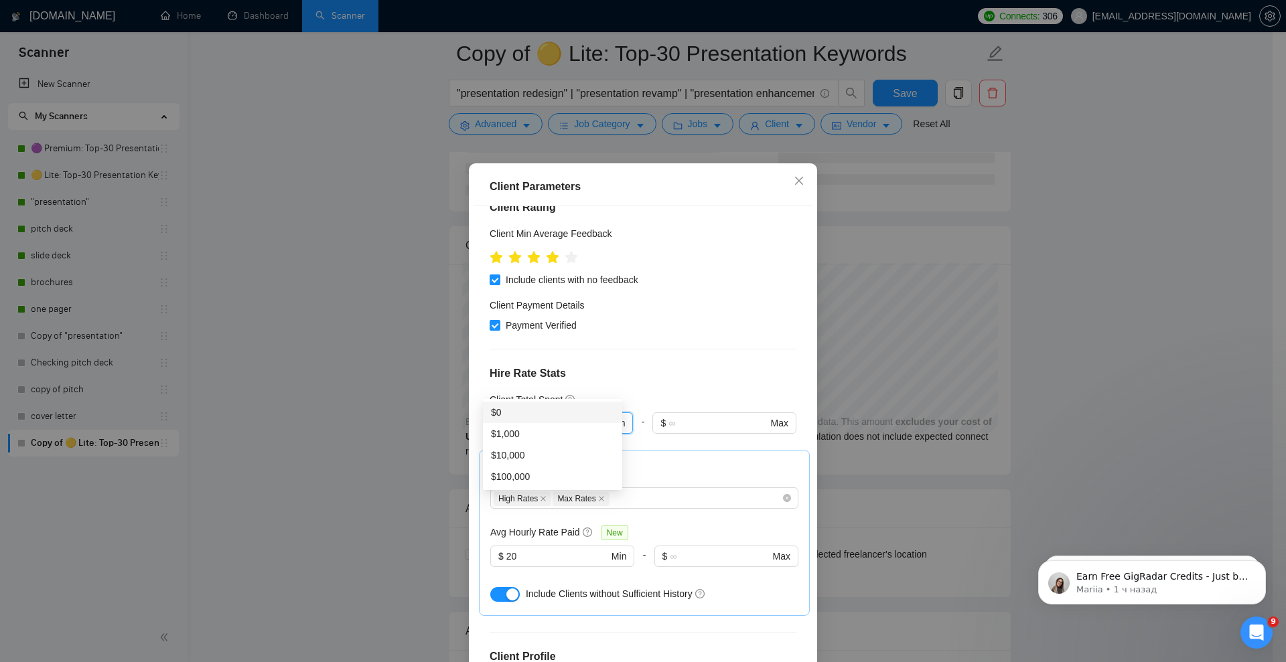
type input "0"
click at [703, 366] on h4 "Hire Rate Stats" at bounding box center [643, 374] width 307 height 16
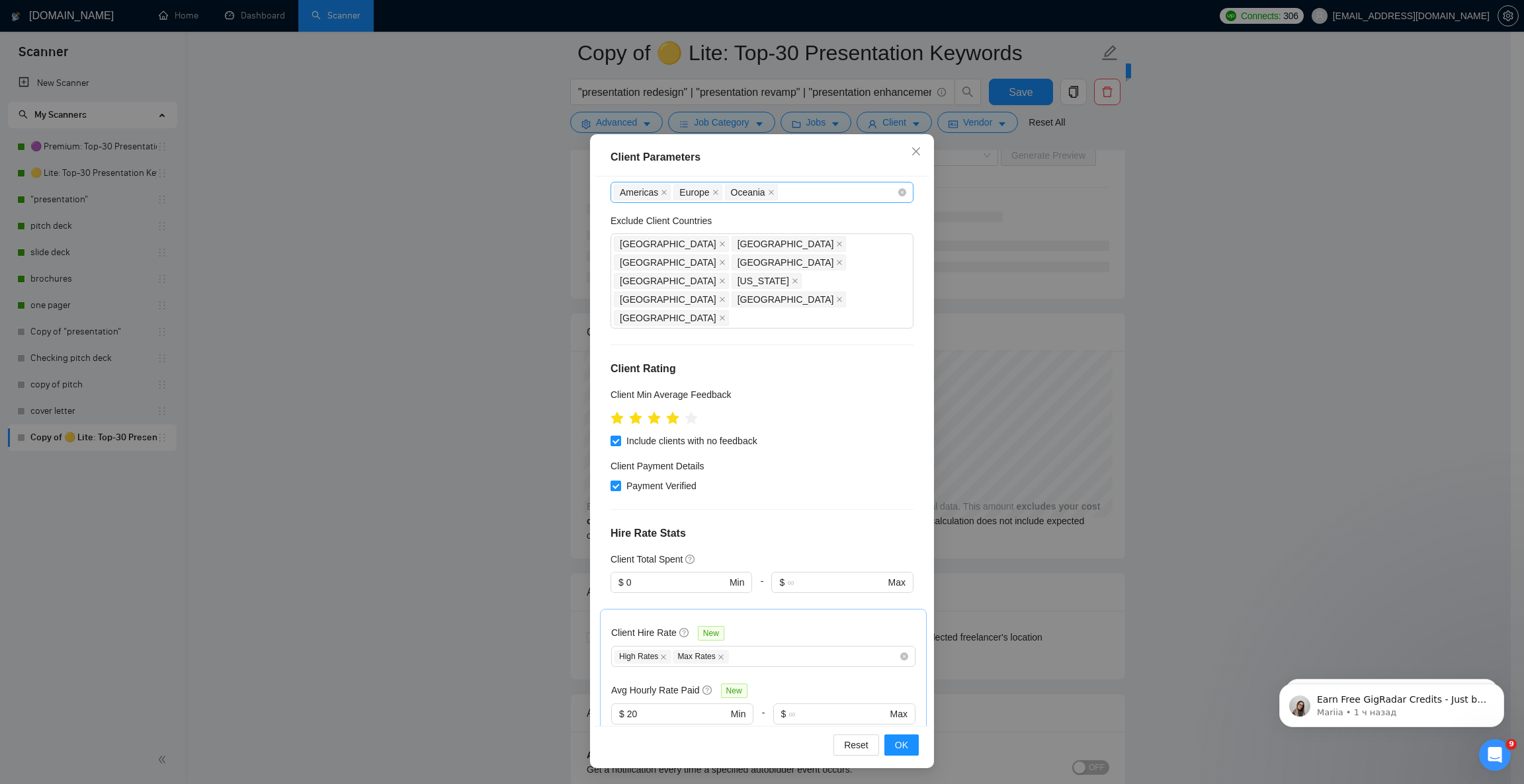
scroll to position [57, 0]
click at [895, 654] on span "OK" at bounding box center [901, 745] width 13 height 15
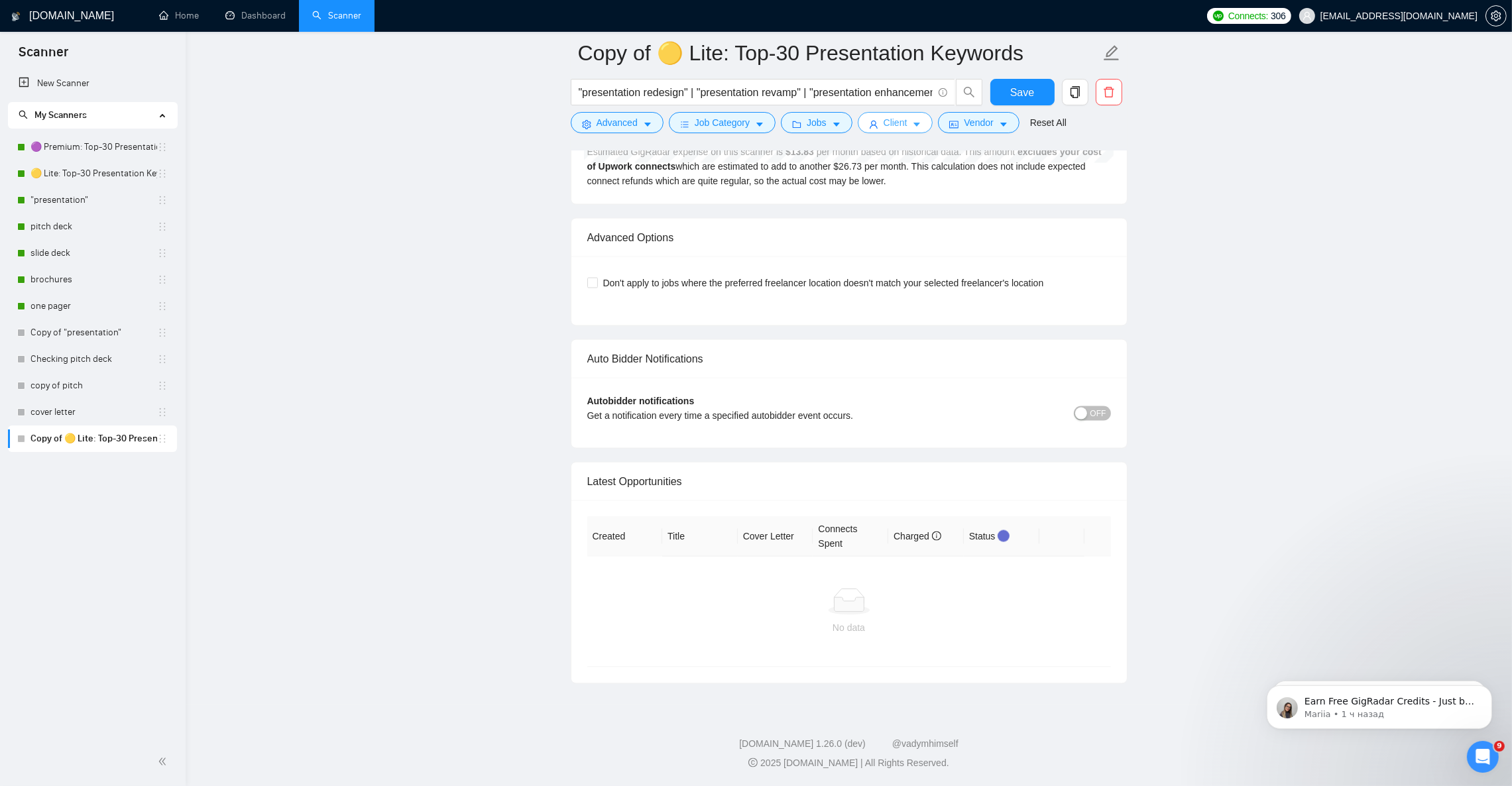
scroll to position [3025, 0]
click at [1102, 410] on span "OFF" at bounding box center [1098, 414] width 16 height 15
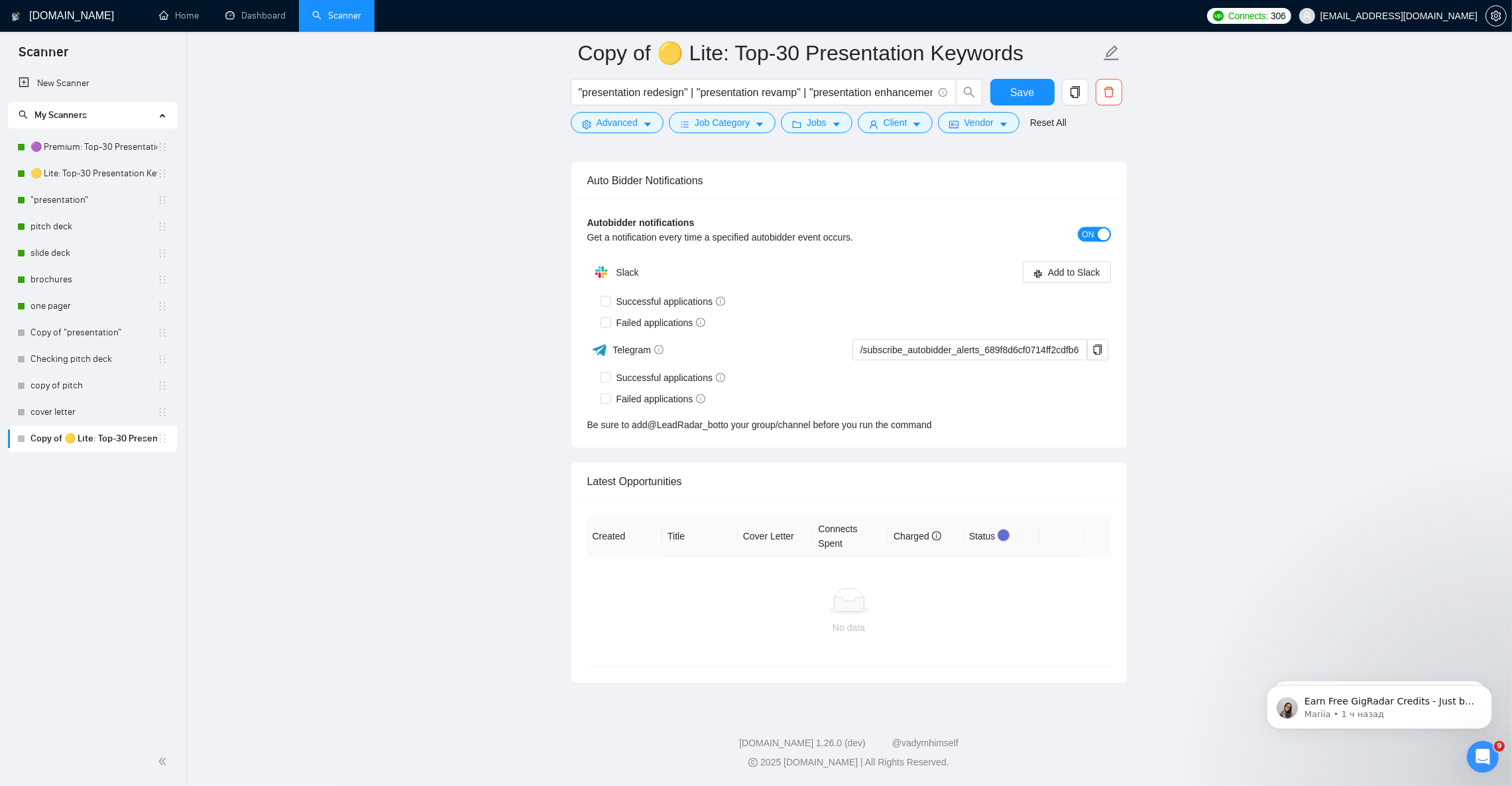
scroll to position [3109, 0]
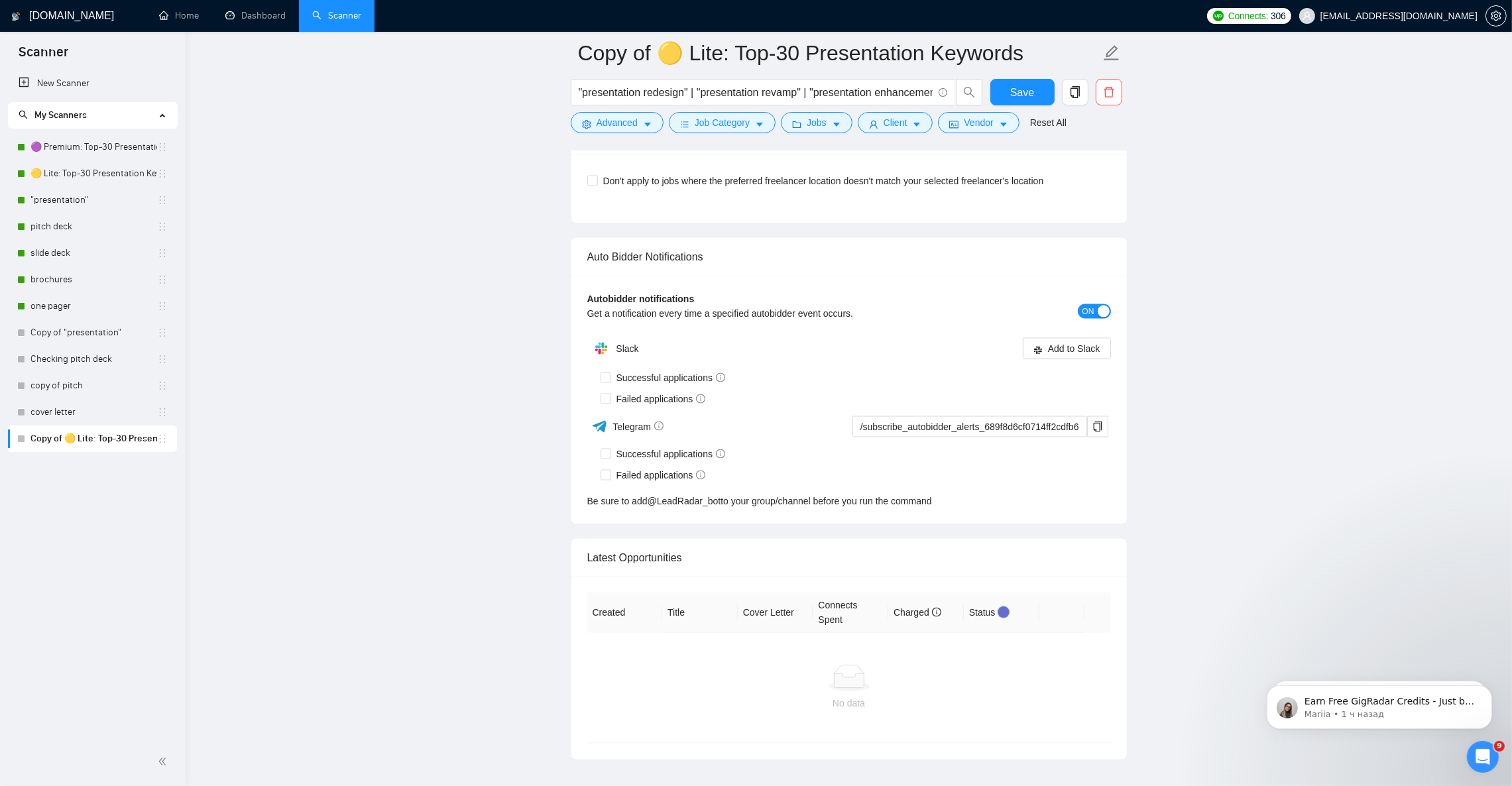
click at [1085, 319] on span "ON" at bounding box center [1088, 311] width 12 height 15
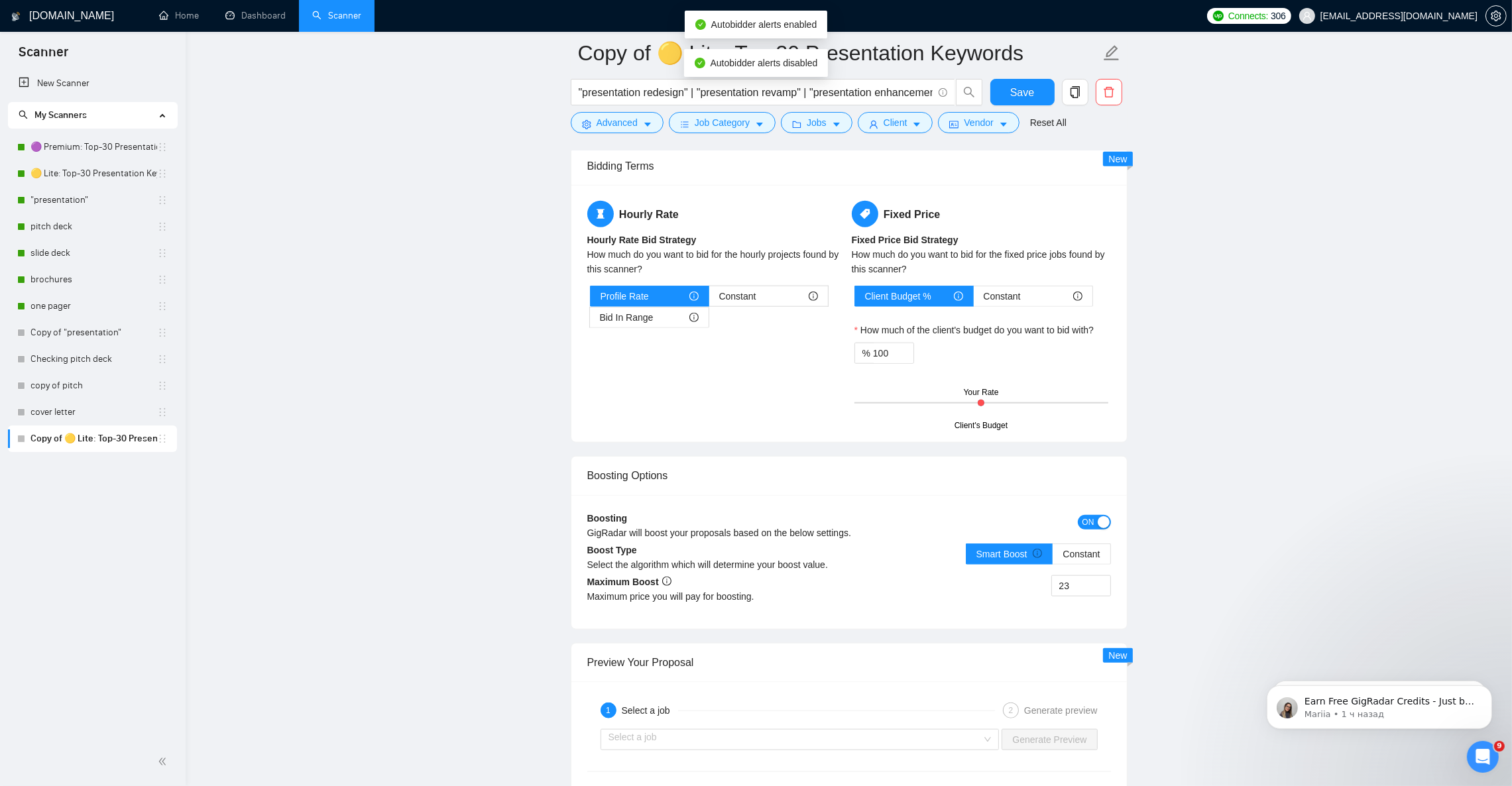
scroll to position [2036, 0]
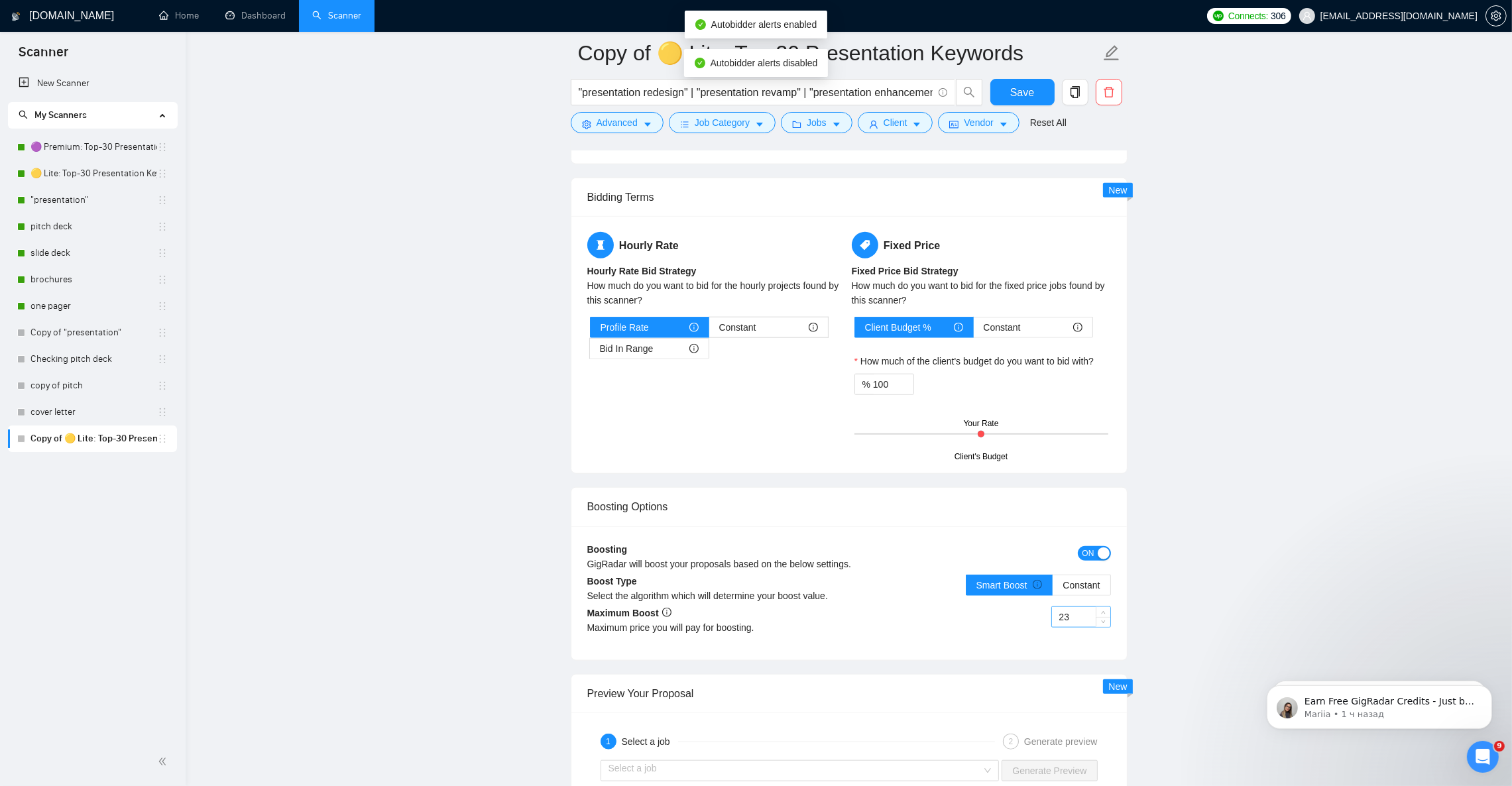
click at [1068, 628] on input "23" at bounding box center [1081, 618] width 58 height 20
type input "20"
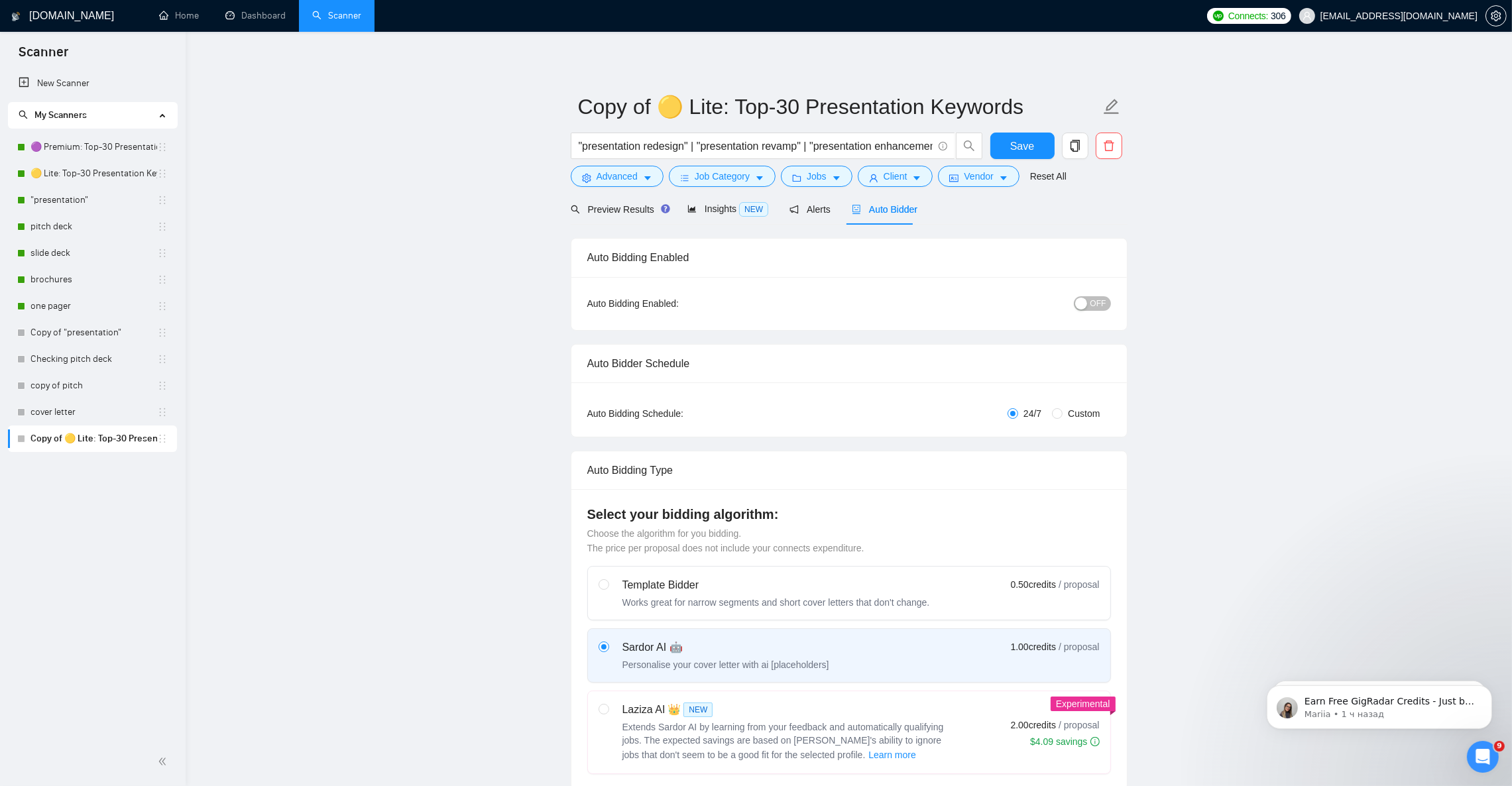
scroll to position [0, 0]
drag, startPoint x: 677, startPoint y: 149, endPoint x: 538, endPoint y: 152, distance: 139.0
click at [1122, 117] on span "Copy of 🟡 Lite: Top-30 Presentation Keywords" at bounding box center [849, 107] width 557 height 42
click at [1115, 107] on icon "edit" at bounding box center [1110, 107] width 17 height 17
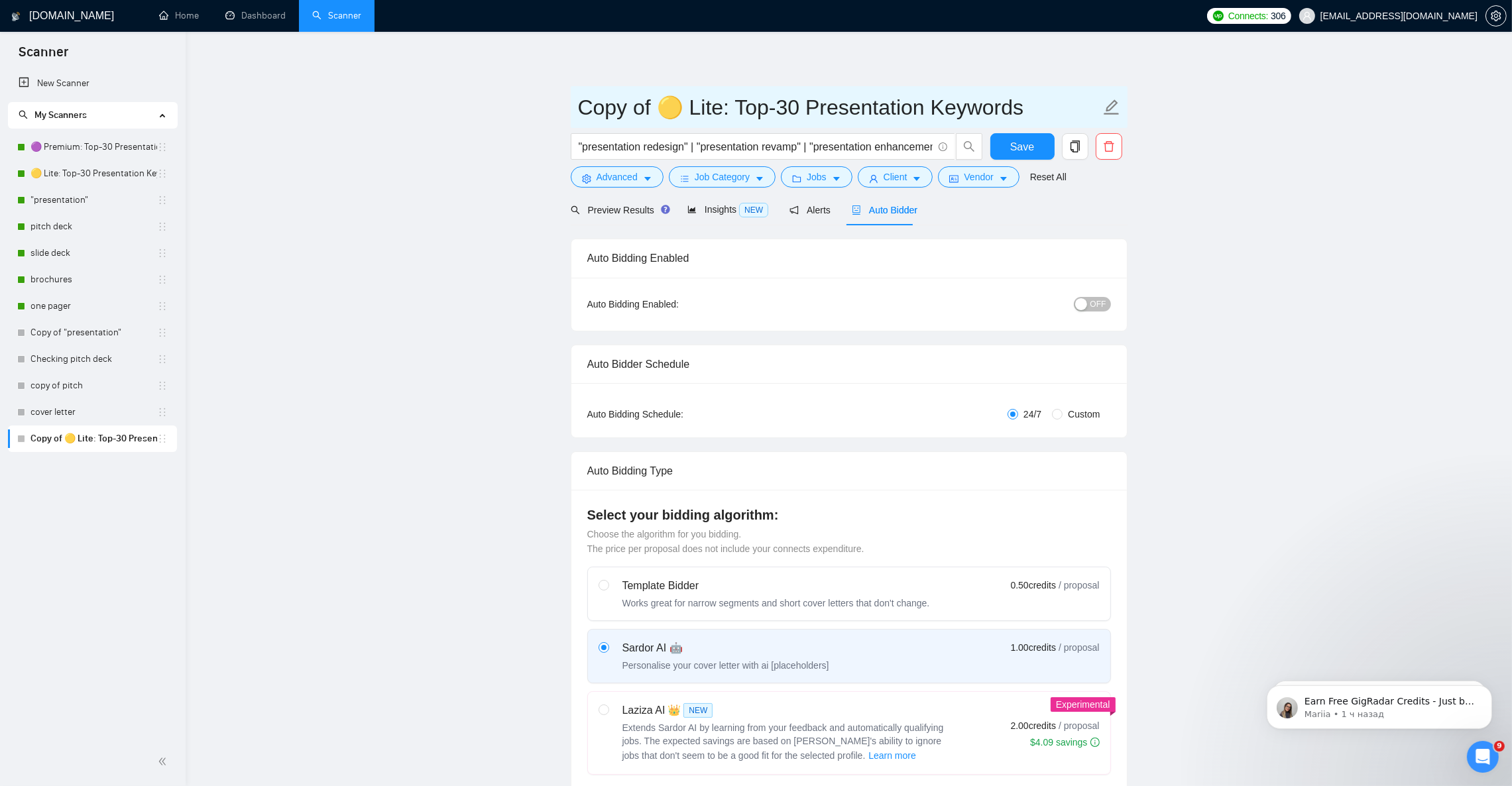
paste input "🔵 Premium: Low-Frequency Presentation"
type input "🔵 Premium: Low-Frequency Presentations"
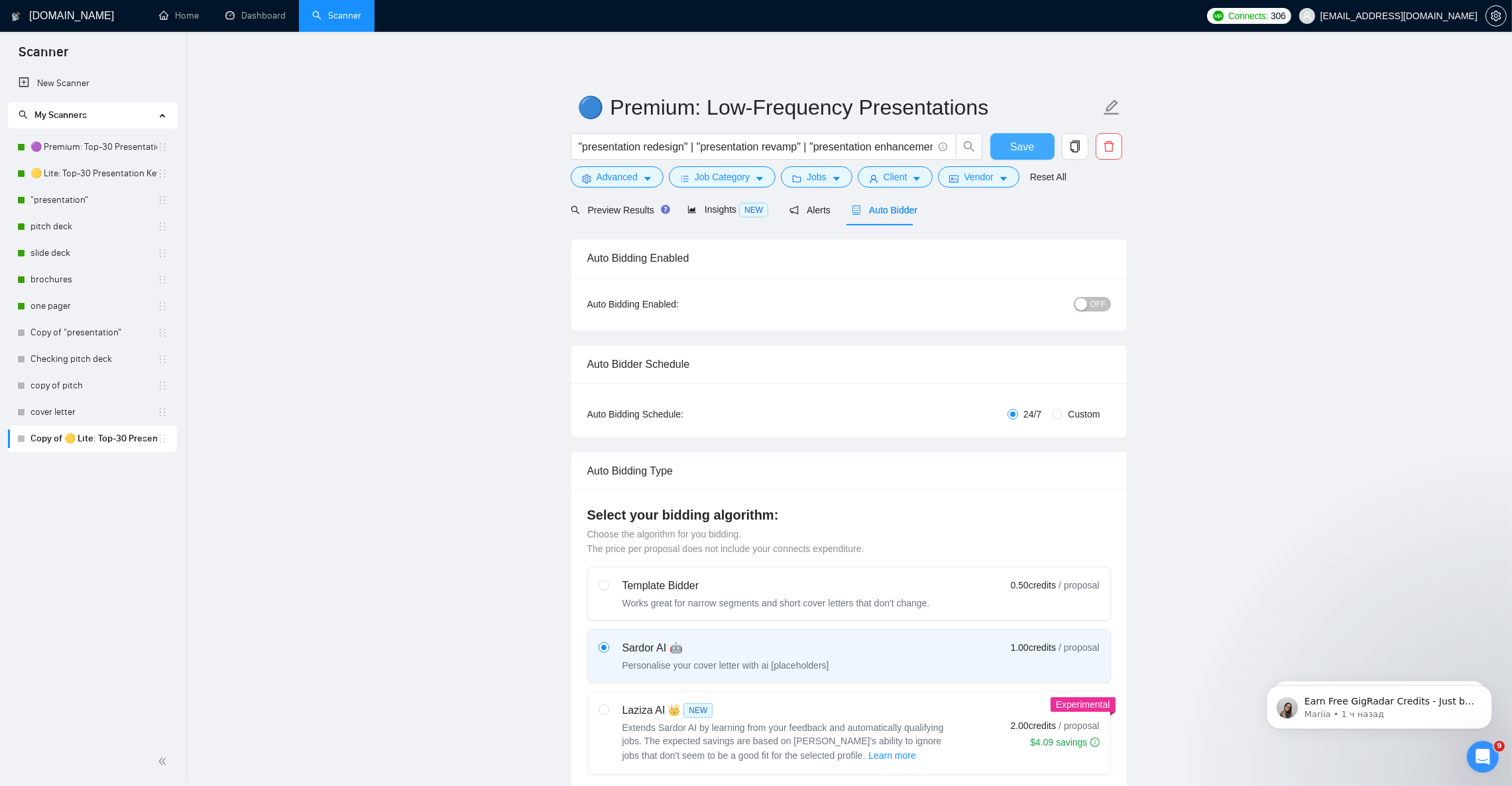
click at [1008, 148] on button "Save" at bounding box center [1022, 147] width 64 height 27
click at [1100, 302] on span "OFF" at bounding box center [1098, 304] width 16 height 15
click at [1037, 142] on button "Save" at bounding box center [1022, 147] width 64 height 27
click at [1069, 149] on icon "copy" at bounding box center [1075, 147] width 12 height 12
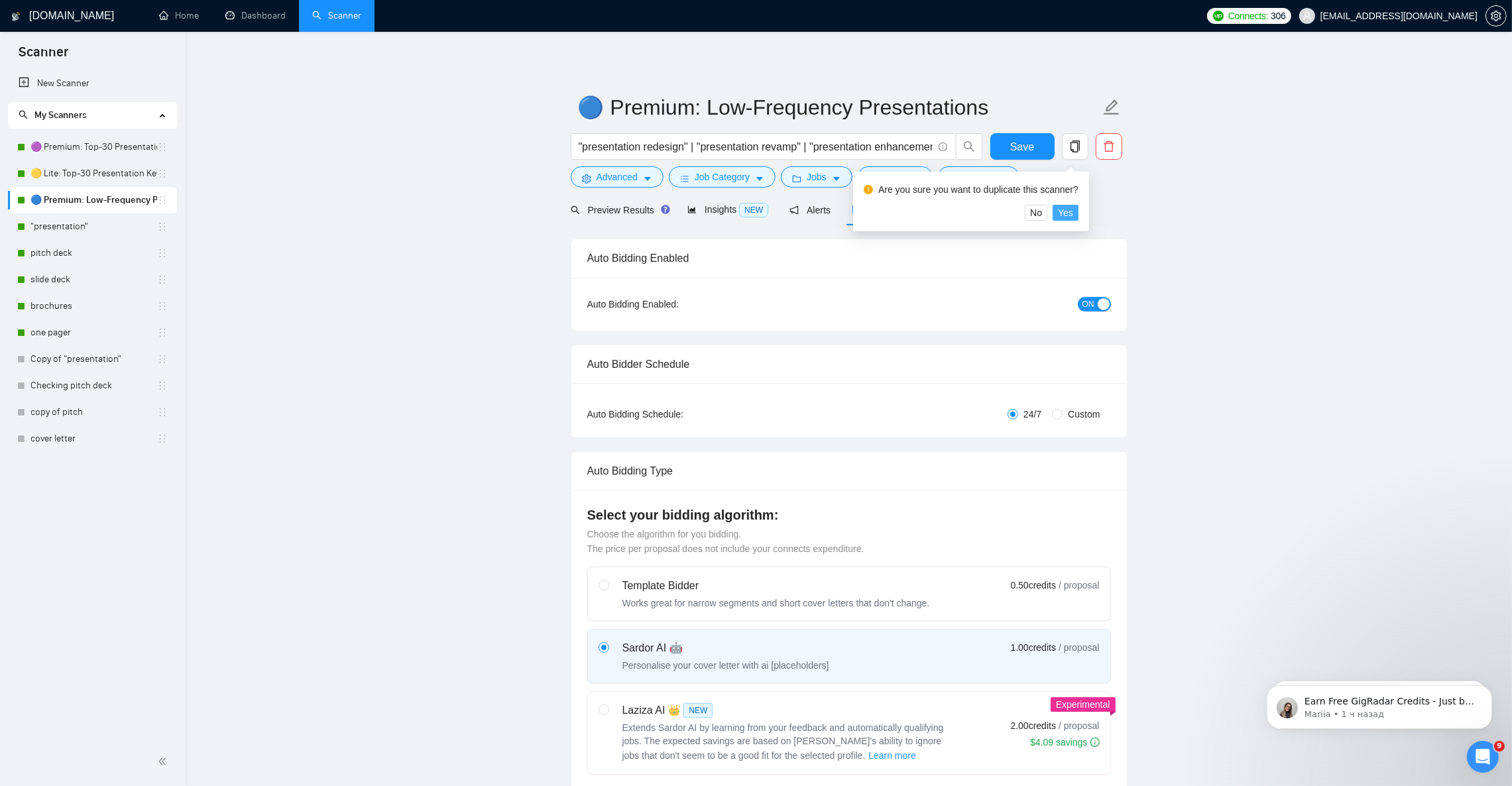
click at [1072, 215] on button "Yes" at bounding box center [1066, 213] width 26 height 16
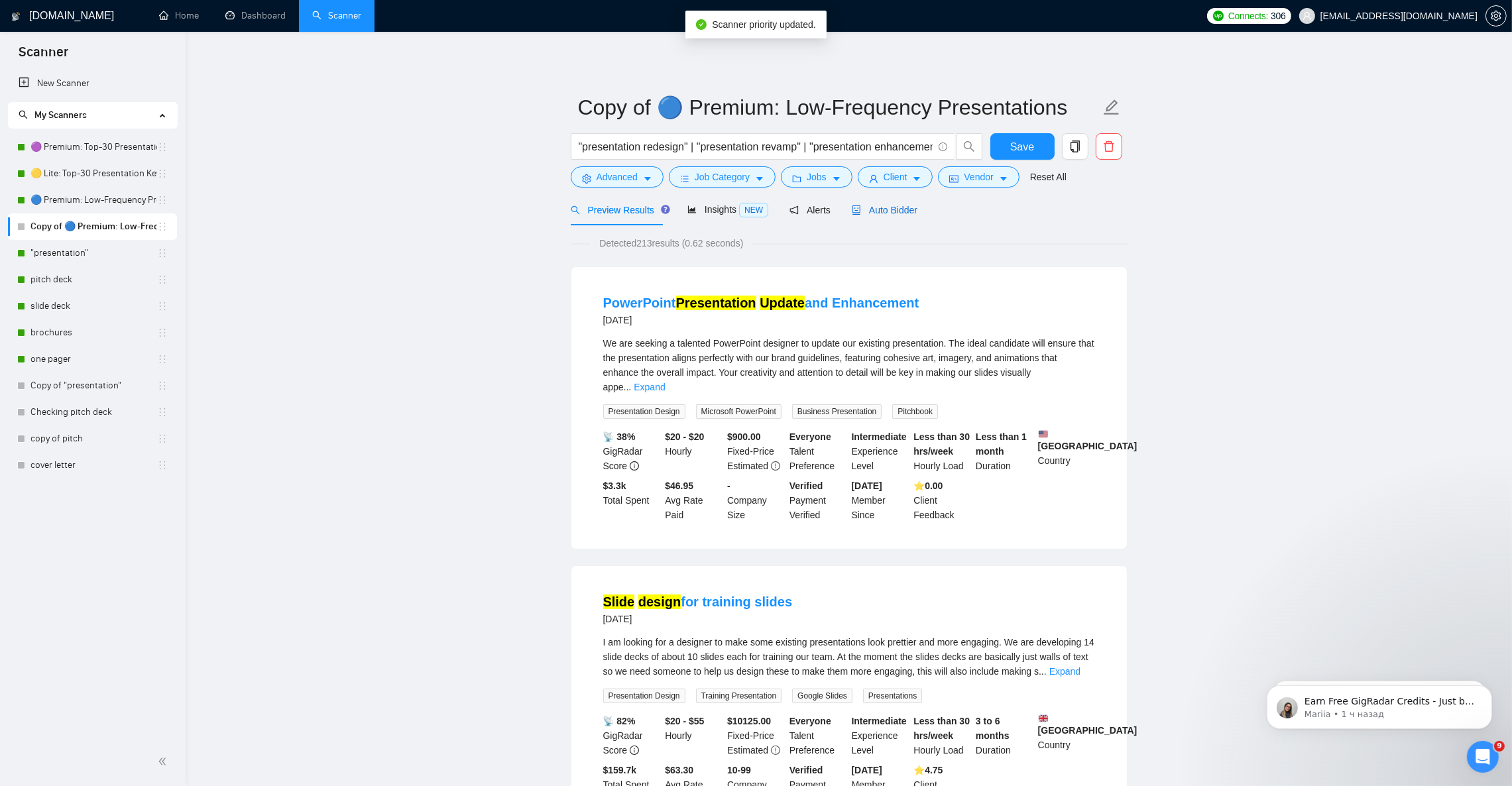
click at [880, 209] on span "Auto Bidder" at bounding box center [885, 210] width 65 height 11
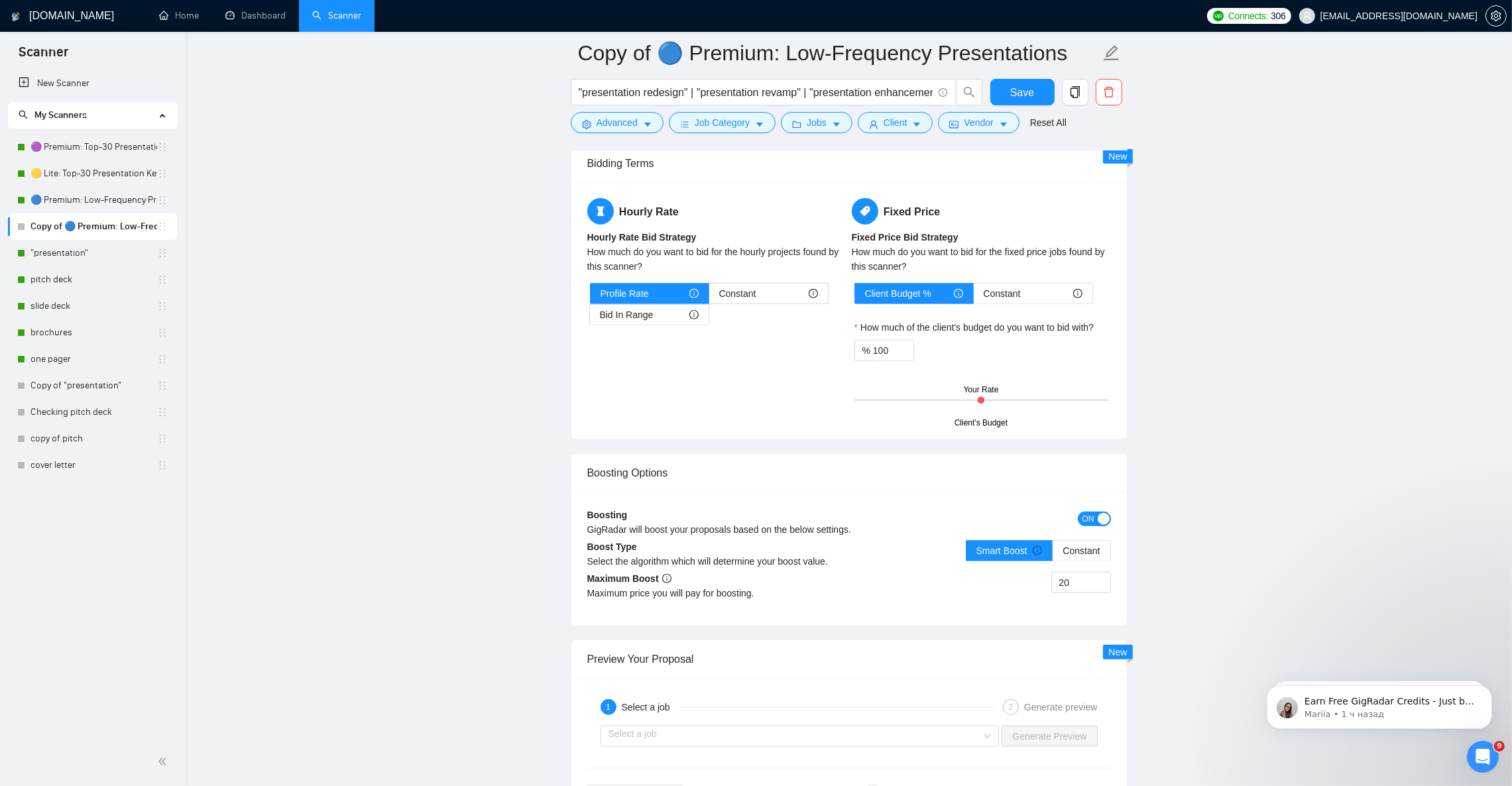
scroll to position [2088, 0]
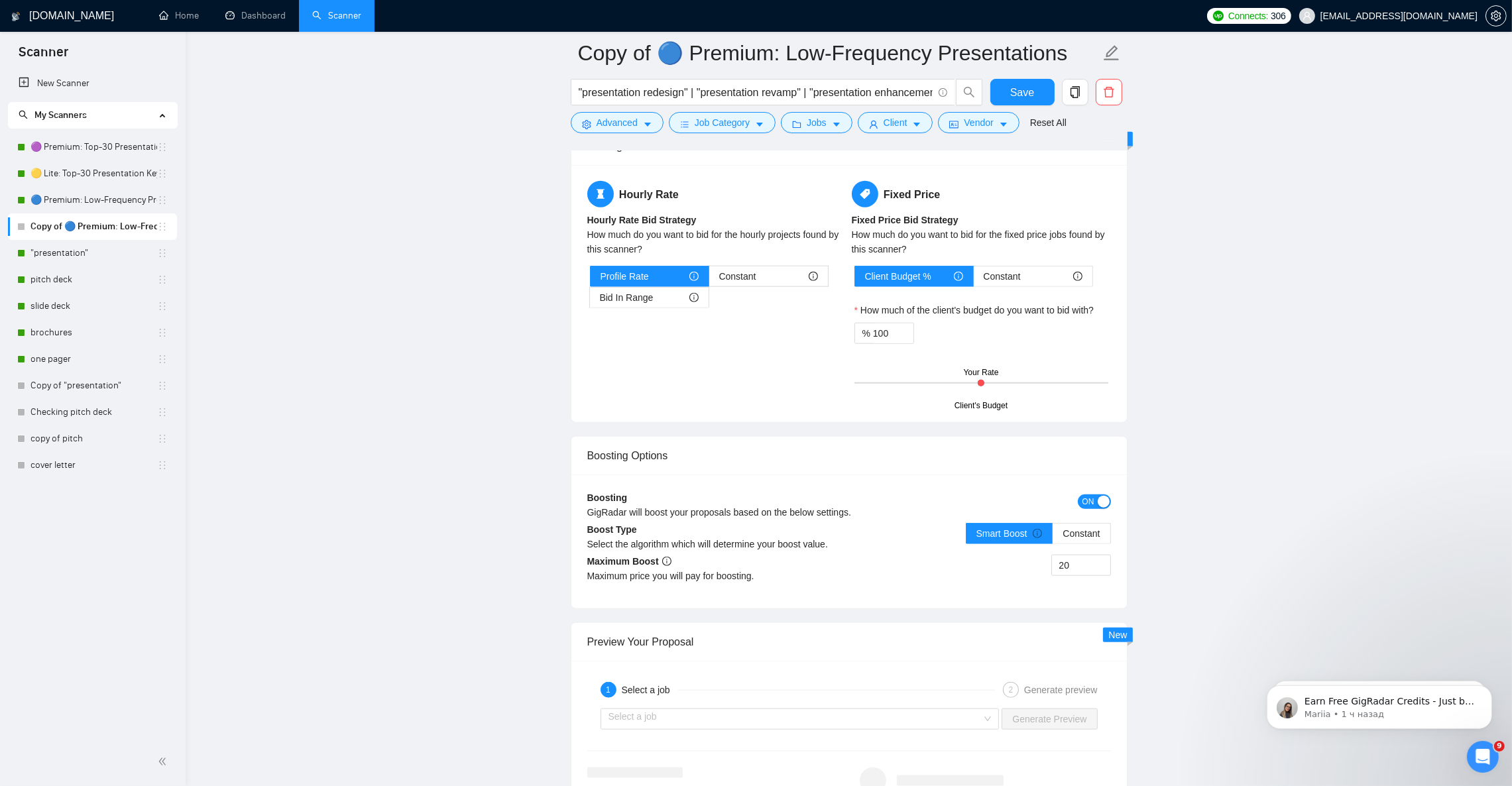
click at [1088, 509] on span "ON" at bounding box center [1088, 502] width 12 height 15
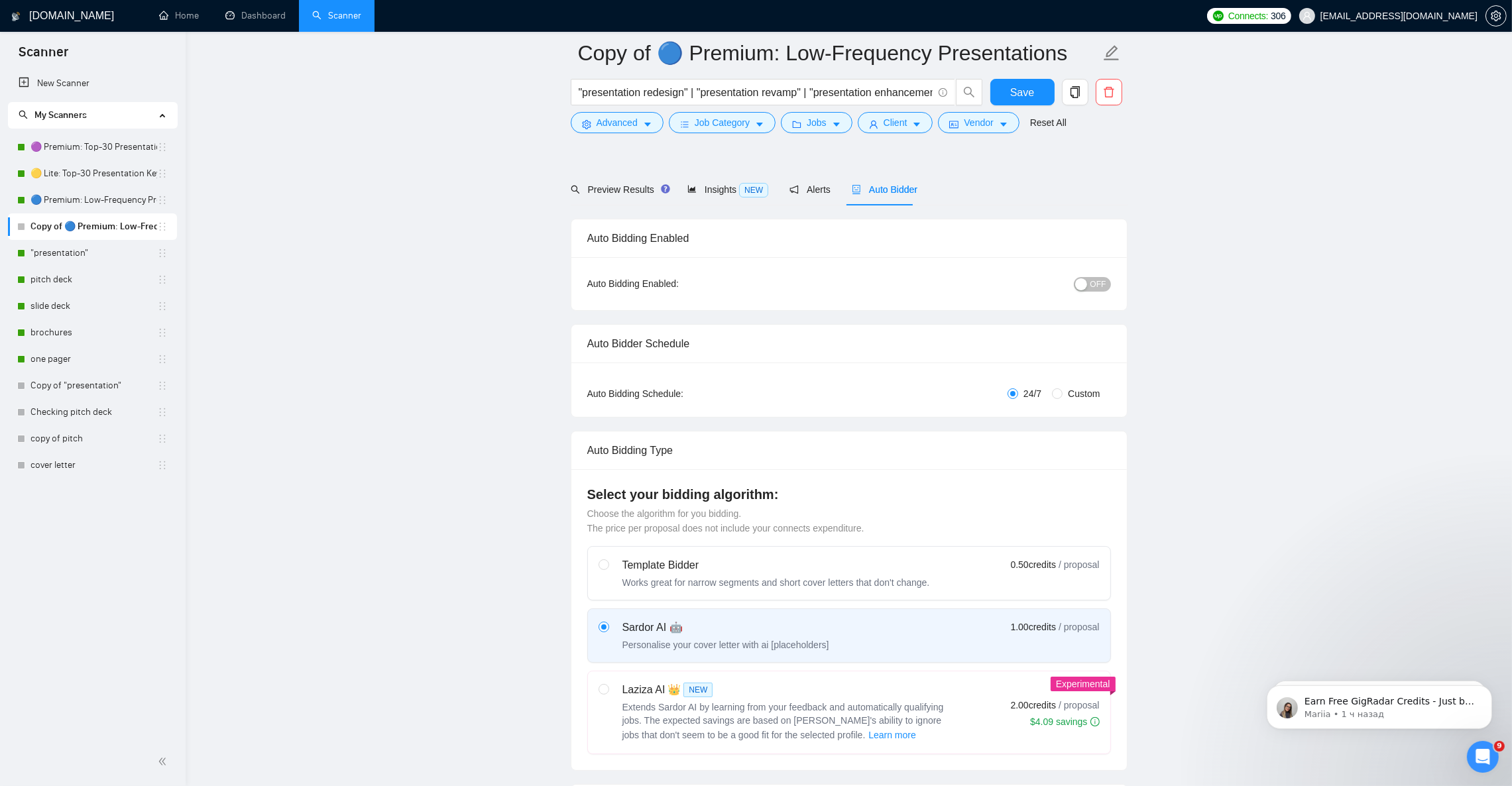
scroll to position [0, 0]
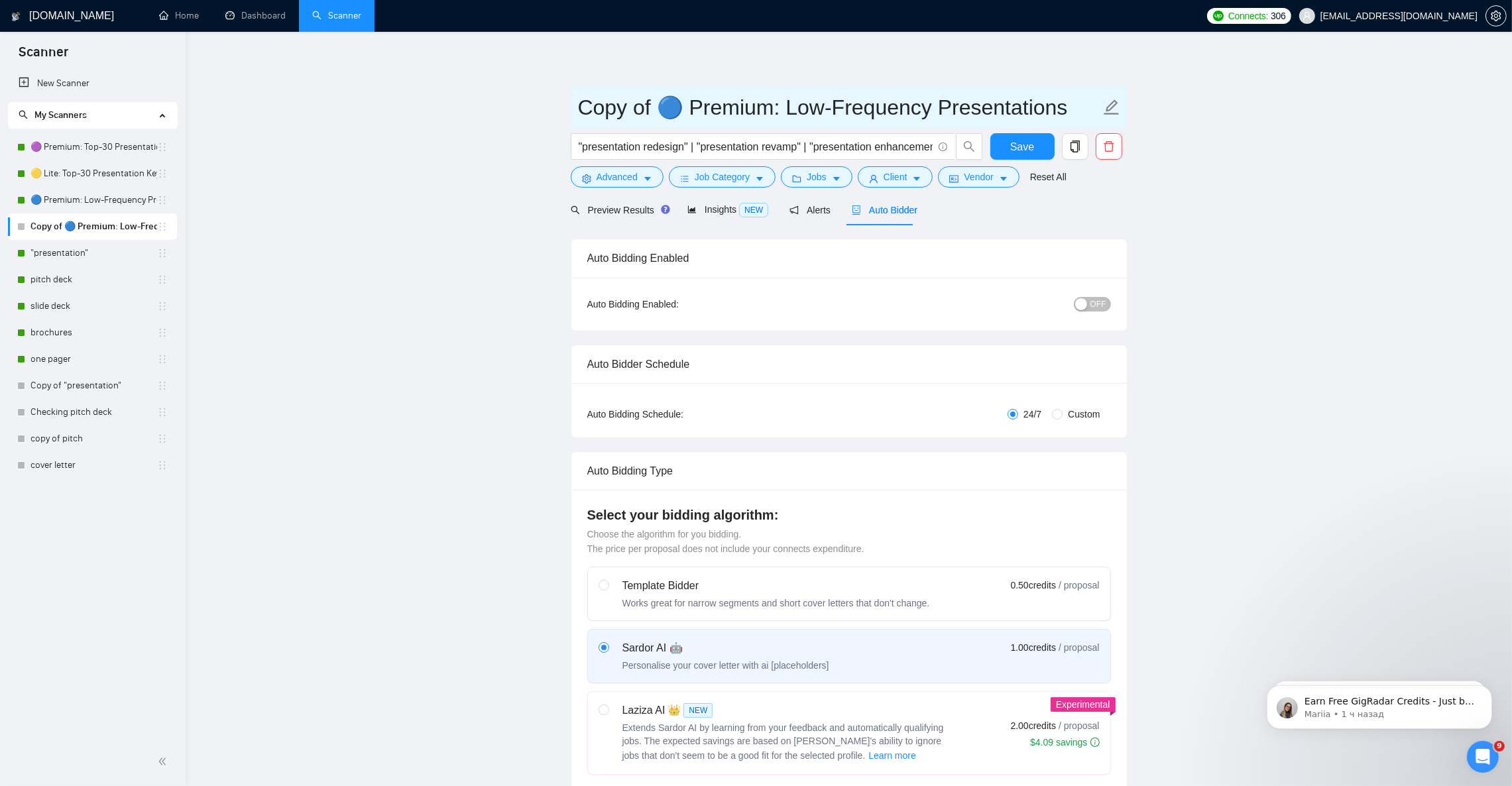
click at [678, 103] on input "Copy of 🔵 Premium: Low-Frequency Presentations" at bounding box center [839, 107] width 522 height 33
drag, startPoint x: 650, startPoint y: 105, endPoint x: 408, endPoint y: 94, distance: 242.2
drag, startPoint x: 602, startPoint y: 95, endPoint x: 579, endPoint y: 97, distance: 23.1
click at [579, 97] on input "🔵 Premium: Low-Frequency Presentations" at bounding box center [839, 107] width 522 height 33
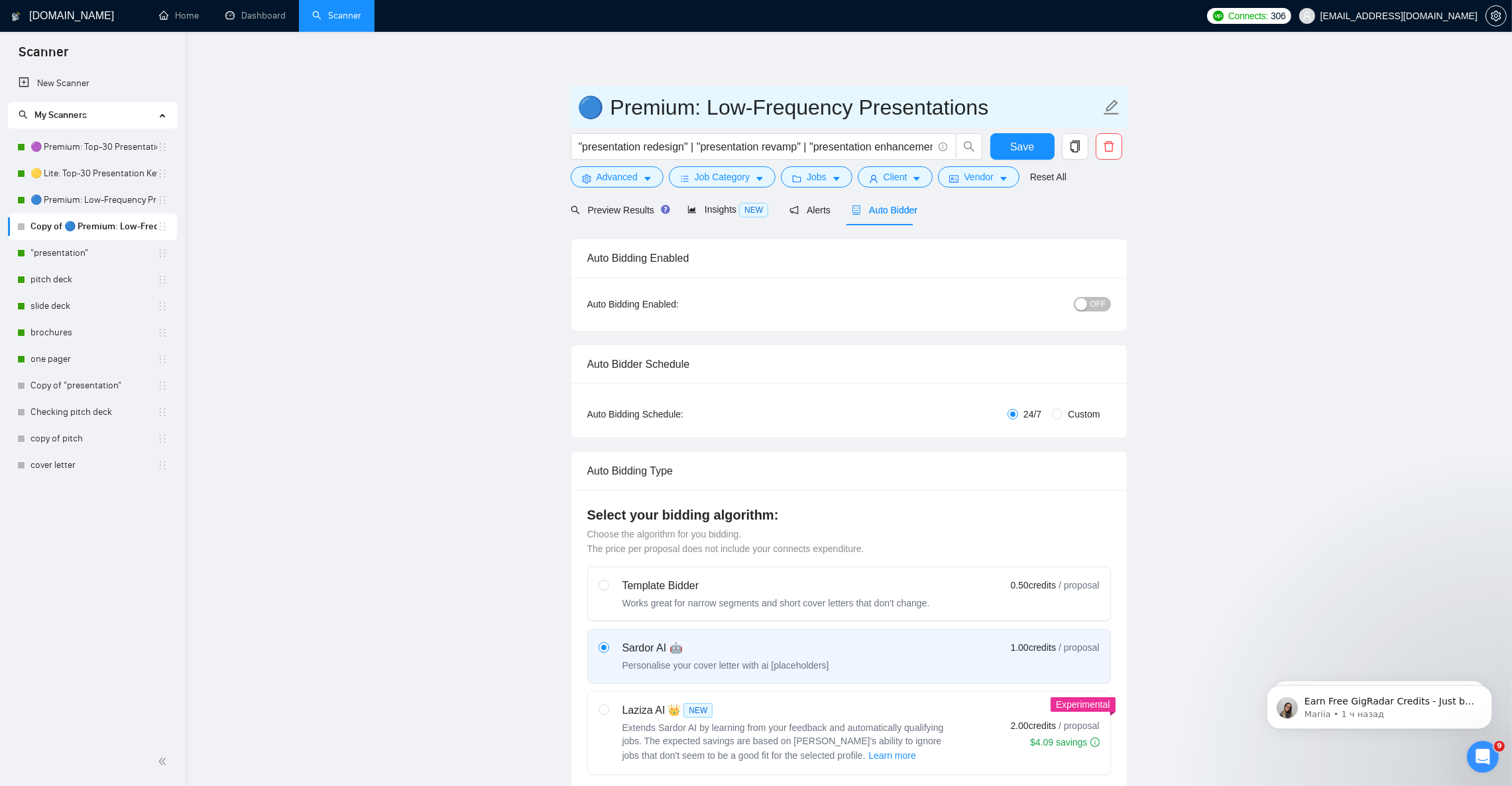
paste input "text"
type input "🔴 Premium: Low-Frequency Presentations"
click at [1018, 145] on span "Save" at bounding box center [1022, 147] width 24 height 17
click at [1107, 305] on button "OFF" at bounding box center [1092, 304] width 38 height 15
click at [1024, 142] on span "Save" at bounding box center [1022, 147] width 24 height 17
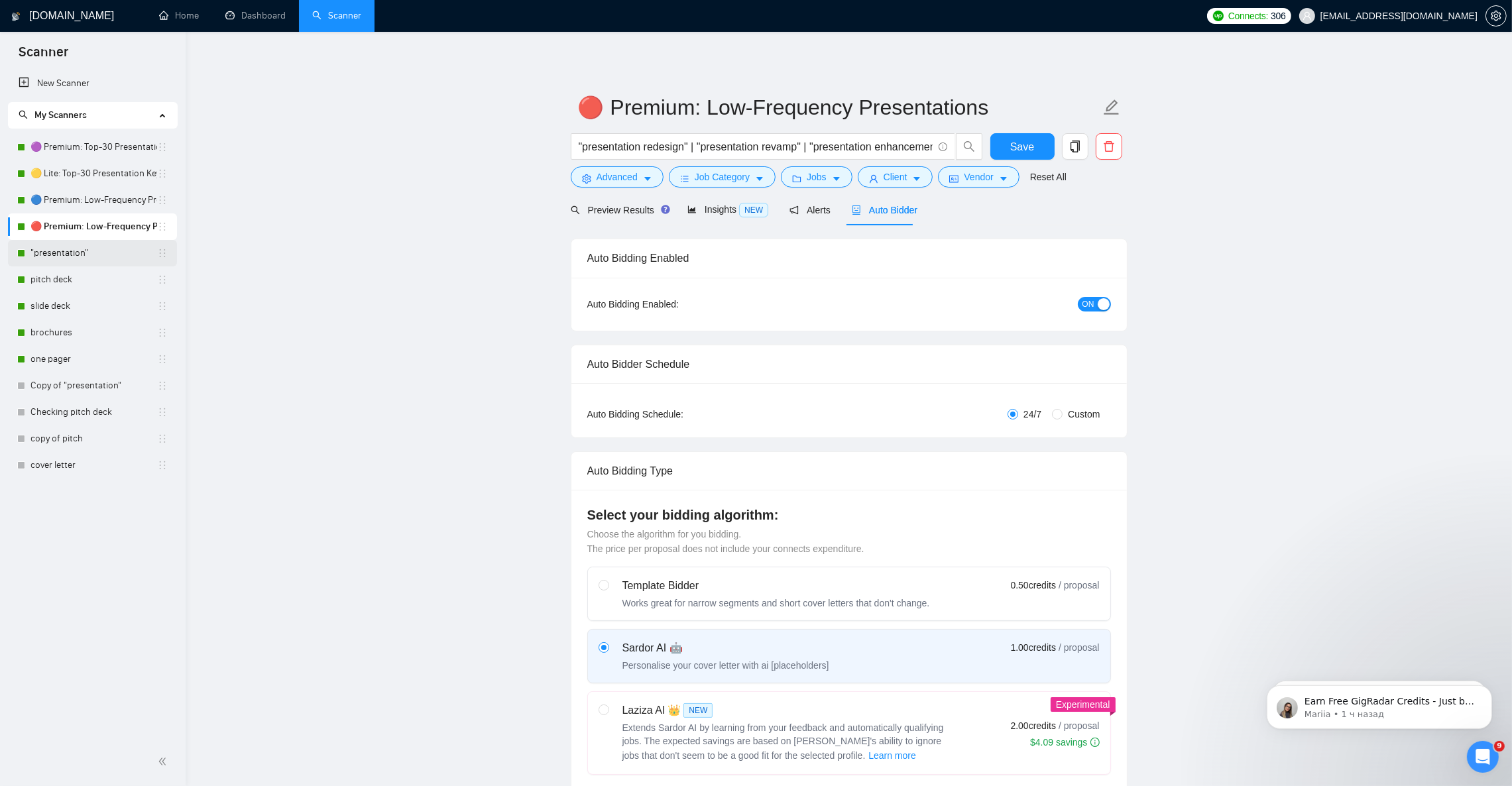
click at [66, 253] on link ""presentation"" at bounding box center [94, 252] width 127 height 27
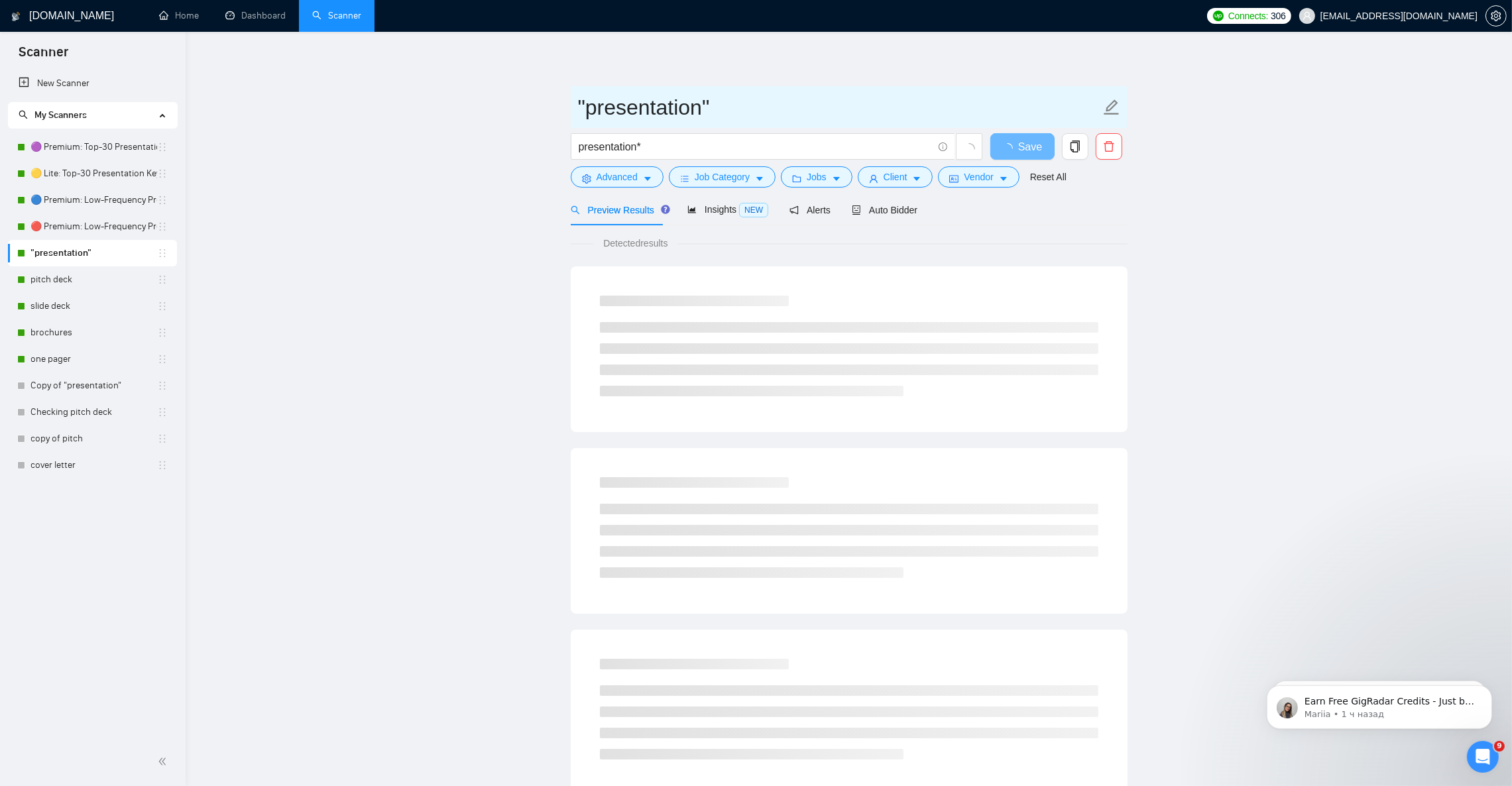
click at [1109, 108] on icon "edit" at bounding box center [1110, 107] width 17 height 17
paste input "⚪ Presentation* (Catch-All)"
type input "⚪ Presentation* (Catch-All)"
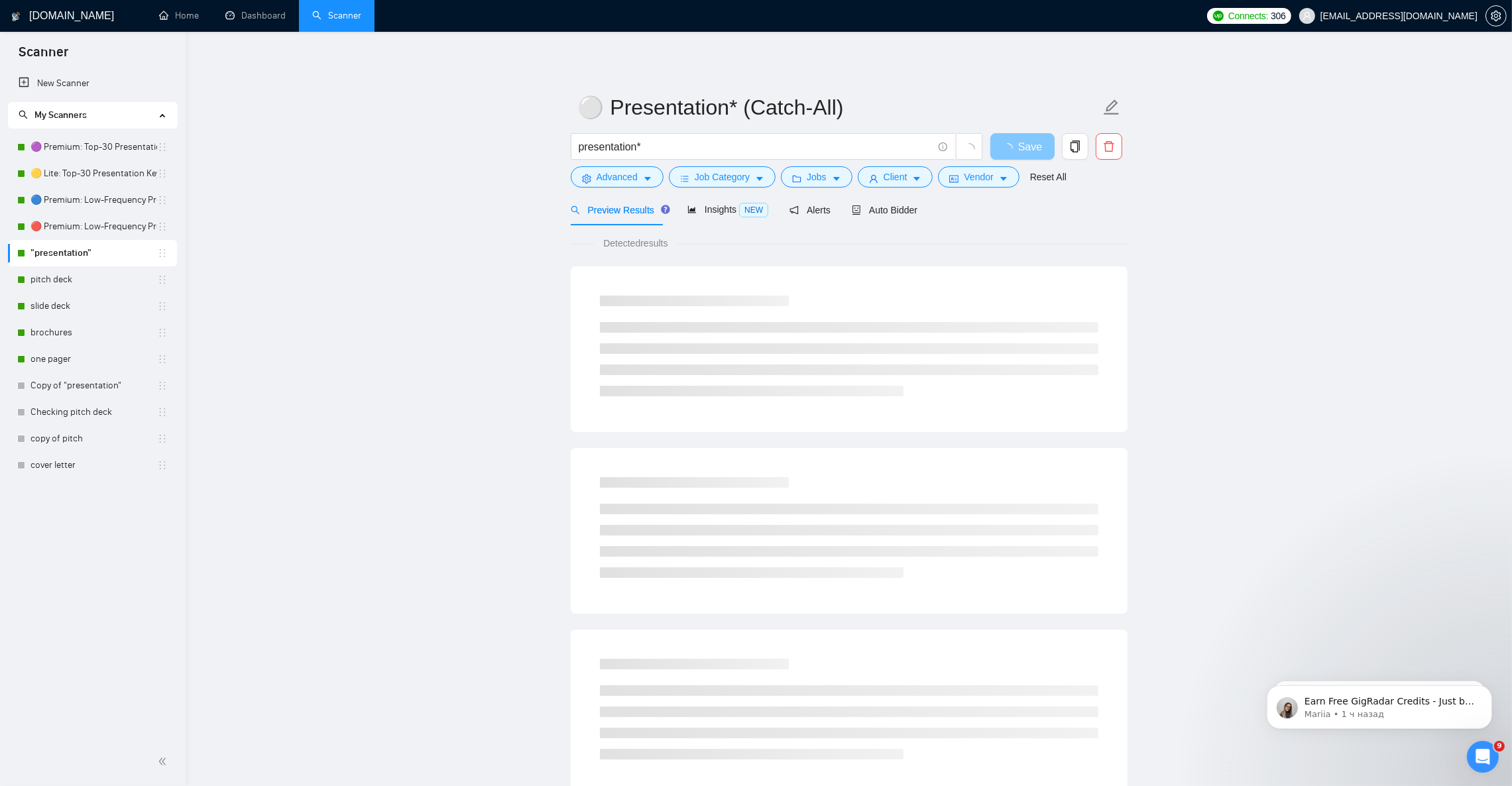
click at [1021, 147] on span "Save" at bounding box center [1030, 147] width 24 height 17
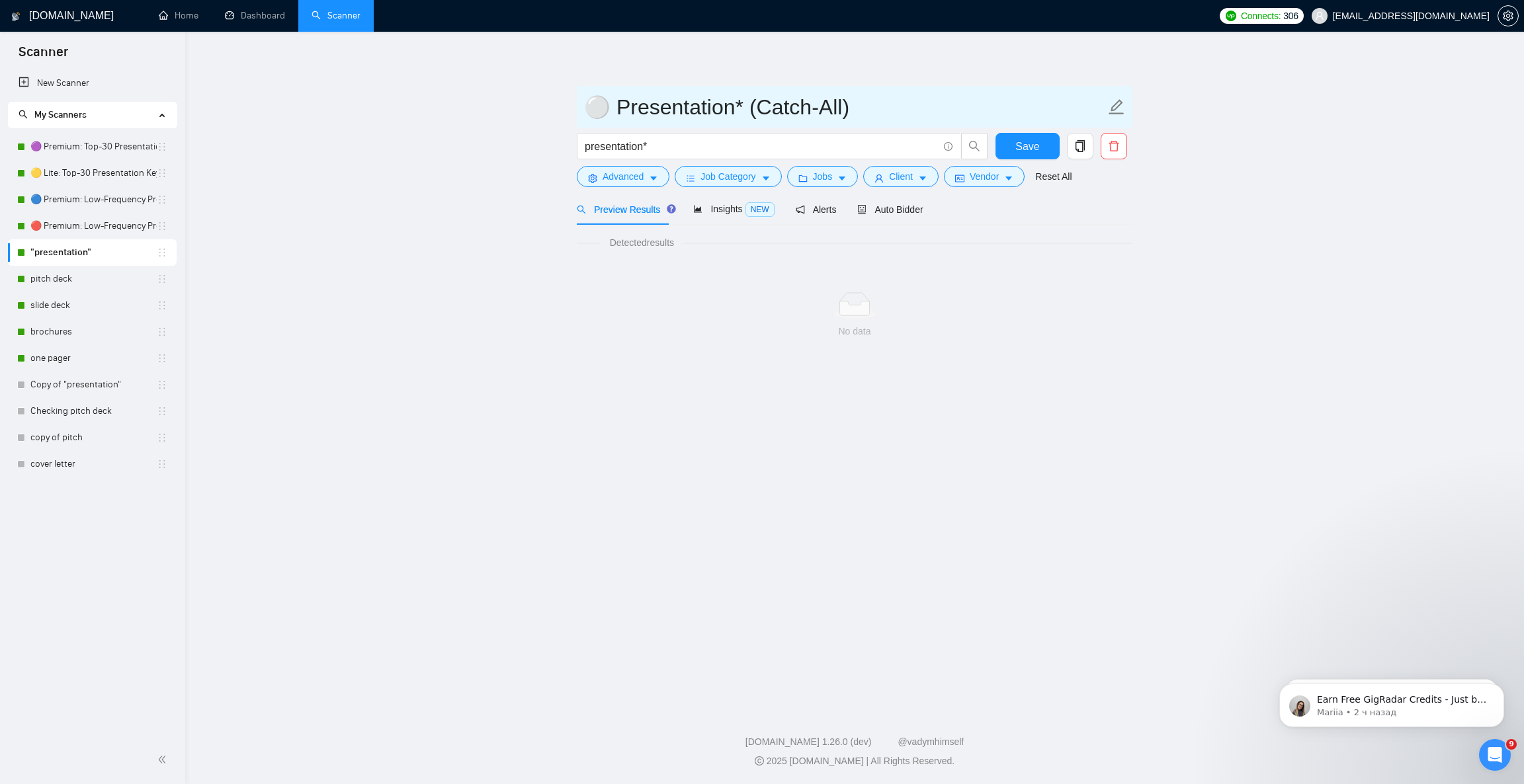
drag, startPoint x: 81, startPoint y: 205, endPoint x: 933, endPoint y: 87, distance: 860.1
click at [81, 205] on link "🔵 Premium: Low-Frequency Presentations" at bounding box center [94, 199] width 126 height 27
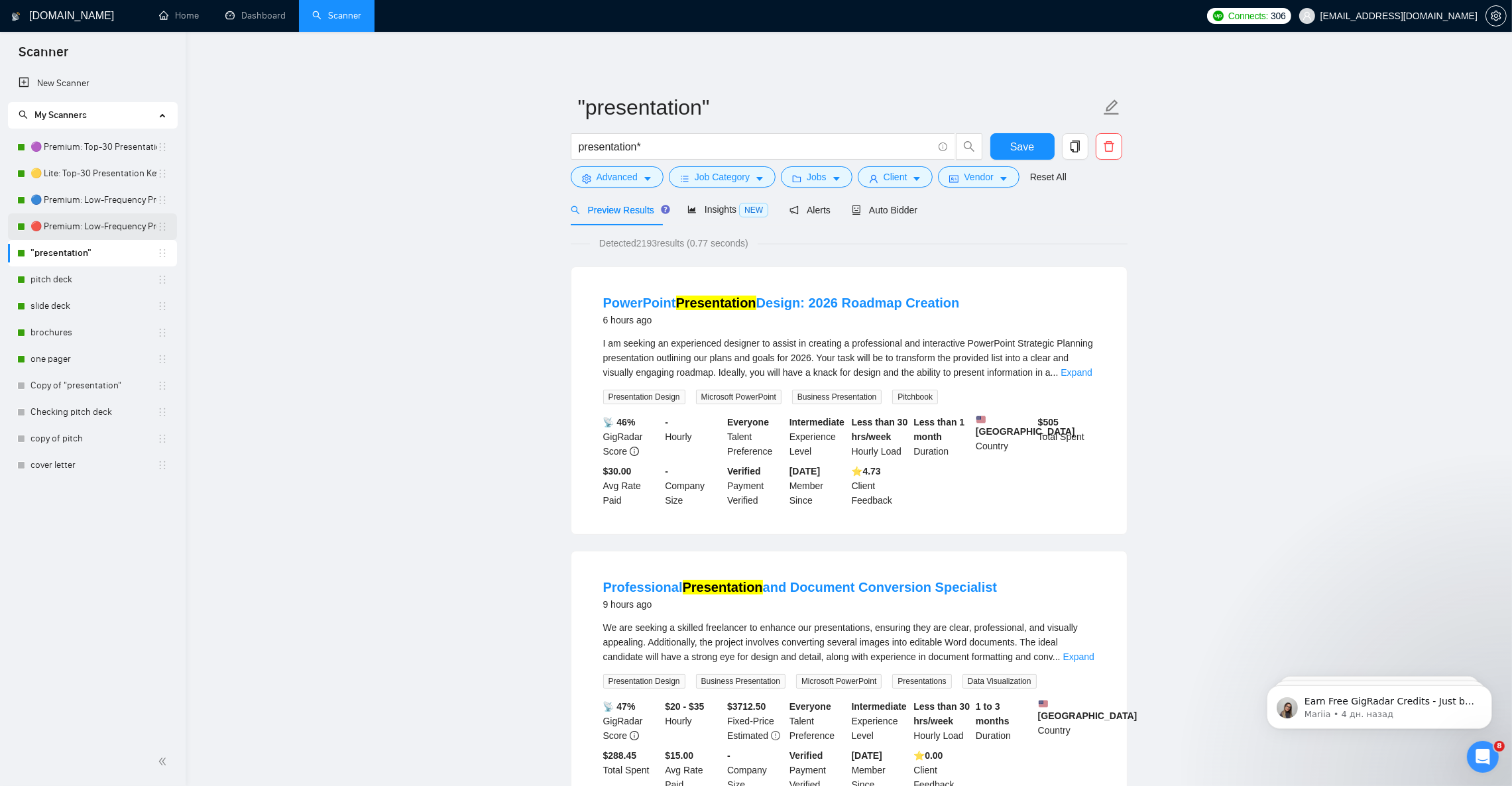
click at [98, 229] on link "🔴 Premium: Low-Frequency Presentations" at bounding box center [94, 227] width 127 height 27
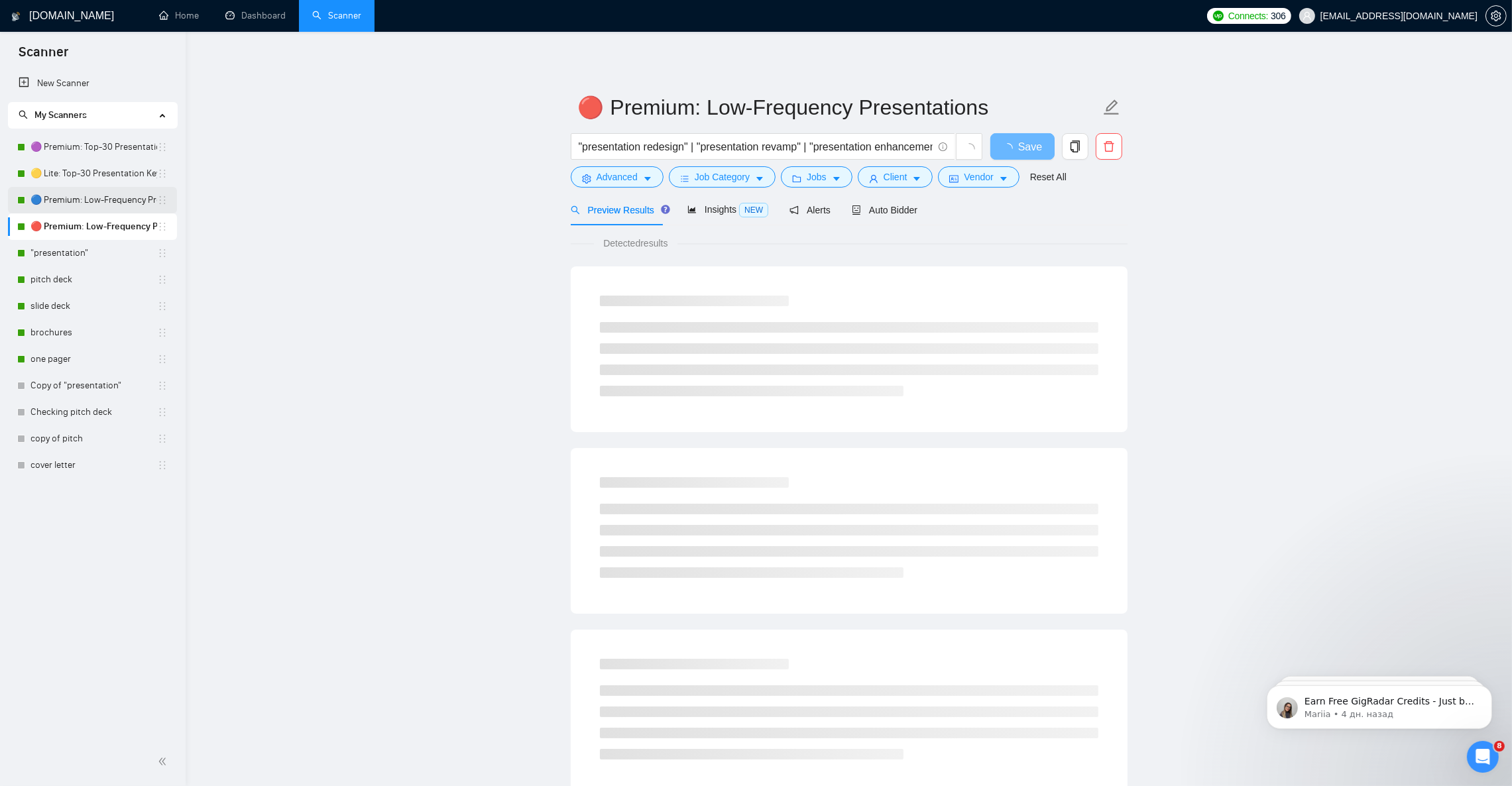
click at [97, 195] on link "🔵 Premium: Low-Frequency Presentations" at bounding box center [94, 200] width 127 height 27
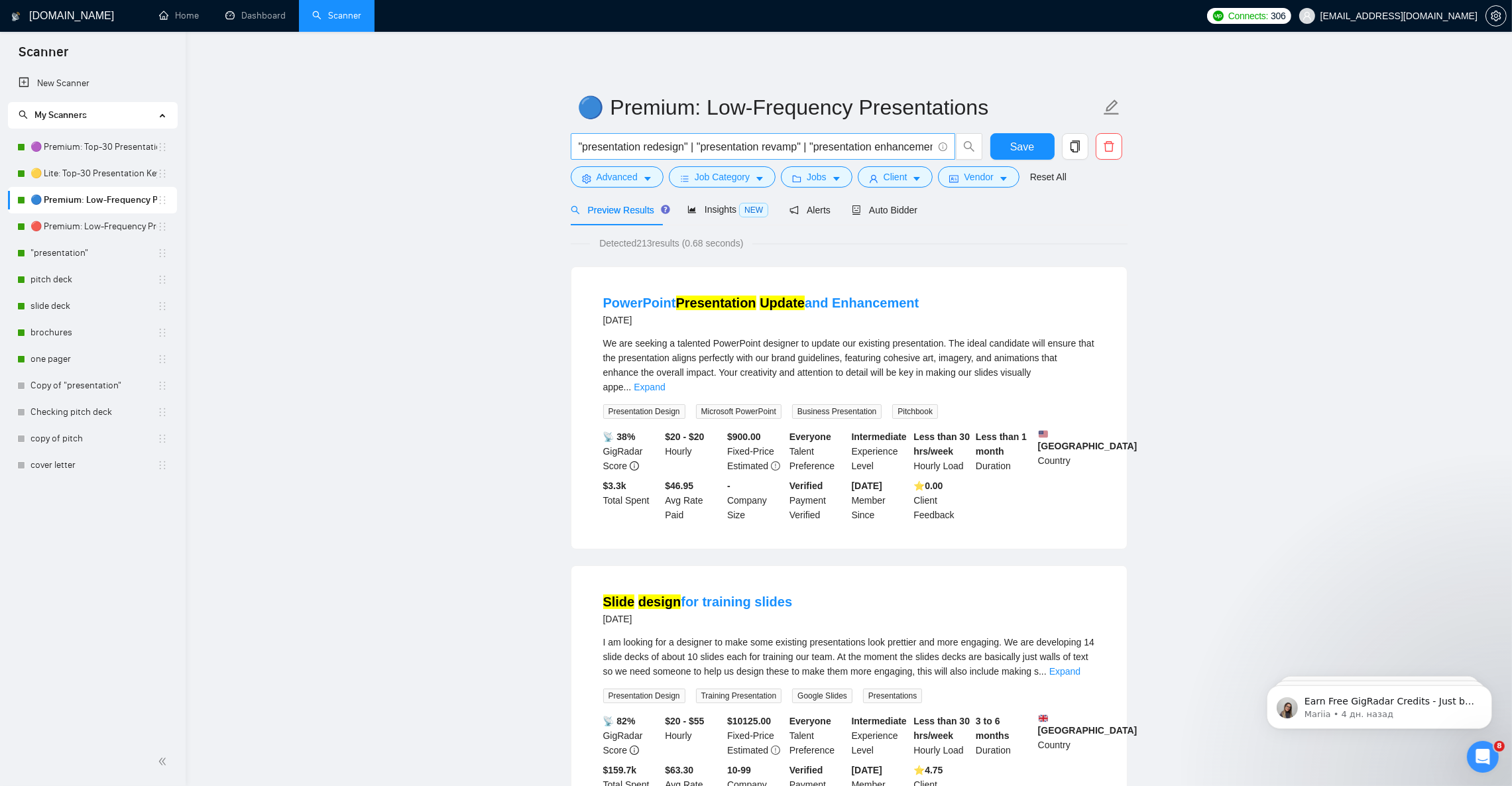
click at [890, 144] on input ""presentation redesign" | "presentation revamp" | "presentation enhancement" | …" at bounding box center [756, 147] width 354 height 17
drag, startPoint x: 881, startPoint y: 145, endPoint x: 1051, endPoint y: 143, distance: 170.0
click at [1051, 143] on div ""presentation redesign" | "presentation revamp" | "presentation enhancement" | …" at bounding box center [846, 149] width 557 height 33
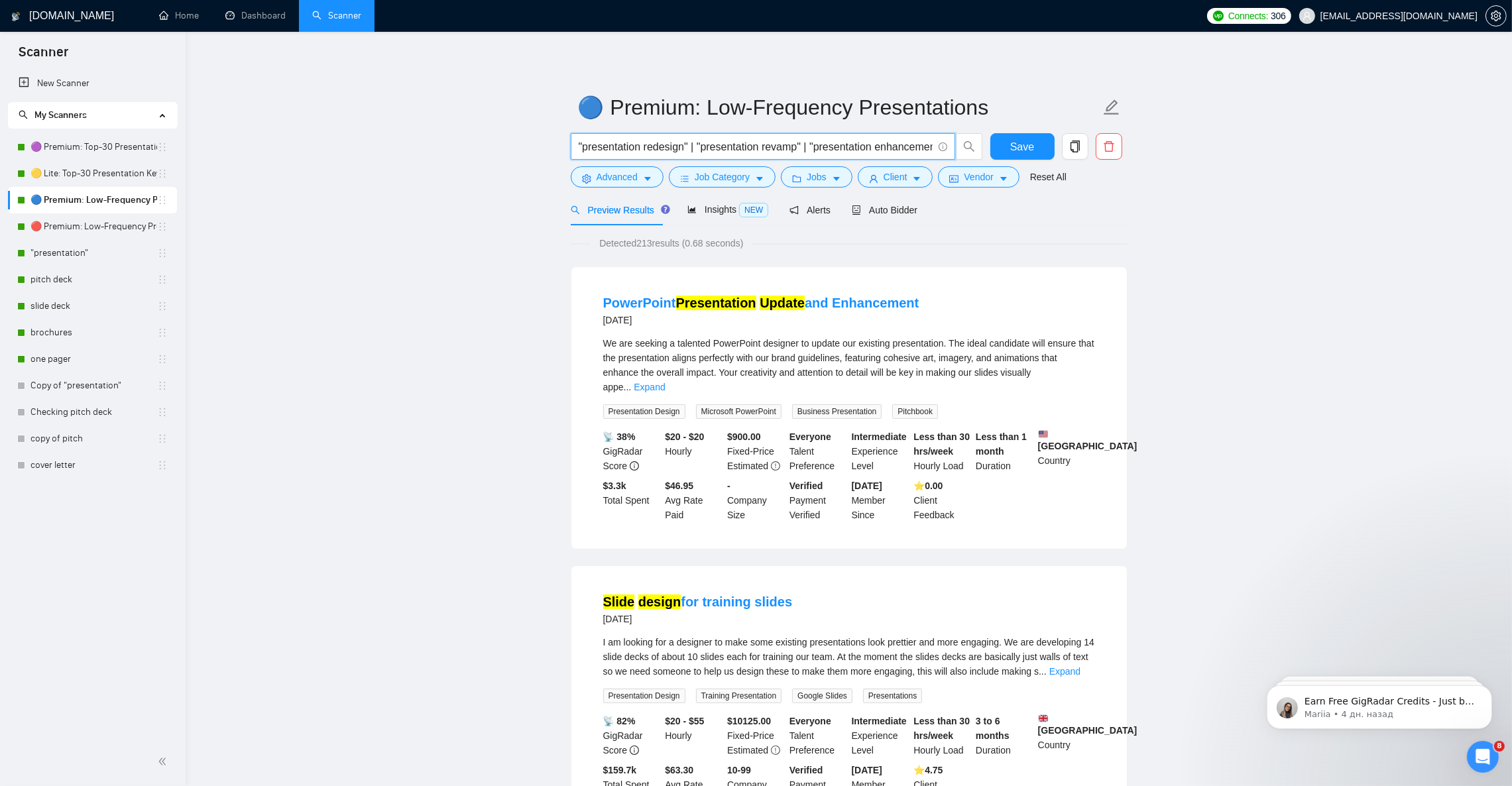
click at [838, 134] on span ""presentation redesign" | "presentation revamp" | "presentation enhancement" | …" at bounding box center [763, 147] width 384 height 27
click at [874, 143] on input ""presentation redesign" | "presentation revamp" | "presentation enhancement" | …" at bounding box center [756, 147] width 354 height 17
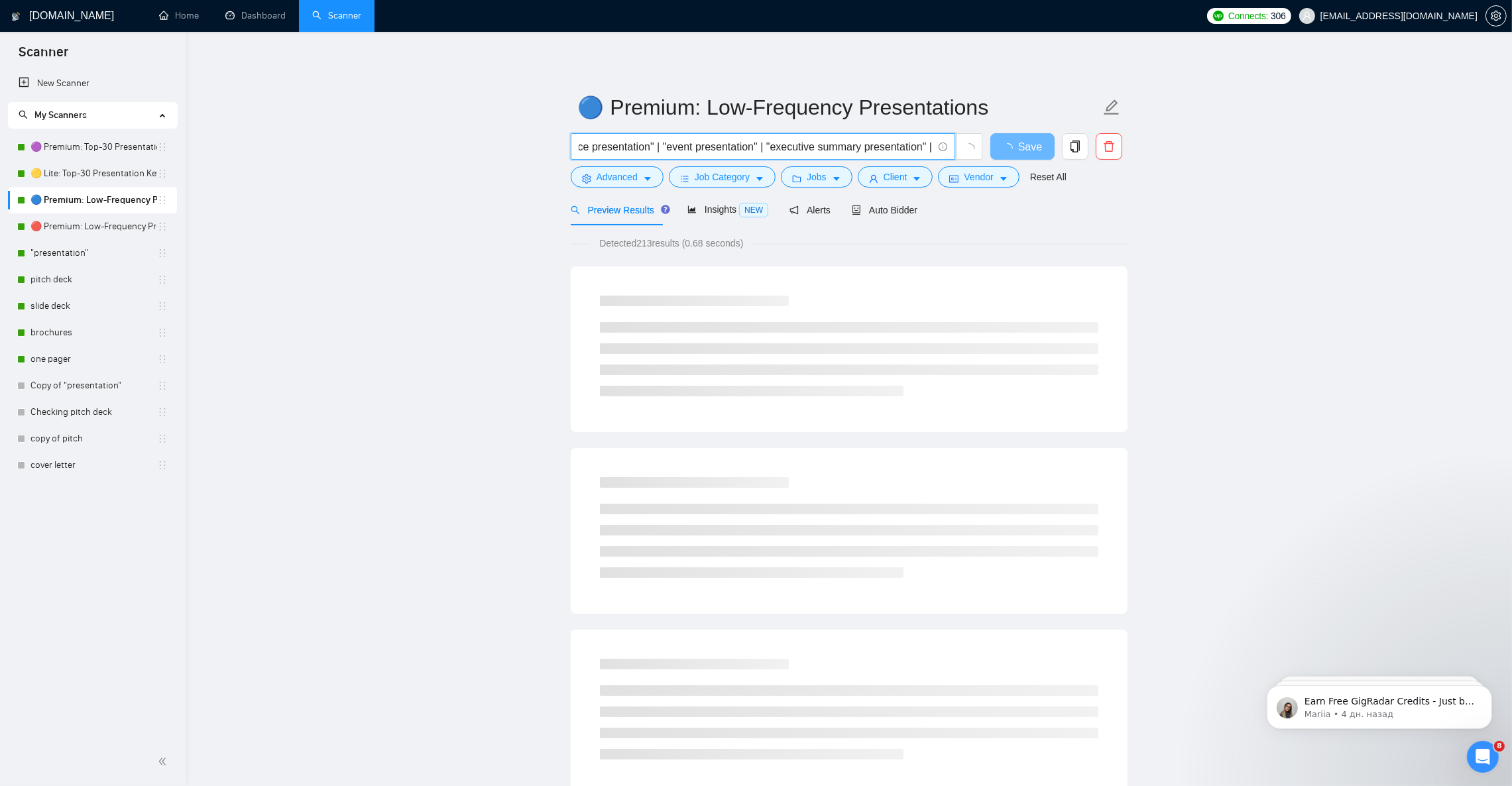
scroll to position [0, 1311]
paste input "Premium: 🌸 Premium: Low-Frequency — все ключи + жёсткие фильтры + буст 20 Lite:…"
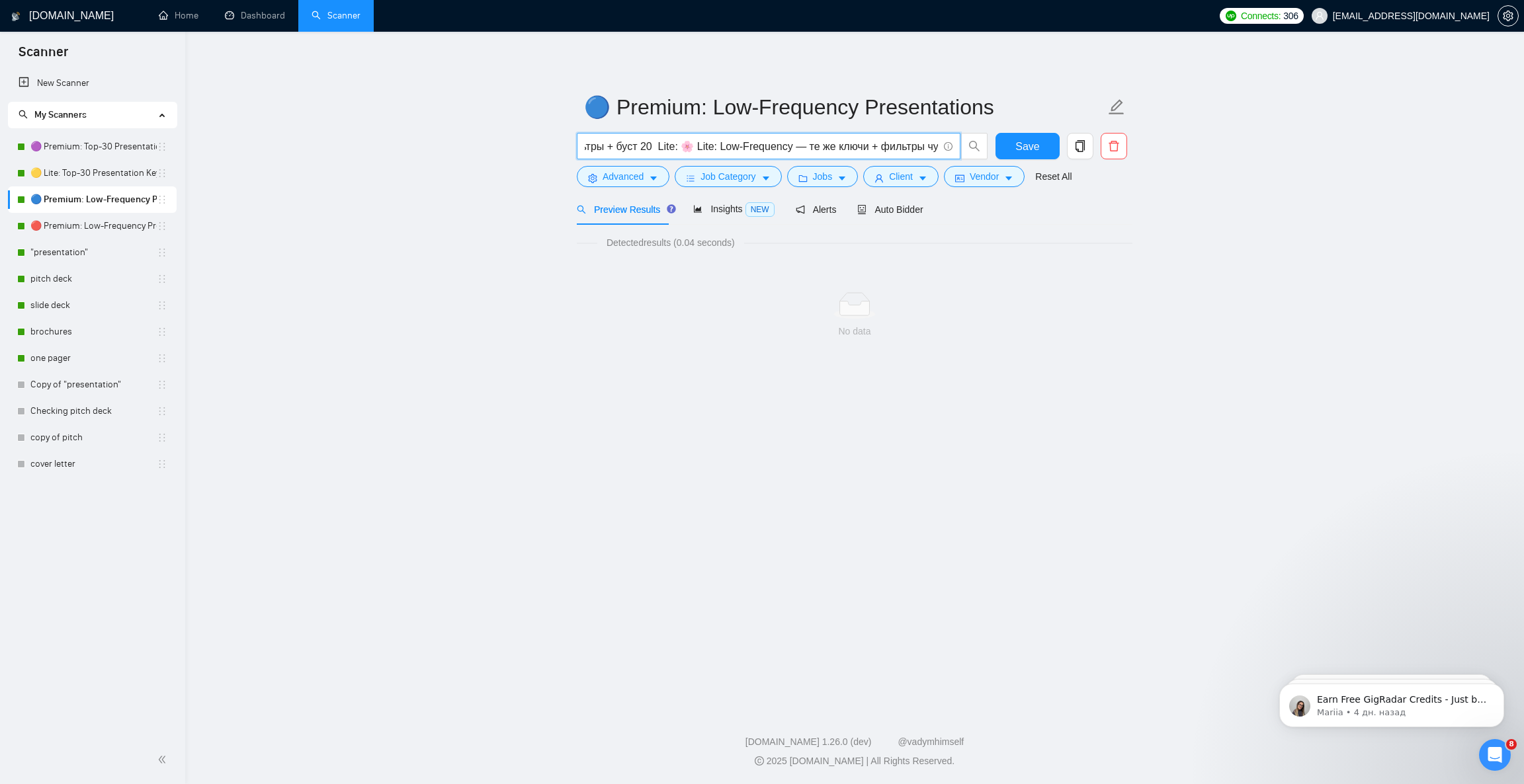
scroll to position [0, 2088]
drag, startPoint x: 894, startPoint y: 151, endPoint x: 1065, endPoint y: 157, distance: 171.1
click at [1065, 157] on div ""presentation redesign" | "presentation revamp" | "presentation enhancement" | …" at bounding box center [851, 149] width 556 height 33
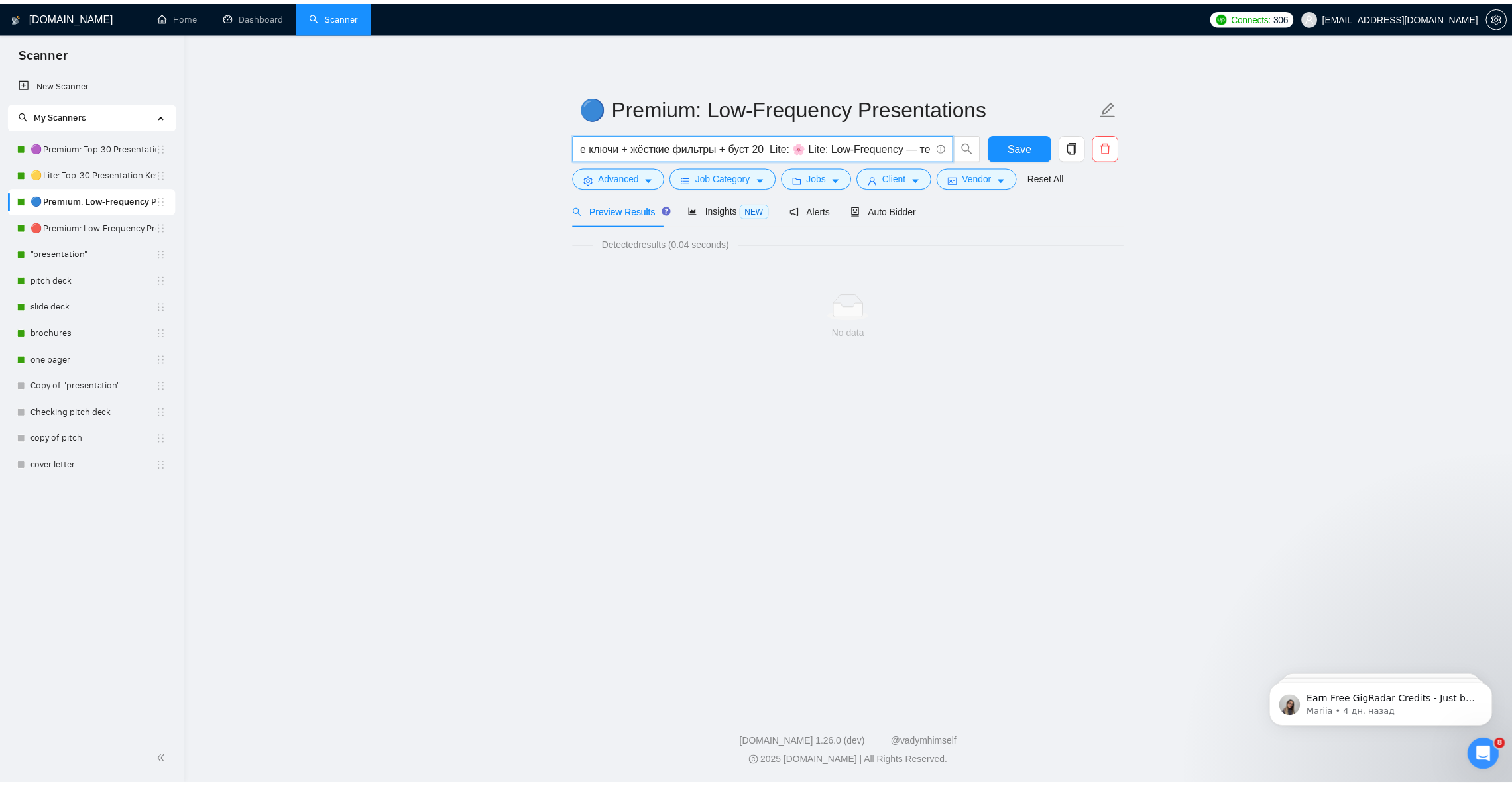
scroll to position [0, 1872]
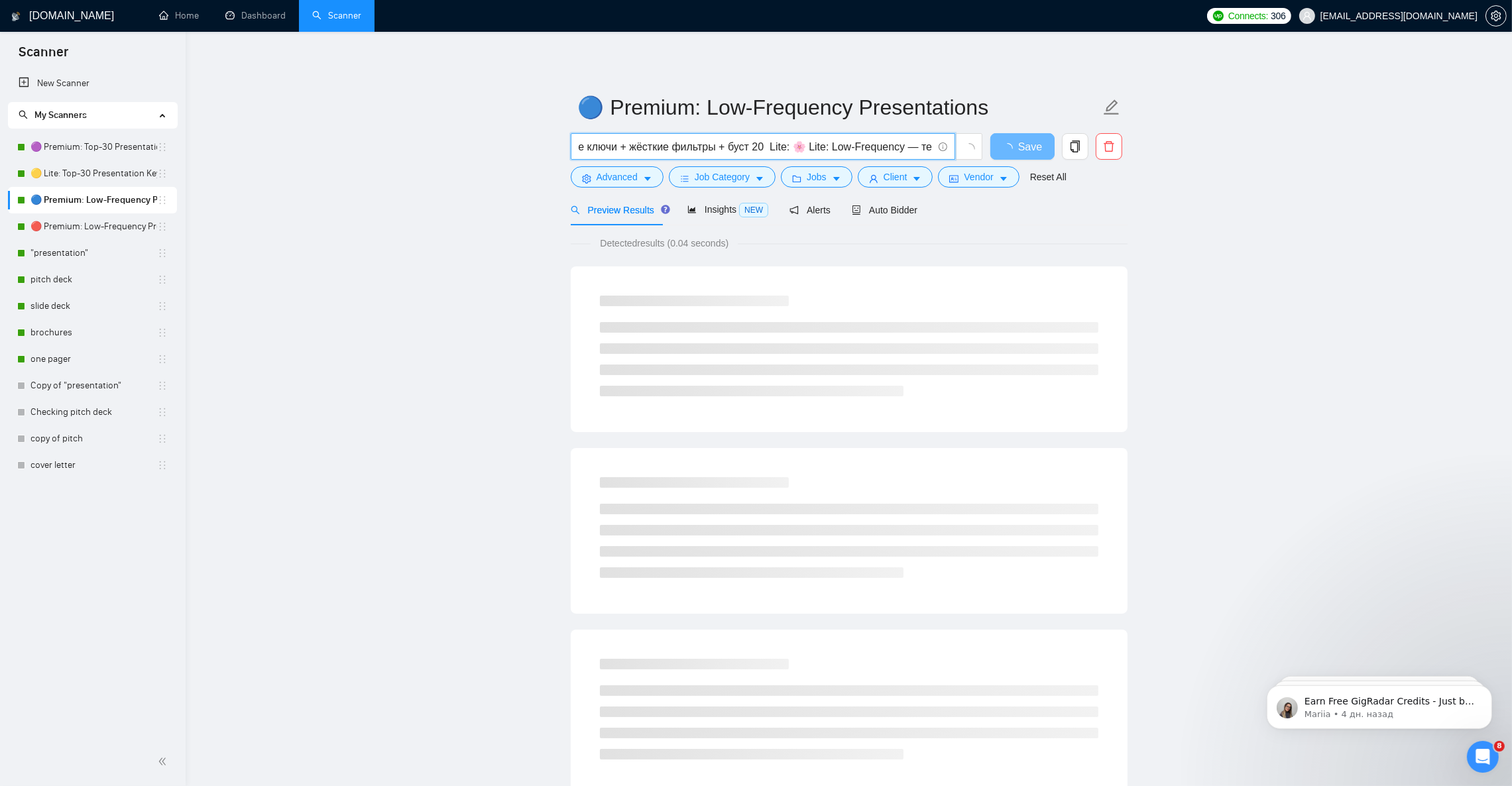
drag, startPoint x: 606, startPoint y: 149, endPoint x: 1049, endPoint y: 163, distance: 443.2
click at [1049, 163] on div ""presentation redesign" | "presentation revamp" | "presentation enhancement" | …" at bounding box center [846, 149] width 557 height 33
drag, startPoint x: 697, startPoint y: 149, endPoint x: 1079, endPoint y: 155, distance: 382.0
click at [1079, 155] on div ""presentation redesign" | "presentation revamp" | "presentation enhancement" | …" at bounding box center [846, 149] width 557 height 33
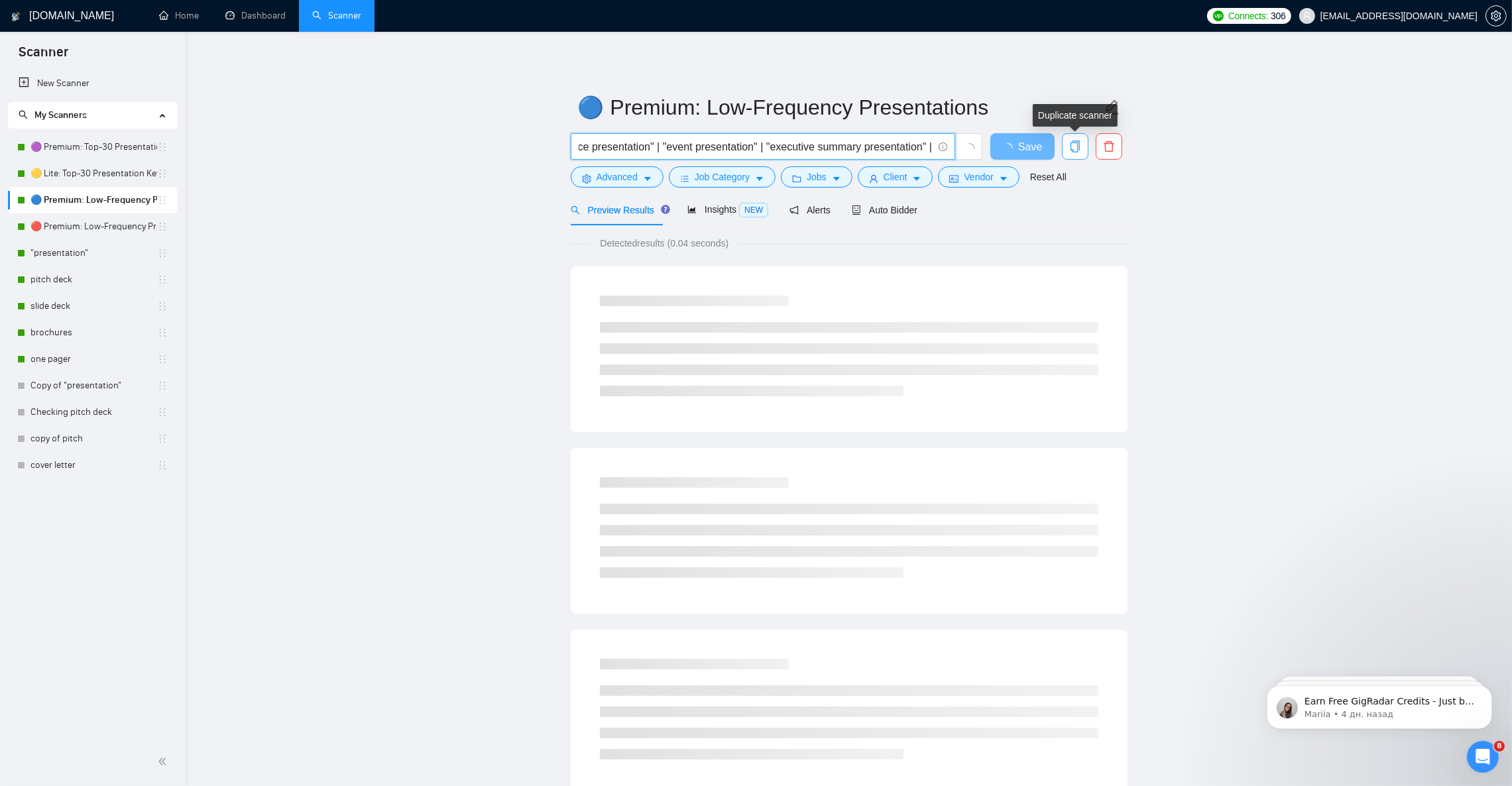
scroll to position [0, 1311]
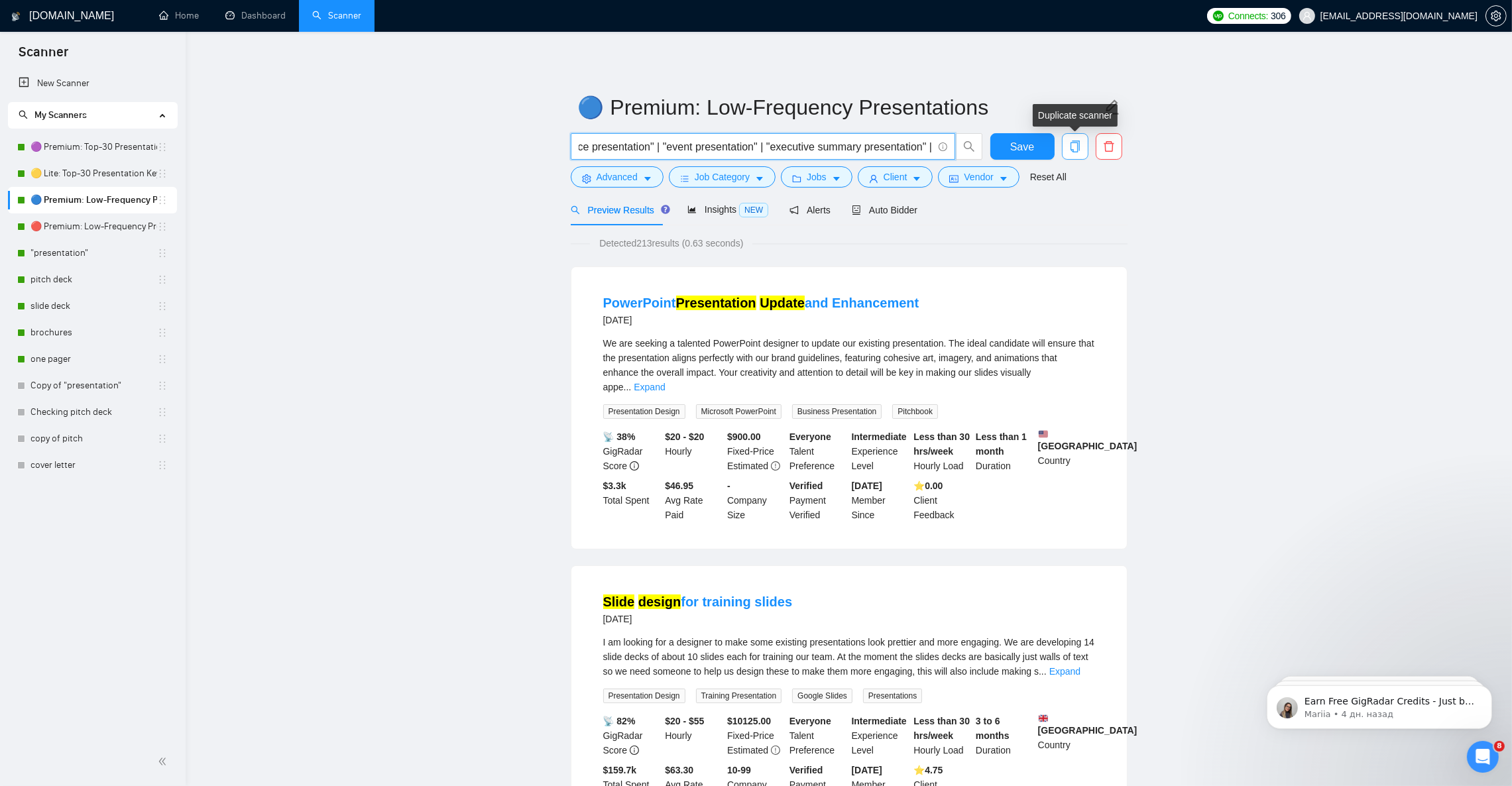
paste input ""upgrade presentation""
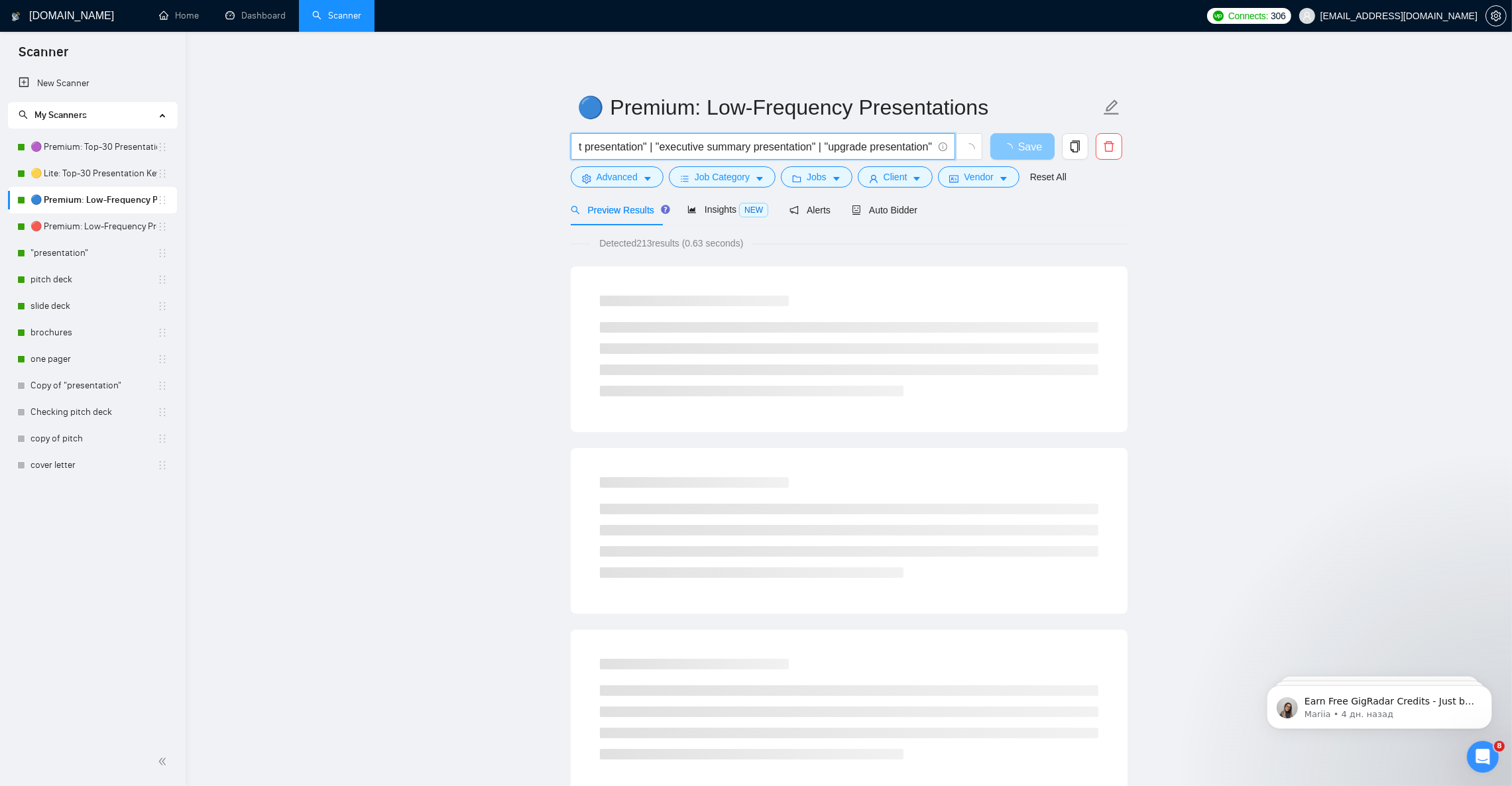
drag, startPoint x: 737, startPoint y: 146, endPoint x: 1010, endPoint y: 156, distance: 273.2
click at [1037, 156] on div ""presentation redesign" | "presentation revamp" | "presentation enhancement" | …" at bounding box center [846, 149] width 557 height 33
type input ""presentation redesign" | "presentation revamp" | "presentation enhancement" | …"
click at [885, 212] on span "Auto Bidder" at bounding box center [885, 210] width 65 height 11
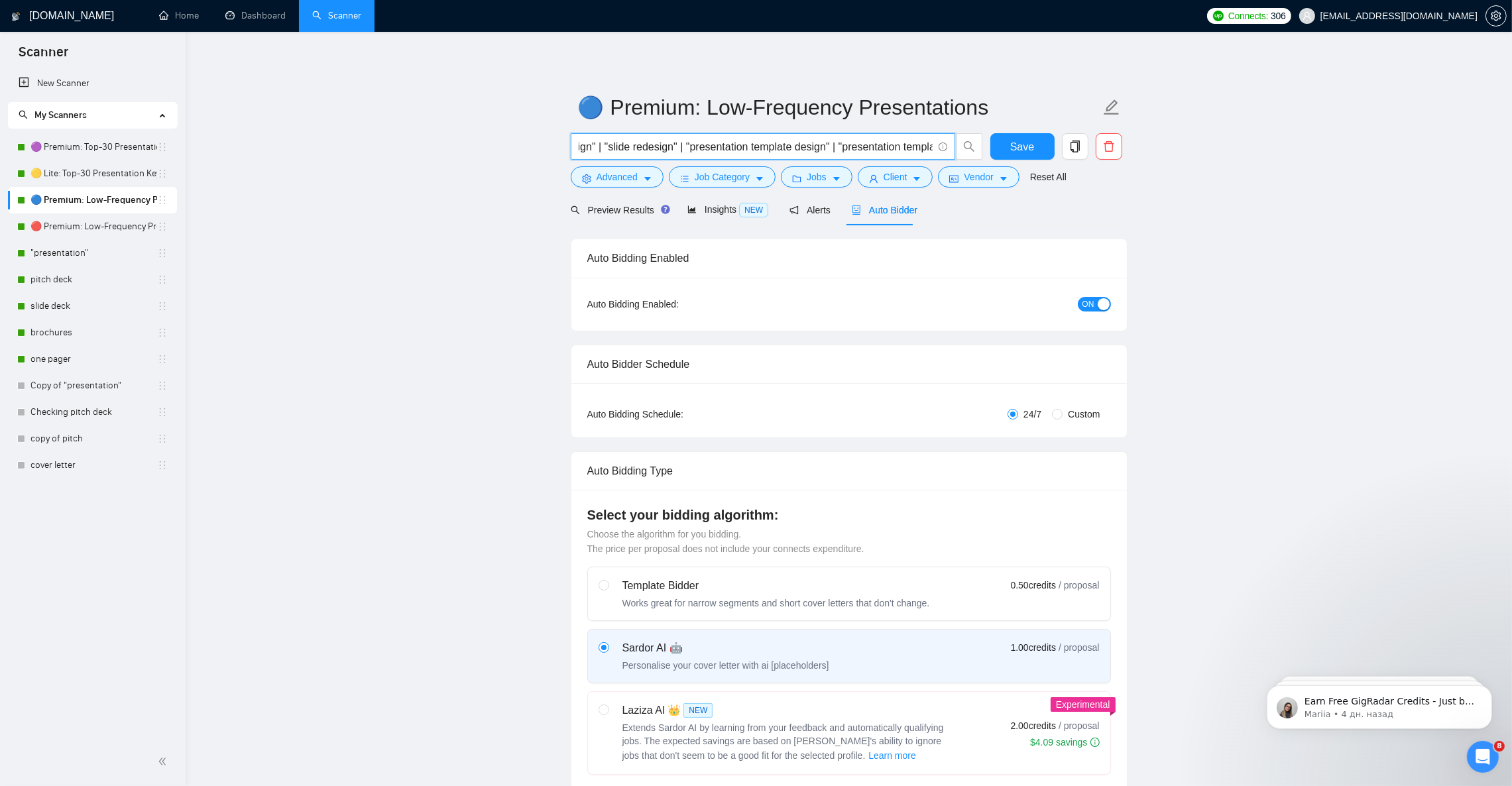
scroll to position [0, 1421]
drag, startPoint x: 886, startPoint y: 146, endPoint x: 1094, endPoint y: 153, distance: 208.1
click at [1094, 153] on div ""presentation redesign" | "presentation revamp" | "presentation enhancement" | …" at bounding box center [846, 149] width 557 height 33
click at [858, 146] on input ""presentation redesign" | "presentation revamp" | "presentation enhancement" | …" at bounding box center [756, 147] width 354 height 17
click at [897, 139] on input ""presentation redesign" | "presentation revamp" | "presentation enhancement" | …" at bounding box center [756, 147] width 354 height 17
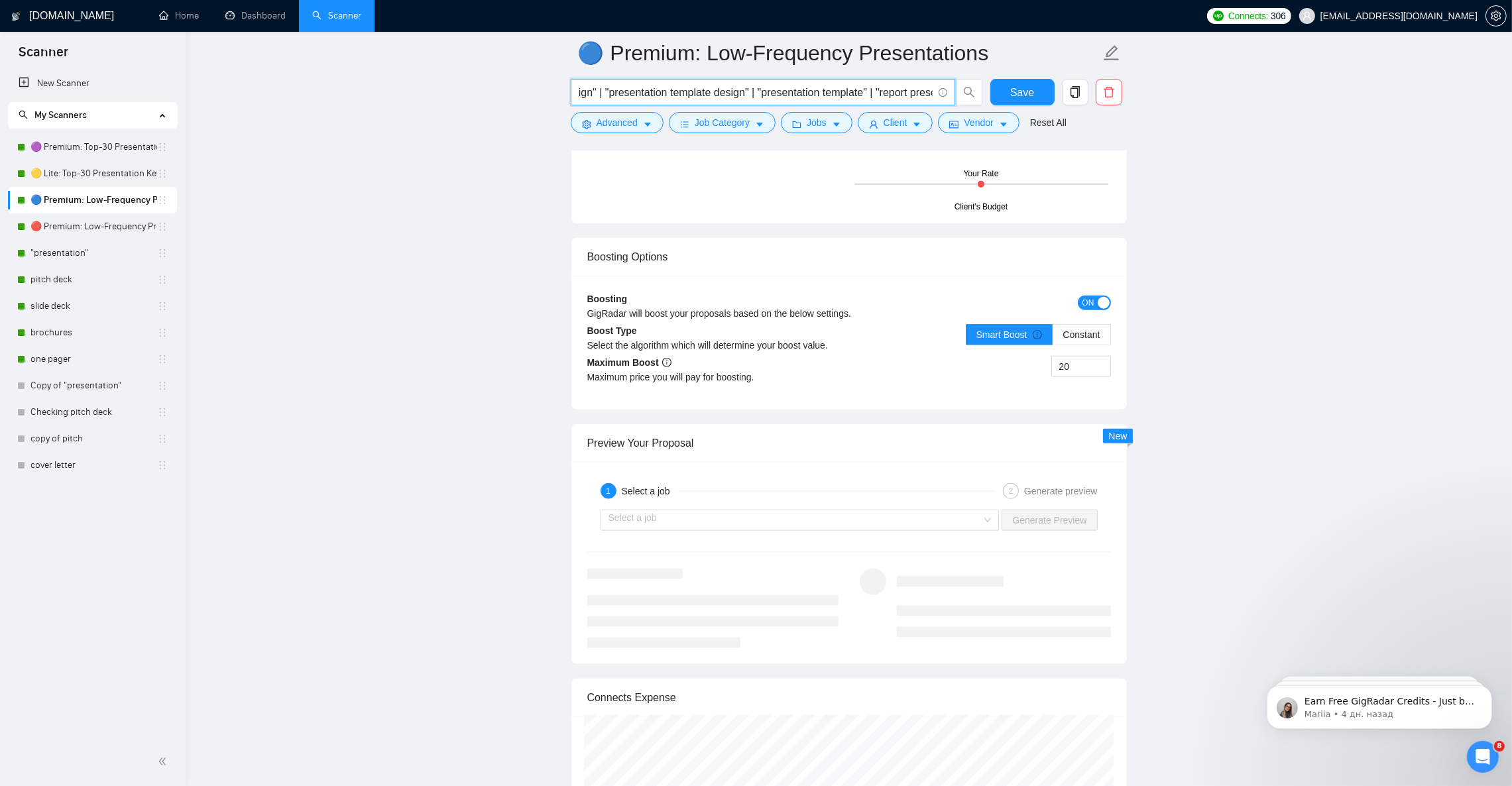
scroll to position [0, 1430]
drag, startPoint x: 894, startPoint y: 94, endPoint x: 978, endPoint y: 91, distance: 84.1
click at [1028, 95] on div ""presentation redesign" | "presentation revamp" | "presentation enhancement" | …" at bounding box center [846, 95] width 557 height 33
click at [861, 97] on input ""presentation redesign" | "presentation revamp" | "presentation enhancement" | …" at bounding box center [756, 92] width 354 height 17
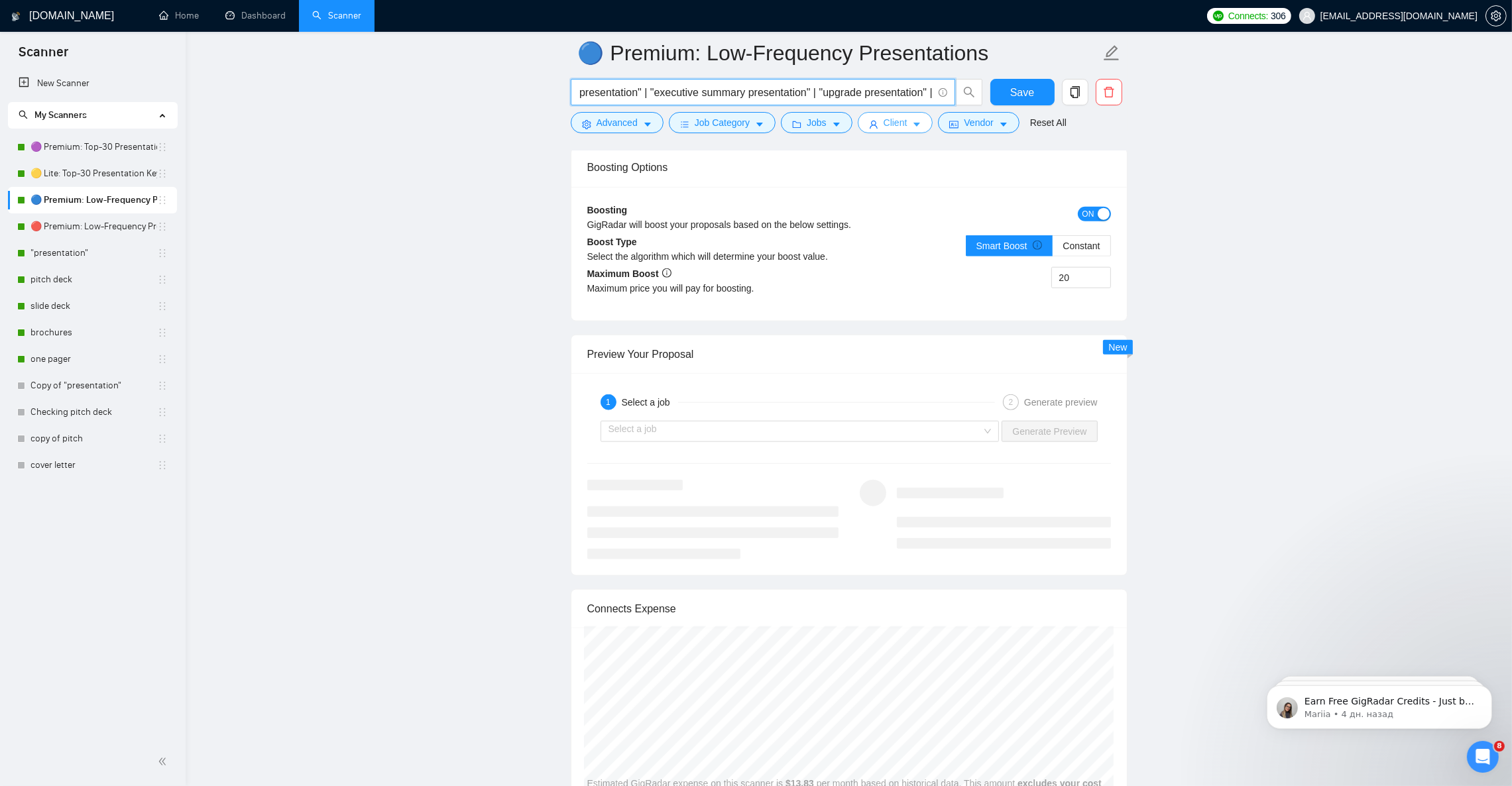
paste input "refresh presentation"
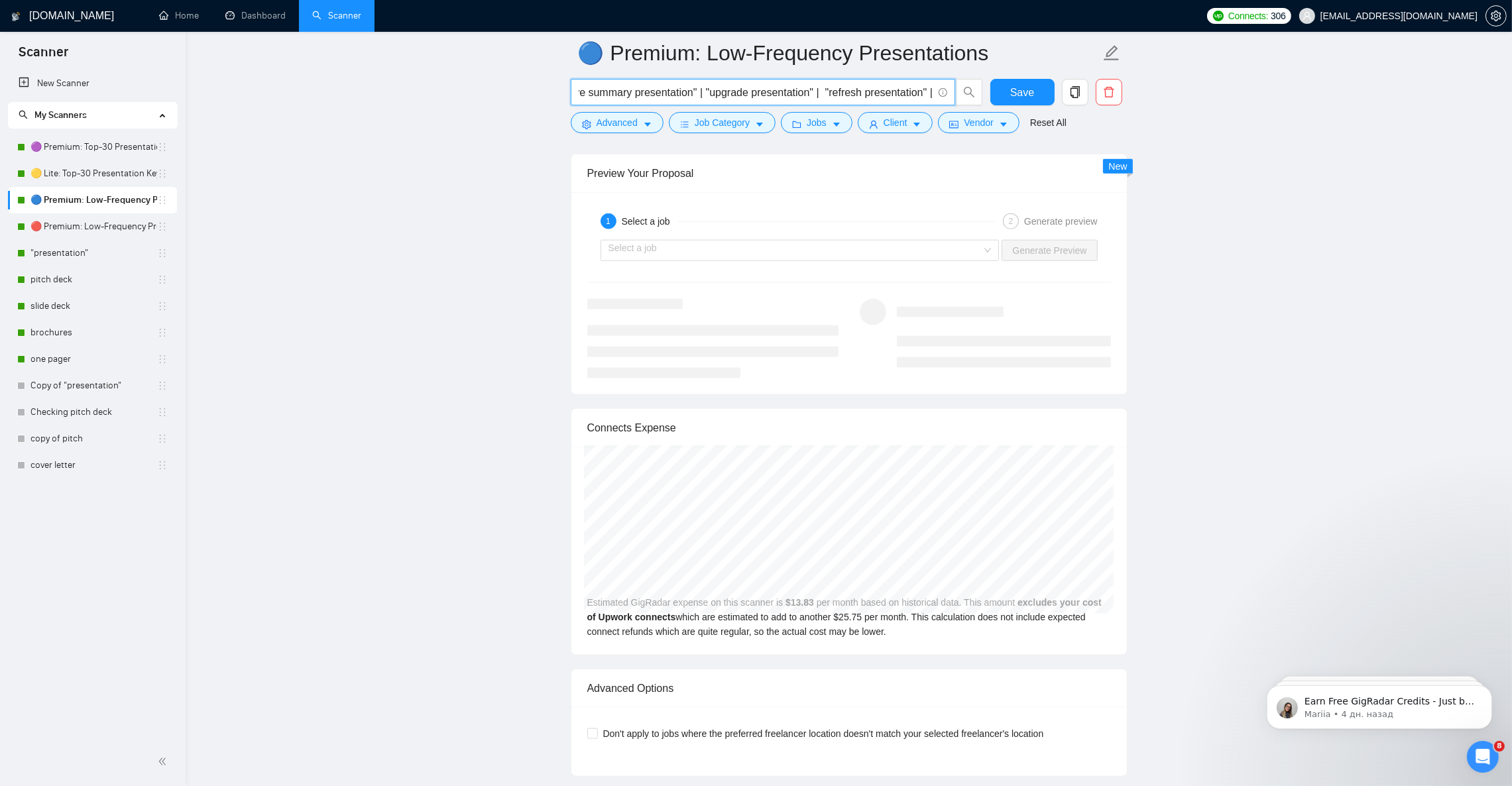
scroll to position [0, 0]
drag, startPoint x: 904, startPoint y: 87, endPoint x: 995, endPoint y: 97, distance: 91.5
click at [980, 97] on span ""presentation redesign" | "presentation revamp" | "presentation enhancement" | …" at bounding box center [777, 92] width 413 height 27
drag, startPoint x: 995, startPoint y: 97, endPoint x: 917, endPoint y: 99, distance: 78.0
click at [917, 99] on div ""presentation redesign" | "presentation revamp" | "presentation enhancement" | …" at bounding box center [846, 95] width 557 height 33
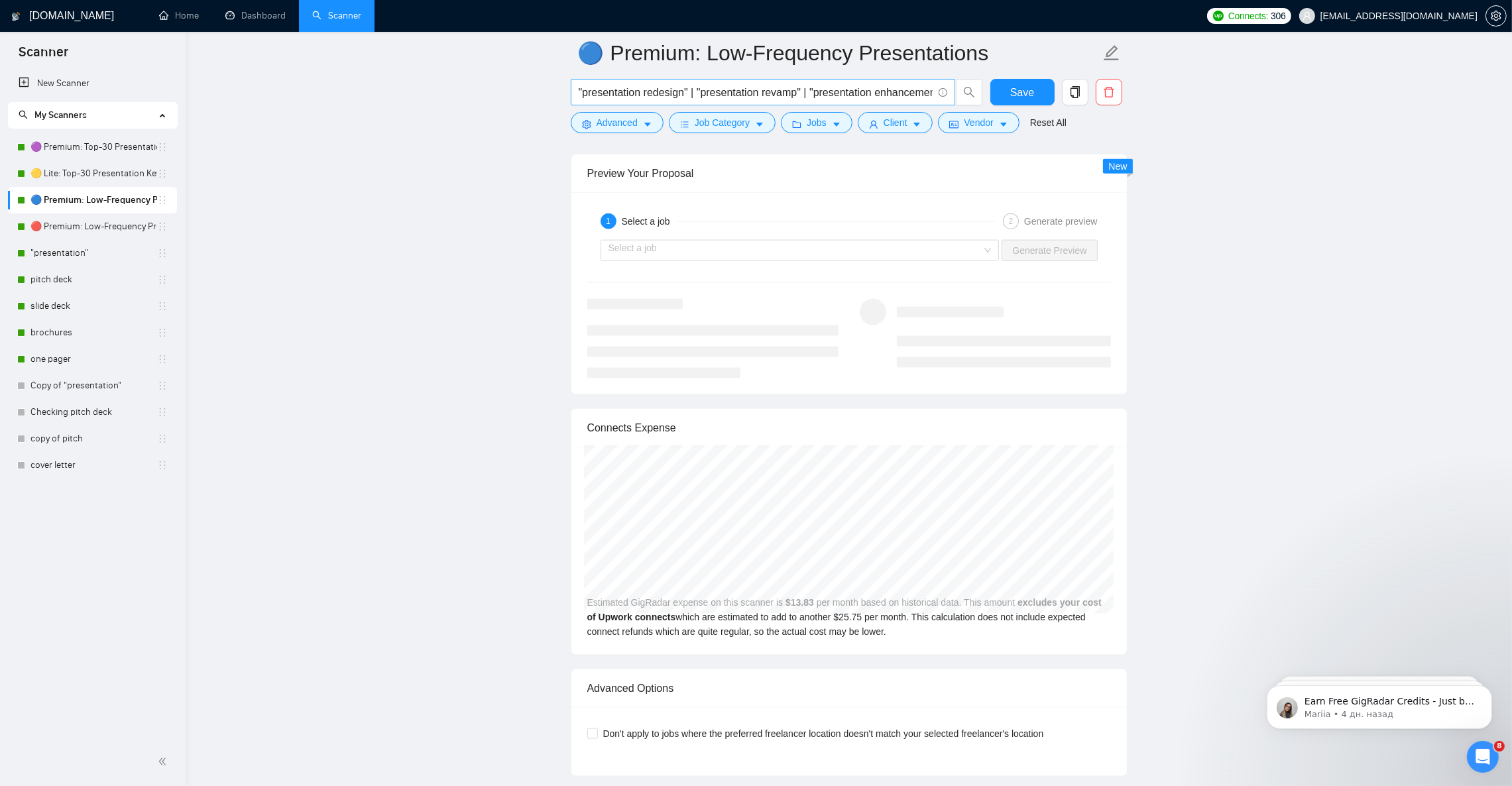
click at [898, 89] on input ""presentation redesign" | "presentation revamp" | "presentation enhancement" | …" at bounding box center [756, 92] width 354 height 17
drag, startPoint x: 880, startPoint y: 89, endPoint x: 977, endPoint y: 97, distance: 97.3
click at [981, 97] on span ""presentation redesign" | "presentation revamp" | "presentation enhancement" | …" at bounding box center [777, 92] width 413 height 27
click at [884, 87] on input ""presentation redesign" | "presentation revamp" | "presentation enhancement" | …" at bounding box center [756, 92] width 354 height 17
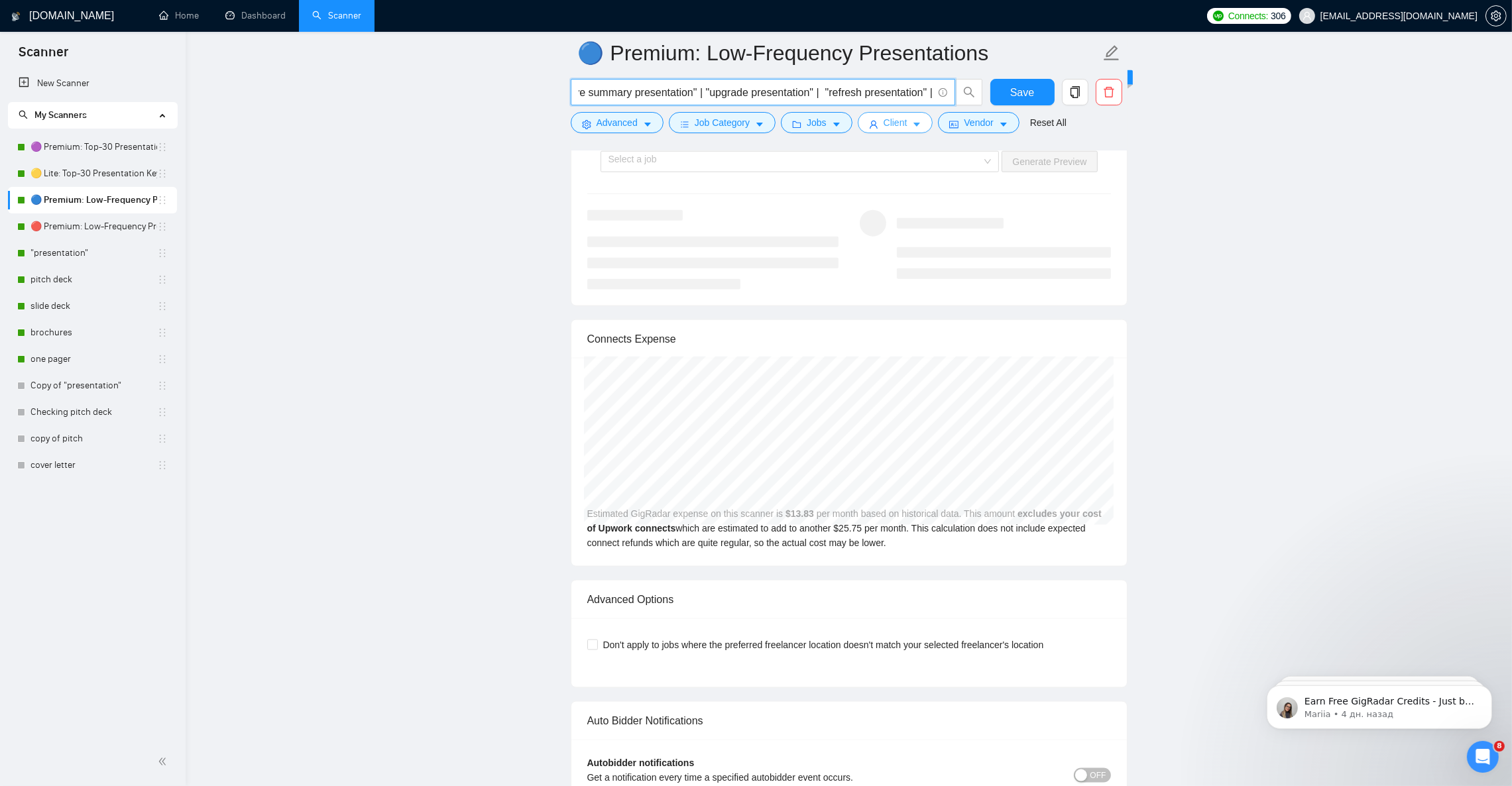
paste input ""polish presentation""
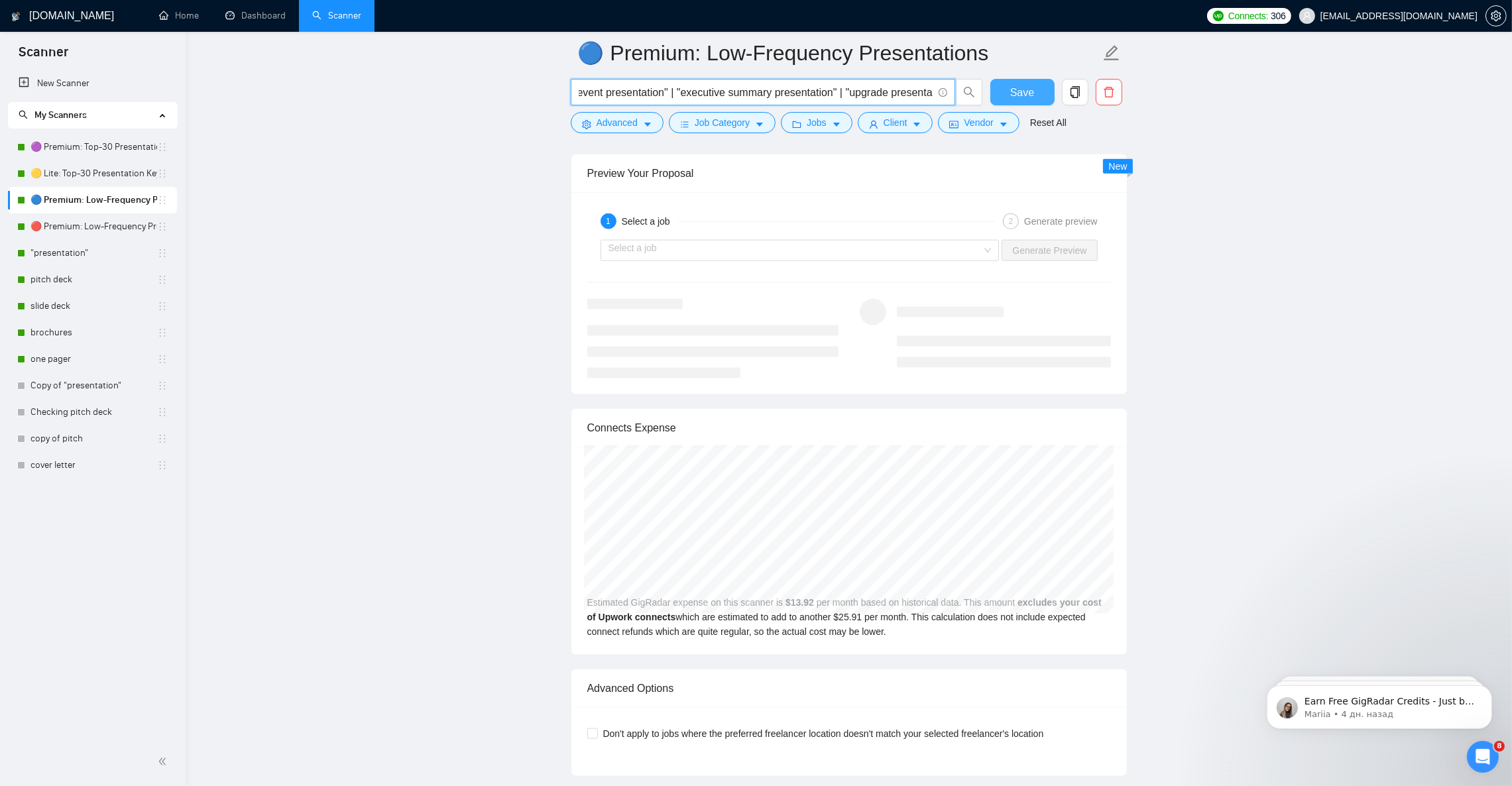
scroll to position [0, 1653]
drag, startPoint x: 854, startPoint y: 95, endPoint x: 1040, endPoint y: 97, distance: 186.0
click at [1041, 97] on div ""presentation redesign" | "presentation revamp" | "presentation enhancement" | …" at bounding box center [846, 95] width 557 height 33
click at [868, 94] on input ""presentation redesign" | "presentation revamp" | "presentation enhancement" | …" at bounding box center [756, 92] width 354 height 17
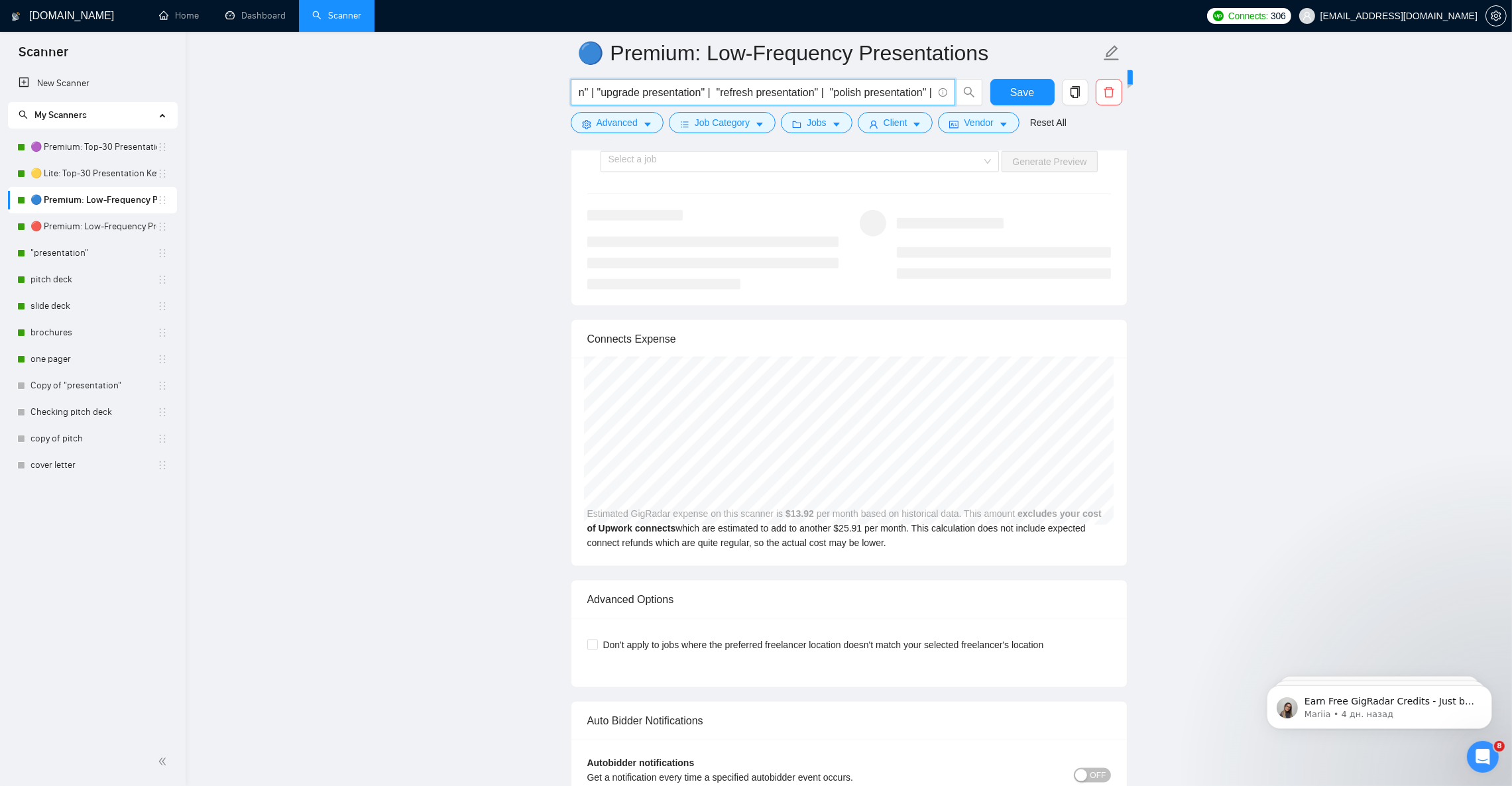
paste input ""revise presentation""
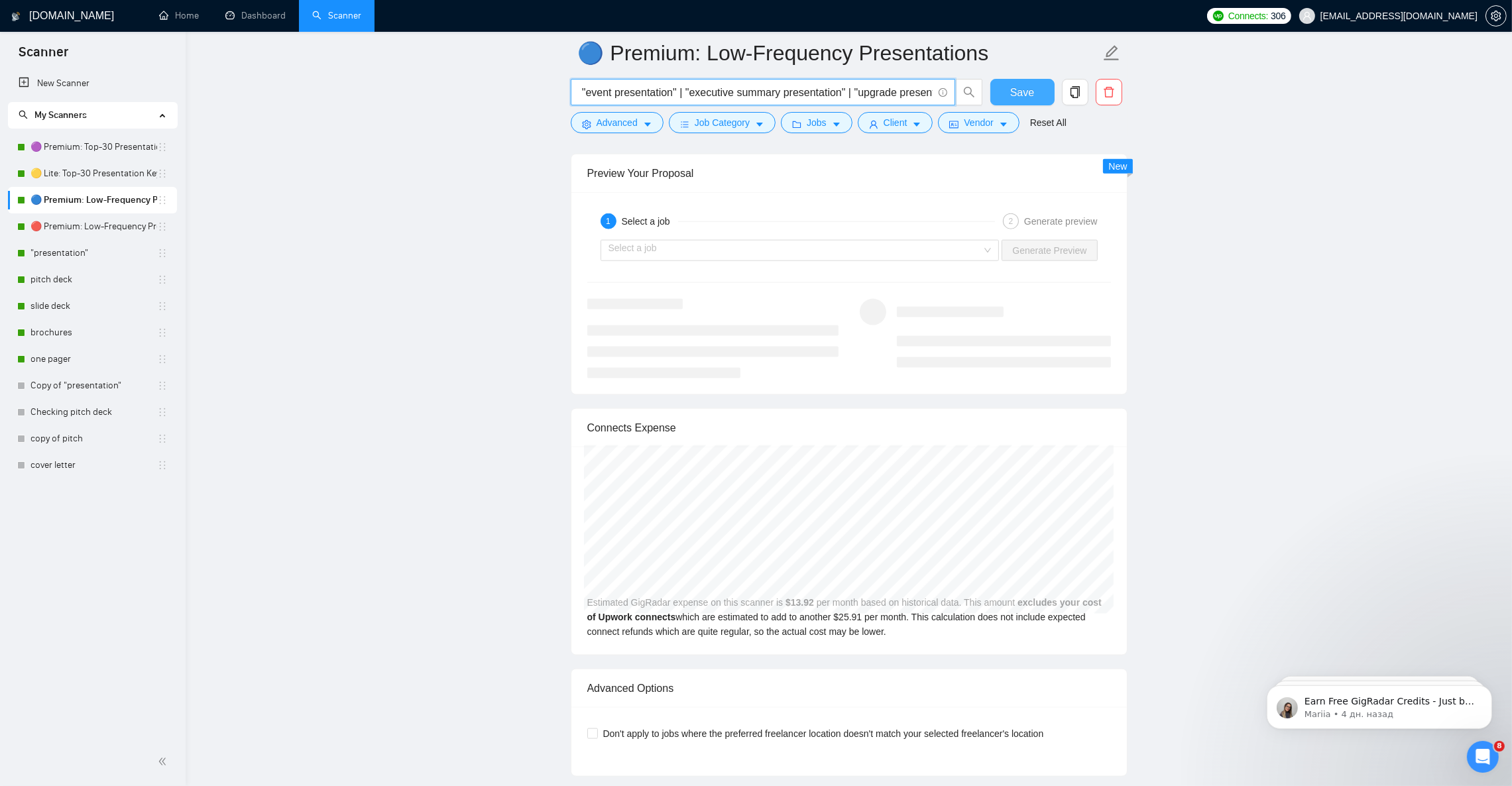
scroll to position [0, 1760]
drag, startPoint x: 905, startPoint y: 87, endPoint x: 985, endPoint y: 79, distance: 80.4
click at [1024, 93] on div ""presentation redesign" | "presentation revamp" | "presentation enhancement" | …" at bounding box center [846, 95] width 557 height 33
click at [864, 85] on input ""presentation redesign" | "presentation revamp" | "presentation enhancement" | …" at bounding box center [756, 92] width 354 height 17
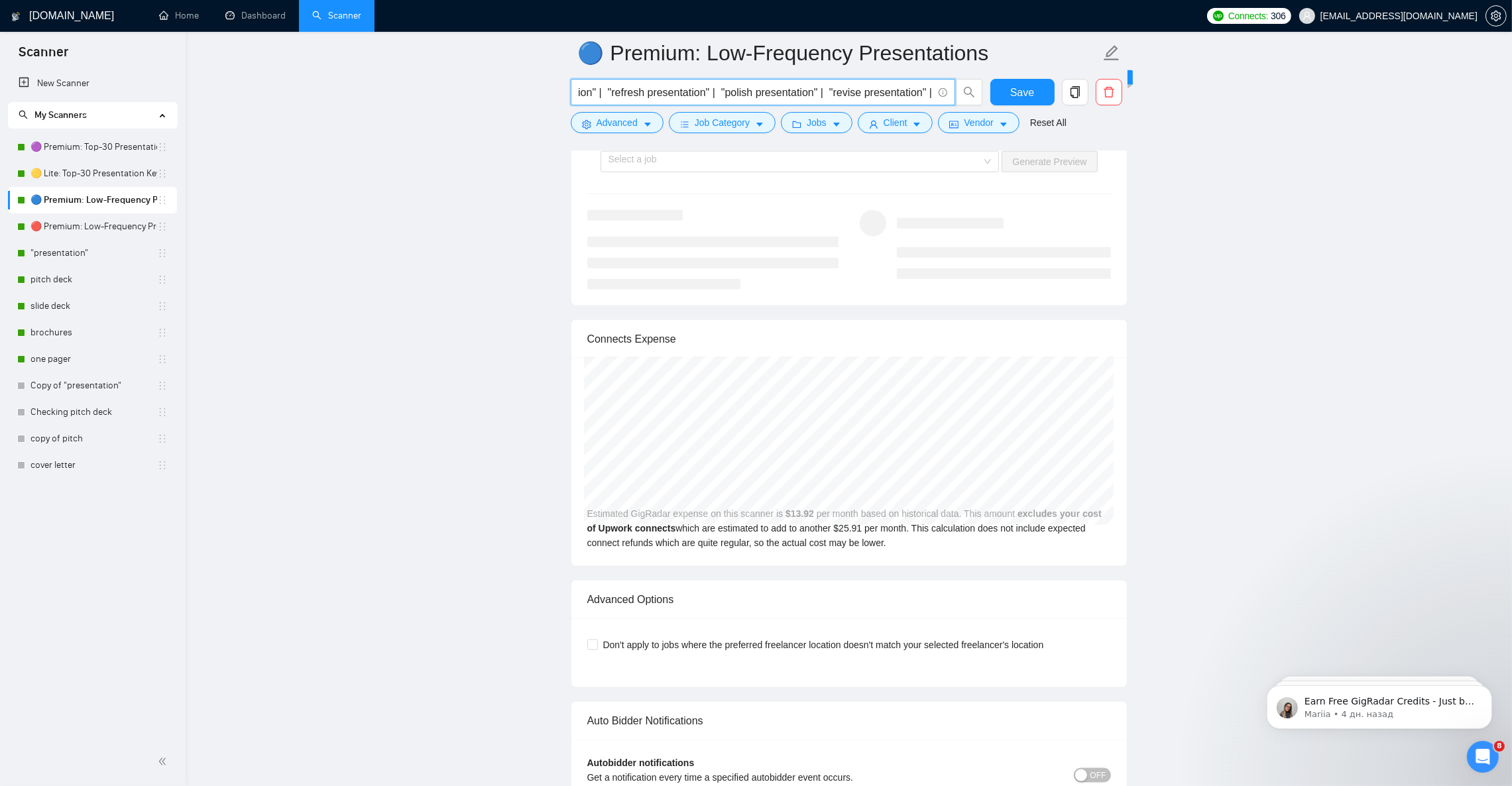
paste input ""improve presentation""
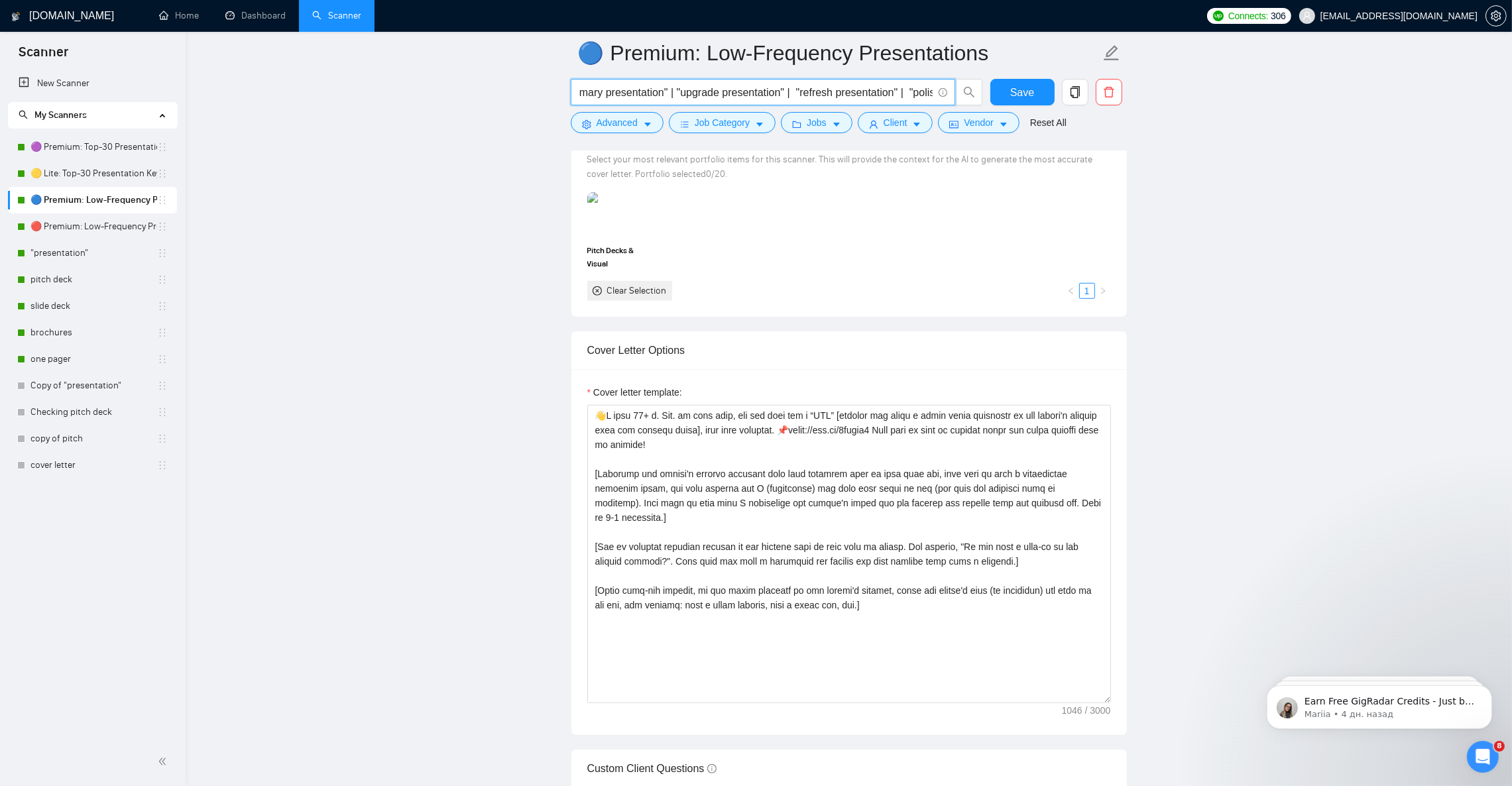
scroll to position [0, 1566]
drag, startPoint x: 930, startPoint y: 91, endPoint x: 689, endPoint y: 120, distance: 242.7
click at [675, 91] on input ""presentation redesign" | "presentation revamp" | "presentation enhancement" | …" at bounding box center [756, 92] width 354 height 17
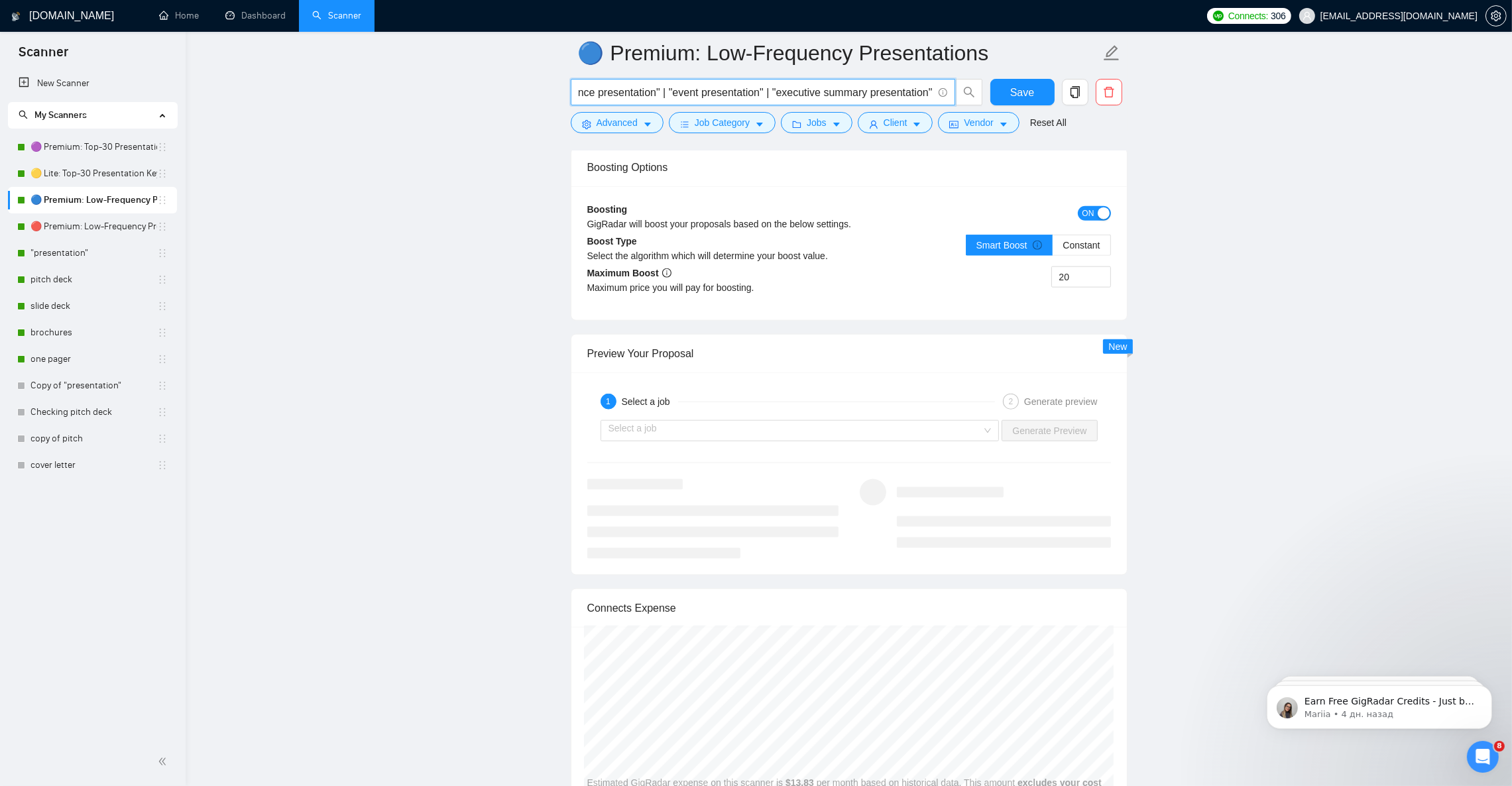
scroll to position [2358, 0]
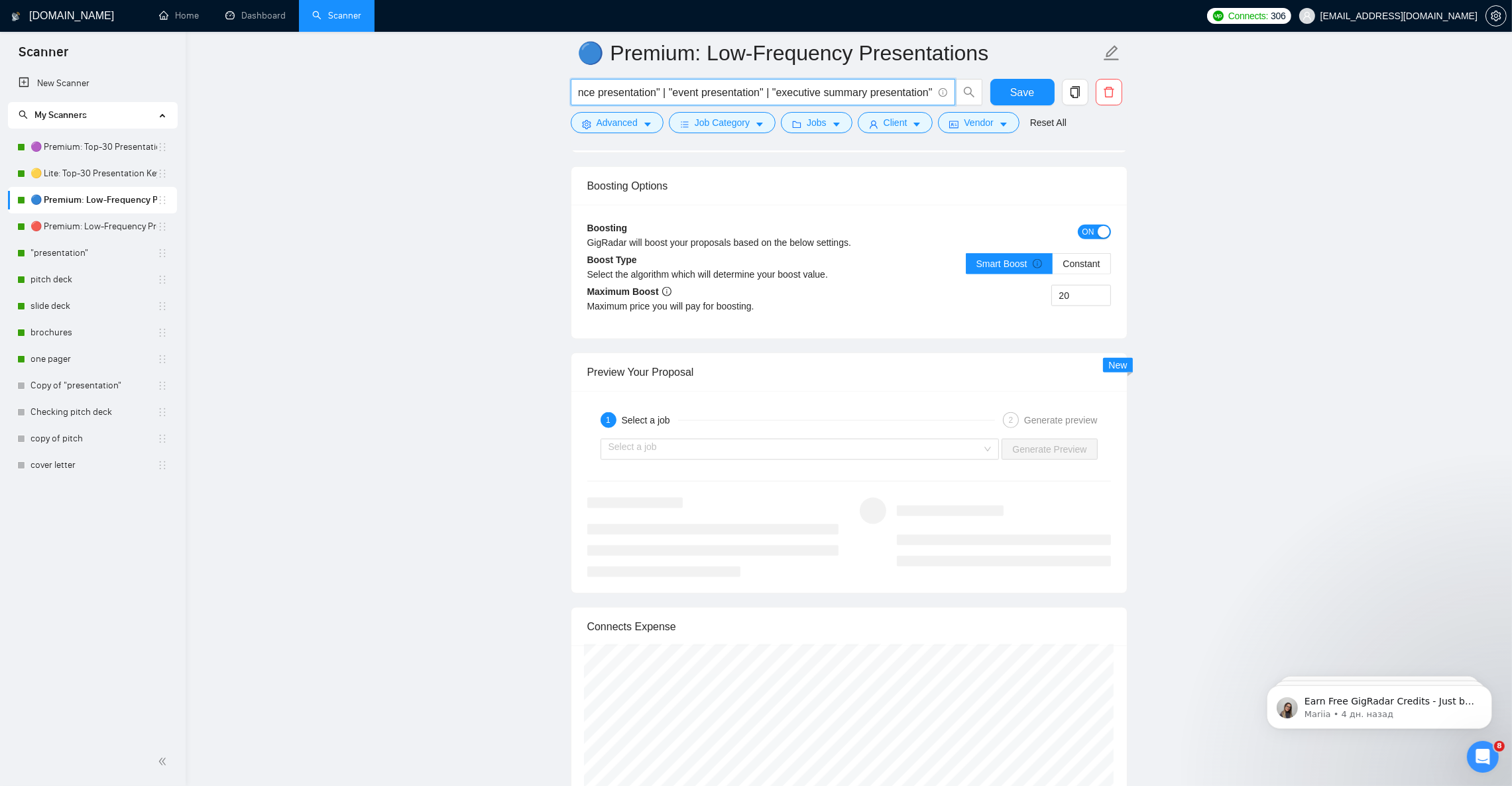
paste input "| "upgrade presentation" | "refresh presentation" | "polish presentation" | "re…"
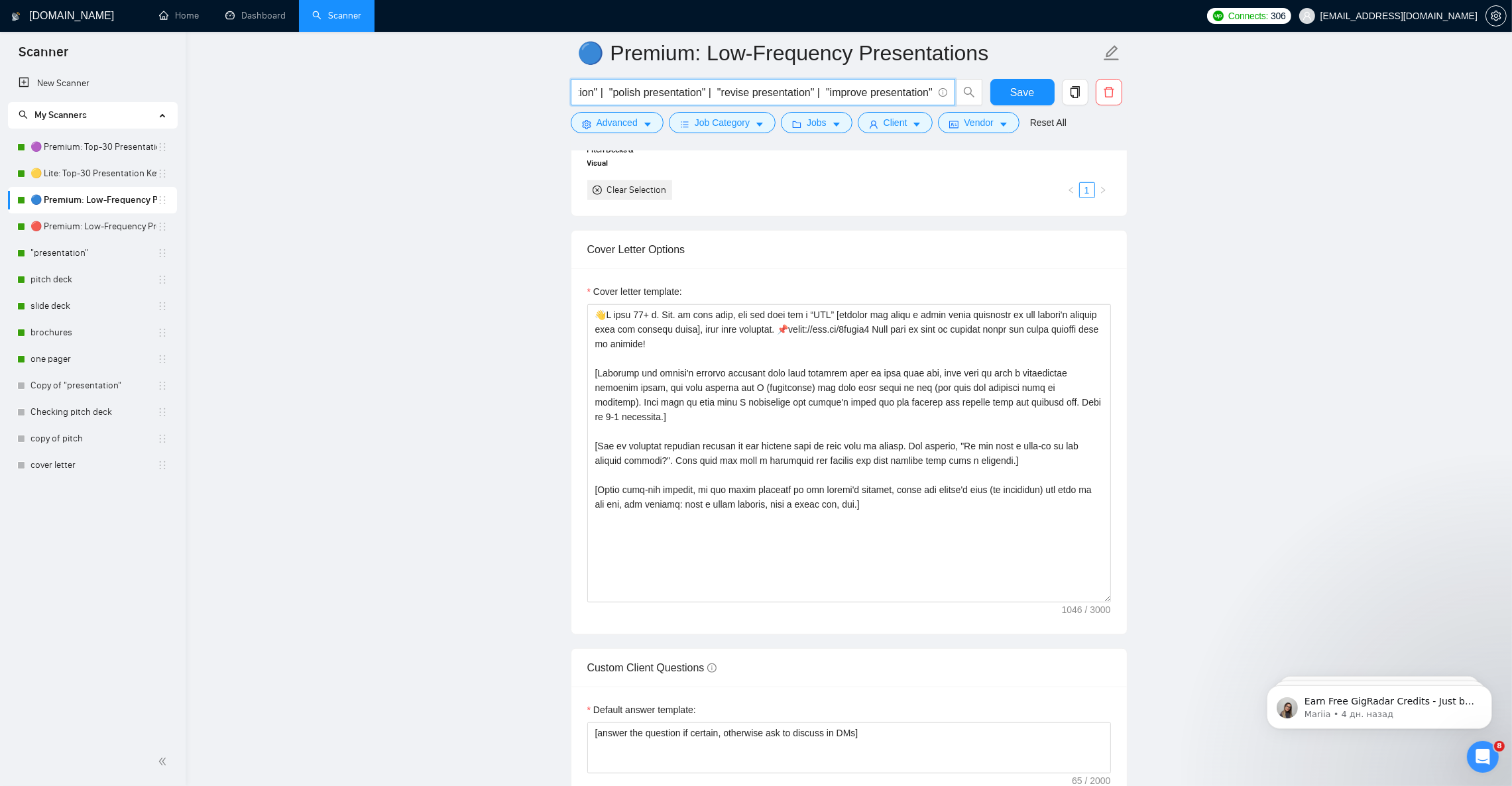
scroll to position [1363, 0]
type input ""presentation redesign" | "presentation revamp" | "presentation enhancement" | …"
click at [1013, 93] on span "Save" at bounding box center [1022, 92] width 24 height 17
click at [89, 228] on link "🔴 Premium: Low-Frequency Presentations" at bounding box center [94, 227] width 127 height 27
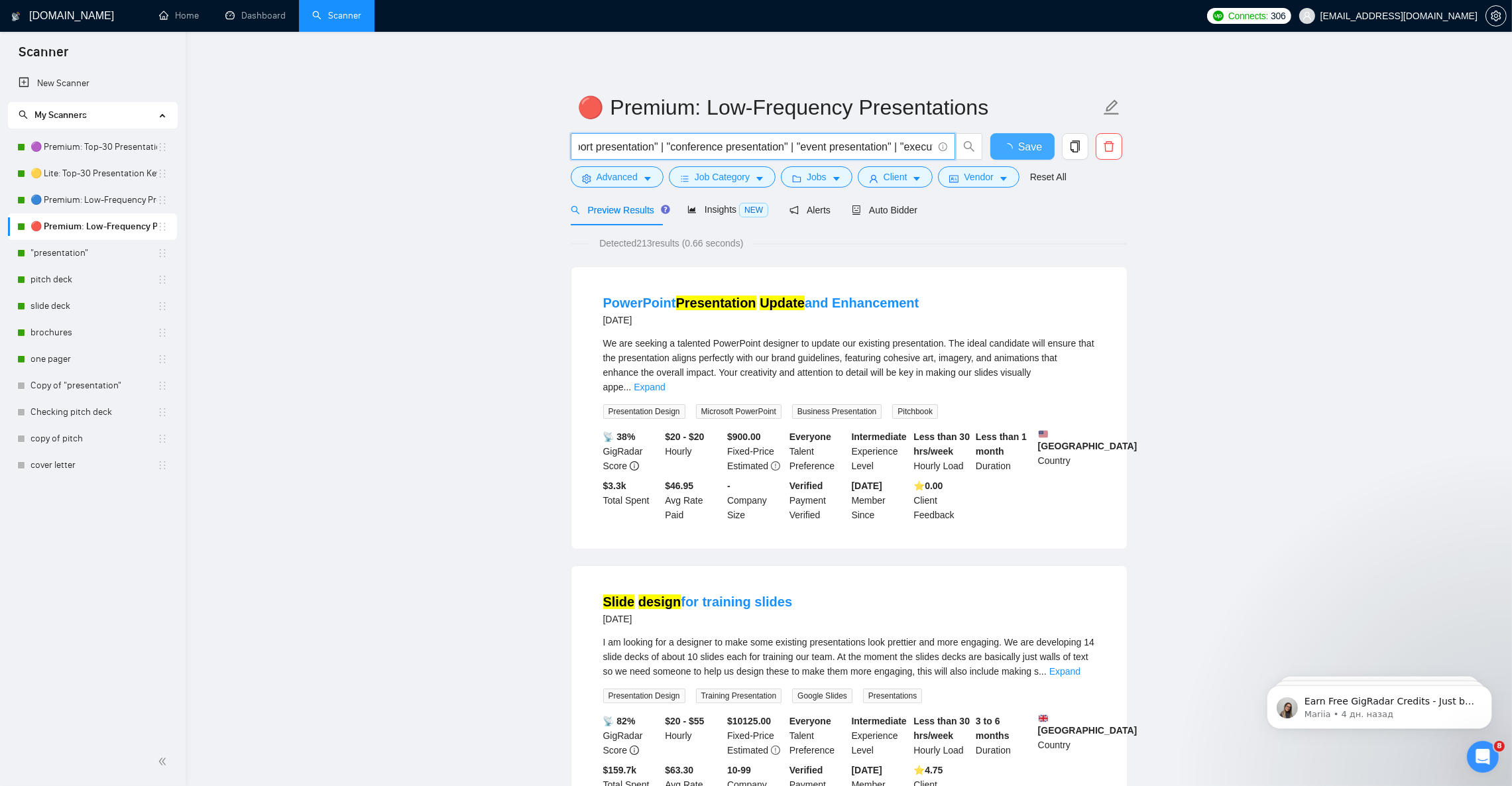
scroll to position [0, 1303]
drag, startPoint x: 900, startPoint y: 149, endPoint x: 1052, endPoint y: 148, distance: 152.0
click at [1052, 148] on div ""presentation redesign" | "presentation revamp" | "presentation enhancement" | …" at bounding box center [846, 149] width 557 height 33
paste input ""presentation redesign" | "presentation revamp" | "presentation enhancement" | …"
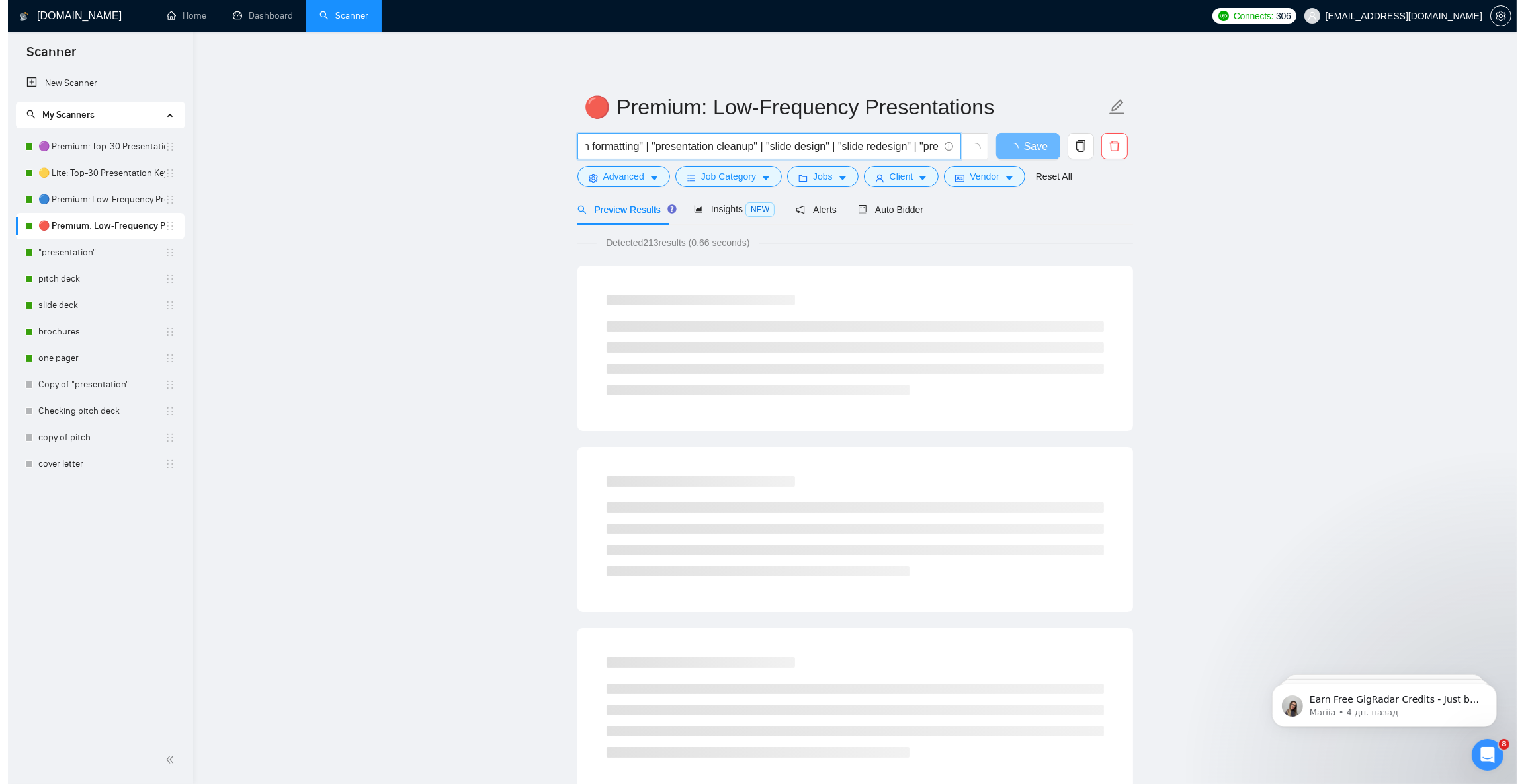
scroll to position [0, 0]
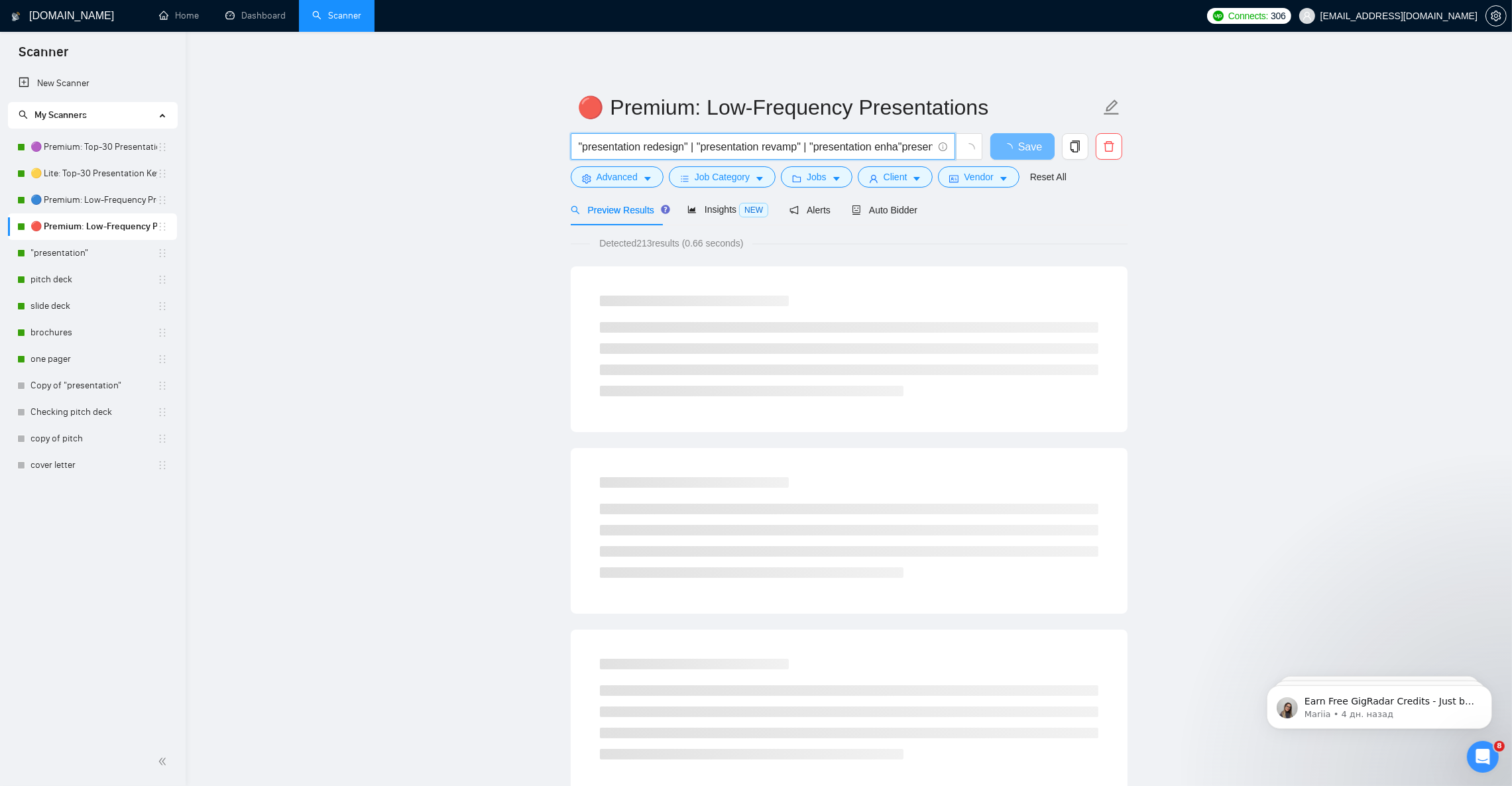
drag, startPoint x: 864, startPoint y: 144, endPoint x: 407, endPoint y: 137, distance: 457.1
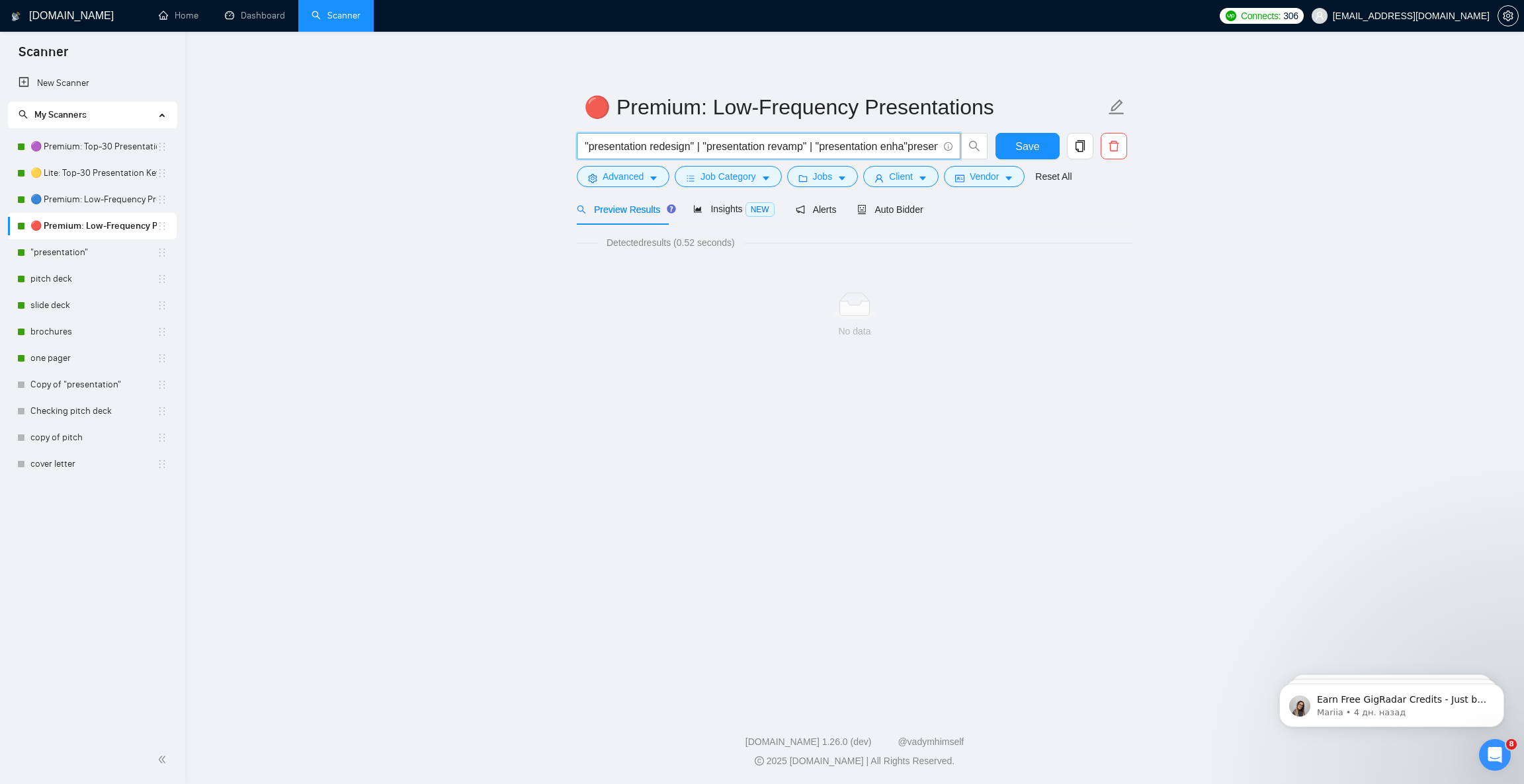
click at [816, 153] on input ""presentation redesign" | "presentation revamp" | "presentation enha"presentati…" at bounding box center [762, 146] width 354 height 17
paste input "text"
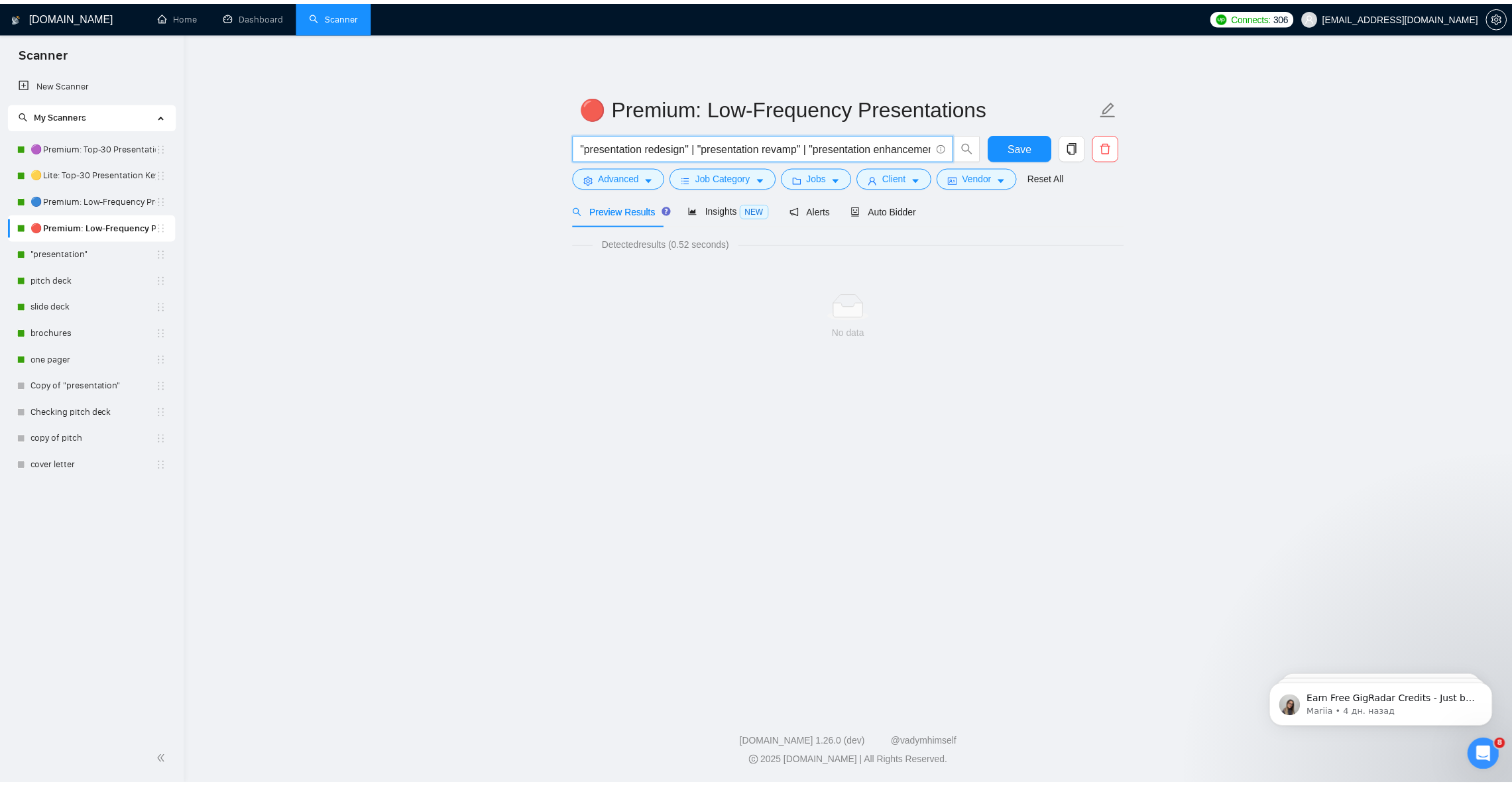
scroll to position [0, 1871]
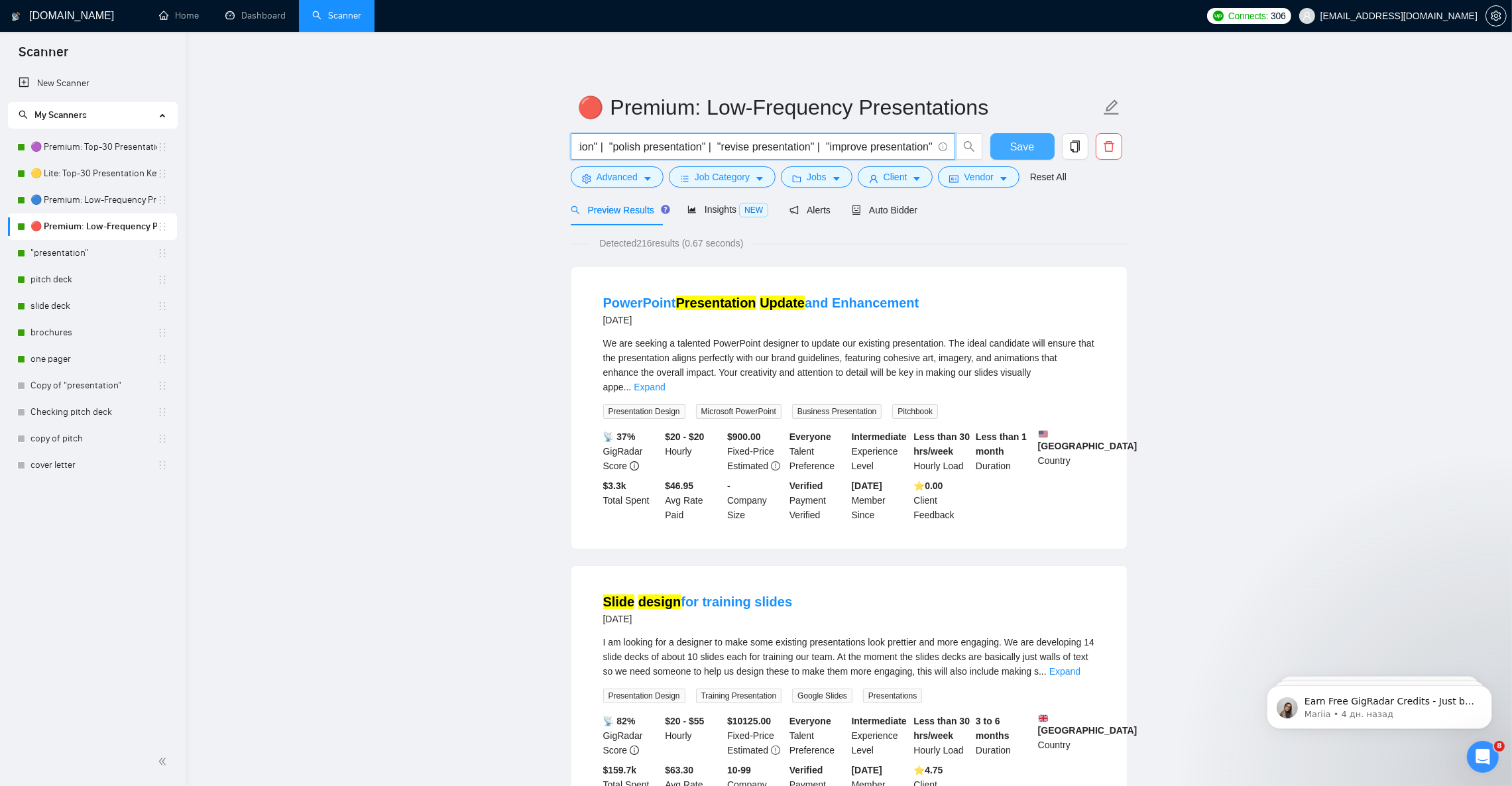
type input ""presentation redesign" | "presentation revamp" | "presentation enhancement" | …"
click at [1036, 149] on button "Save" at bounding box center [1022, 147] width 64 height 27
click at [37, 254] on link ""presentation"" at bounding box center [94, 252] width 127 height 27
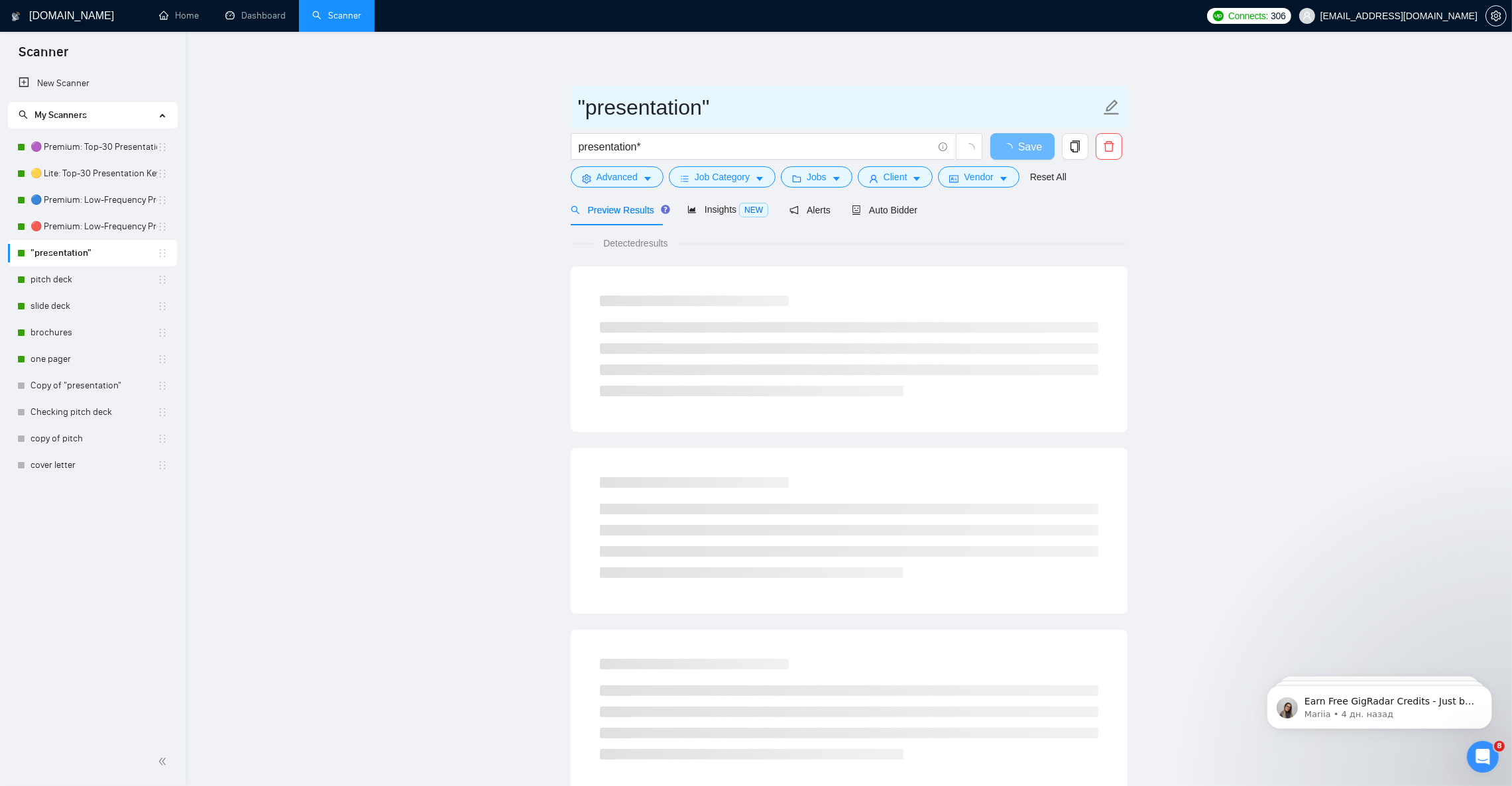
click at [657, 103] on input ""presentation"" at bounding box center [839, 107] width 522 height 33
paste input "⚪ Presentation"
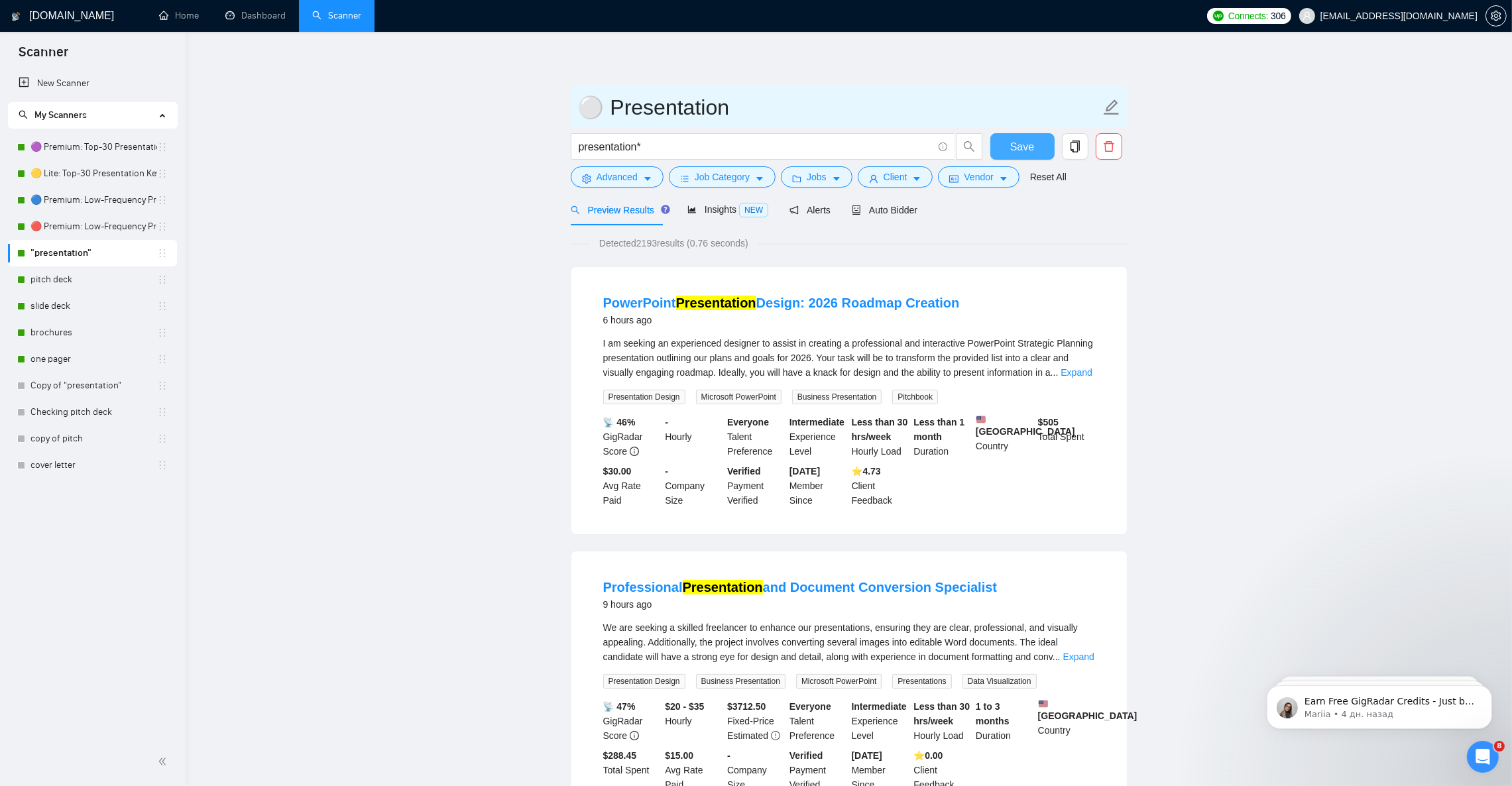
type input "⚪ Presentation"
click at [1010, 146] on span "Save" at bounding box center [1022, 147] width 24 height 17
click at [880, 215] on span "Auto Bidder" at bounding box center [885, 210] width 65 height 11
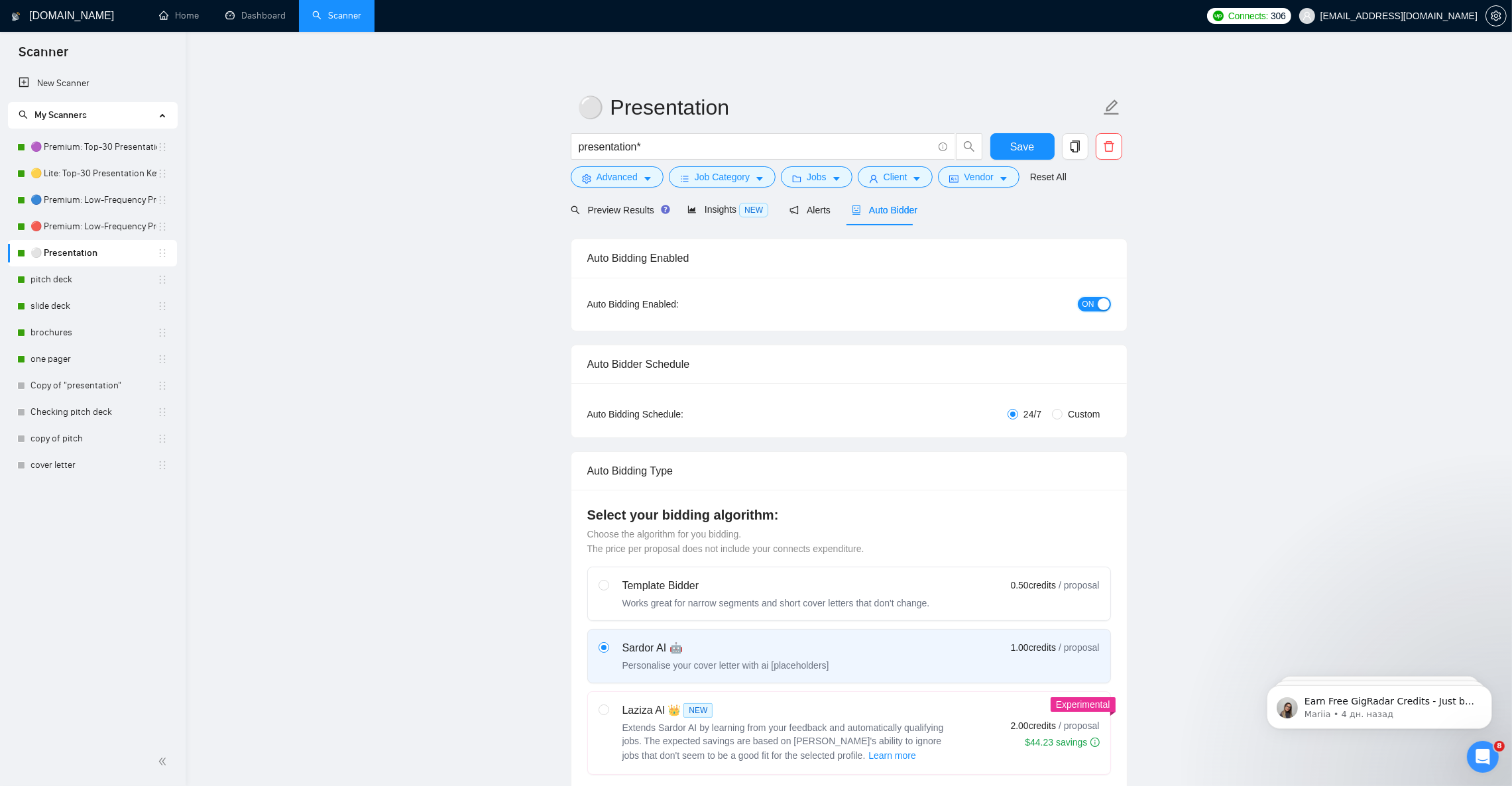
click at [1081, 305] on button "ON" at bounding box center [1093, 304] width 33 height 15
click at [1032, 147] on span "Save" at bounding box center [1022, 147] width 24 height 17
click at [1092, 306] on span "OFF" at bounding box center [1098, 304] width 16 height 15
click at [1033, 147] on button "Save" at bounding box center [1022, 147] width 64 height 27
click at [1109, 106] on icon "edit" at bounding box center [1110, 106] width 15 height 15
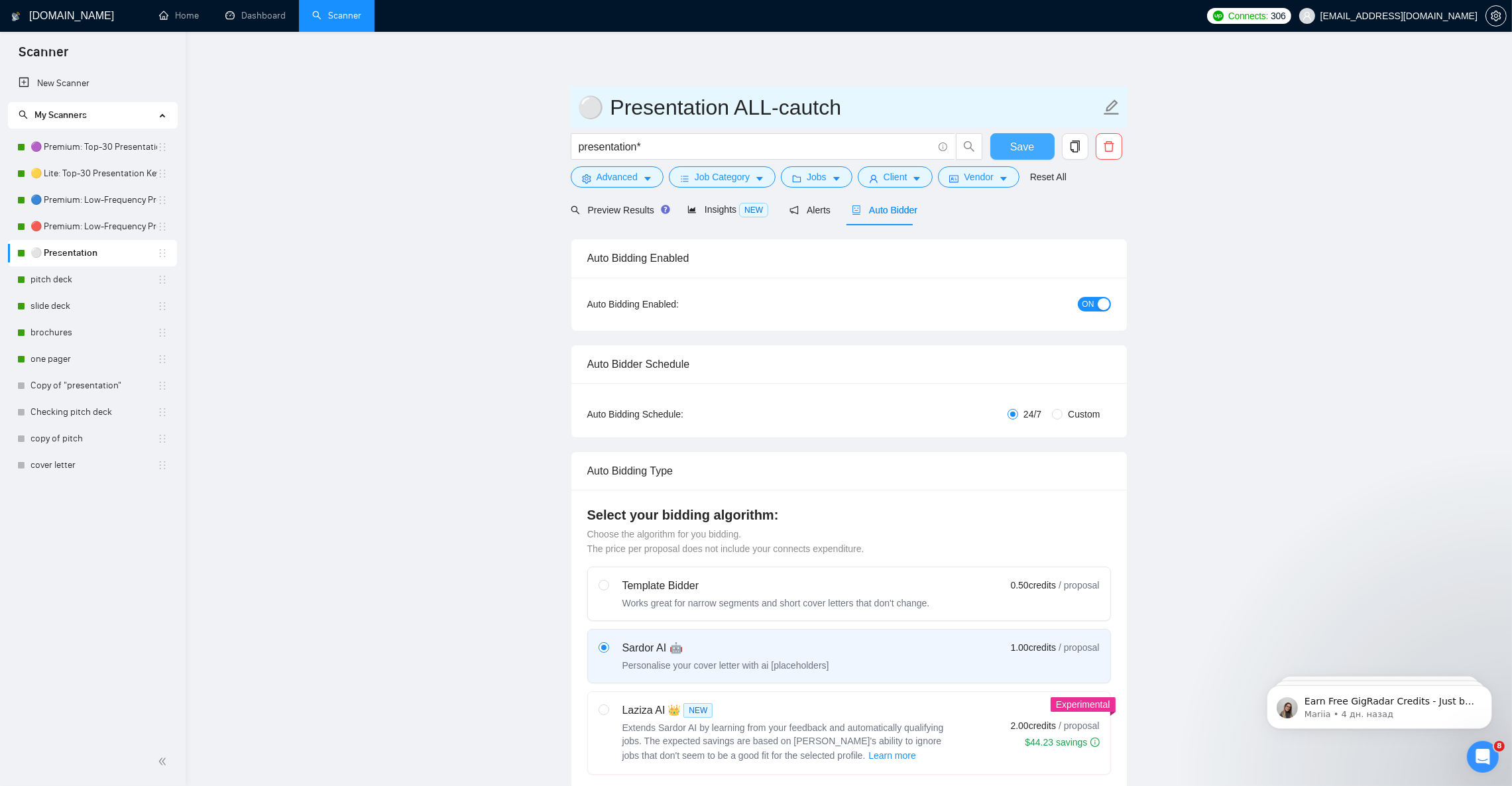
type input "⚪ Presentation ALL-cautch"
click at [1017, 142] on span "Save" at bounding box center [1022, 147] width 24 height 17
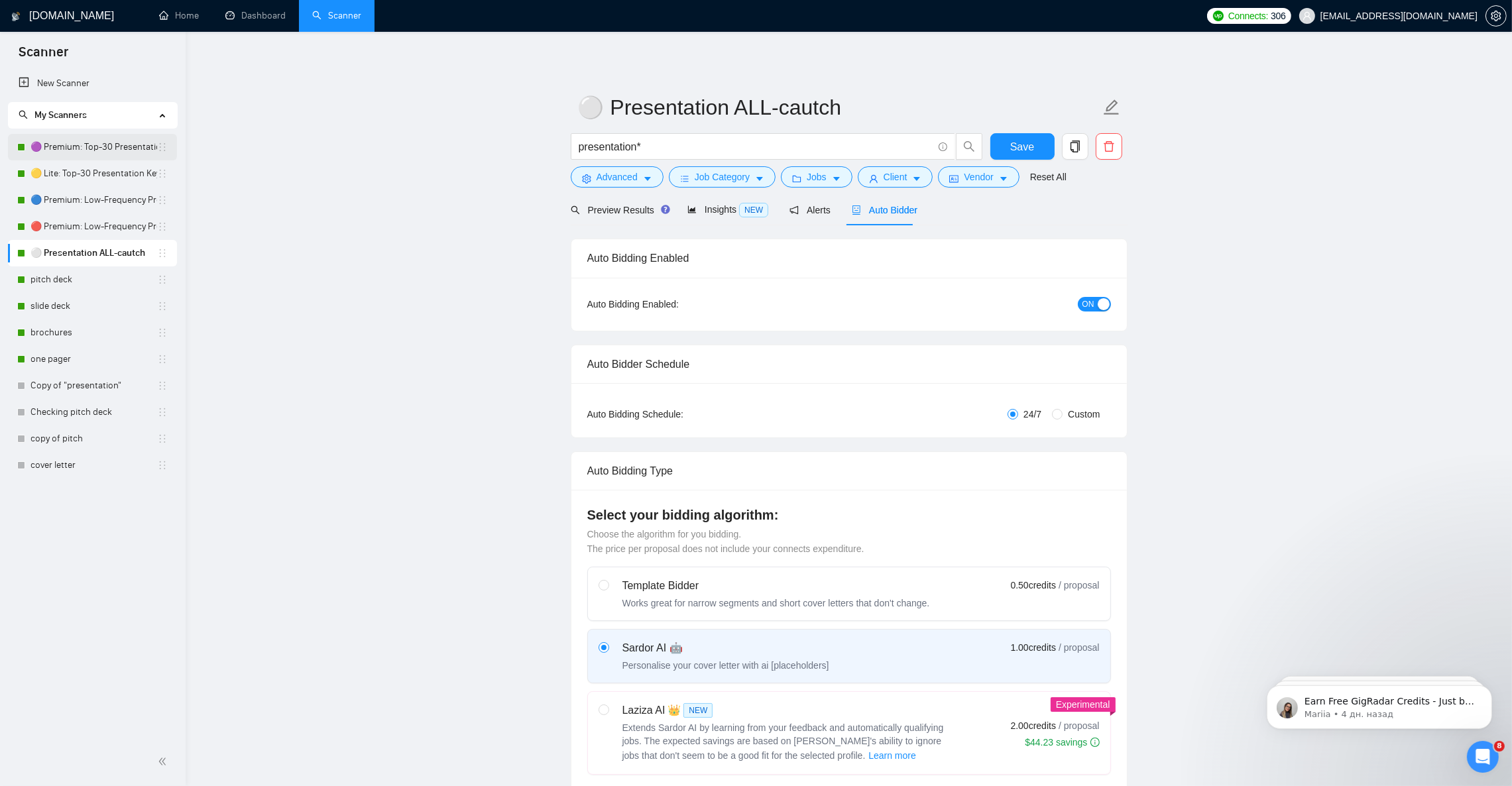
drag, startPoint x: 75, startPoint y: 150, endPoint x: 102, endPoint y: 153, distance: 27.2
click at [75, 150] on link "🟣 Premium: Top-30 Presentation Keywords" at bounding box center [94, 147] width 127 height 27
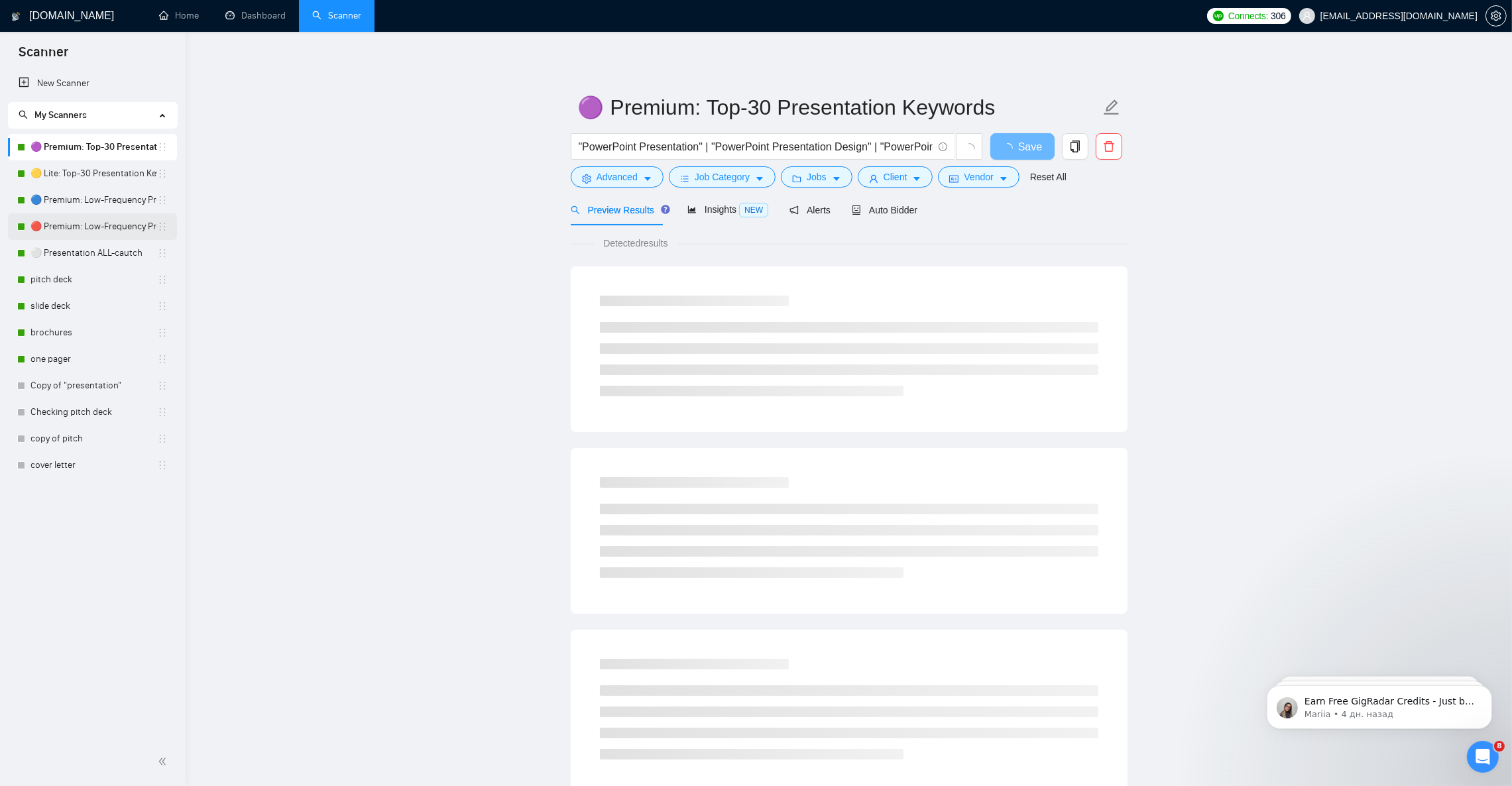
click at [81, 226] on link "🔴 Premium: Low-Frequency Presentations" at bounding box center [94, 227] width 127 height 27
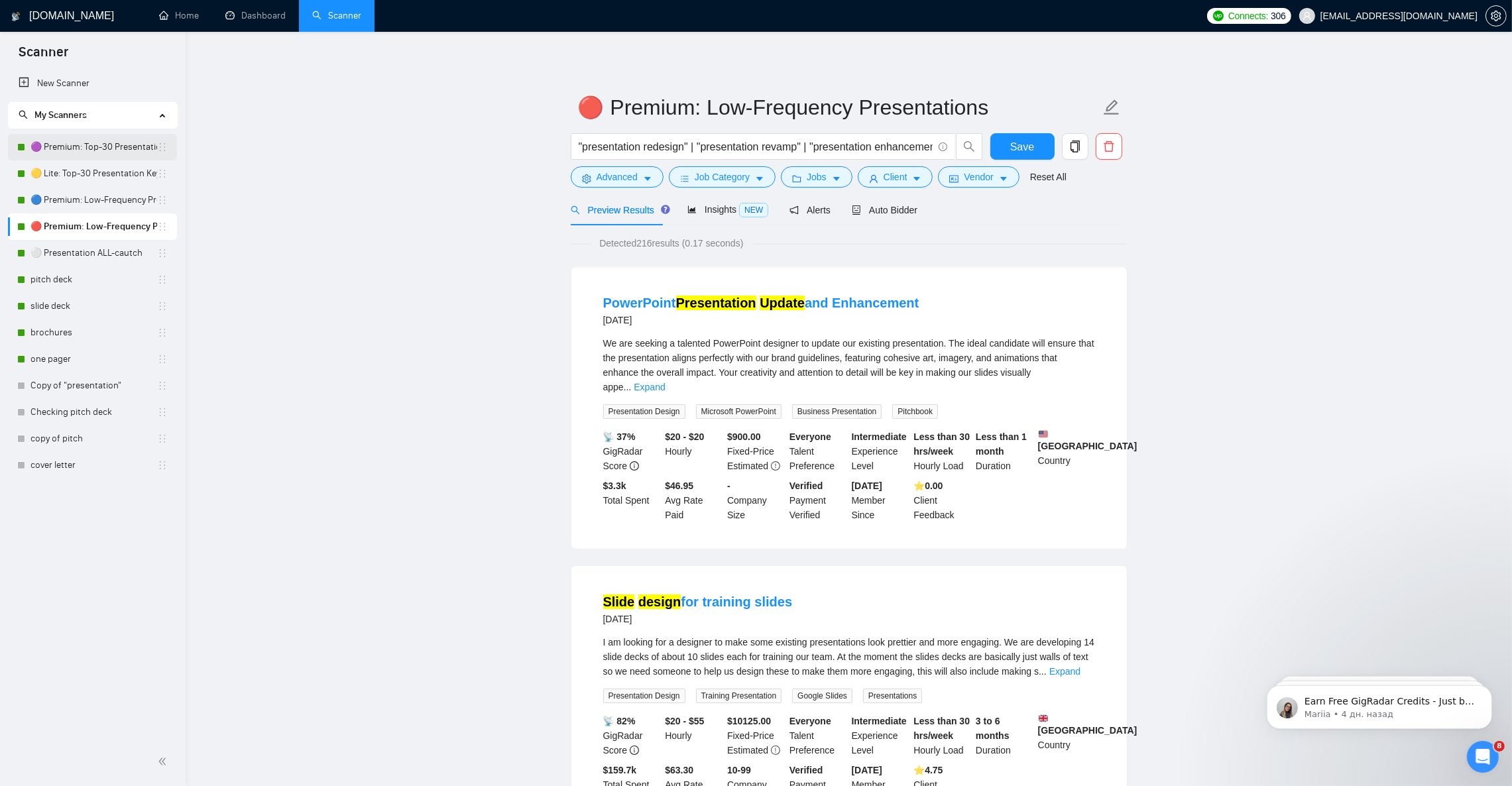
click at [77, 146] on link "🟣 Premium: Top-30 Presentation Keywords" at bounding box center [94, 147] width 127 height 27
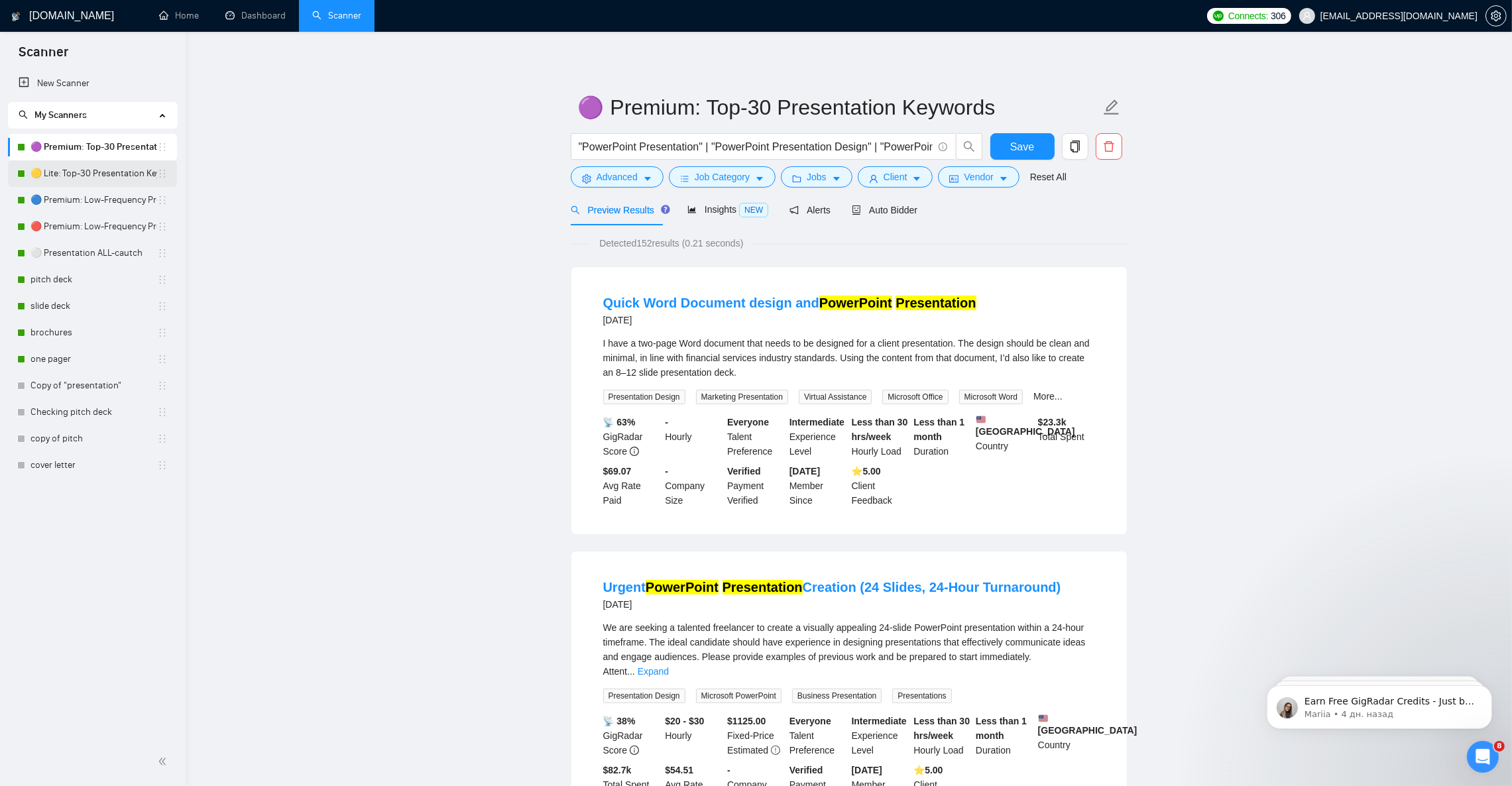
click at [73, 173] on link "🟡 Lite: Top-30 Presentation Keywords" at bounding box center [94, 173] width 127 height 27
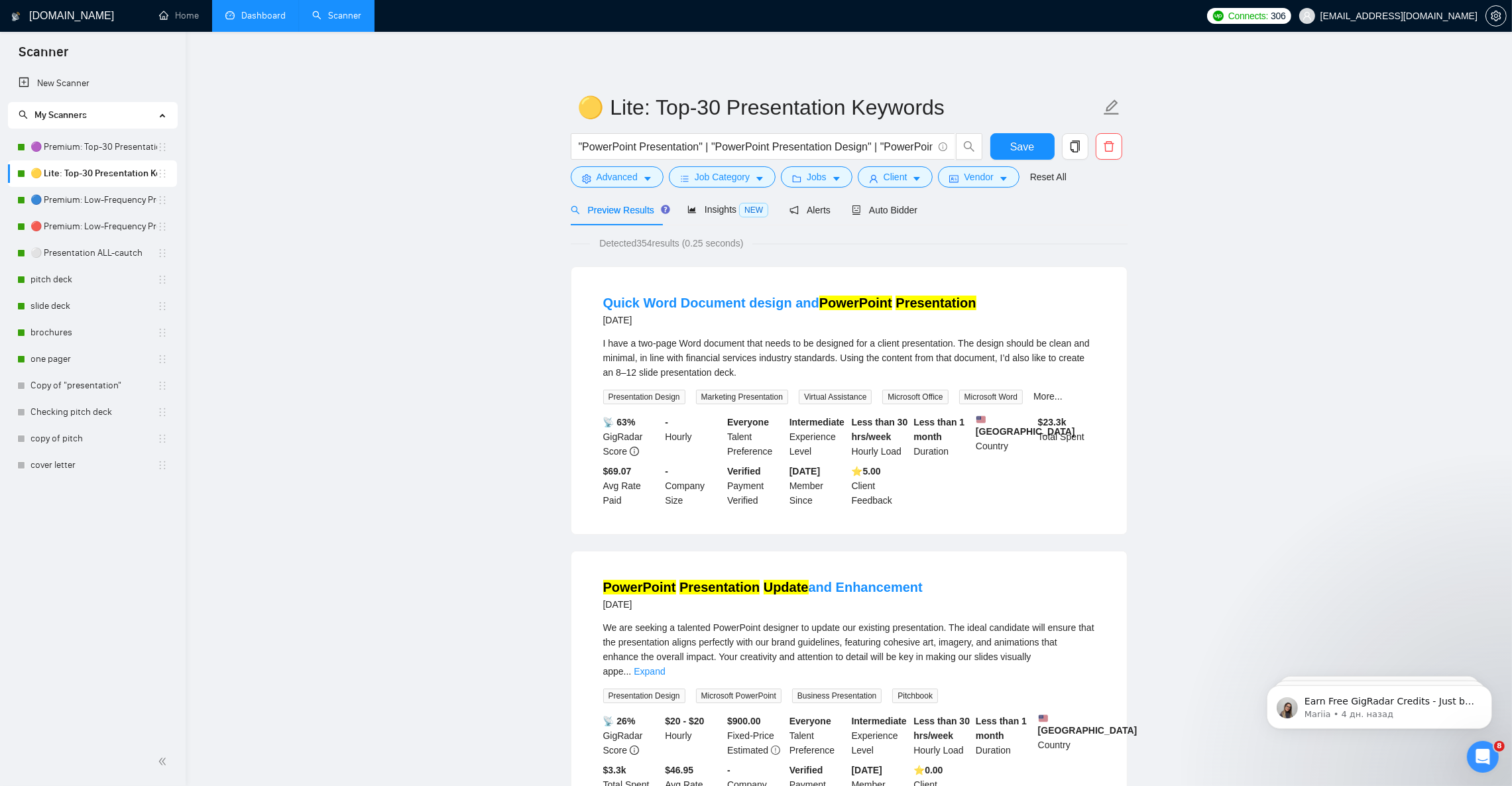
click at [261, 21] on link "Dashboard" at bounding box center [255, 15] width 60 height 11
